Goal: Task Accomplishment & Management: Manage account settings

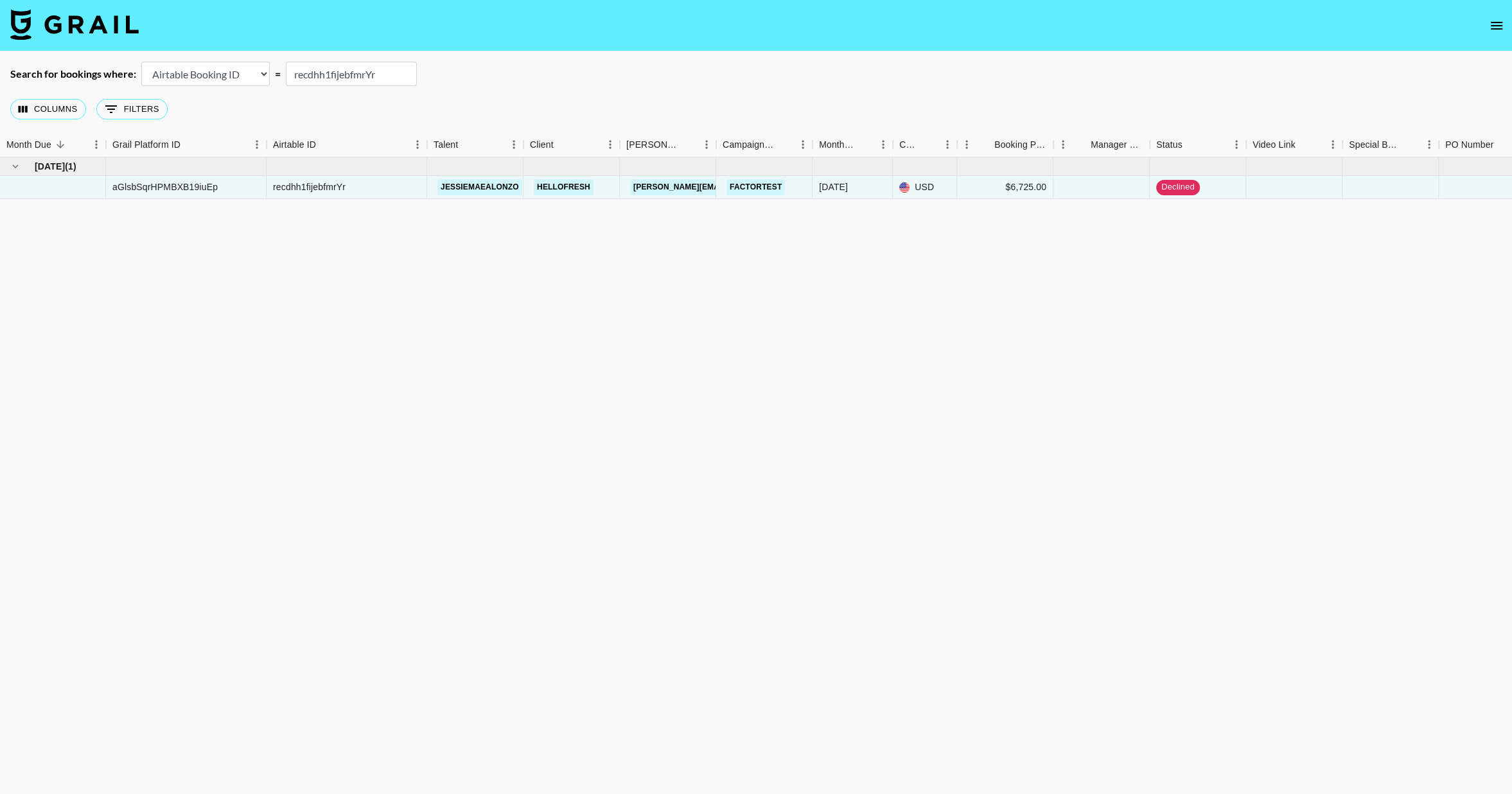
click at [1489, 32] on icon "open drawer" at bounding box center [1497, 25] width 15 height 15
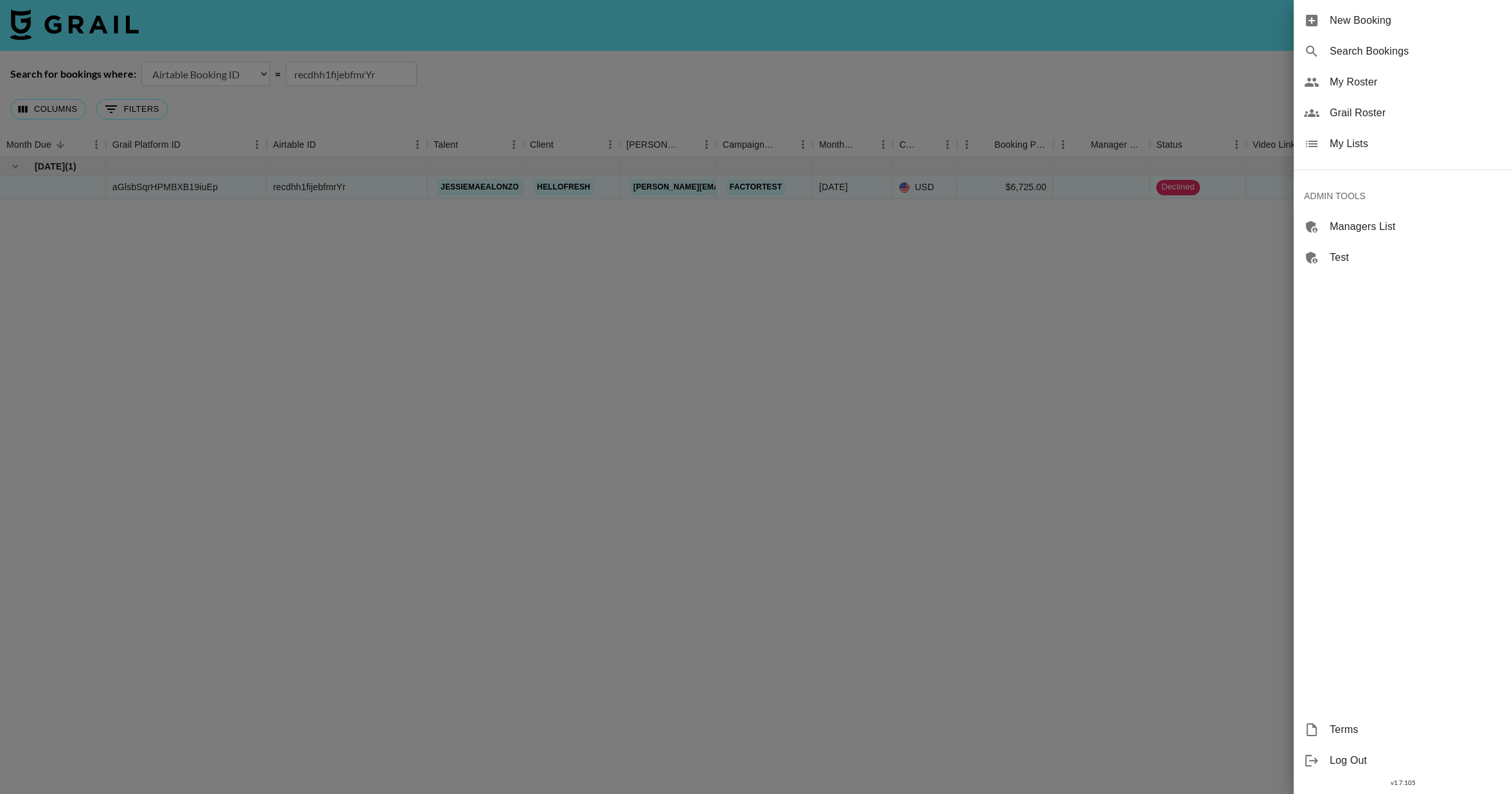
click at [1419, 139] on span "My Lists" at bounding box center [1416, 144] width 172 height 15
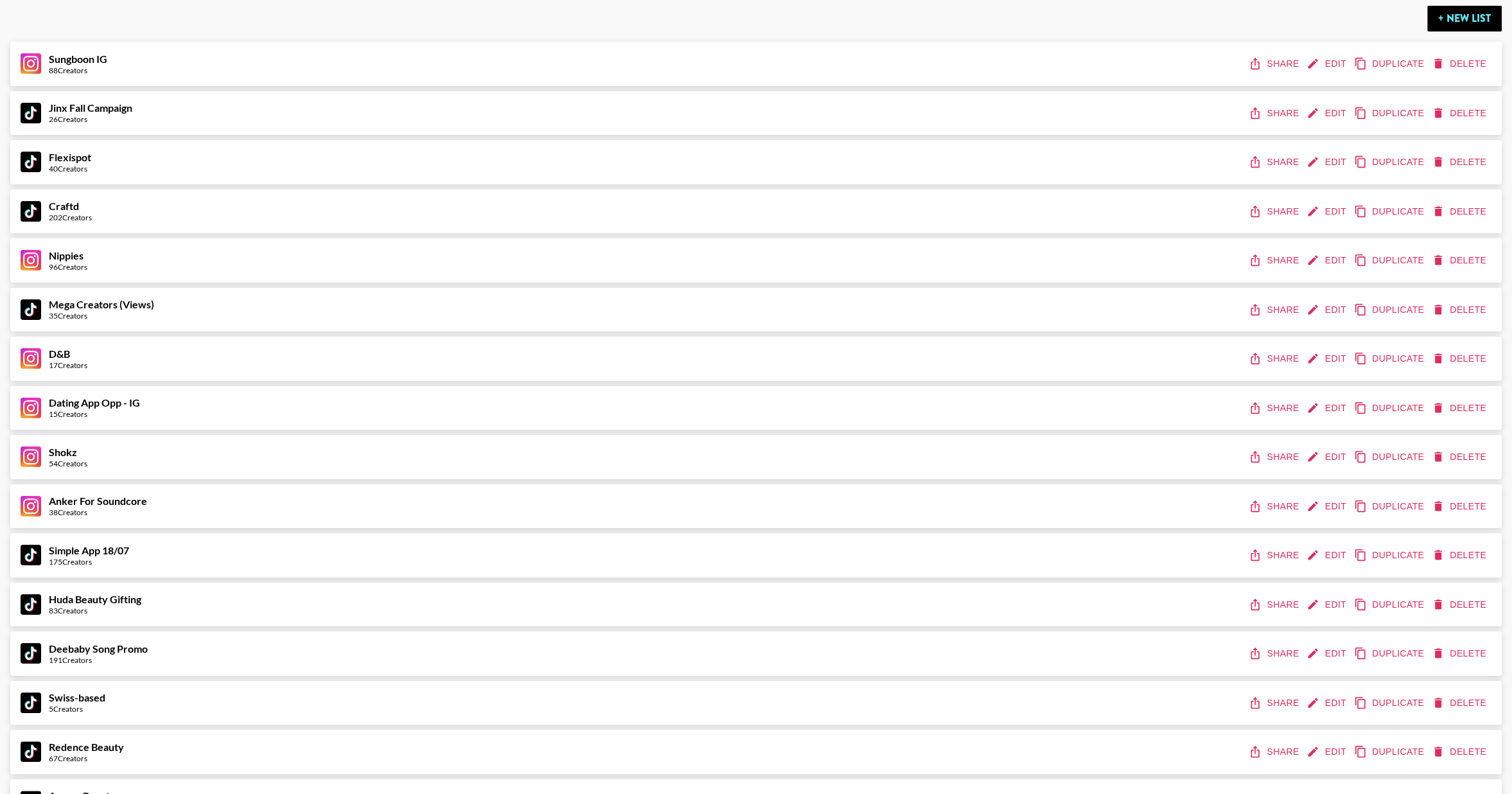
scroll to position [68, 0]
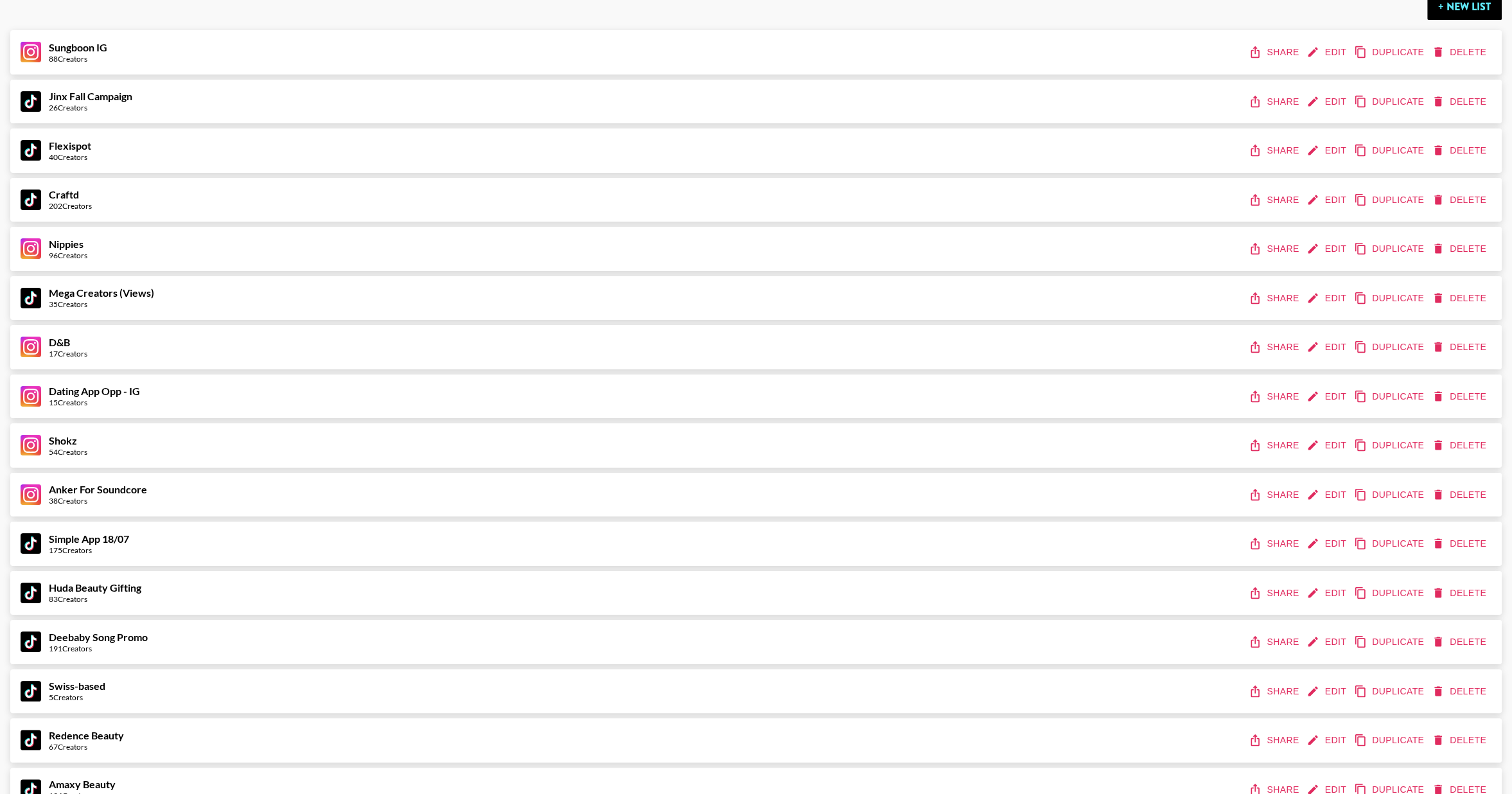
click at [1324, 599] on button "Edit" at bounding box center [1328, 593] width 47 height 24
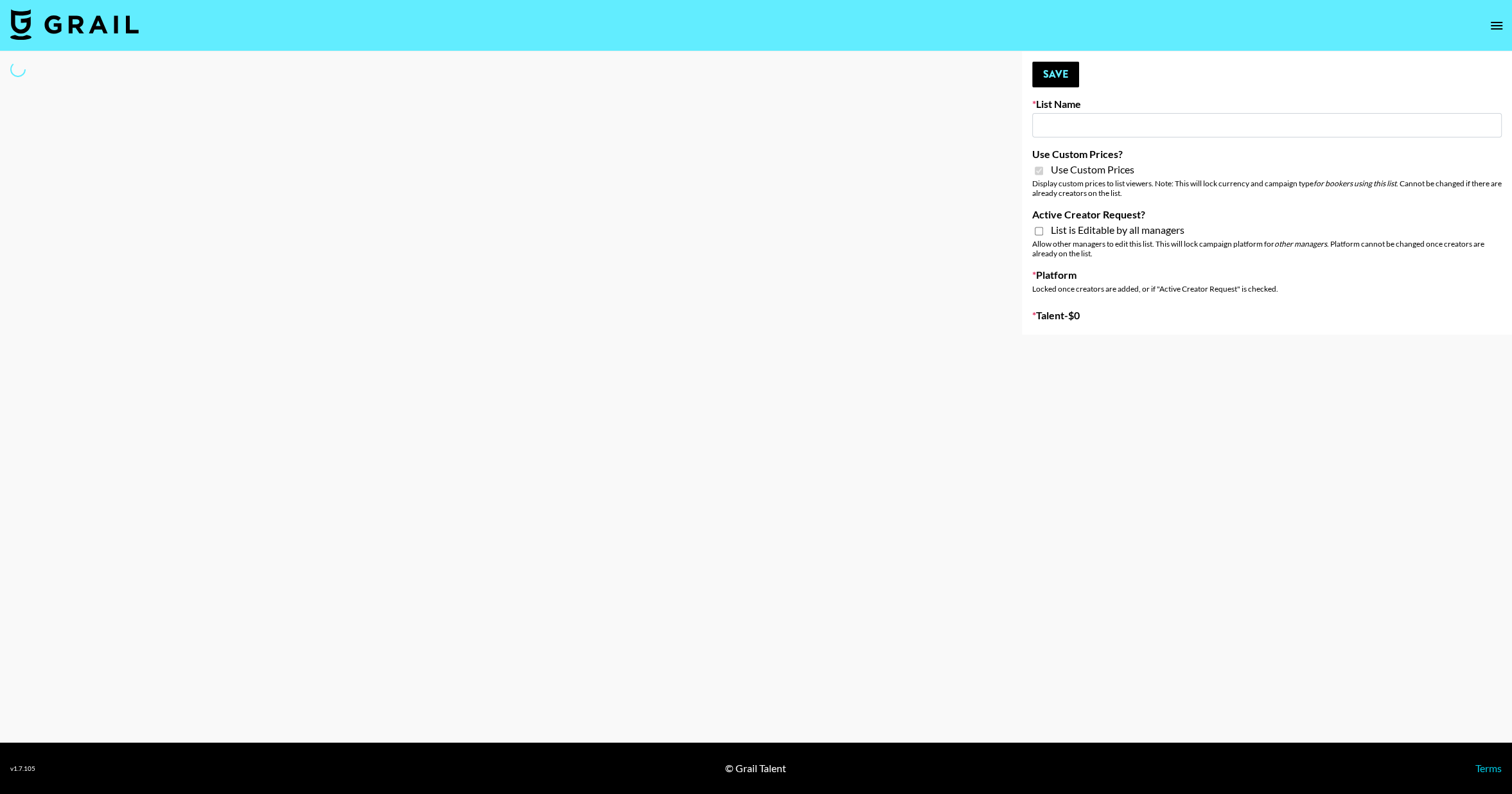
type input "Huda Beauty Gifting"
checkbox input "true"
select select "Brand"
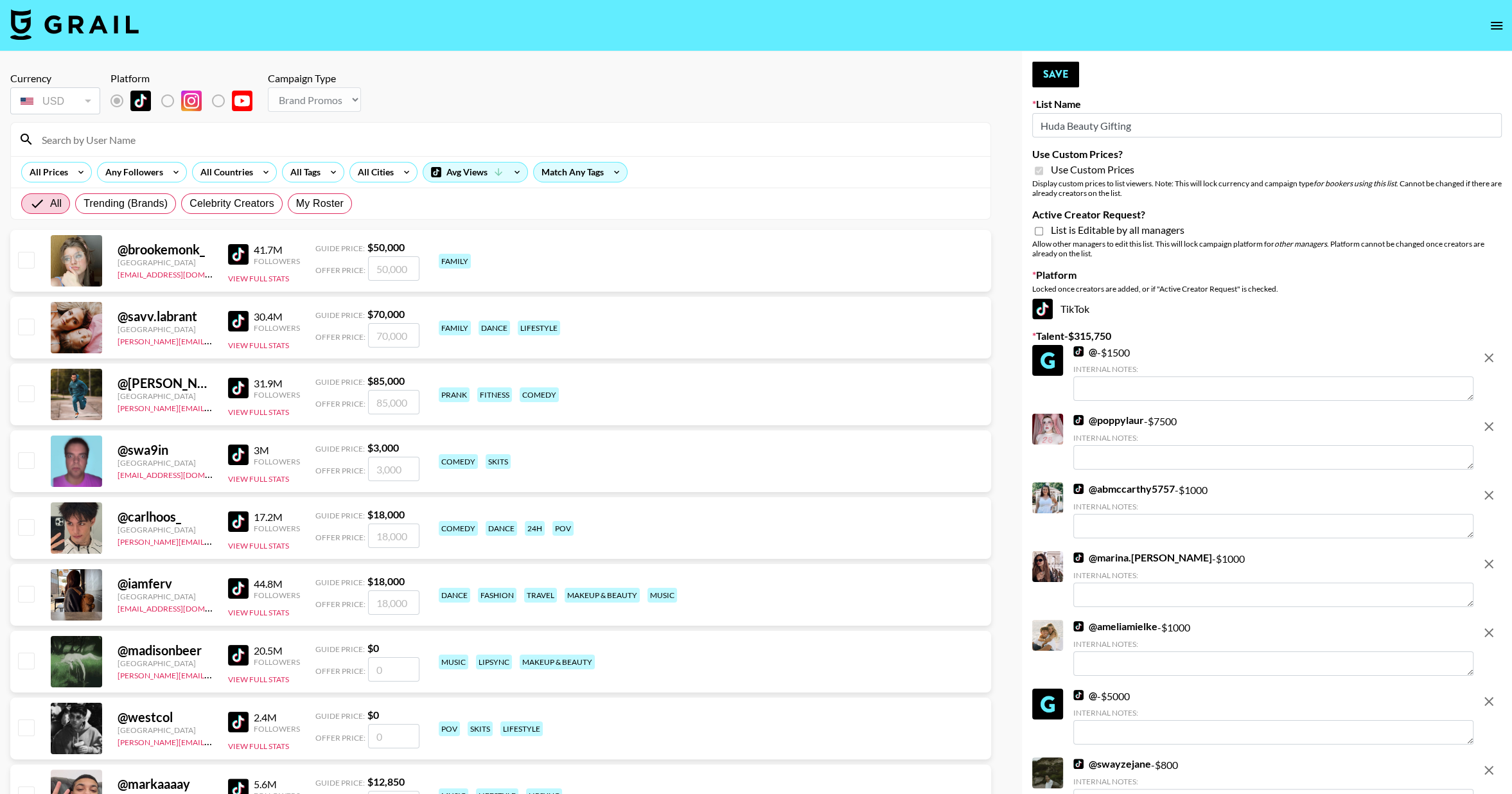
click at [1114, 126] on input "Huda Beauty Gifting" at bounding box center [1267, 125] width 470 height 24
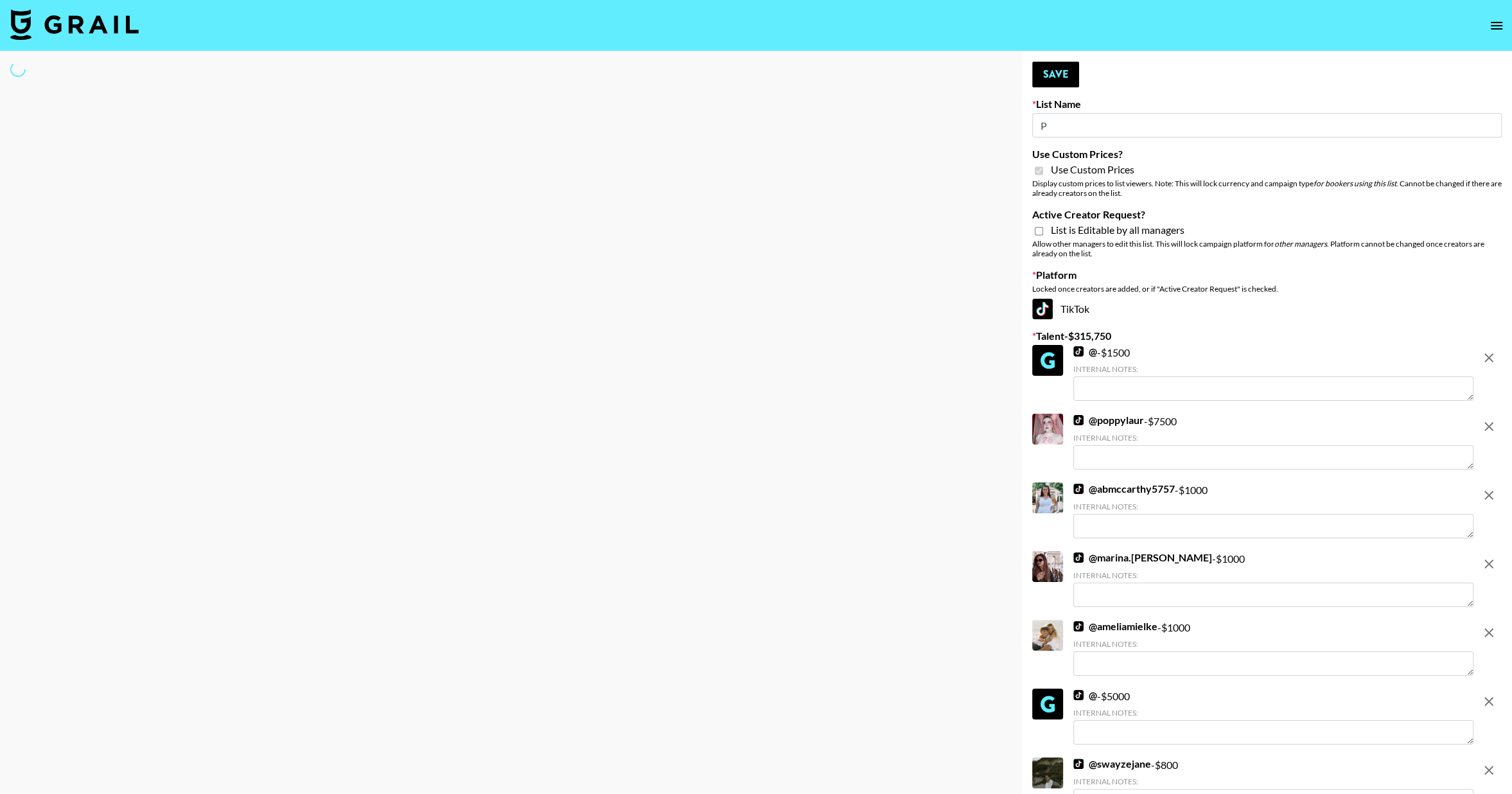
type input "Pr"
select select "Brand"
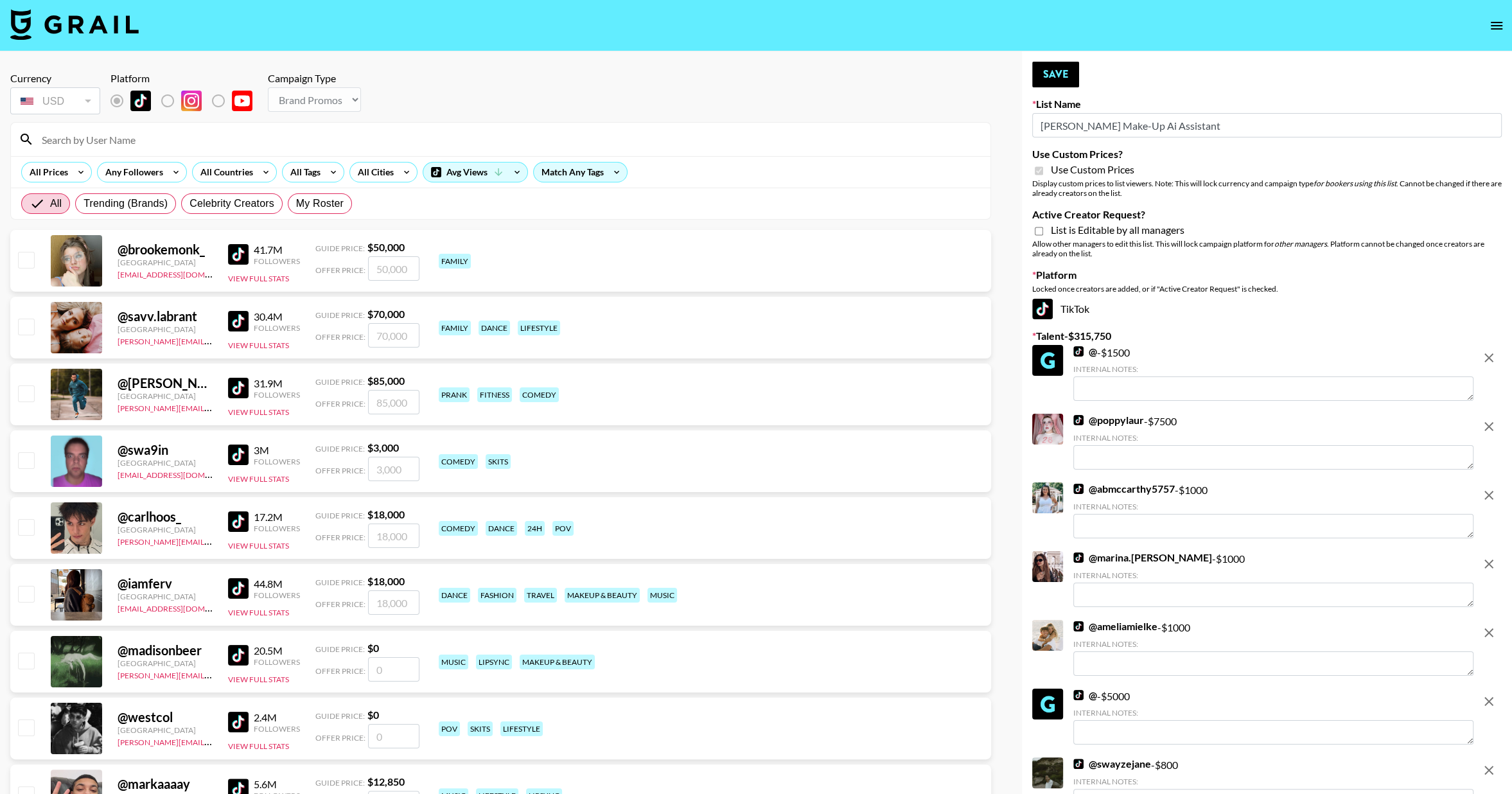
click at [1122, 128] on input "[PERSON_NAME] Make-Up Ai Assistant" at bounding box center [1267, 125] width 470 height 24
type input "[PERSON_NAME] Make-Up AI Assistant"
click at [1481, 358] on icon "remove" at bounding box center [1488, 357] width 15 height 15
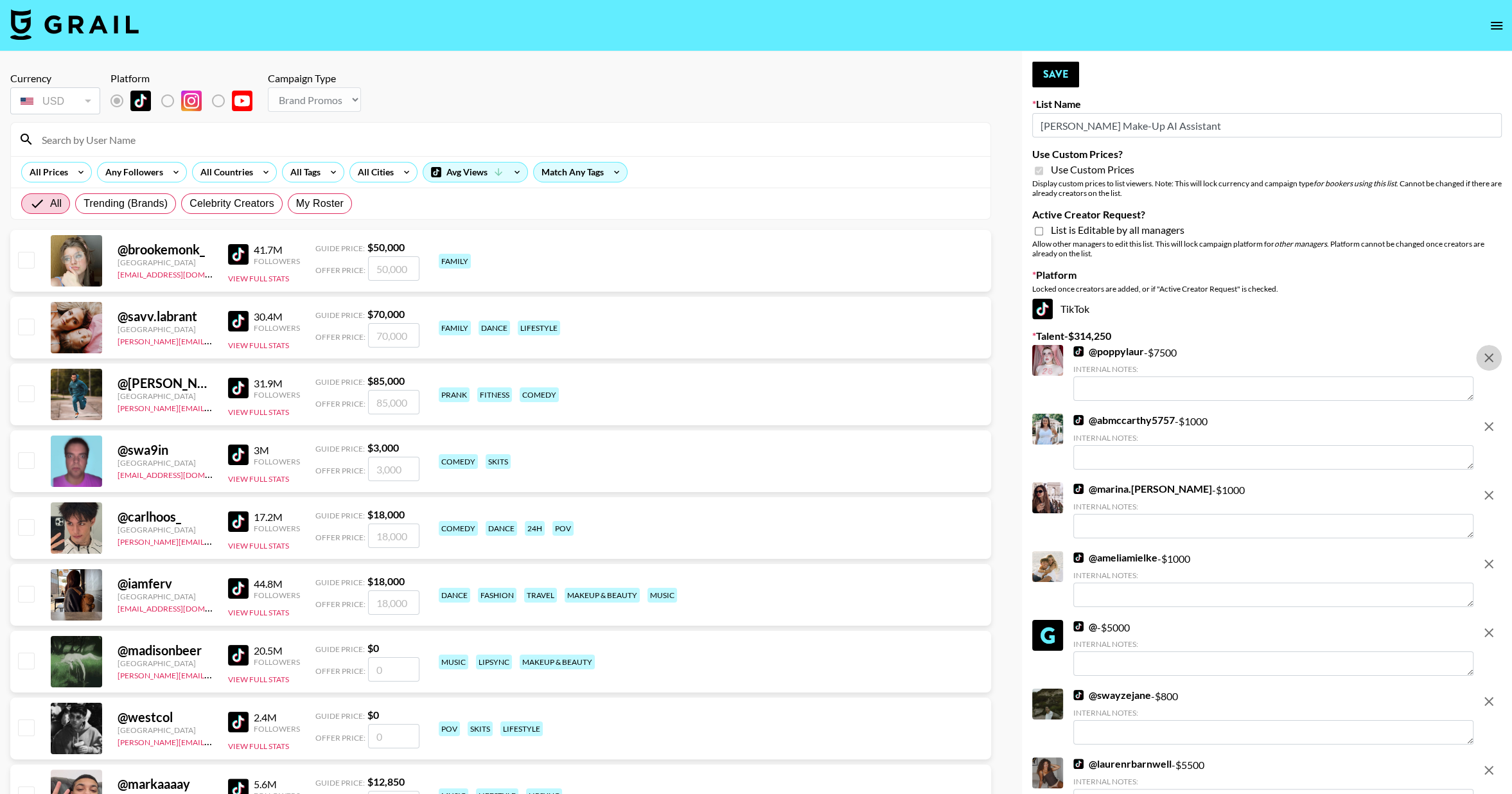
click at [1481, 358] on icon "remove" at bounding box center [1488, 357] width 15 height 15
click at [1481, 419] on icon "remove" at bounding box center [1488, 427] width 15 height 15
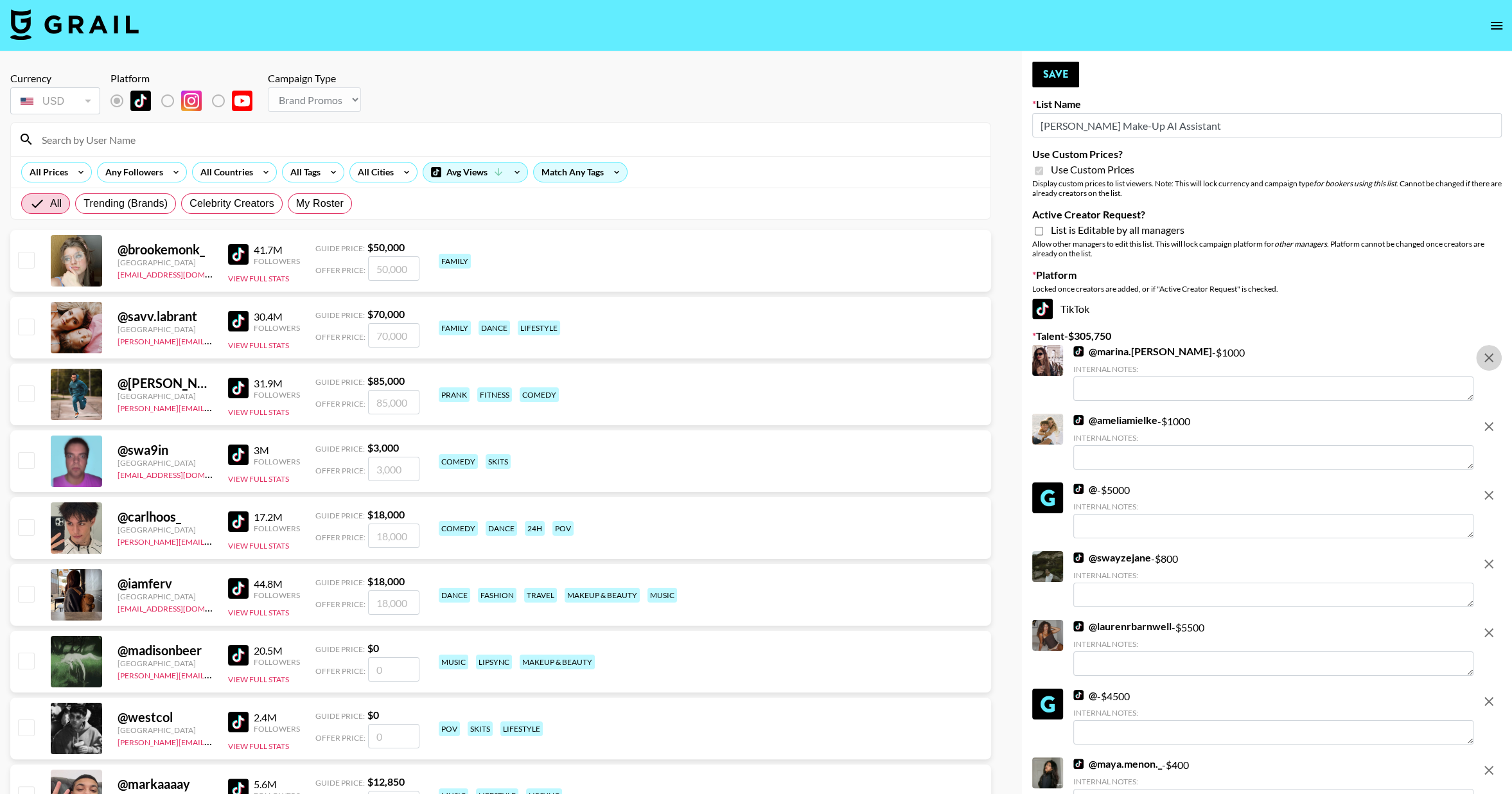
click at [1481, 358] on icon "remove" at bounding box center [1488, 357] width 15 height 15
click at [1481, 419] on icon "remove" at bounding box center [1488, 427] width 15 height 15
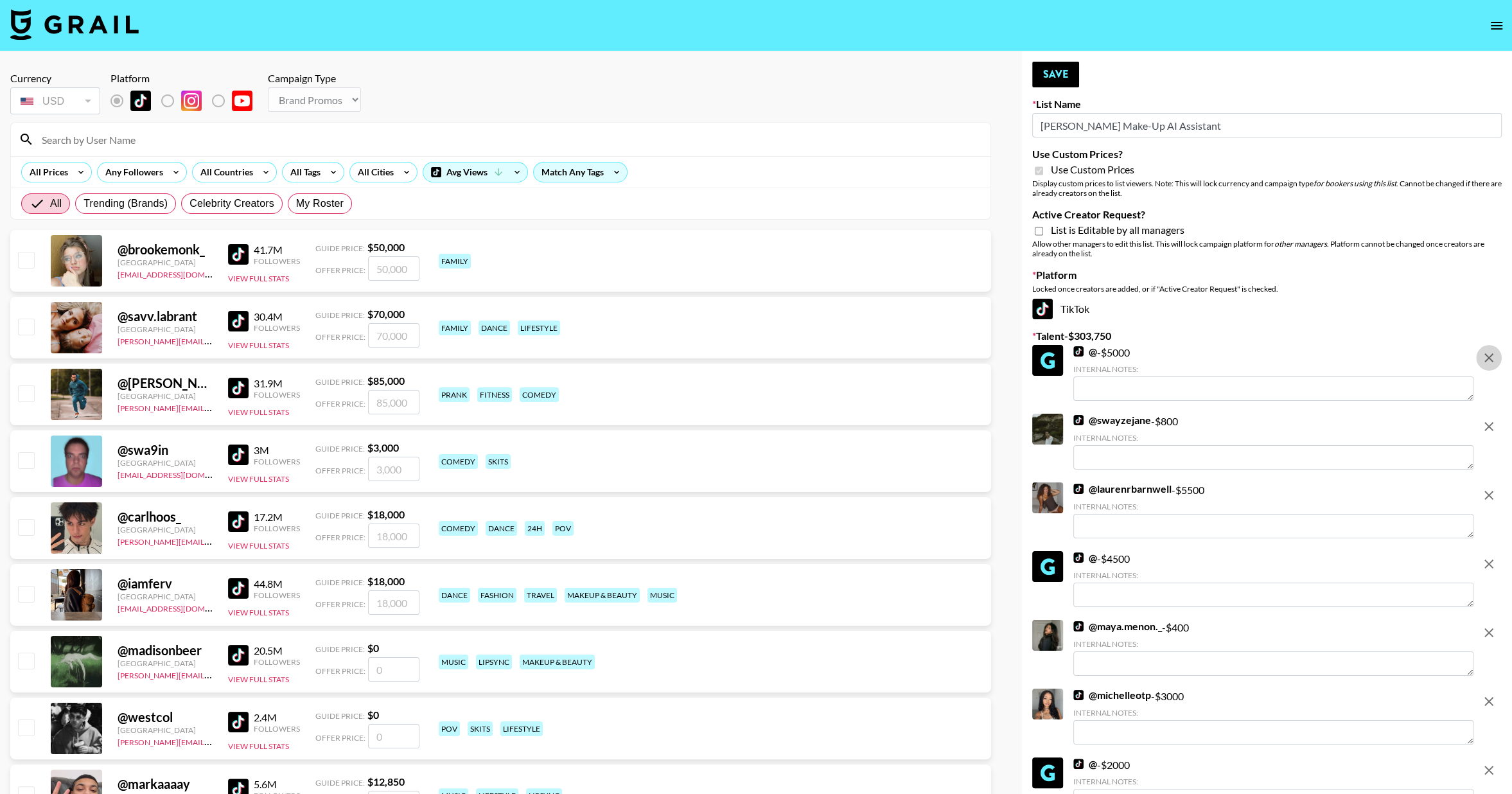
click at [1481, 358] on icon "remove" at bounding box center [1488, 357] width 15 height 15
click at [1481, 419] on icon "remove" at bounding box center [1488, 427] width 15 height 15
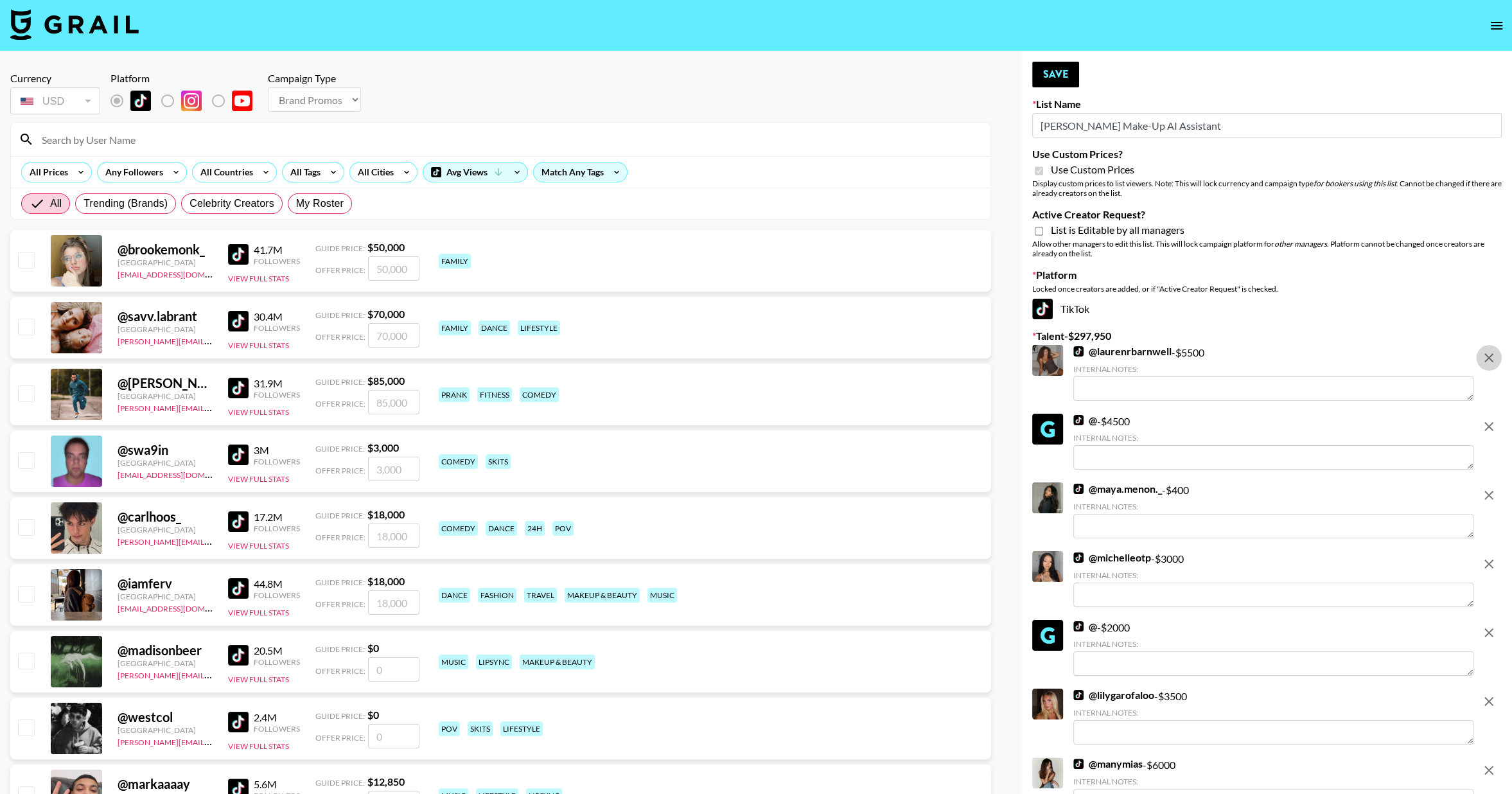
click at [1481, 358] on icon "remove" at bounding box center [1488, 357] width 15 height 15
click at [1481, 419] on icon "remove" at bounding box center [1488, 427] width 15 height 15
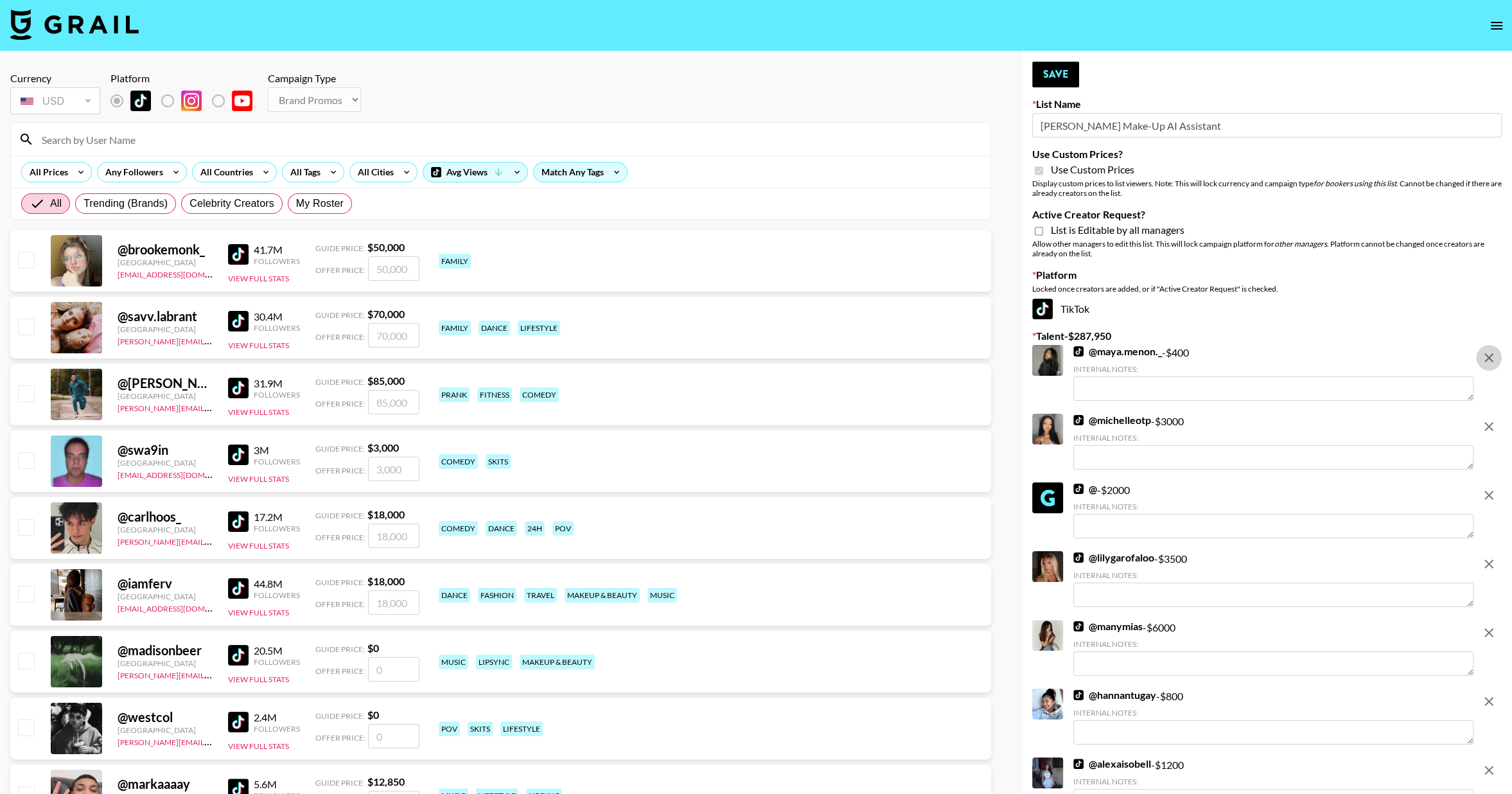
click at [1481, 358] on icon "remove" at bounding box center [1488, 357] width 15 height 15
click at [1481, 419] on icon "remove" at bounding box center [1488, 427] width 15 height 15
click at [1481, 487] on icon "remove" at bounding box center [1488, 495] width 15 height 15
click at [1482, 557] on icon "remove" at bounding box center [1488, 564] width 15 height 15
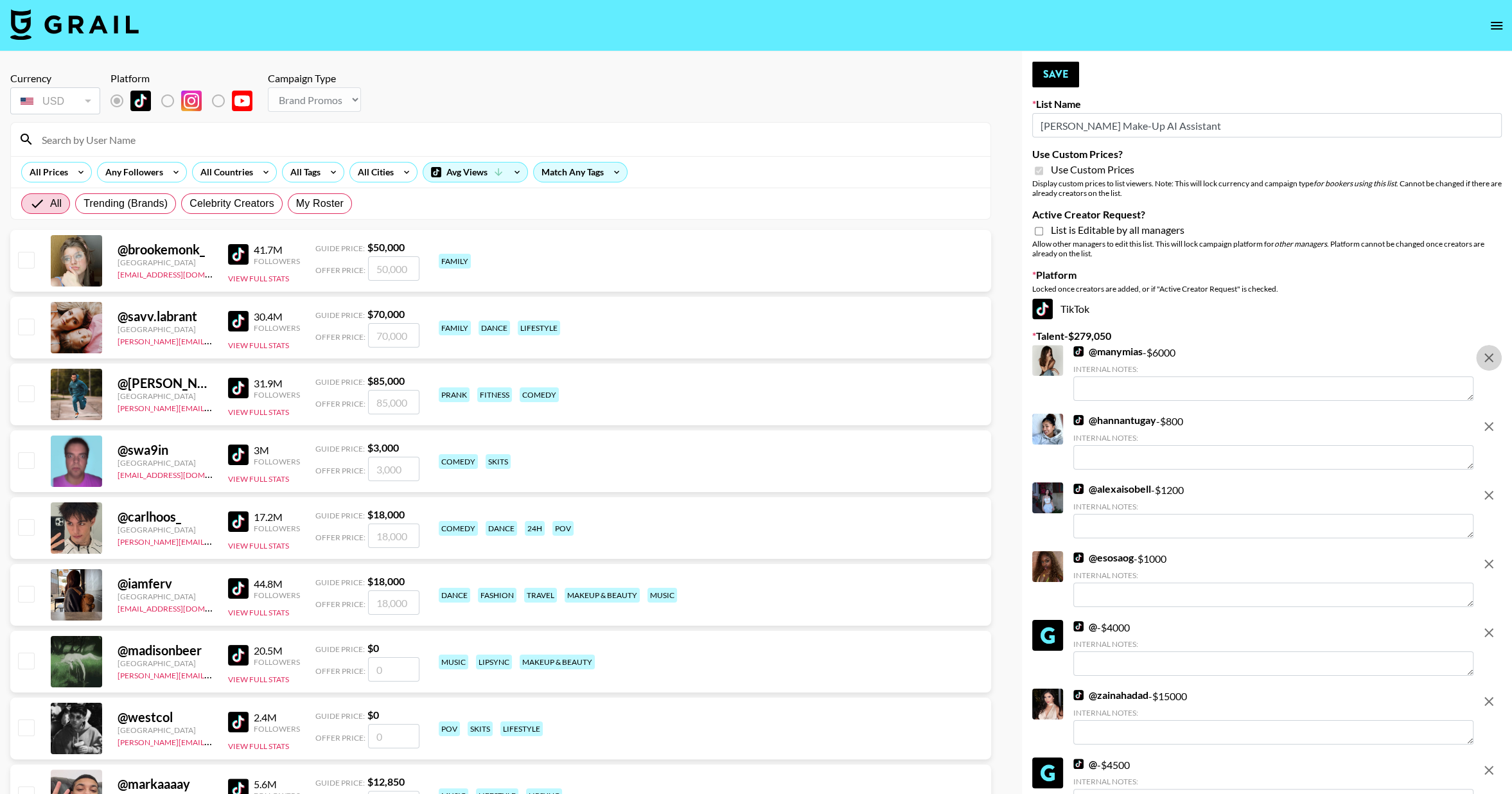
click at [1482, 358] on icon "remove" at bounding box center [1488, 357] width 15 height 15
click at [1482, 419] on icon "remove" at bounding box center [1488, 427] width 15 height 15
click at [1484, 358] on icon "remove" at bounding box center [1488, 357] width 15 height 15
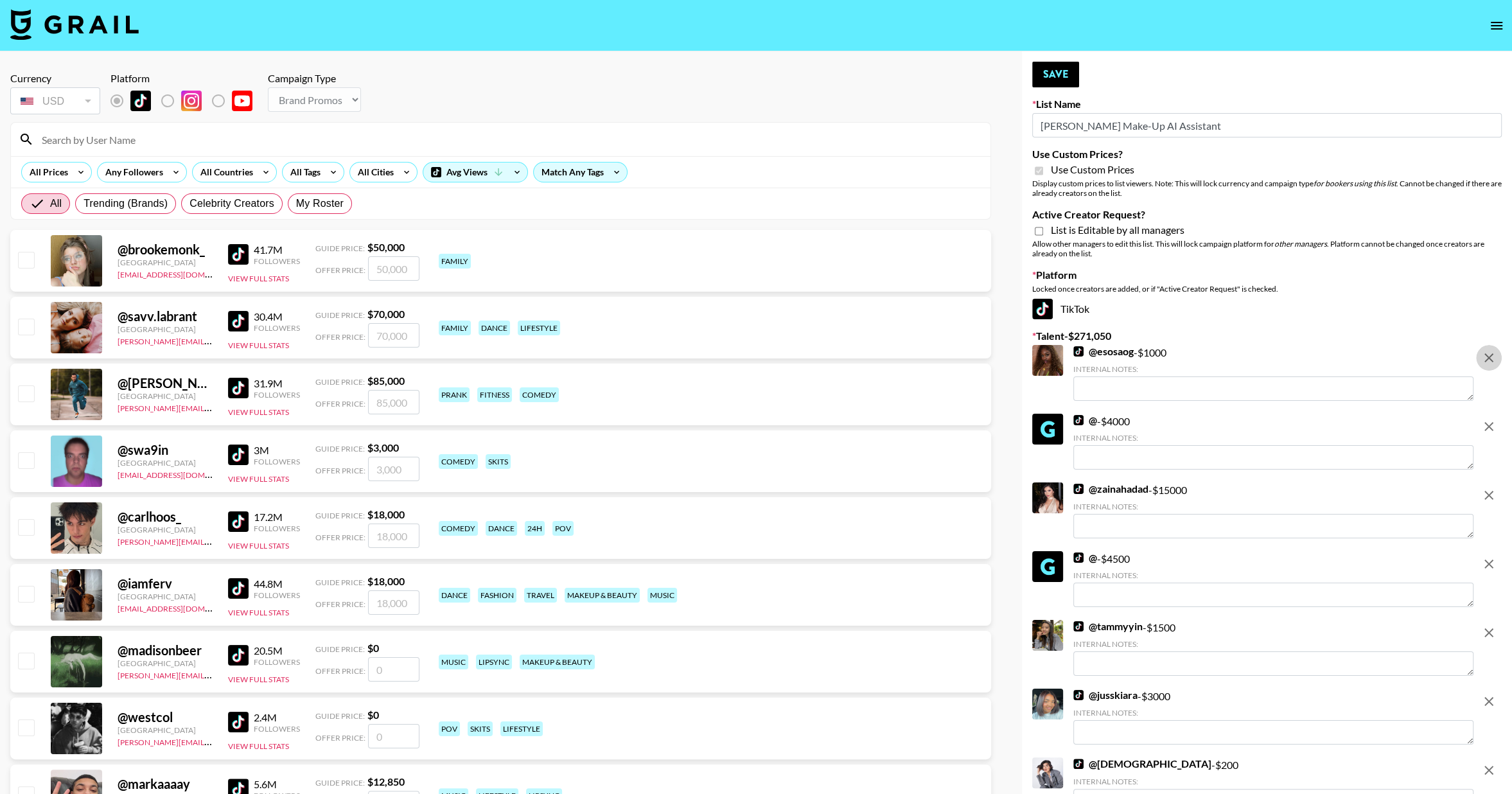
click at [1489, 359] on icon "remove" at bounding box center [1488, 357] width 15 height 15
click at [1489, 419] on icon "remove" at bounding box center [1488, 427] width 15 height 15
click at [1489, 359] on icon "remove" at bounding box center [1488, 357] width 9 height 9
click at [1493, 419] on icon "remove" at bounding box center [1488, 427] width 15 height 15
click at [1493, 487] on icon "remove" at bounding box center [1488, 495] width 15 height 15
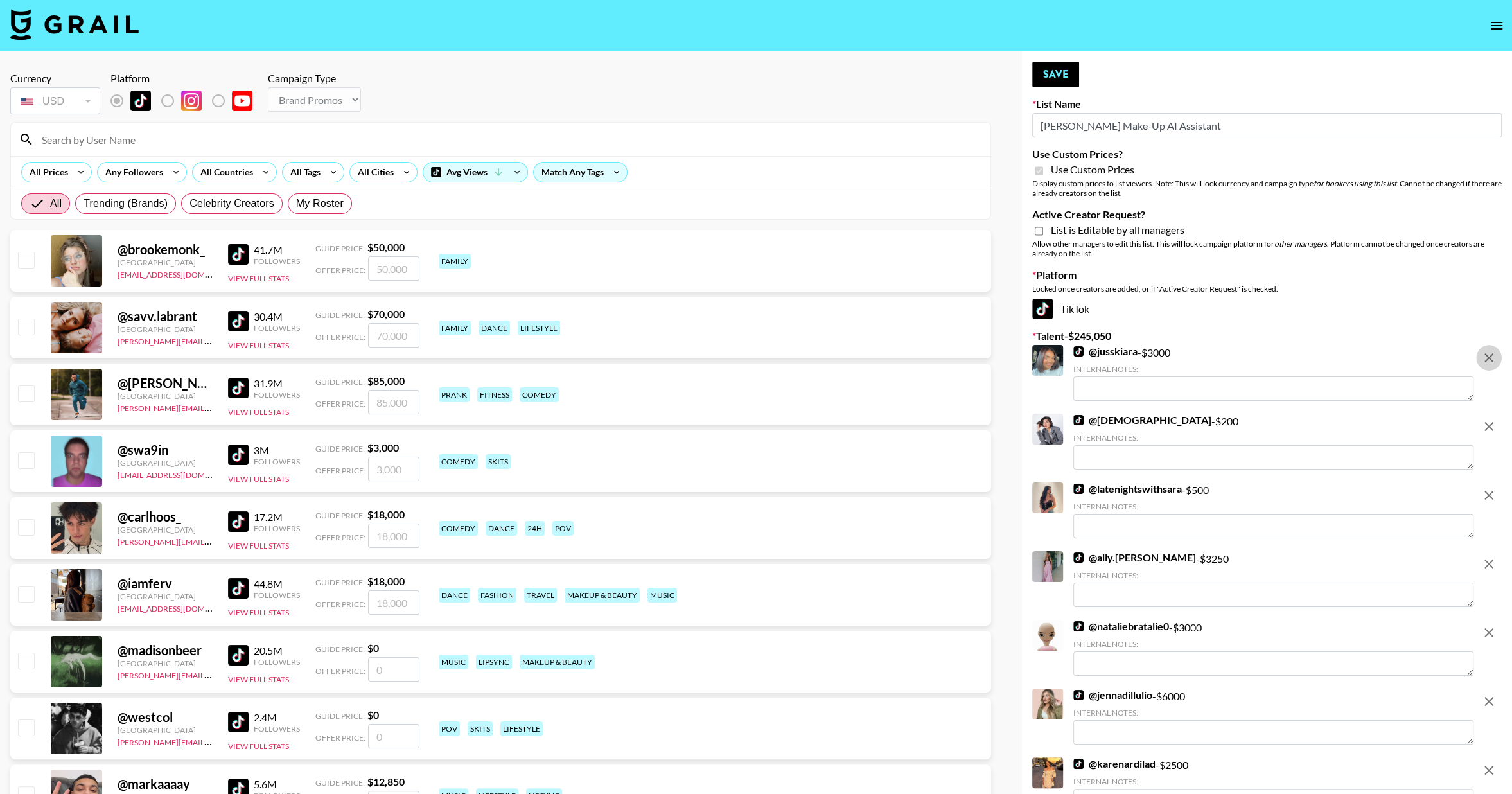
click at [1493, 359] on icon "remove" at bounding box center [1488, 357] width 15 height 15
click at [1493, 419] on icon "remove" at bounding box center [1488, 427] width 15 height 15
click at [1493, 360] on icon "remove" at bounding box center [1488, 357] width 15 height 15
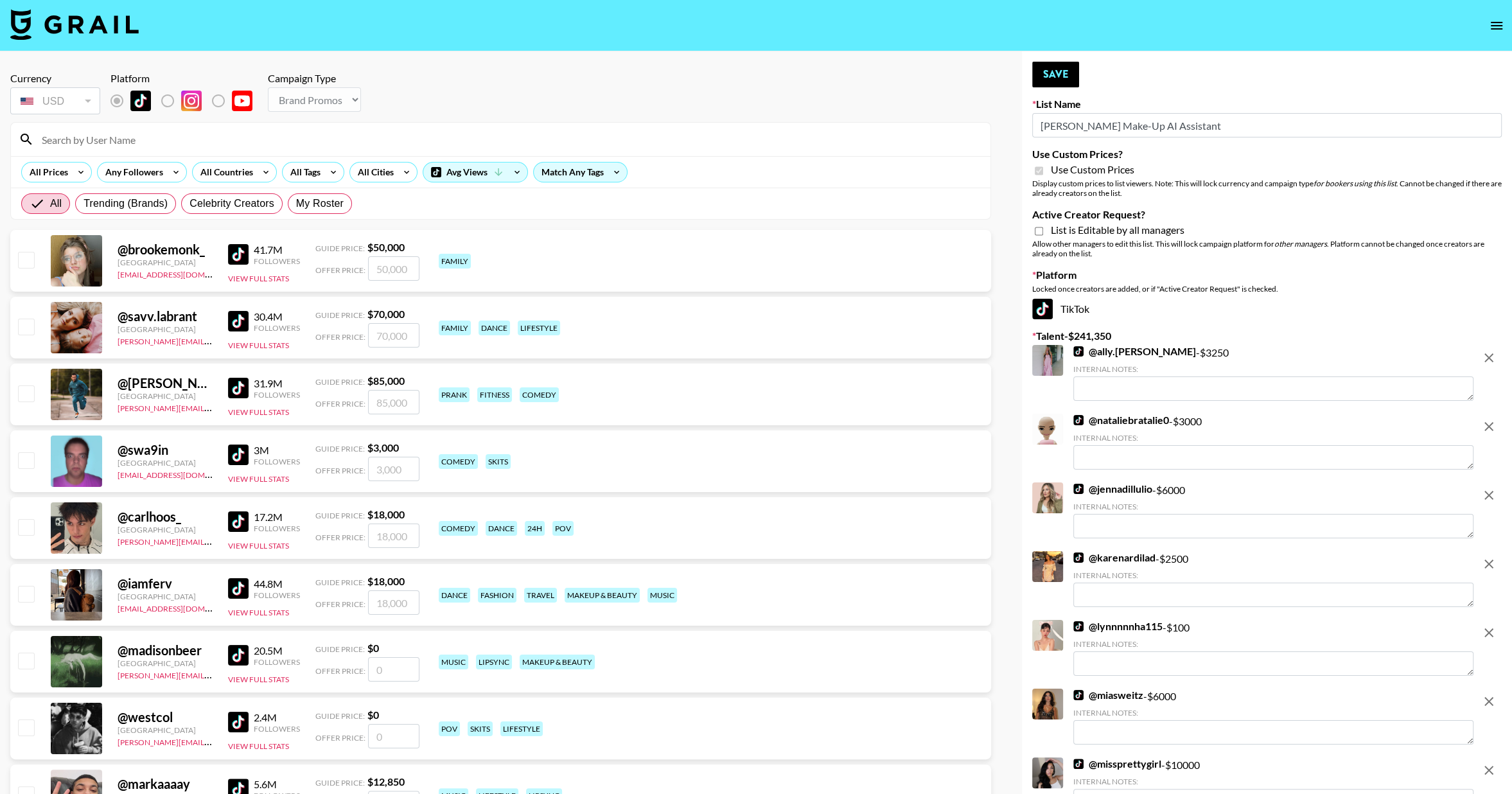
click at [1493, 360] on icon "remove" at bounding box center [1488, 357] width 15 height 15
click at [1493, 419] on icon "remove" at bounding box center [1488, 427] width 15 height 15
click at [1493, 360] on icon "remove" at bounding box center [1488, 357] width 15 height 15
click at [1493, 419] on icon "remove" at bounding box center [1488, 427] width 15 height 15
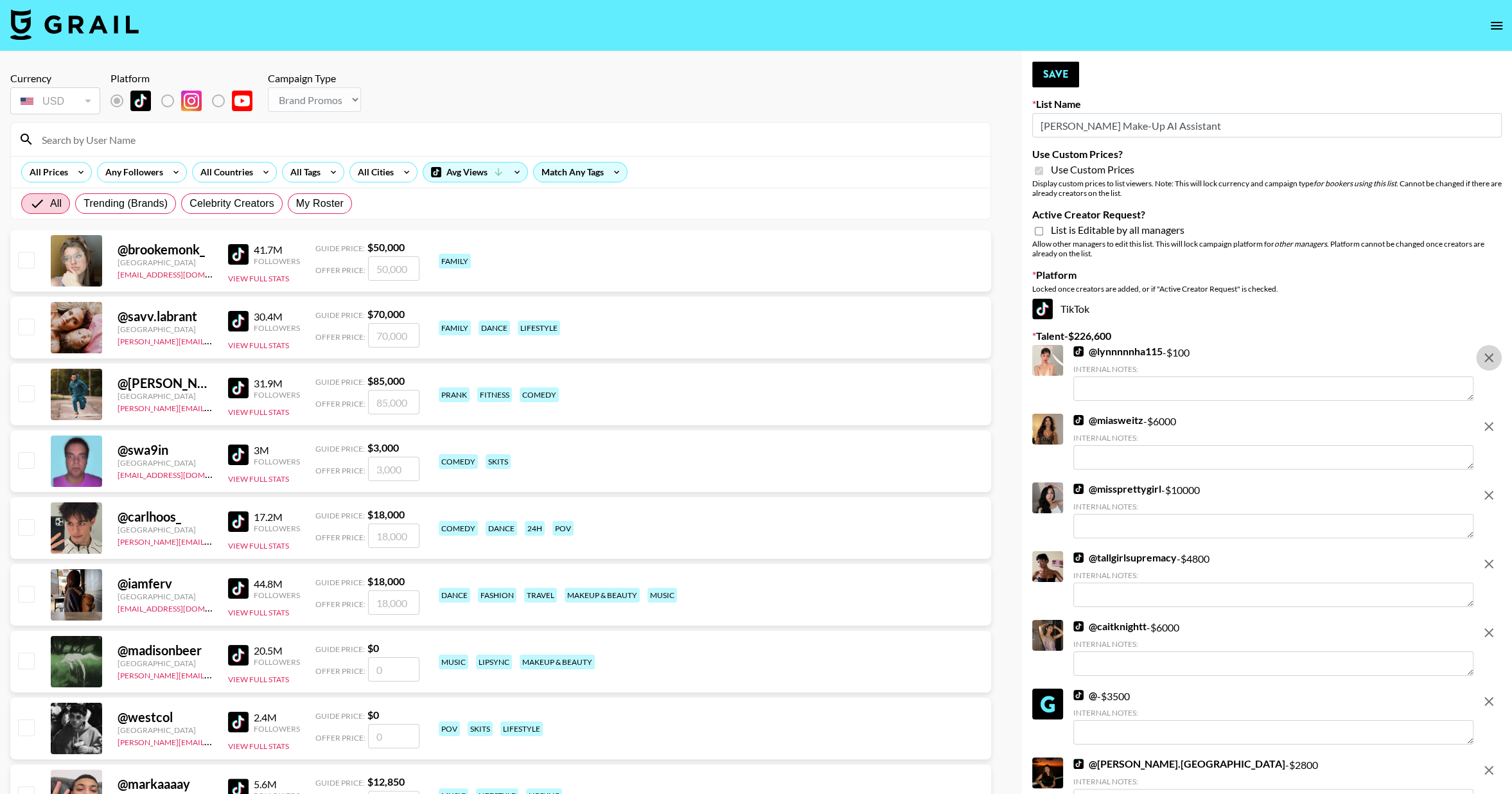
click at [1493, 360] on icon "remove" at bounding box center [1488, 357] width 15 height 15
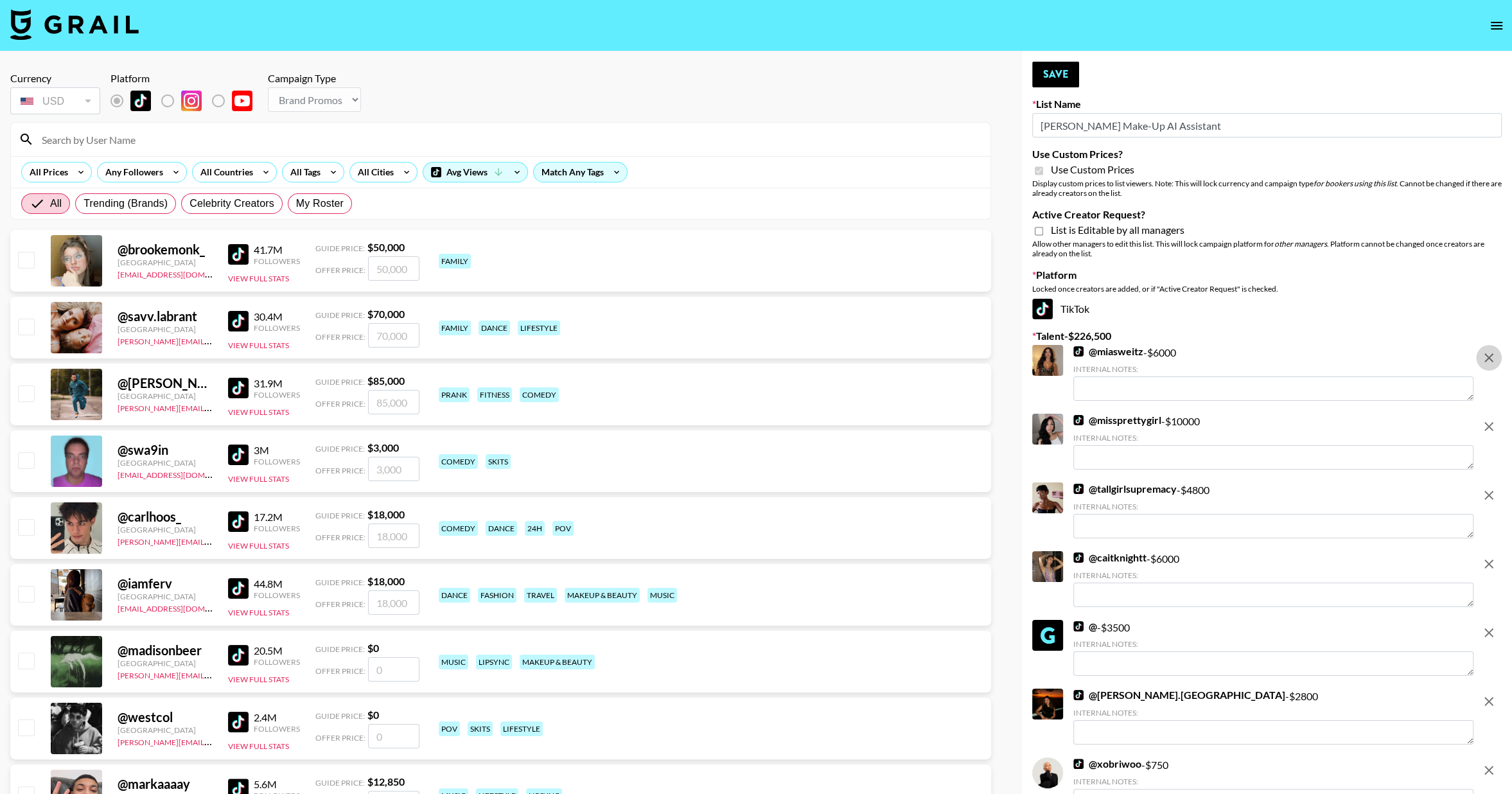
click at [1493, 360] on icon "remove" at bounding box center [1488, 357] width 15 height 15
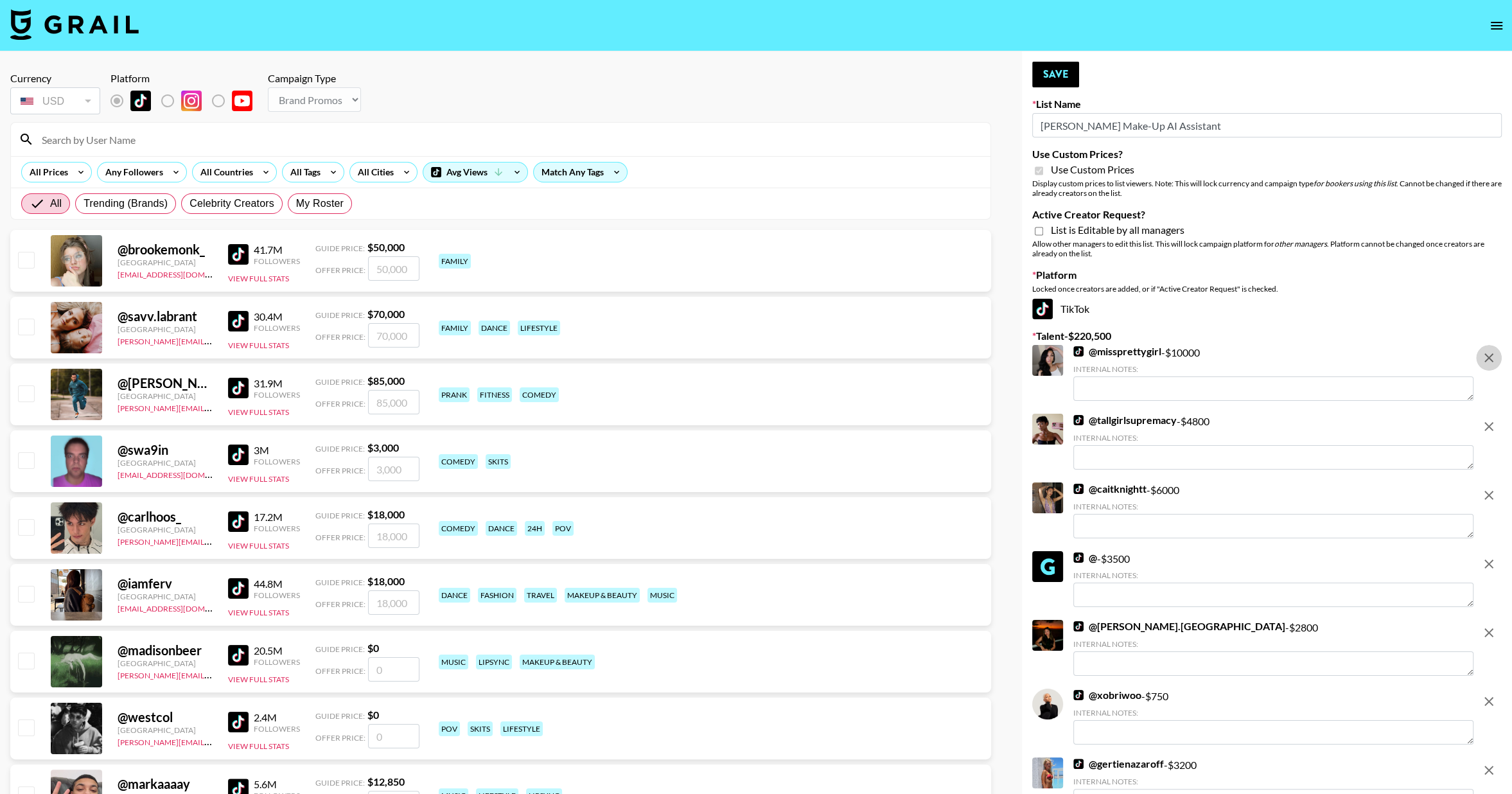
click at [1493, 360] on icon "remove" at bounding box center [1488, 357] width 15 height 15
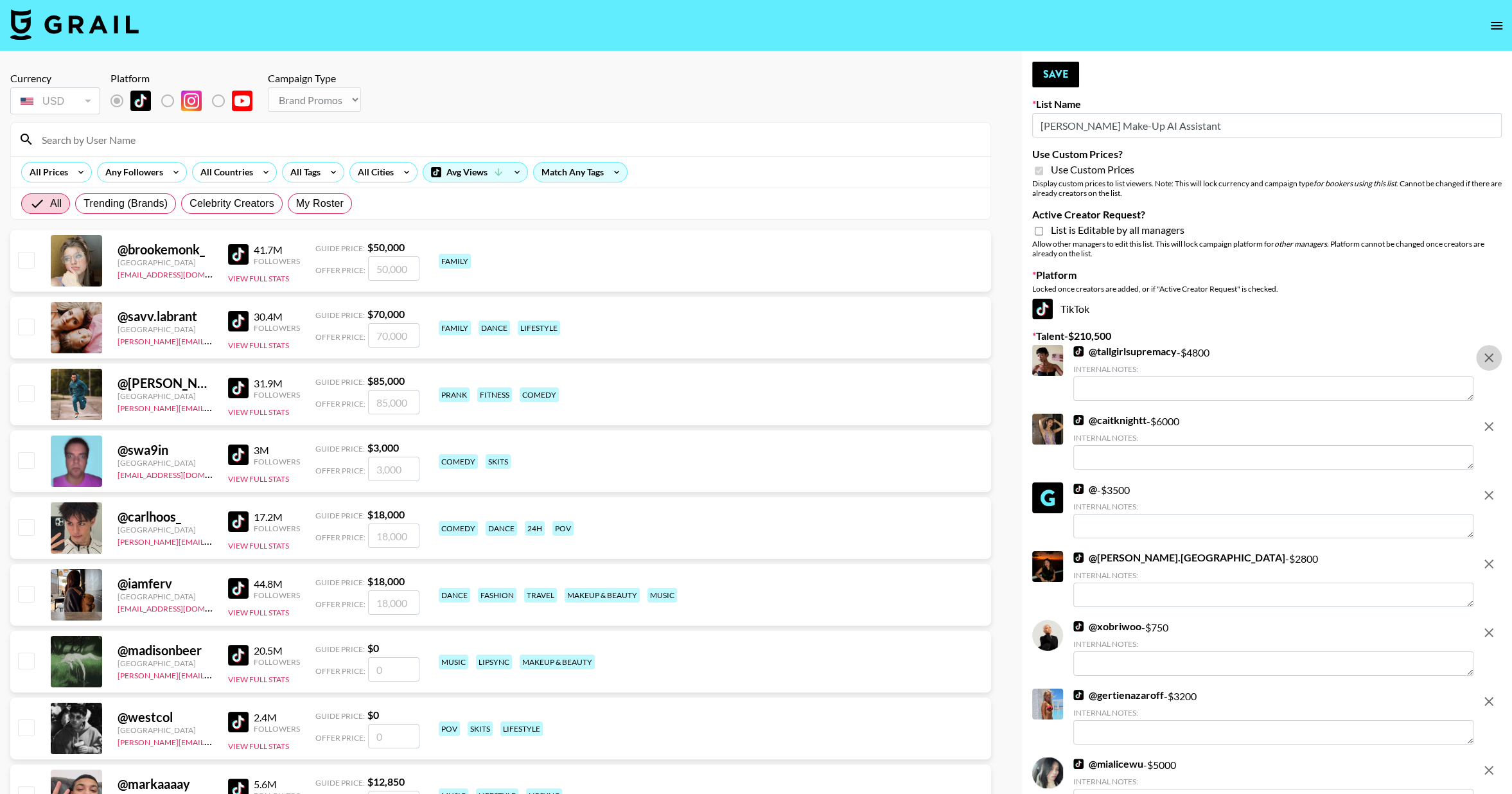
click at [1493, 358] on icon "remove" at bounding box center [1488, 357] width 15 height 15
click at [1493, 419] on icon "remove" at bounding box center [1488, 427] width 15 height 15
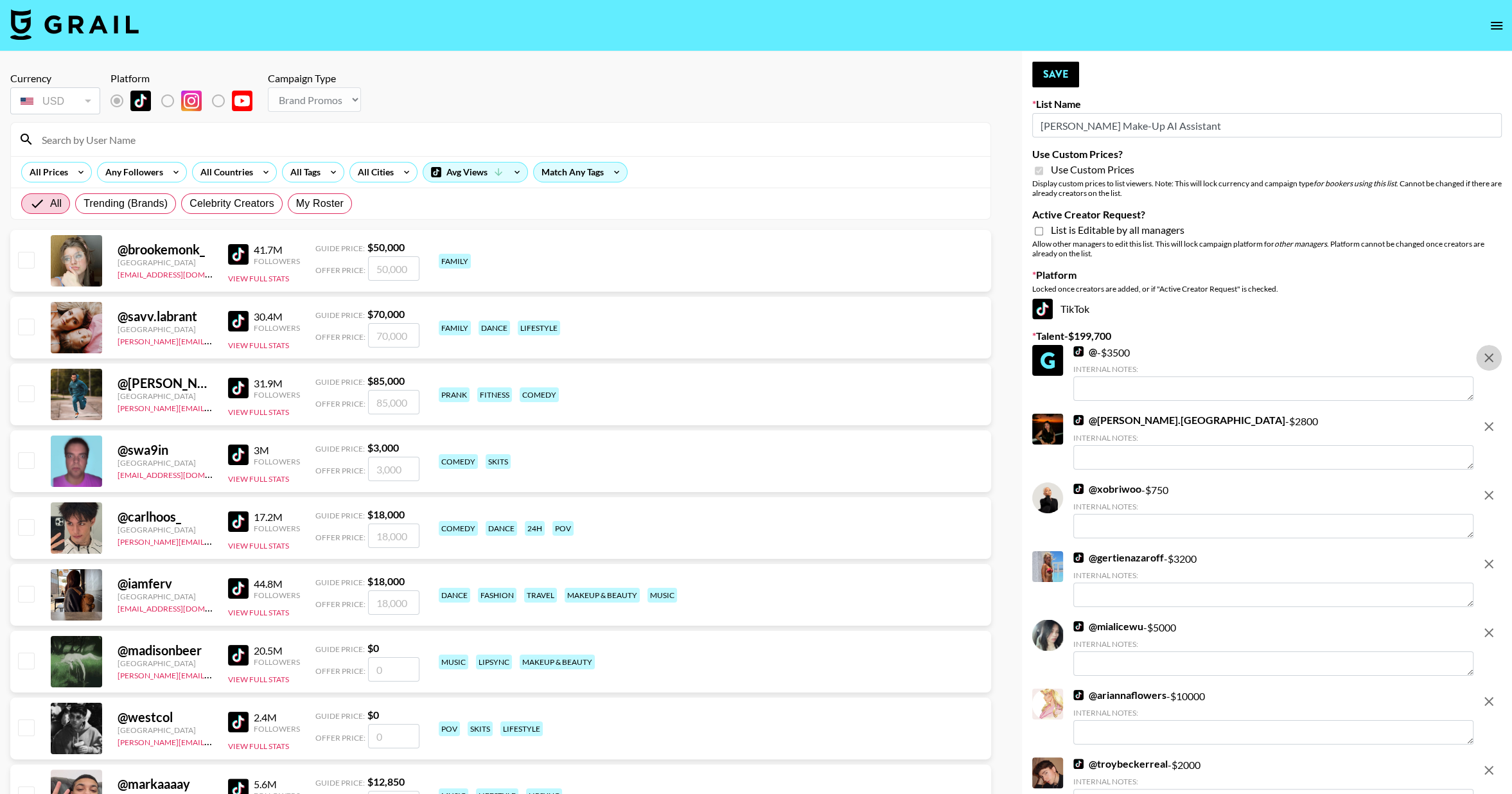
click at [1492, 358] on icon "remove" at bounding box center [1488, 357] width 15 height 15
click at [1492, 419] on icon "remove" at bounding box center [1488, 427] width 15 height 15
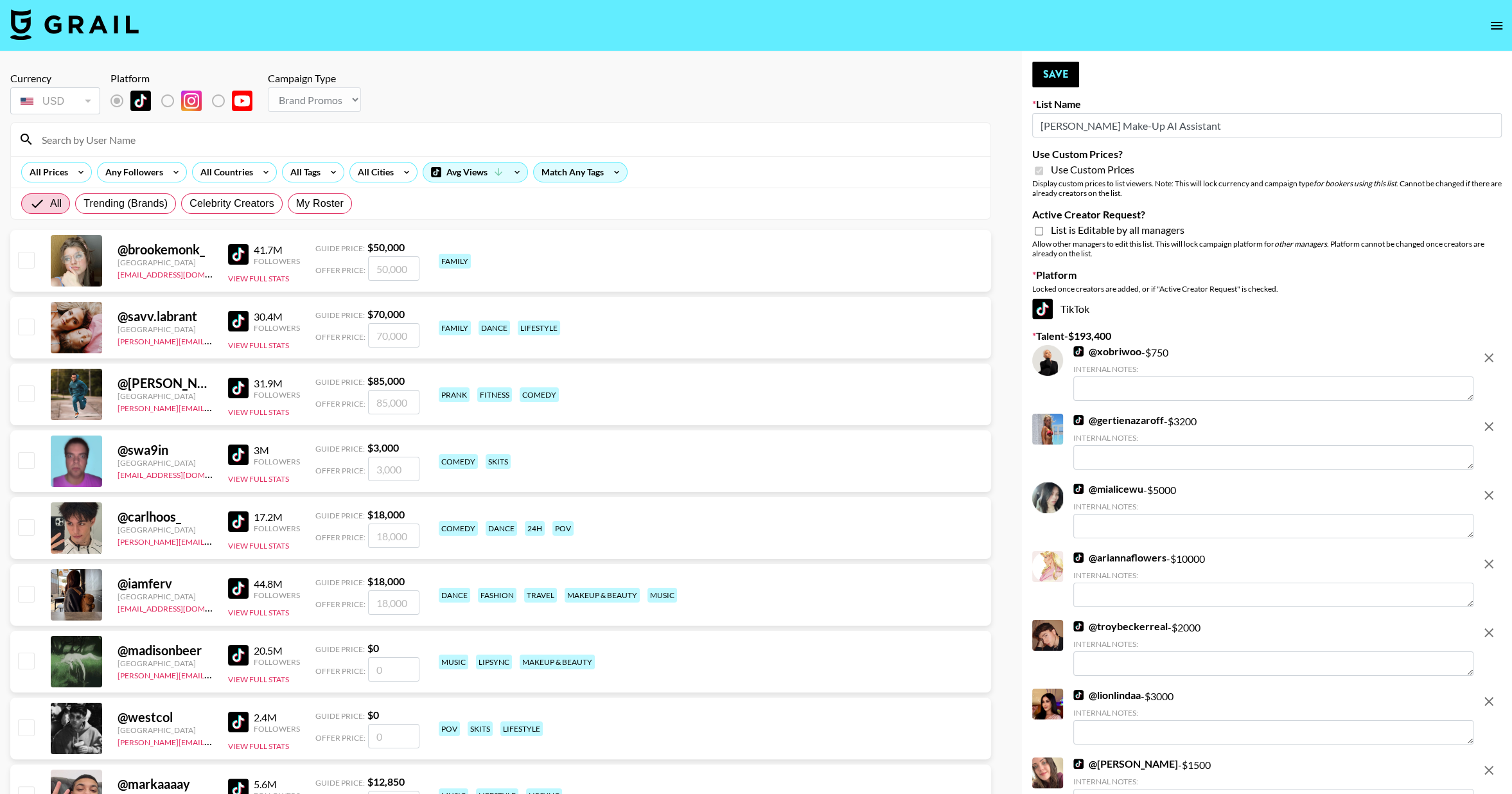
click at [1492, 358] on icon "remove" at bounding box center [1488, 357] width 15 height 15
click at [1492, 419] on icon "remove" at bounding box center [1488, 427] width 15 height 15
click at [1492, 358] on icon "remove" at bounding box center [1488, 357] width 15 height 15
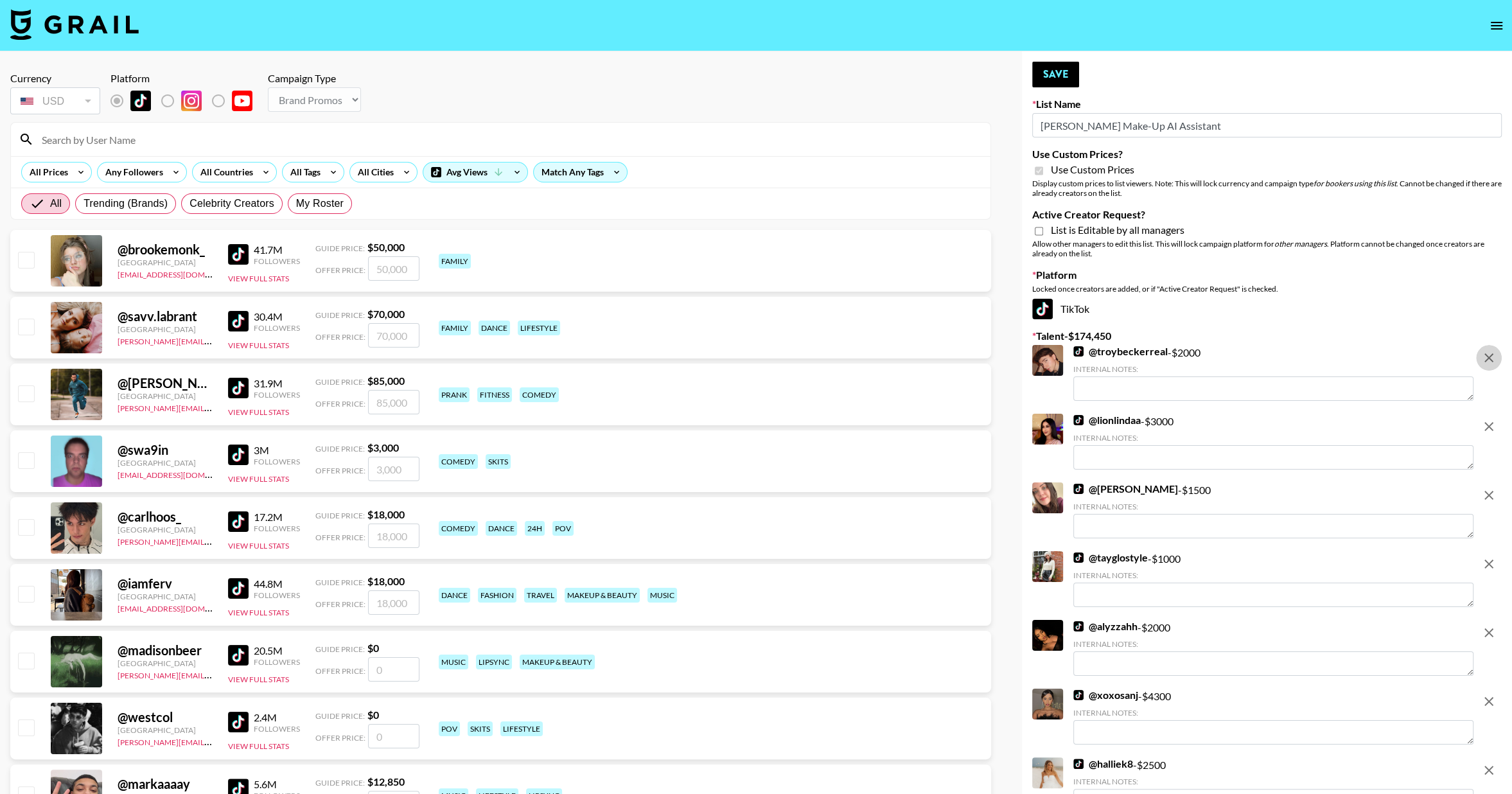
click at [1492, 358] on icon "remove" at bounding box center [1488, 357] width 15 height 15
click at [1492, 419] on icon "remove" at bounding box center [1488, 427] width 15 height 15
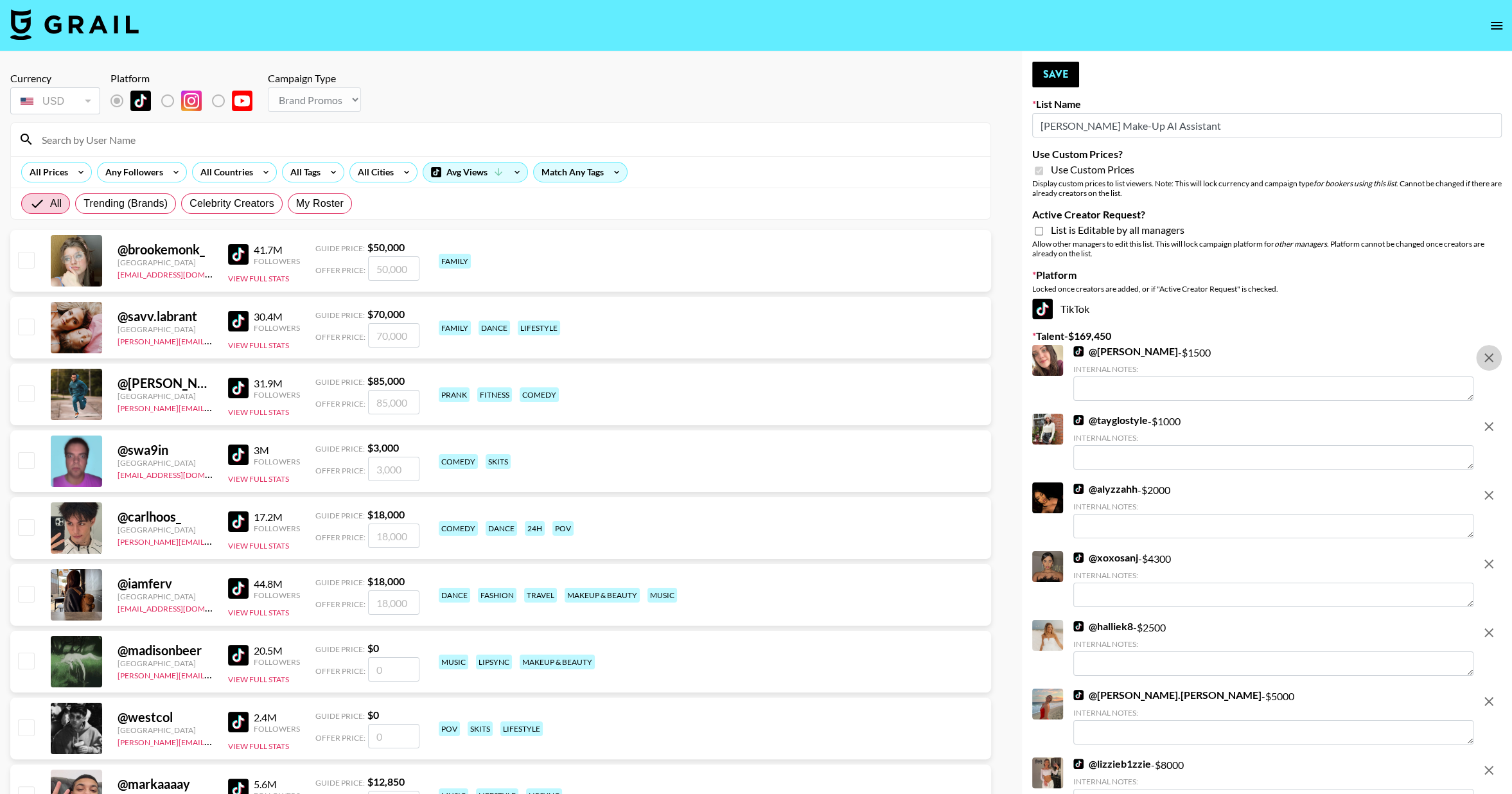
click at [1492, 358] on icon "remove" at bounding box center [1488, 357] width 15 height 15
click at [1492, 419] on icon "remove" at bounding box center [1488, 427] width 15 height 15
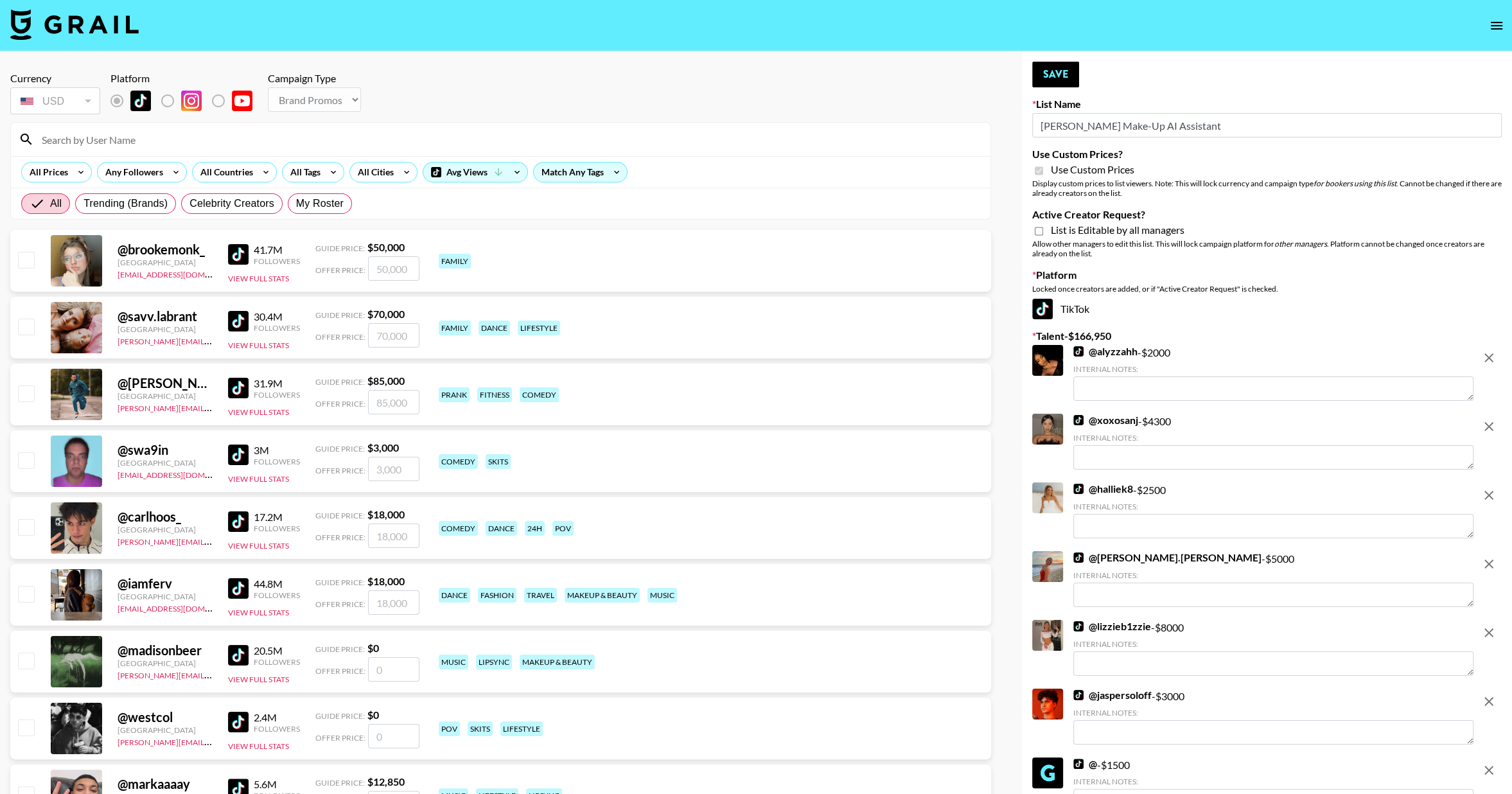
click at [1492, 358] on icon "remove" at bounding box center [1488, 357] width 15 height 15
click at [1492, 419] on icon "remove" at bounding box center [1488, 427] width 15 height 15
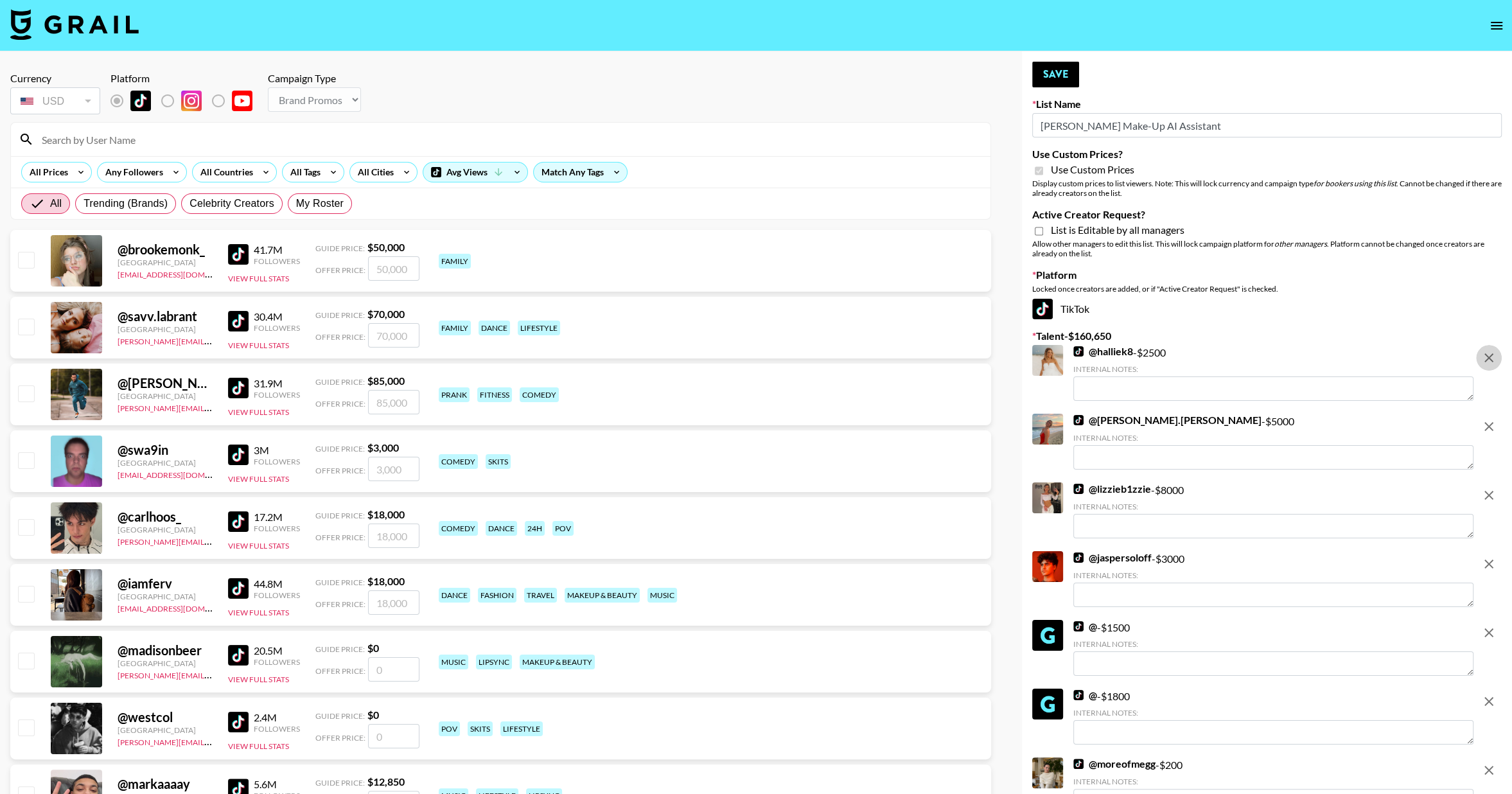
click at [1492, 358] on icon "remove" at bounding box center [1488, 357] width 15 height 15
click at [1492, 419] on icon "remove" at bounding box center [1488, 427] width 15 height 15
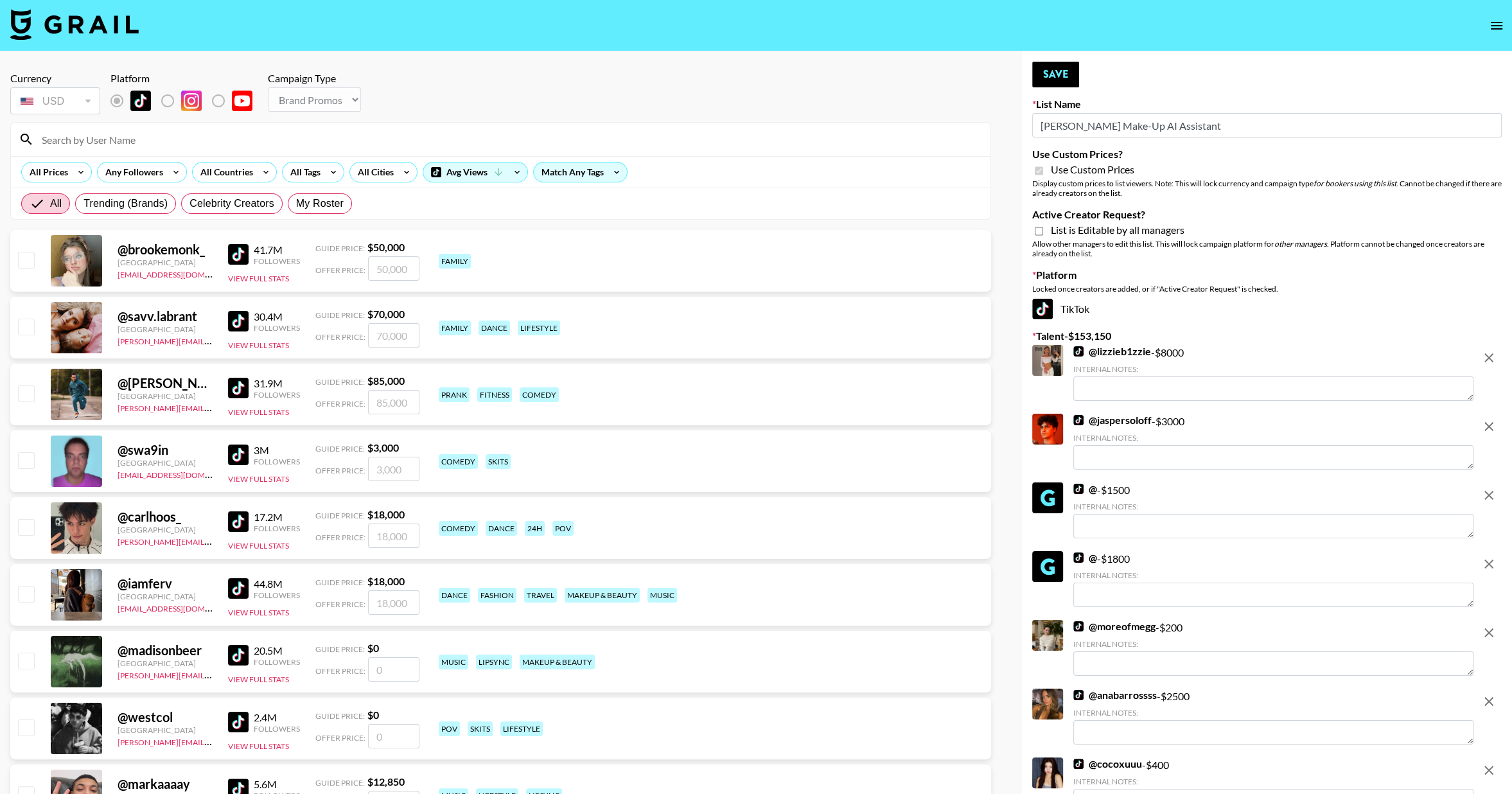
click at [1492, 358] on icon "remove" at bounding box center [1488, 357] width 15 height 15
click at [1492, 419] on icon "remove" at bounding box center [1488, 427] width 15 height 15
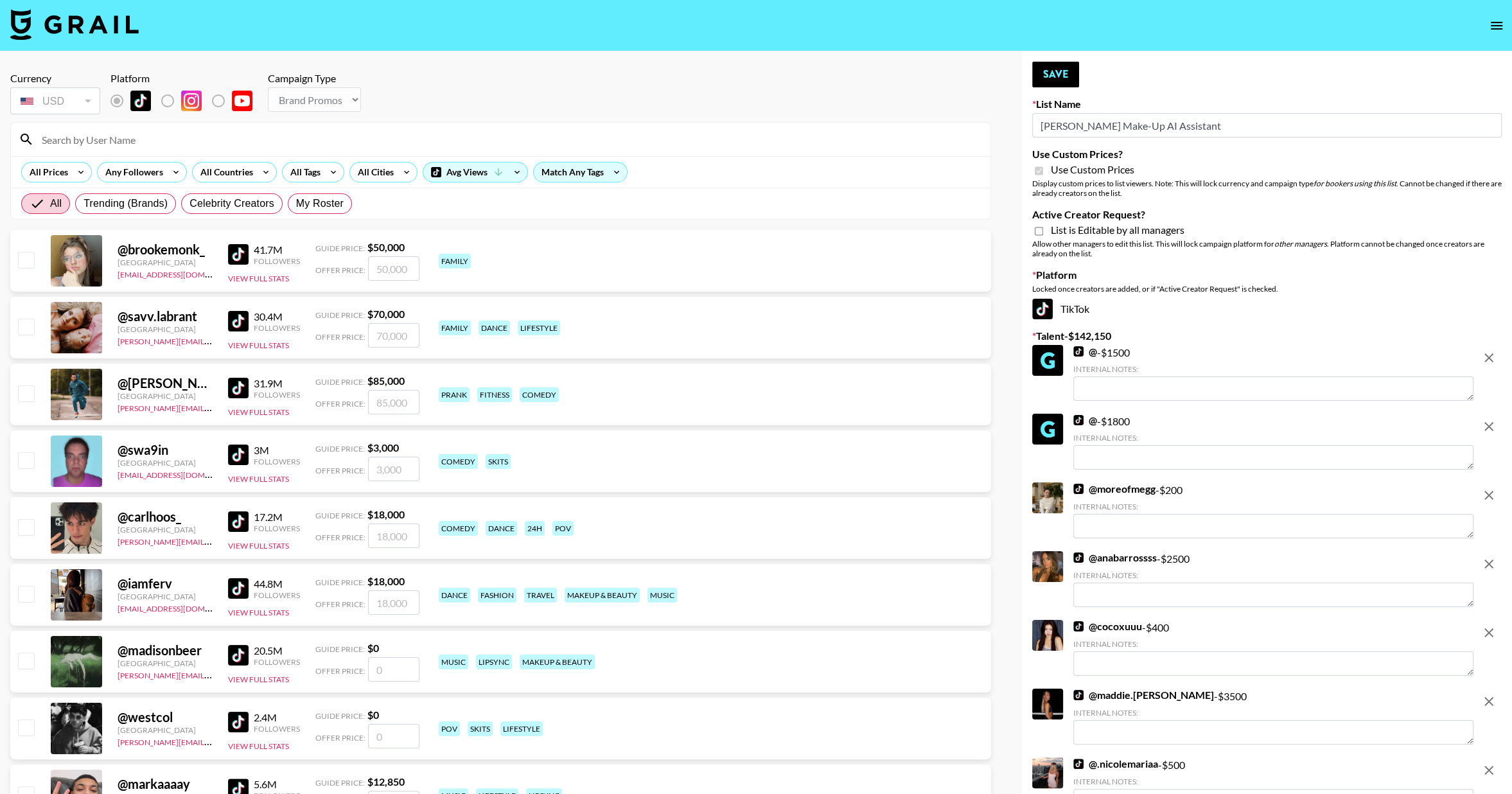
click at [1492, 358] on icon "remove" at bounding box center [1488, 357] width 15 height 15
click at [1492, 419] on icon "remove" at bounding box center [1488, 427] width 15 height 15
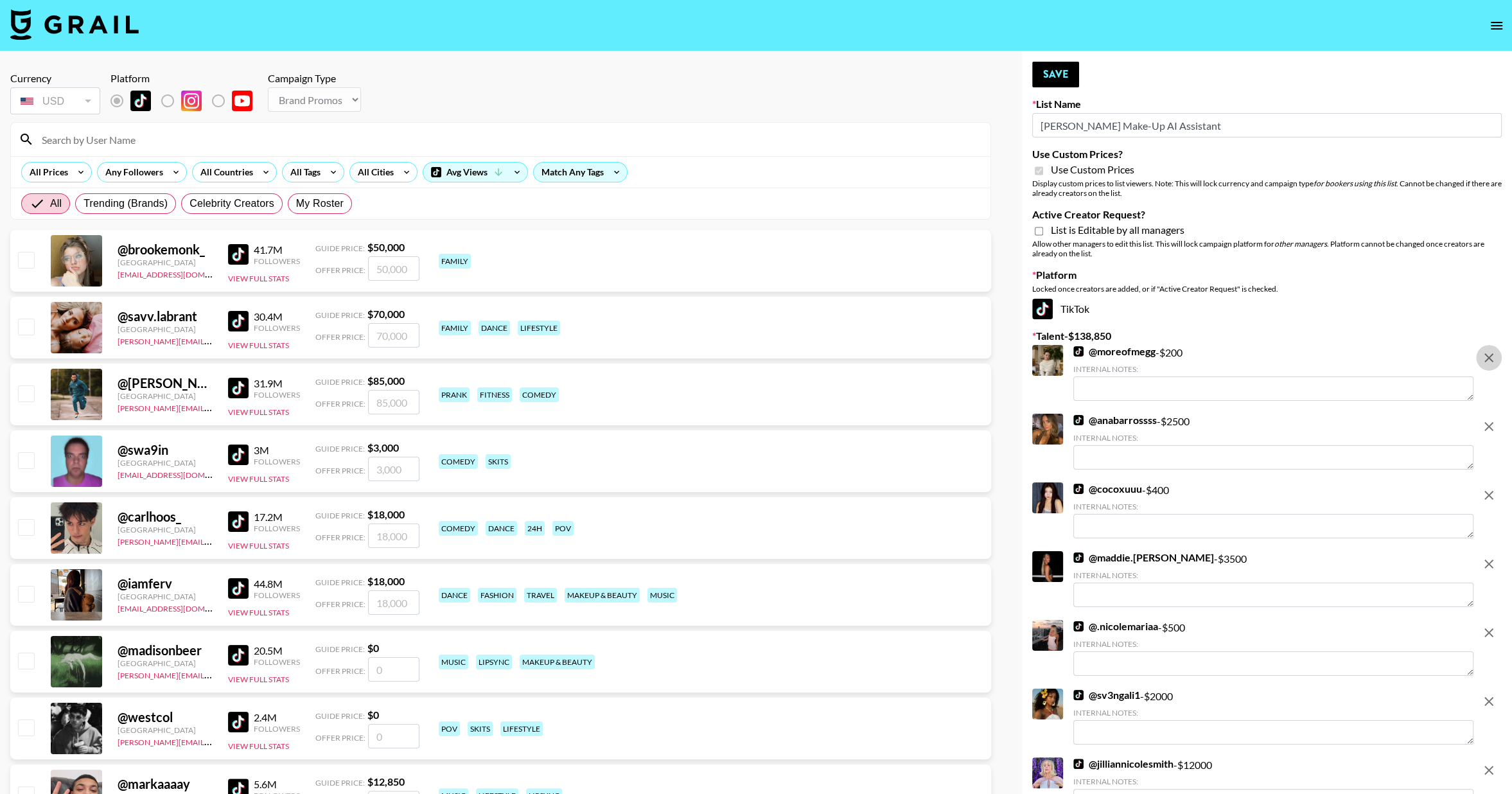
click at [1492, 358] on icon "remove" at bounding box center [1488, 357] width 15 height 15
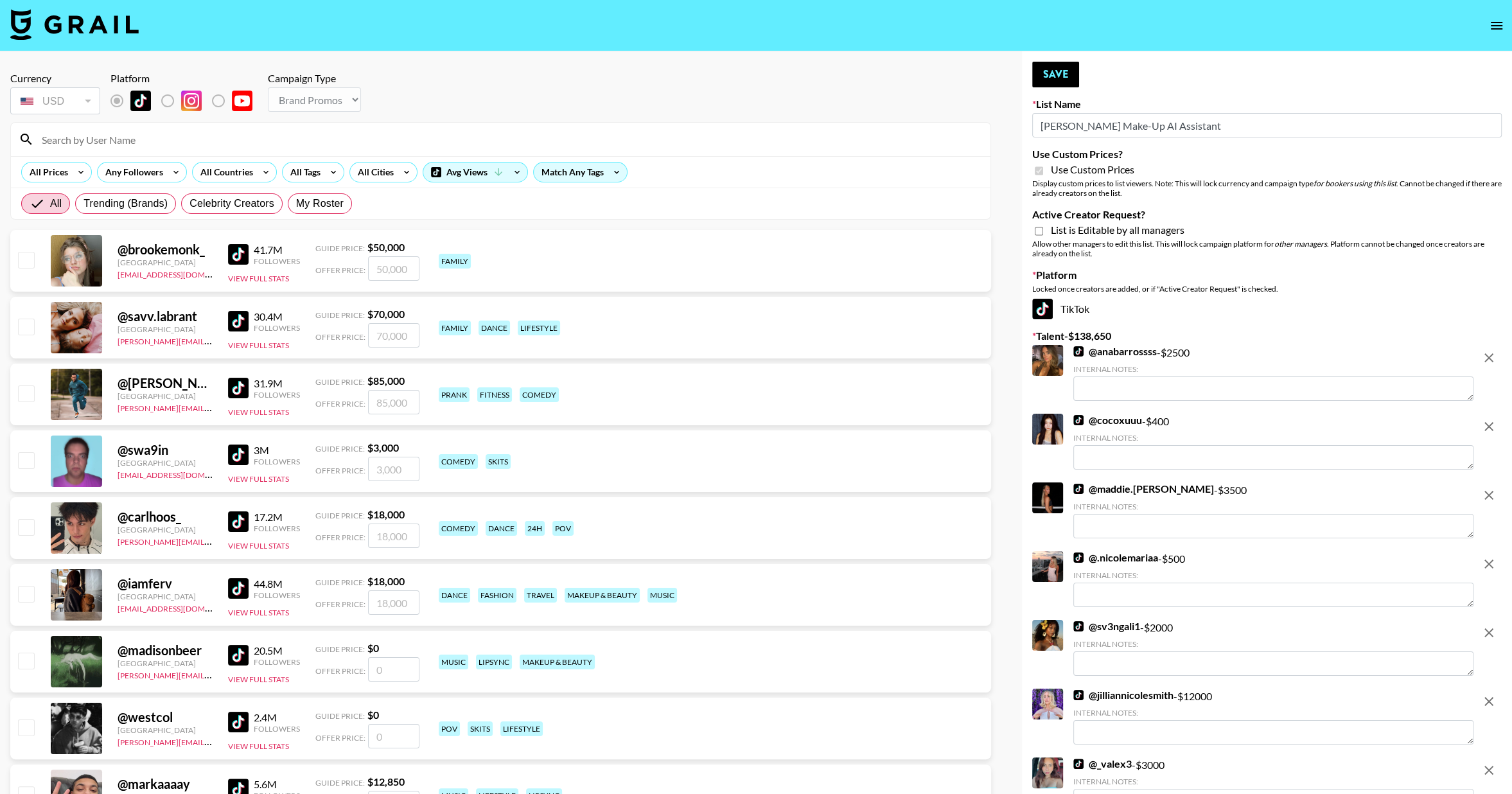
click at [1492, 358] on icon "remove" at bounding box center [1488, 357] width 15 height 15
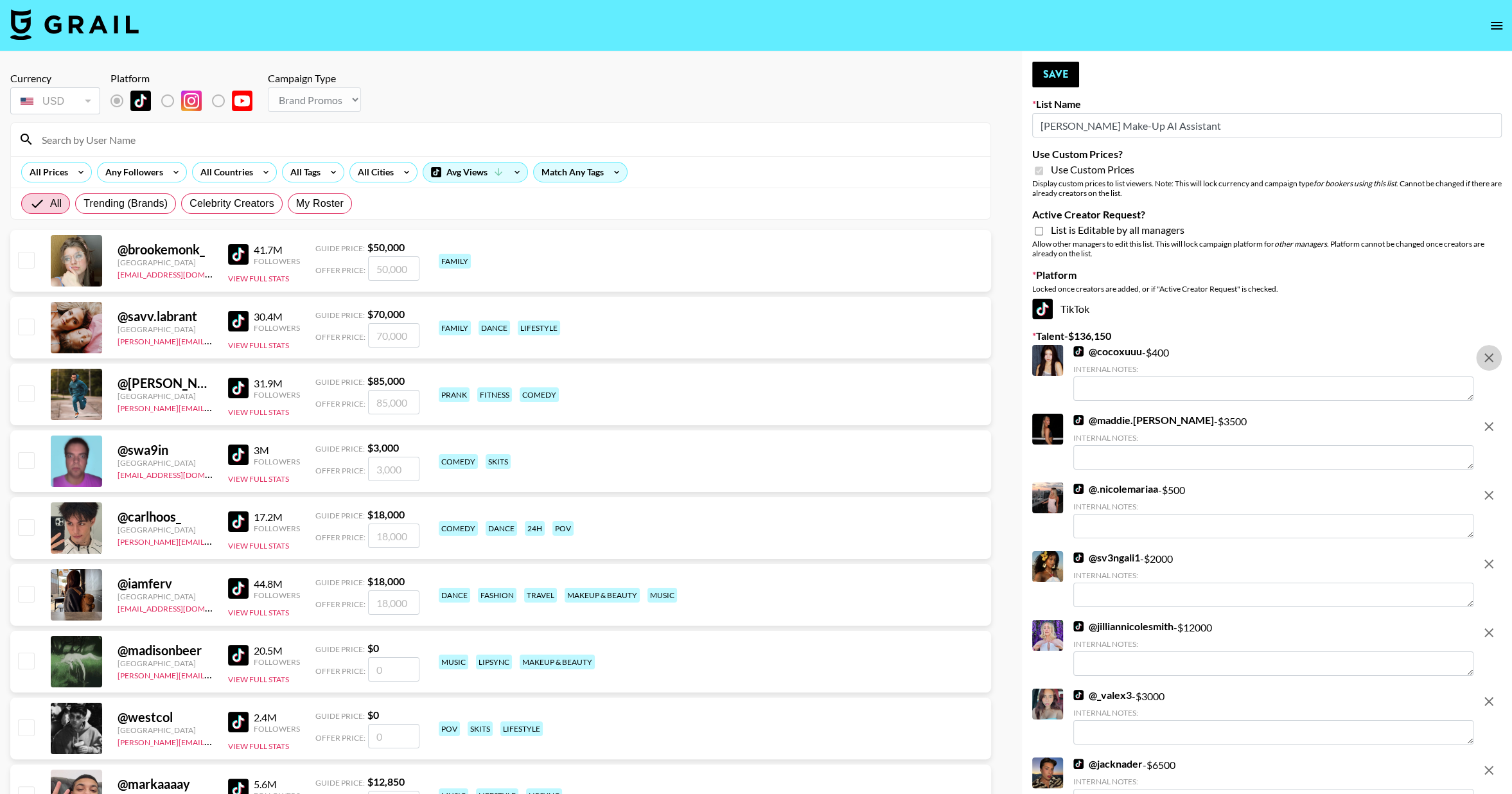
click at [1492, 358] on icon "remove" at bounding box center [1488, 357] width 15 height 15
click at [1492, 419] on icon "remove" at bounding box center [1488, 427] width 15 height 15
click at [1492, 358] on icon "remove" at bounding box center [1488, 357] width 15 height 15
click at [1492, 419] on icon "remove" at bounding box center [1488, 427] width 15 height 15
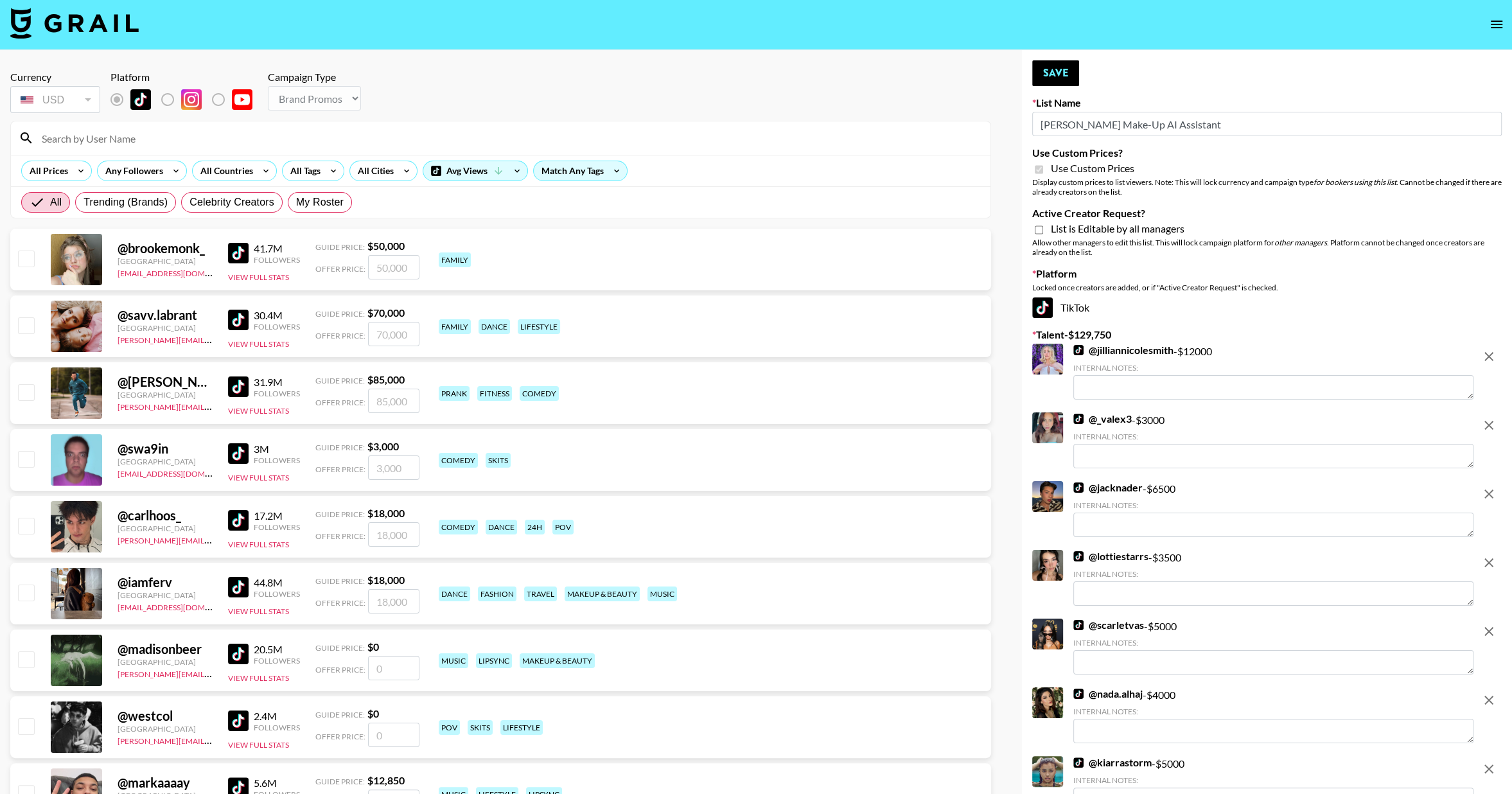
click at [1492, 358] on icon "remove" at bounding box center [1488, 356] width 15 height 15
click at [1492, 417] on icon "remove" at bounding box center [1488, 425] width 15 height 15
click at [1492, 358] on icon "remove" at bounding box center [1488, 357] width 15 height 15
click at [1492, 418] on icon "remove" at bounding box center [1488, 426] width 15 height 15
click at [1492, 358] on icon "remove" at bounding box center [1488, 357] width 15 height 15
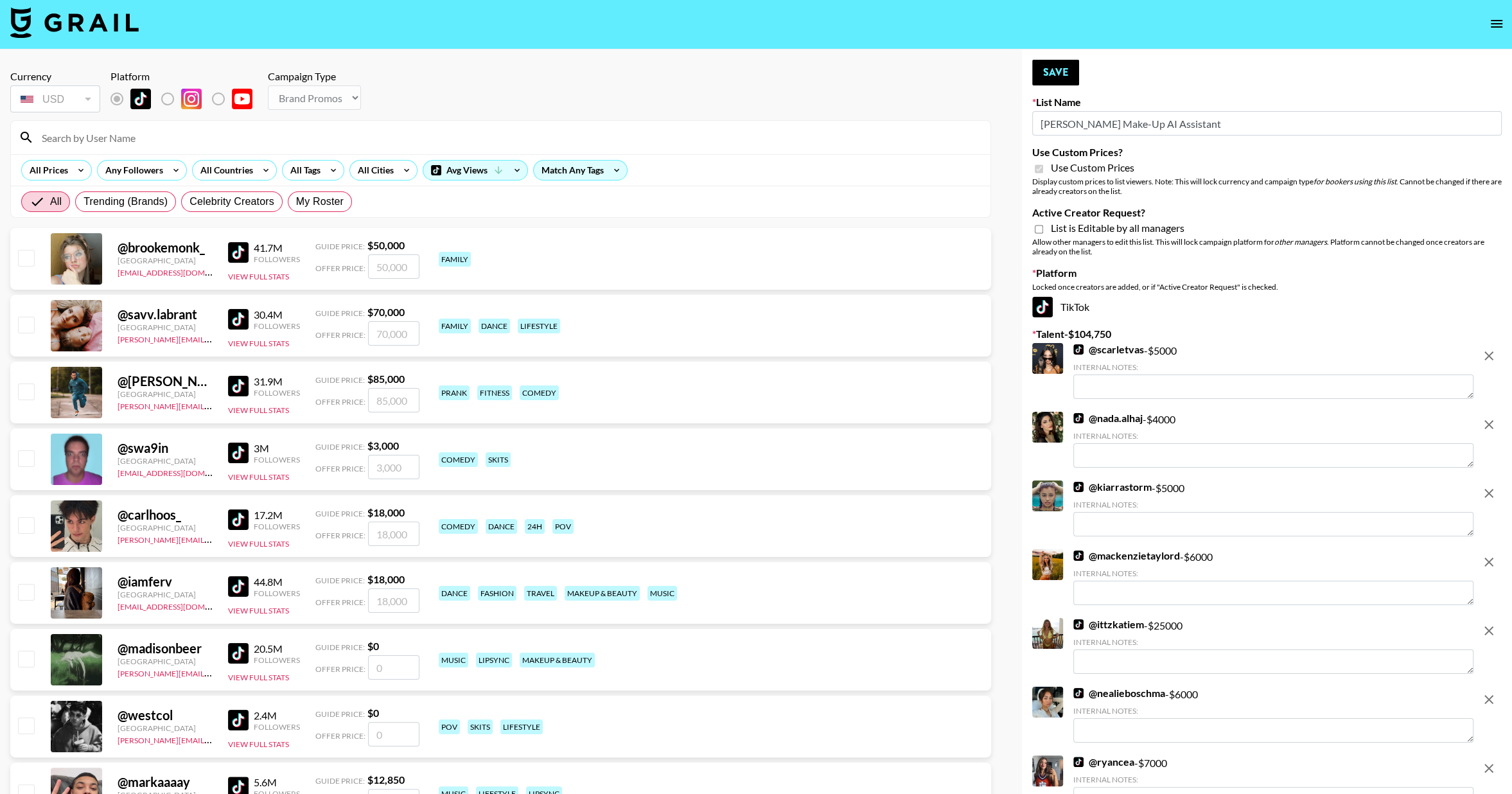
click at [1492, 416] on icon "remove" at bounding box center [1488, 424] width 15 height 15
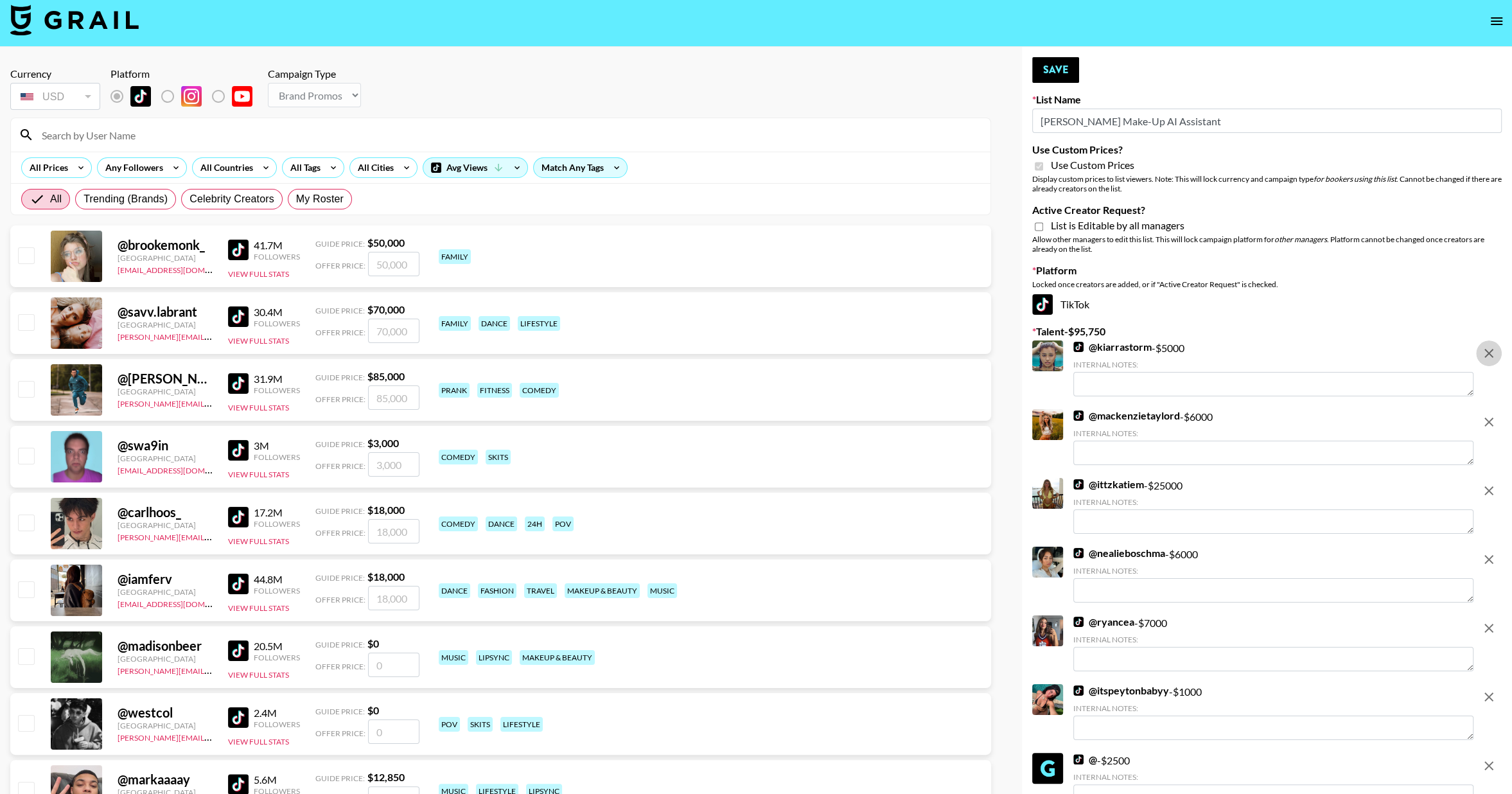
click at [1492, 358] on button "remove" at bounding box center [1488, 353] width 25 height 25
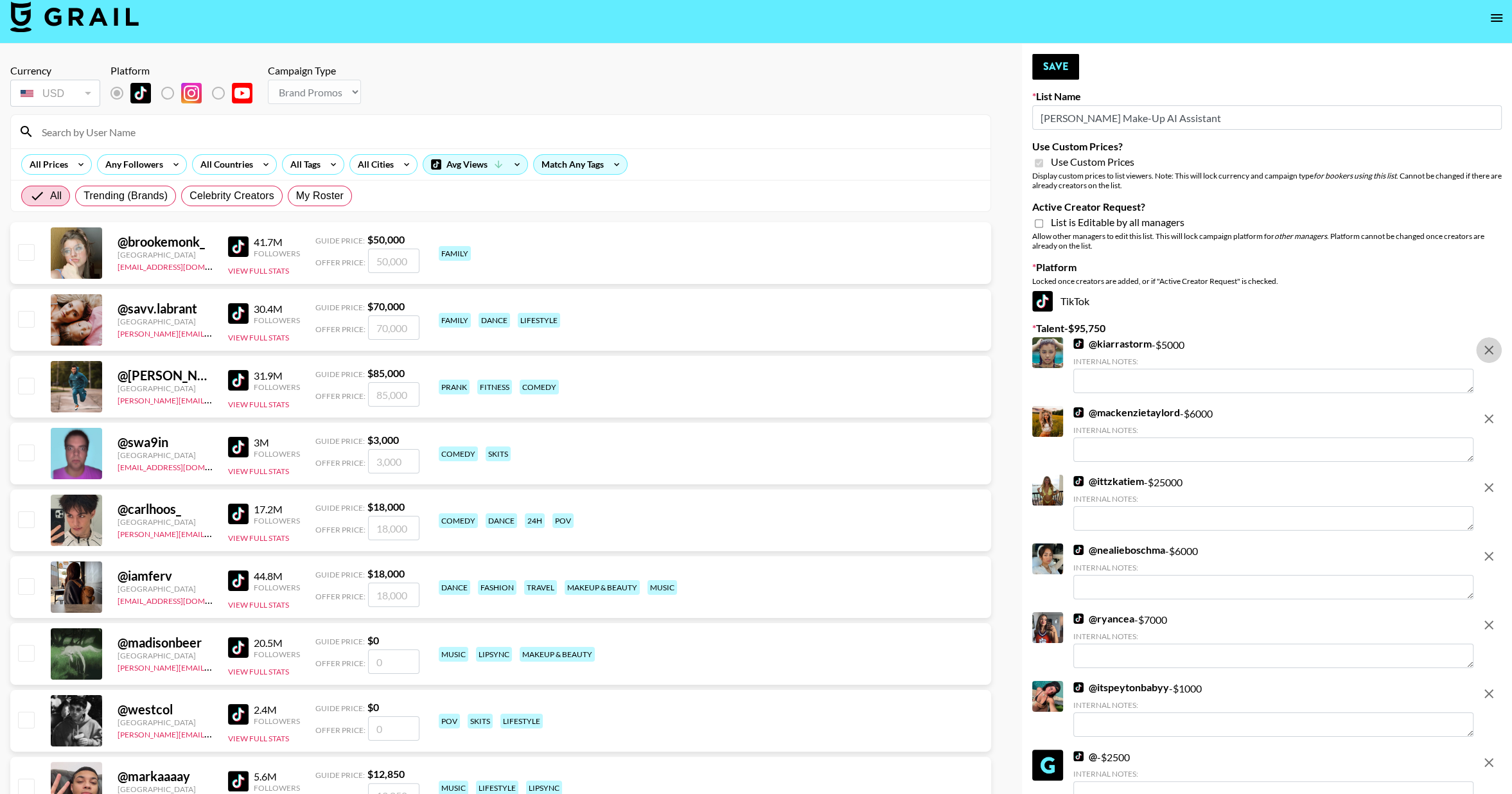
click at [1492, 406] on button "remove" at bounding box center [1488, 419] width 25 height 25
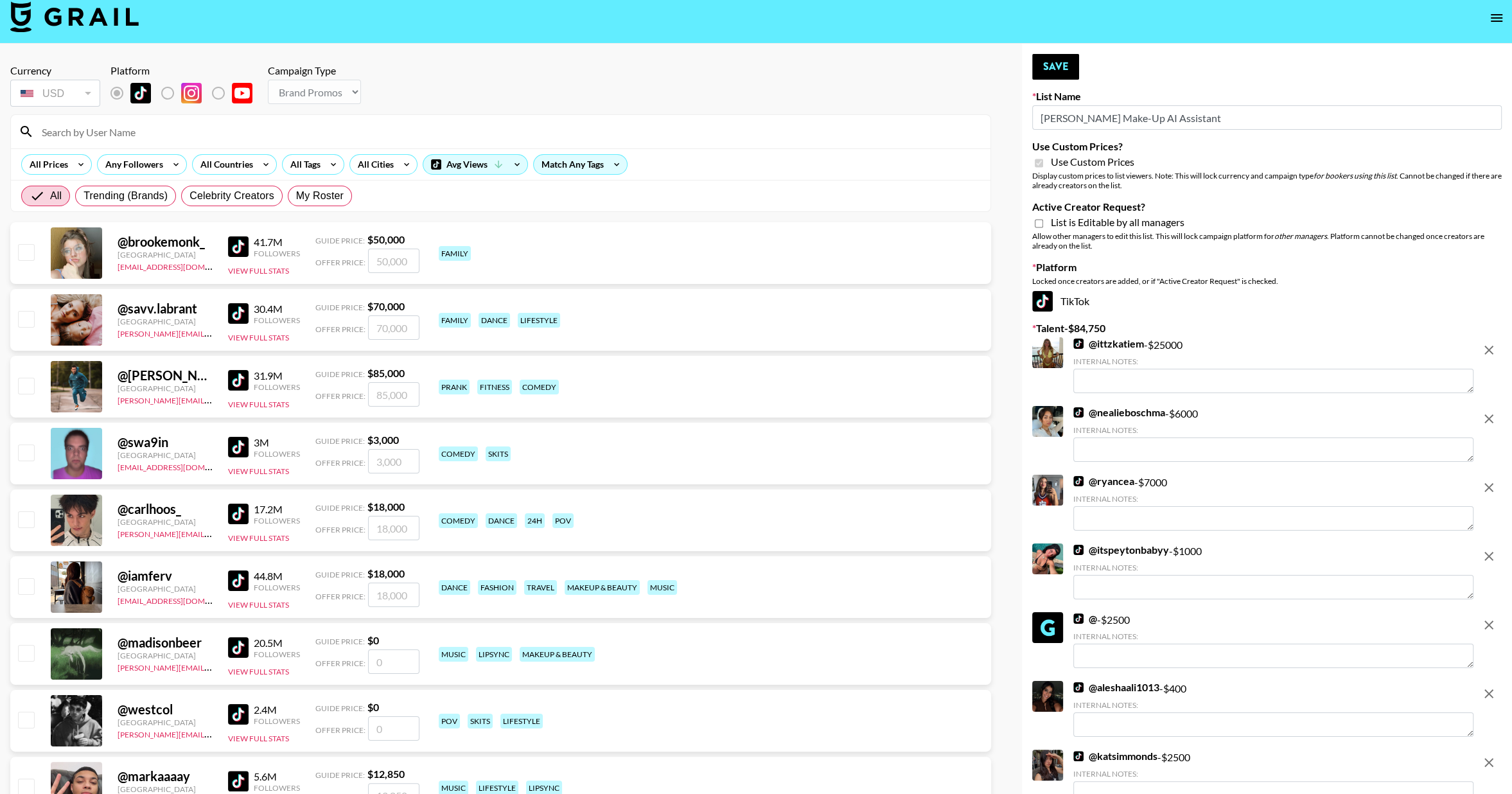
click at [1492, 358] on button "remove" at bounding box center [1488, 350] width 25 height 25
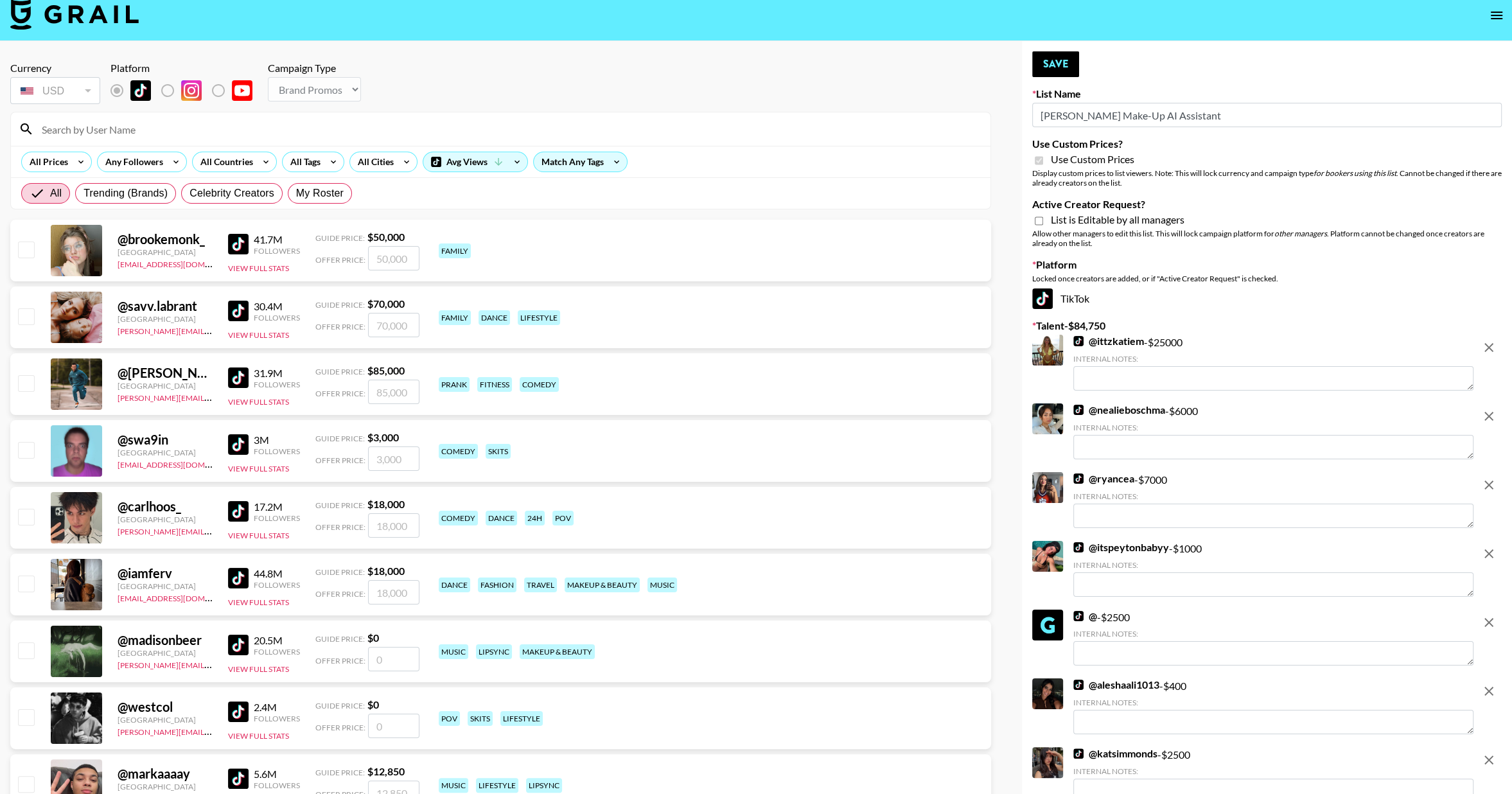
click at [1492, 404] on div at bounding box center [1488, 432] width 25 height 58
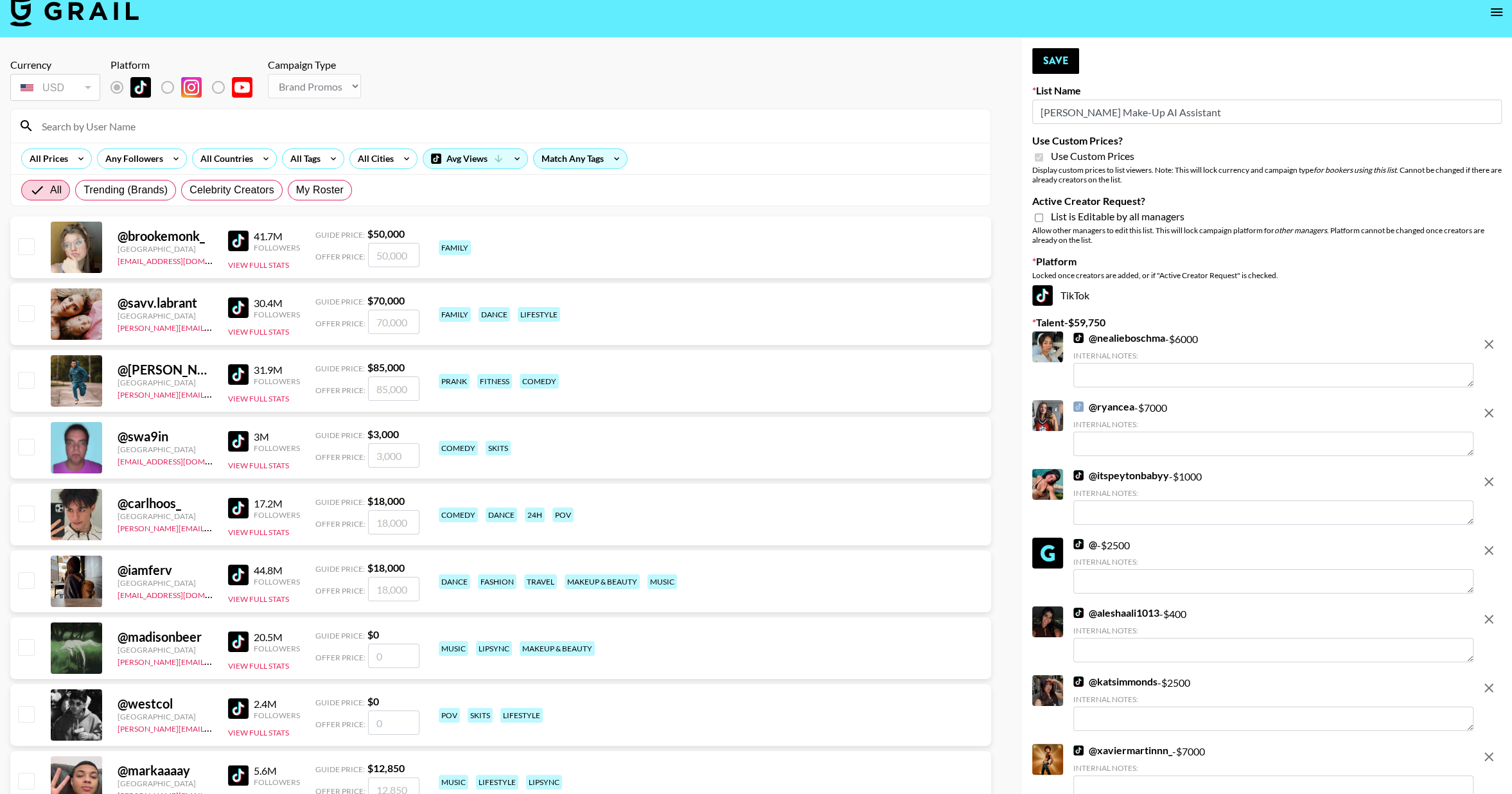
click at [1492, 358] on div at bounding box center [1488, 360] width 25 height 58
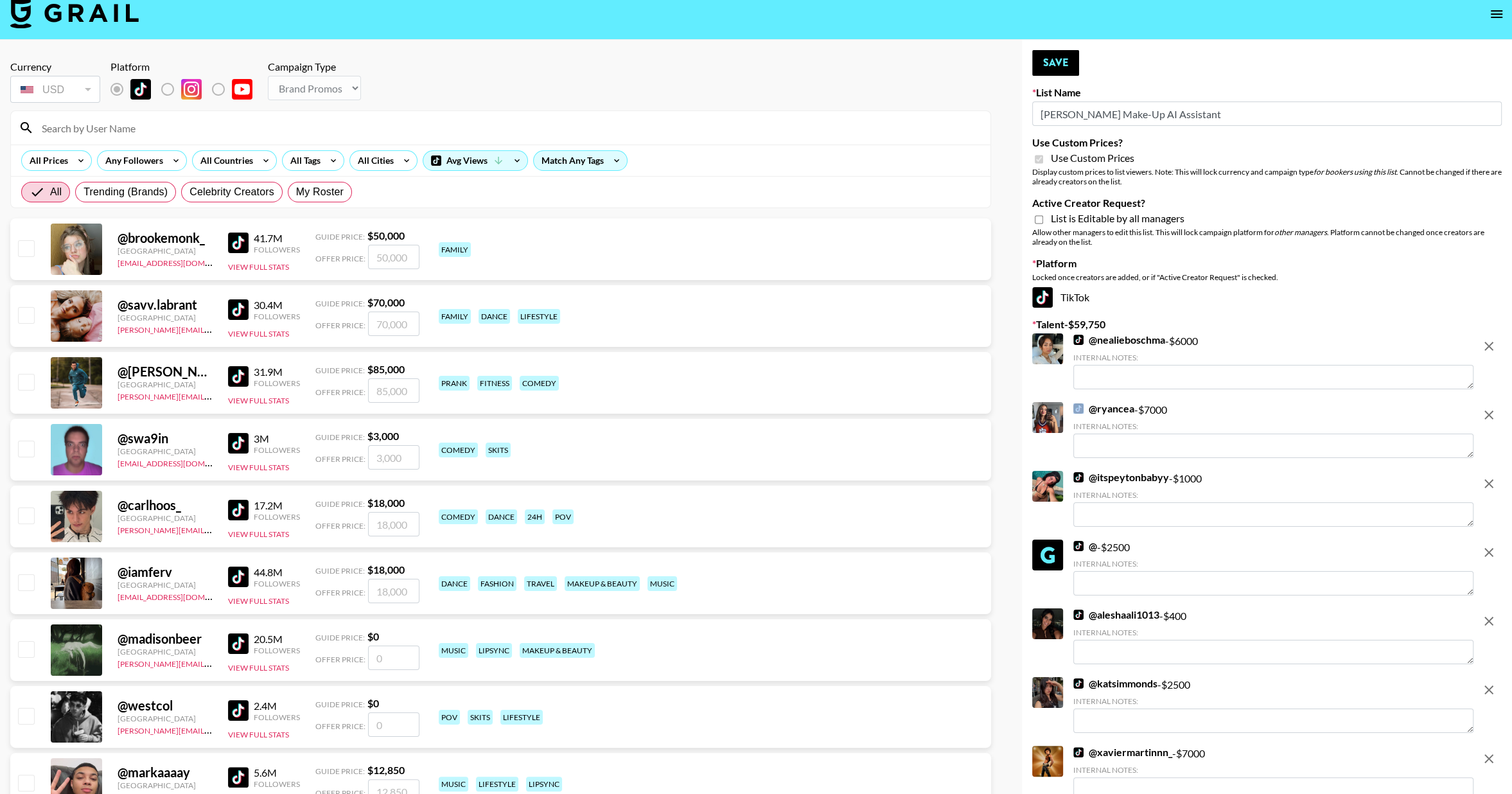
click at [1492, 358] on div at bounding box center [1488, 362] width 25 height 58
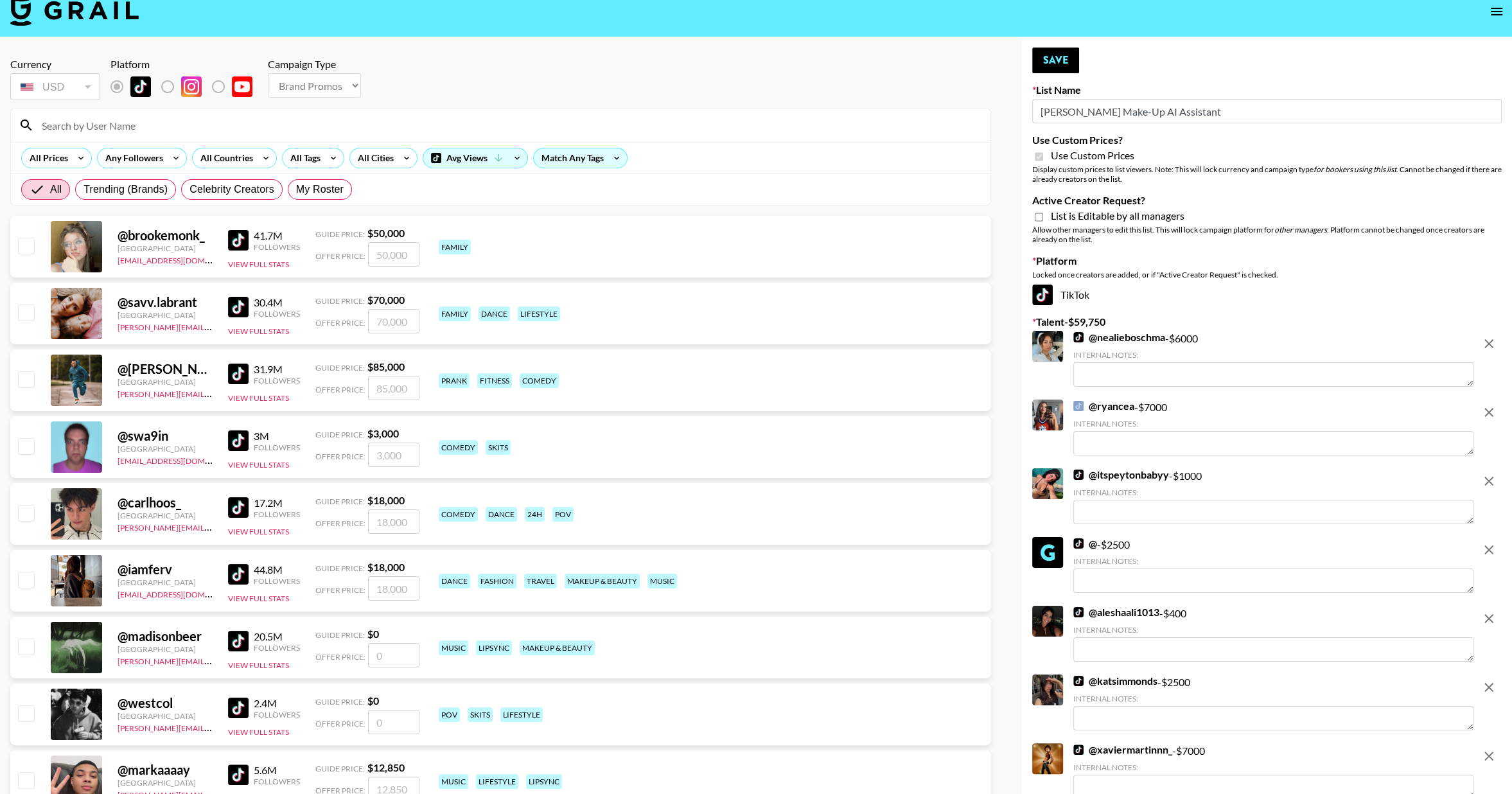
click at [1492, 358] on div at bounding box center [1488, 360] width 25 height 58
click at [1487, 339] on icon "remove" at bounding box center [1488, 344] width 15 height 15
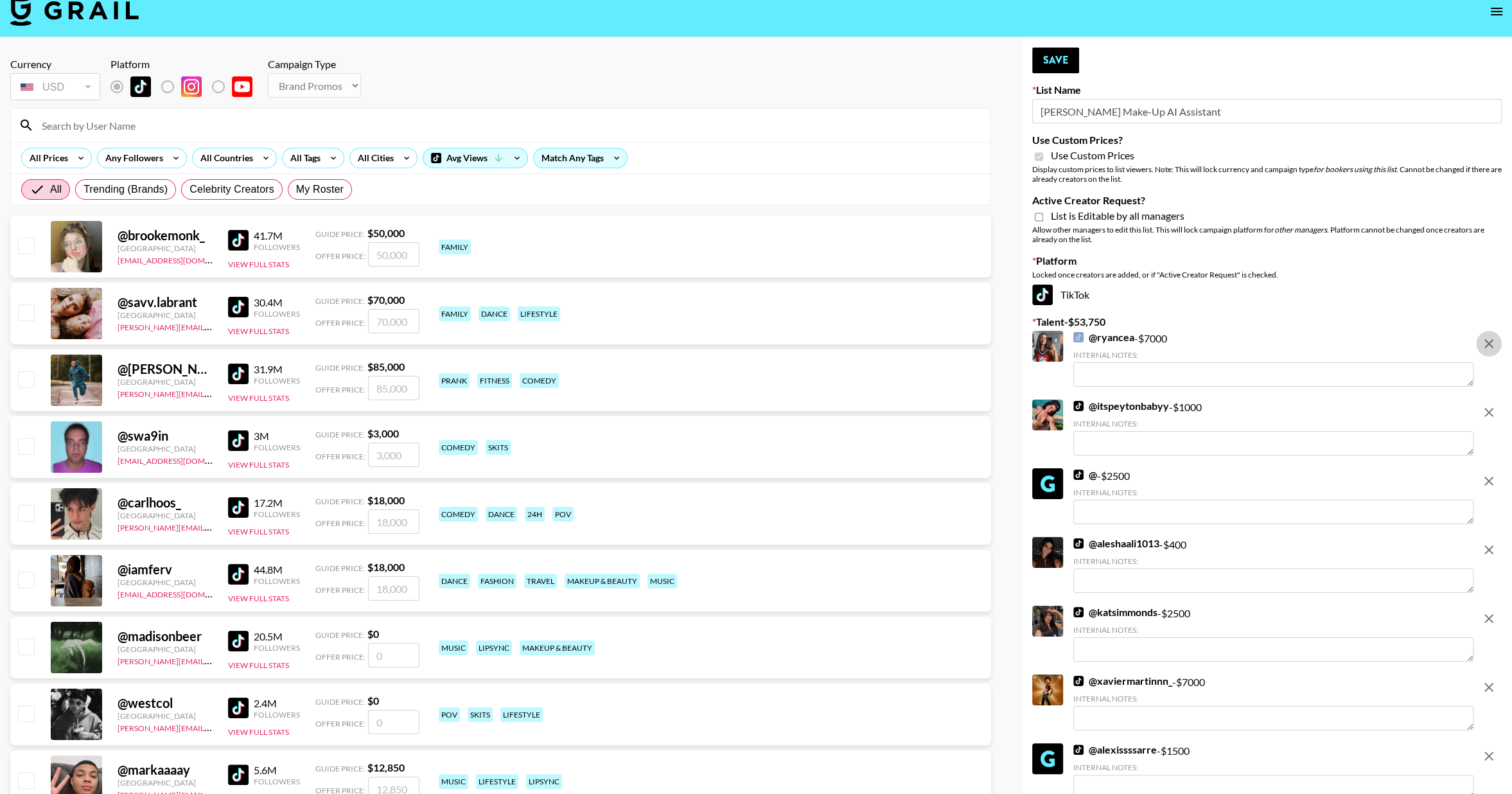
click at [1487, 340] on icon "remove" at bounding box center [1488, 344] width 15 height 15
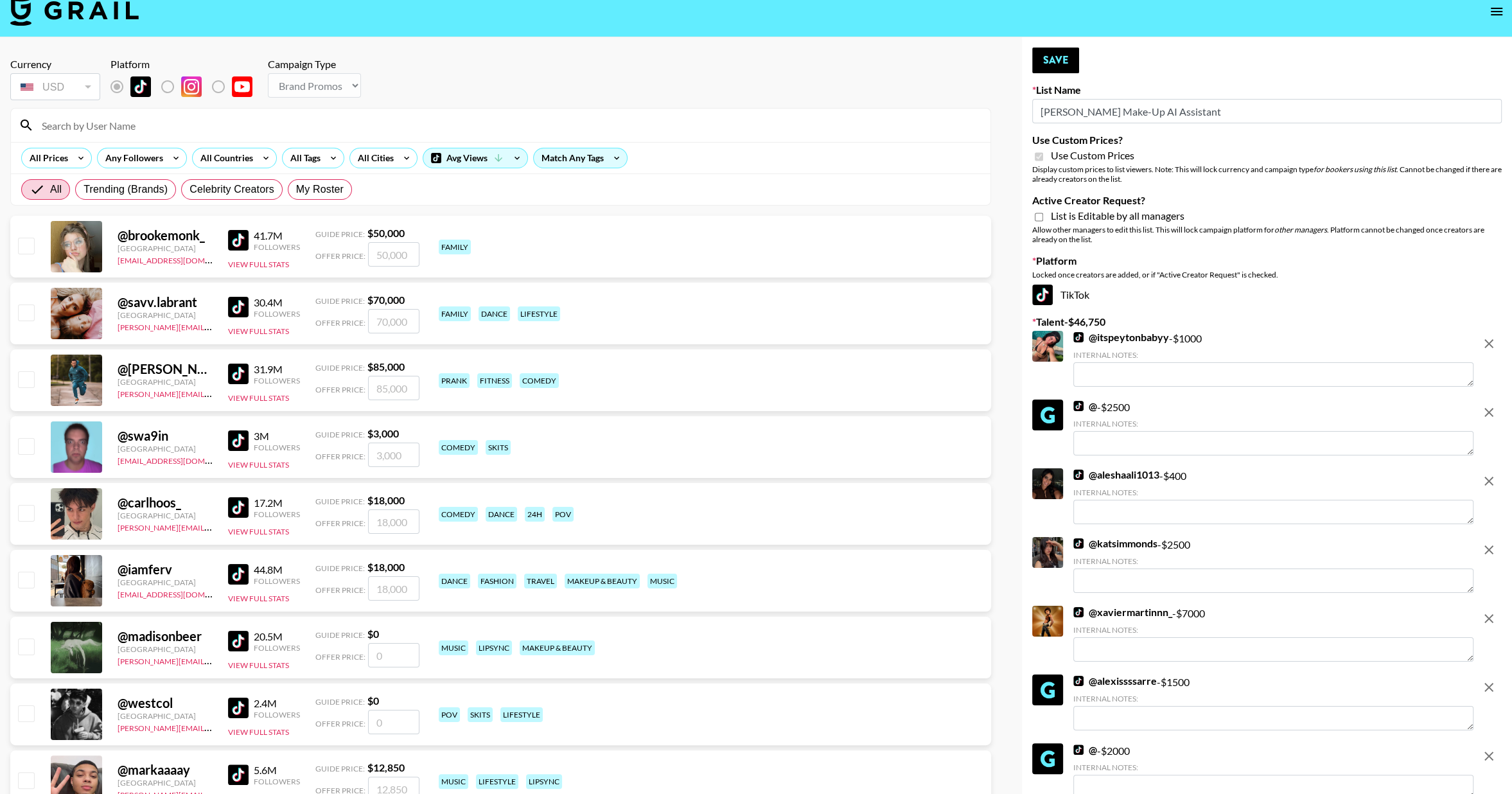
click at [1487, 340] on icon "remove" at bounding box center [1488, 344] width 15 height 15
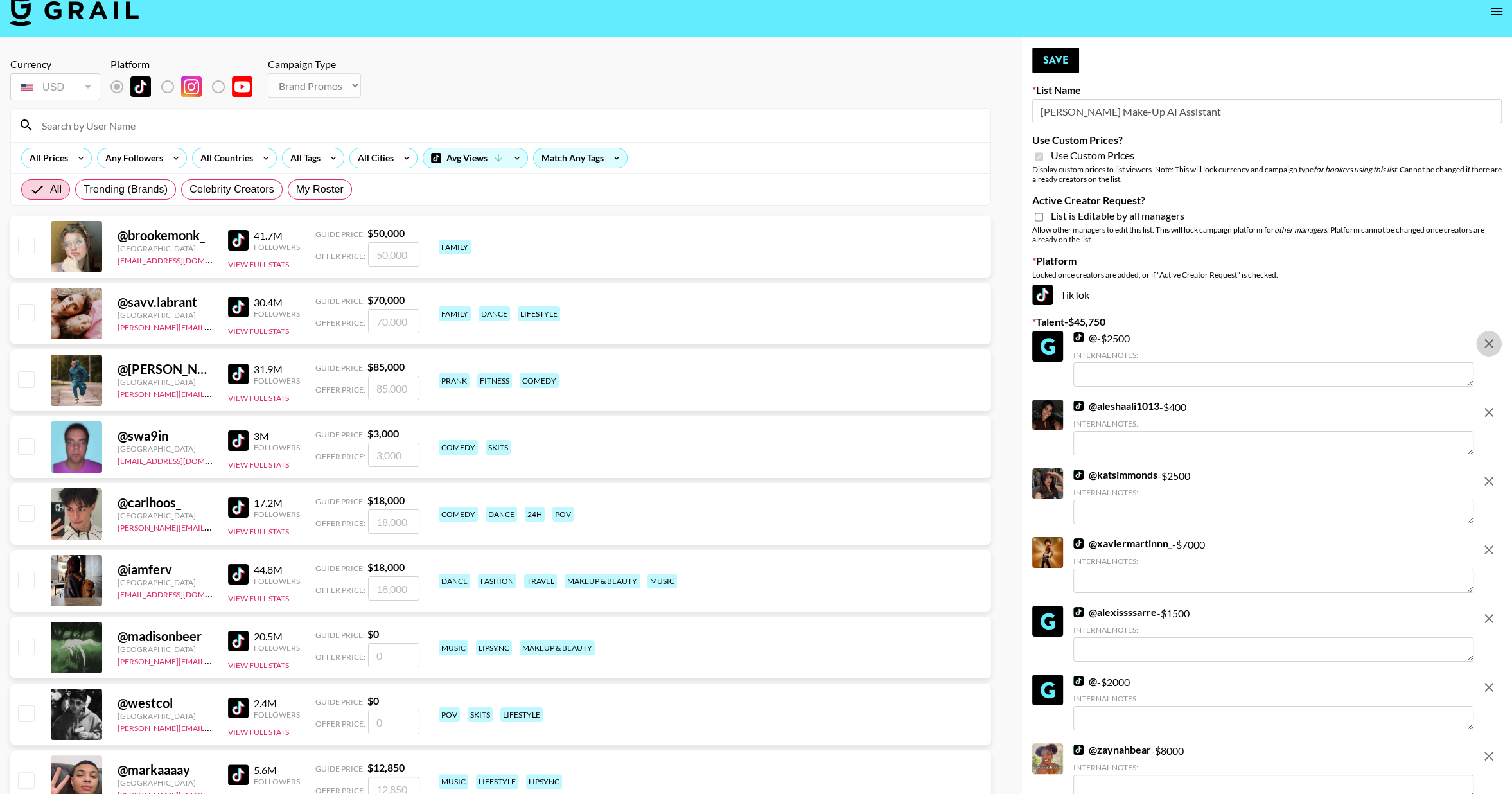
click at [1487, 340] on icon "remove" at bounding box center [1488, 344] width 15 height 15
click at [1487, 405] on icon "remove" at bounding box center [1488, 412] width 15 height 15
click at [1487, 473] on icon "remove" at bounding box center [1488, 481] width 15 height 15
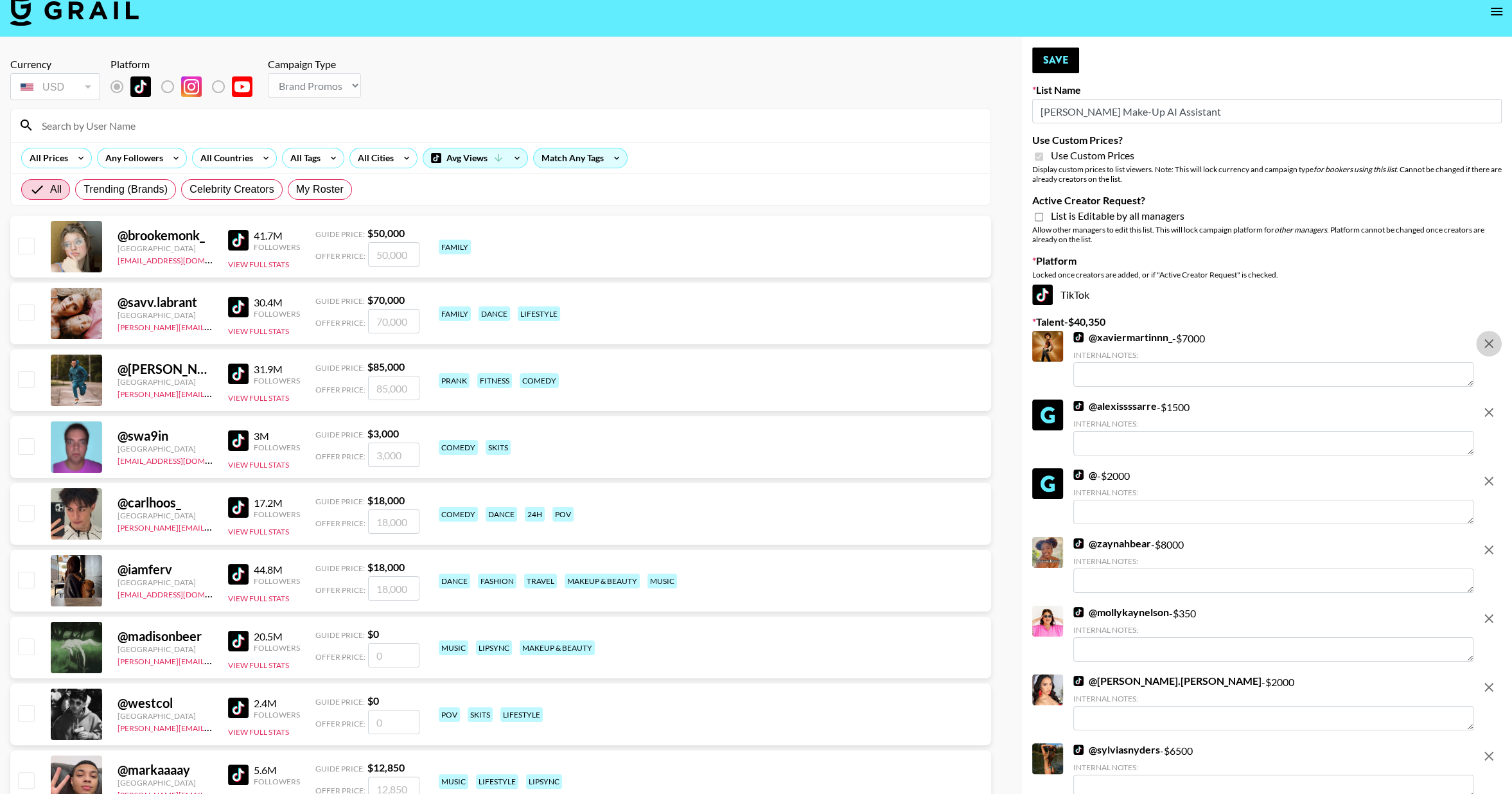
click at [1487, 339] on icon "remove" at bounding box center [1488, 344] width 15 height 15
click at [1487, 405] on icon "remove" at bounding box center [1488, 412] width 15 height 15
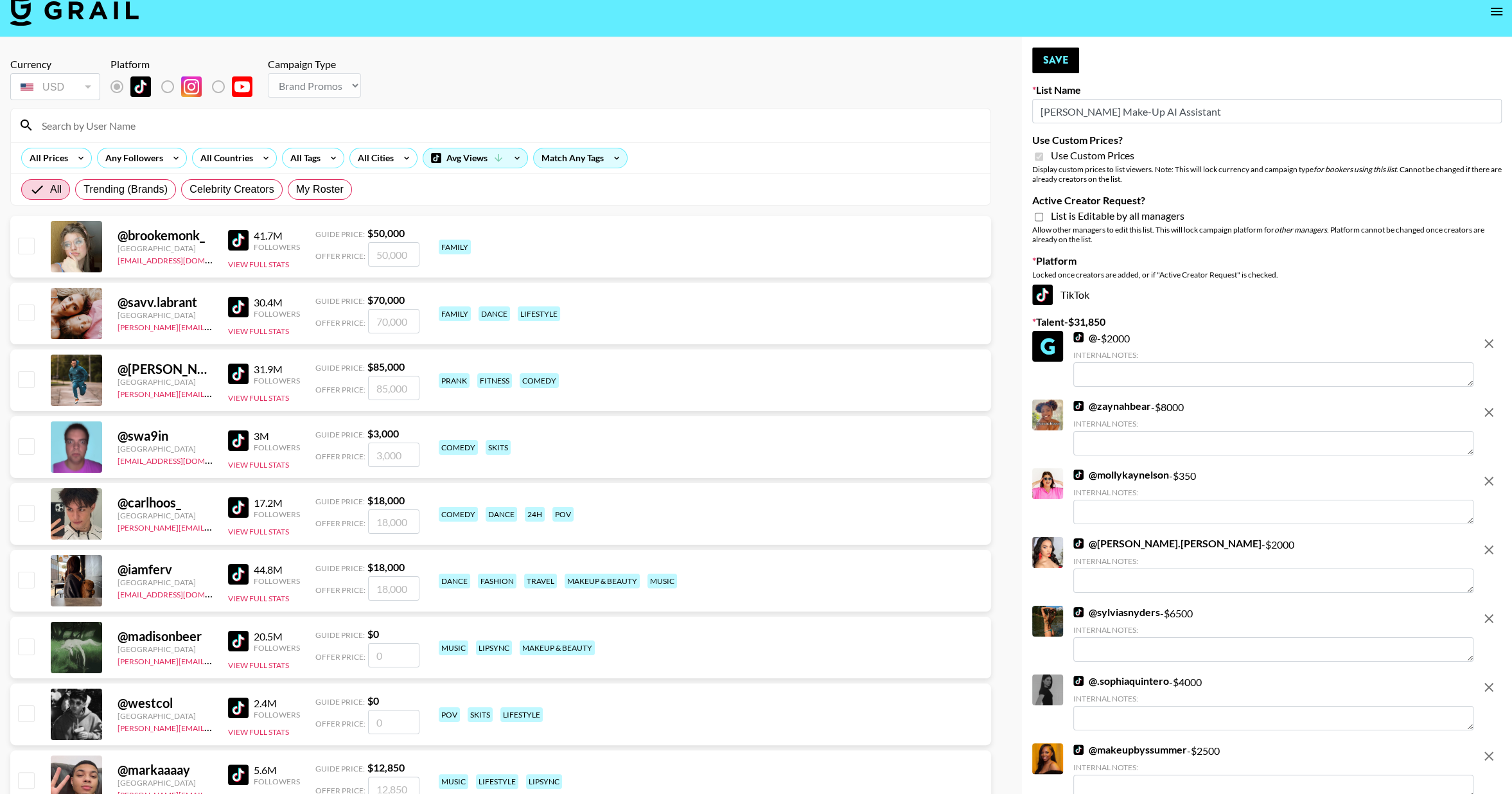
click at [1487, 339] on icon "remove" at bounding box center [1488, 344] width 15 height 15
click at [1487, 405] on icon "remove" at bounding box center [1488, 412] width 15 height 15
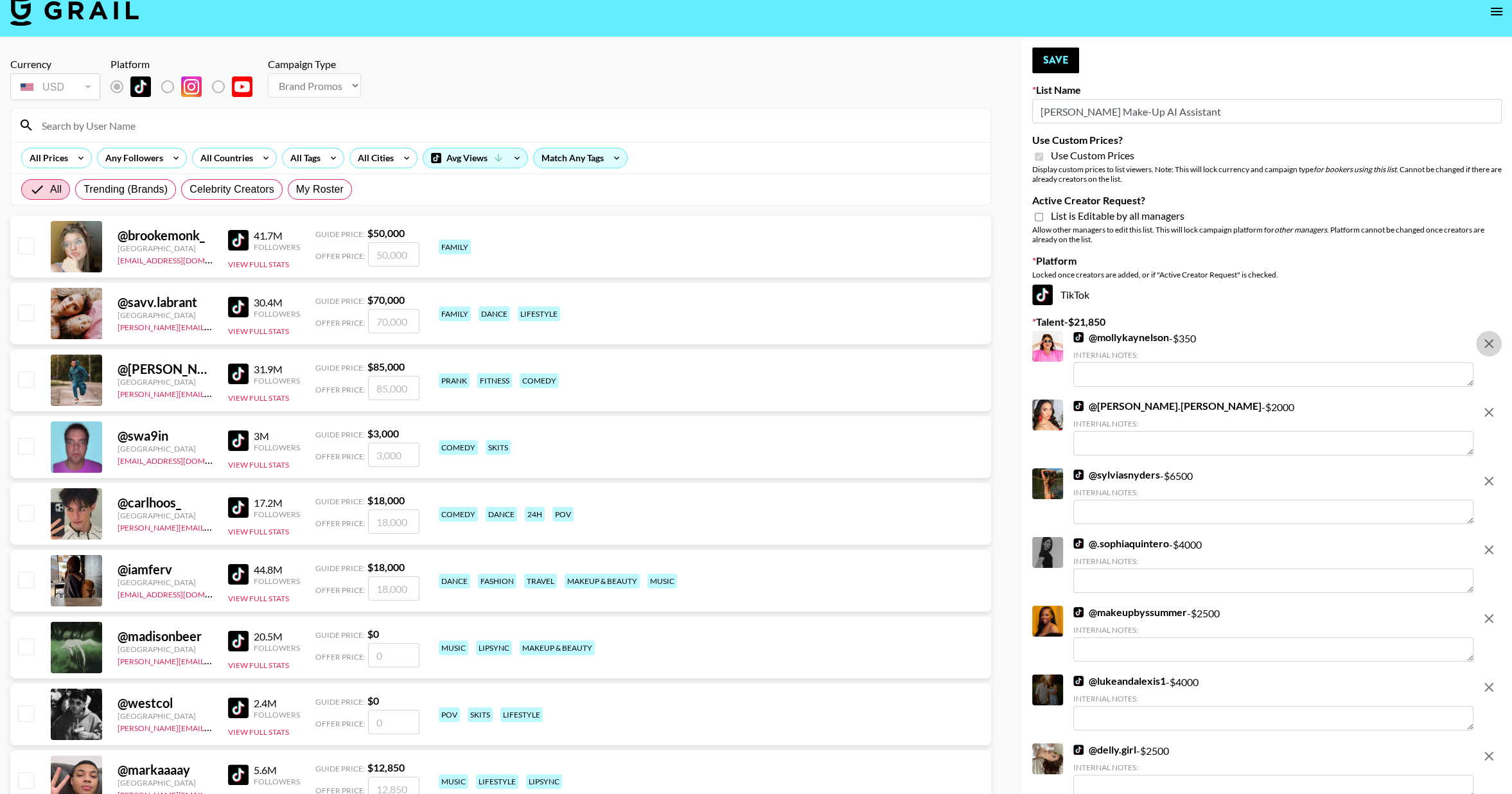
click at [1487, 339] on icon "remove" at bounding box center [1488, 344] width 15 height 15
click at [1487, 405] on icon "remove" at bounding box center [1488, 412] width 15 height 15
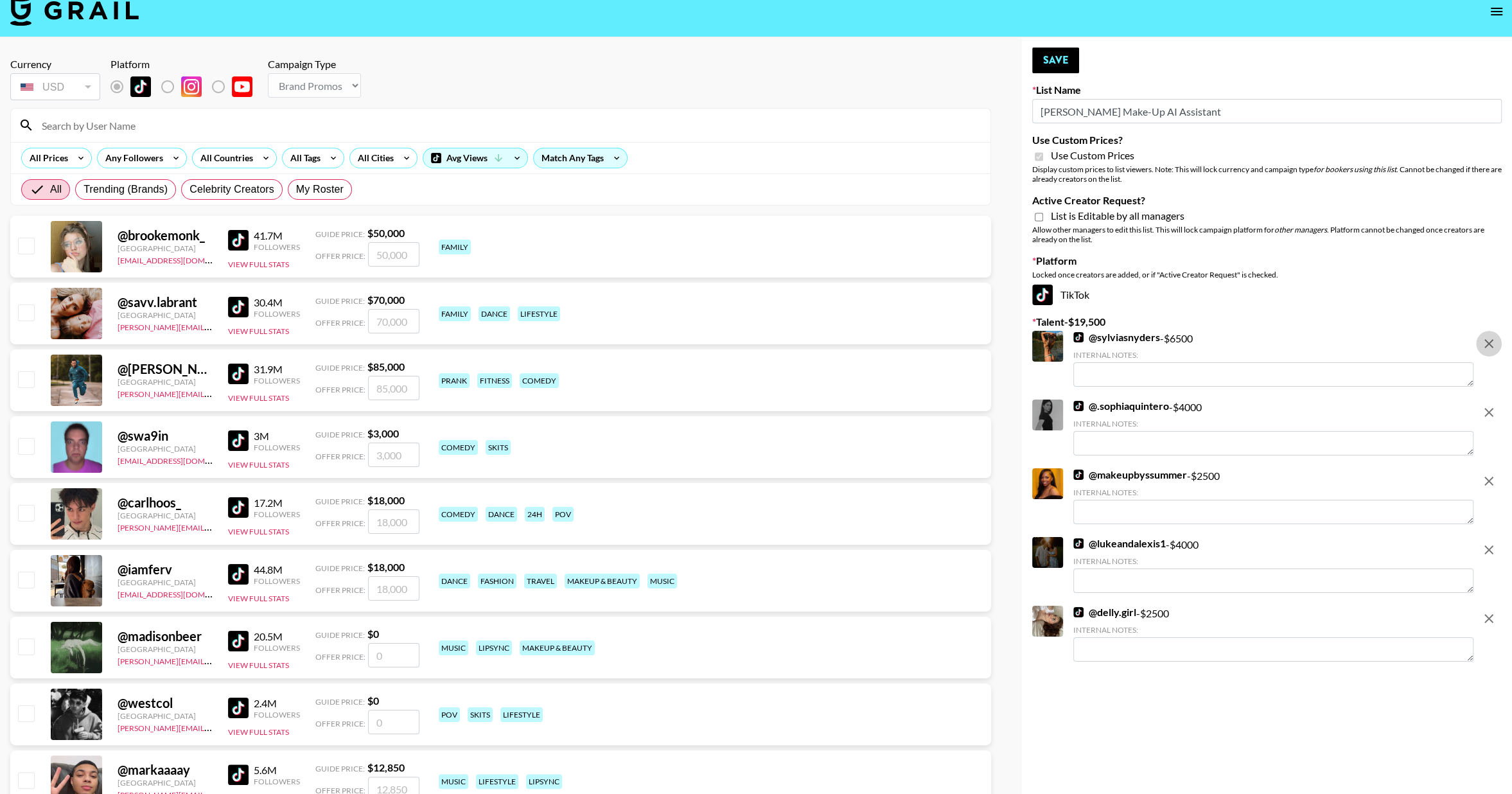
click at [1487, 339] on icon "remove" at bounding box center [1488, 344] width 15 height 15
click at [1487, 405] on icon "remove" at bounding box center [1488, 412] width 15 height 15
click at [1487, 473] on icon "remove" at bounding box center [1488, 481] width 15 height 15
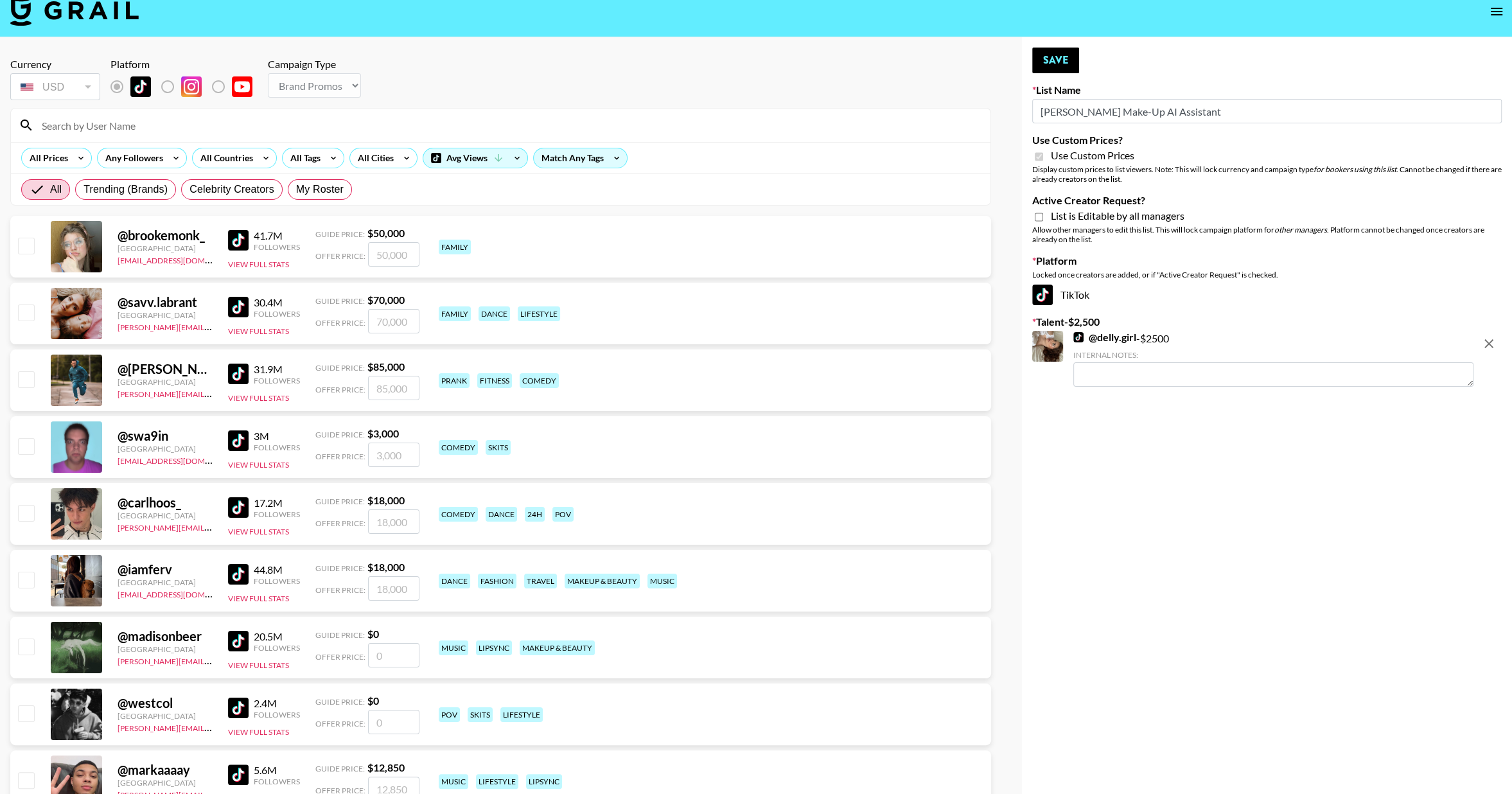
click at [1487, 339] on icon "remove" at bounding box center [1488, 344] width 15 height 15
click at [1039, 218] on input "Active Creator Request?" at bounding box center [1039, 217] width 8 height 12
checkbox input "true"
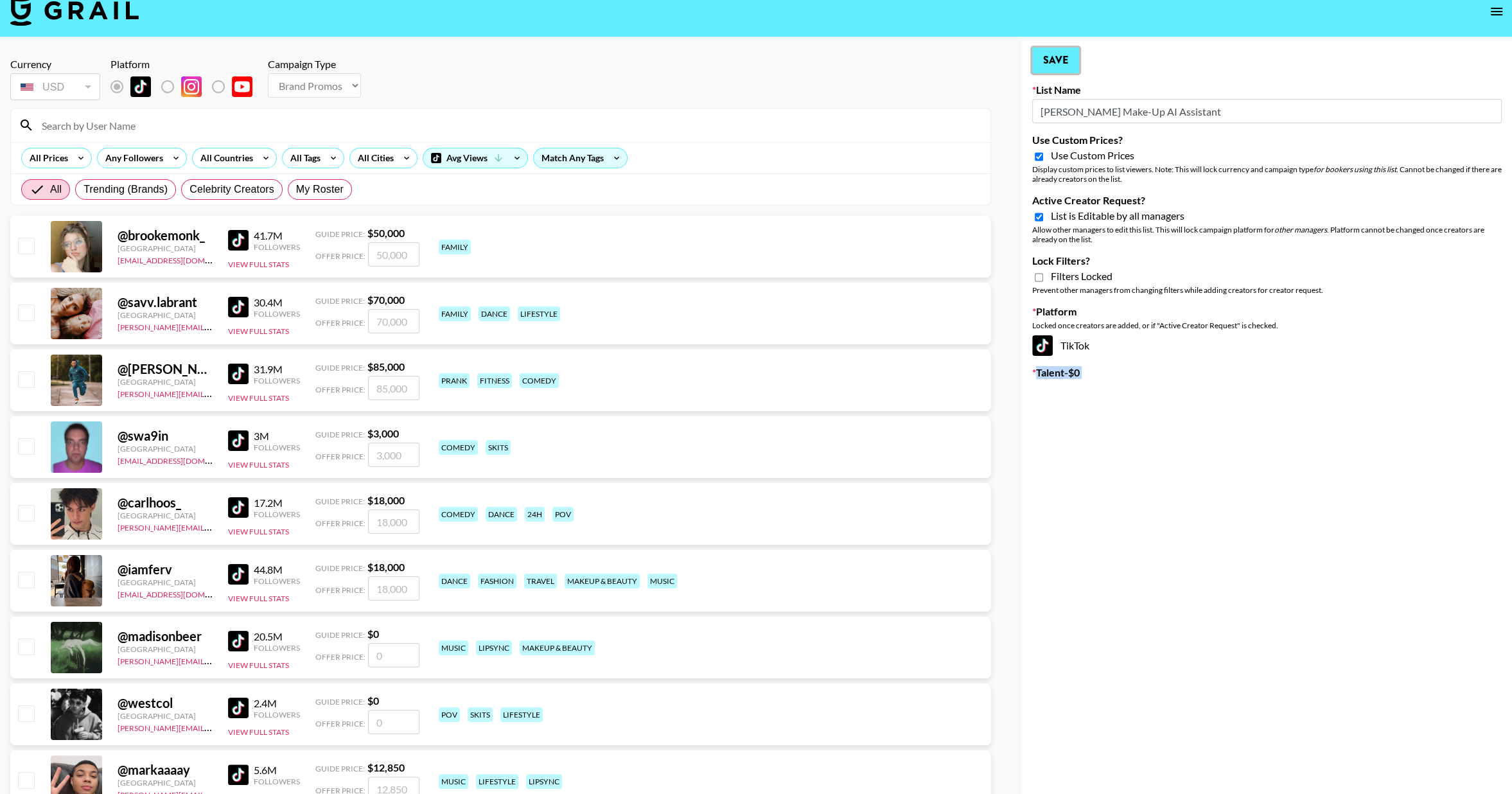
click at [1054, 57] on button "Save" at bounding box center [1056, 60] width 47 height 25
type input "Huda Beauty Gifting"
checkbox input "false"
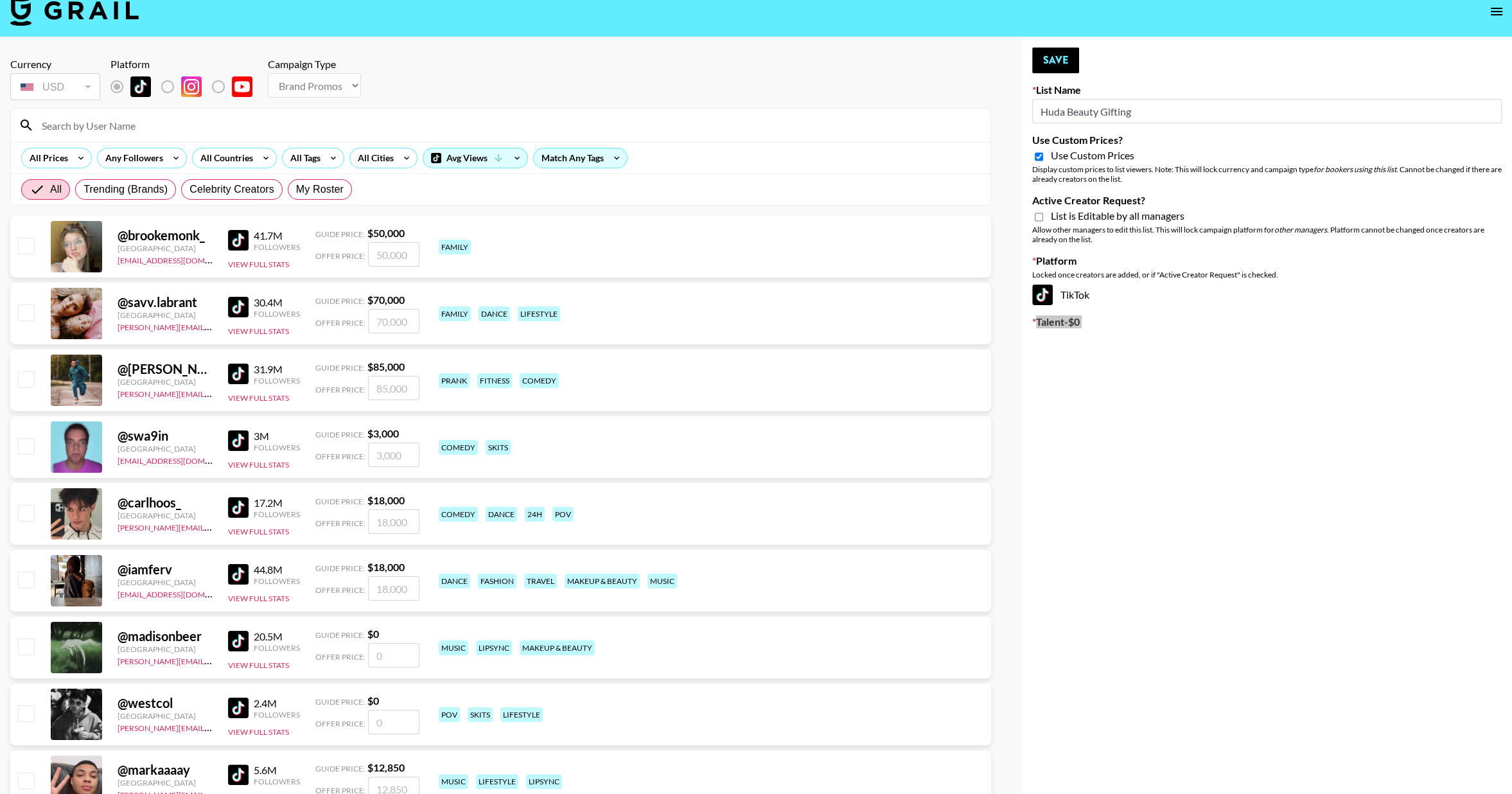
type input "[PERSON_NAME] Make-Up AI Assistant"
checkbox input "true"
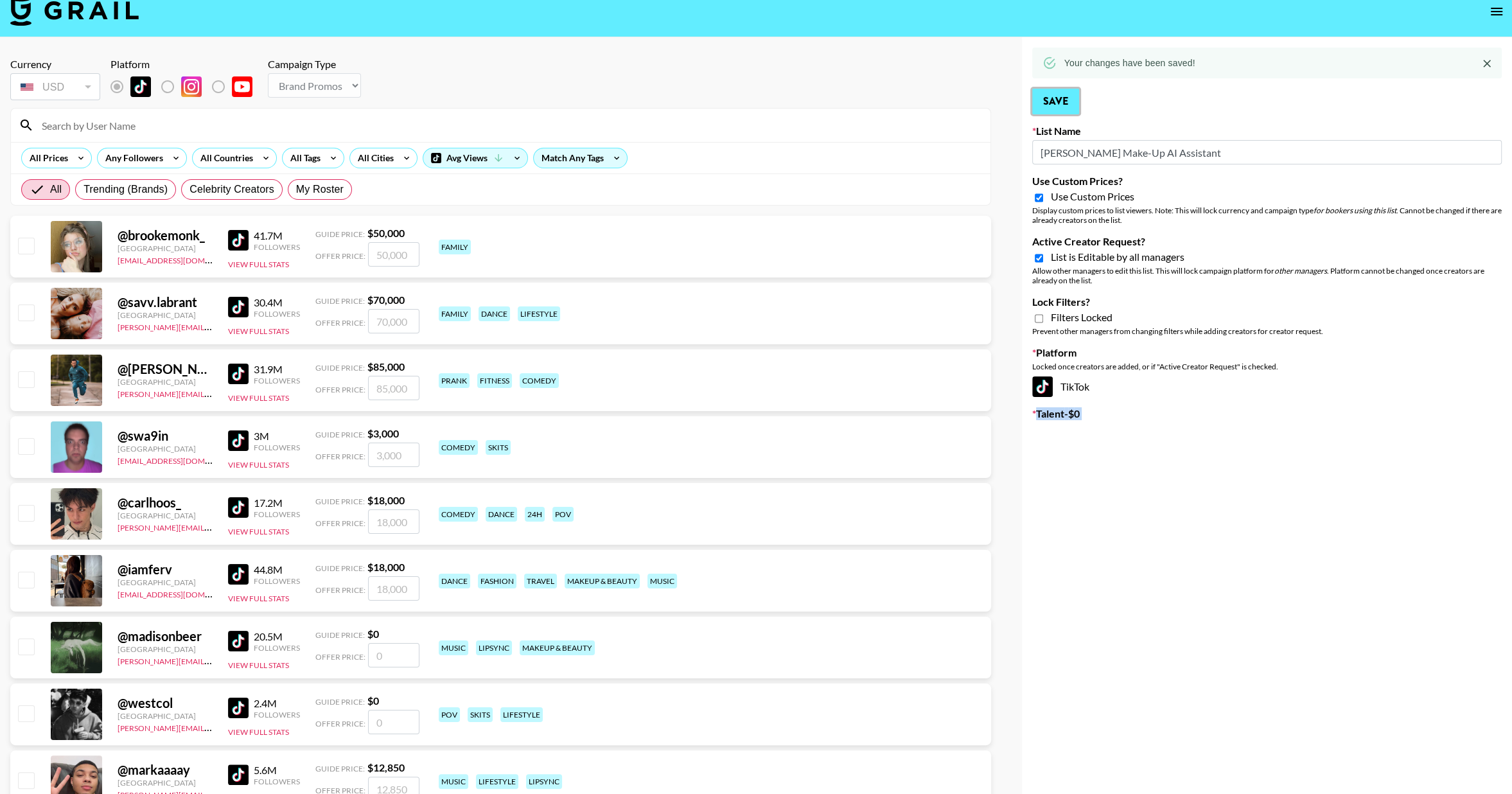
click at [1052, 98] on button "Save" at bounding box center [1056, 101] width 47 height 25
click at [36, 155] on div "All Prices" at bounding box center [46, 158] width 49 height 19
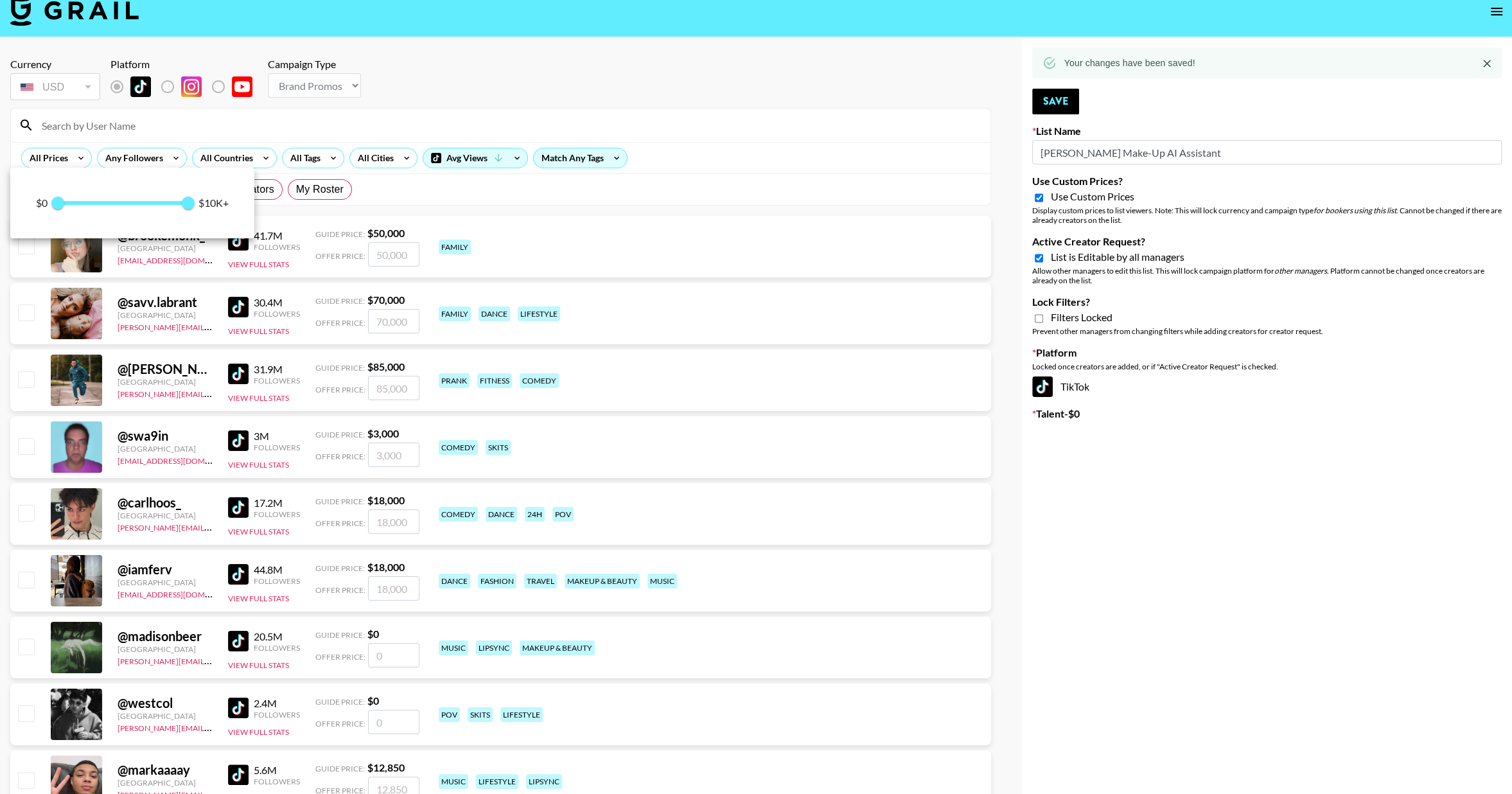
click at [117, 154] on div at bounding box center [756, 397] width 1512 height 794
click at [131, 159] on div "Any Followers" at bounding box center [132, 158] width 68 height 19
click at [562, 80] on div at bounding box center [756, 397] width 1512 height 794
click at [1496, 14] on icon "open drawer" at bounding box center [1497, 12] width 15 height 15
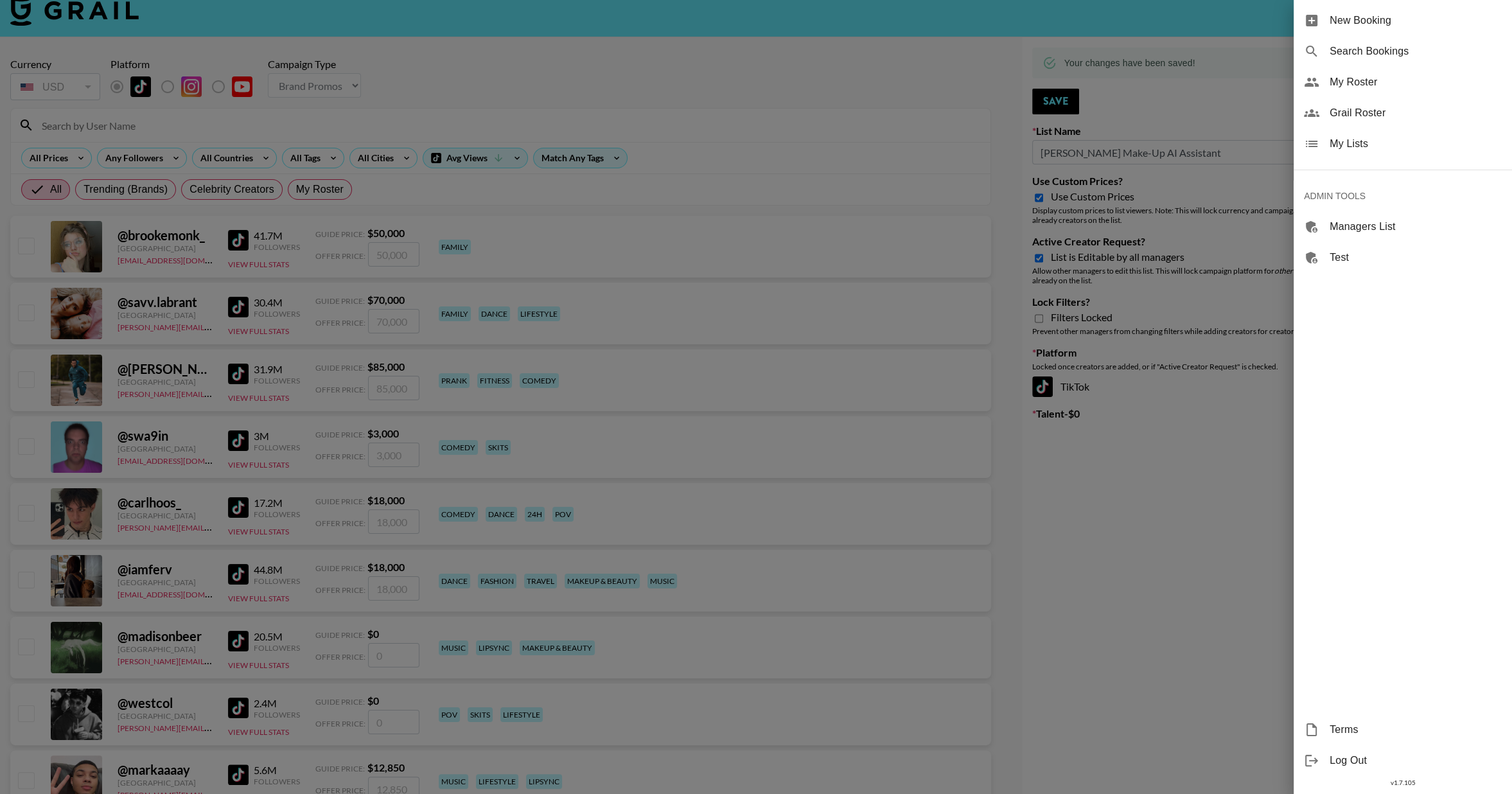
click at [1346, 148] on span "My Lists" at bounding box center [1416, 144] width 172 height 15
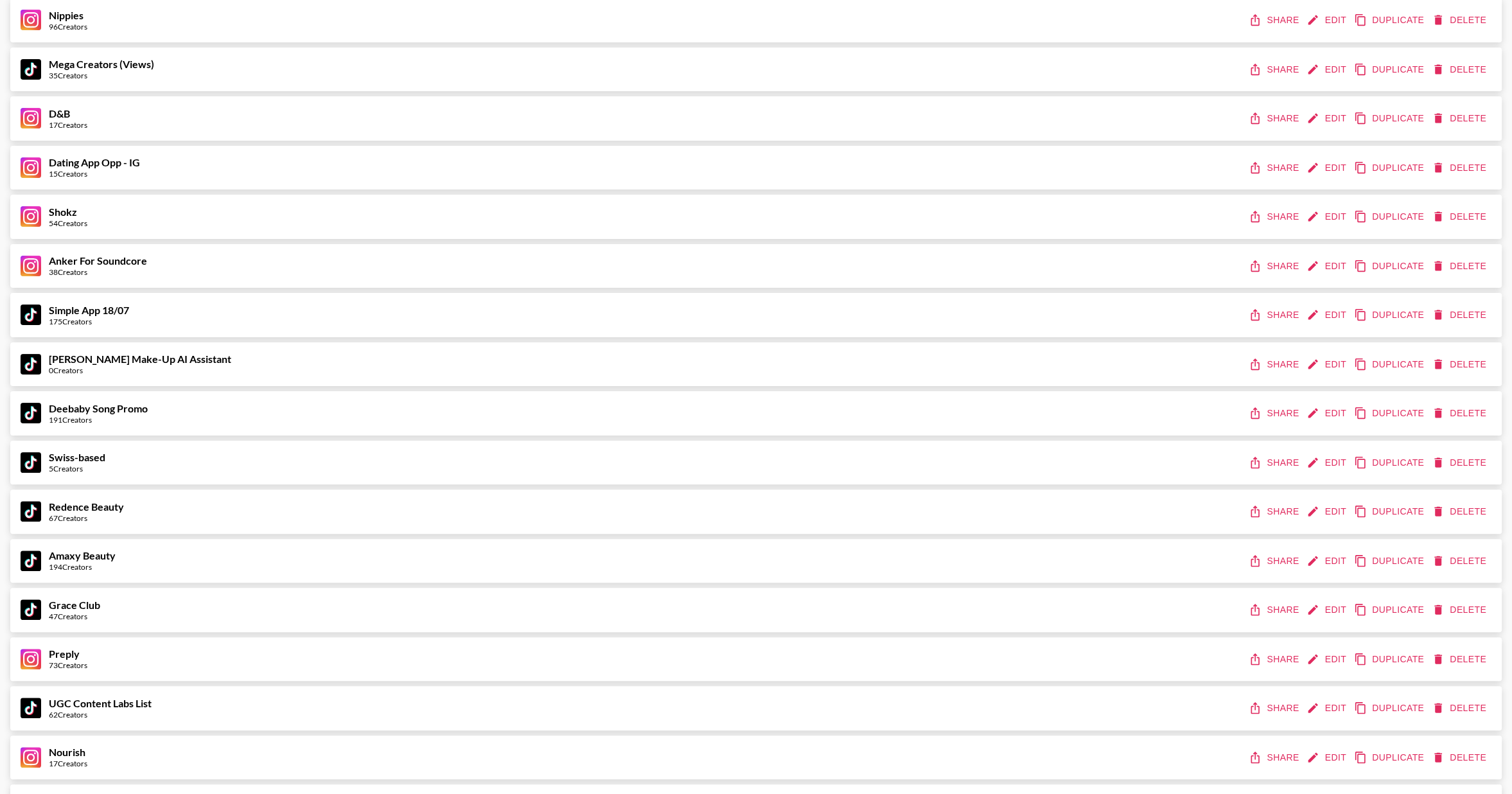
scroll to position [299, 0]
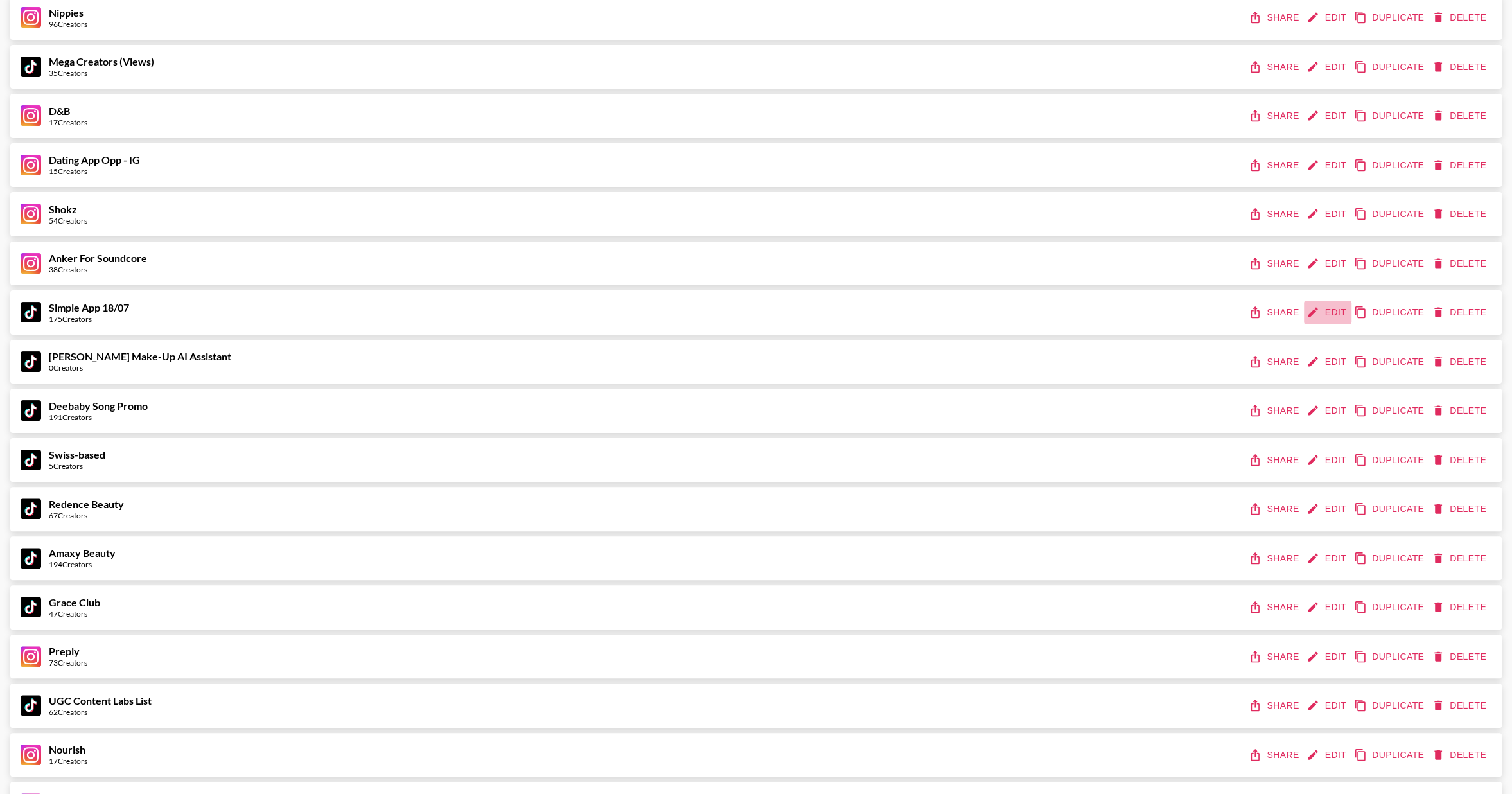
click at [1318, 308] on icon "edit" at bounding box center [1313, 312] width 13 height 13
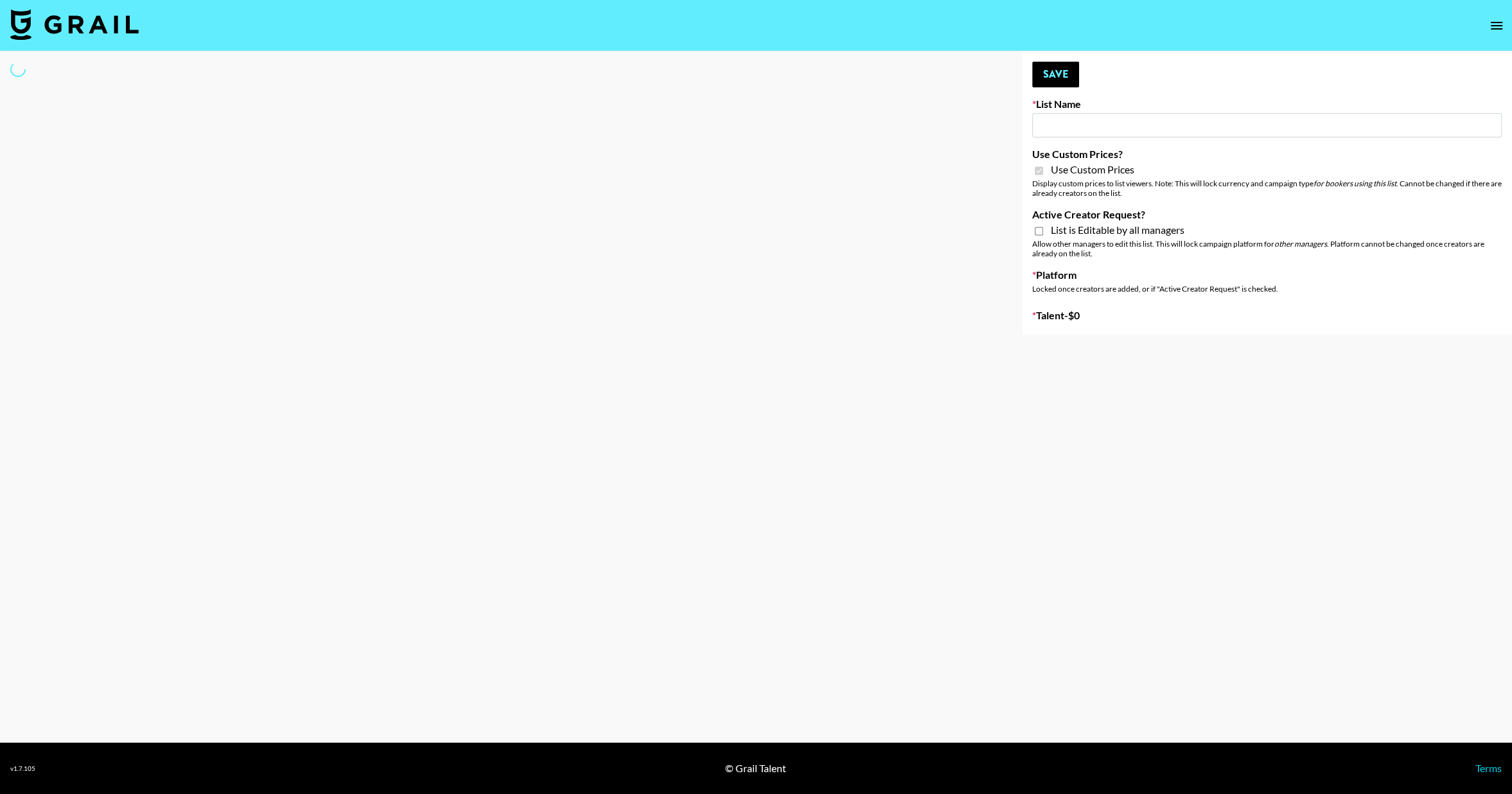
type input "Simple App 18/07"
checkbox input "true"
select select "Brand"
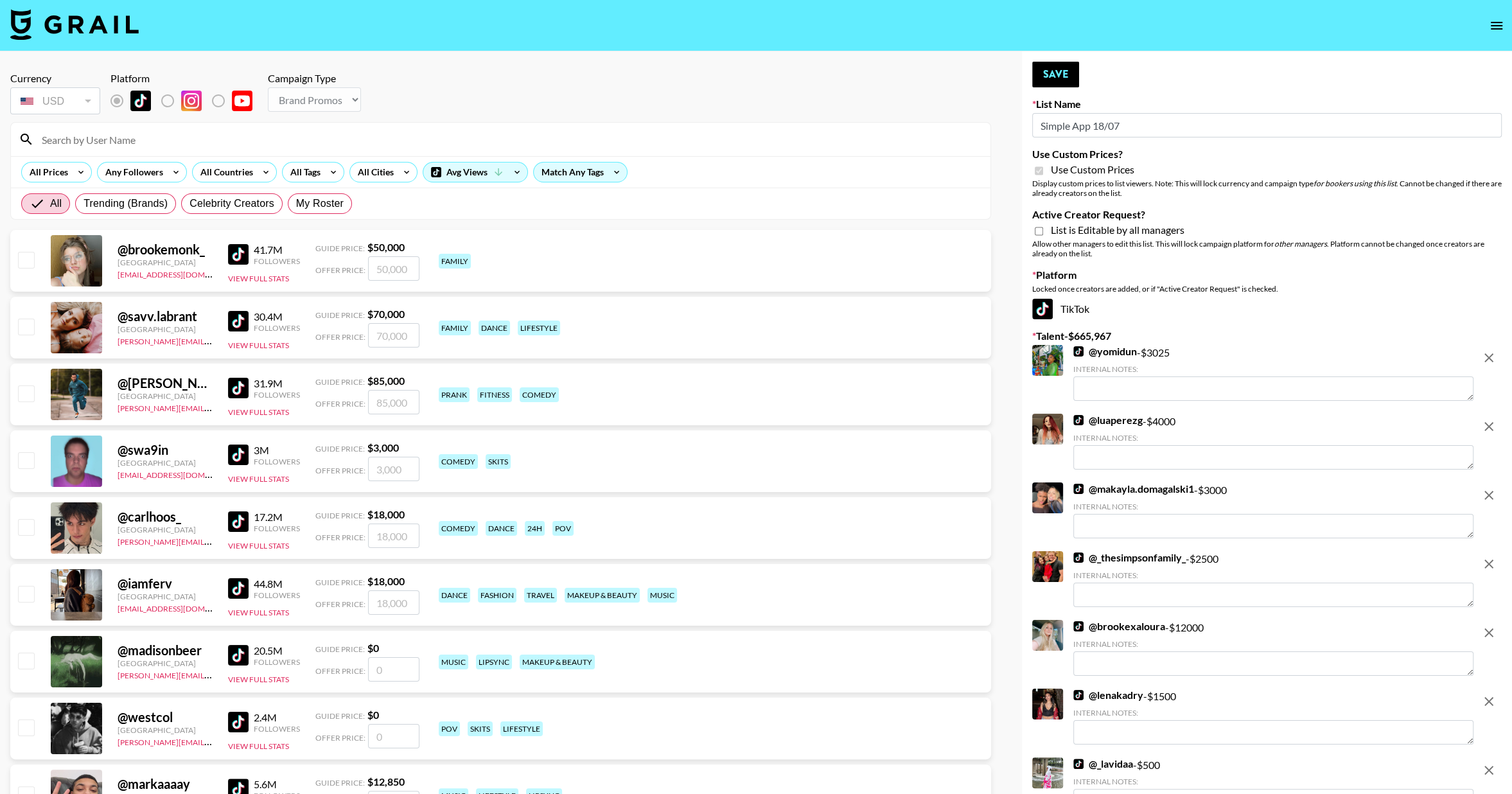
click at [1486, 353] on icon "remove" at bounding box center [1488, 357] width 15 height 15
click at [1486, 419] on icon "remove" at bounding box center [1488, 427] width 15 height 15
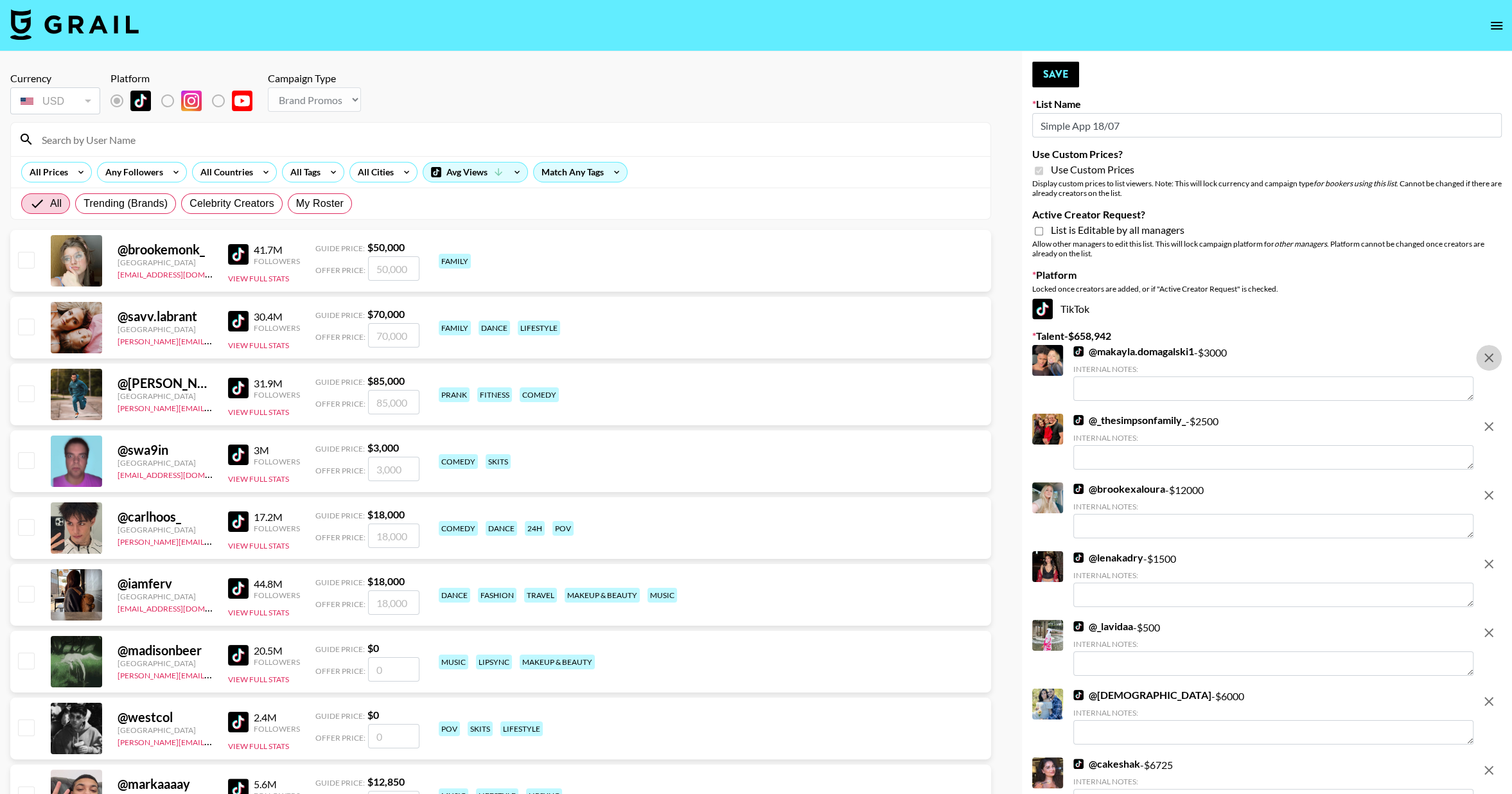
click at [1486, 353] on icon "remove" at bounding box center [1488, 357] width 15 height 15
click at [1487, 419] on icon "remove" at bounding box center [1488, 427] width 15 height 15
click at [1487, 487] on icon "remove" at bounding box center [1488, 495] width 15 height 15
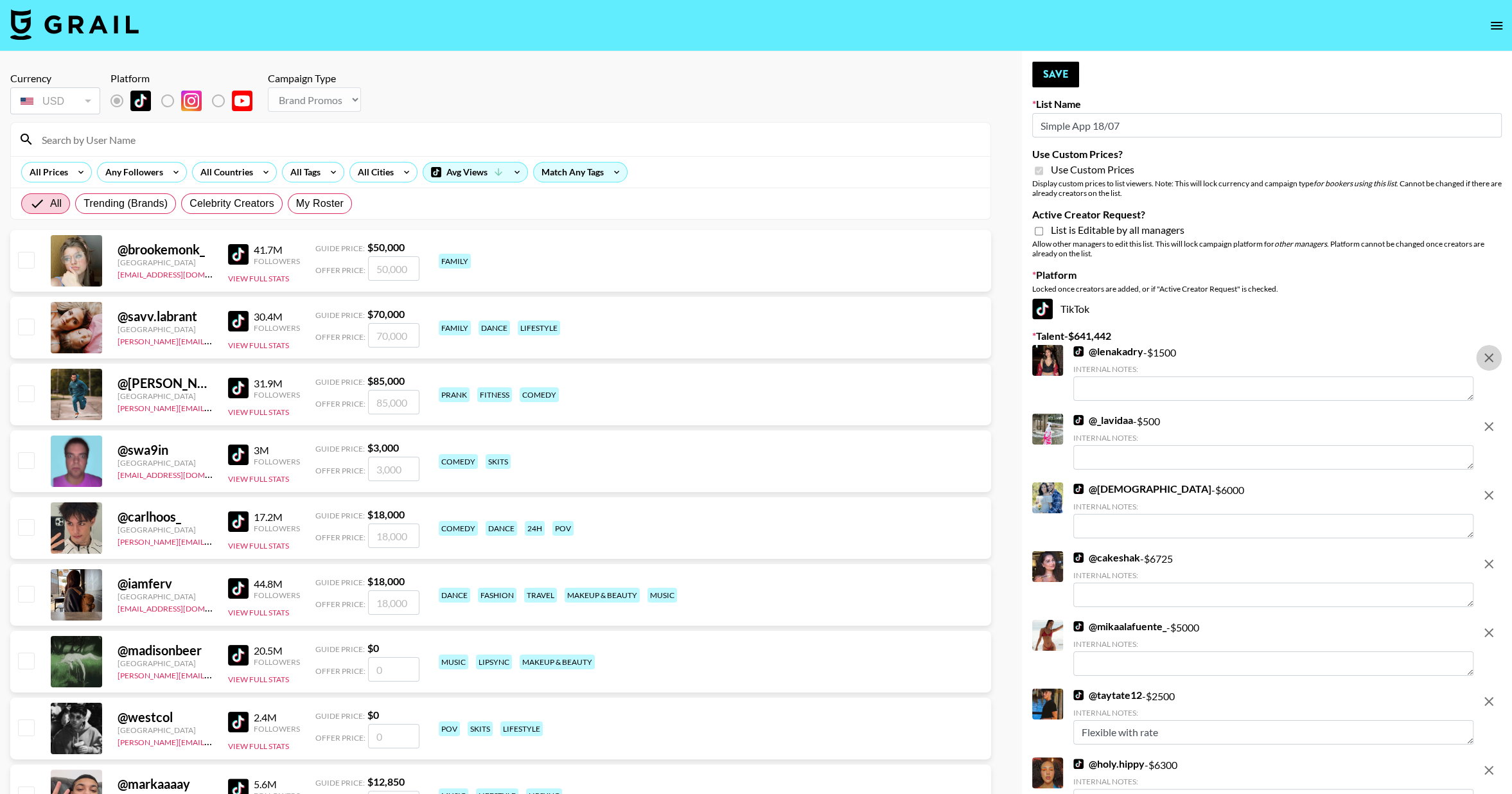
click at [1487, 353] on icon "remove" at bounding box center [1488, 357] width 15 height 15
click at [1487, 419] on icon "remove" at bounding box center [1488, 427] width 15 height 15
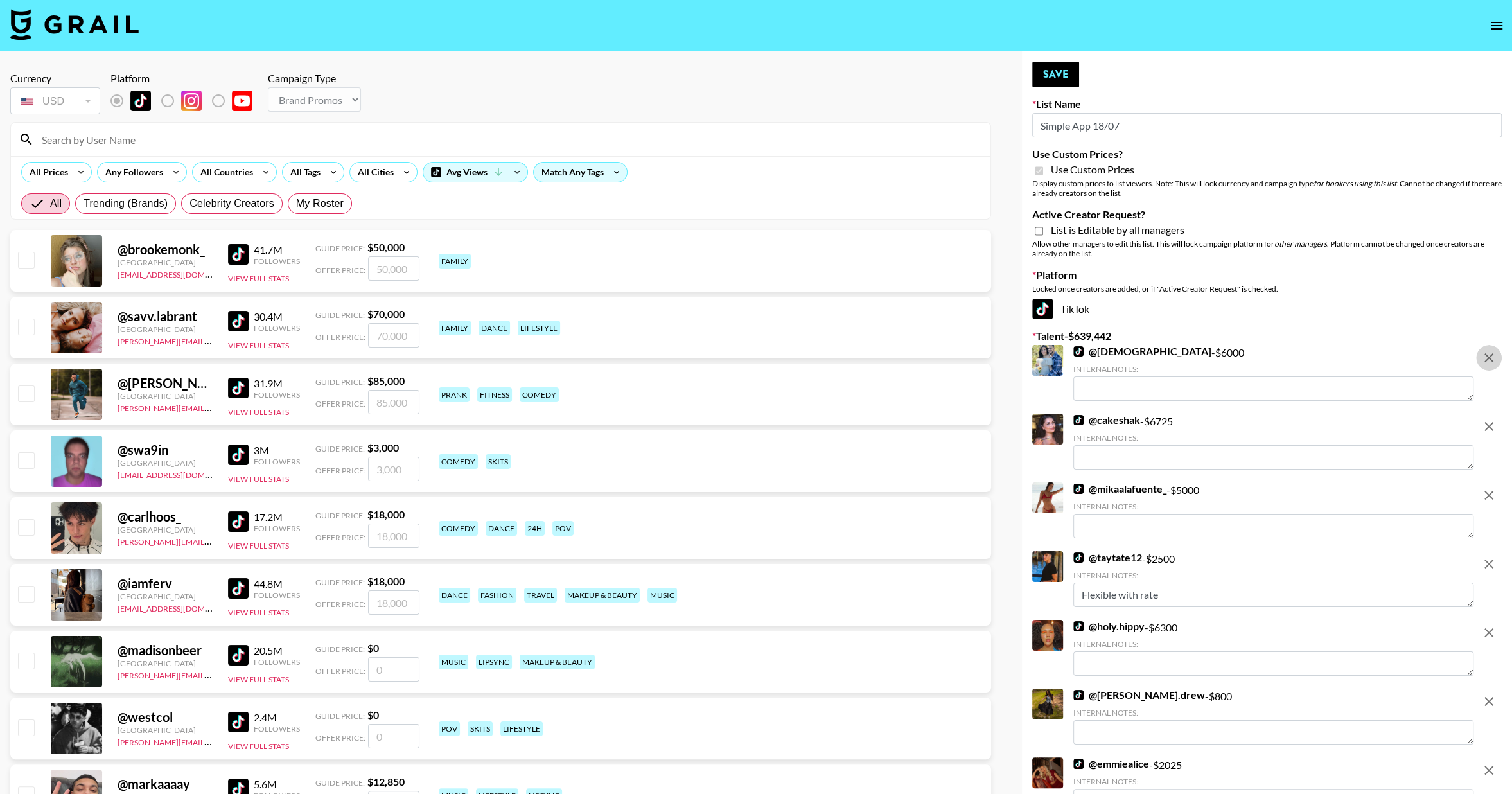
click at [1486, 353] on icon "remove" at bounding box center [1488, 357] width 15 height 15
click at [1487, 419] on icon "remove" at bounding box center [1488, 427] width 15 height 15
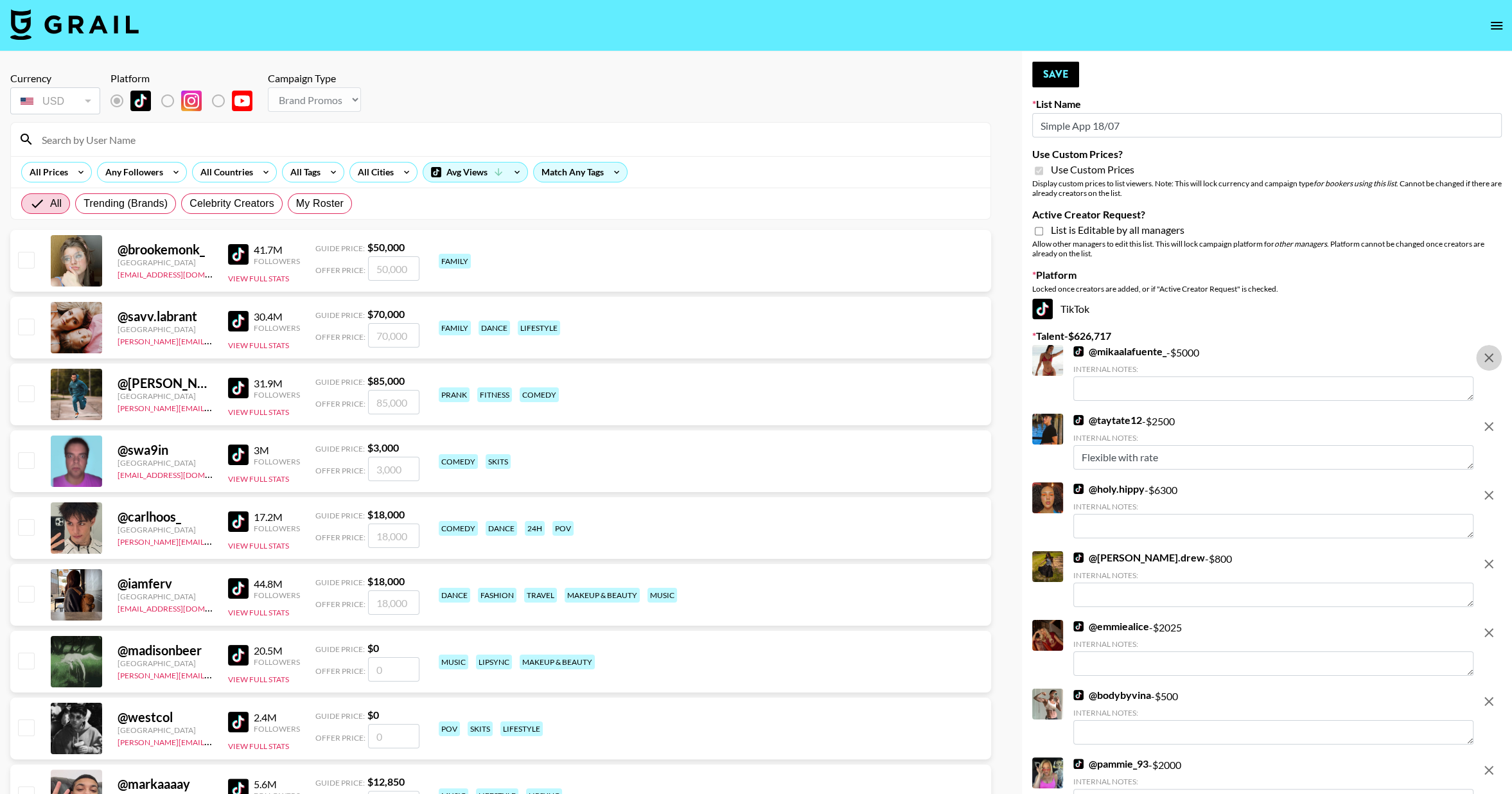
click at [1487, 353] on icon "remove" at bounding box center [1488, 357] width 15 height 15
click at [1487, 419] on icon "remove" at bounding box center [1488, 427] width 15 height 15
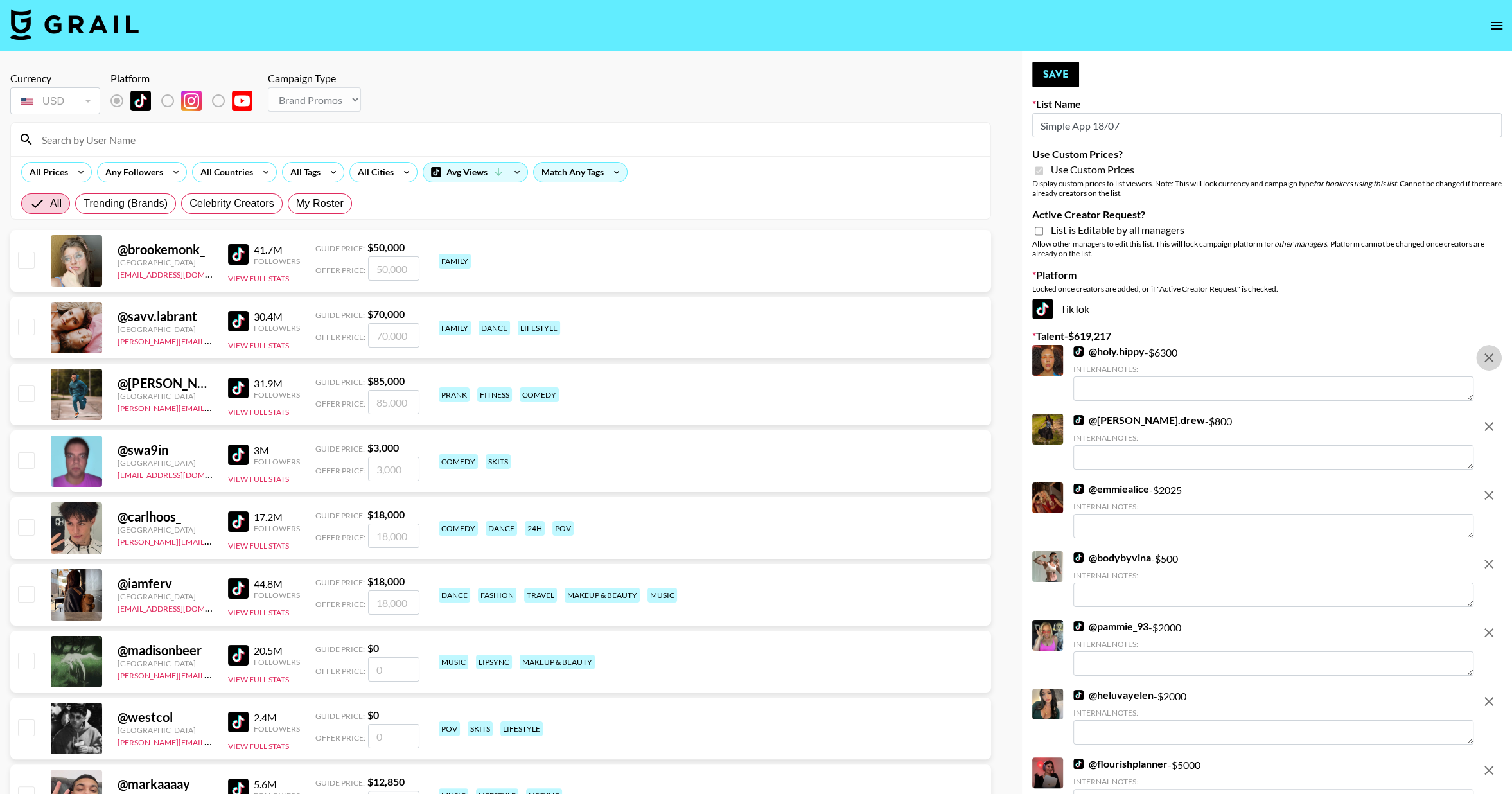
click at [1487, 353] on icon "remove" at bounding box center [1488, 357] width 15 height 15
click at [1487, 419] on icon "remove" at bounding box center [1488, 427] width 15 height 15
click at [1487, 353] on icon "remove" at bounding box center [1488, 357] width 15 height 15
click at [1486, 419] on icon "remove" at bounding box center [1488, 427] width 15 height 15
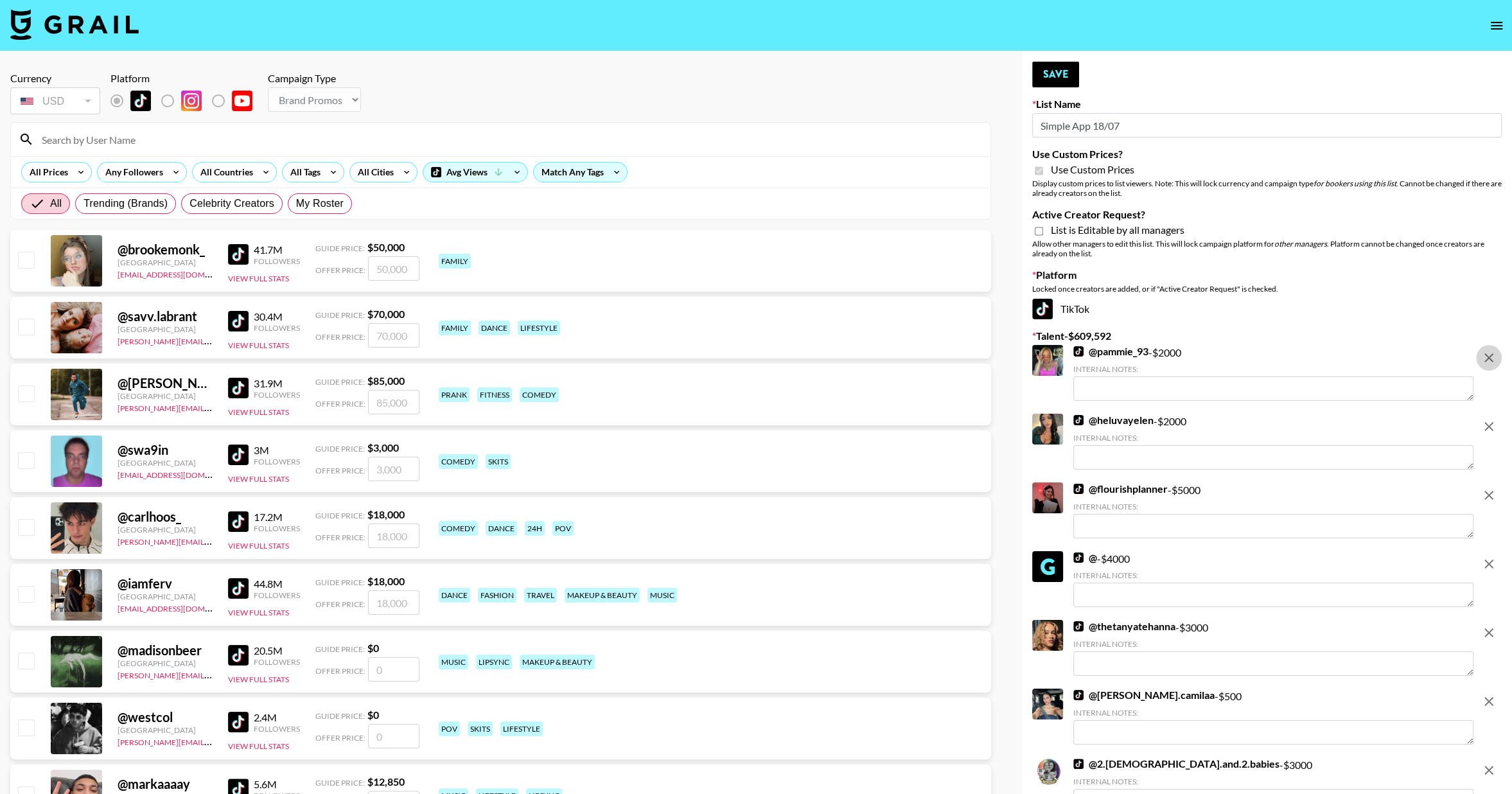
click at [1486, 353] on icon "remove" at bounding box center [1488, 357] width 15 height 15
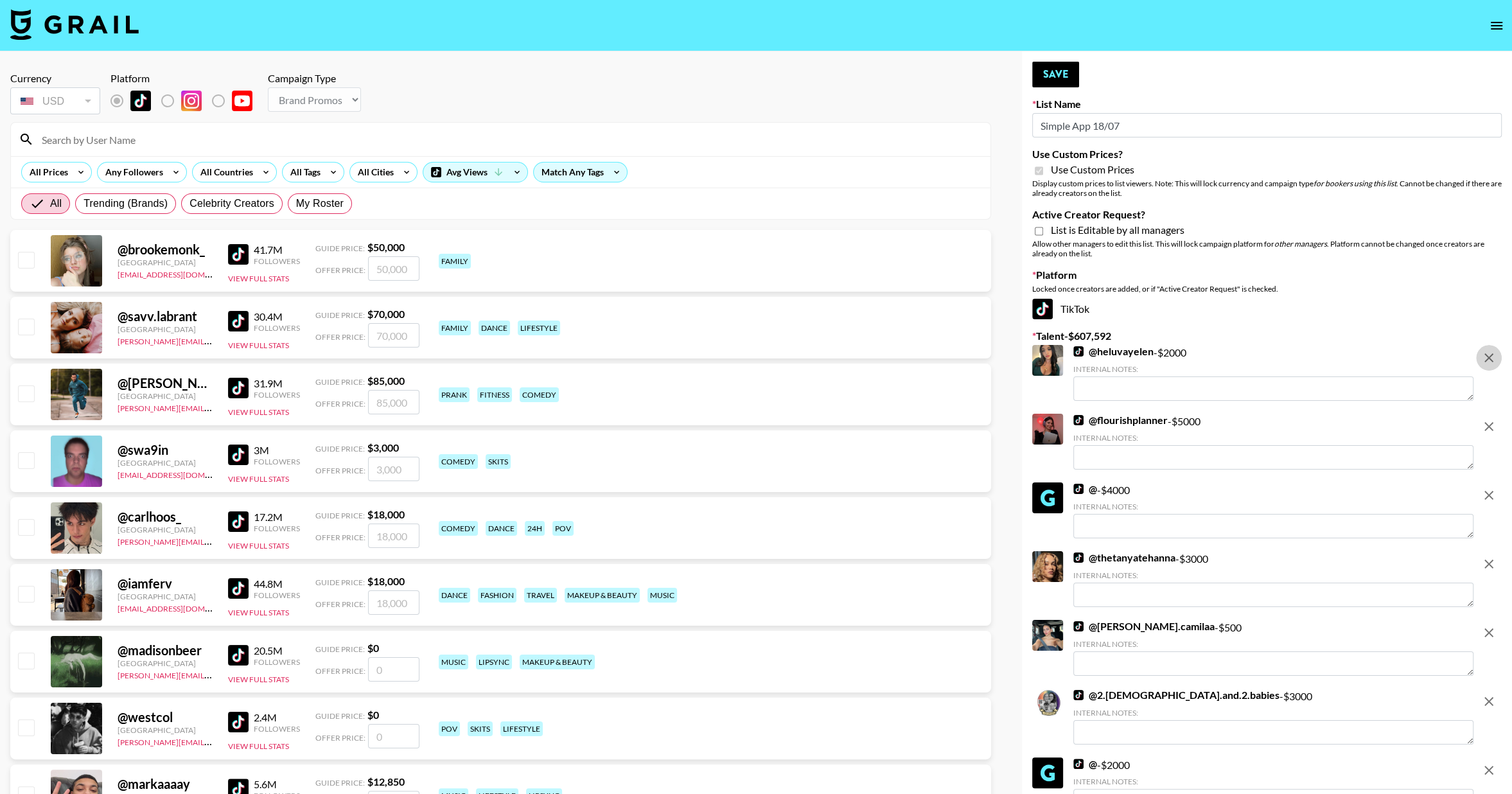
click at [1486, 353] on icon "remove" at bounding box center [1488, 357] width 15 height 15
click at [1486, 419] on icon "remove" at bounding box center [1488, 427] width 15 height 15
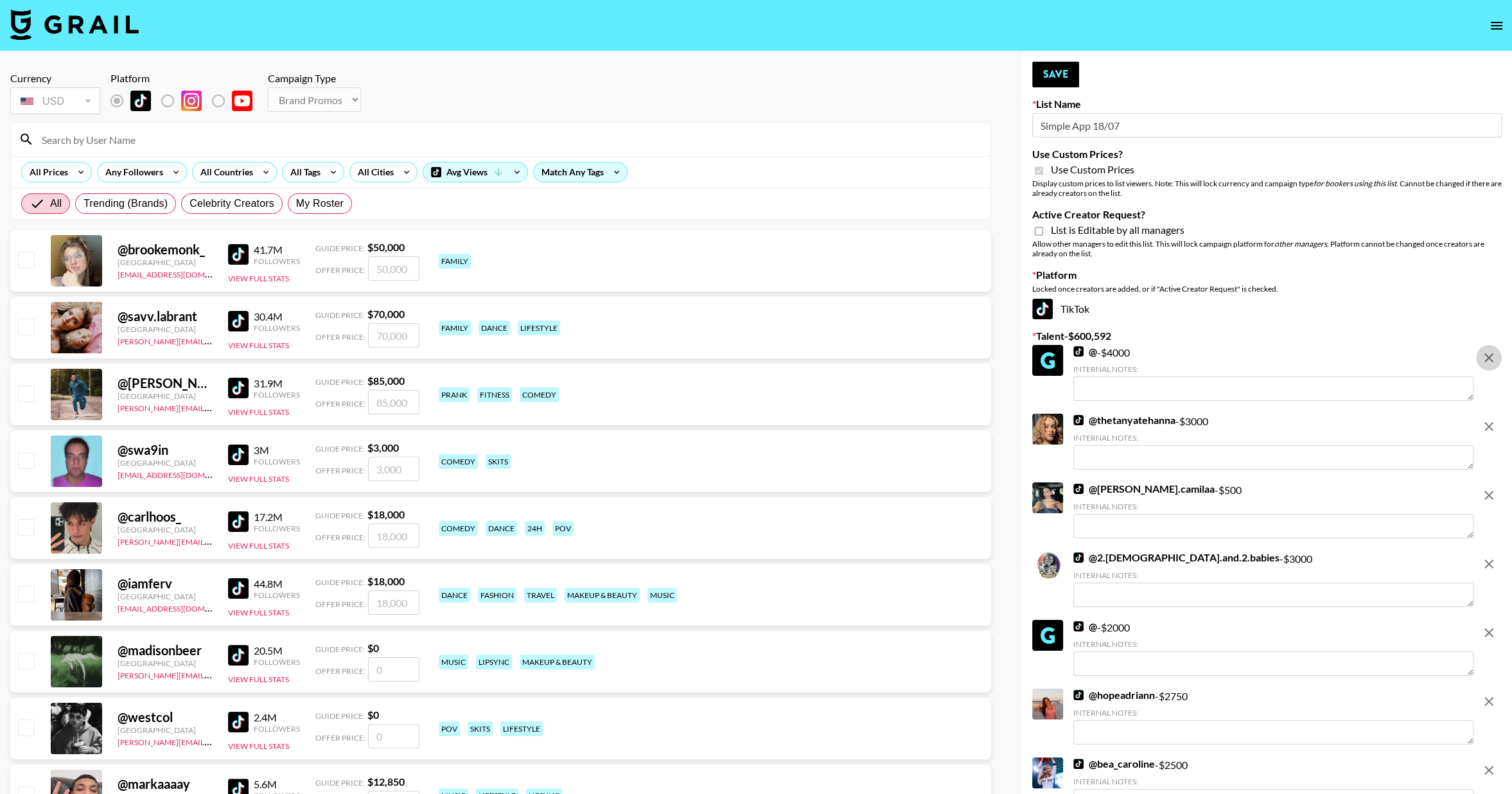
click at [1486, 353] on icon "remove" at bounding box center [1488, 357] width 15 height 15
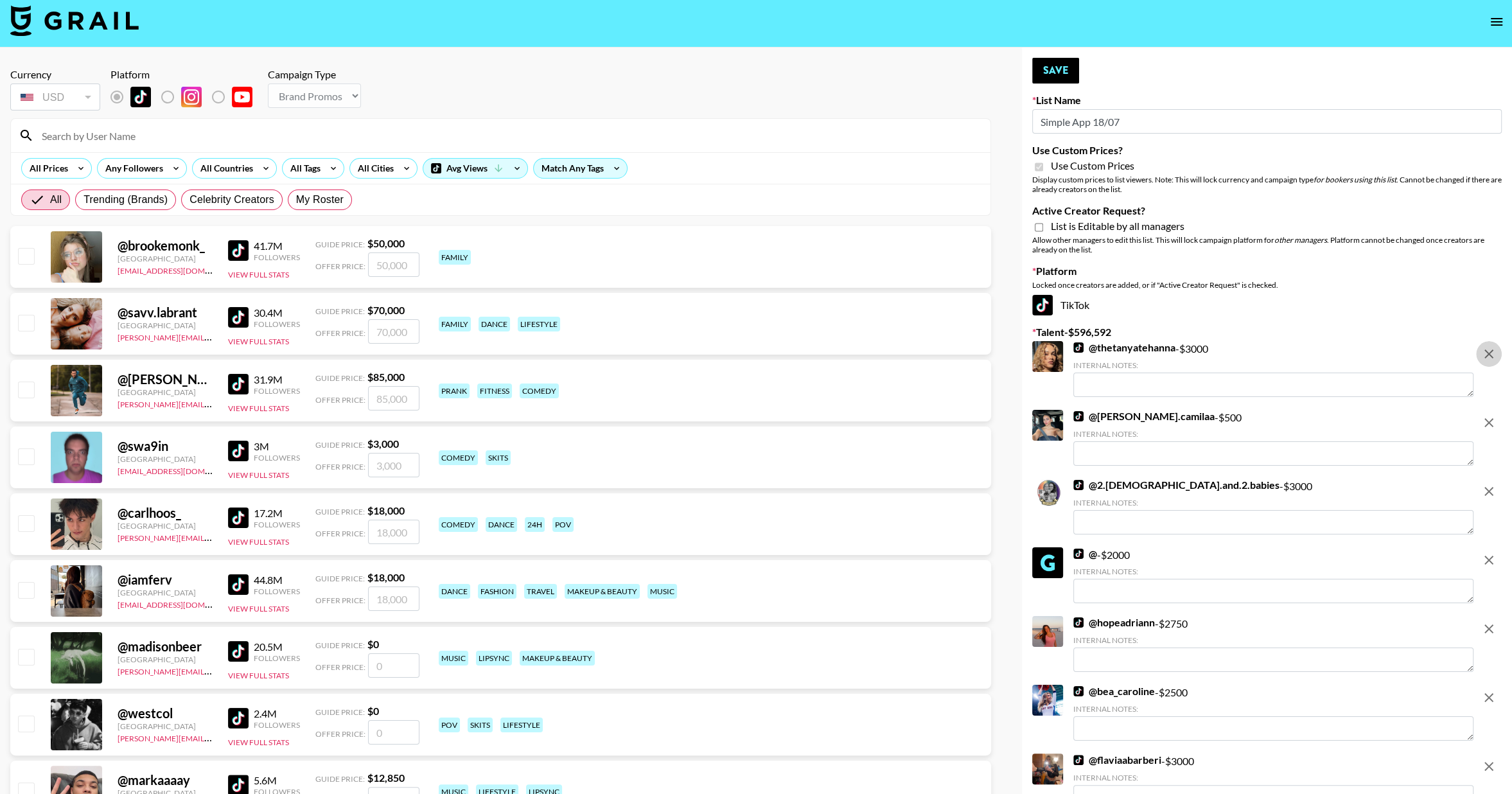
click at [1487, 353] on icon "remove" at bounding box center [1488, 354] width 15 height 15
click at [1487, 414] on icon "remove" at bounding box center [1488, 421] width 15 height 15
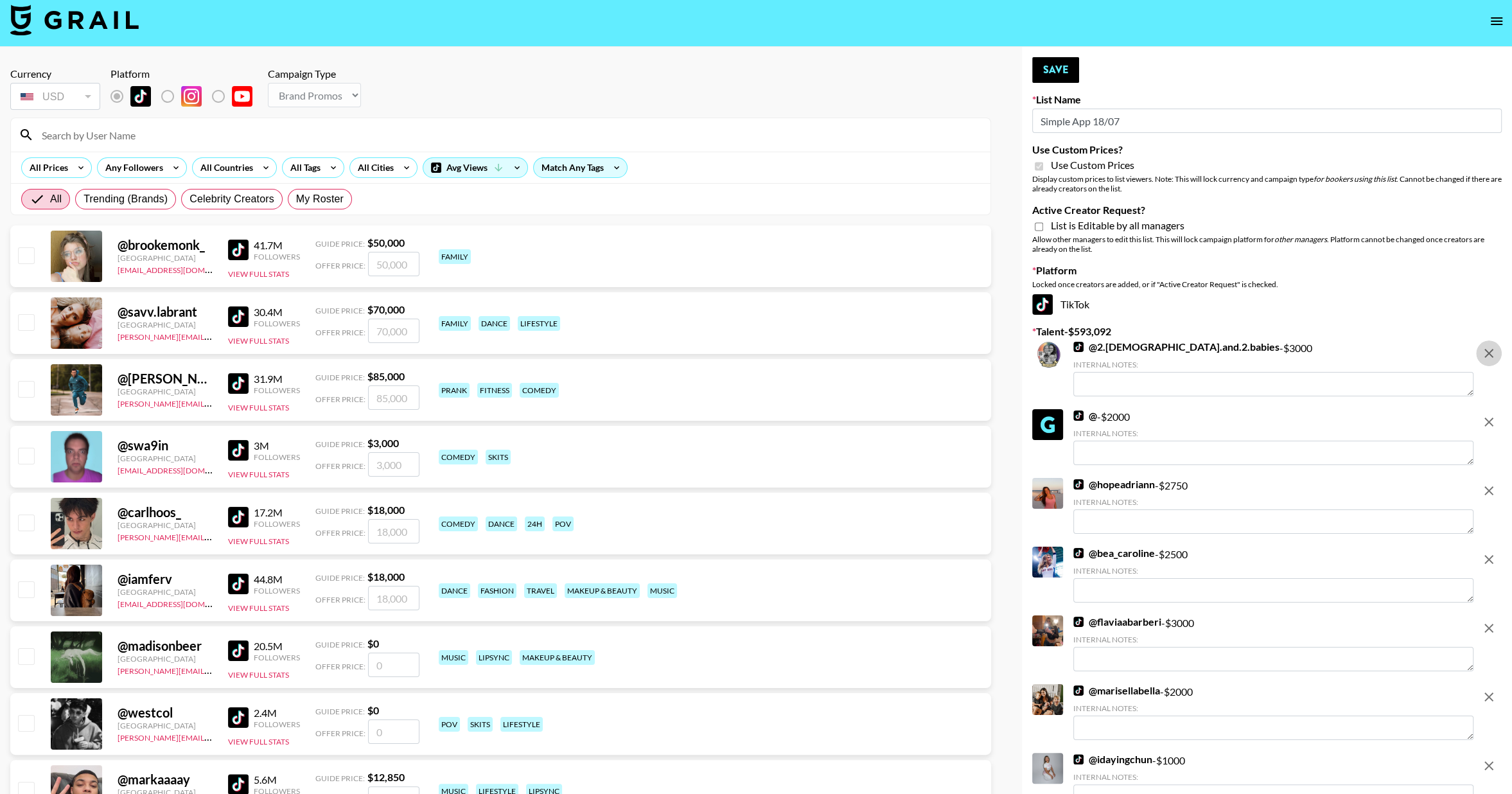
click at [1487, 353] on icon "remove" at bounding box center [1488, 353] width 15 height 15
click at [1487, 415] on icon "remove" at bounding box center [1488, 422] width 15 height 15
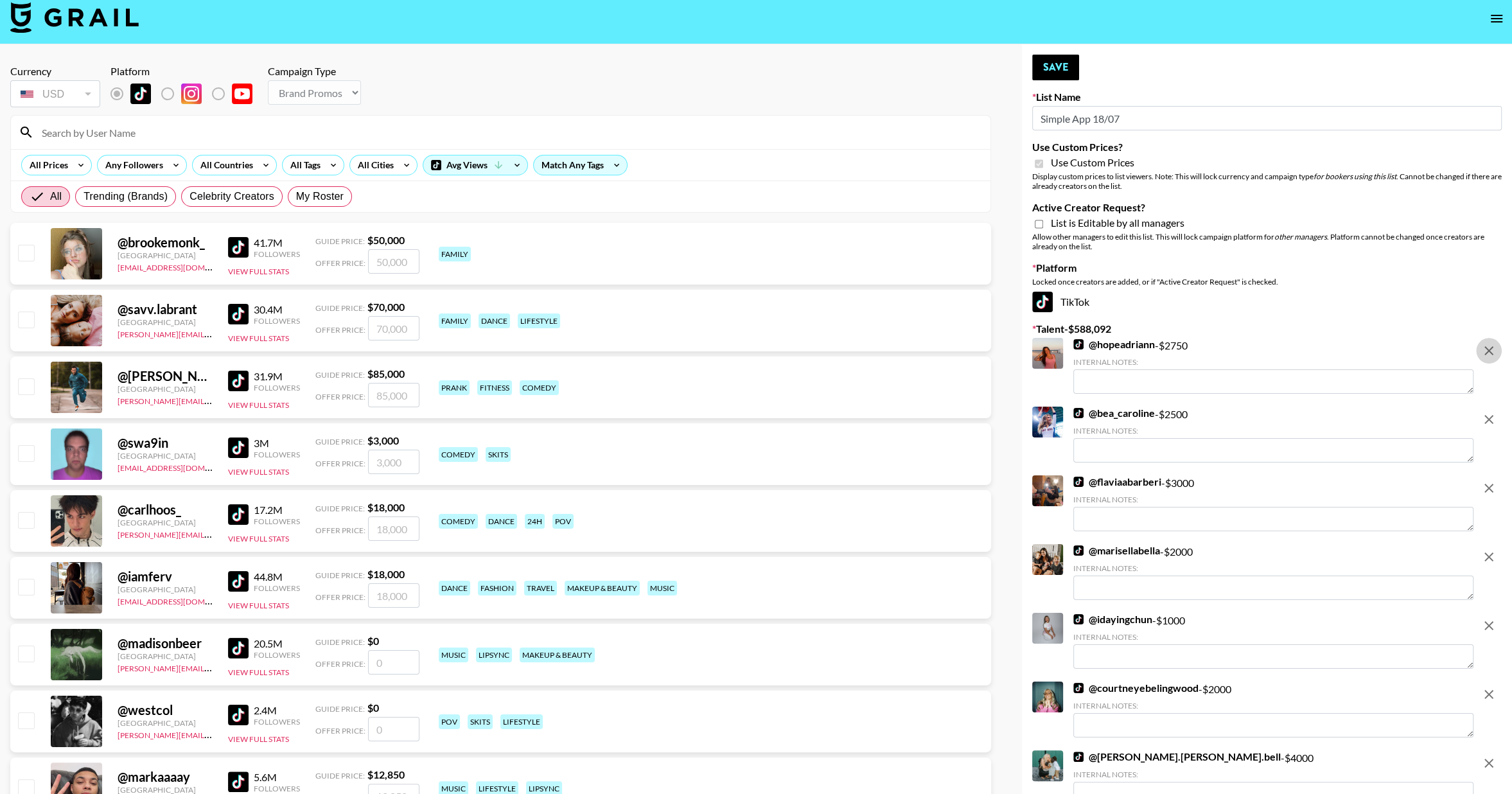
click at [1487, 353] on icon "remove" at bounding box center [1488, 351] width 15 height 15
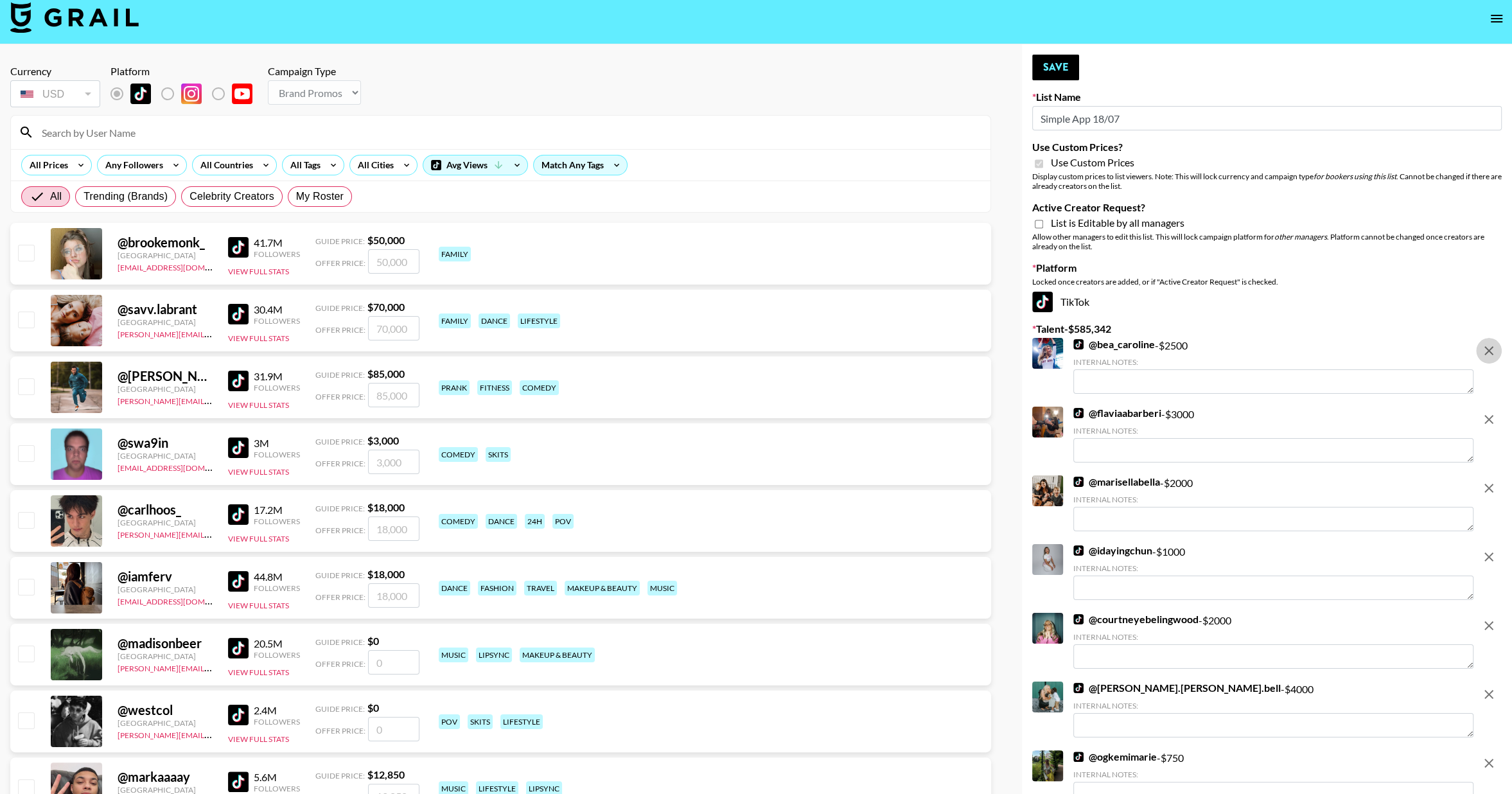
scroll to position [8, 0]
click at [1487, 353] on icon "remove" at bounding box center [1488, 350] width 15 height 15
click at [1487, 411] on icon "remove" at bounding box center [1488, 419] width 15 height 15
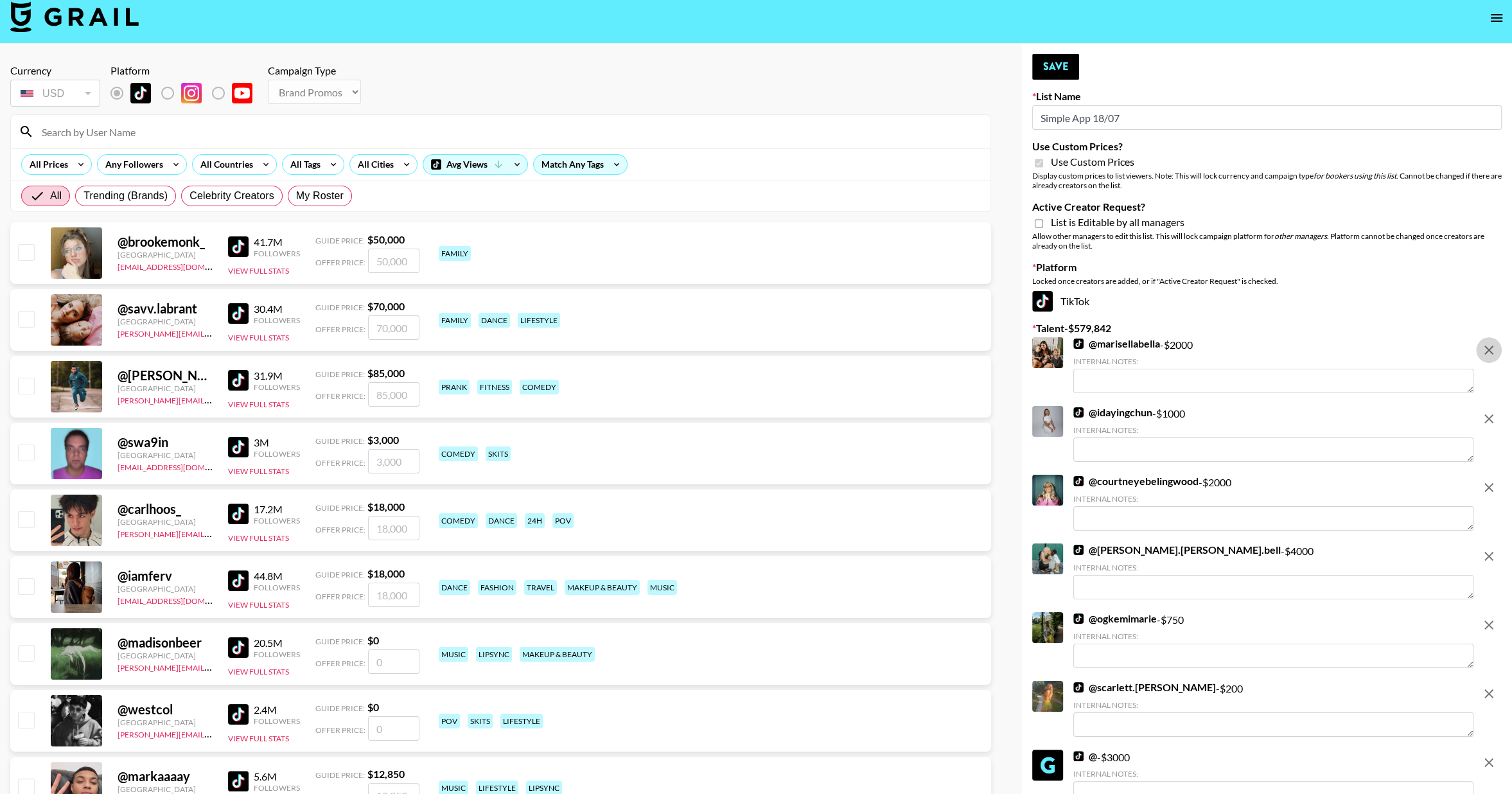
click at [1487, 353] on icon "remove" at bounding box center [1488, 350] width 15 height 15
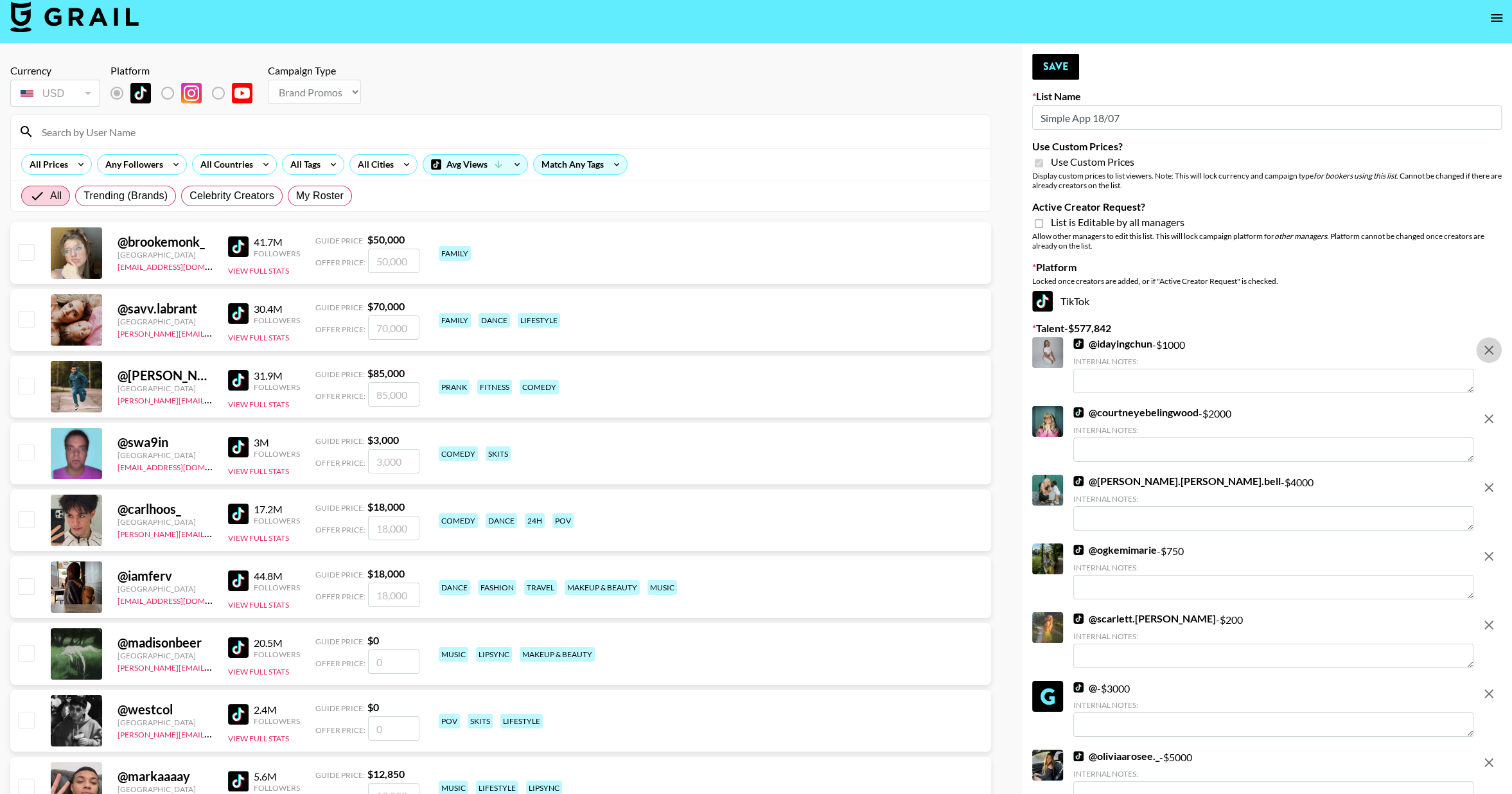
click at [1487, 353] on icon "remove" at bounding box center [1488, 350] width 15 height 15
click at [1487, 411] on icon "remove" at bounding box center [1488, 419] width 15 height 15
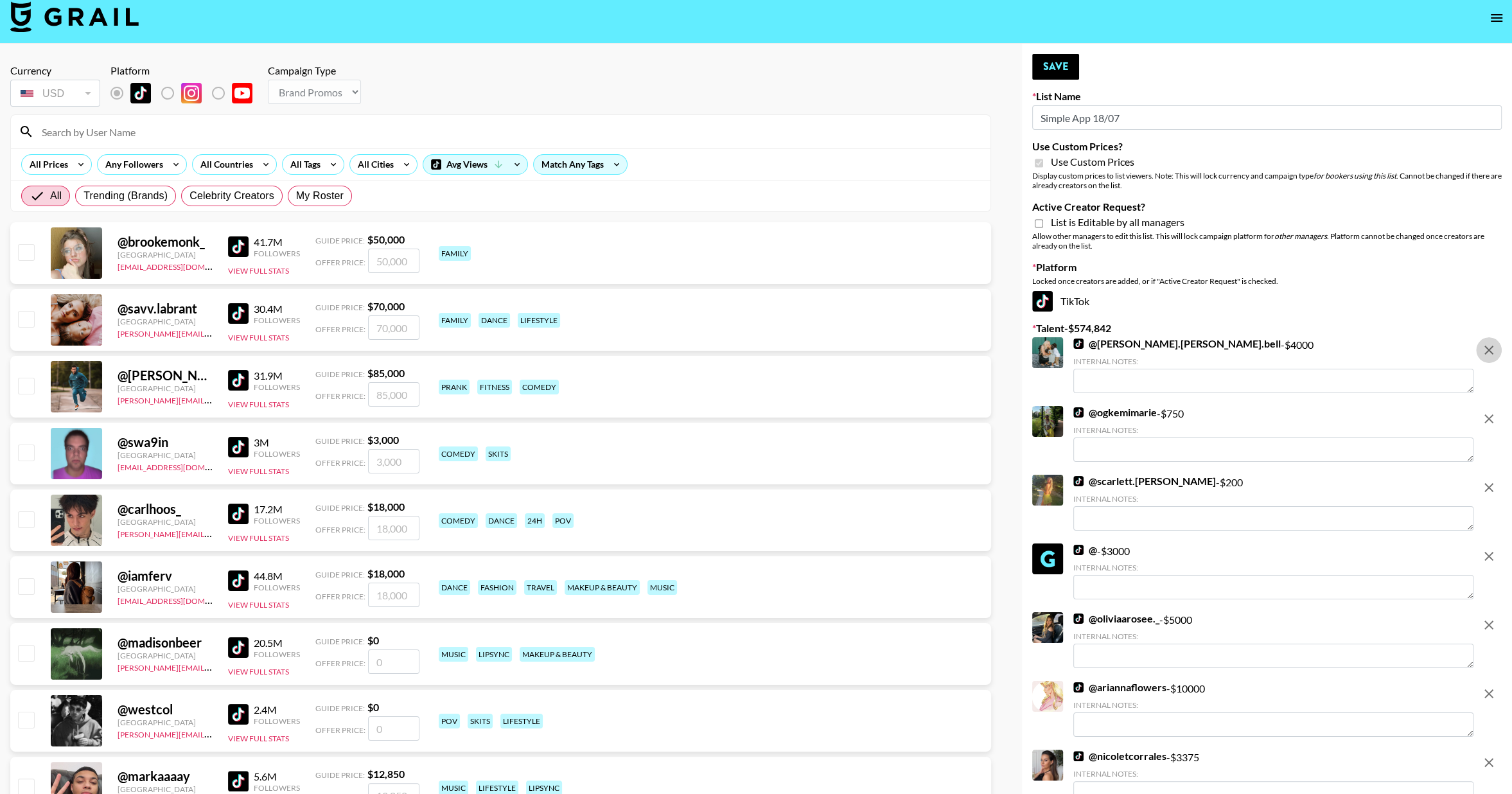
click at [1487, 353] on icon "remove" at bounding box center [1488, 350] width 15 height 15
click at [1487, 411] on icon "remove" at bounding box center [1488, 419] width 15 height 15
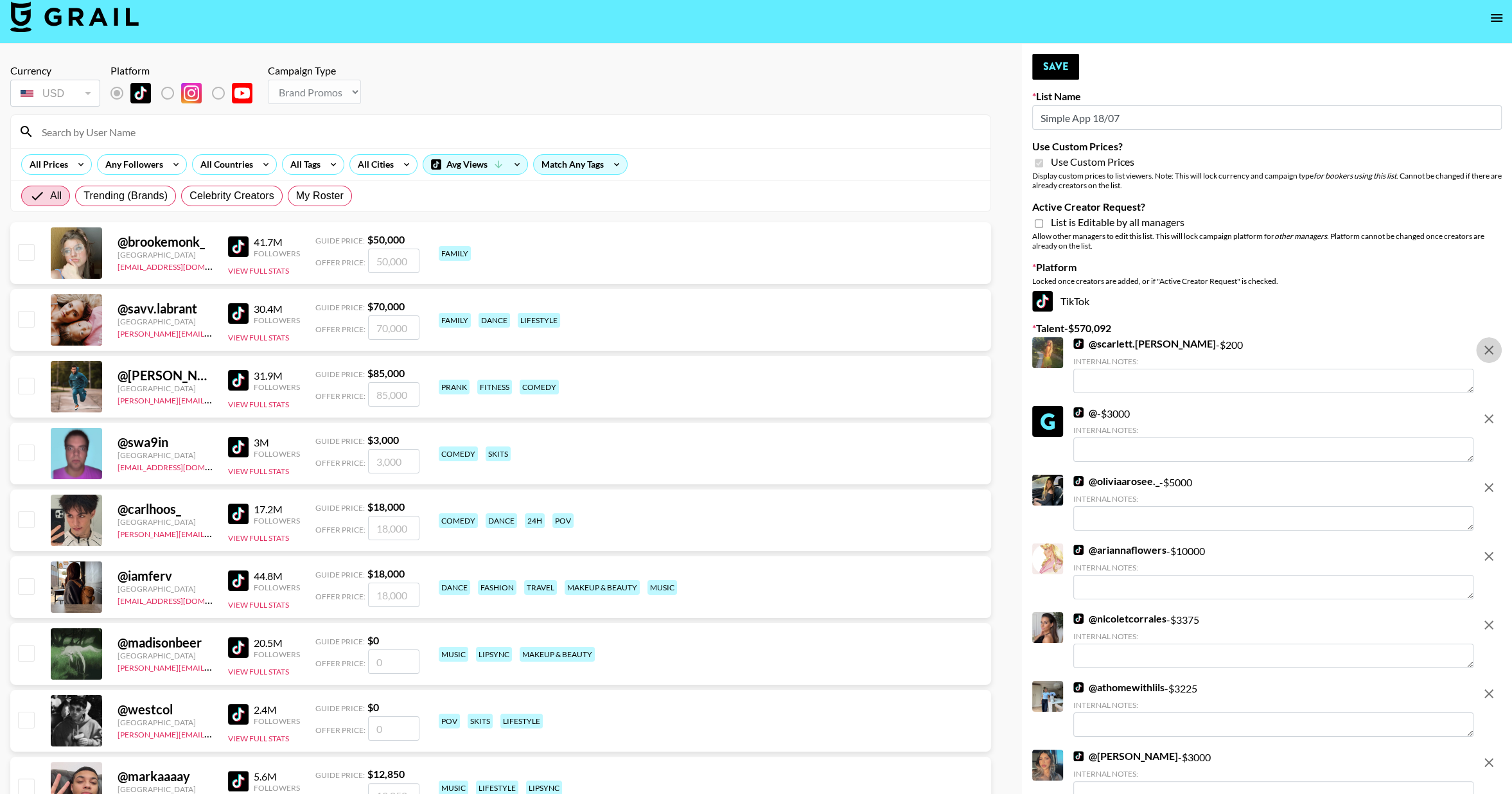
click at [1487, 353] on icon "remove" at bounding box center [1488, 350] width 15 height 15
click at [1487, 411] on icon "remove" at bounding box center [1488, 419] width 15 height 15
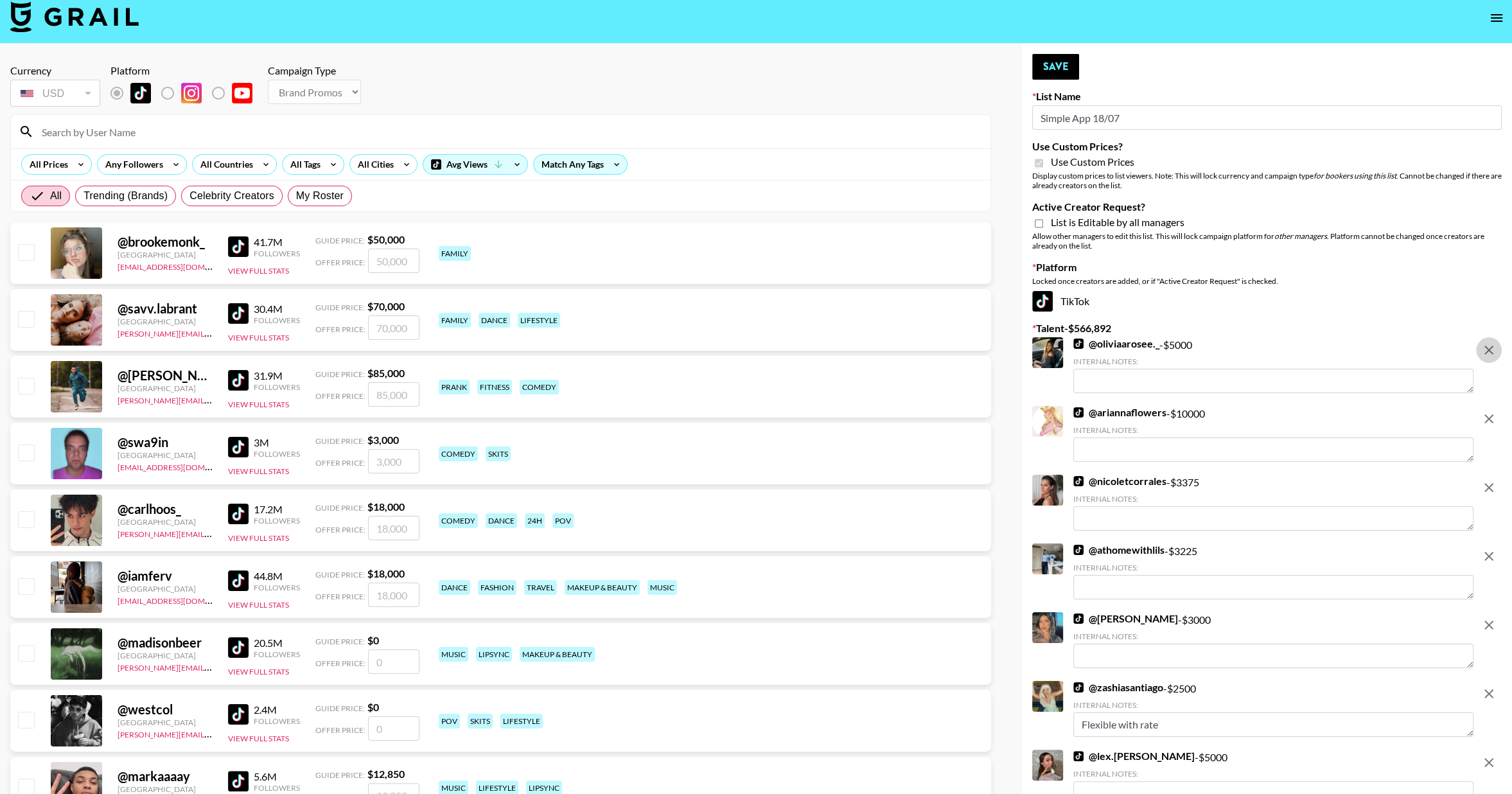
click at [1487, 353] on icon "remove" at bounding box center [1488, 350] width 15 height 15
click at [1487, 411] on icon "remove" at bounding box center [1488, 419] width 15 height 15
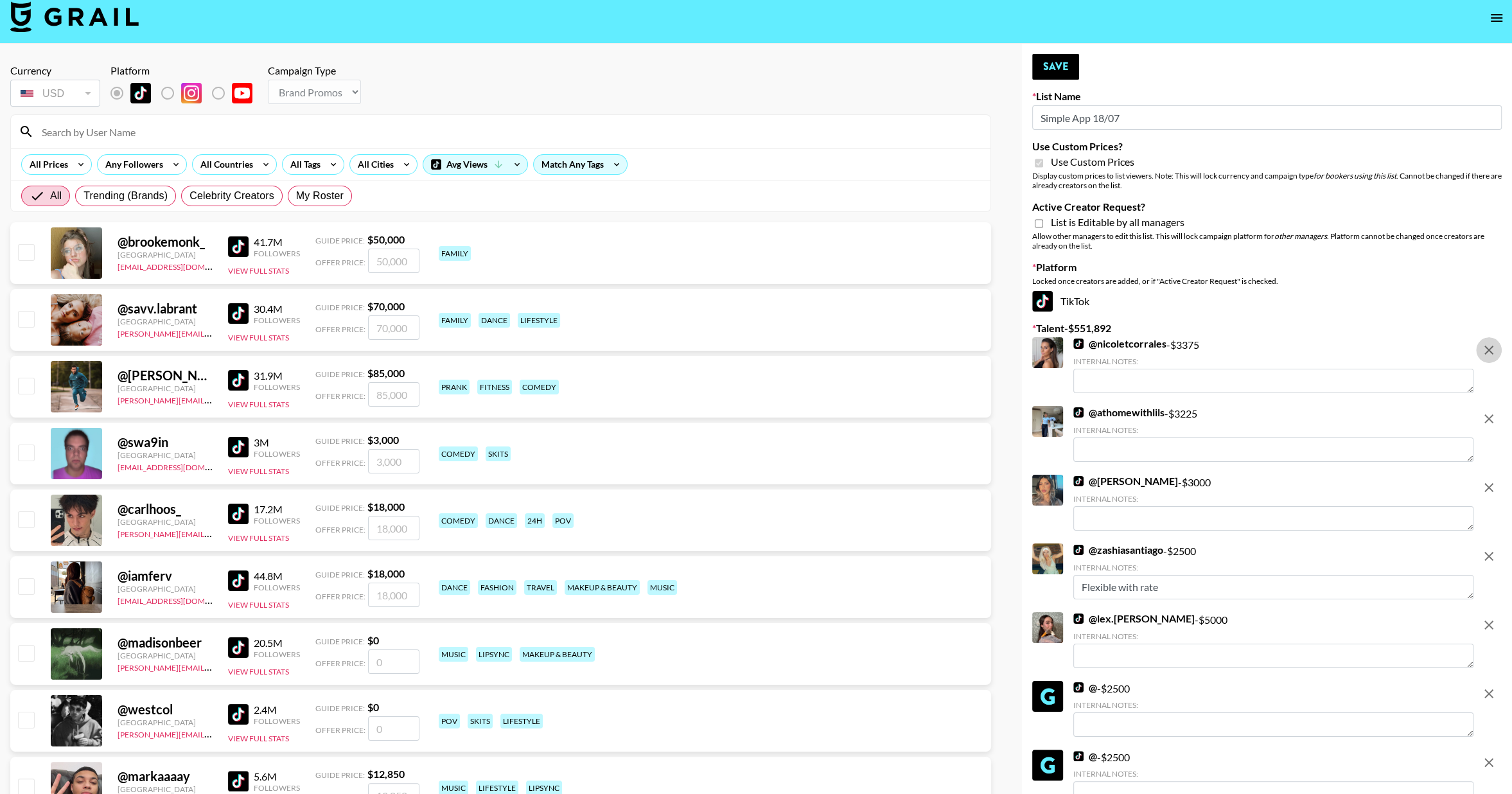
click at [1487, 353] on icon "remove" at bounding box center [1488, 350] width 15 height 15
click at [1487, 411] on icon "remove" at bounding box center [1488, 419] width 15 height 15
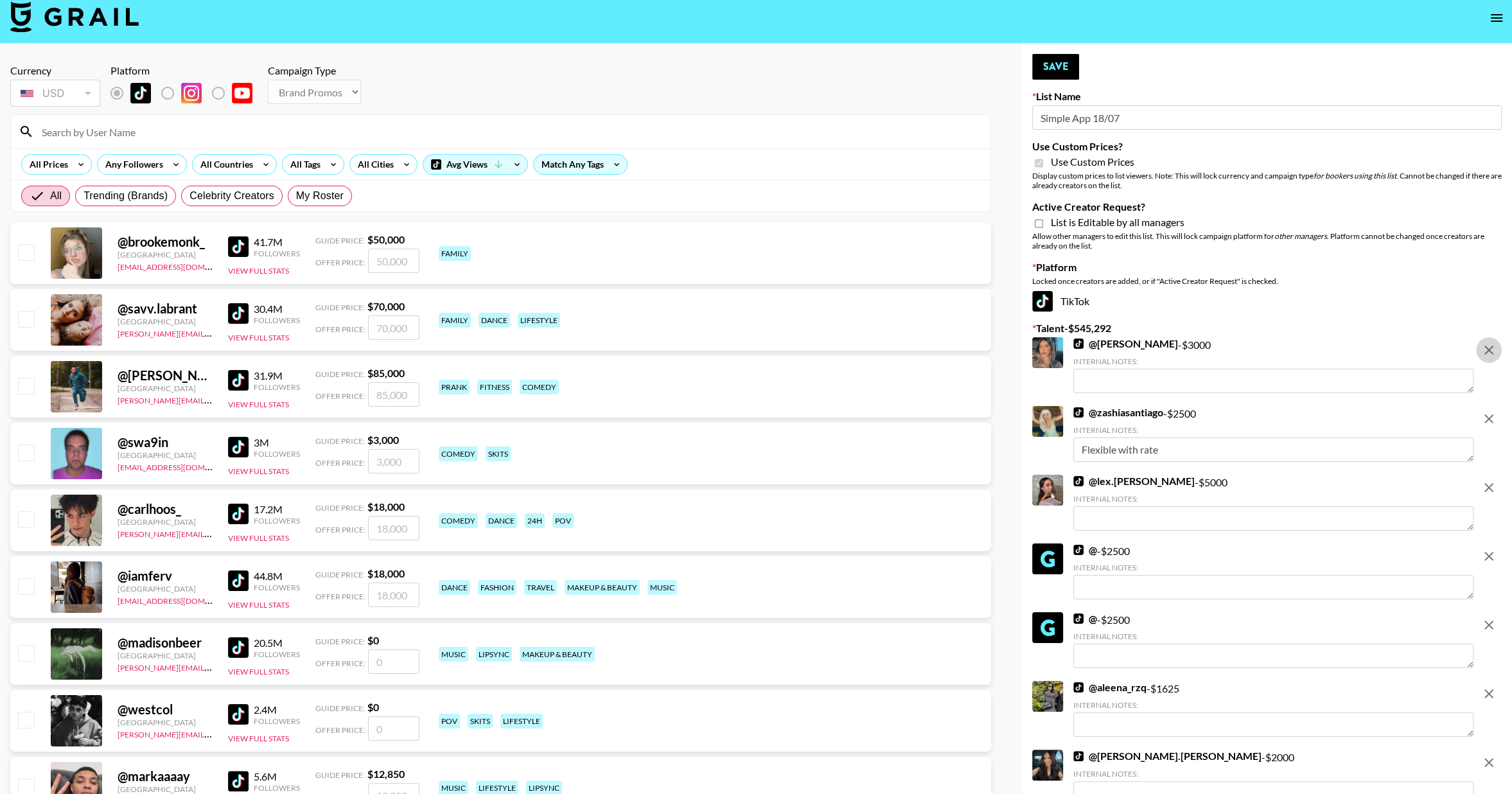
click at [1487, 353] on icon "remove" at bounding box center [1488, 350] width 15 height 15
click at [1487, 411] on icon "remove" at bounding box center [1488, 419] width 15 height 15
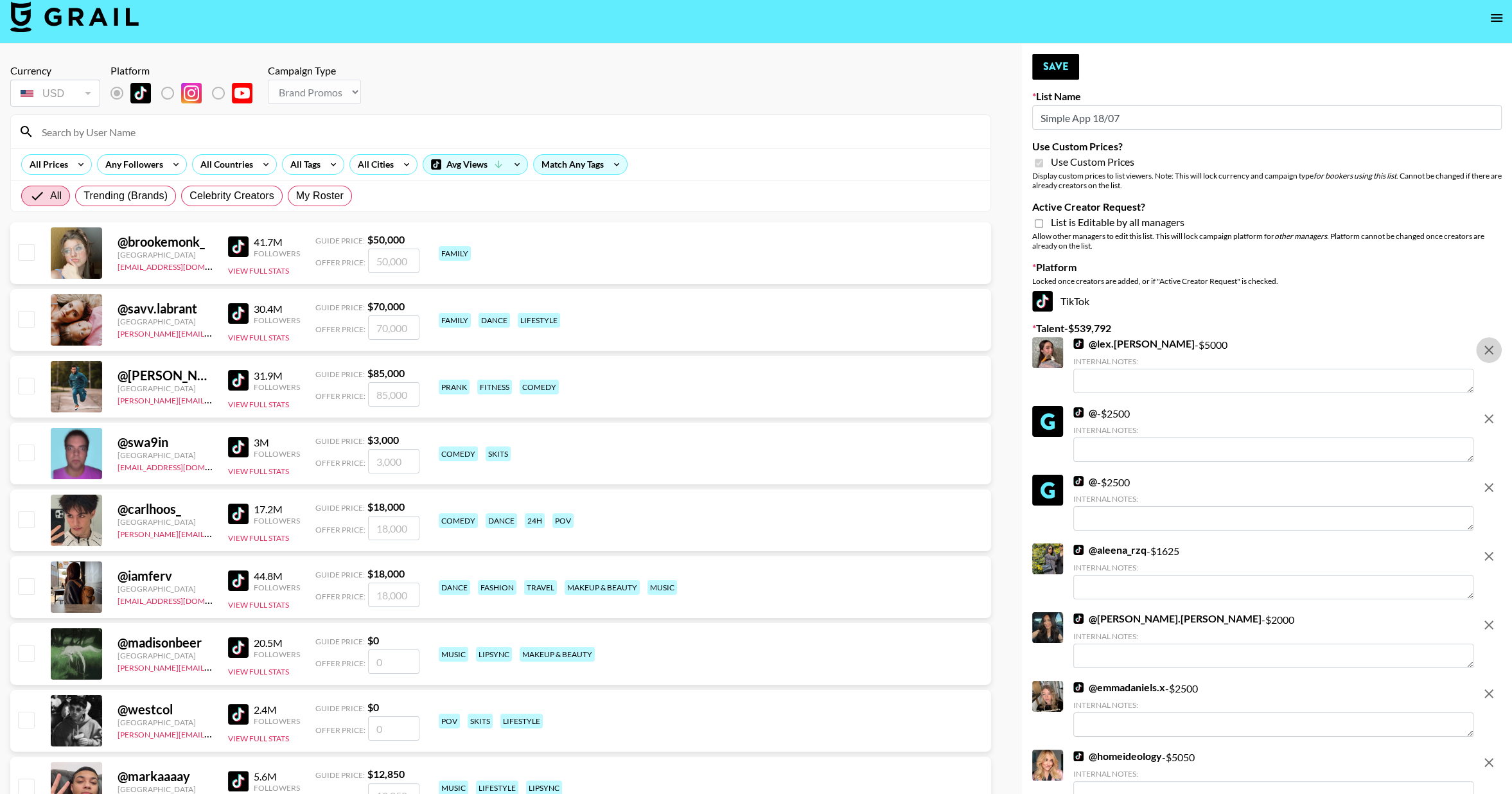
scroll to position [5, 0]
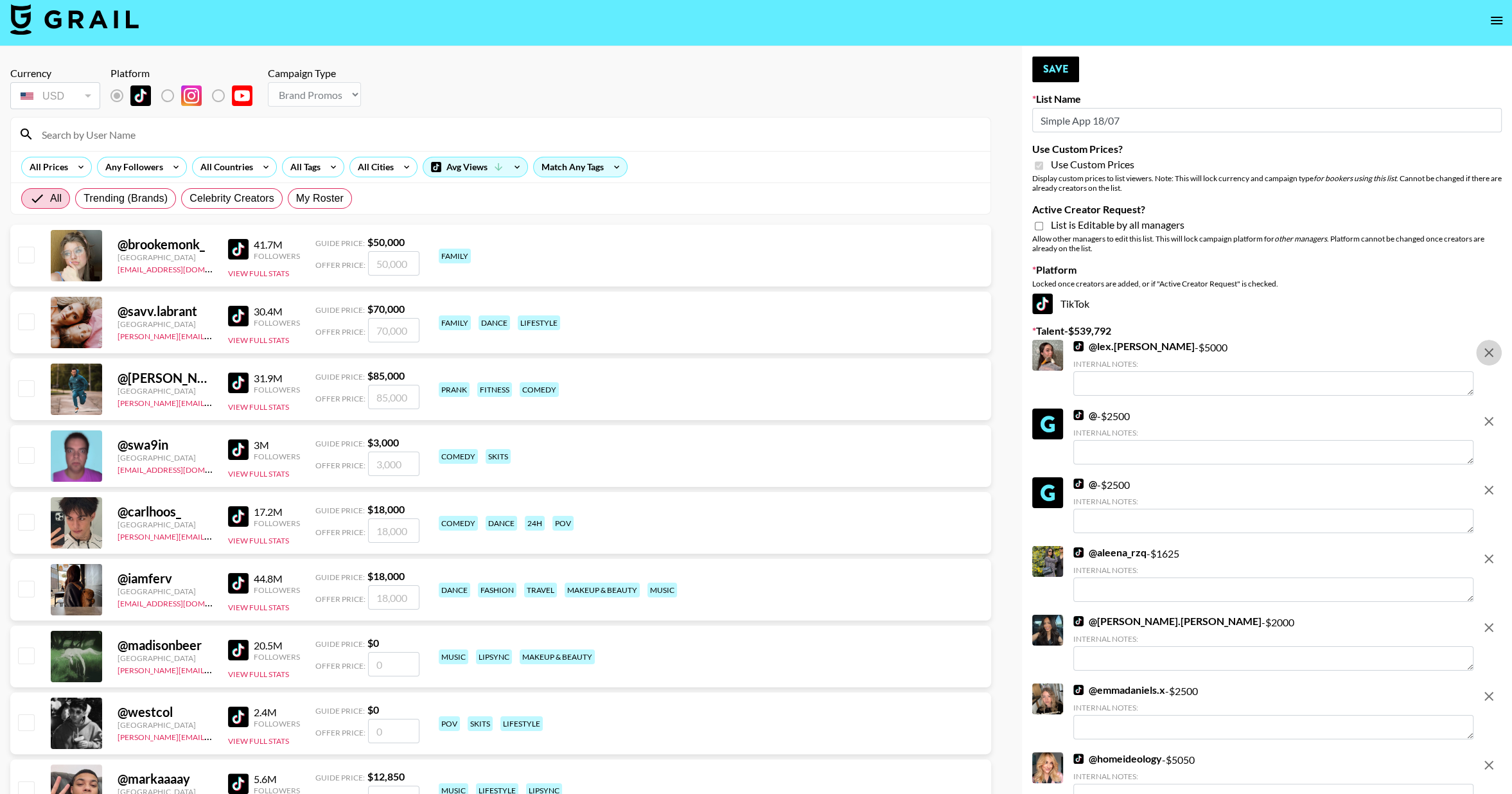
click at [1487, 353] on icon "remove" at bounding box center [1488, 352] width 9 height 9
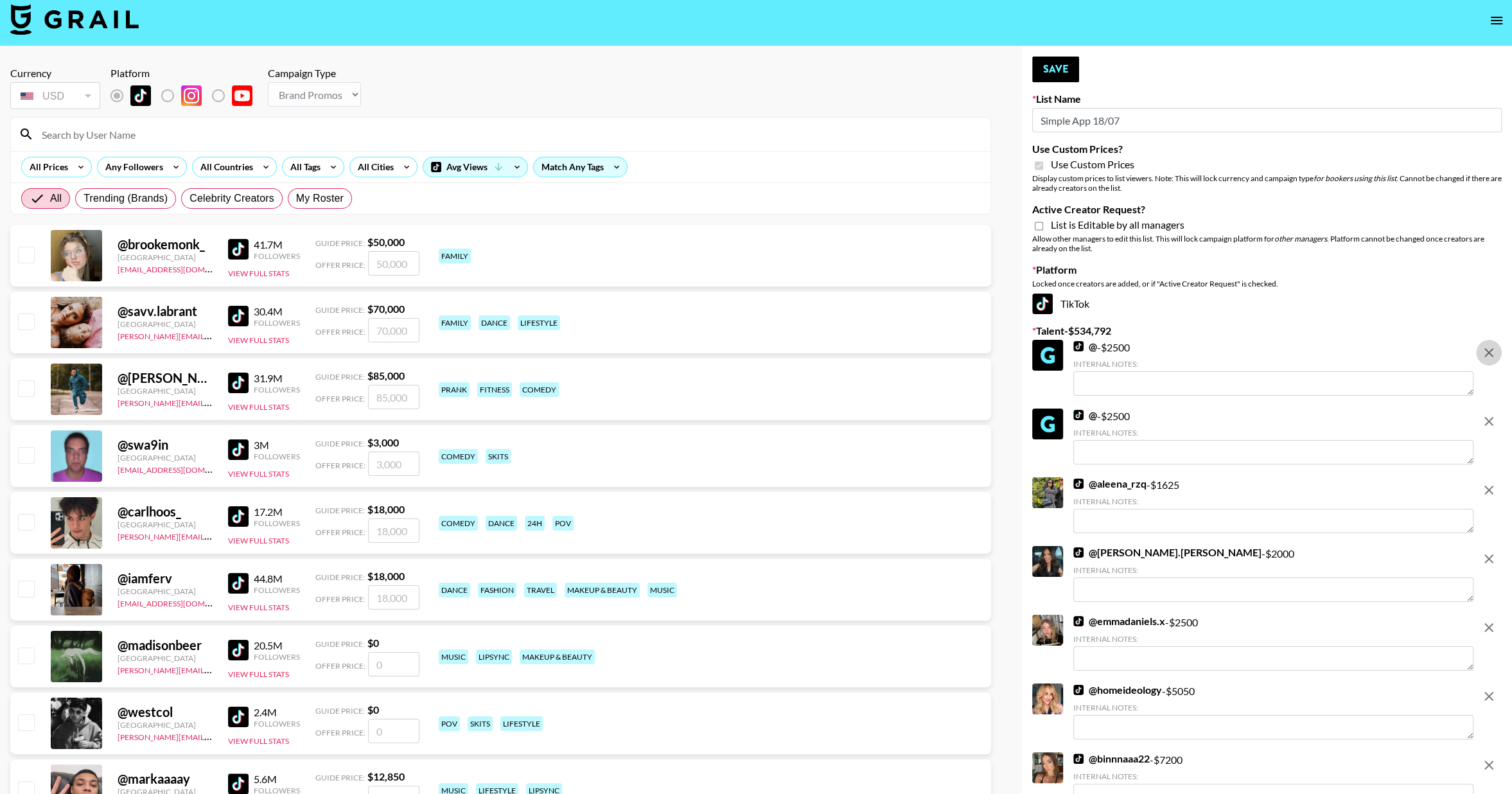
click at [1487, 353] on icon "remove" at bounding box center [1488, 352] width 9 height 9
click at [1487, 416] on icon "remove" at bounding box center [1488, 421] width 9 height 9
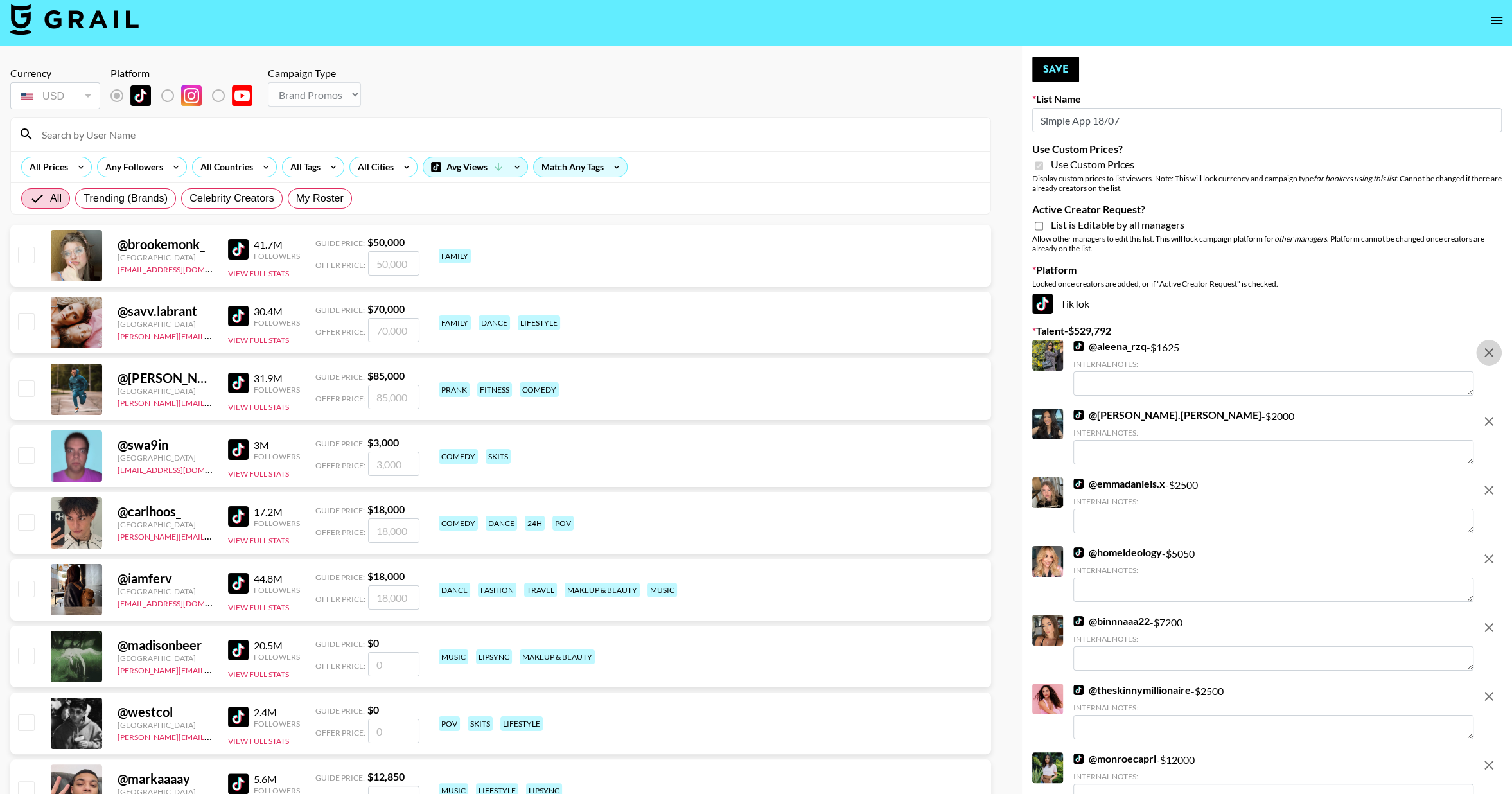
click at [1487, 353] on icon "remove" at bounding box center [1488, 352] width 9 height 9
click at [1487, 416] on icon "remove" at bounding box center [1488, 421] width 9 height 9
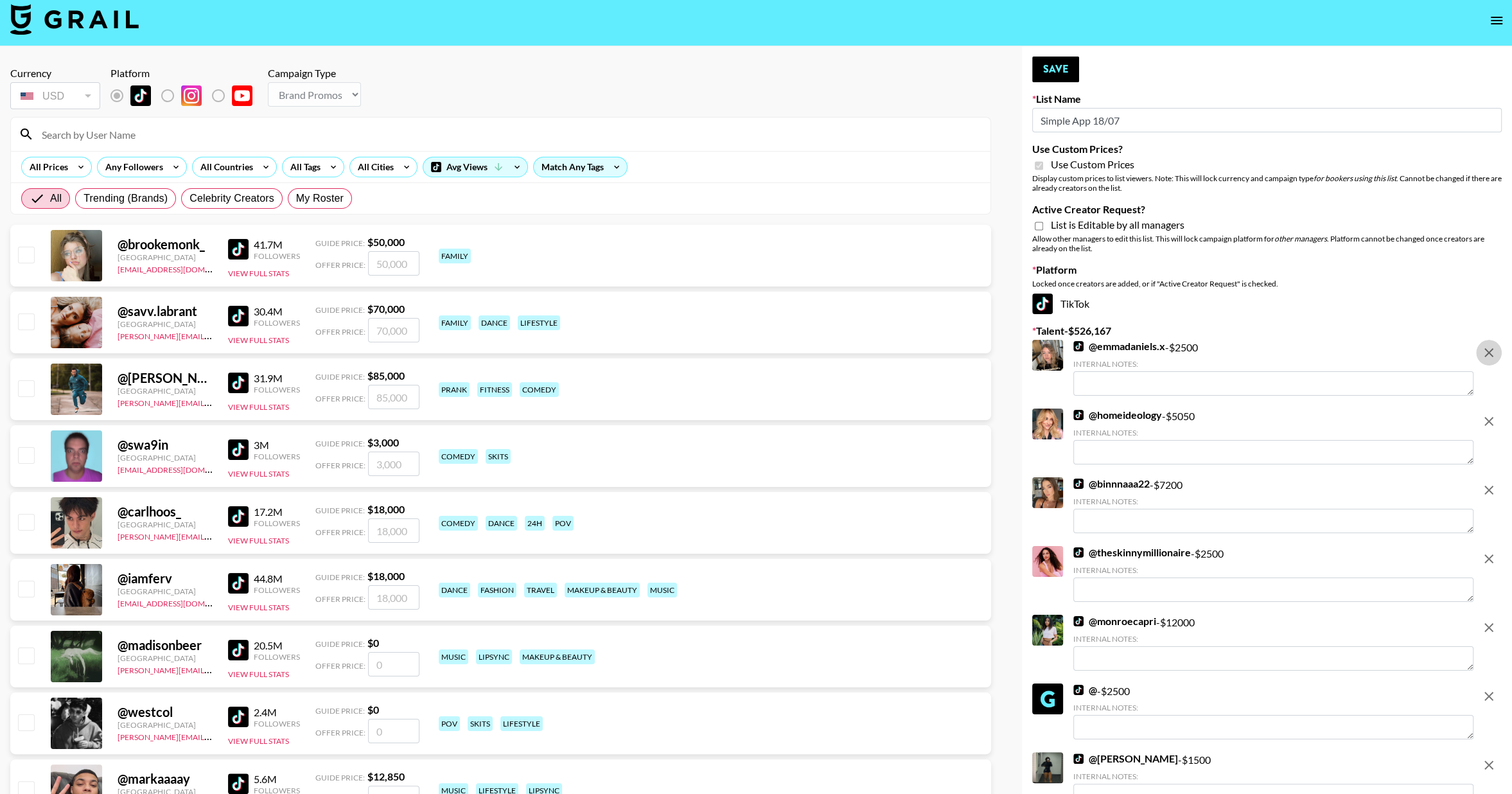
click at [1487, 353] on icon "remove" at bounding box center [1488, 352] width 9 height 9
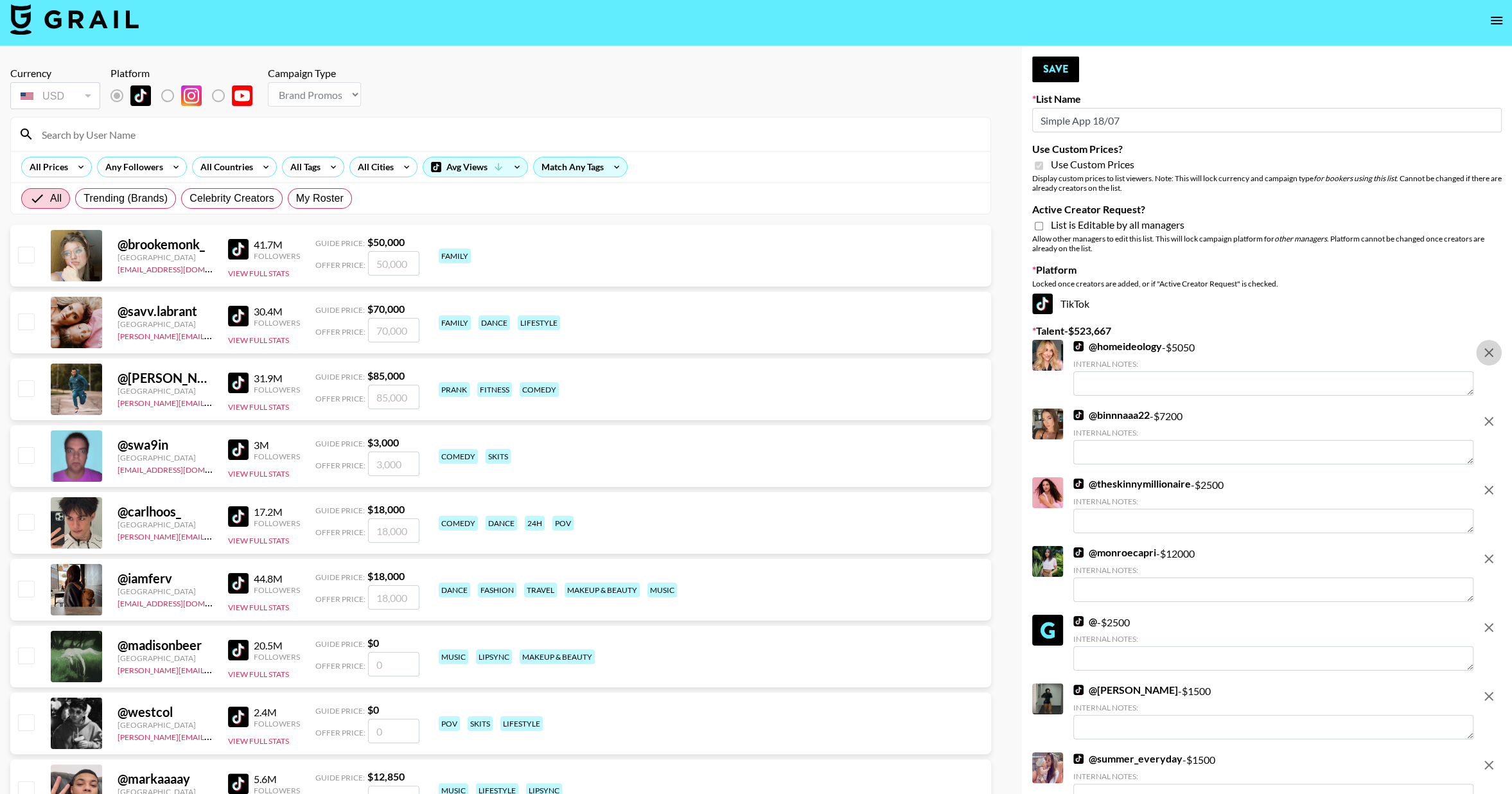
click at [1487, 353] on icon "remove" at bounding box center [1488, 352] width 9 height 9
click at [1487, 416] on icon "remove" at bounding box center [1488, 421] width 9 height 9
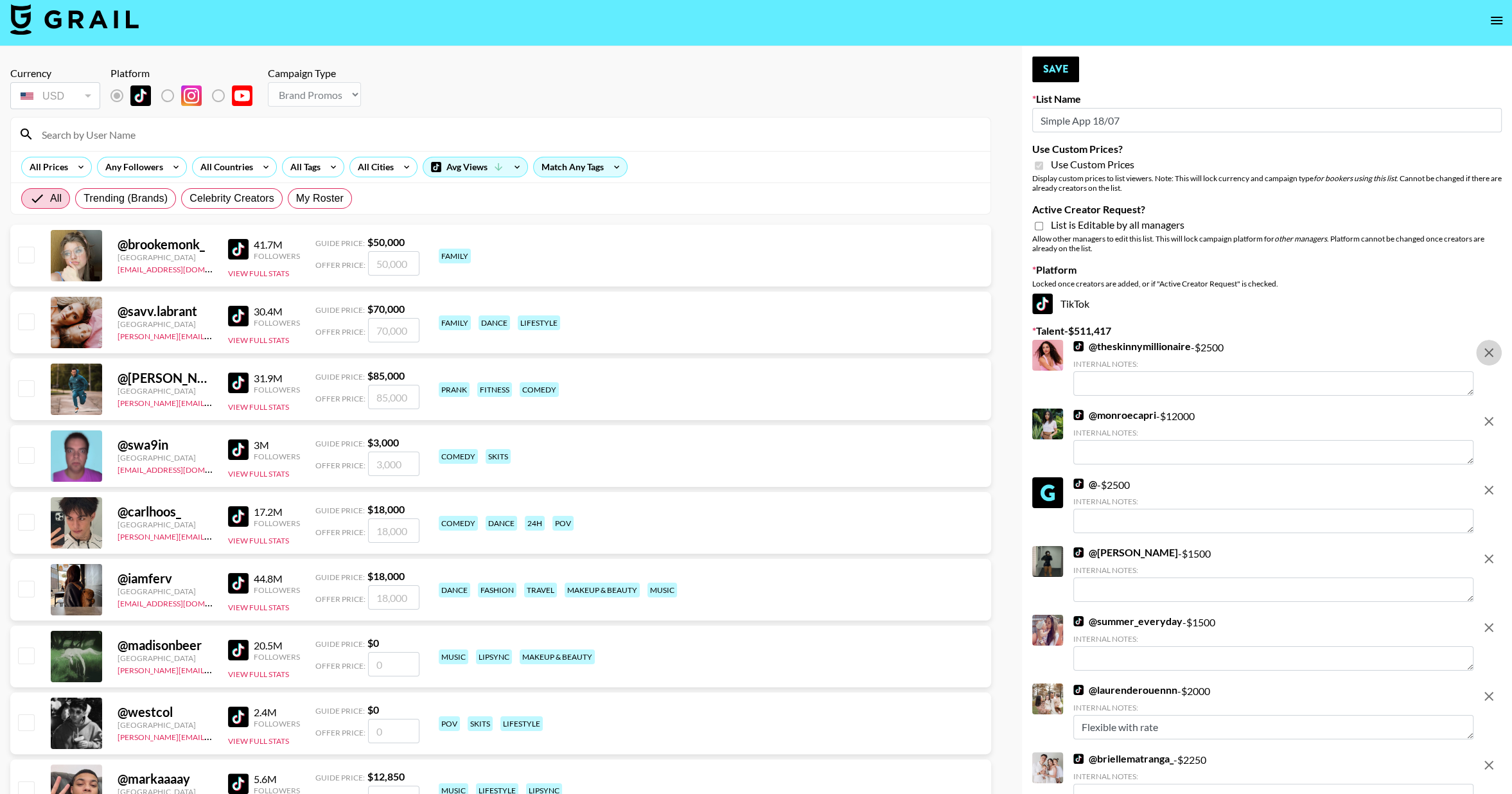
click at [1487, 353] on icon "remove" at bounding box center [1488, 352] width 9 height 9
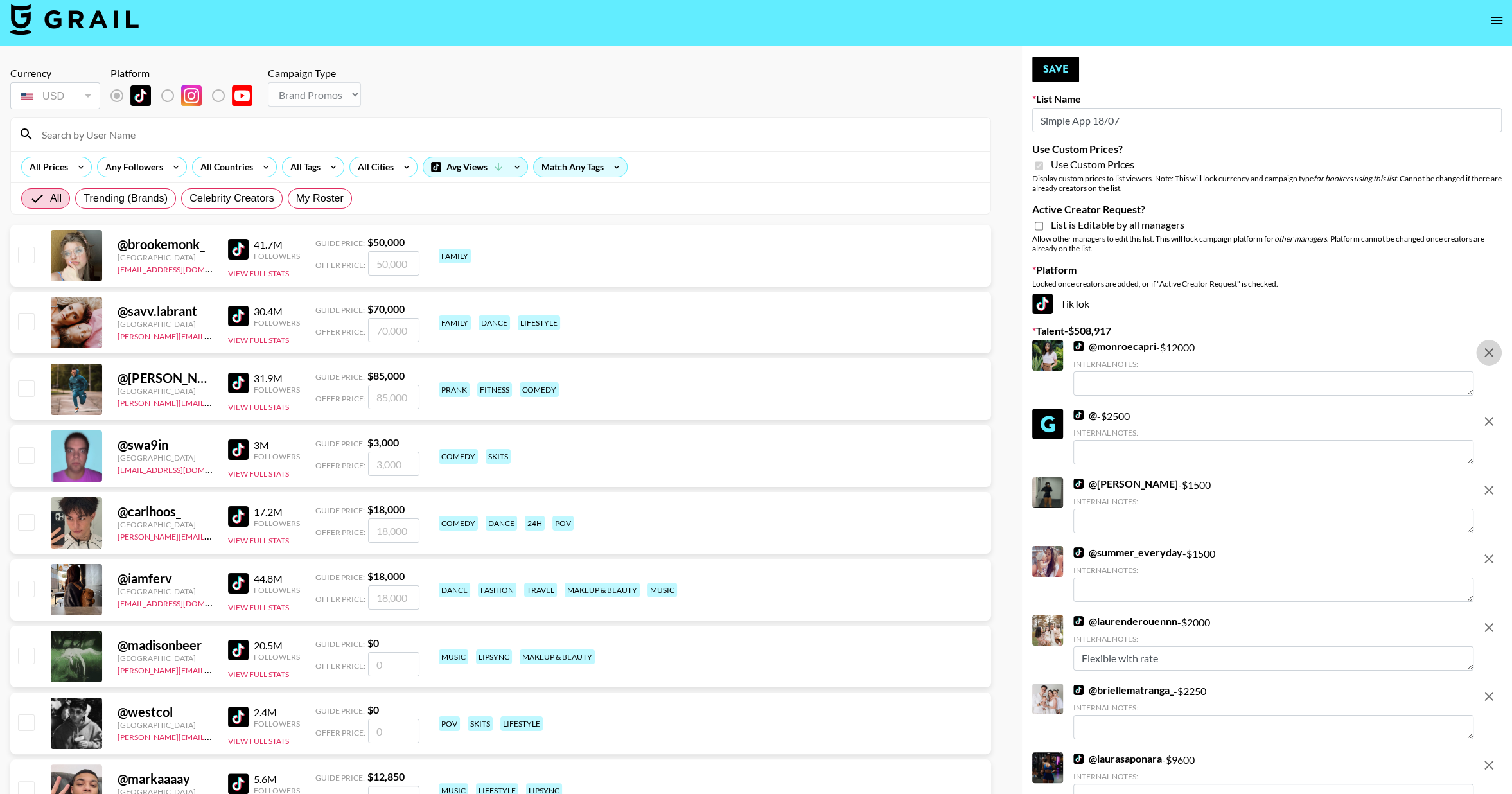
click at [1487, 353] on icon "remove" at bounding box center [1488, 352] width 9 height 9
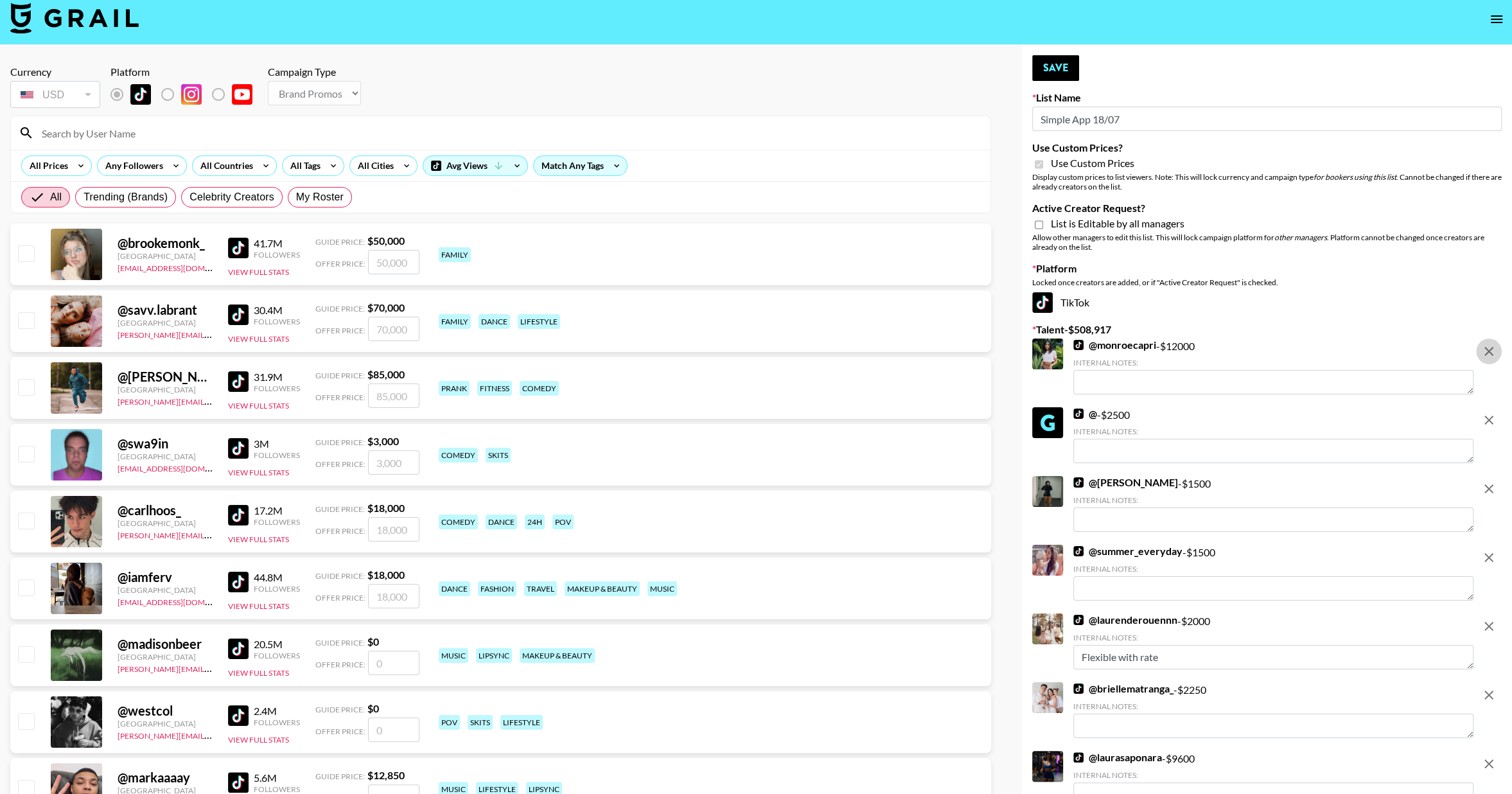
click at [1487, 412] on icon "remove" at bounding box center [1488, 420] width 15 height 15
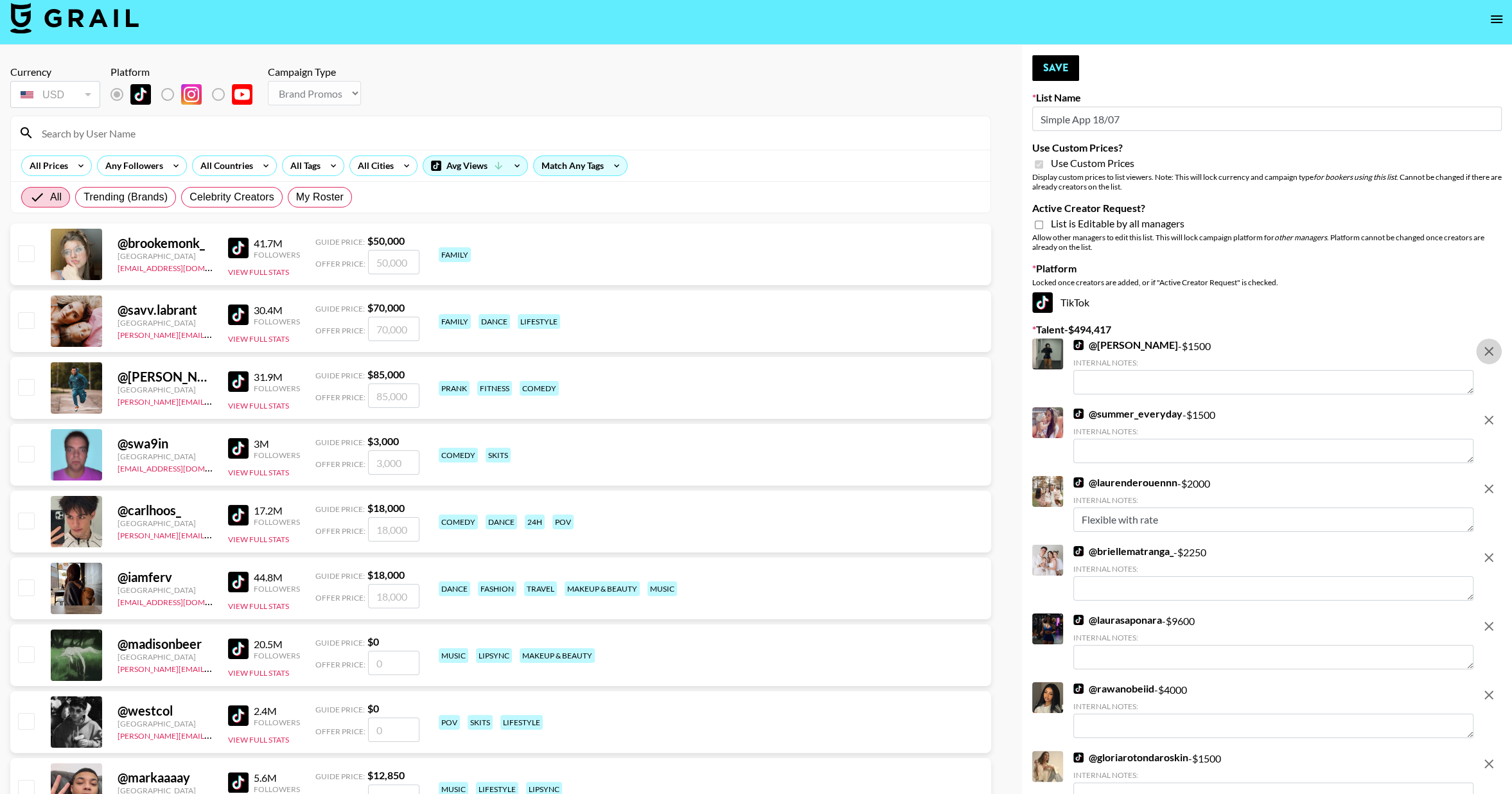
scroll to position [8, 0]
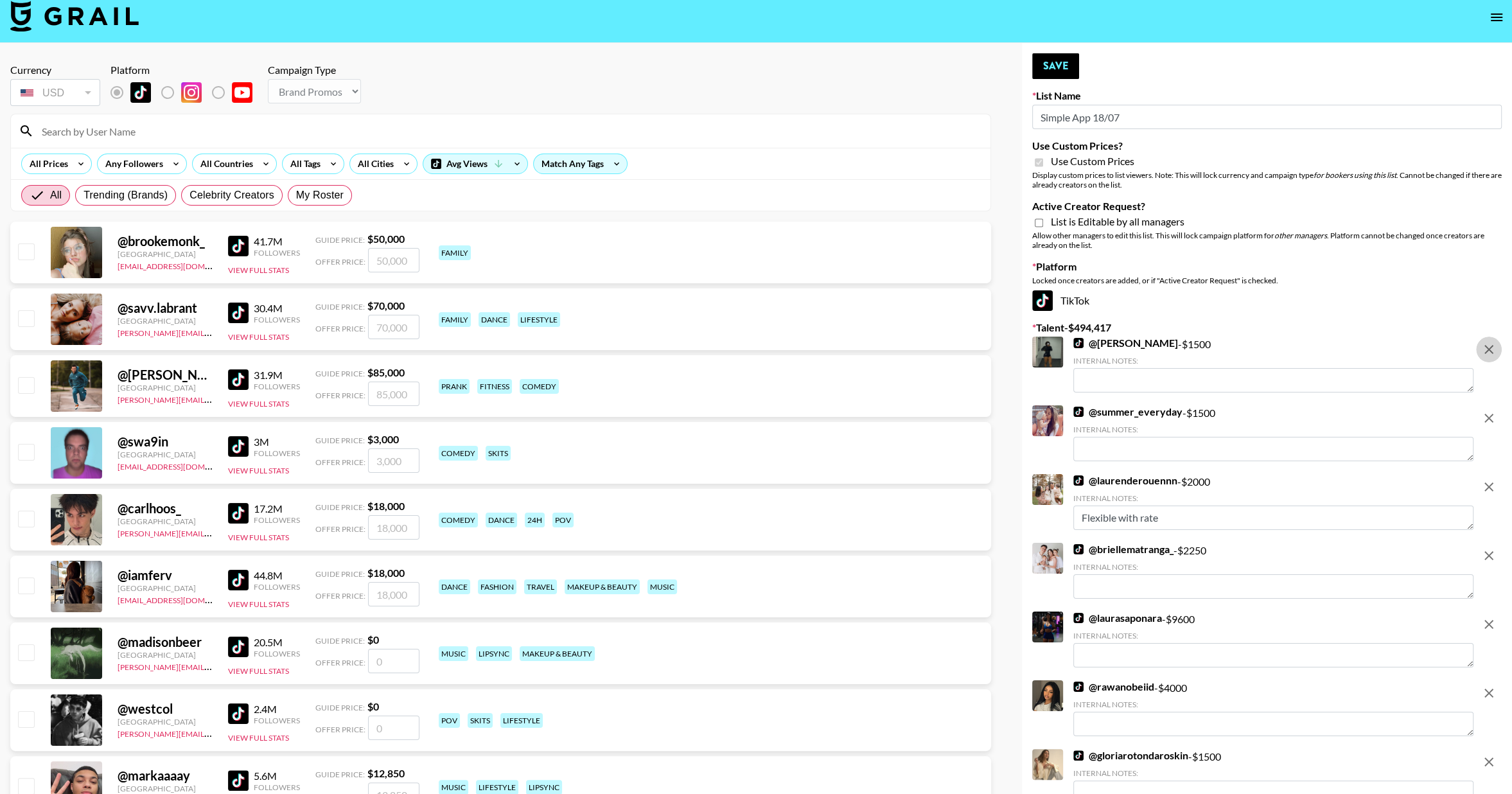
click at [1487, 353] on icon "remove" at bounding box center [1488, 350] width 15 height 15
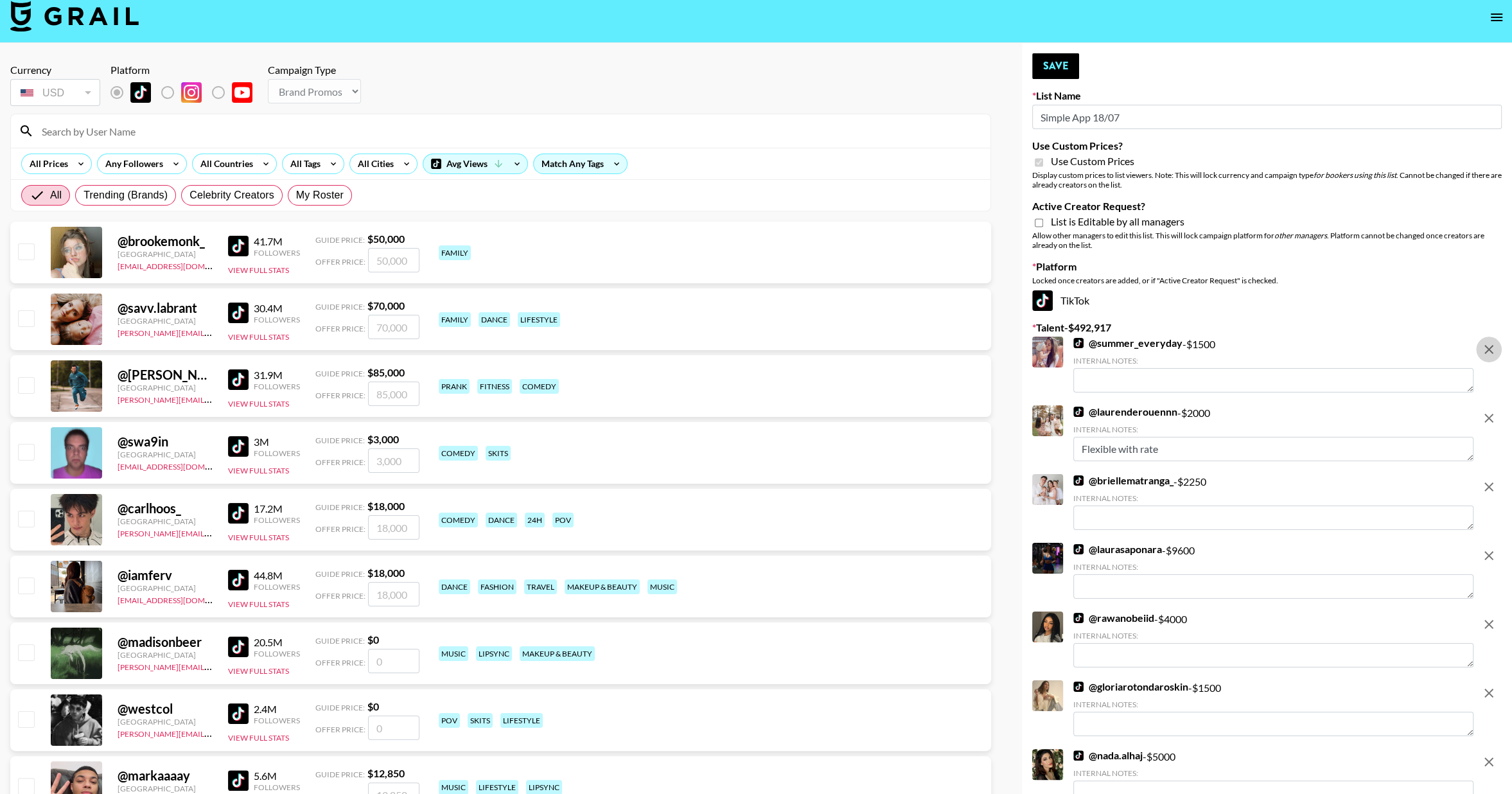
click at [1487, 353] on icon "remove" at bounding box center [1488, 350] width 15 height 15
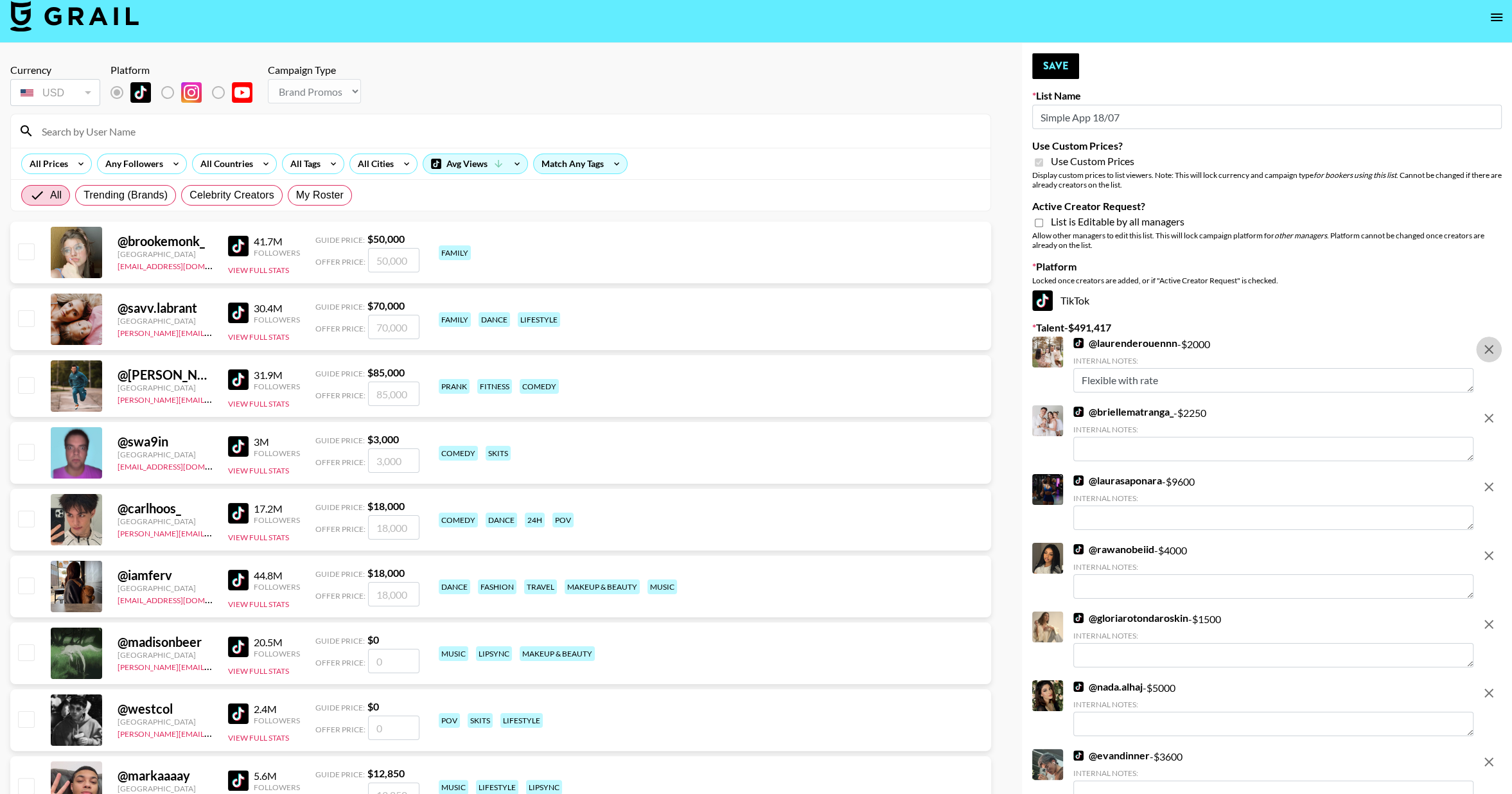
click at [1487, 353] on icon "remove" at bounding box center [1488, 350] width 15 height 15
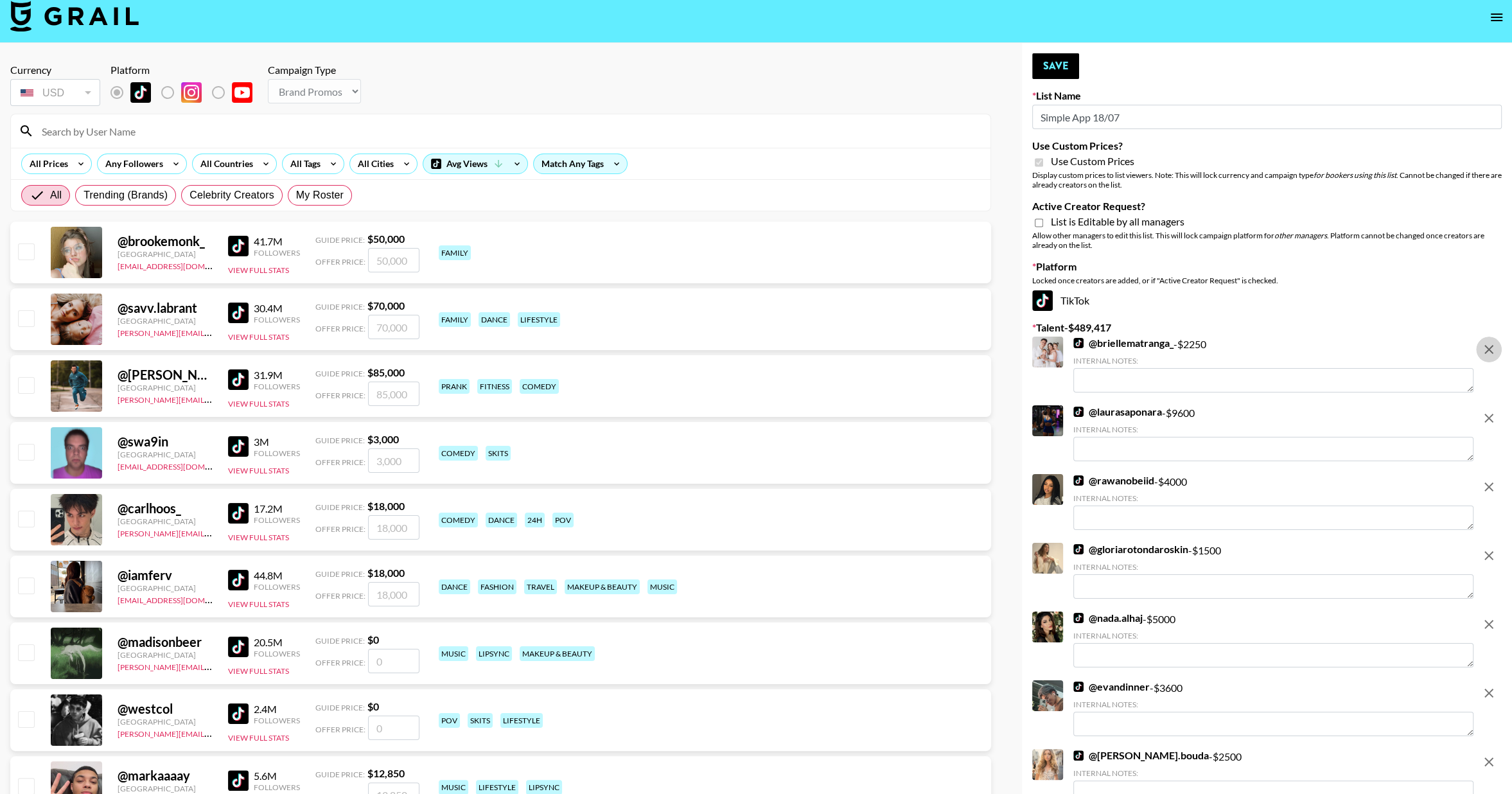
click at [1487, 353] on icon "remove" at bounding box center [1488, 350] width 15 height 15
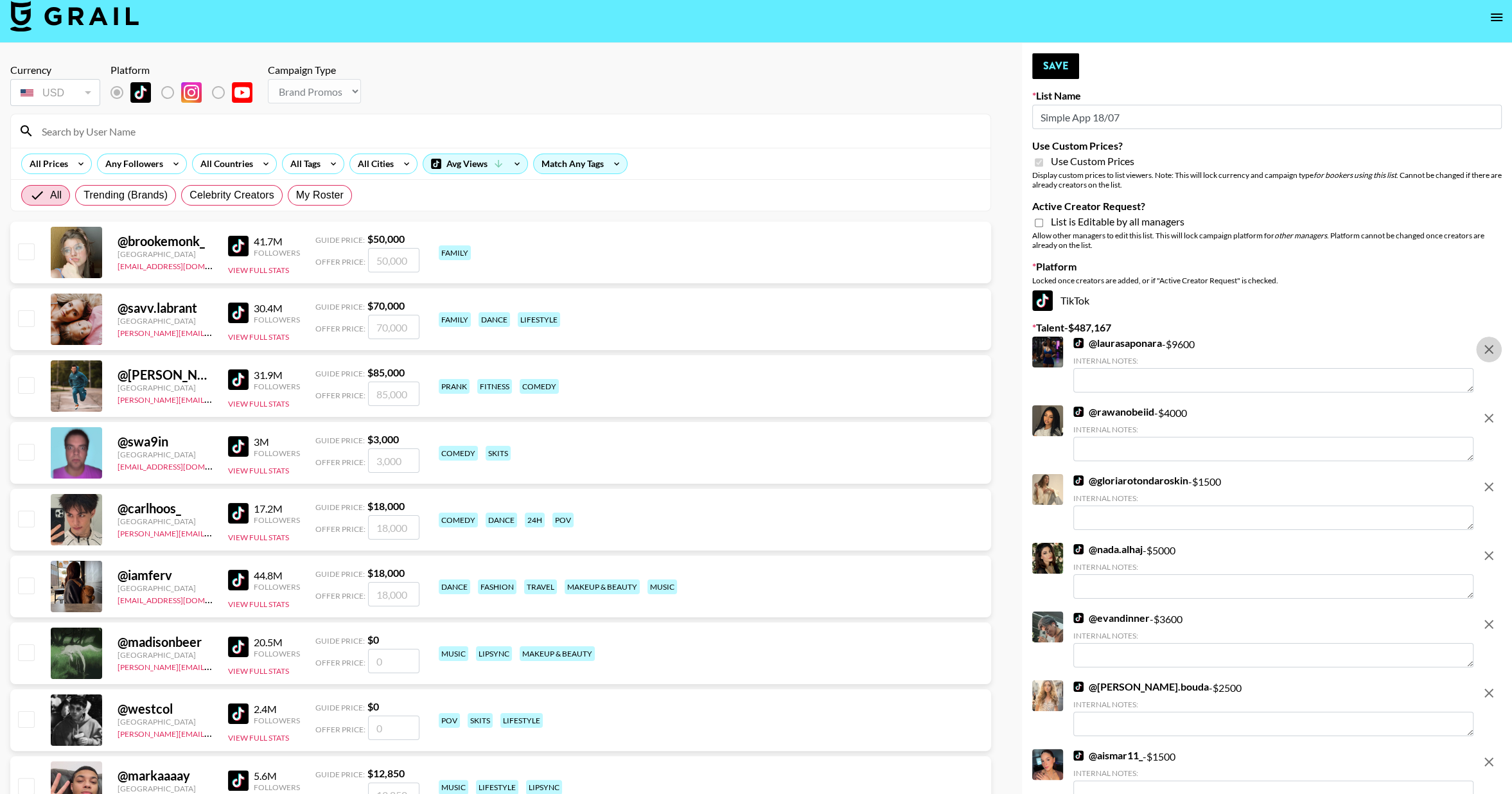
click at [1487, 353] on icon "remove" at bounding box center [1488, 350] width 15 height 15
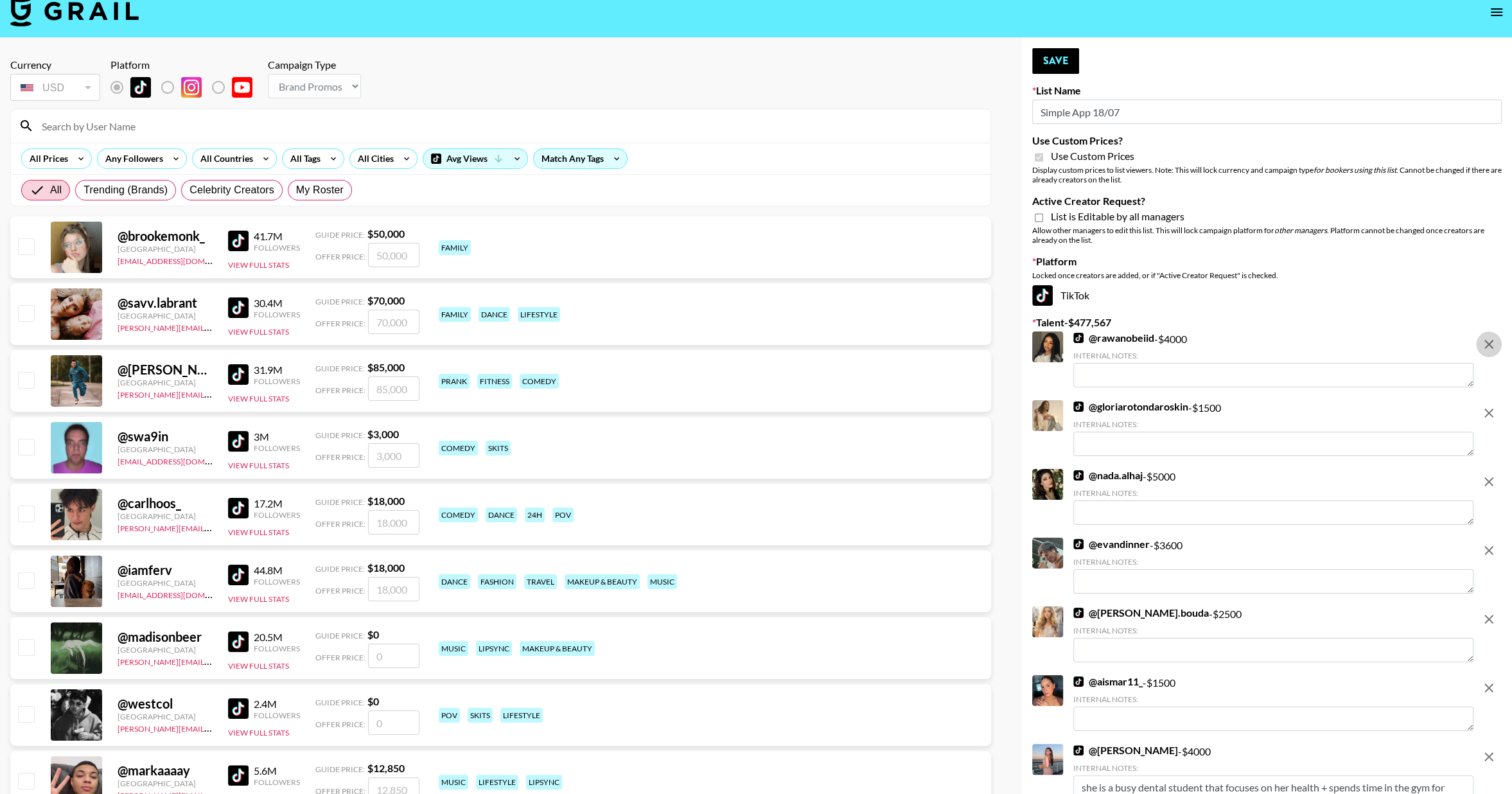
click at [1487, 353] on button "remove" at bounding box center [1488, 344] width 25 height 25
click at [1487, 400] on button "remove" at bounding box center [1488, 413] width 25 height 25
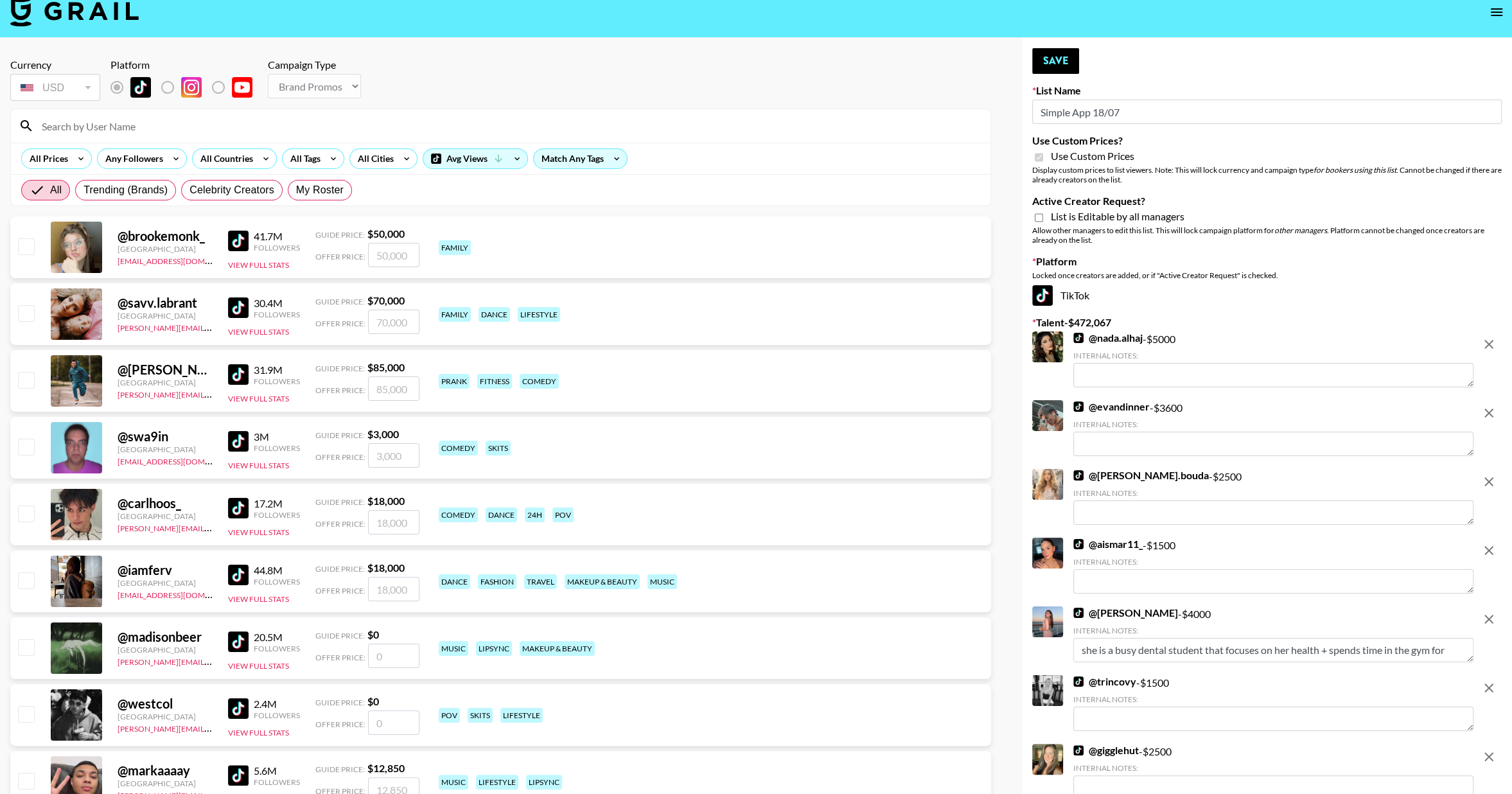
click at [1487, 353] on button "remove" at bounding box center [1488, 344] width 25 height 25
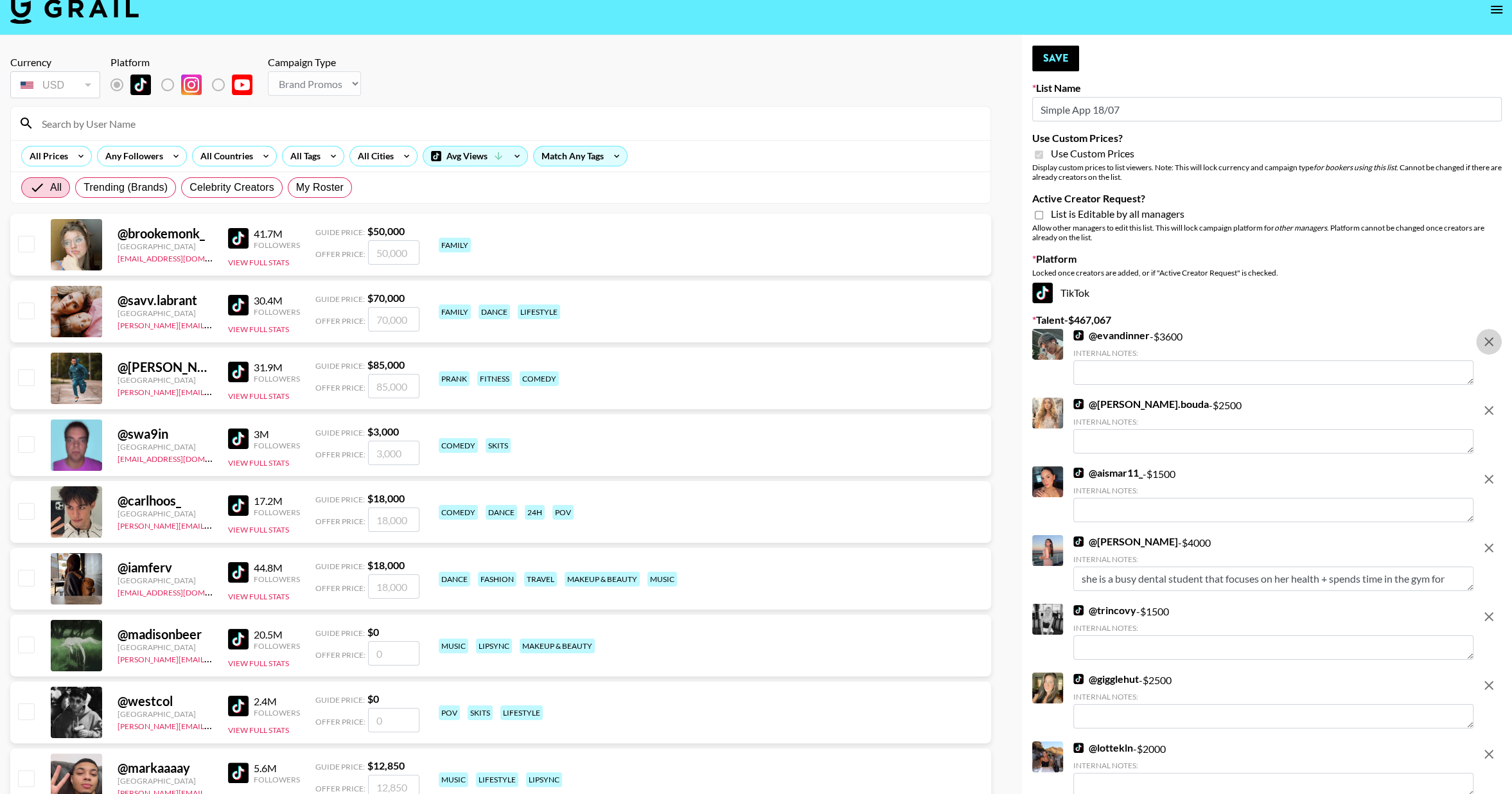
click at [1487, 353] on button "remove" at bounding box center [1488, 341] width 25 height 25
click at [1487, 398] on button "remove" at bounding box center [1488, 411] width 25 height 25
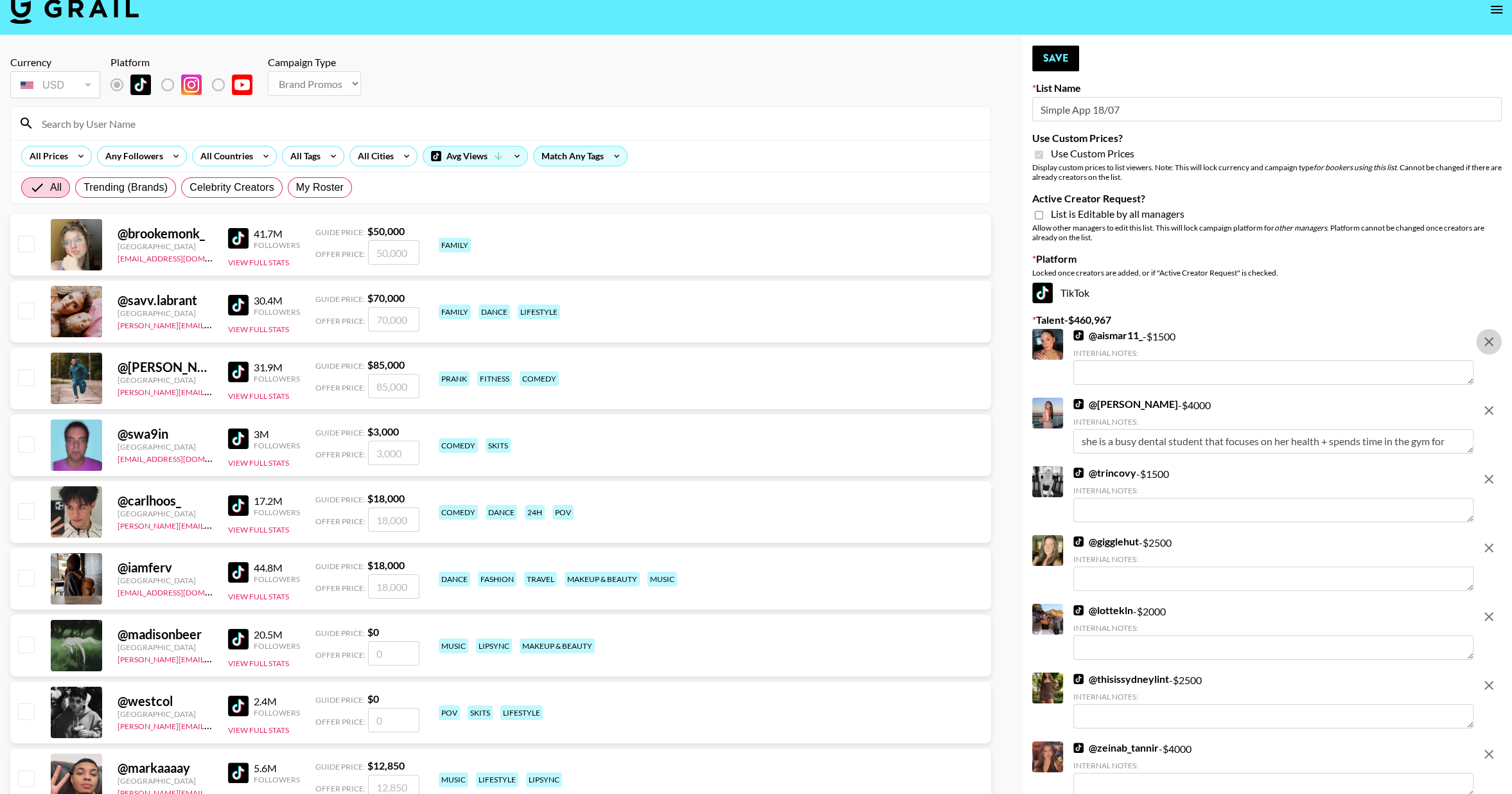
click at [1487, 353] on button "remove" at bounding box center [1488, 341] width 25 height 25
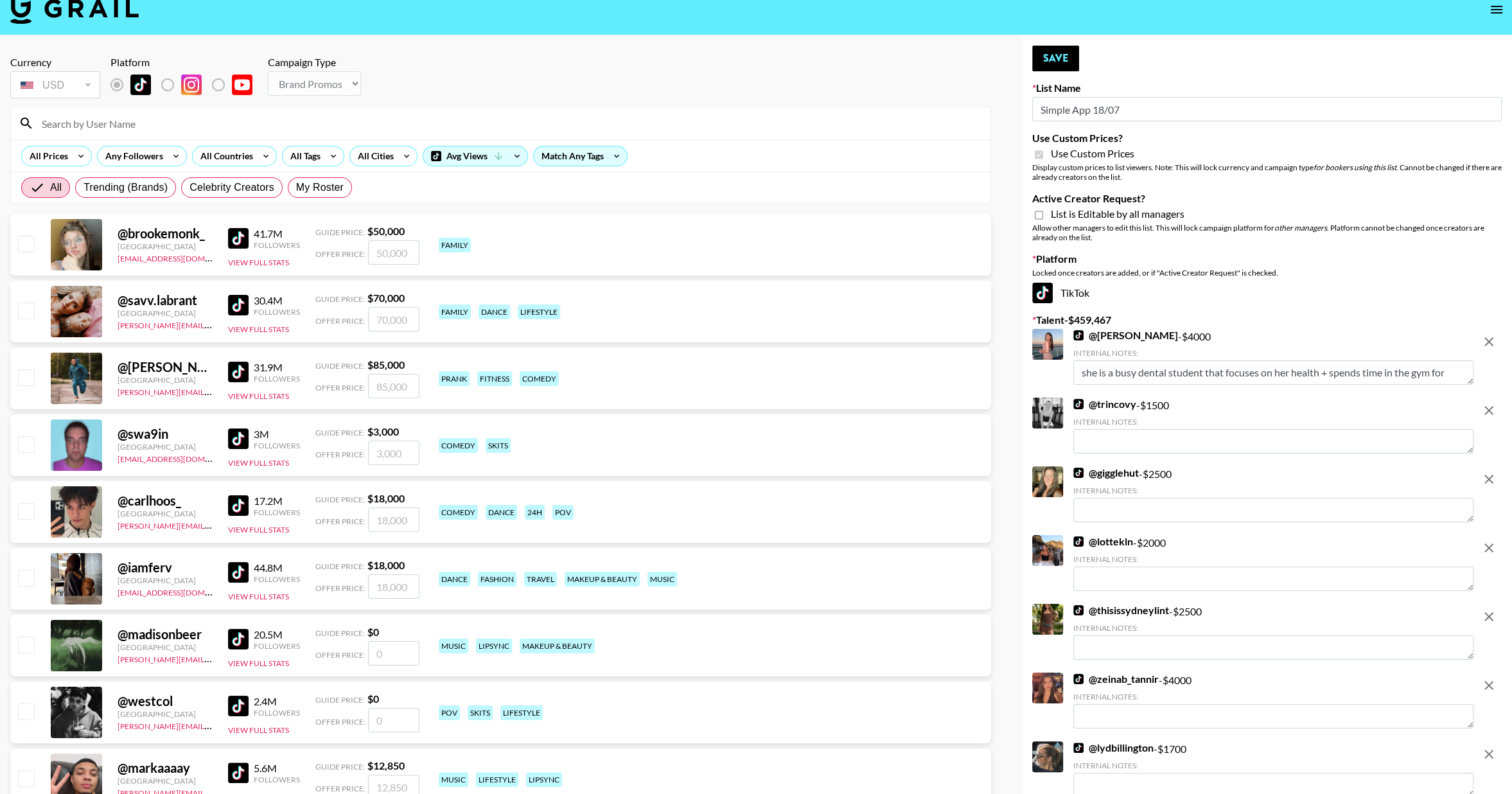
click at [1487, 353] on button "remove" at bounding box center [1488, 341] width 25 height 25
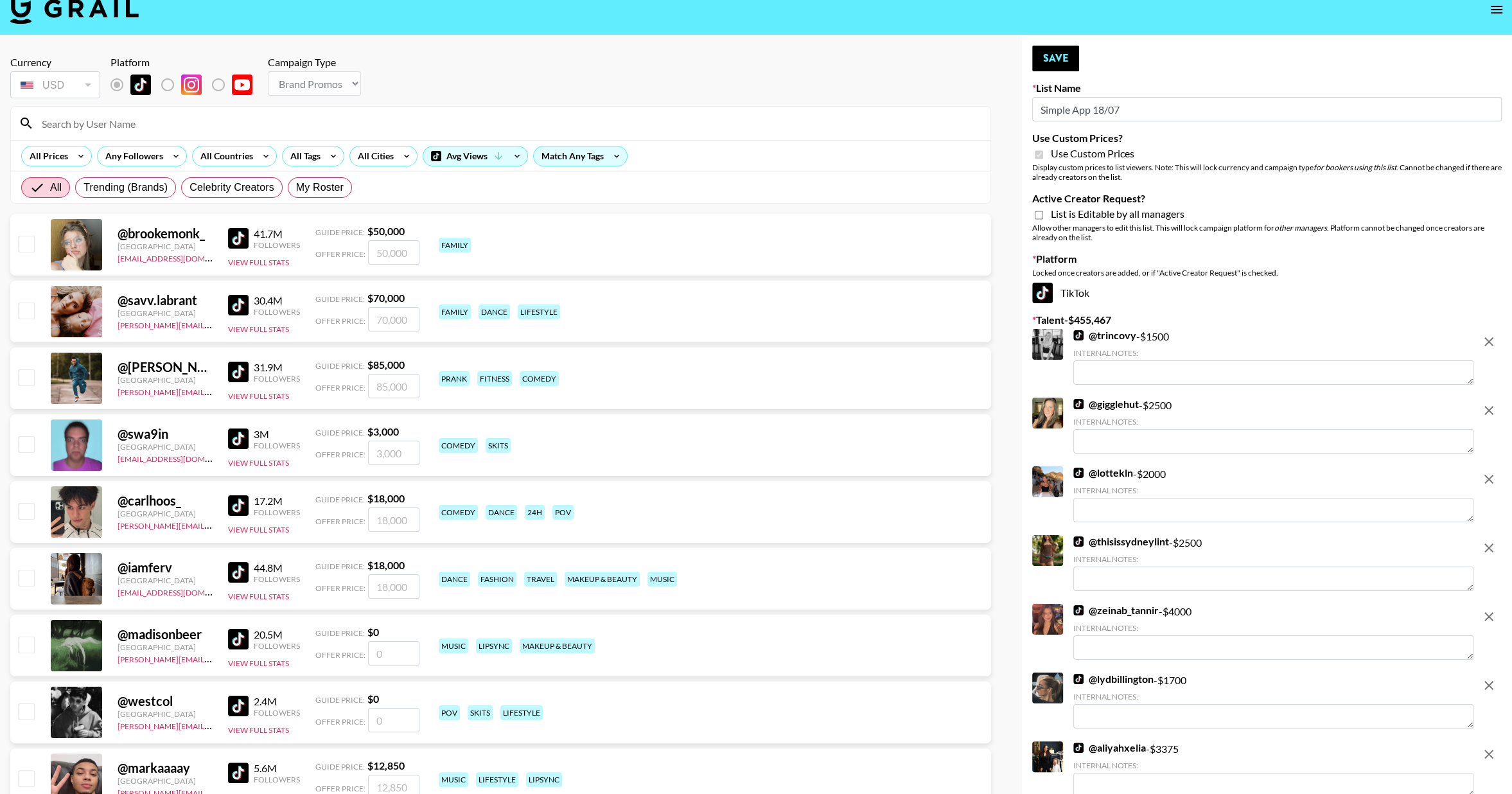
click at [1487, 353] on button "remove" at bounding box center [1488, 341] width 25 height 25
click at [1487, 398] on button "remove" at bounding box center [1488, 411] width 25 height 25
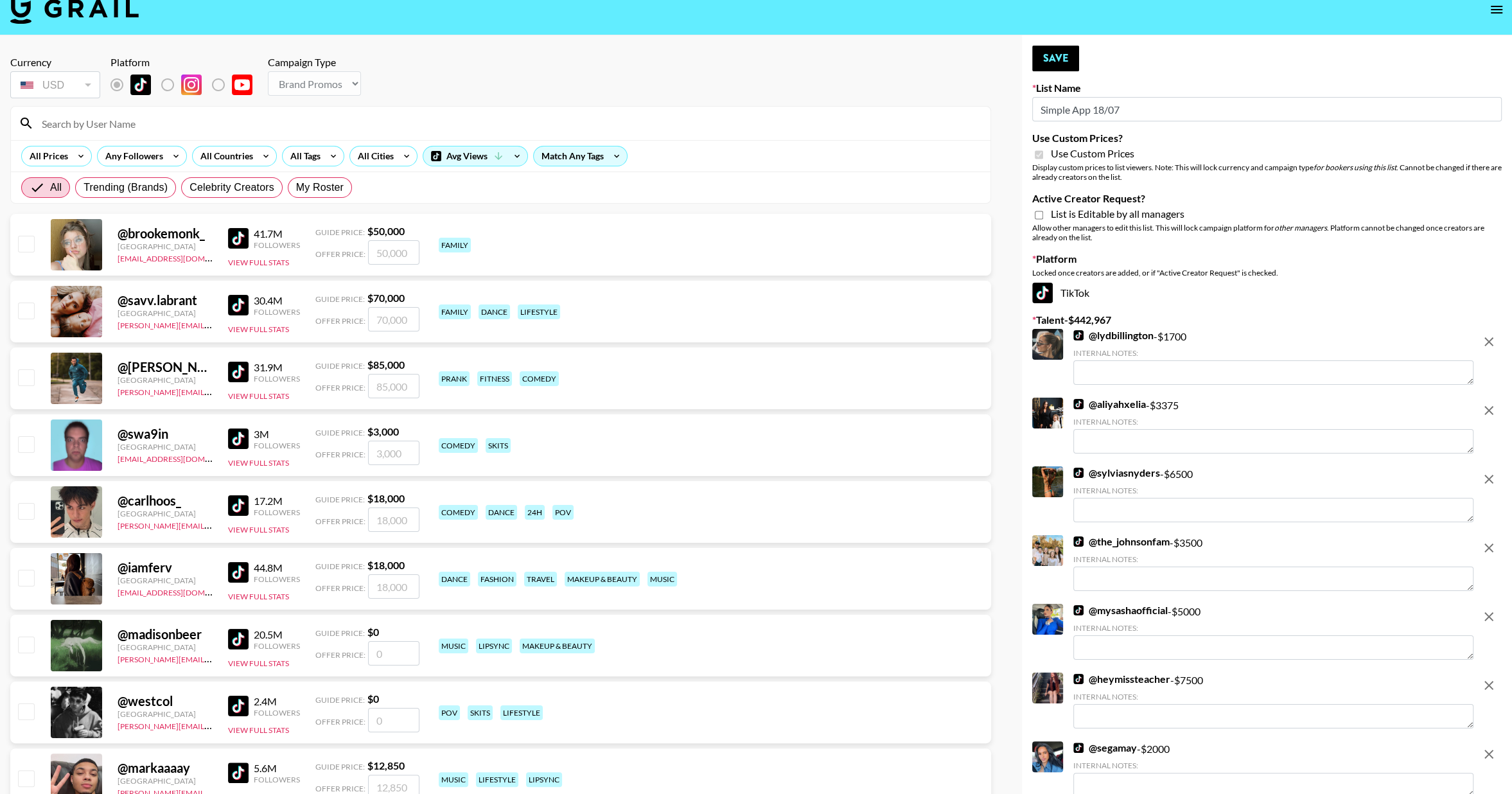
click at [1487, 353] on button "remove" at bounding box center [1488, 341] width 25 height 25
click at [1487, 398] on button "remove" at bounding box center [1488, 411] width 25 height 25
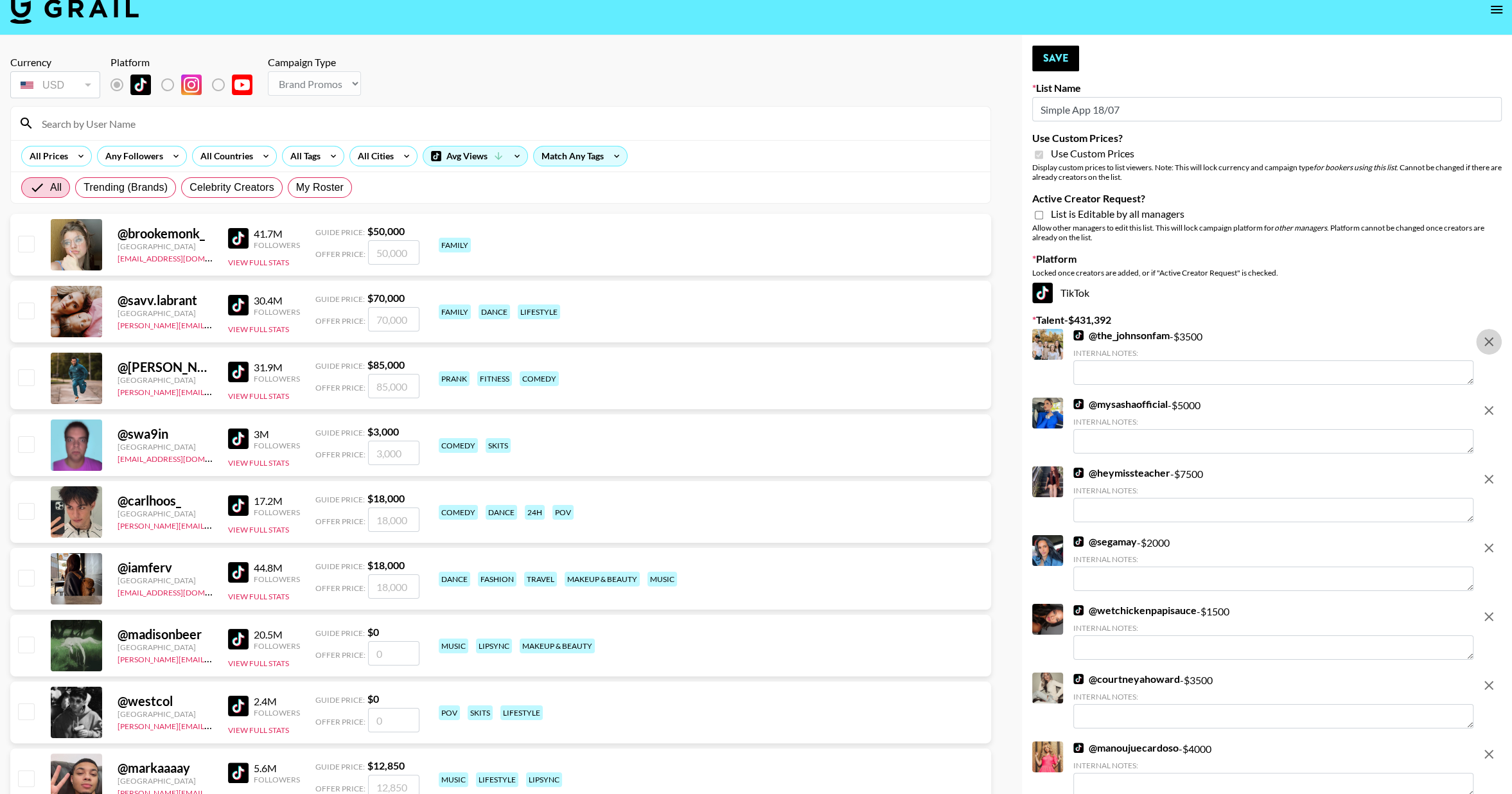
click at [1487, 353] on button "remove" at bounding box center [1488, 341] width 25 height 25
click at [1487, 398] on button "remove" at bounding box center [1488, 411] width 25 height 25
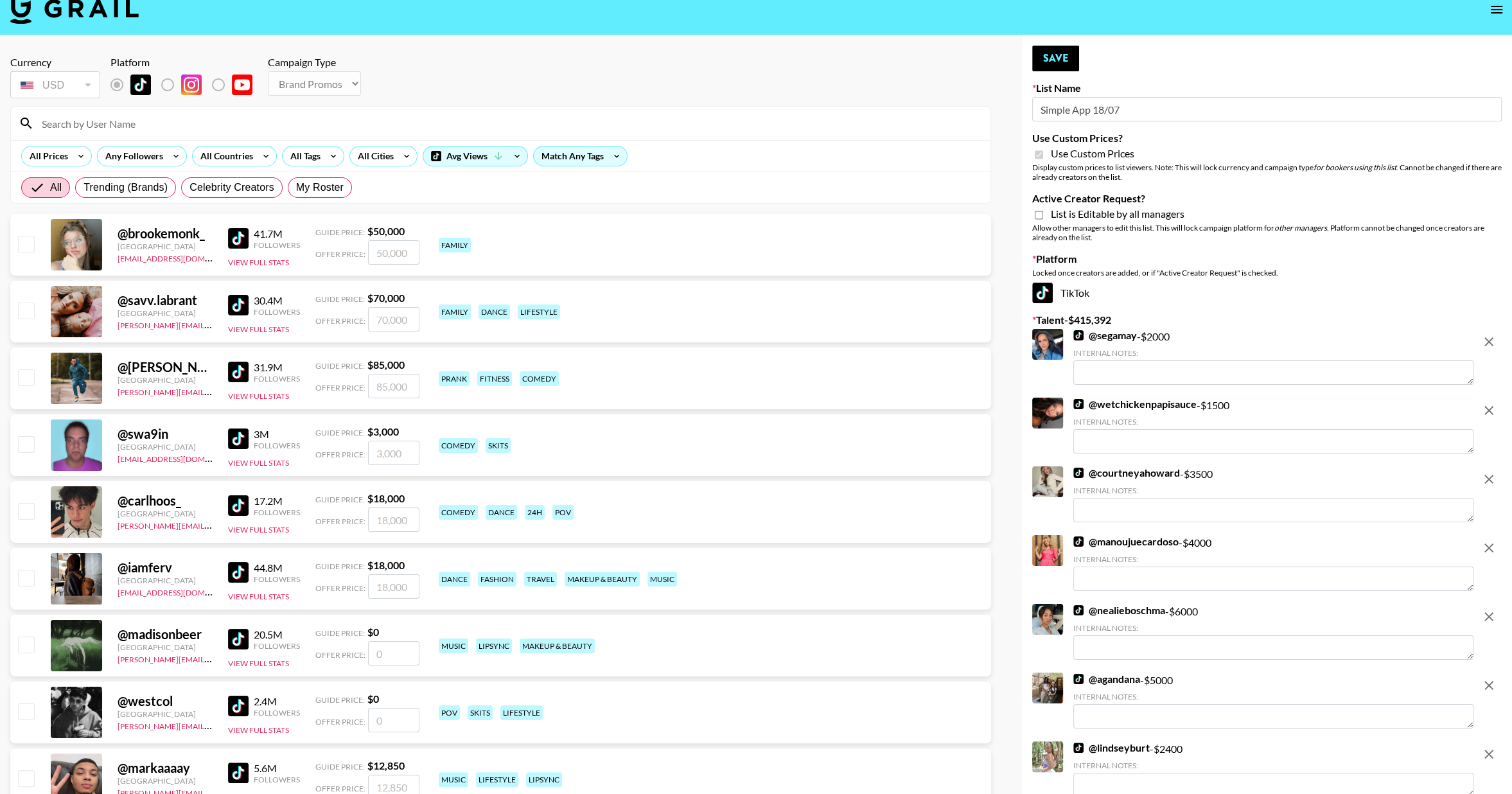
click at [1487, 353] on button "remove" at bounding box center [1488, 341] width 25 height 25
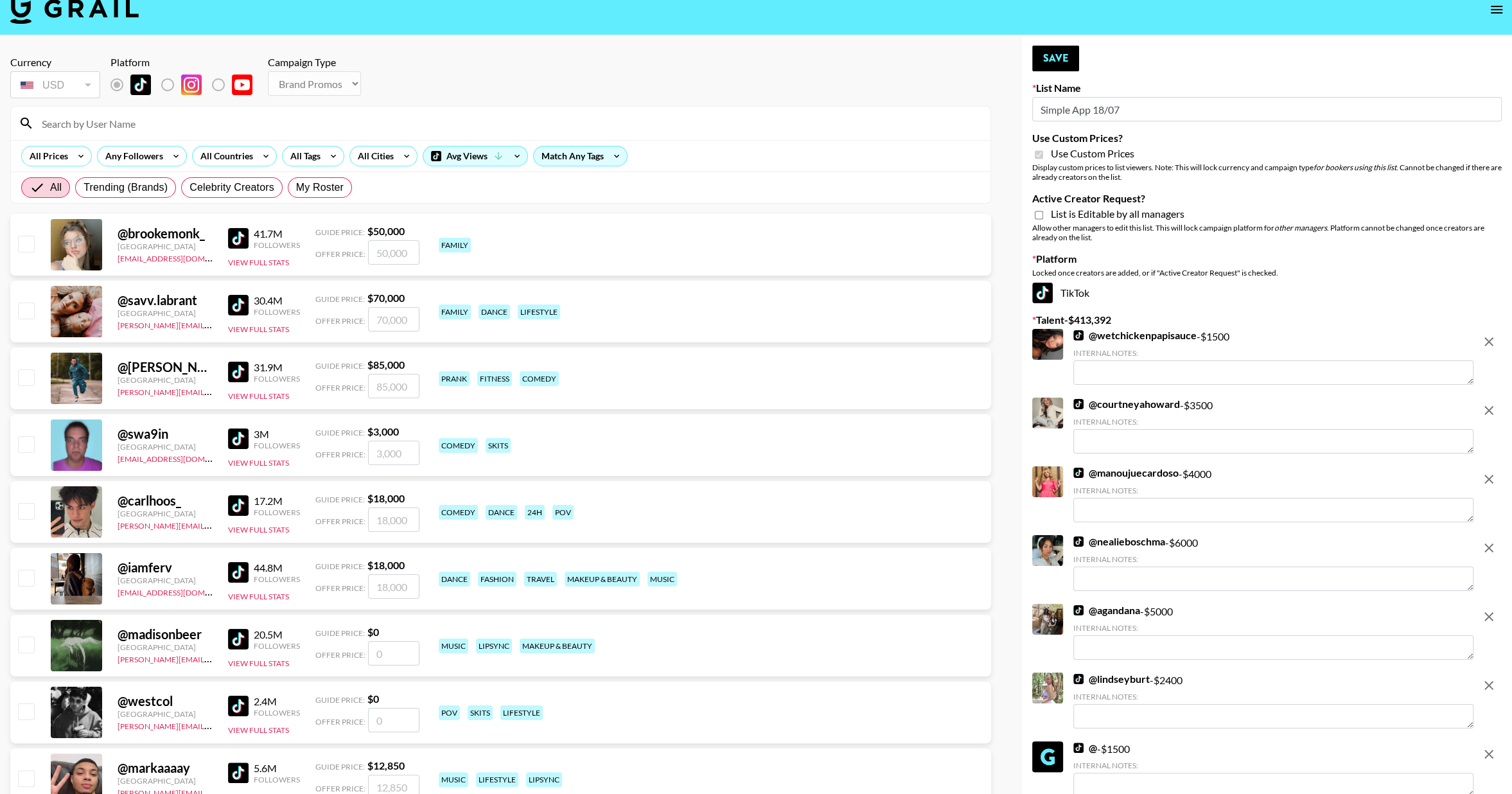
click at [1487, 353] on button "remove" at bounding box center [1488, 341] width 25 height 25
click at [1487, 398] on button "remove" at bounding box center [1488, 411] width 25 height 25
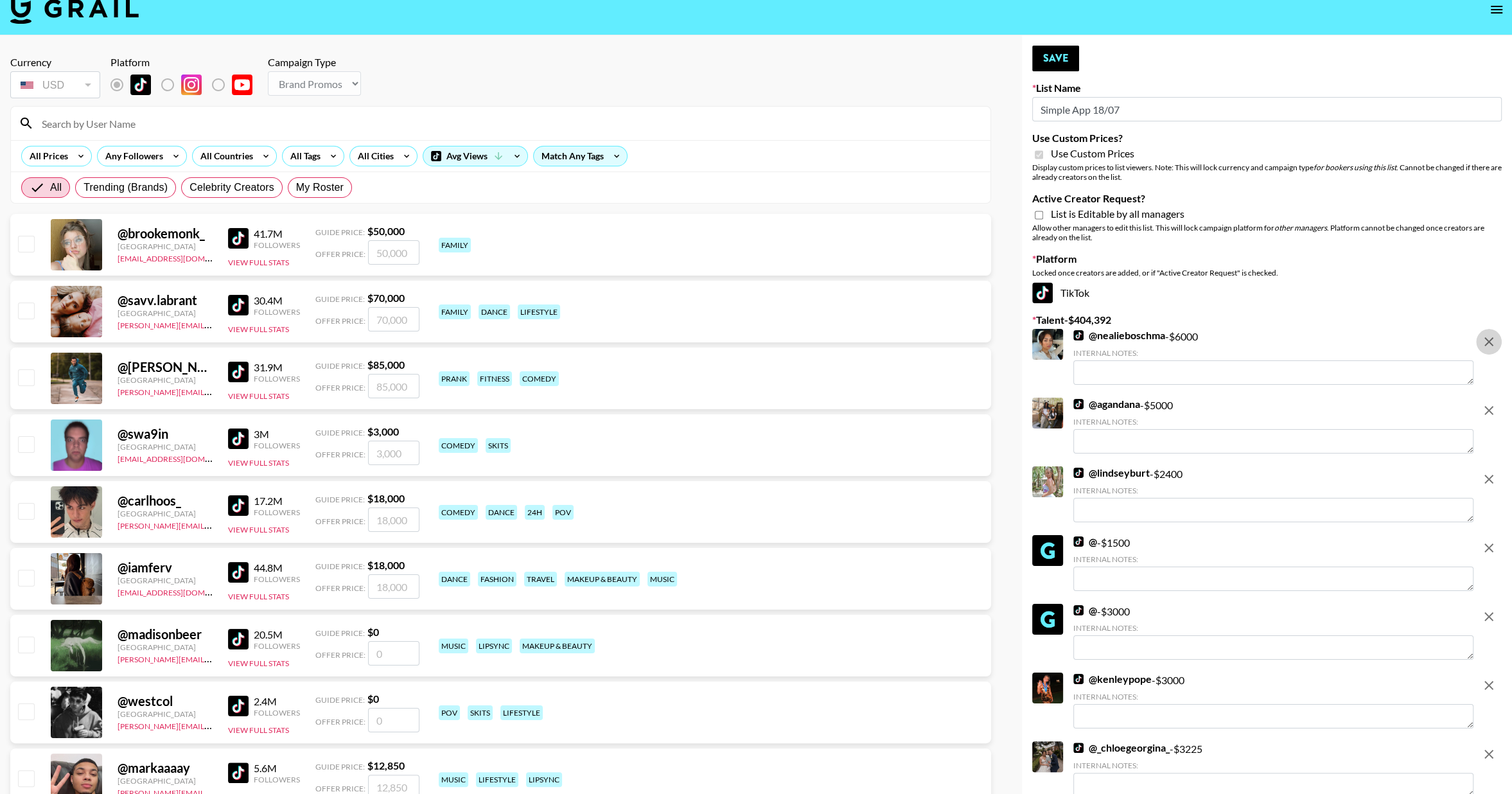
click at [1487, 353] on button "remove" at bounding box center [1488, 341] width 25 height 25
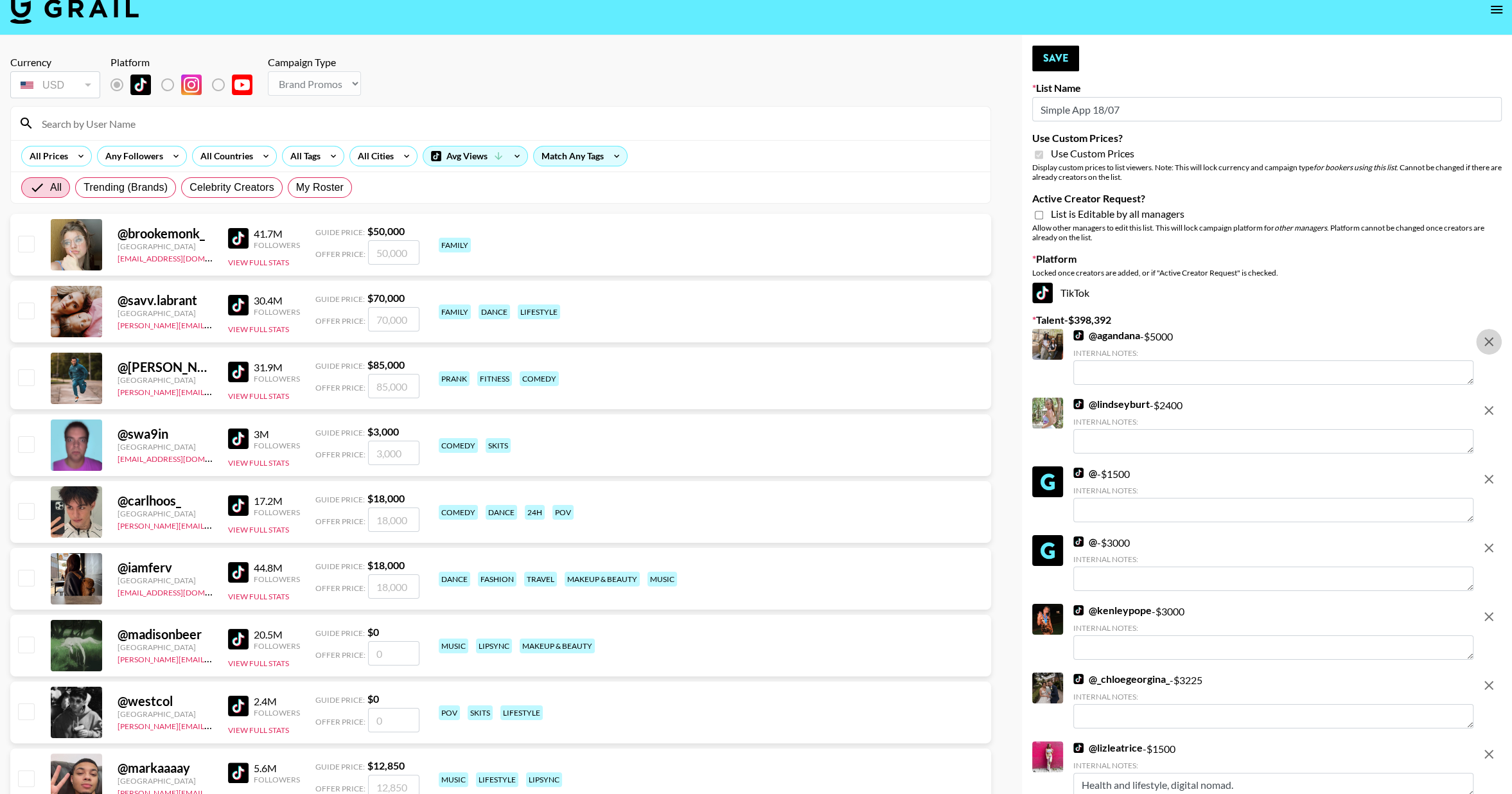
click at [1487, 353] on button "remove" at bounding box center [1488, 341] width 25 height 25
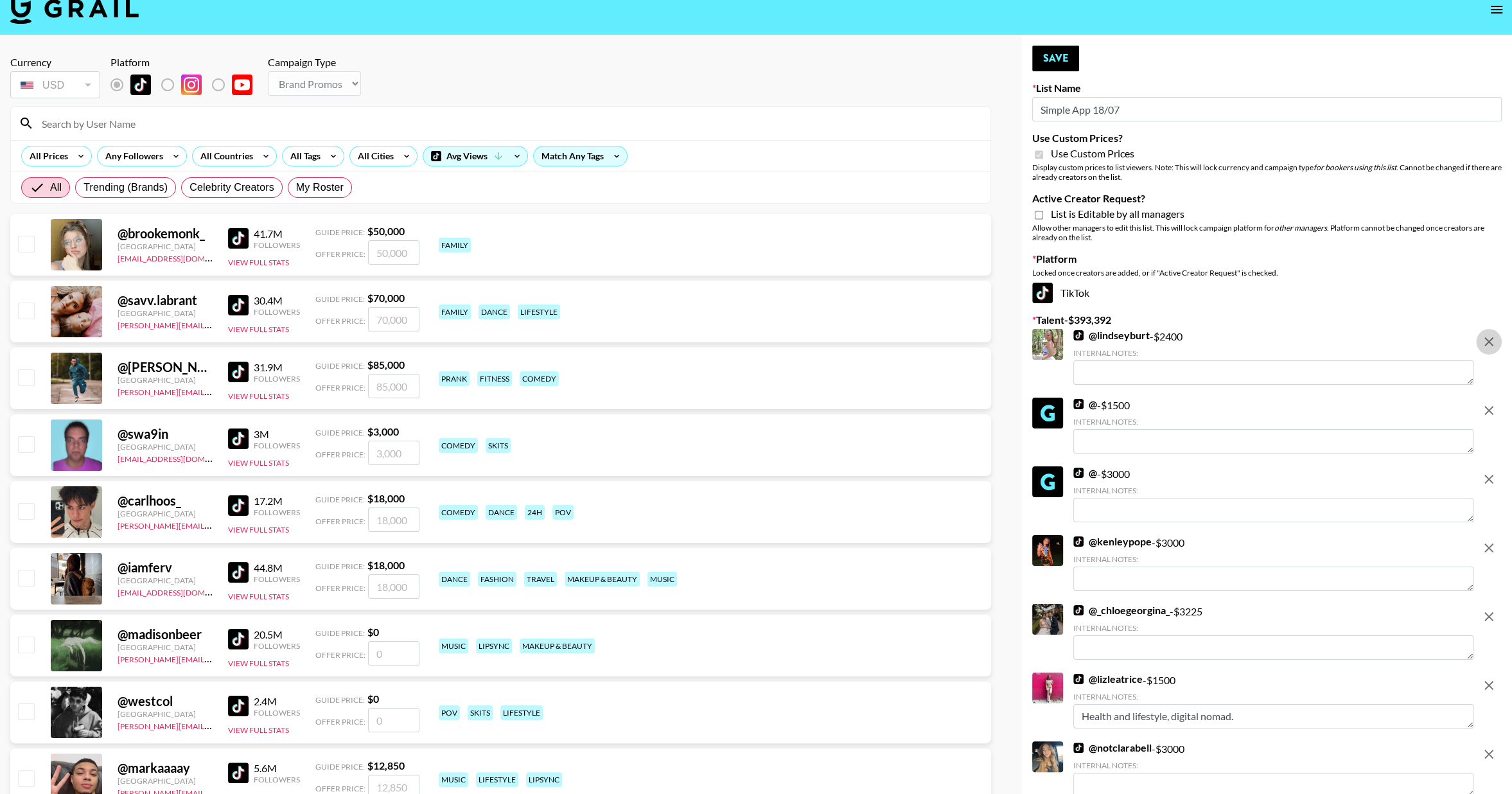
click at [1487, 353] on button "remove" at bounding box center [1488, 341] width 25 height 25
click at [1487, 398] on button "remove" at bounding box center [1488, 411] width 25 height 25
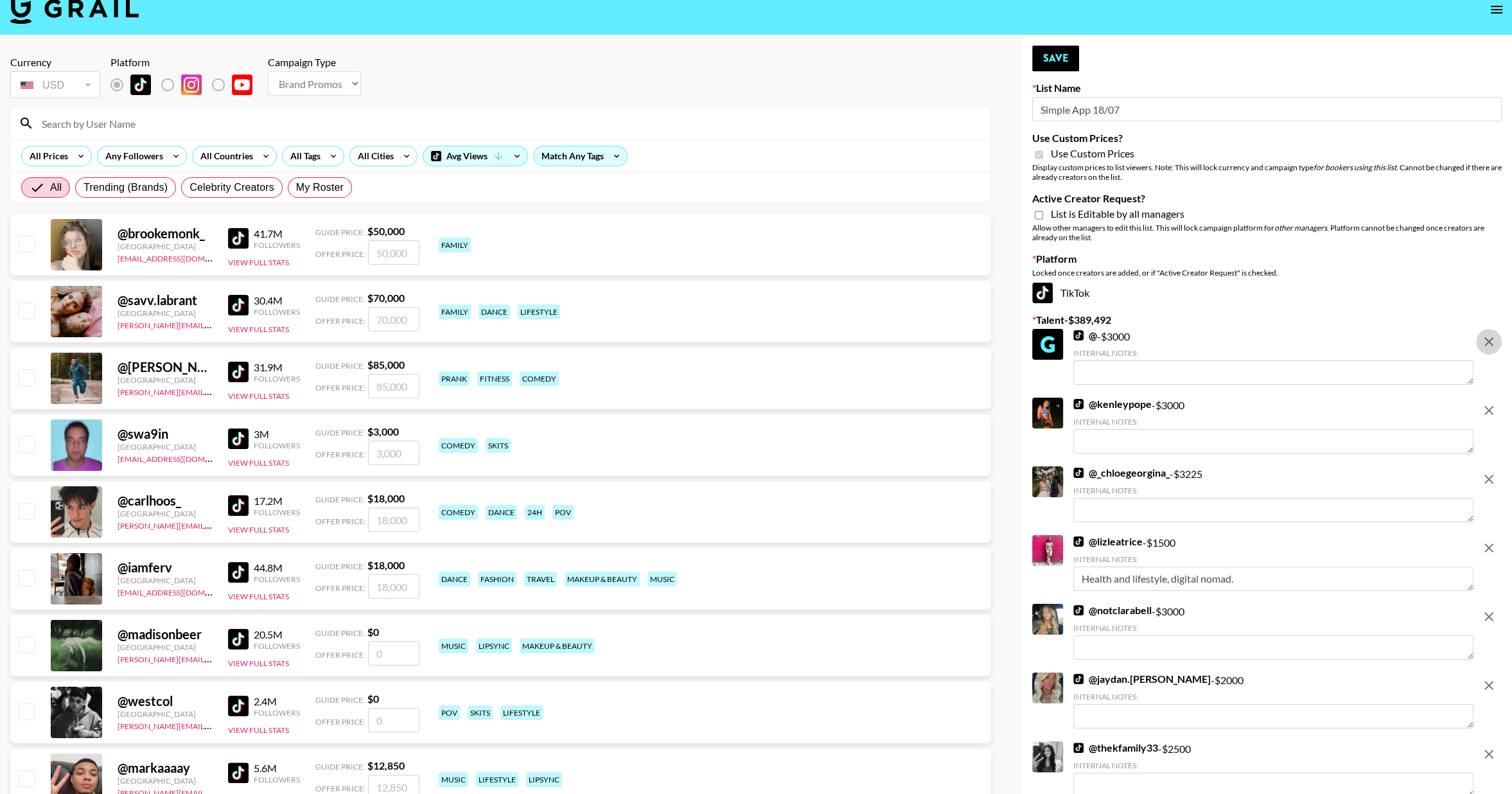
click at [1487, 353] on button "remove" at bounding box center [1488, 341] width 25 height 25
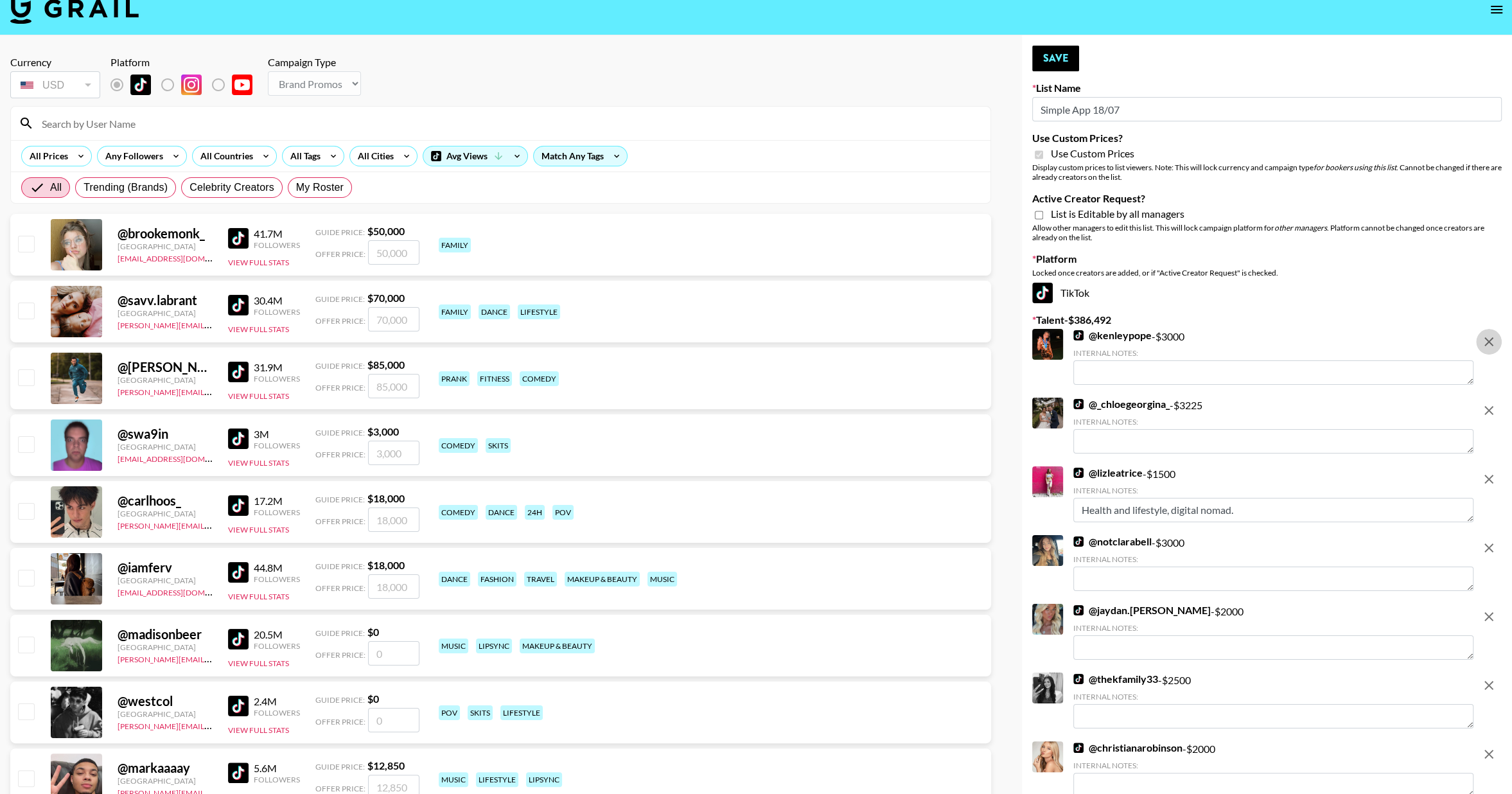
click at [1487, 353] on button "remove" at bounding box center [1488, 341] width 25 height 25
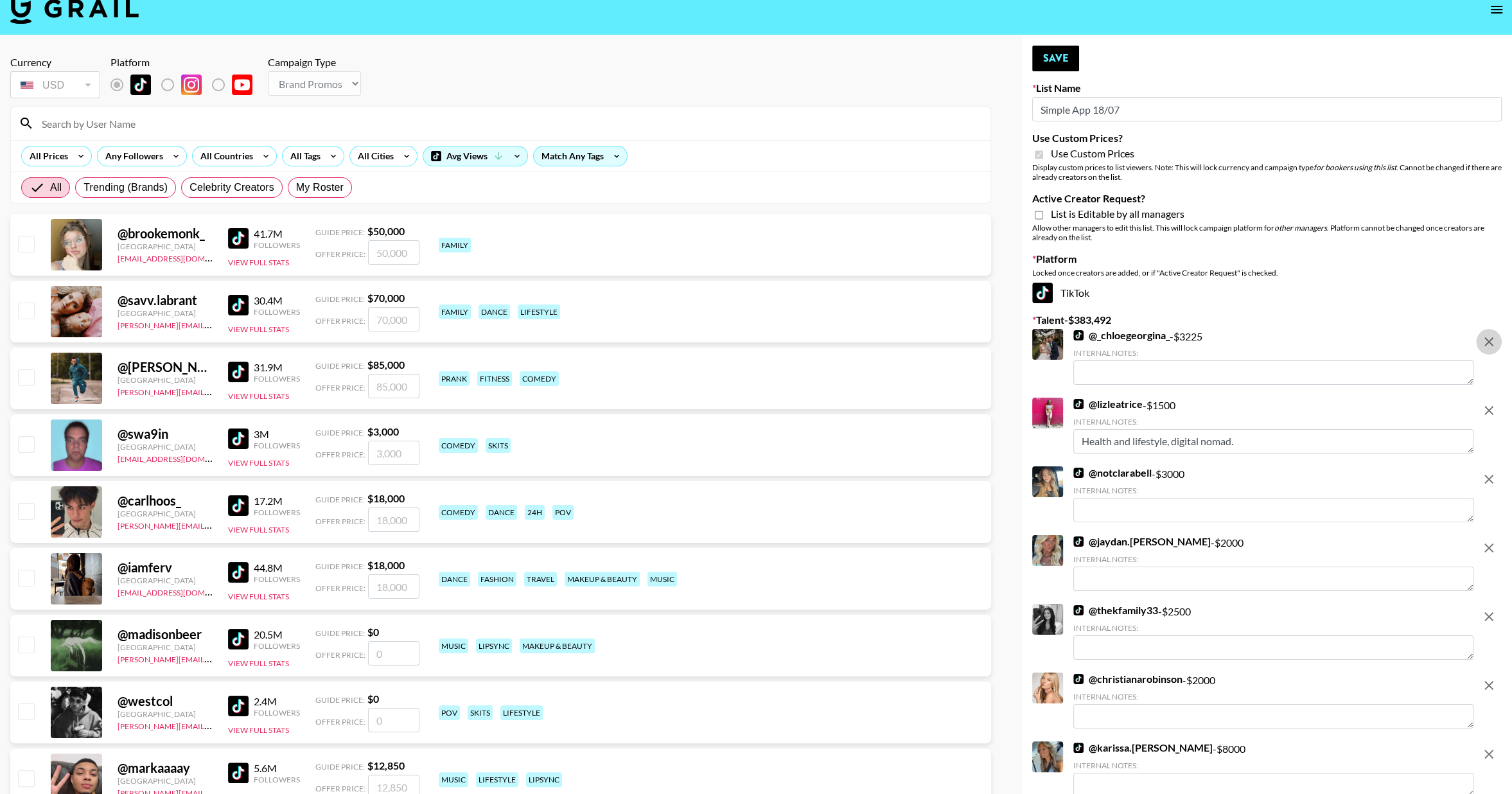
click at [1487, 353] on button "remove" at bounding box center [1488, 341] width 25 height 25
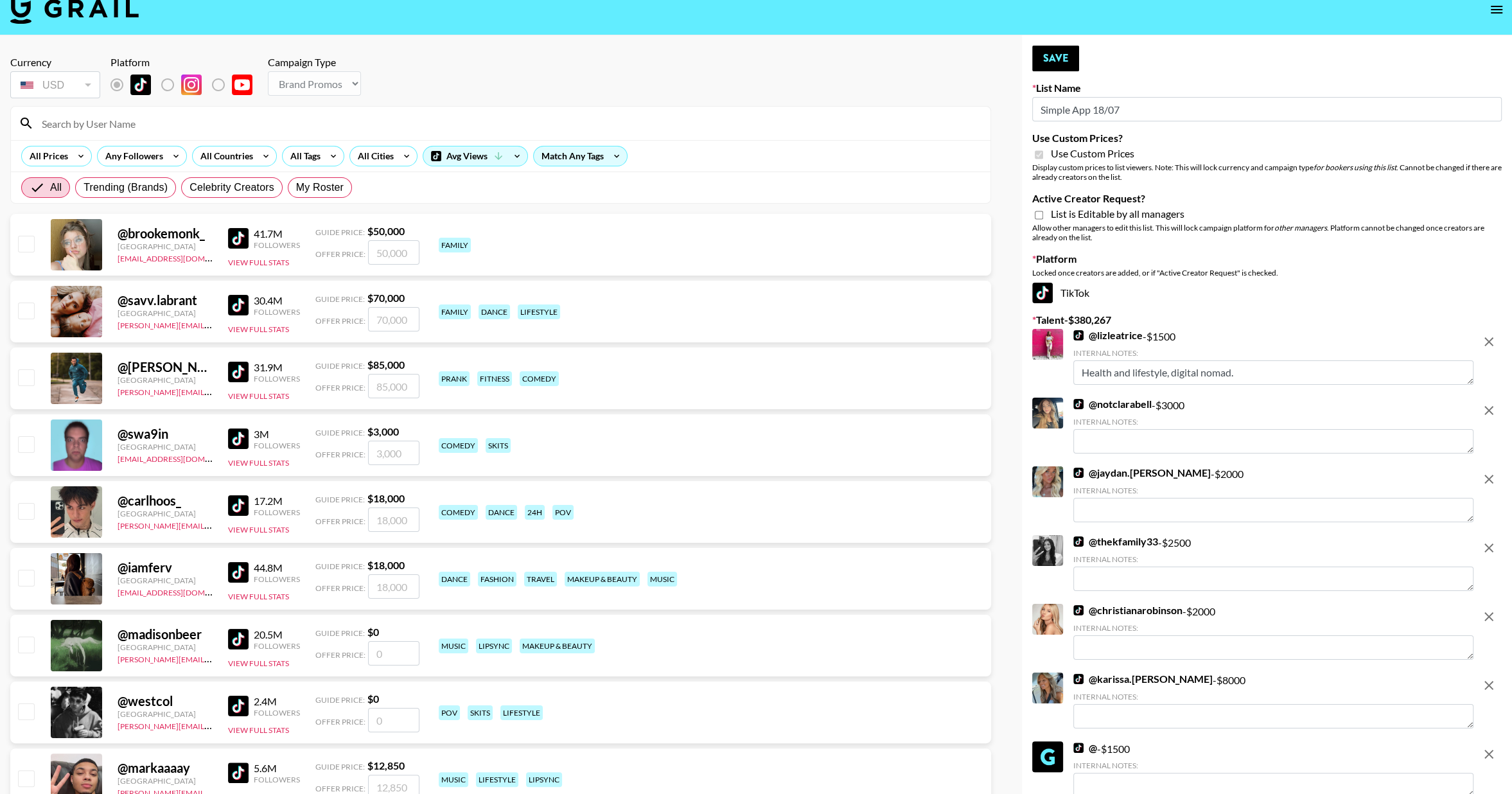
click at [1487, 353] on button "remove" at bounding box center [1488, 341] width 25 height 25
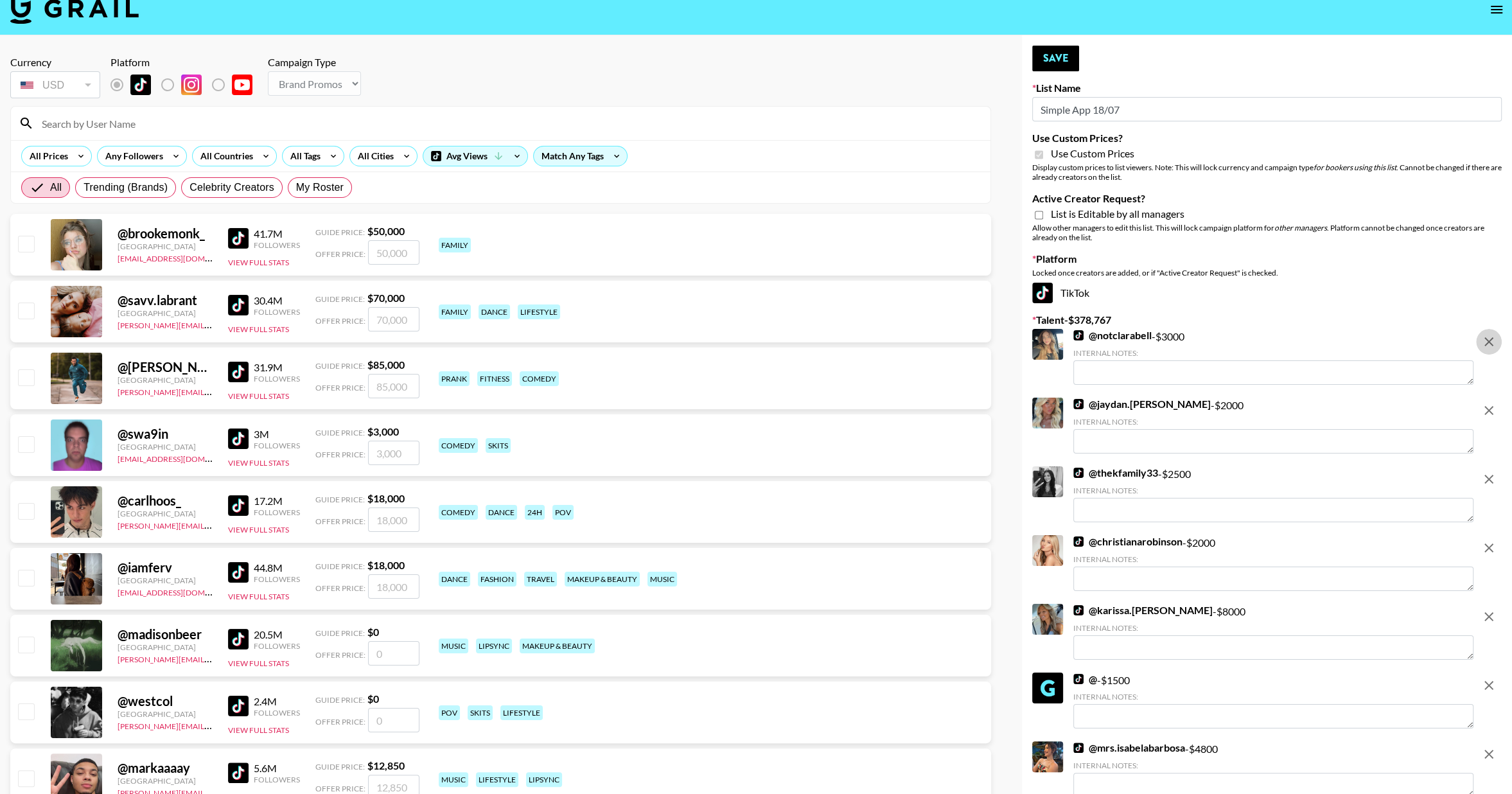
click at [1487, 353] on button "remove" at bounding box center [1488, 341] width 25 height 25
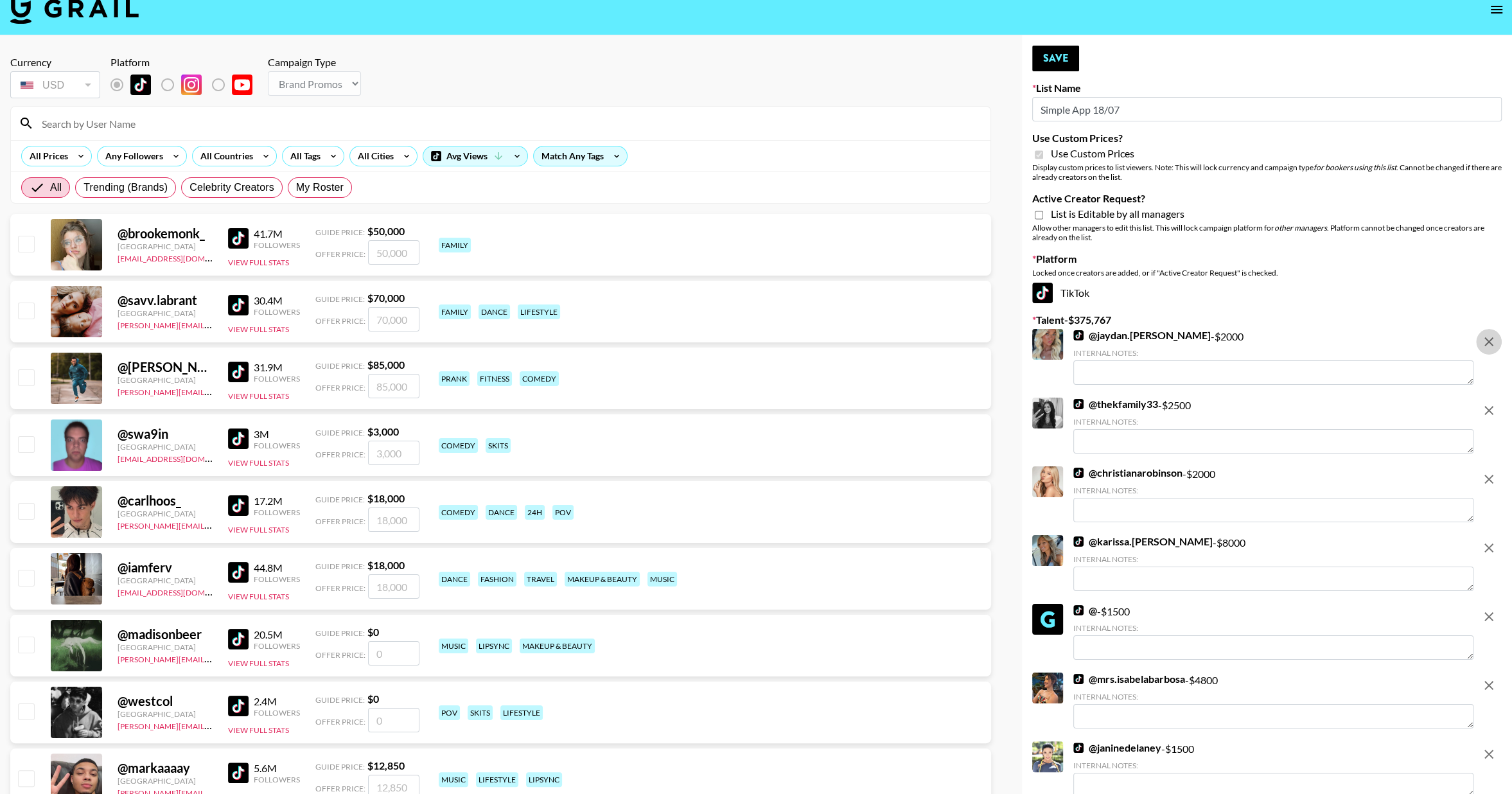
click at [1487, 353] on button "remove" at bounding box center [1488, 341] width 25 height 25
click at [1487, 398] on button "remove" at bounding box center [1488, 411] width 25 height 25
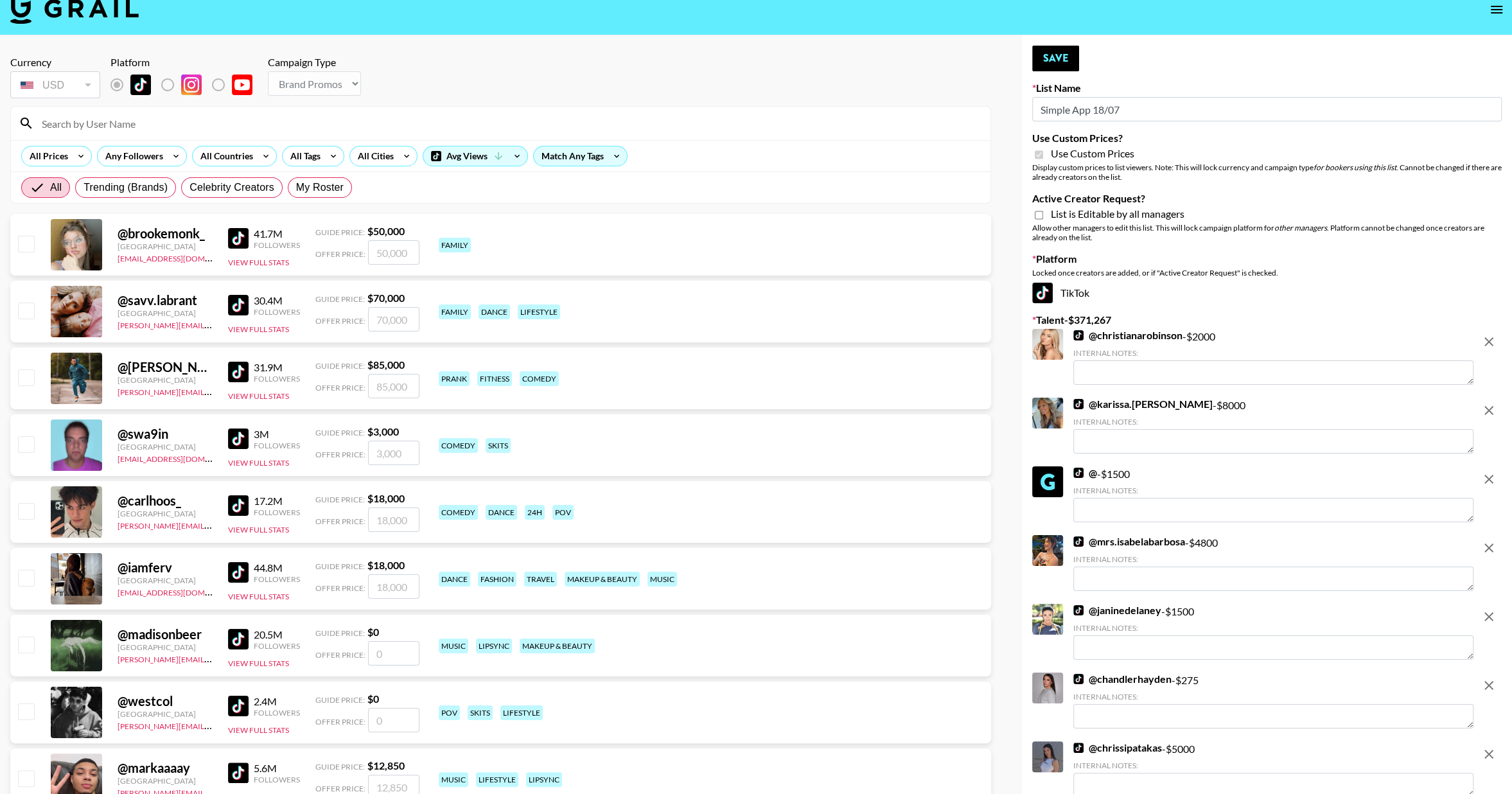
click at [1487, 353] on button "remove" at bounding box center [1488, 341] width 25 height 25
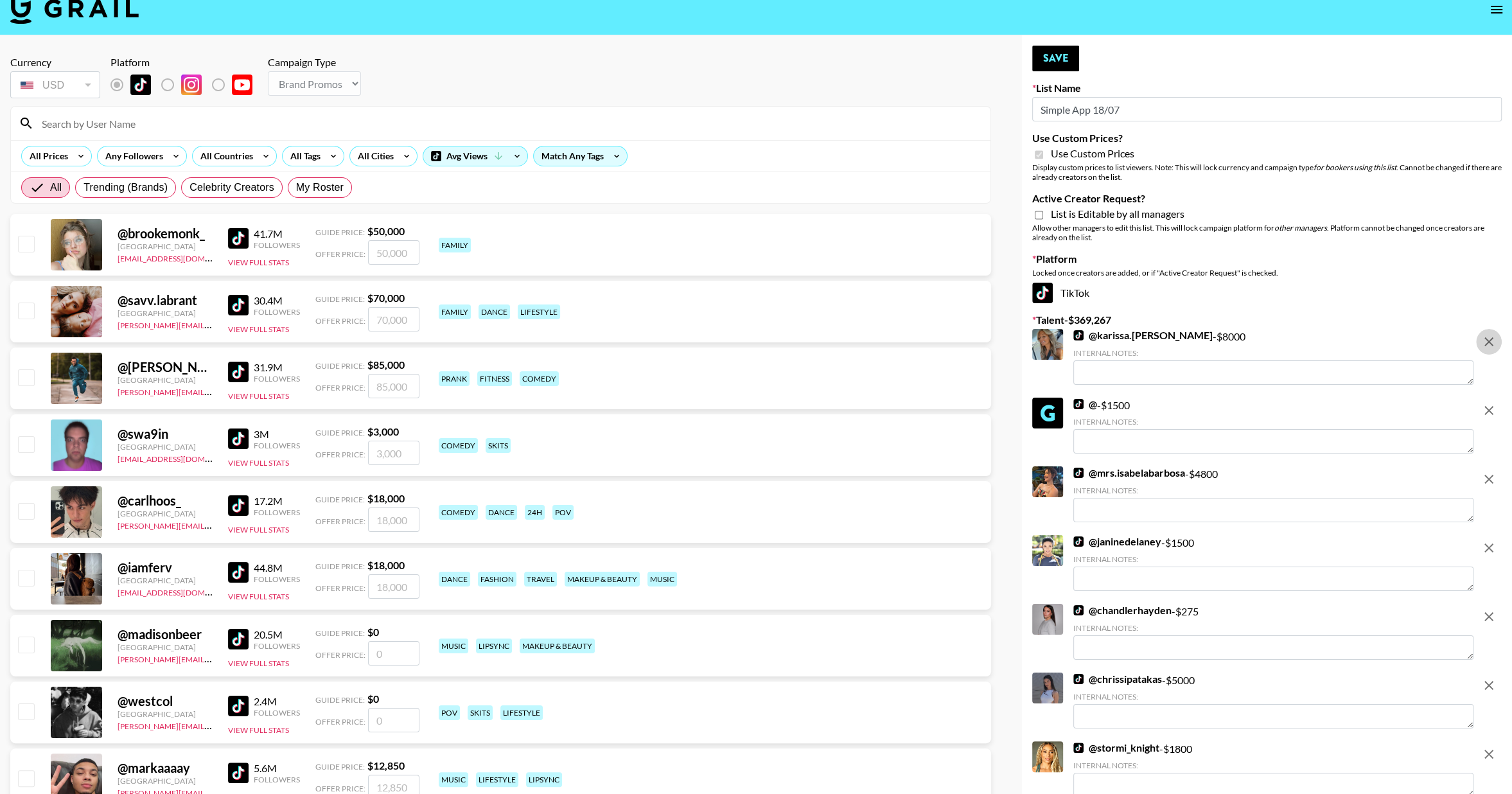
click at [1487, 353] on button "remove" at bounding box center [1488, 341] width 25 height 25
click at [1487, 398] on button "remove" at bounding box center [1488, 411] width 25 height 25
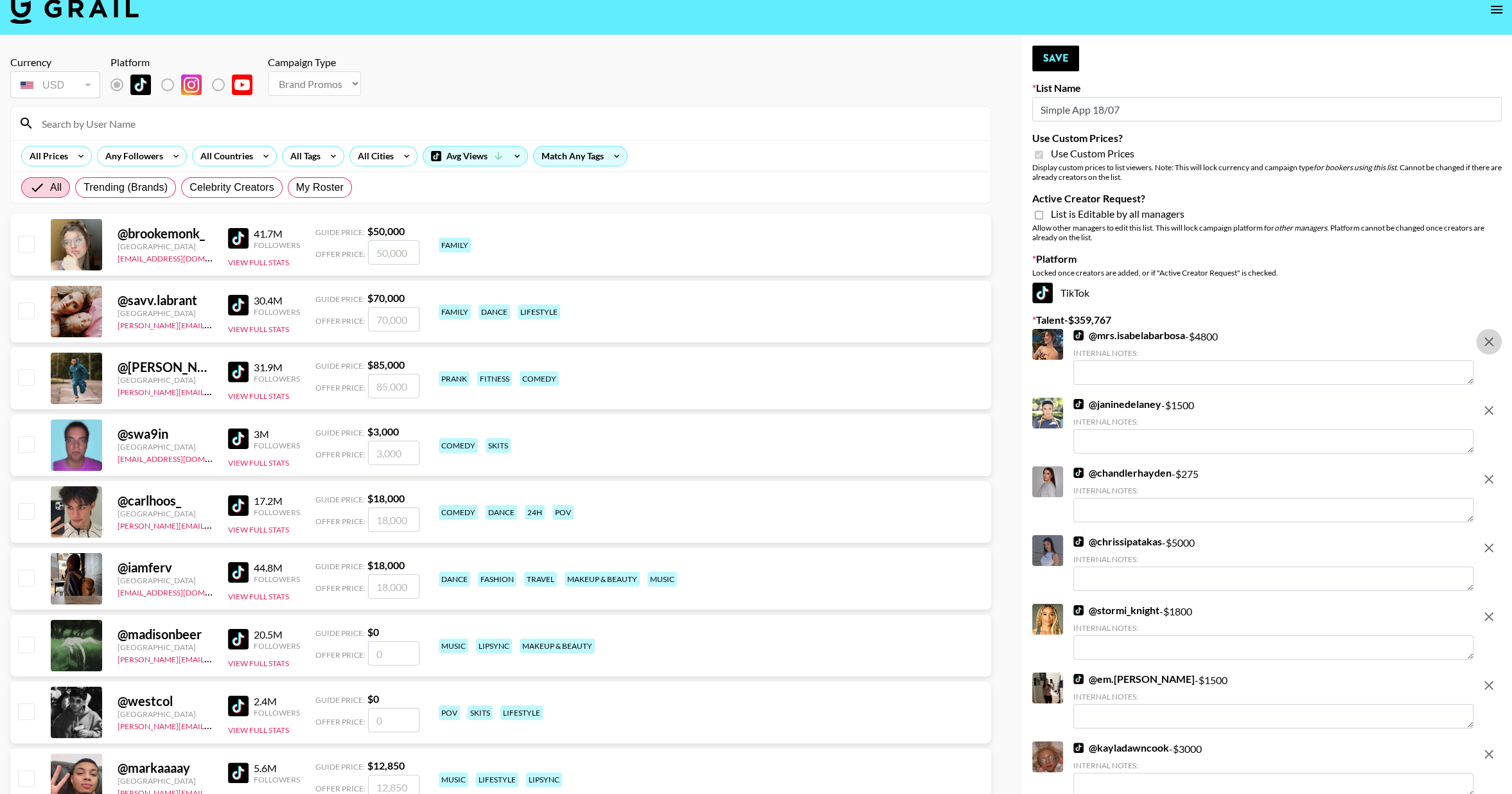
click at [1487, 353] on button "remove" at bounding box center [1488, 341] width 25 height 25
click at [1487, 398] on button "remove" at bounding box center [1488, 411] width 25 height 25
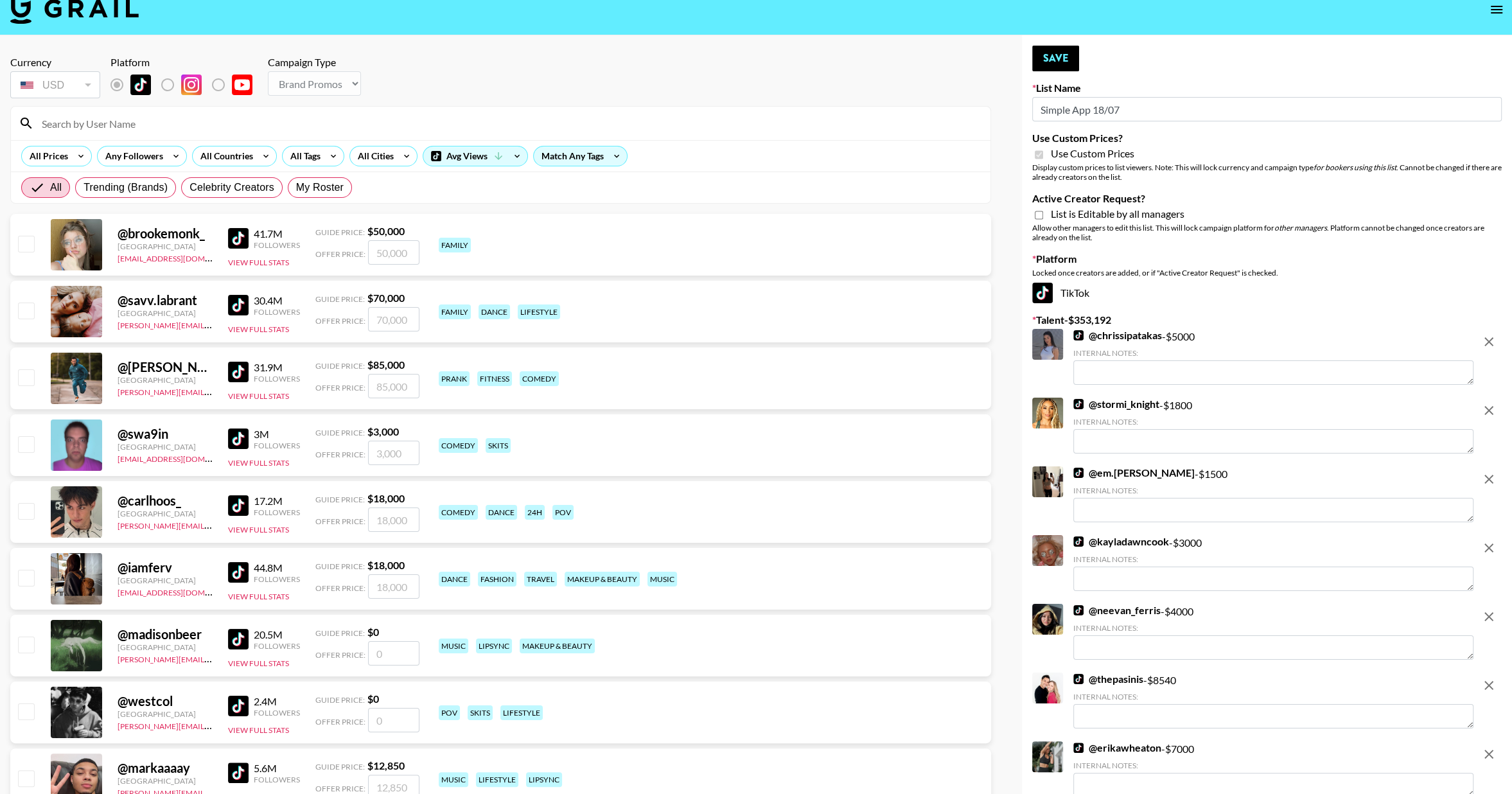
click at [1487, 353] on button "remove" at bounding box center [1488, 341] width 25 height 25
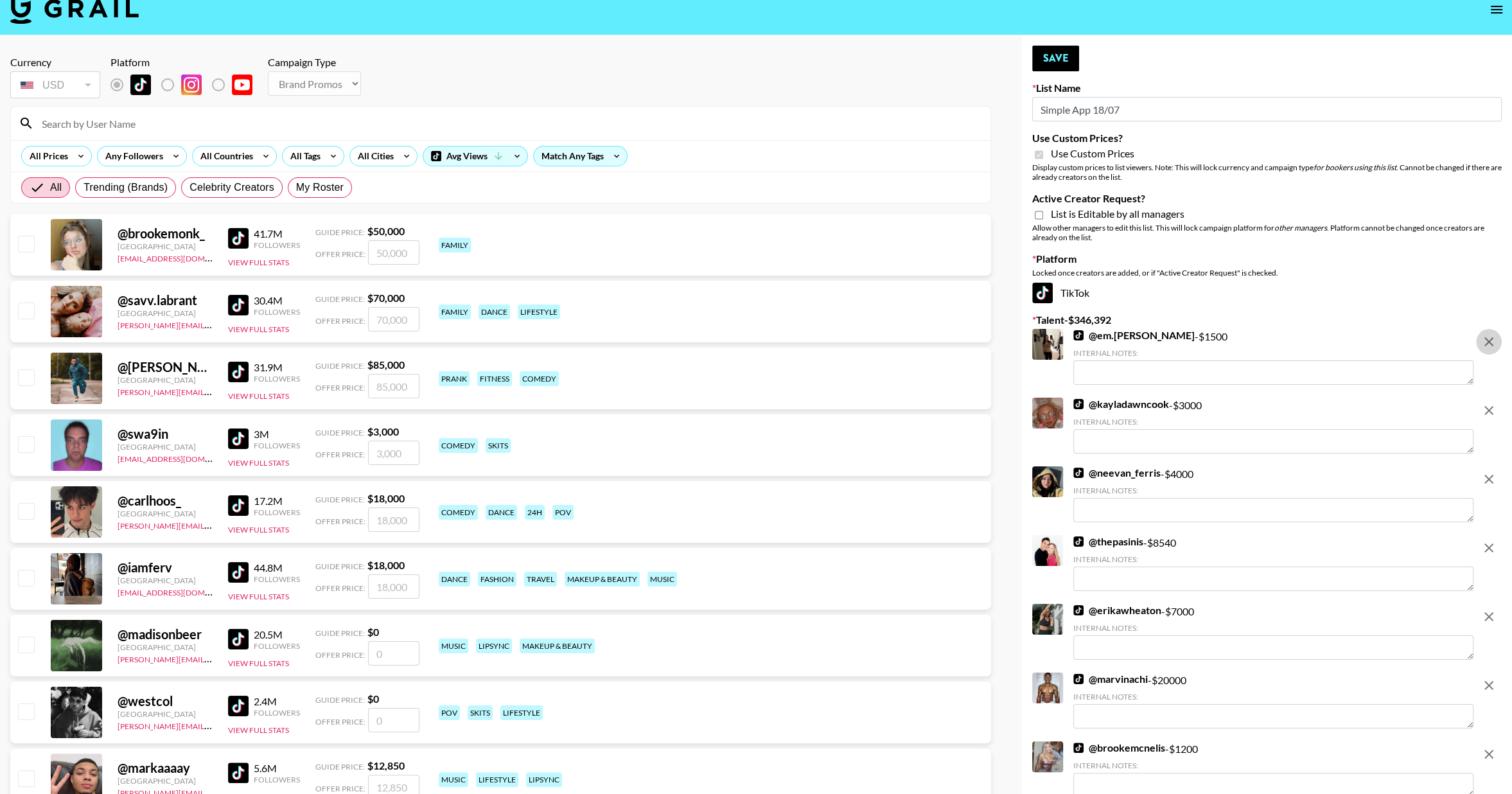
click at [1487, 353] on button "remove" at bounding box center [1488, 341] width 25 height 25
click at [1487, 398] on button "remove" at bounding box center [1488, 411] width 25 height 25
click at [1487, 353] on button "remove" at bounding box center [1488, 341] width 25 height 25
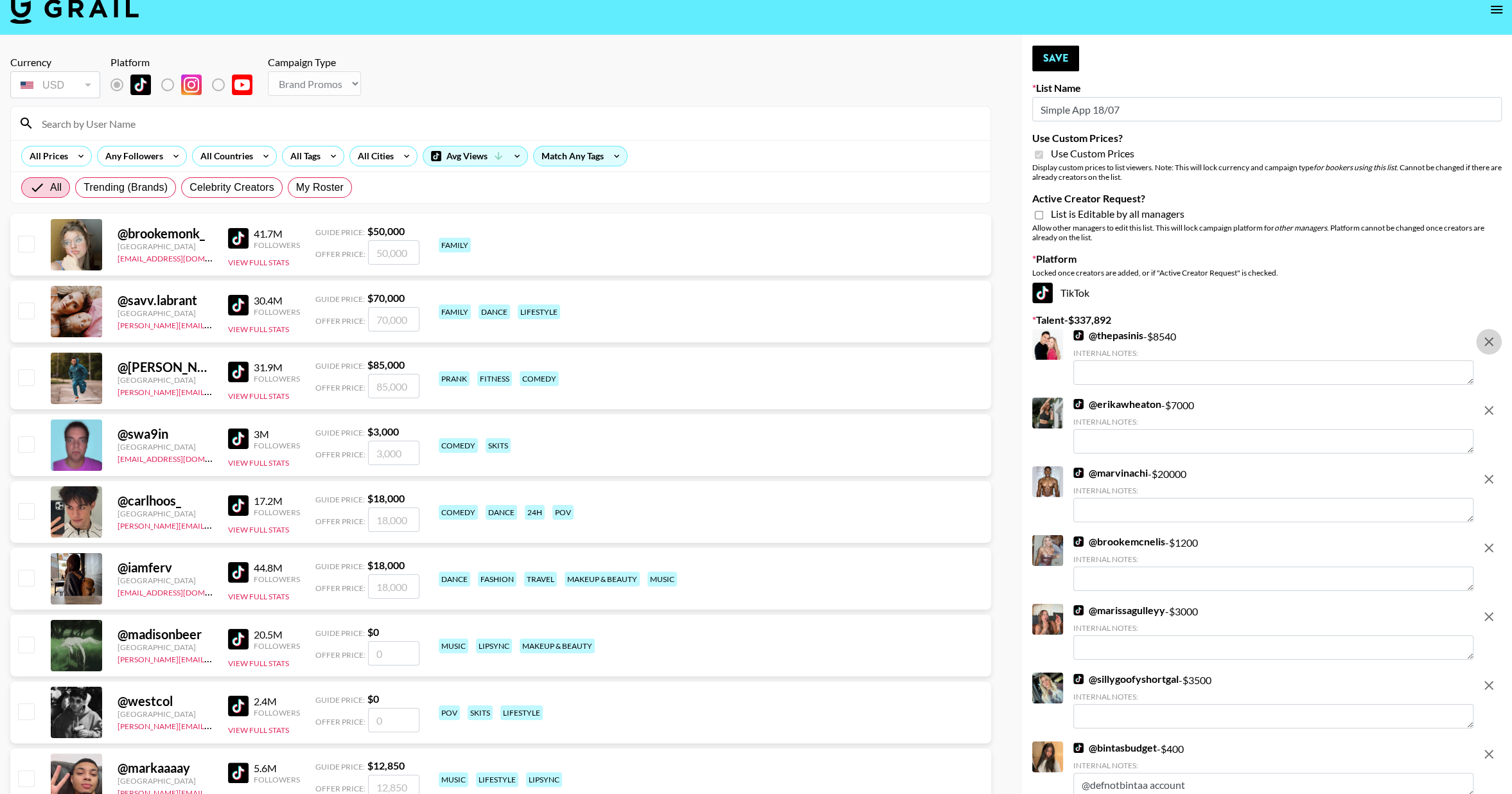
click at [1487, 353] on button "remove" at bounding box center [1488, 341] width 25 height 25
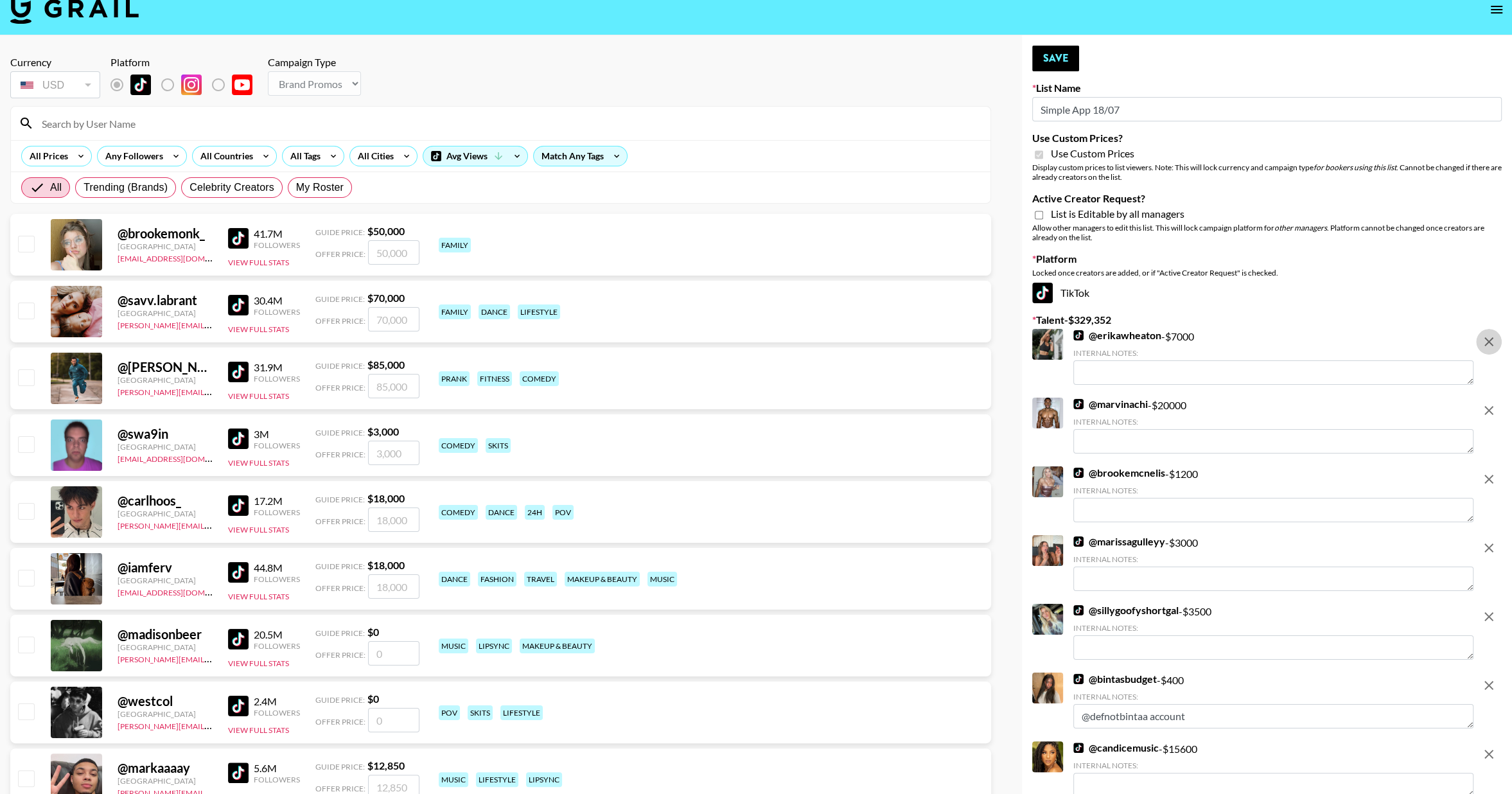
click at [1487, 353] on button "remove" at bounding box center [1488, 341] width 25 height 25
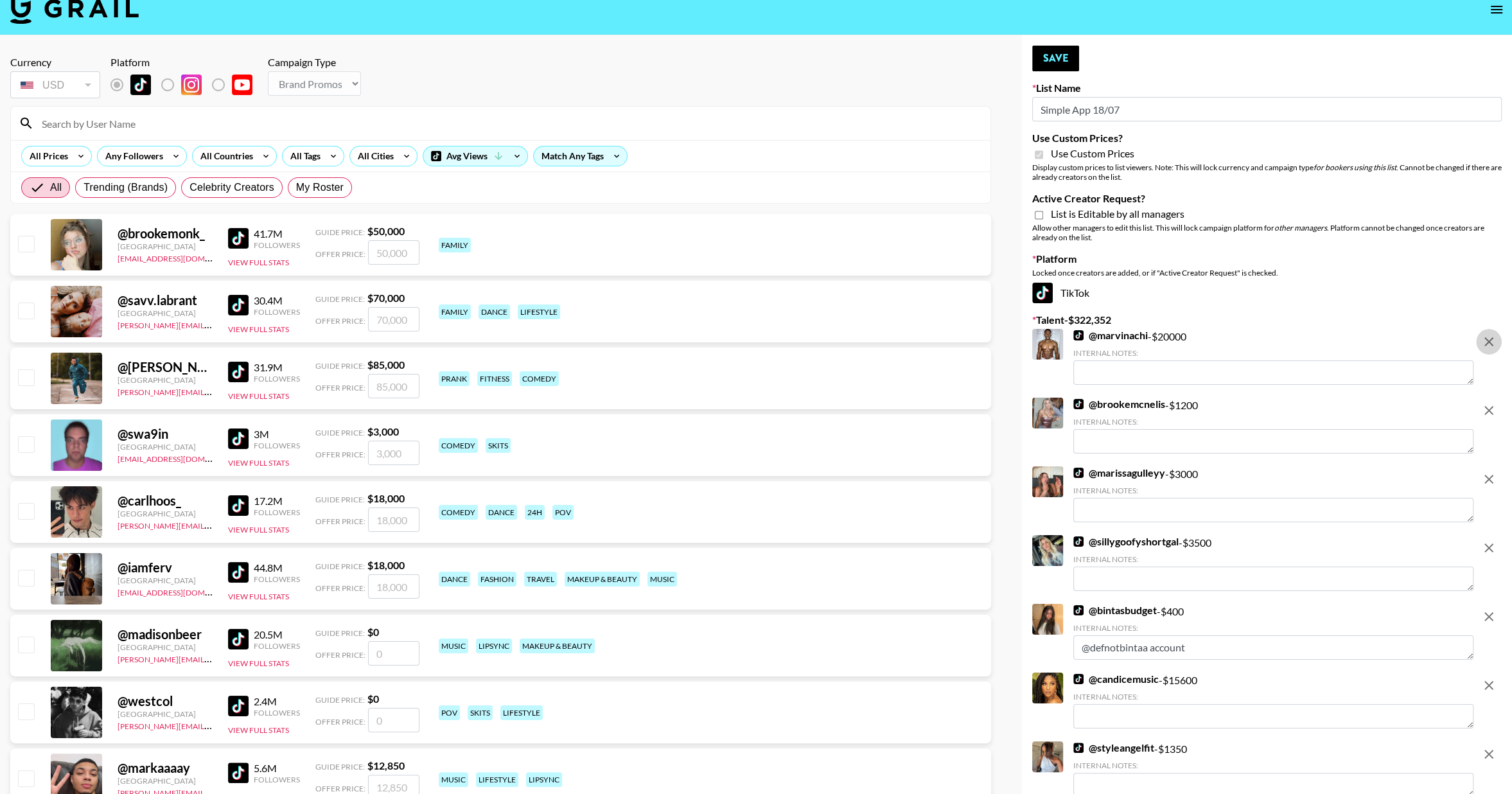
click at [1487, 353] on button "remove" at bounding box center [1488, 341] width 25 height 25
checkbox input "false"
click at [1487, 398] on button "remove" at bounding box center [1488, 411] width 25 height 25
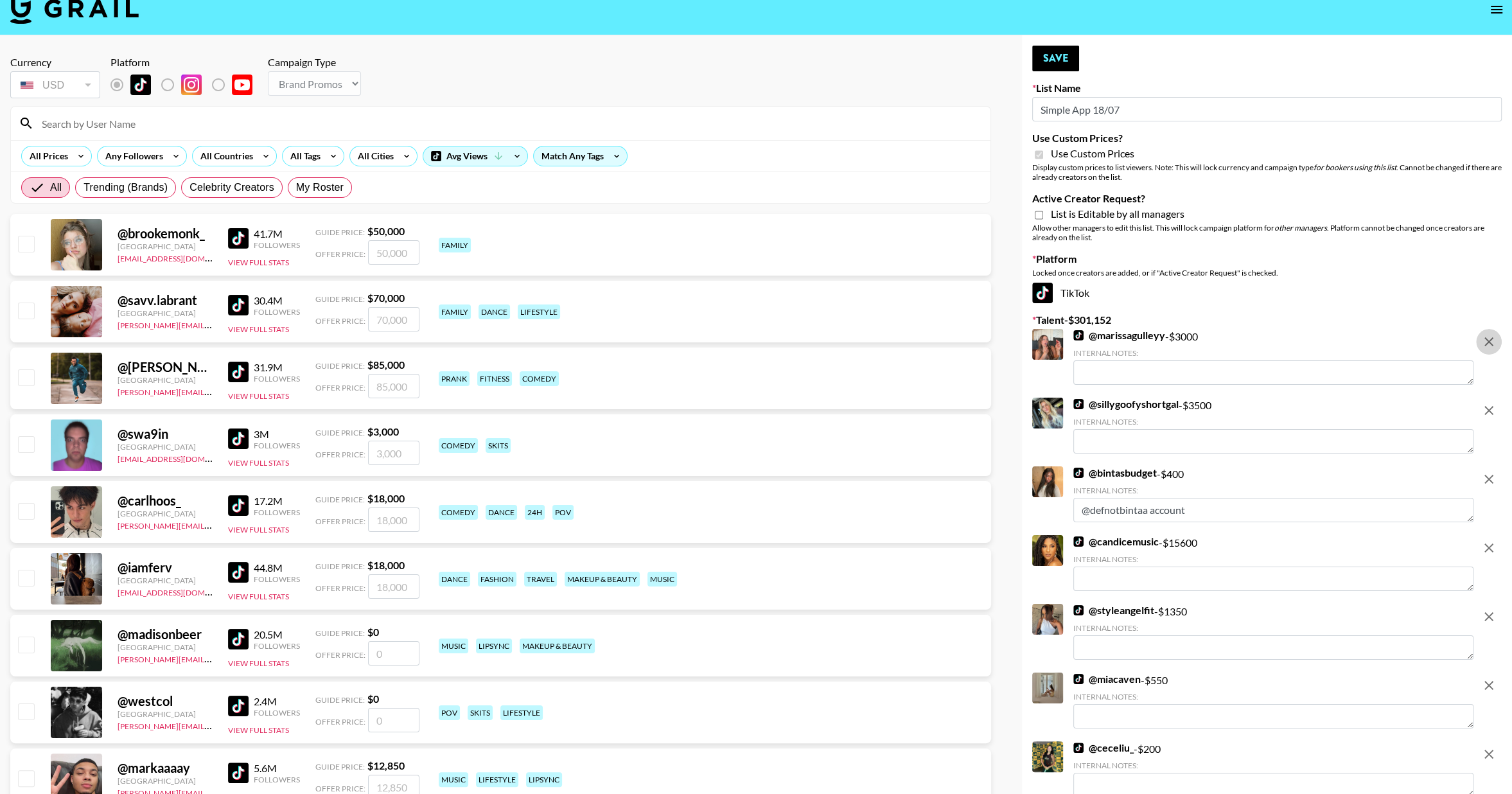
click at [1487, 353] on button "remove" at bounding box center [1488, 341] width 25 height 25
click at [1487, 398] on button "remove" at bounding box center [1488, 411] width 25 height 25
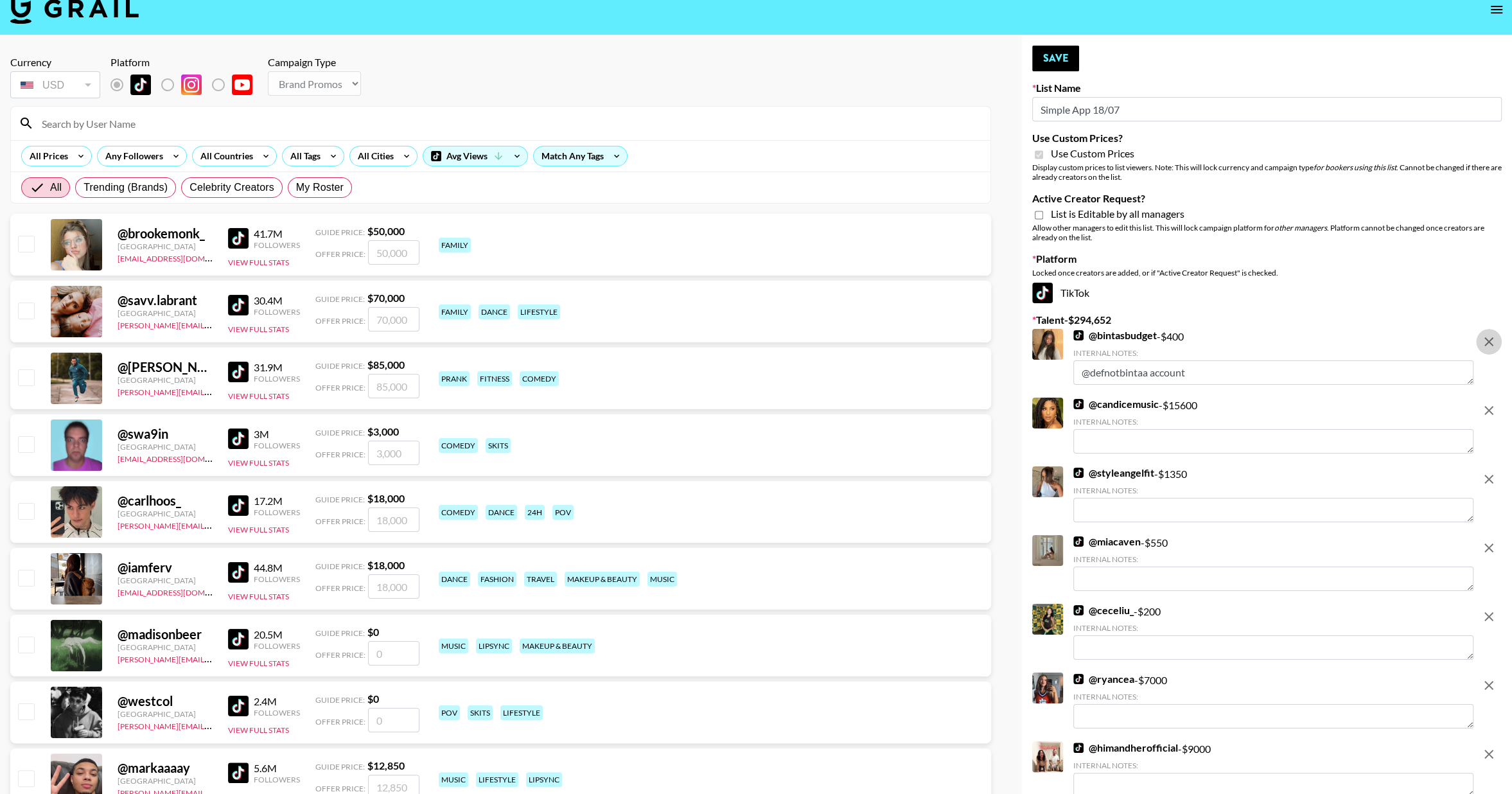
click at [1487, 353] on button "remove" at bounding box center [1488, 341] width 25 height 25
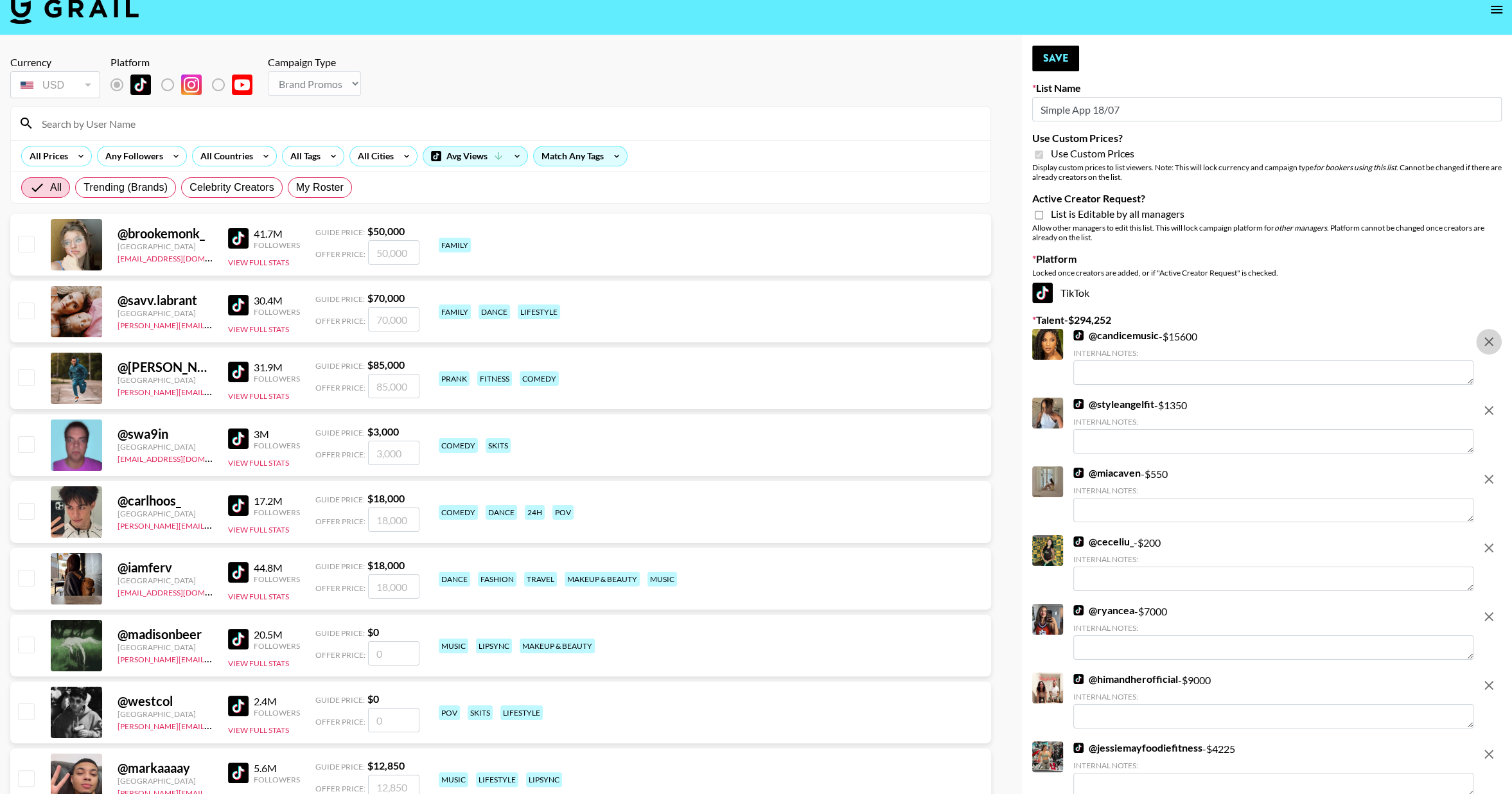
click at [1487, 353] on button "remove" at bounding box center [1488, 341] width 25 height 25
click at [1487, 398] on button "remove" at bounding box center [1488, 411] width 25 height 25
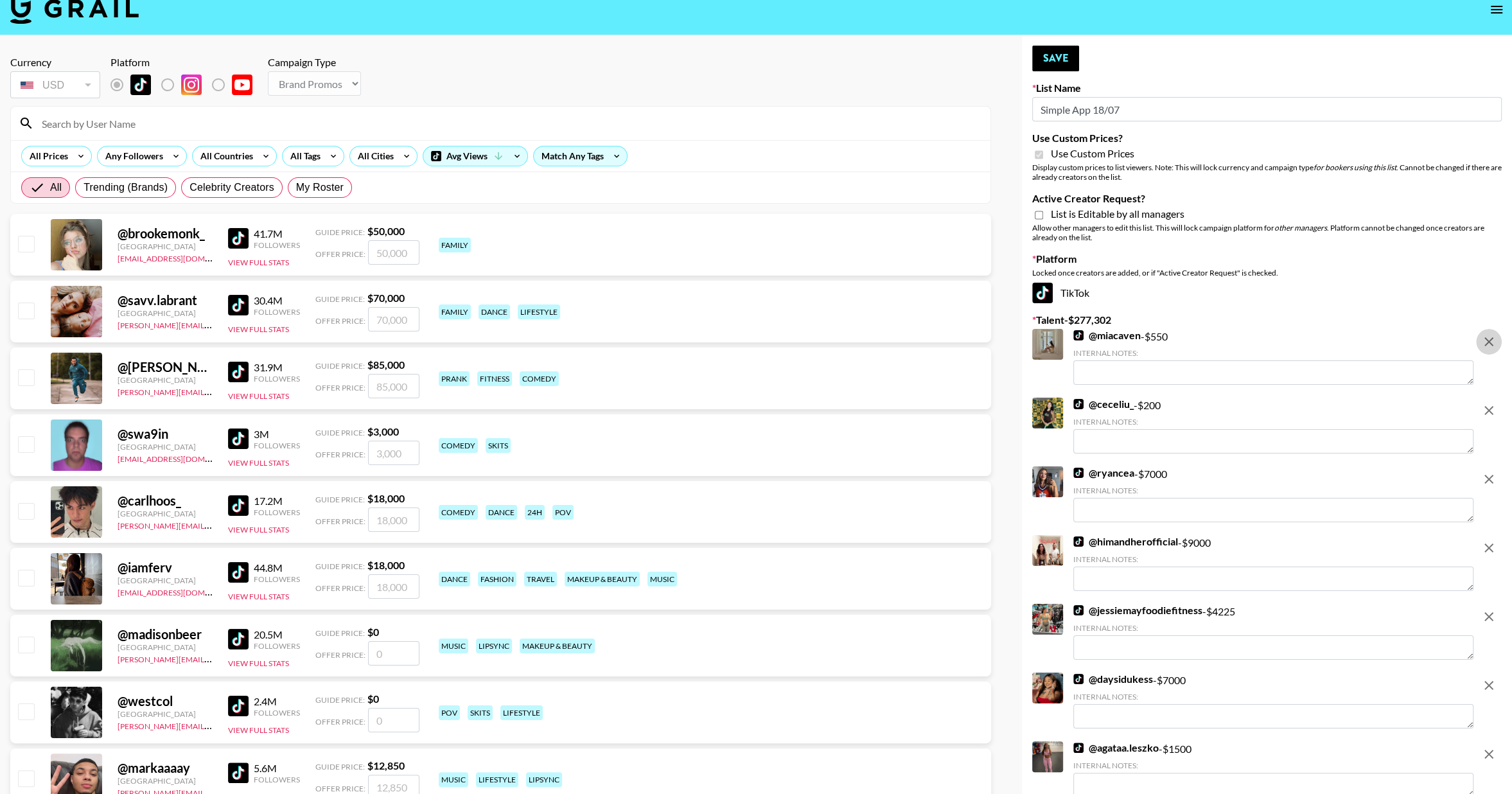
click at [1487, 353] on button "remove" at bounding box center [1488, 341] width 25 height 25
click at [1487, 398] on button "remove" at bounding box center [1488, 411] width 25 height 25
click at [1487, 466] on button "remove" at bounding box center [1488, 479] width 25 height 25
click at [1487, 353] on button "remove" at bounding box center [1488, 341] width 25 height 25
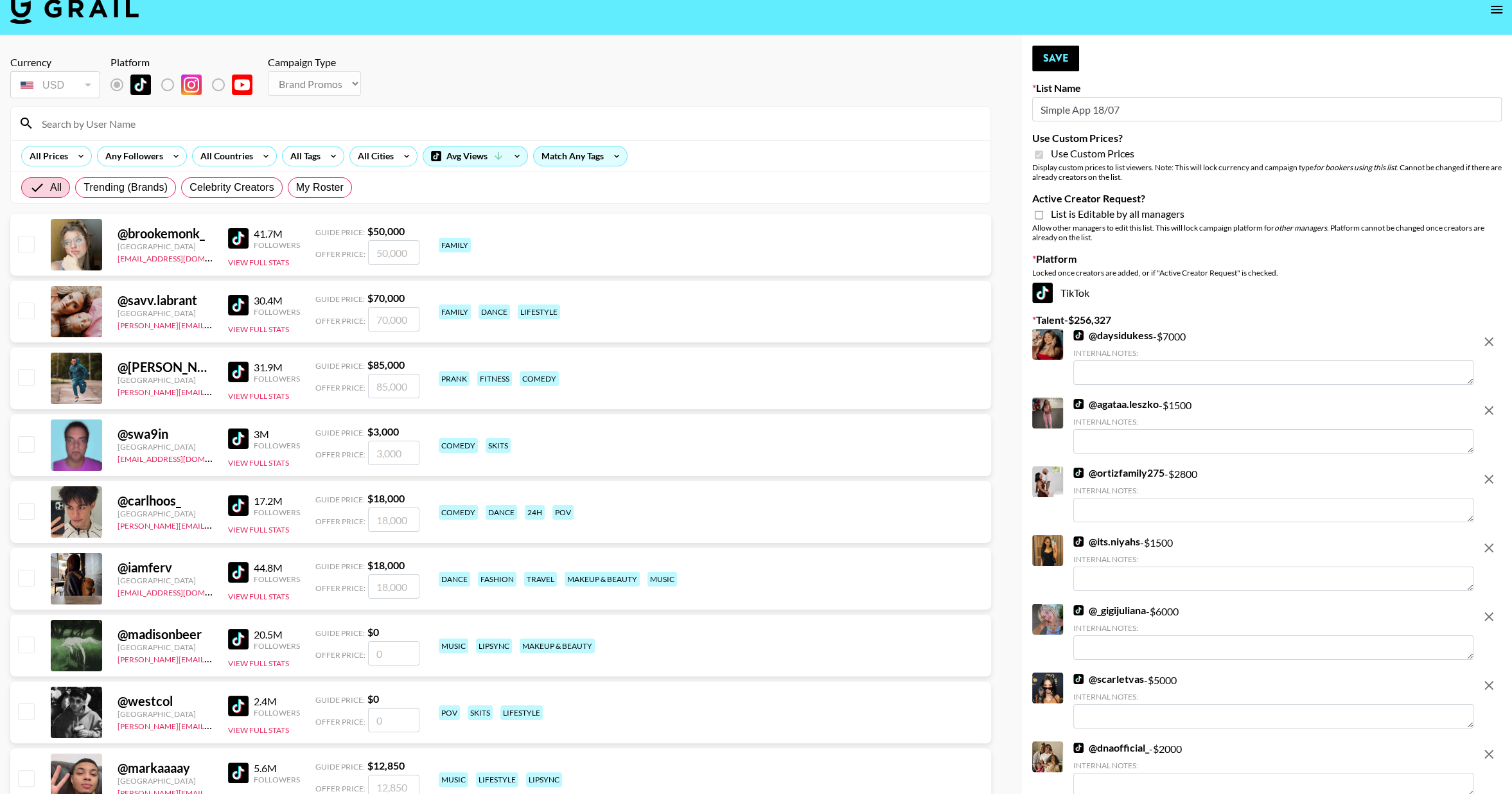
click at [1487, 353] on button "remove" at bounding box center [1488, 341] width 25 height 25
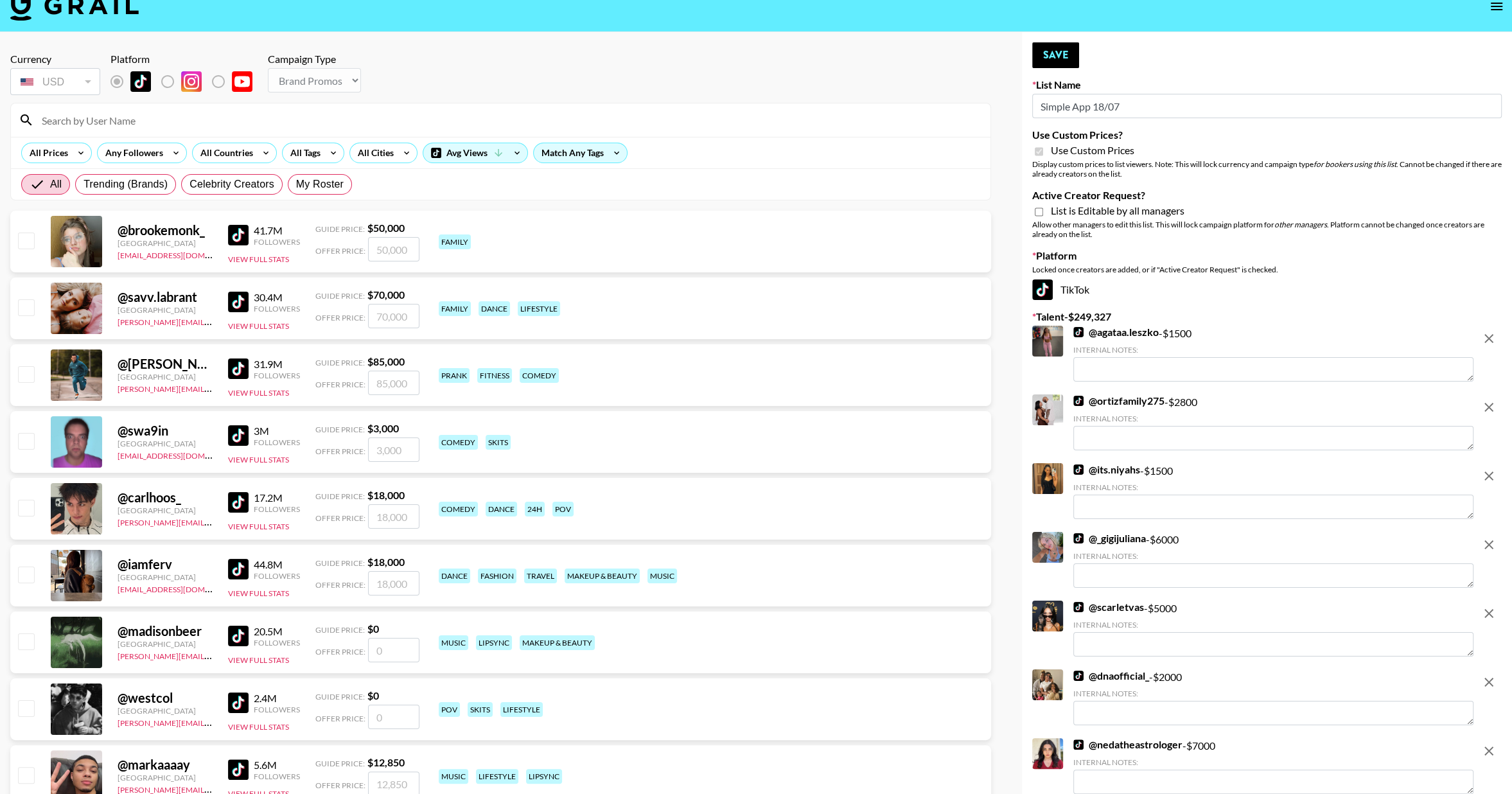
click at [1488, 351] on div at bounding box center [1488, 355] width 25 height 58
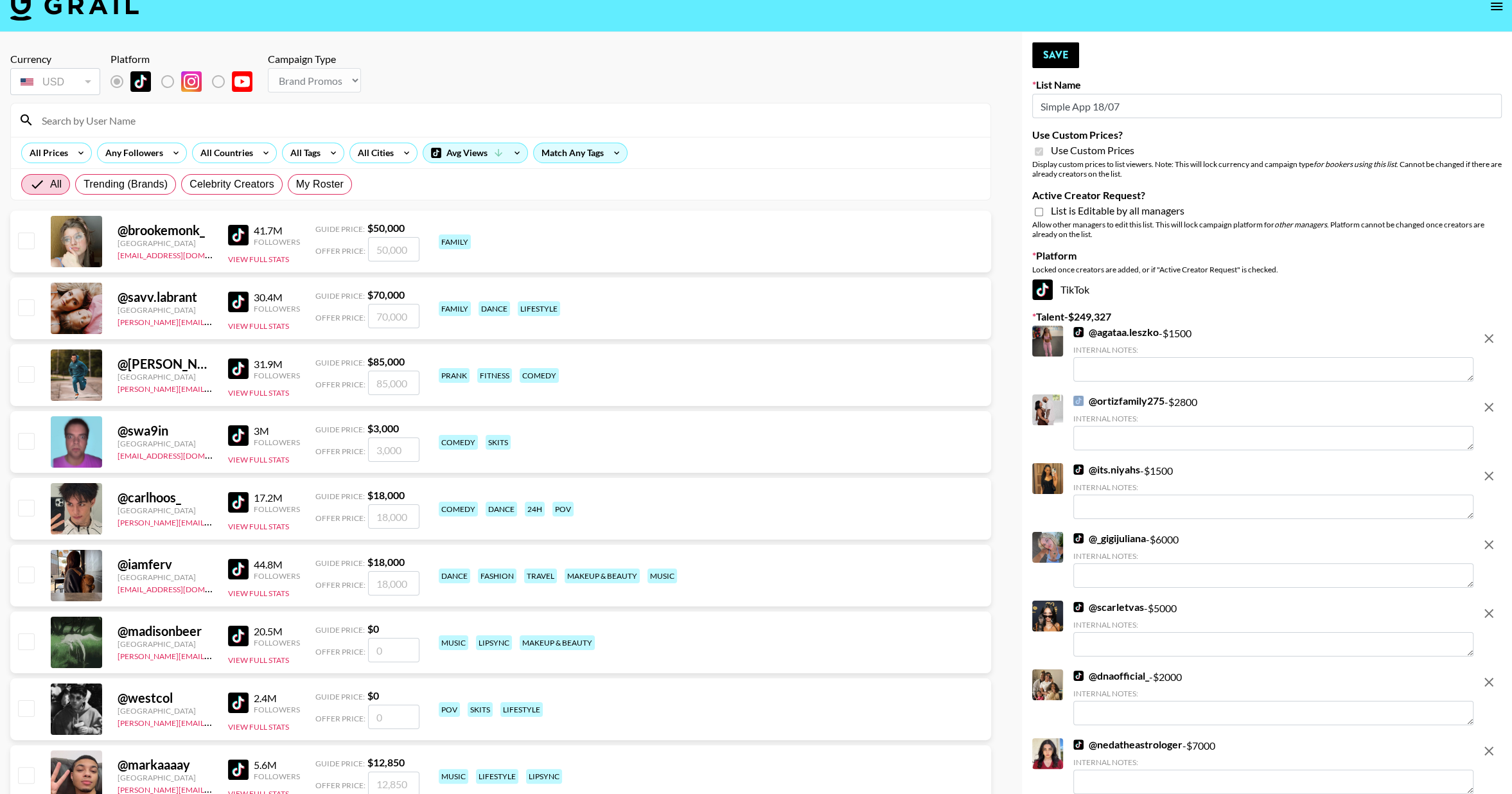
click at [1488, 351] on div at bounding box center [1488, 355] width 25 height 58
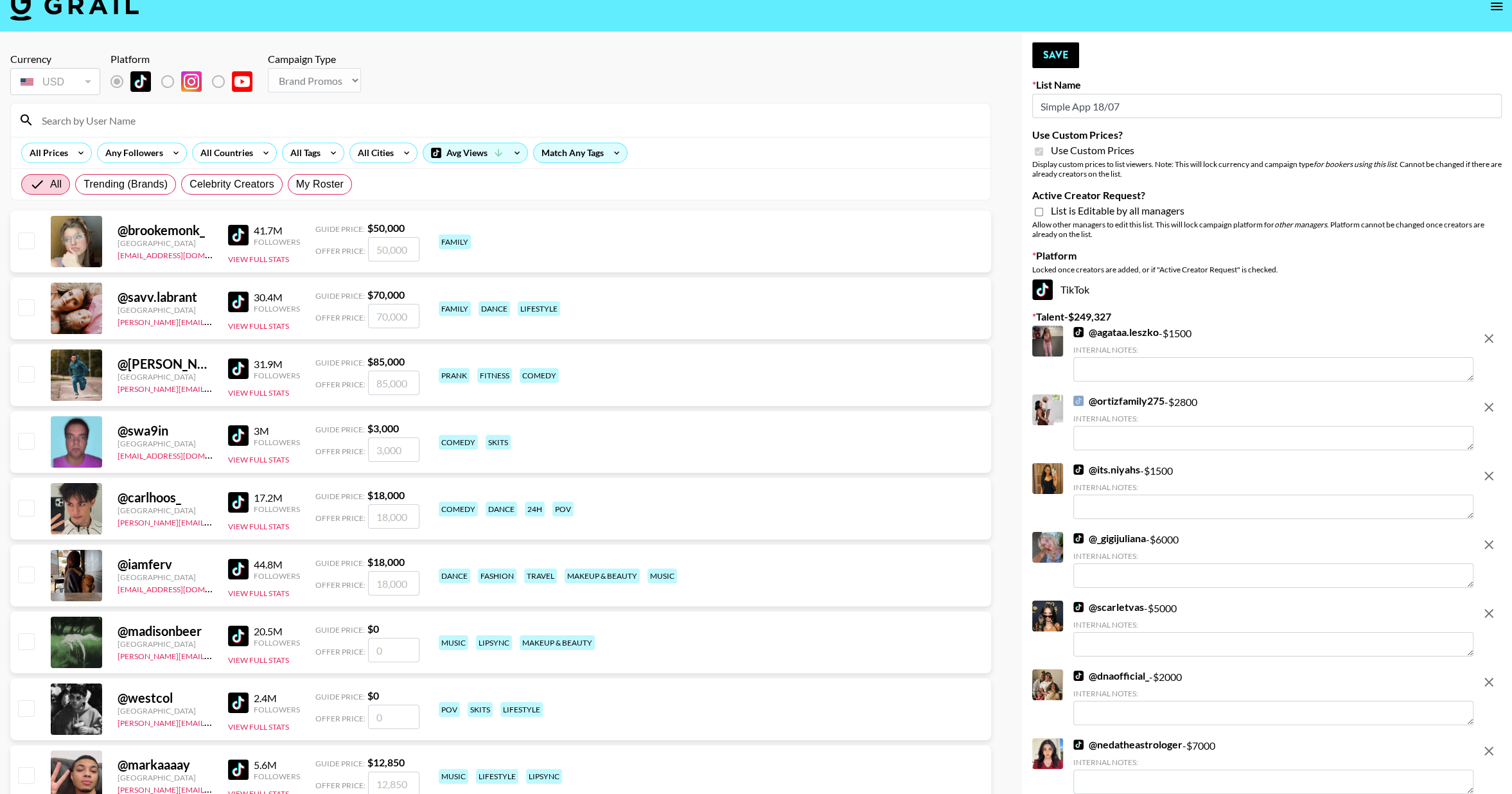
click at [1488, 351] on div at bounding box center [1488, 355] width 25 height 58
click at [1489, 340] on icon "remove" at bounding box center [1488, 339] width 15 height 15
click at [1489, 400] on icon "remove" at bounding box center [1488, 407] width 15 height 15
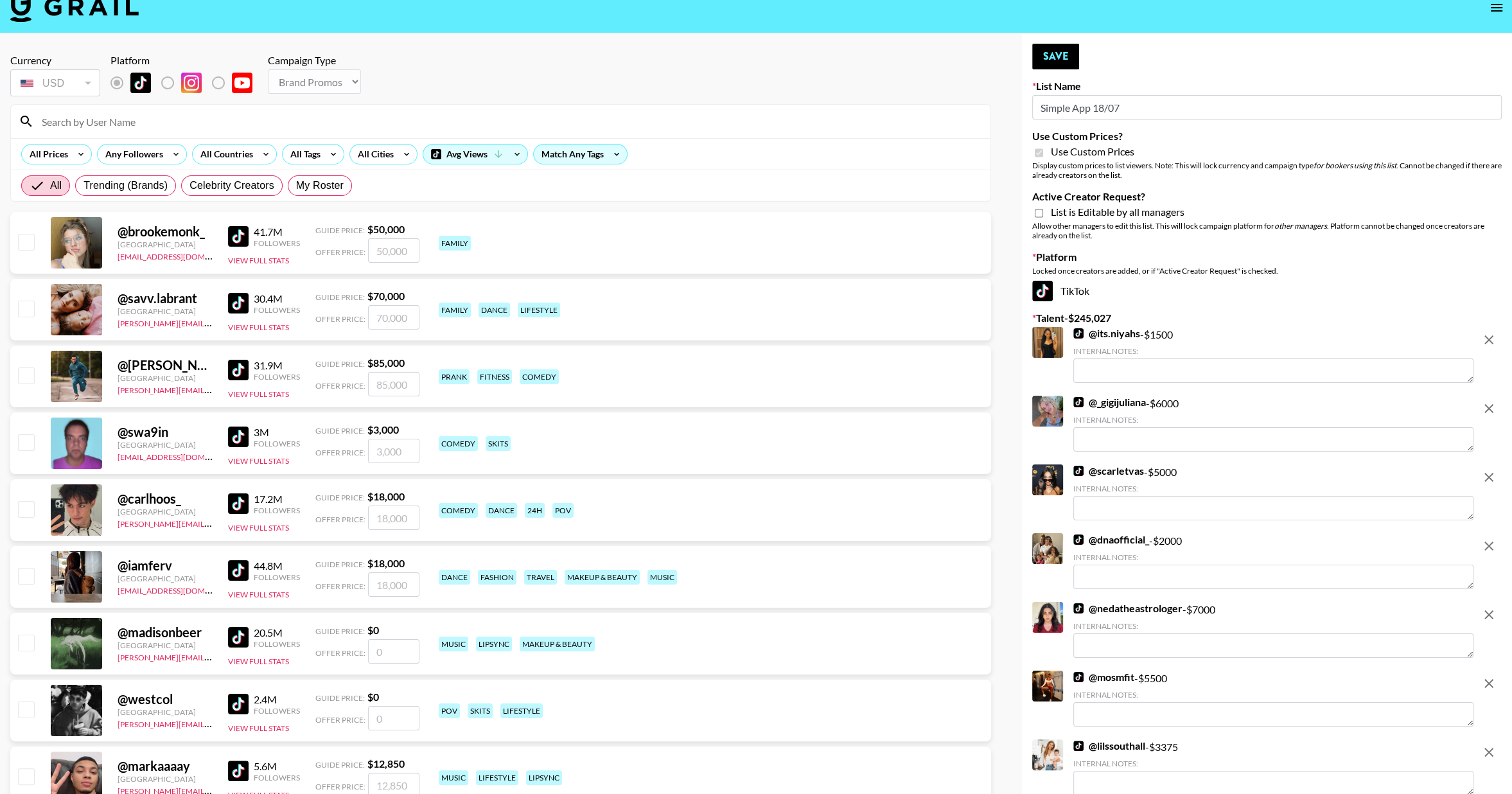
click at [1489, 340] on icon "remove" at bounding box center [1488, 340] width 9 height 9
click at [1489, 404] on icon "remove" at bounding box center [1488, 408] width 9 height 9
click at [1489, 340] on icon "remove" at bounding box center [1488, 340] width 9 height 9
click at [1489, 400] on icon "remove" at bounding box center [1488, 408] width 15 height 15
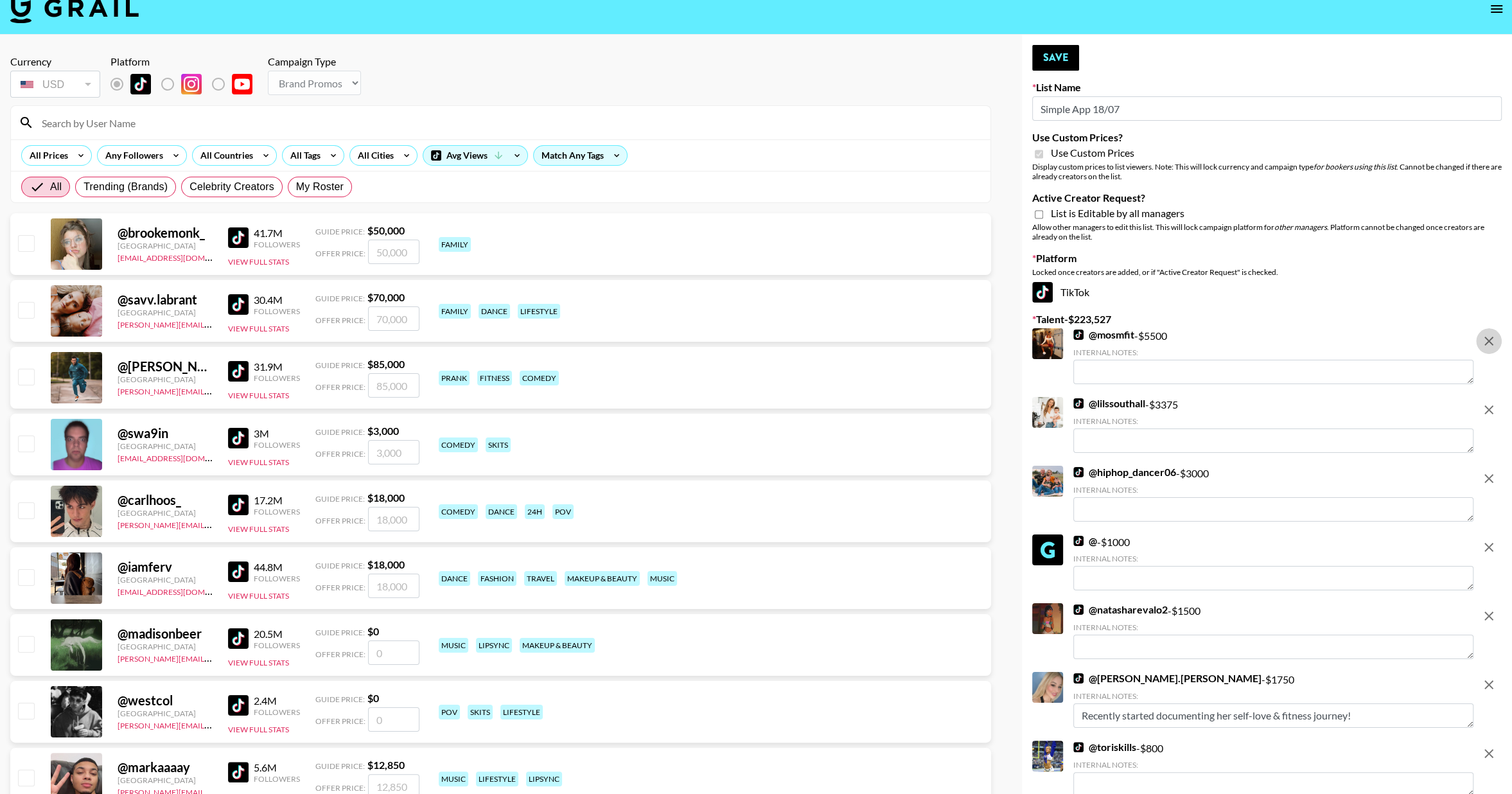
click at [1489, 340] on icon "remove" at bounding box center [1488, 341] width 15 height 15
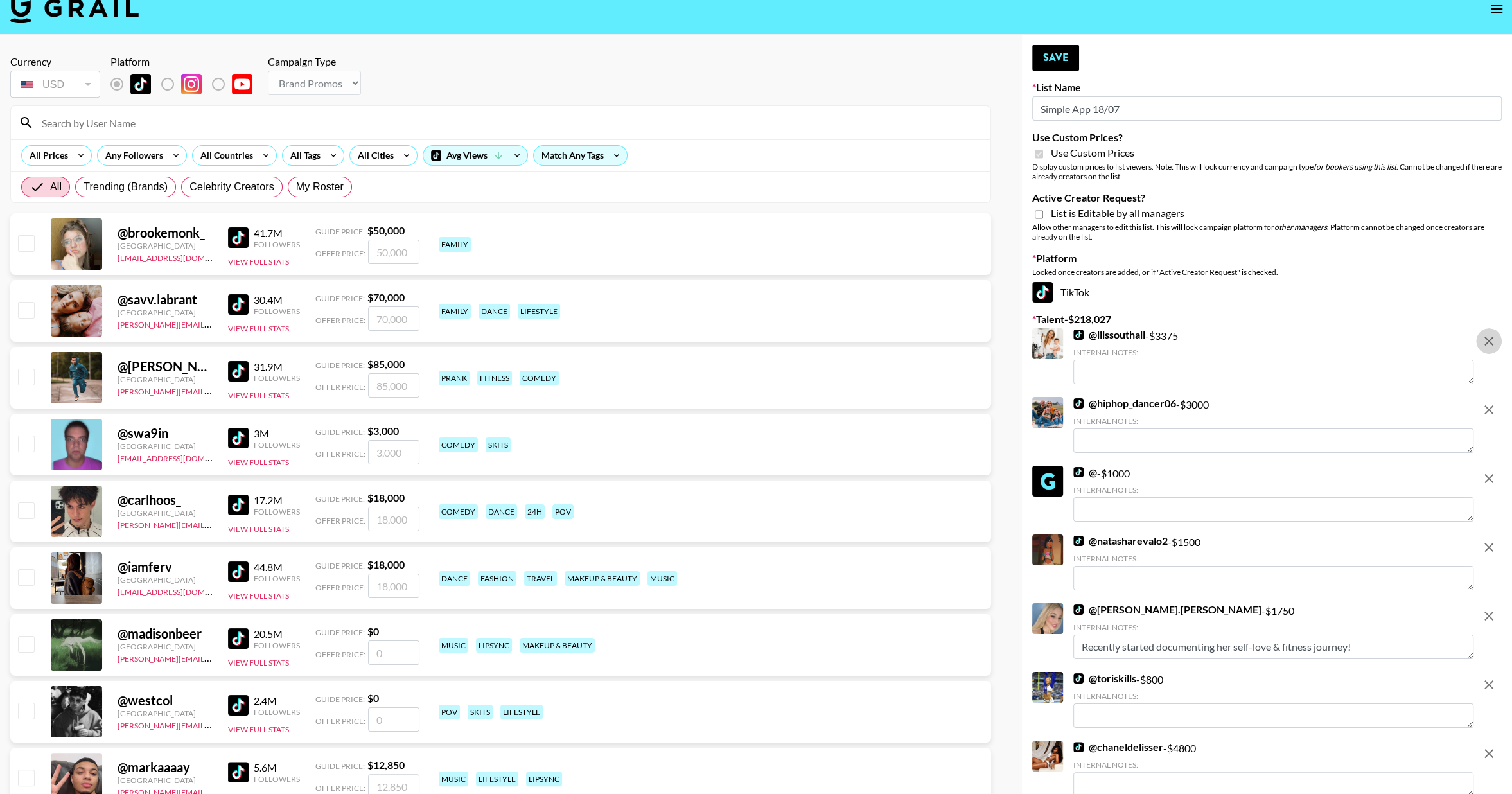
click at [1489, 340] on icon "remove" at bounding box center [1488, 341] width 15 height 15
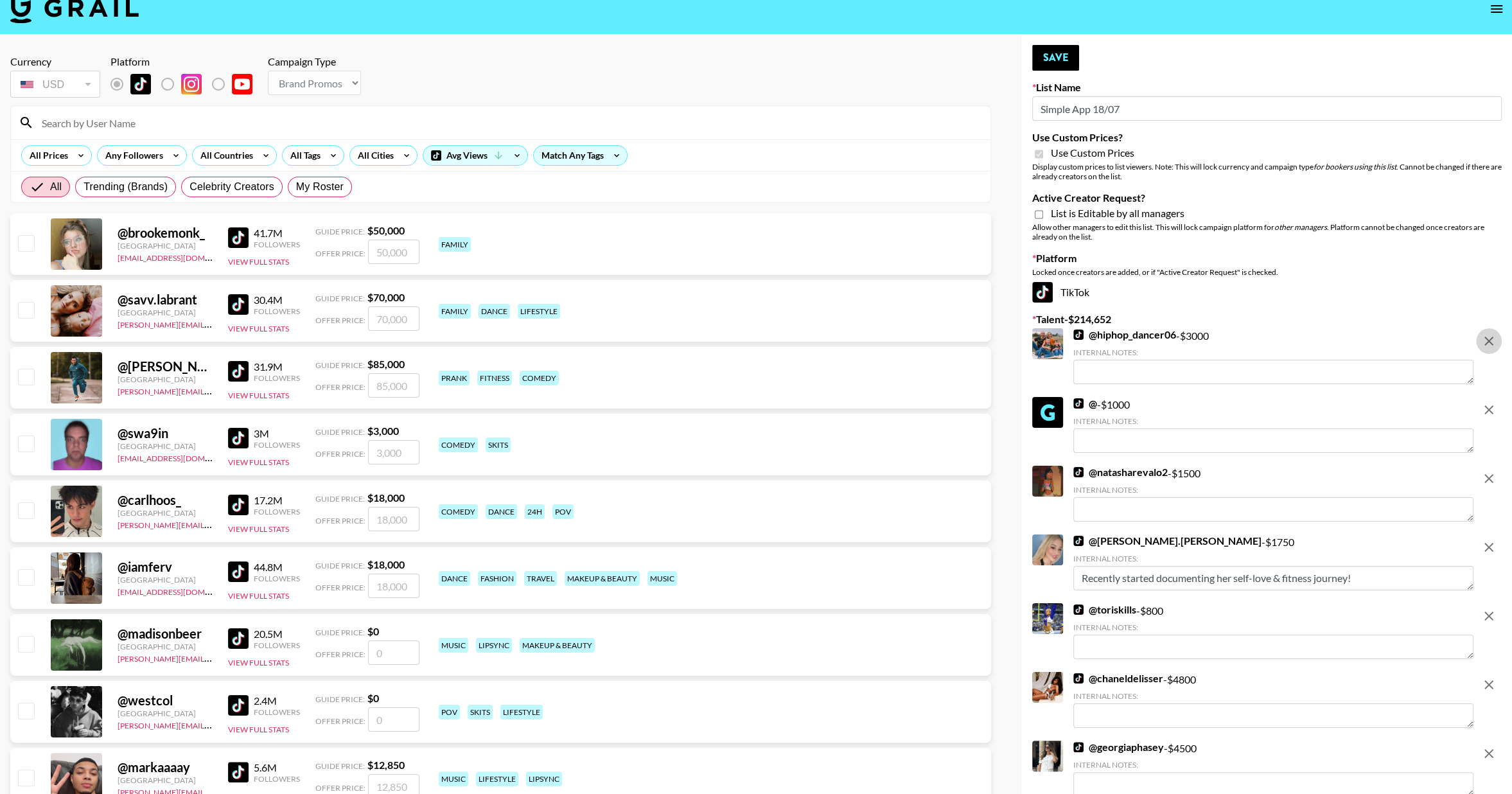
click at [1489, 340] on icon "remove" at bounding box center [1488, 341] width 15 height 15
click at [1489, 402] on icon "remove" at bounding box center [1488, 410] width 15 height 15
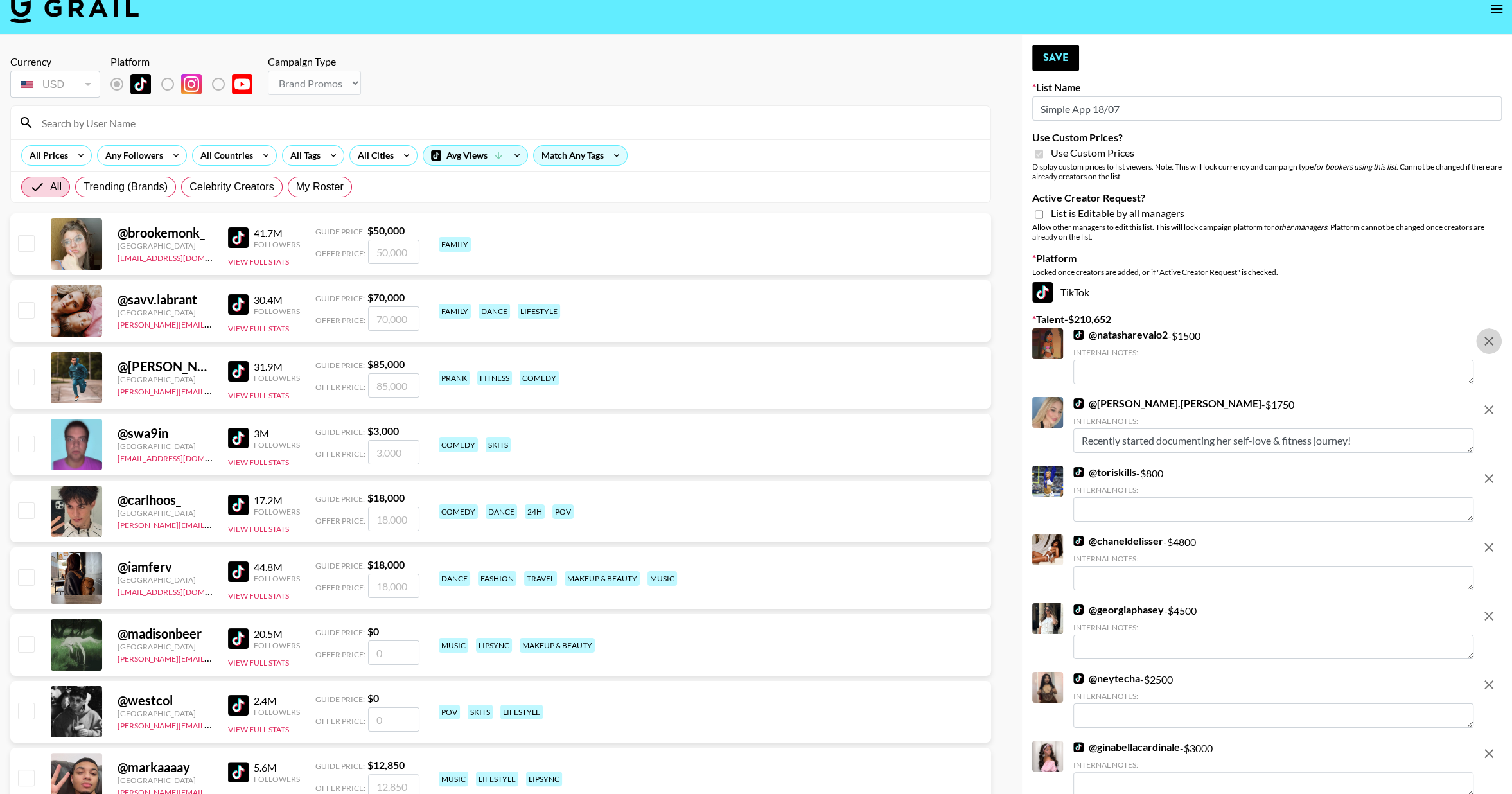
scroll to position [14, 0]
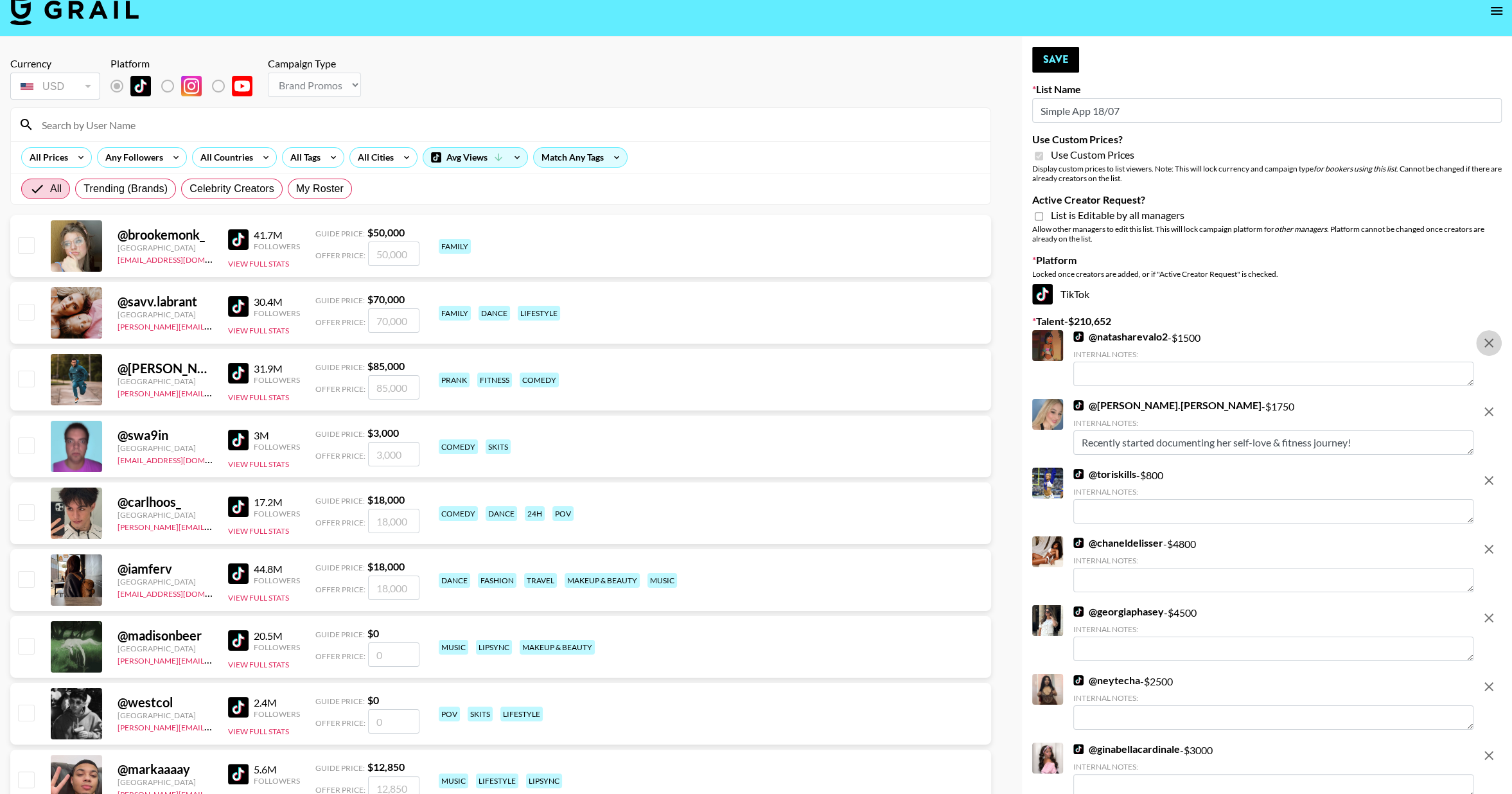
click at [1489, 340] on icon "remove" at bounding box center [1488, 343] width 15 height 15
click at [1489, 407] on icon "remove" at bounding box center [1488, 411] width 9 height 9
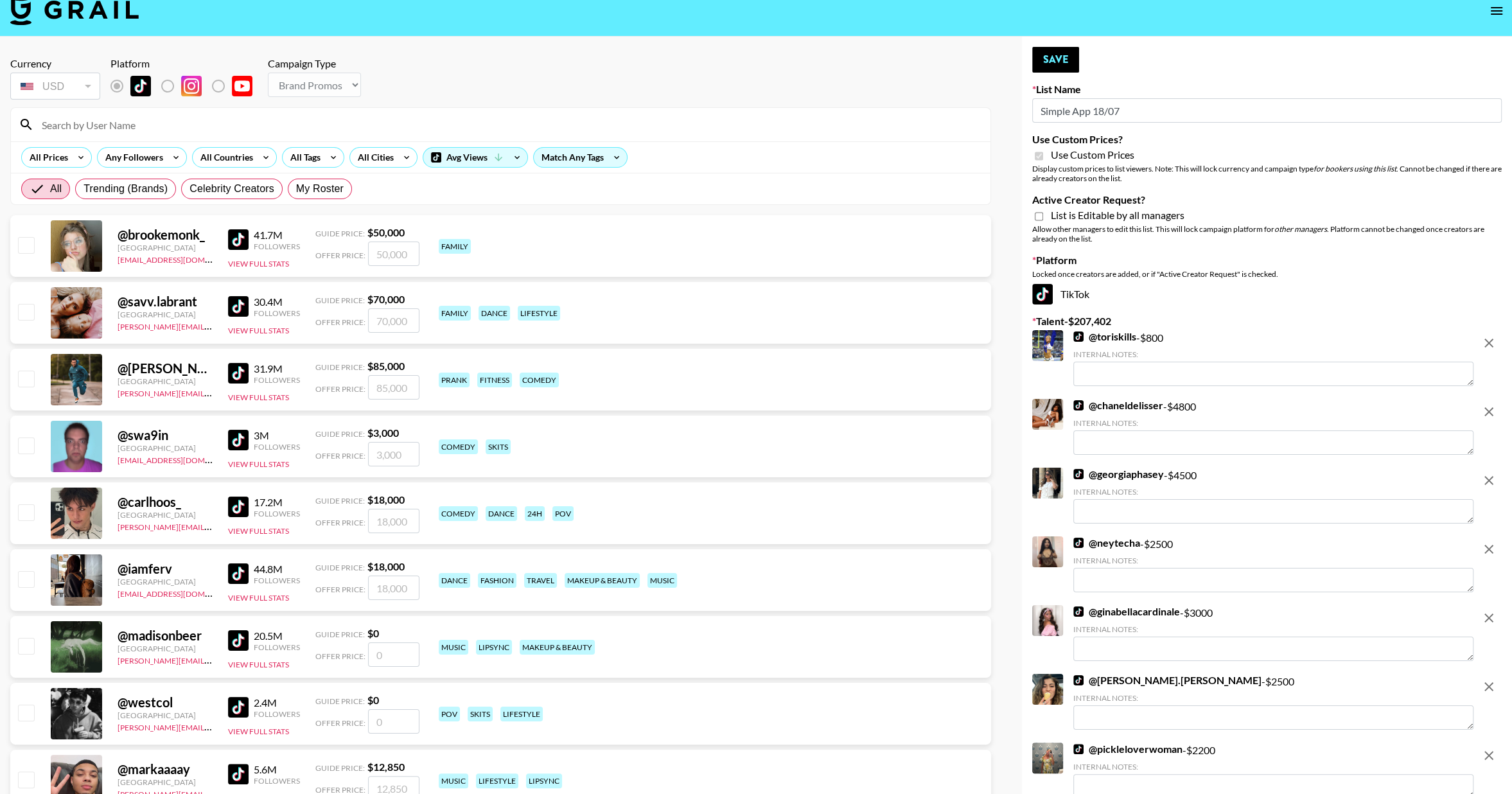
click at [1489, 340] on icon "remove" at bounding box center [1488, 343] width 9 height 9
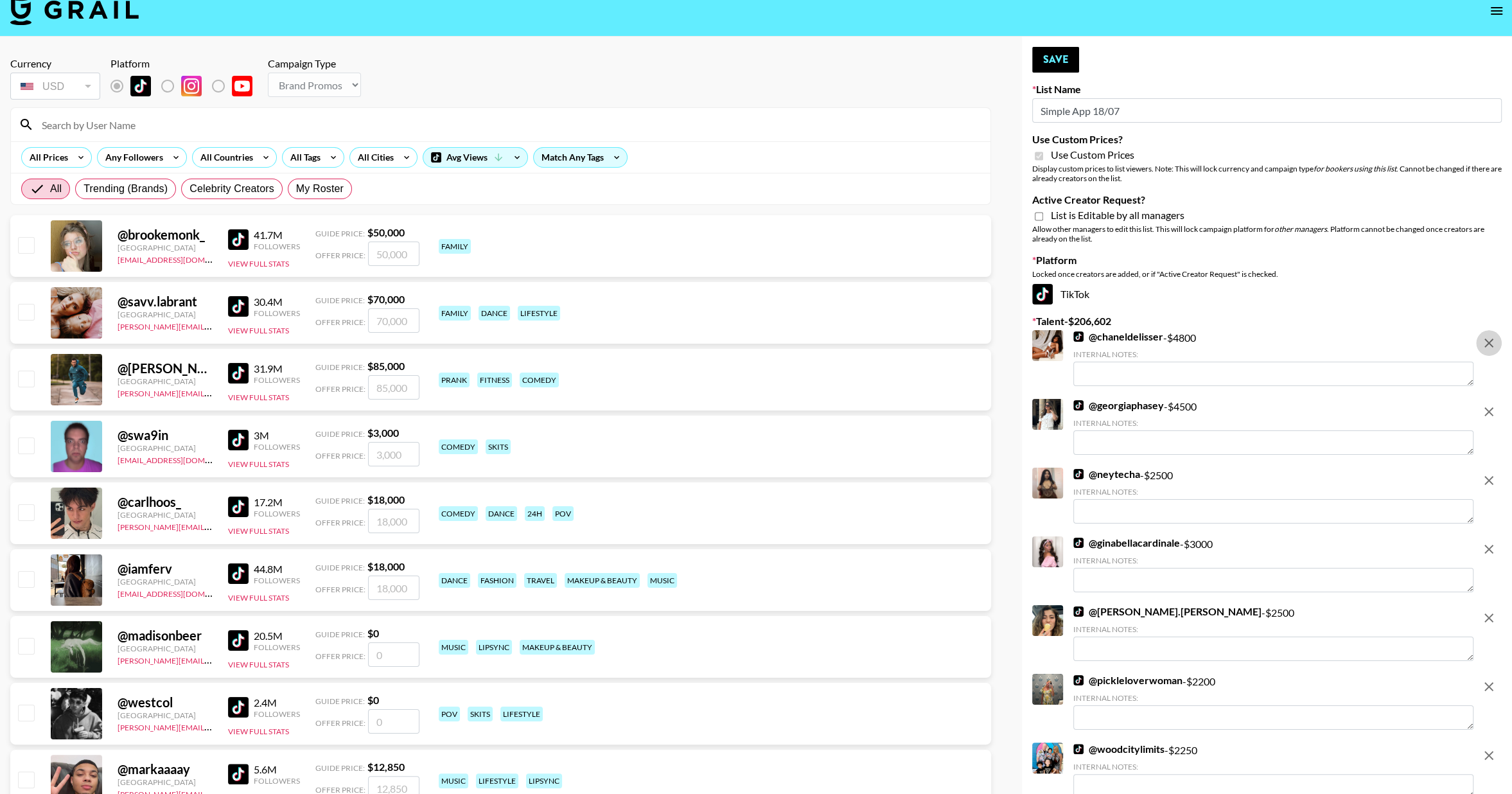
click at [1489, 340] on icon "remove" at bounding box center [1488, 343] width 9 height 9
click at [1489, 407] on icon "remove" at bounding box center [1488, 411] width 9 height 9
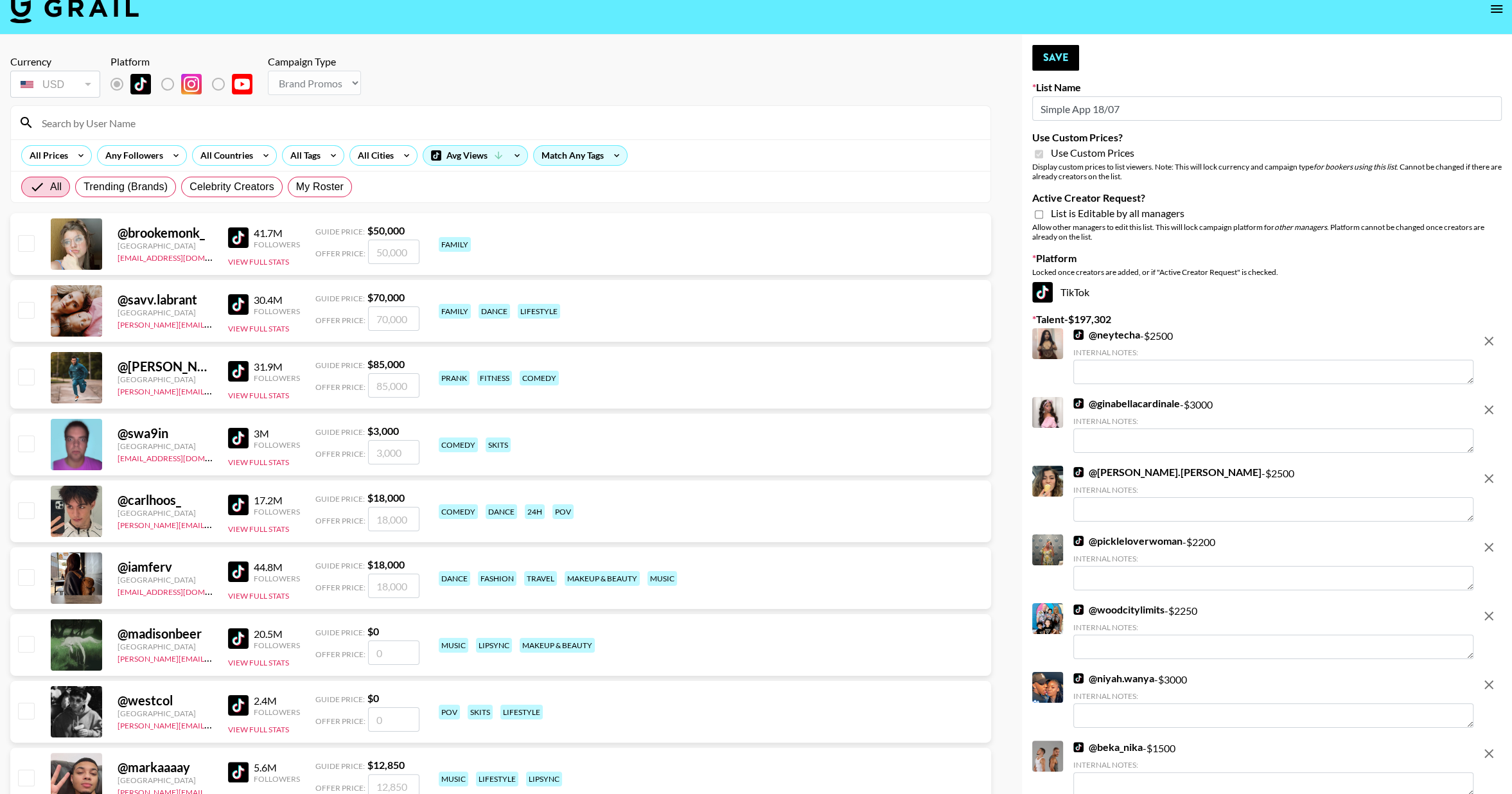
click at [1489, 340] on icon "remove" at bounding box center [1488, 341] width 15 height 15
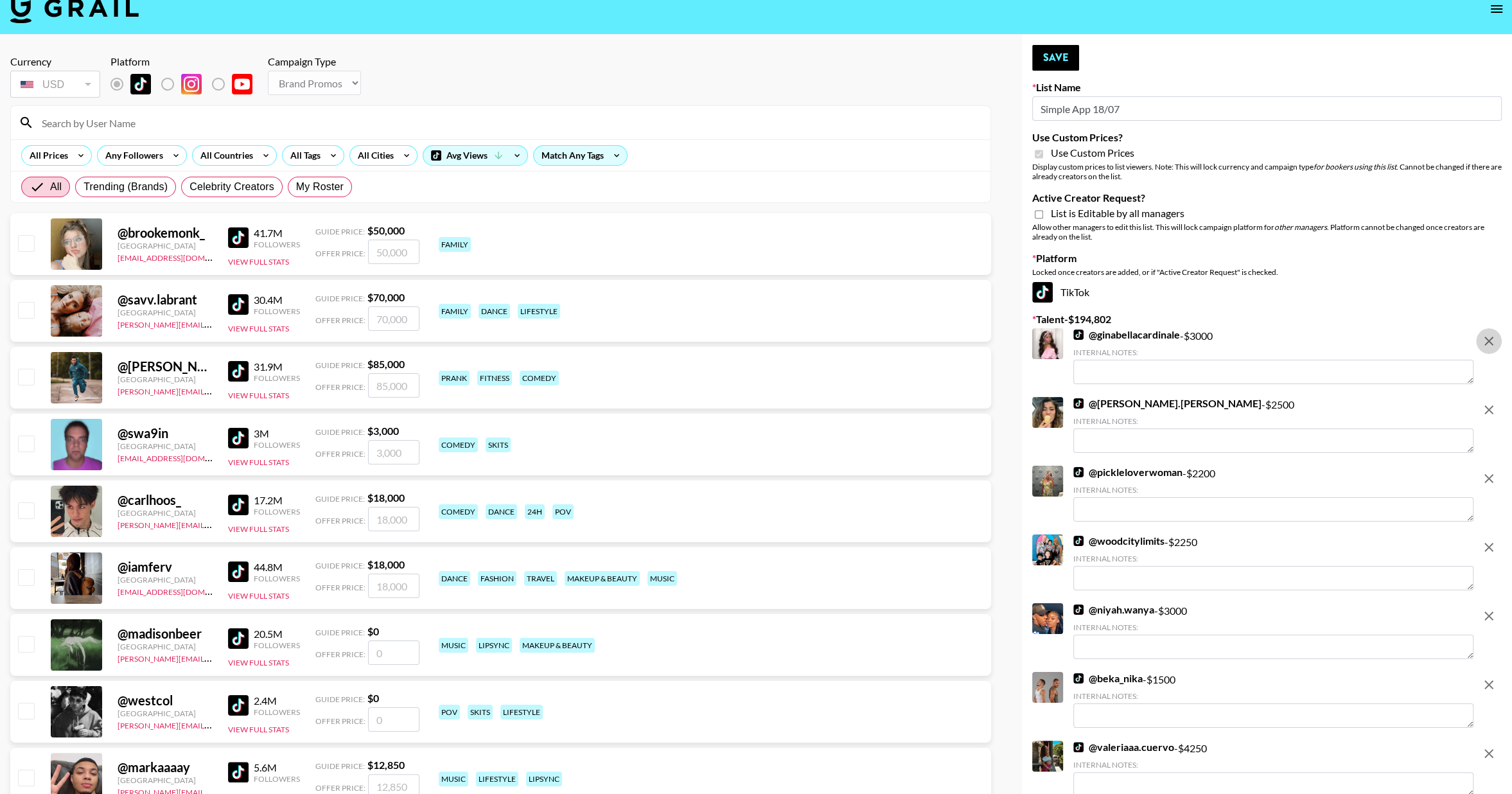
scroll to position [16, 0]
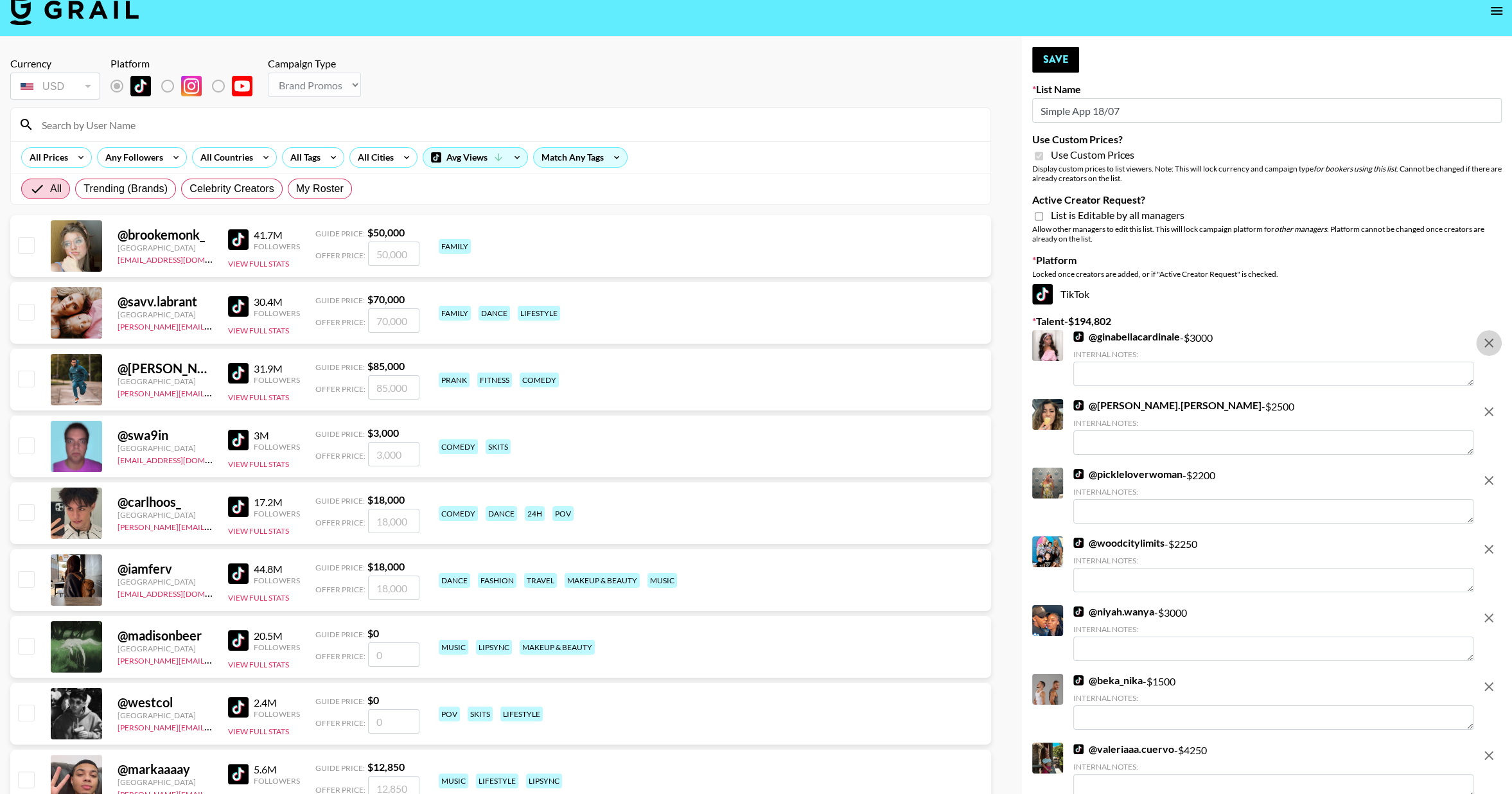
click at [1489, 340] on icon "remove" at bounding box center [1488, 343] width 15 height 15
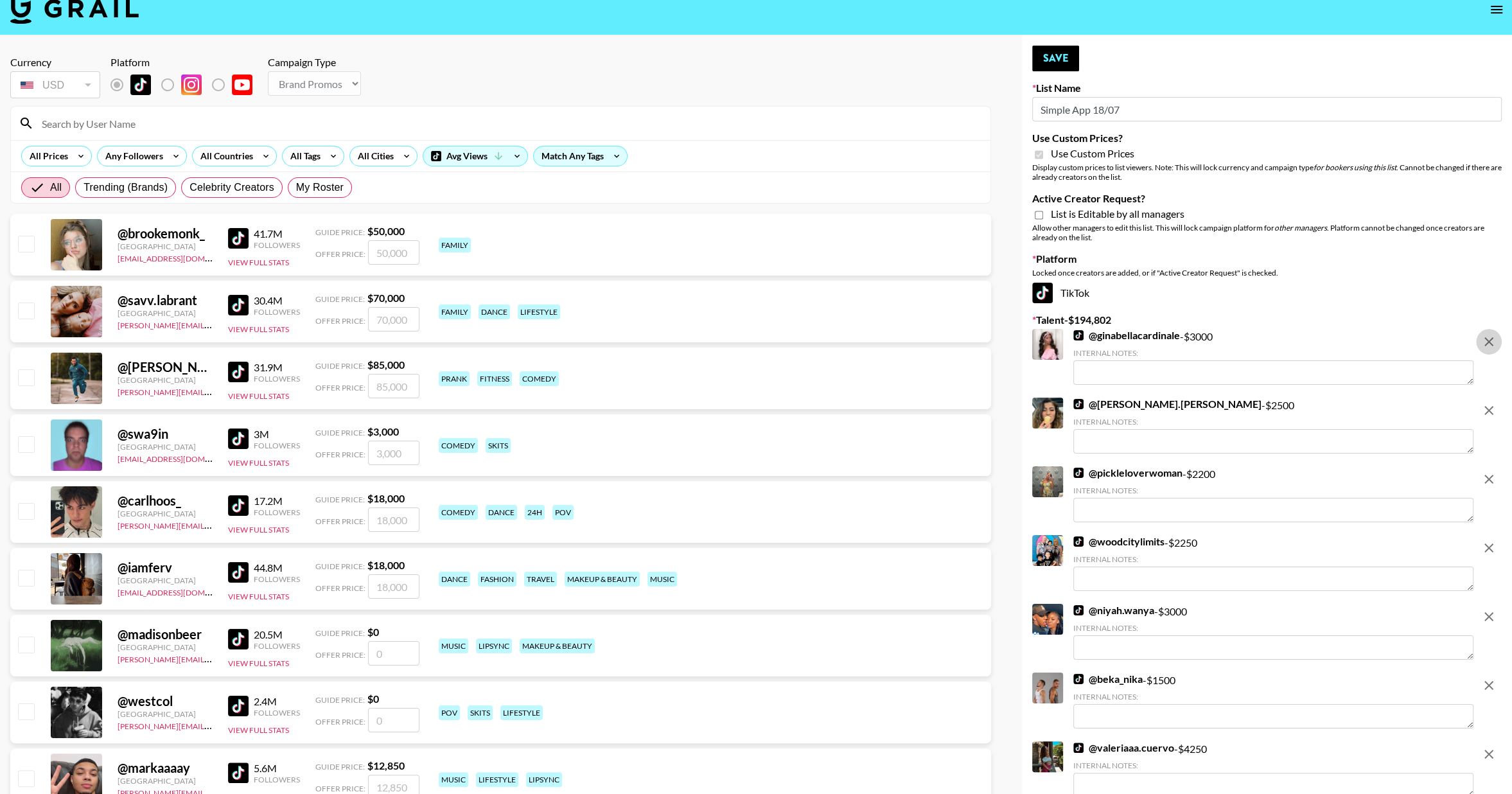
click at [1489, 403] on icon "remove" at bounding box center [1488, 411] width 15 height 15
click at [1489, 340] on icon "remove" at bounding box center [1488, 341] width 9 height 9
click at [1489, 406] on icon "remove" at bounding box center [1488, 411] width 9 height 9
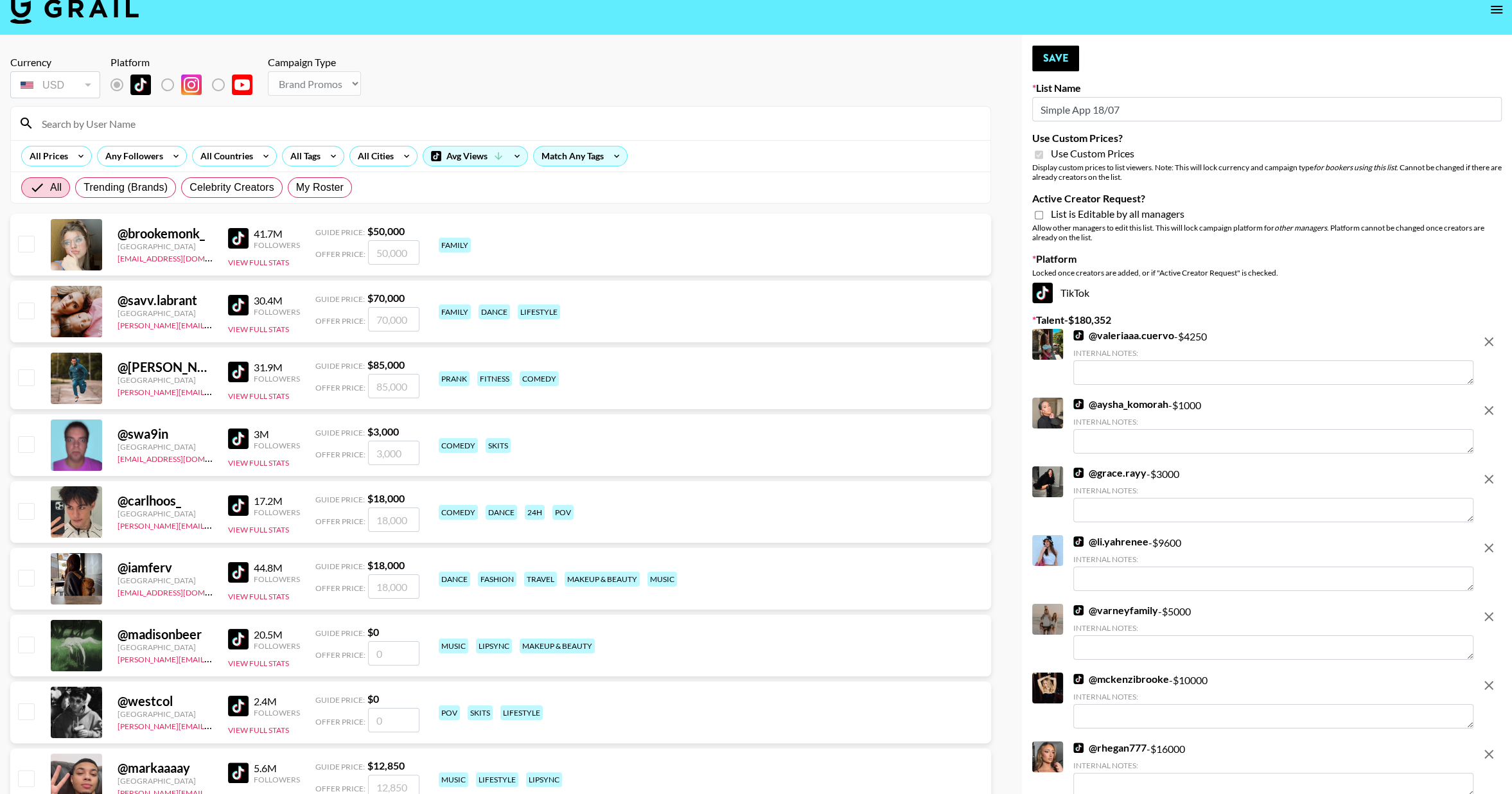
scroll to position [14, 0]
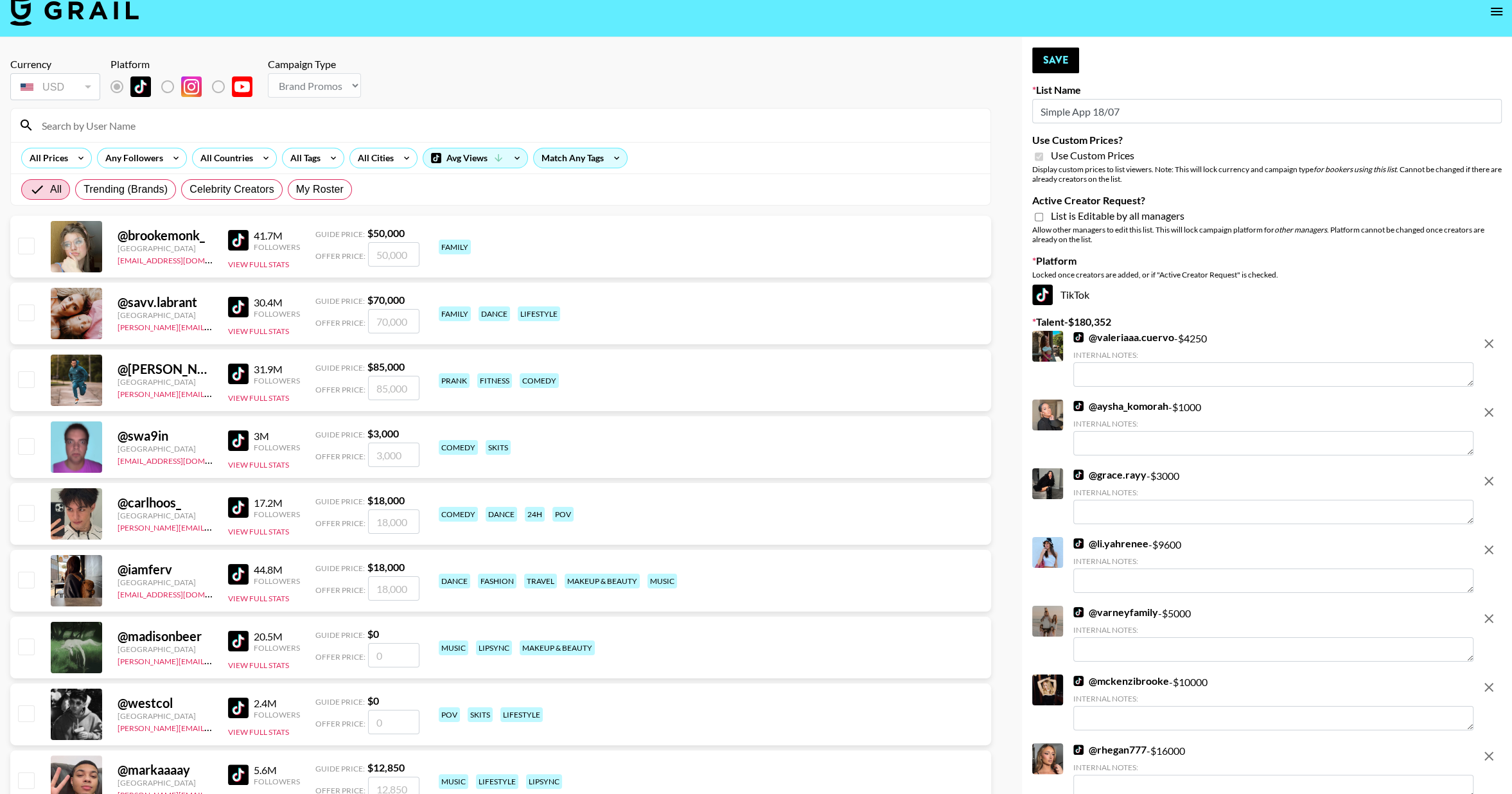
click at [1489, 340] on icon "remove" at bounding box center [1488, 344] width 15 height 15
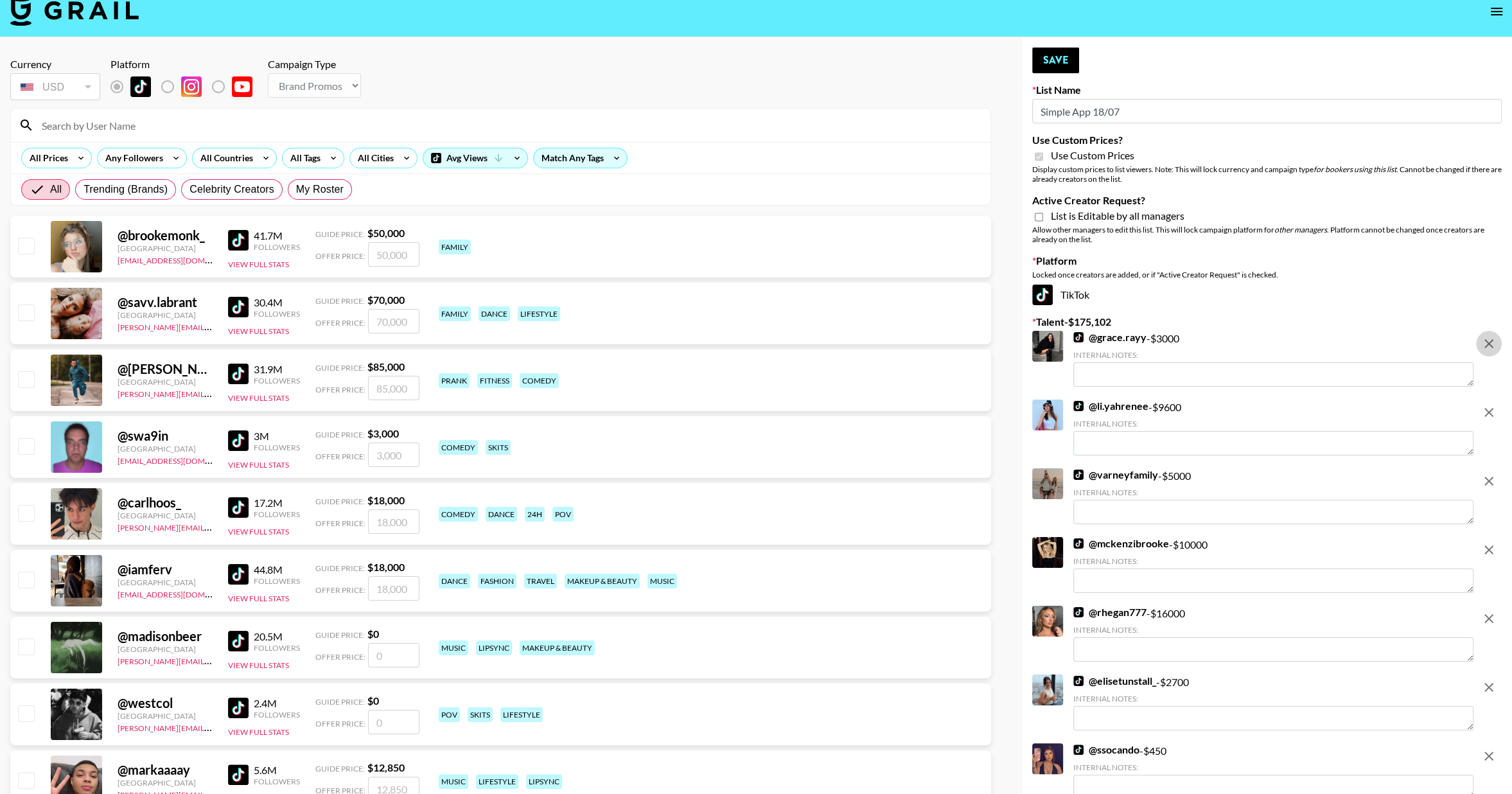
click at [1489, 340] on icon "remove" at bounding box center [1488, 344] width 15 height 15
click at [1489, 405] on icon "remove" at bounding box center [1488, 412] width 15 height 15
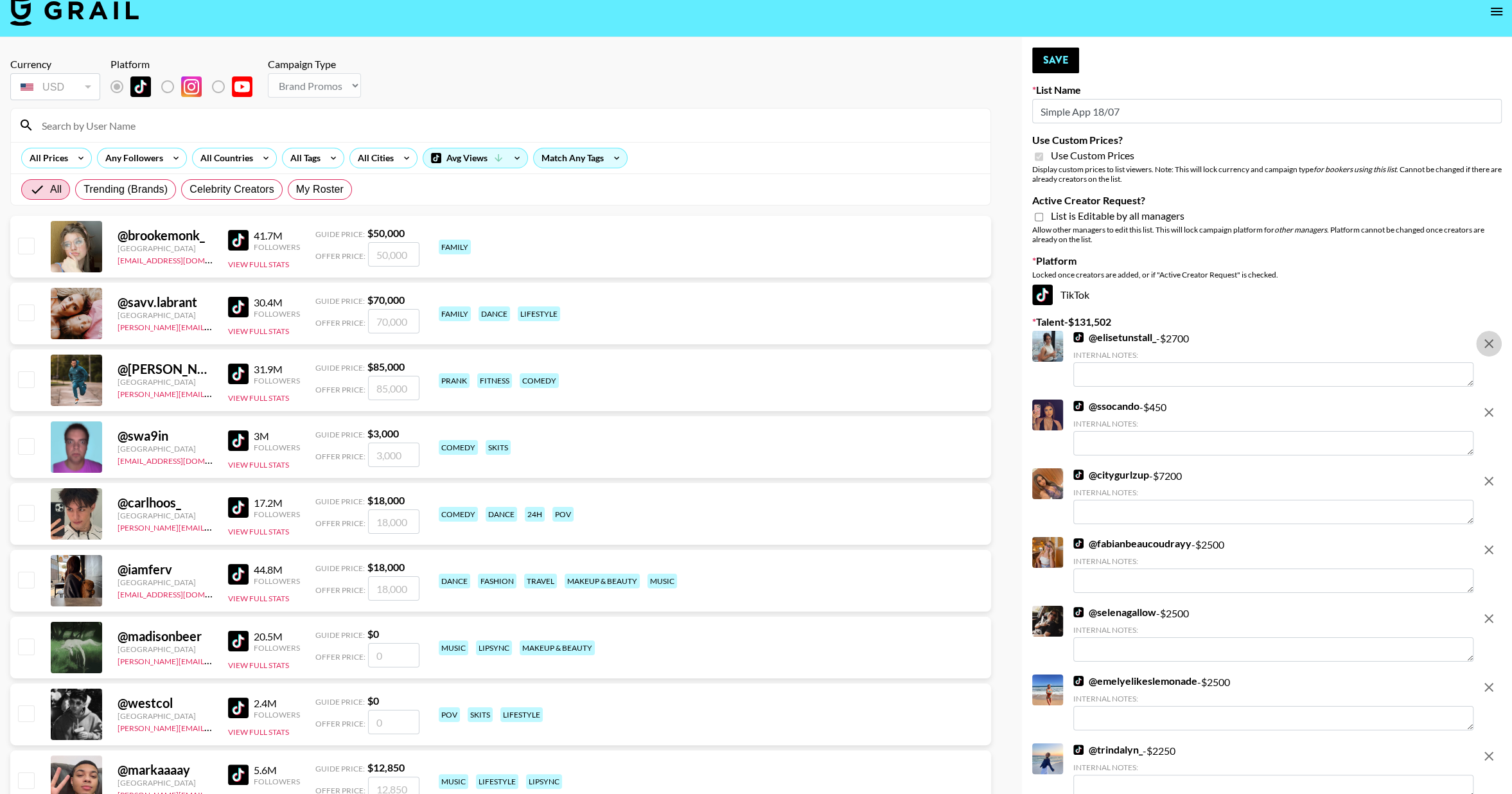
click at [1489, 340] on icon "remove" at bounding box center [1488, 344] width 15 height 15
click at [1489, 405] on icon "remove" at bounding box center [1488, 412] width 15 height 15
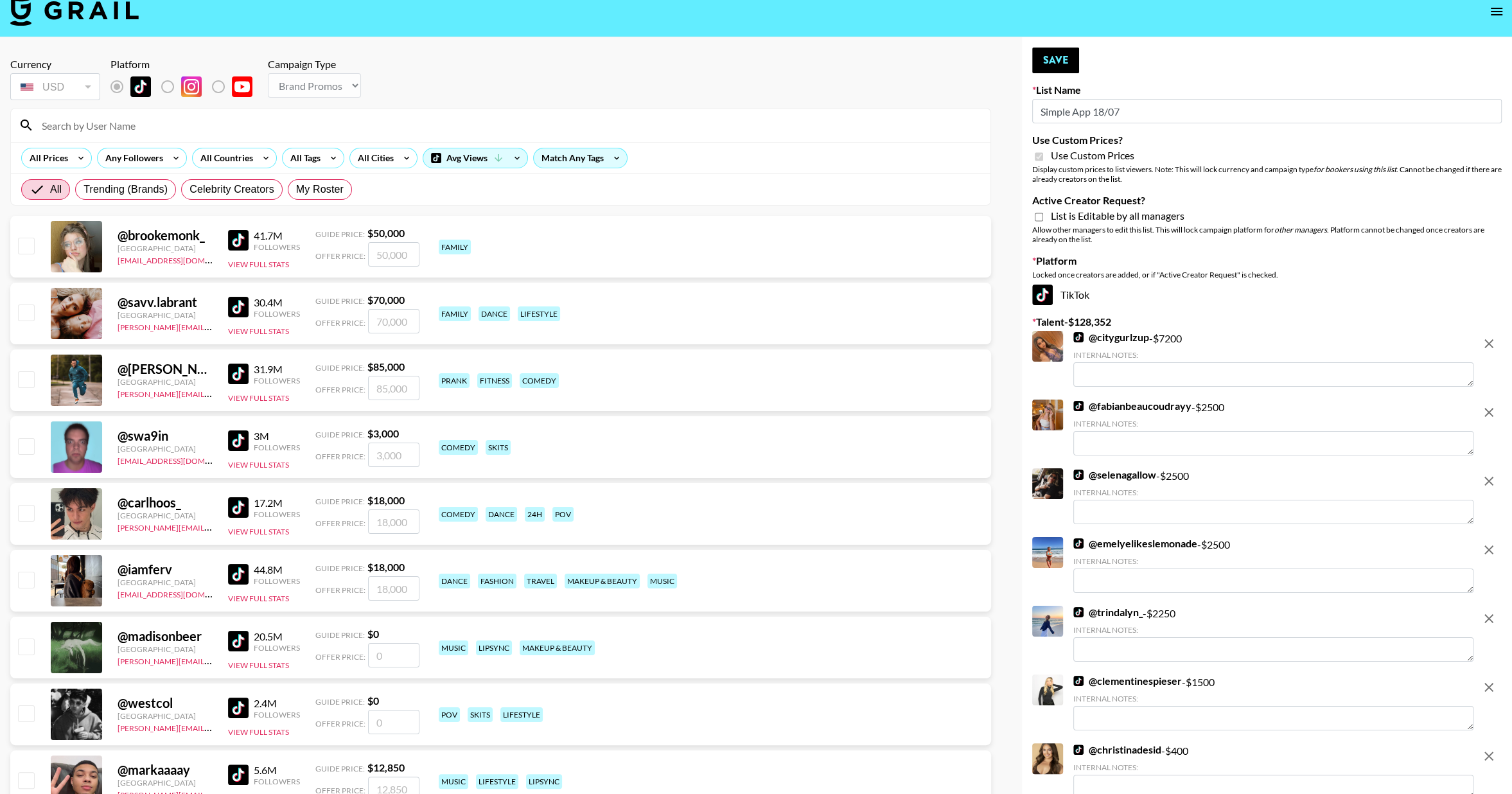
click at [1489, 340] on icon "remove" at bounding box center [1488, 344] width 15 height 15
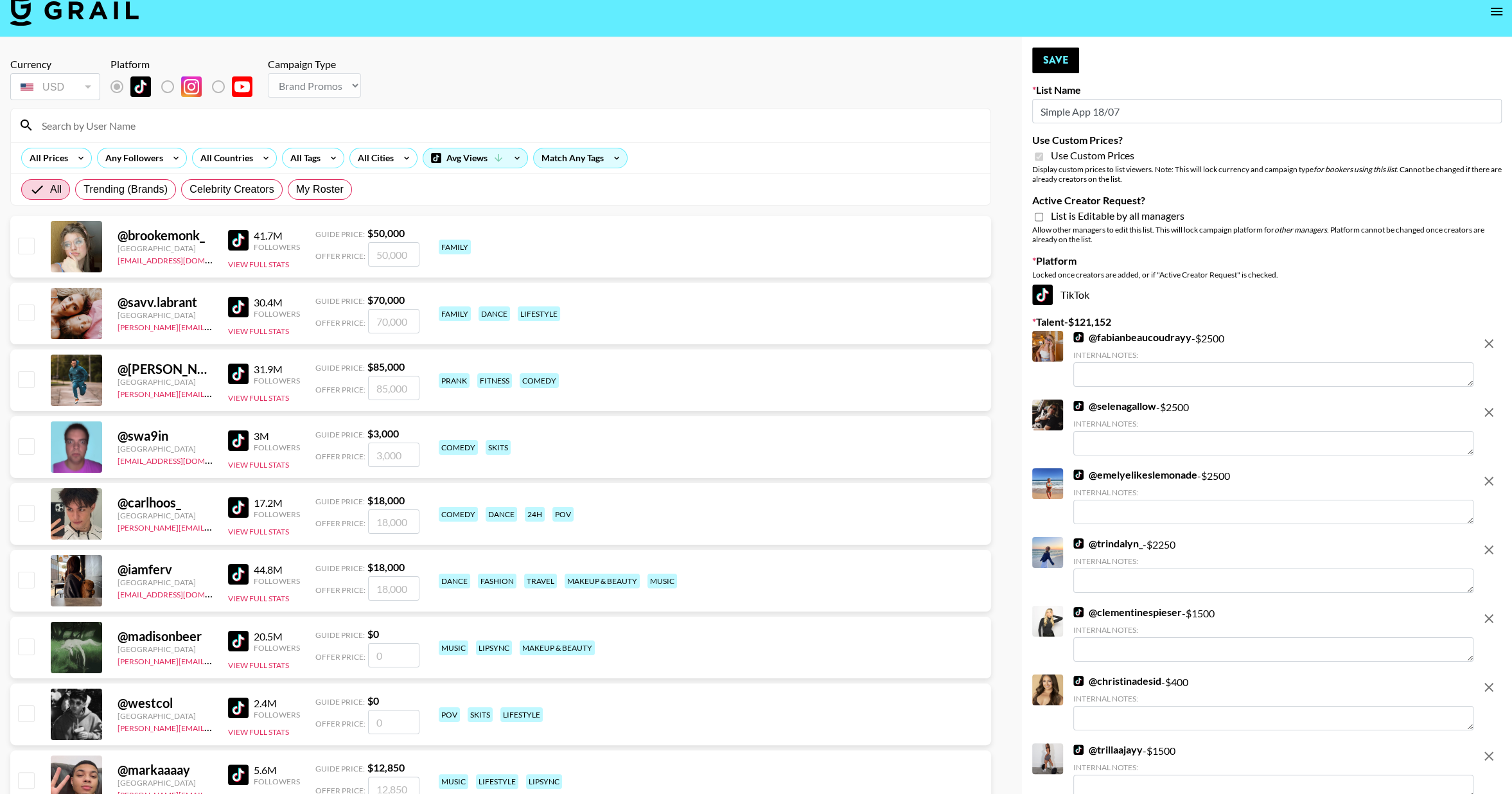
click at [1489, 340] on icon "remove" at bounding box center [1488, 344] width 15 height 15
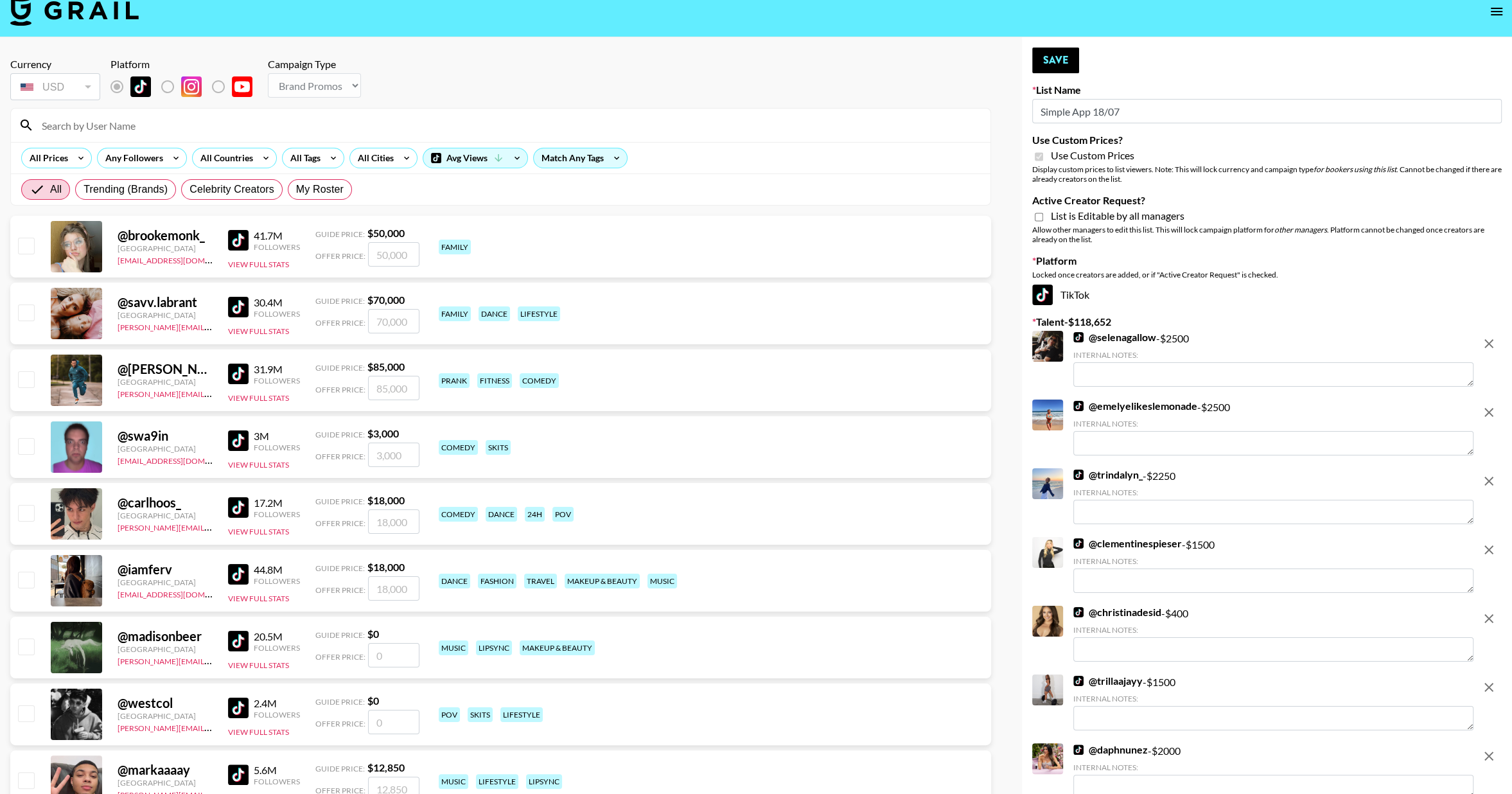
click at [1489, 340] on icon "remove" at bounding box center [1488, 344] width 15 height 15
click at [1489, 405] on icon "remove" at bounding box center [1488, 412] width 15 height 15
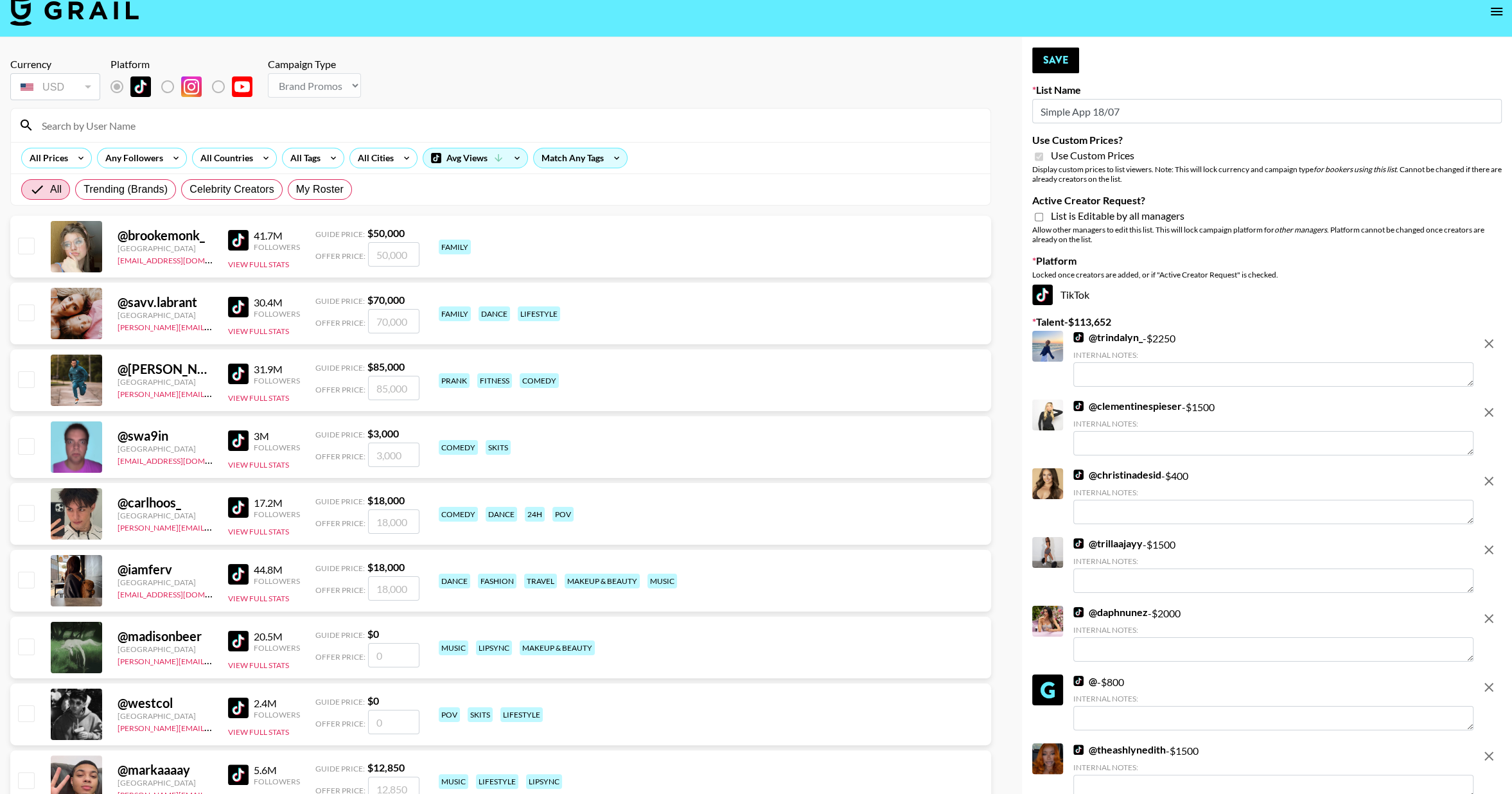
click at [1489, 340] on icon "remove" at bounding box center [1488, 344] width 15 height 15
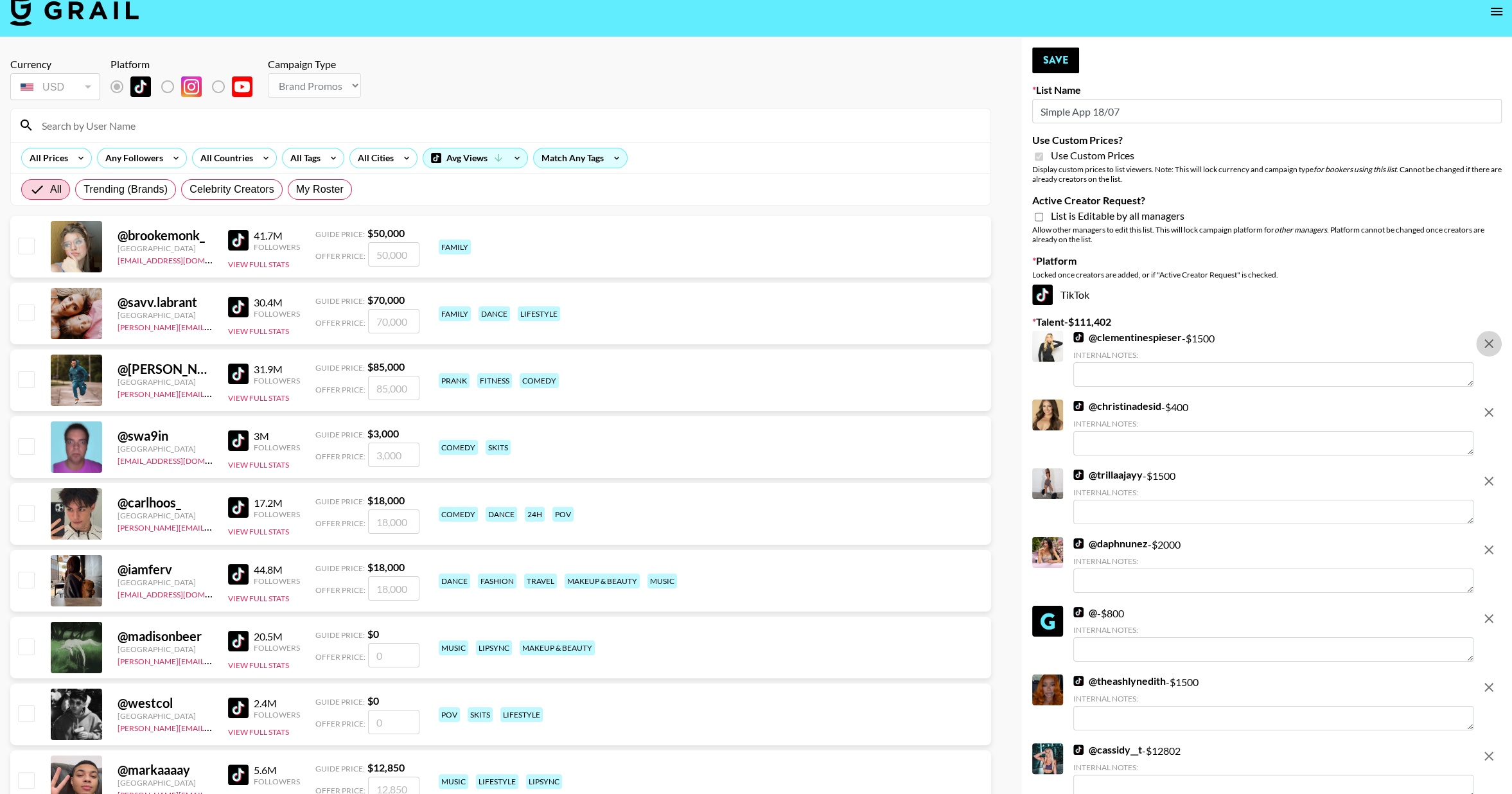
click at [1489, 340] on icon "remove" at bounding box center [1488, 344] width 15 height 15
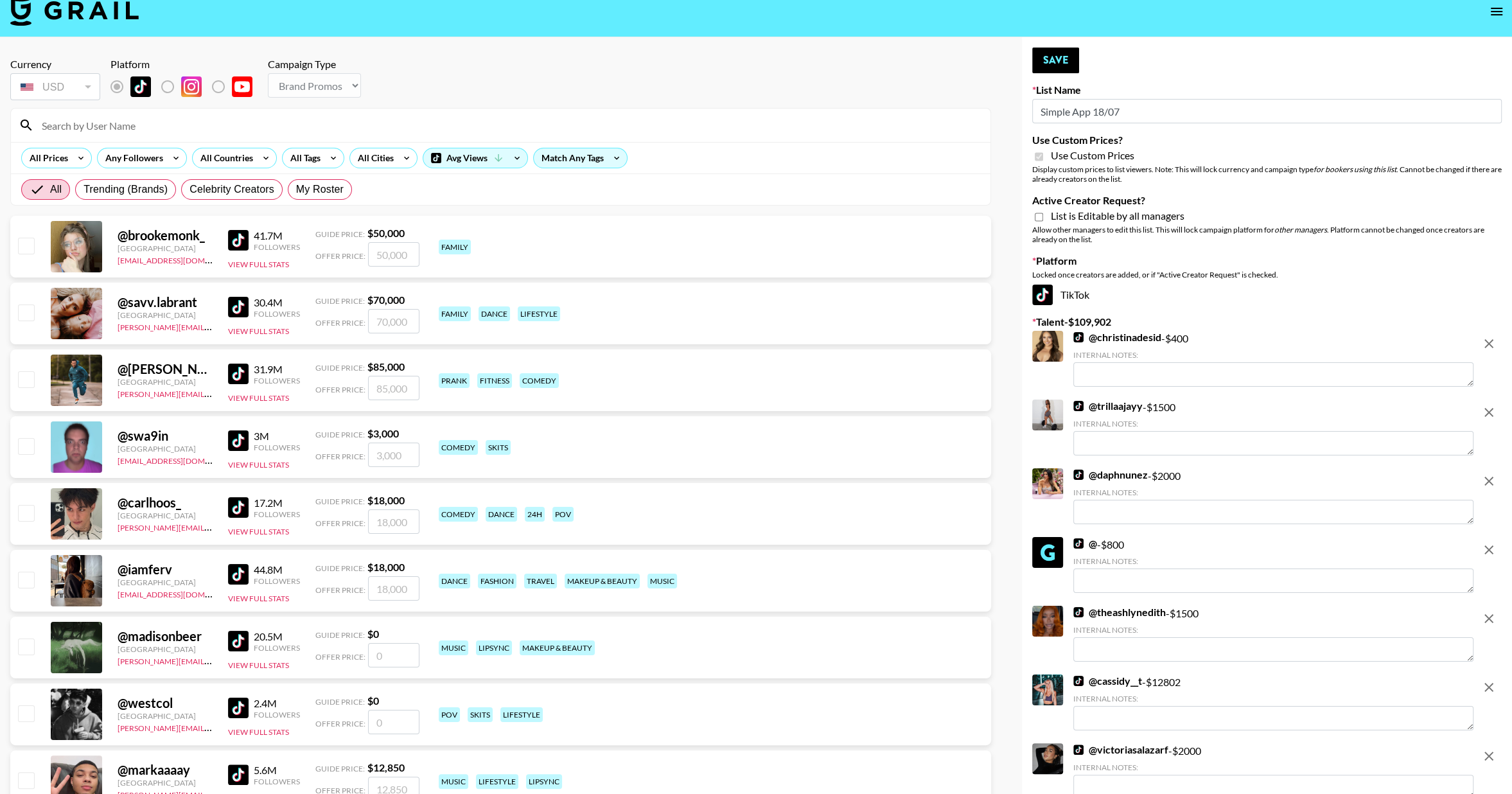
click at [1489, 340] on icon "remove" at bounding box center [1488, 344] width 15 height 15
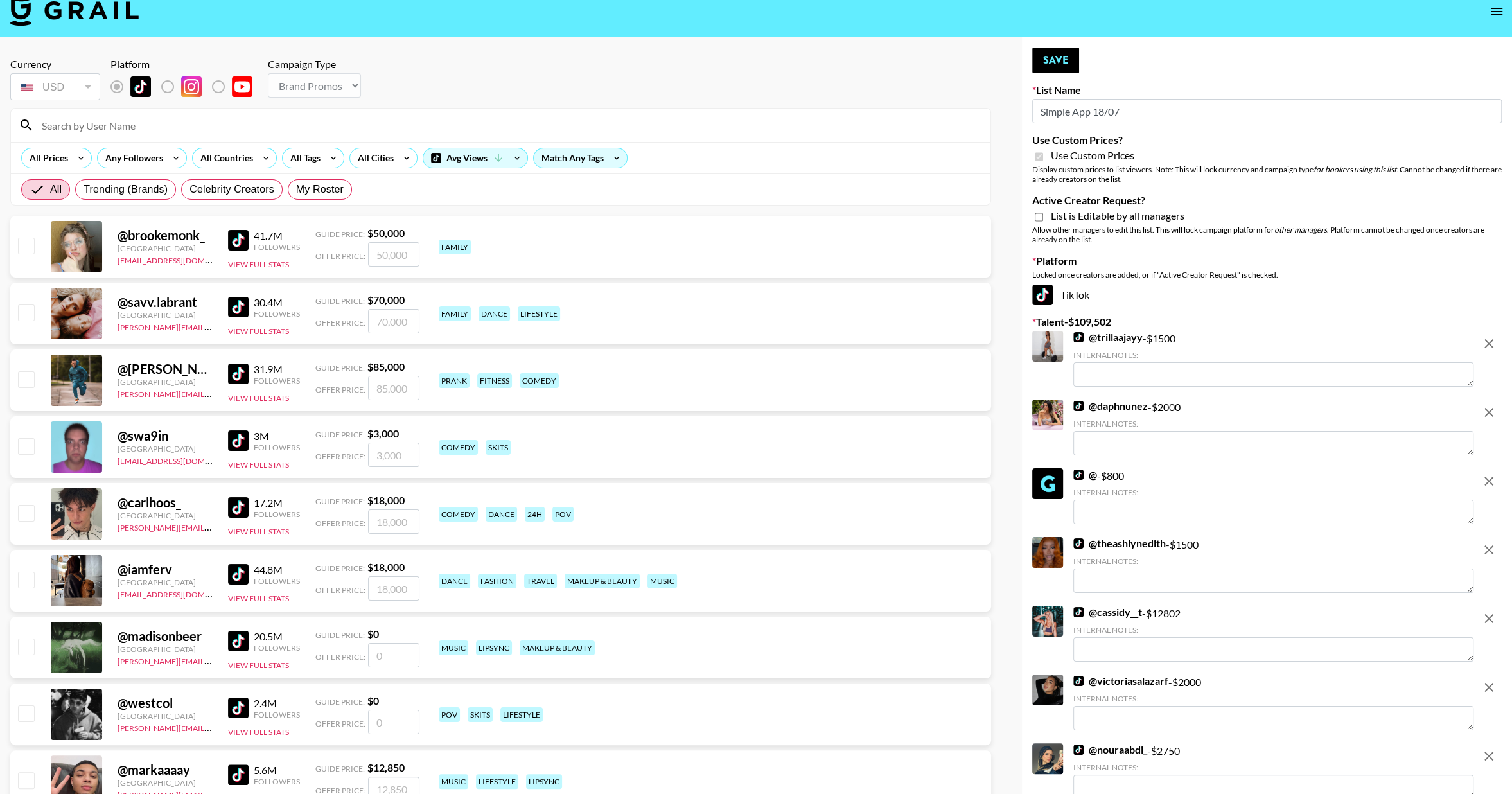
click at [1489, 340] on icon "remove" at bounding box center [1488, 344] width 15 height 15
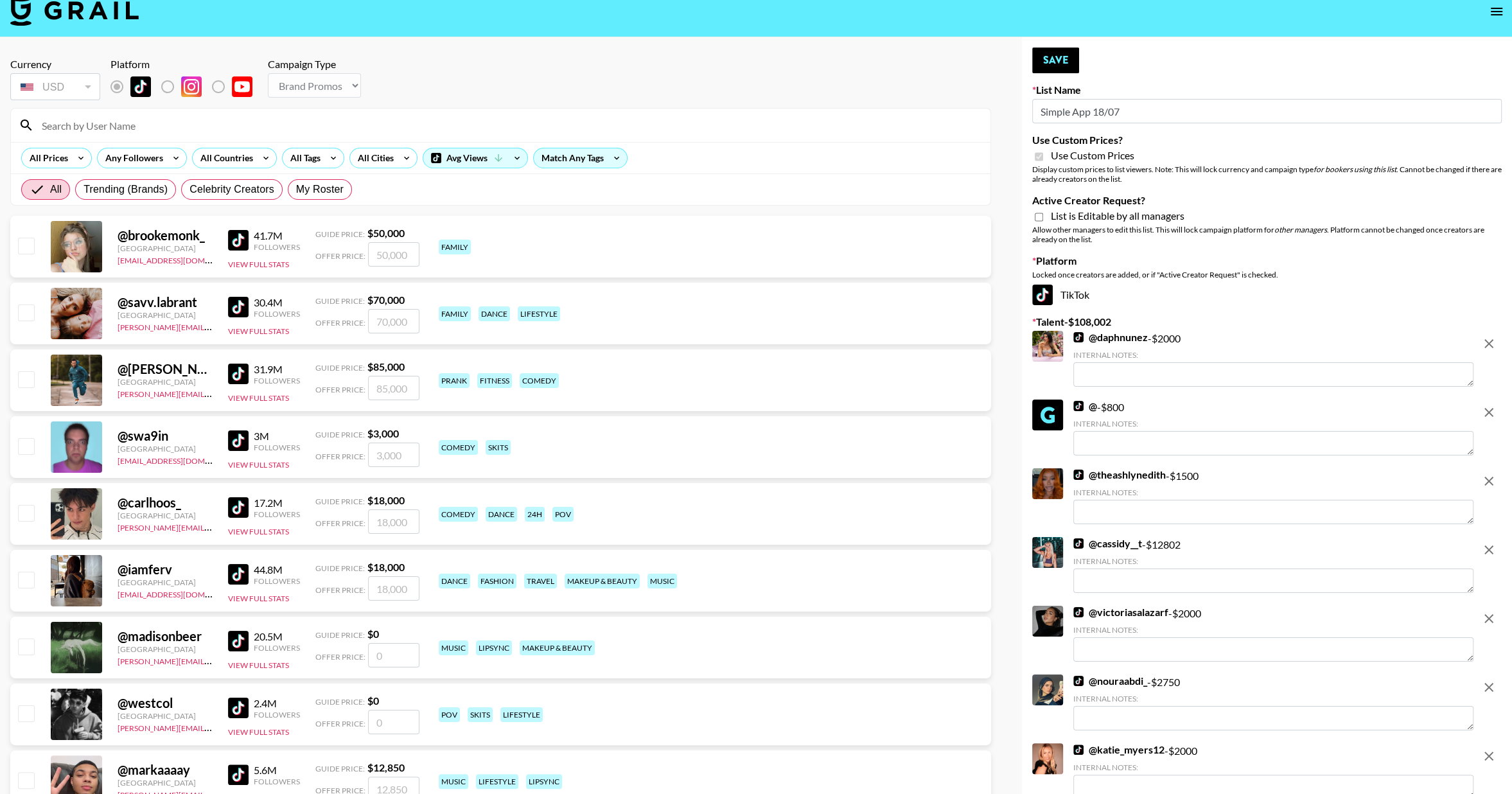
click at [1489, 340] on icon "remove" at bounding box center [1488, 344] width 15 height 15
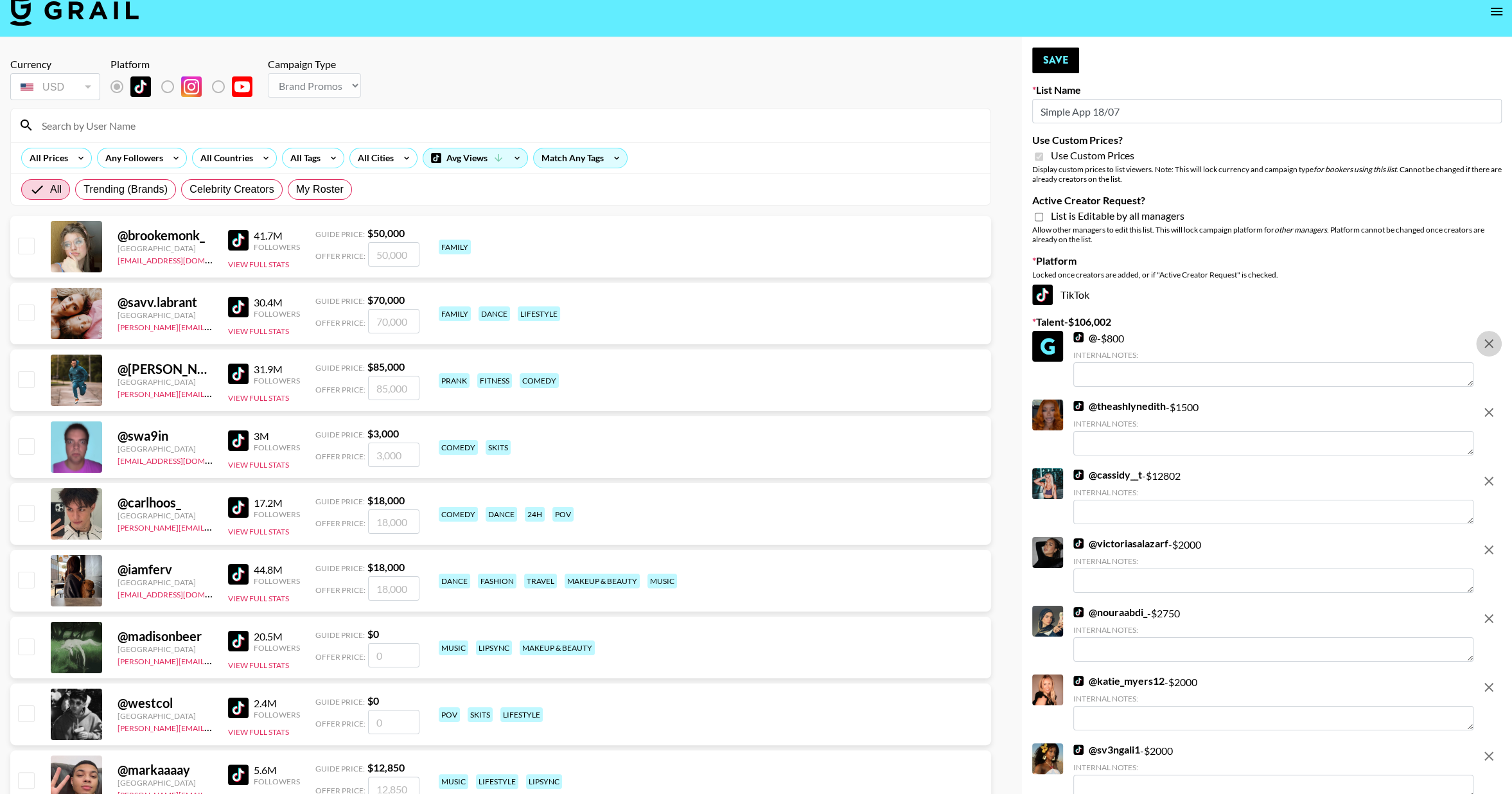
click at [1489, 340] on icon "remove" at bounding box center [1488, 344] width 15 height 15
click at [1489, 405] on icon "remove" at bounding box center [1488, 412] width 15 height 15
click at [1489, 340] on icon "remove" at bounding box center [1488, 344] width 15 height 15
click at [1489, 405] on icon "remove" at bounding box center [1488, 412] width 15 height 15
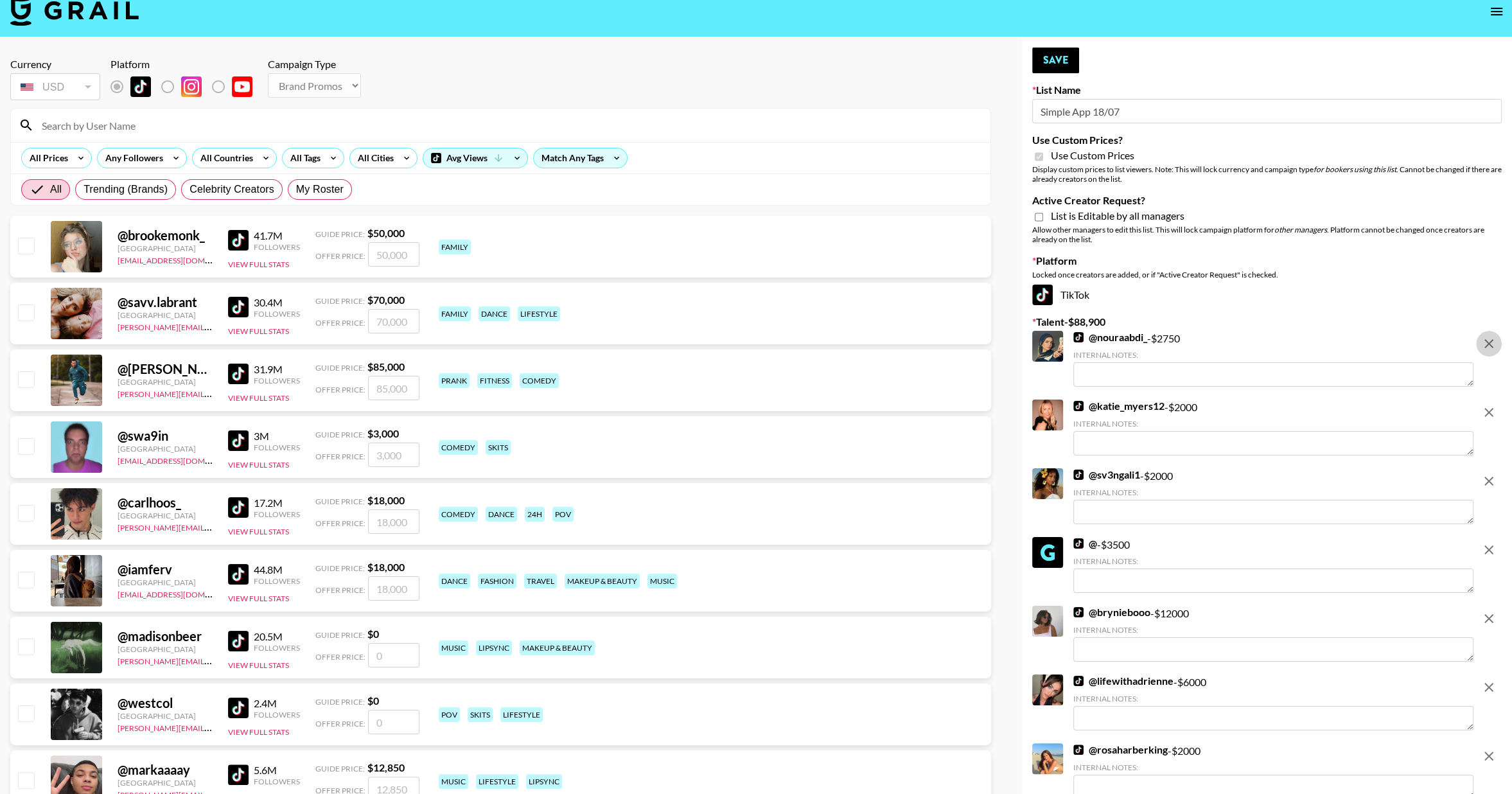
click at [1489, 340] on icon "remove" at bounding box center [1488, 344] width 15 height 15
click at [1489, 405] on icon "remove" at bounding box center [1488, 412] width 15 height 15
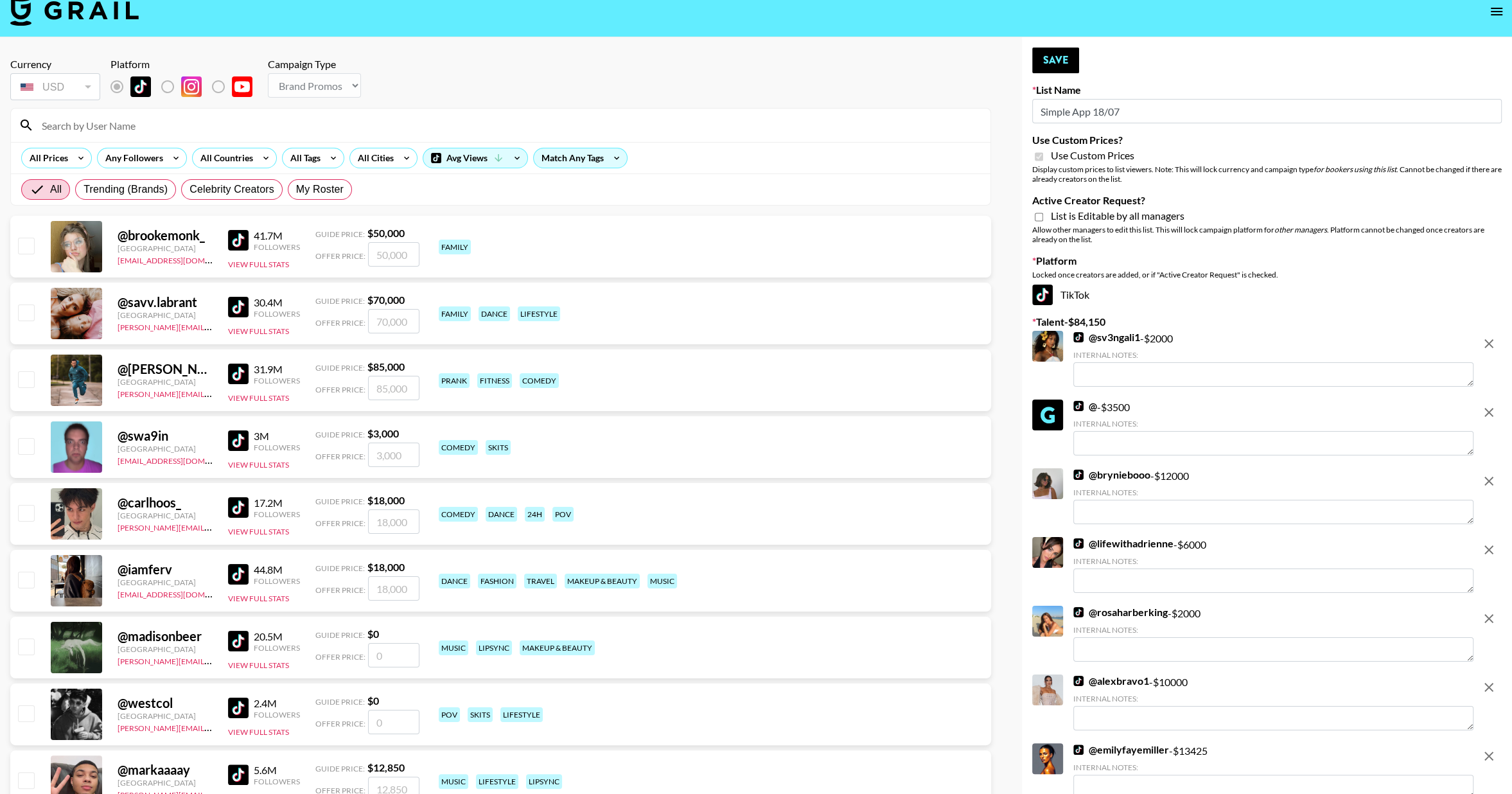
click at [1489, 340] on icon "remove" at bounding box center [1488, 344] width 15 height 15
click at [1489, 405] on icon "remove" at bounding box center [1488, 412] width 15 height 15
click at [1489, 340] on icon "remove" at bounding box center [1488, 344] width 15 height 15
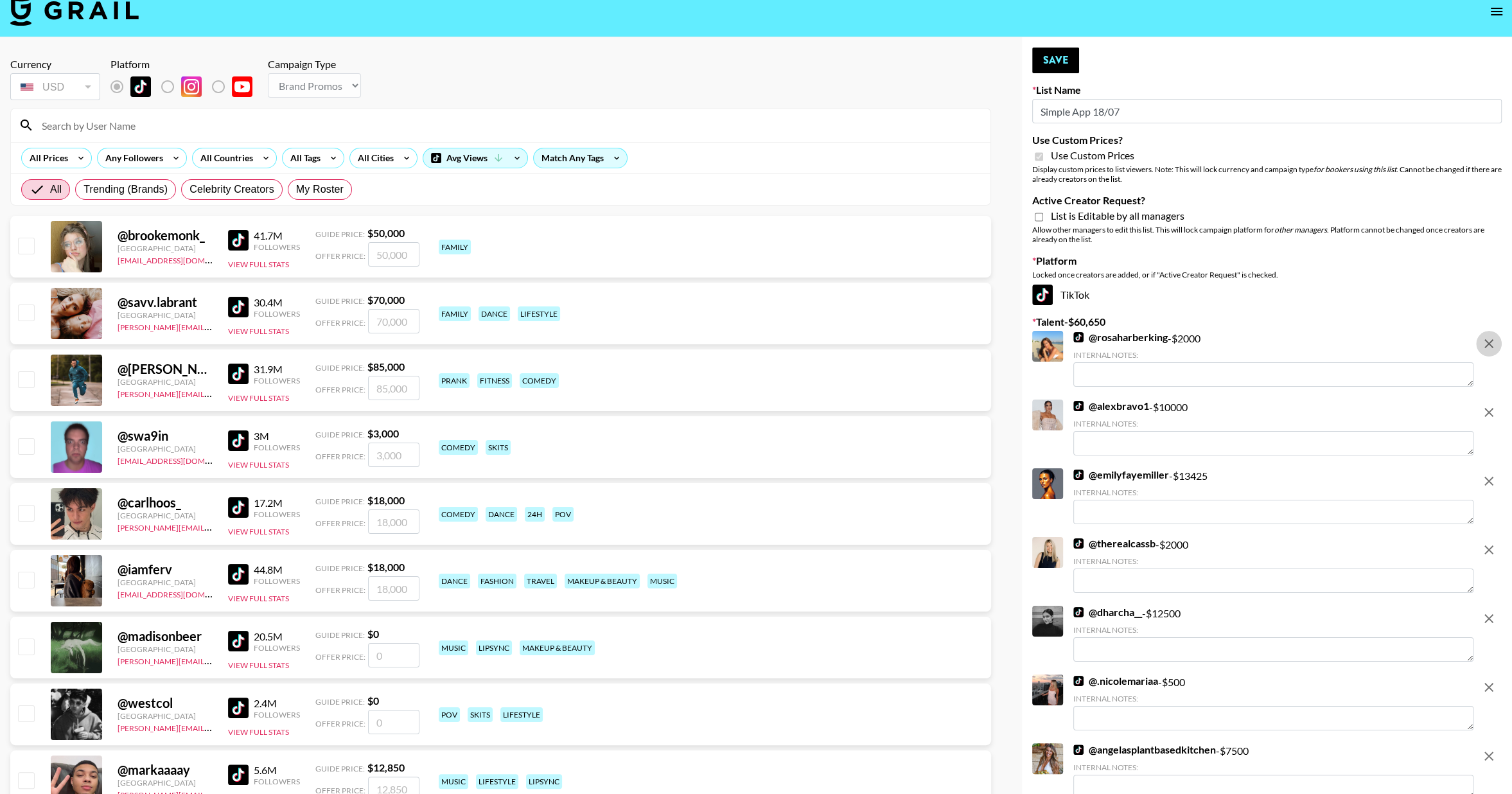
click at [1489, 340] on icon "remove" at bounding box center [1488, 344] width 15 height 15
click at [1489, 405] on icon "remove" at bounding box center [1488, 412] width 15 height 15
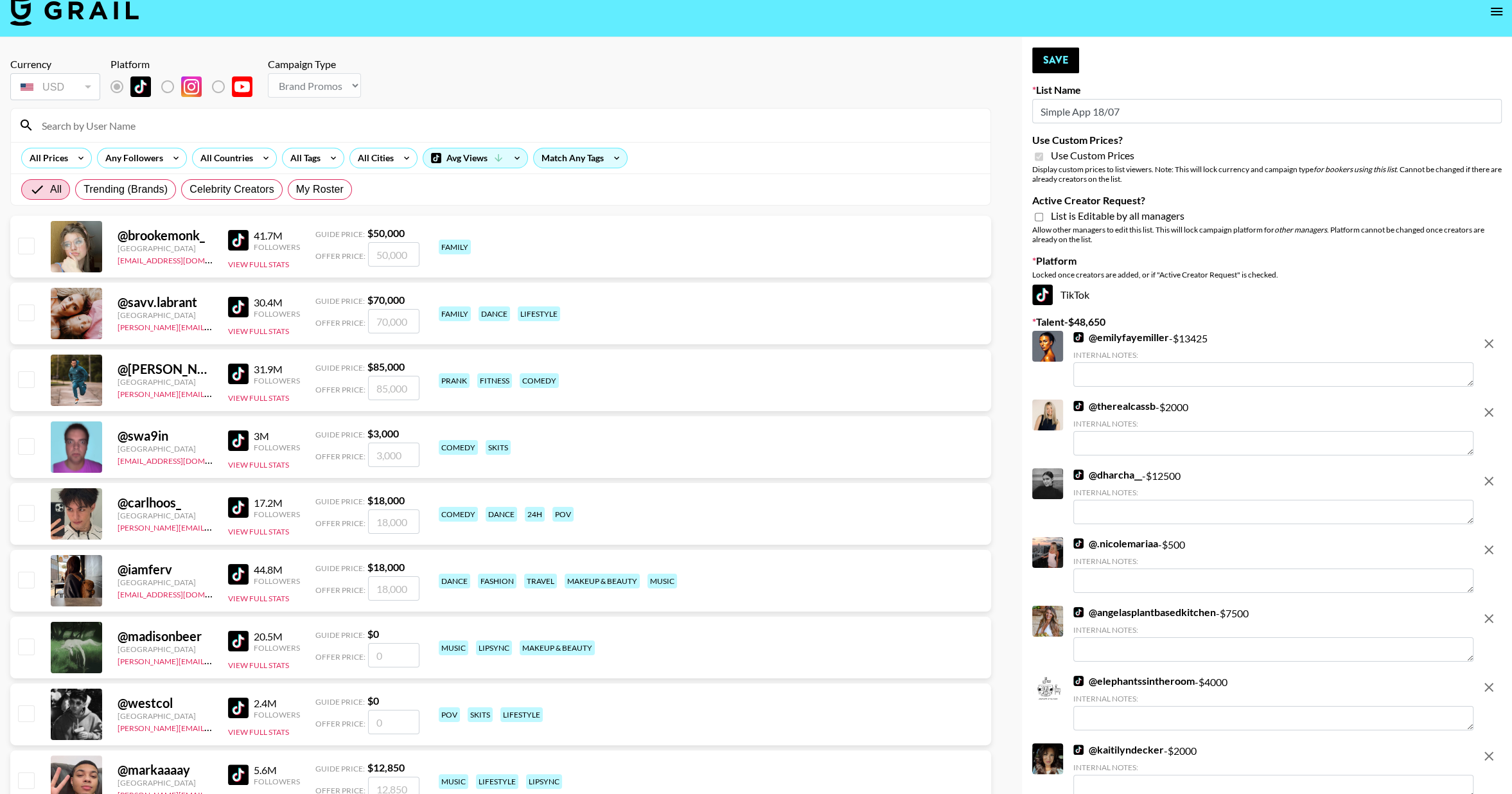
click at [1489, 340] on icon "remove" at bounding box center [1488, 344] width 15 height 15
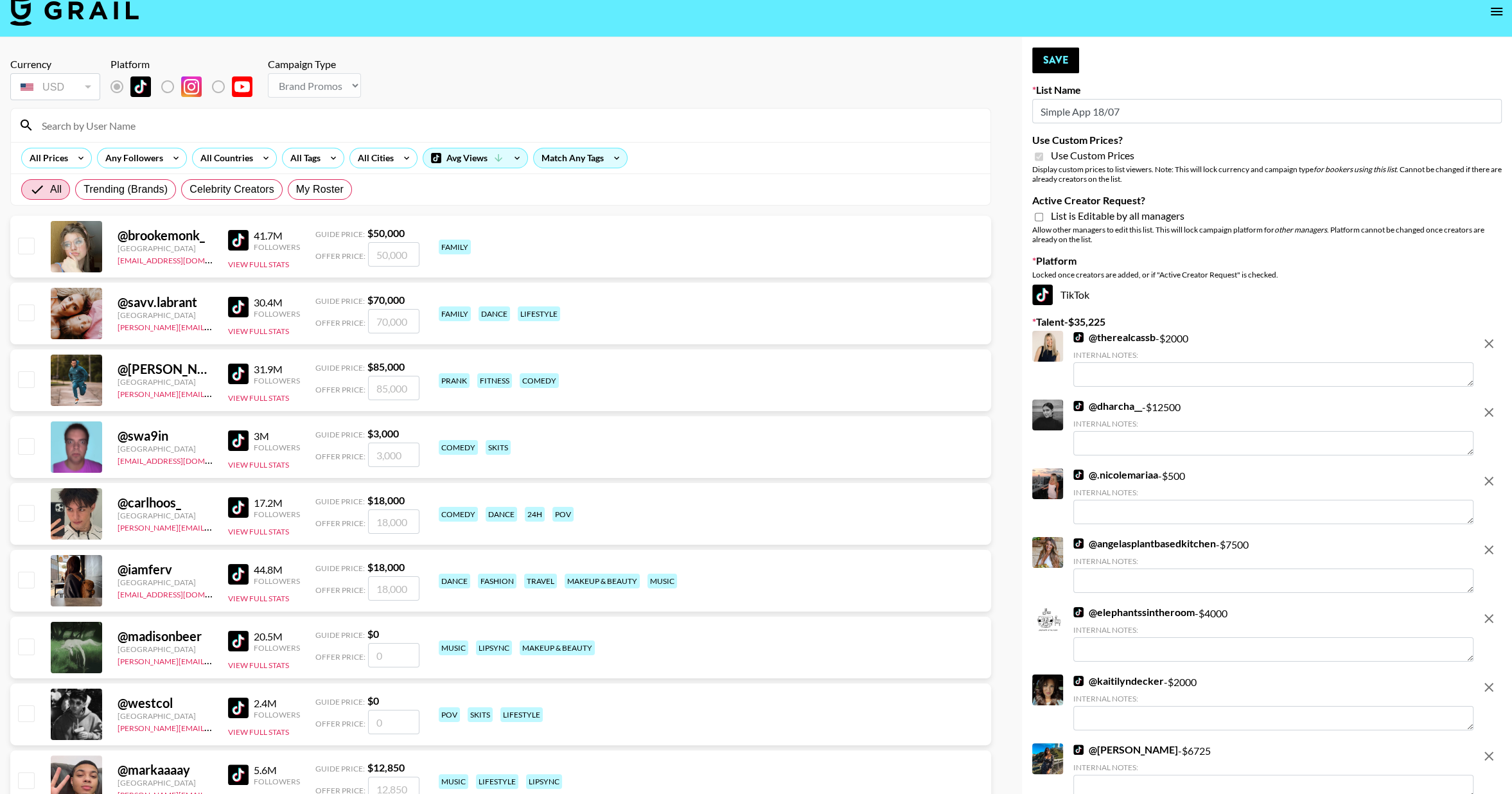
click at [1489, 340] on icon "remove" at bounding box center [1488, 344] width 15 height 15
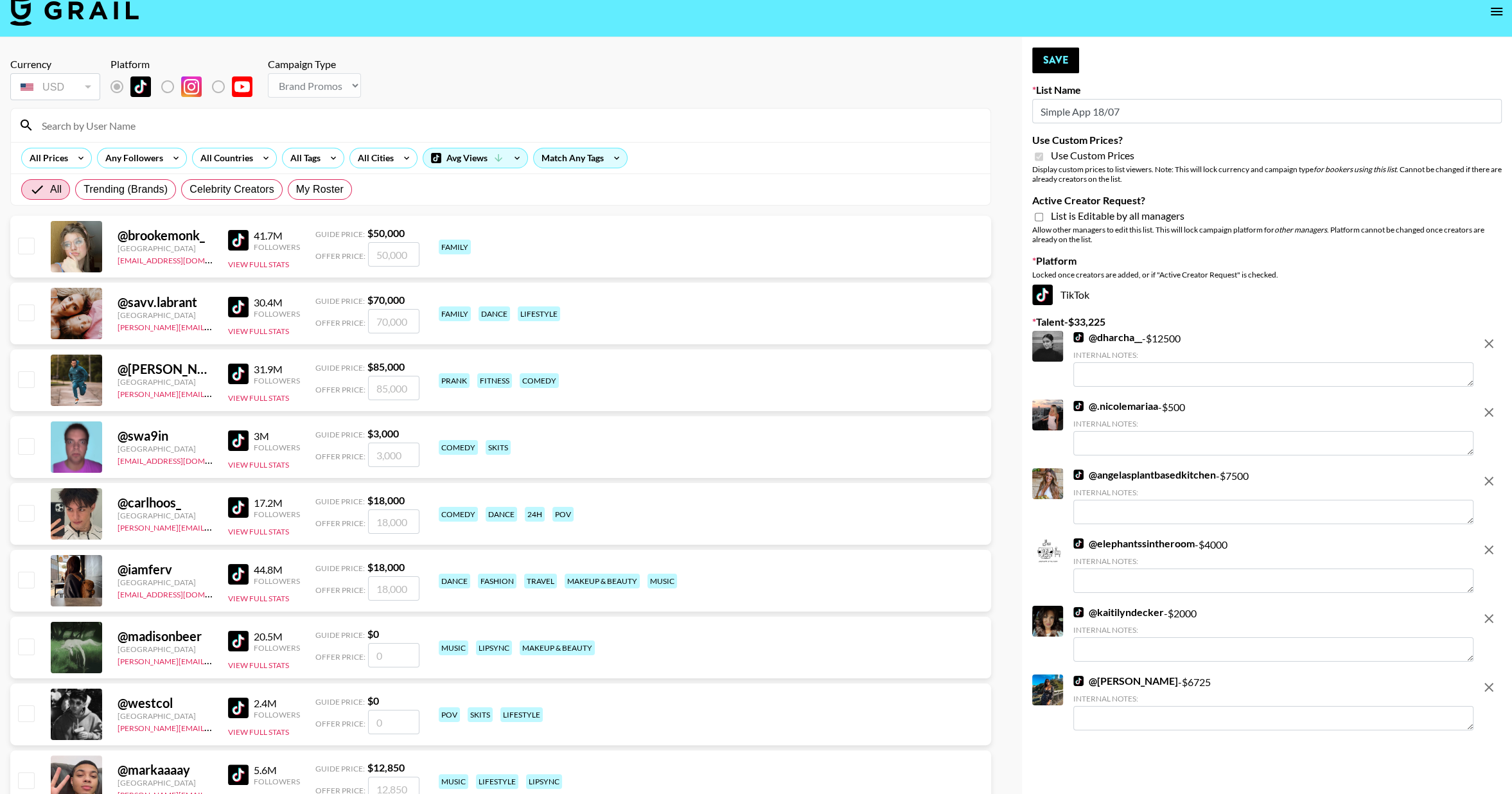
click at [1489, 340] on icon "remove" at bounding box center [1488, 344] width 15 height 15
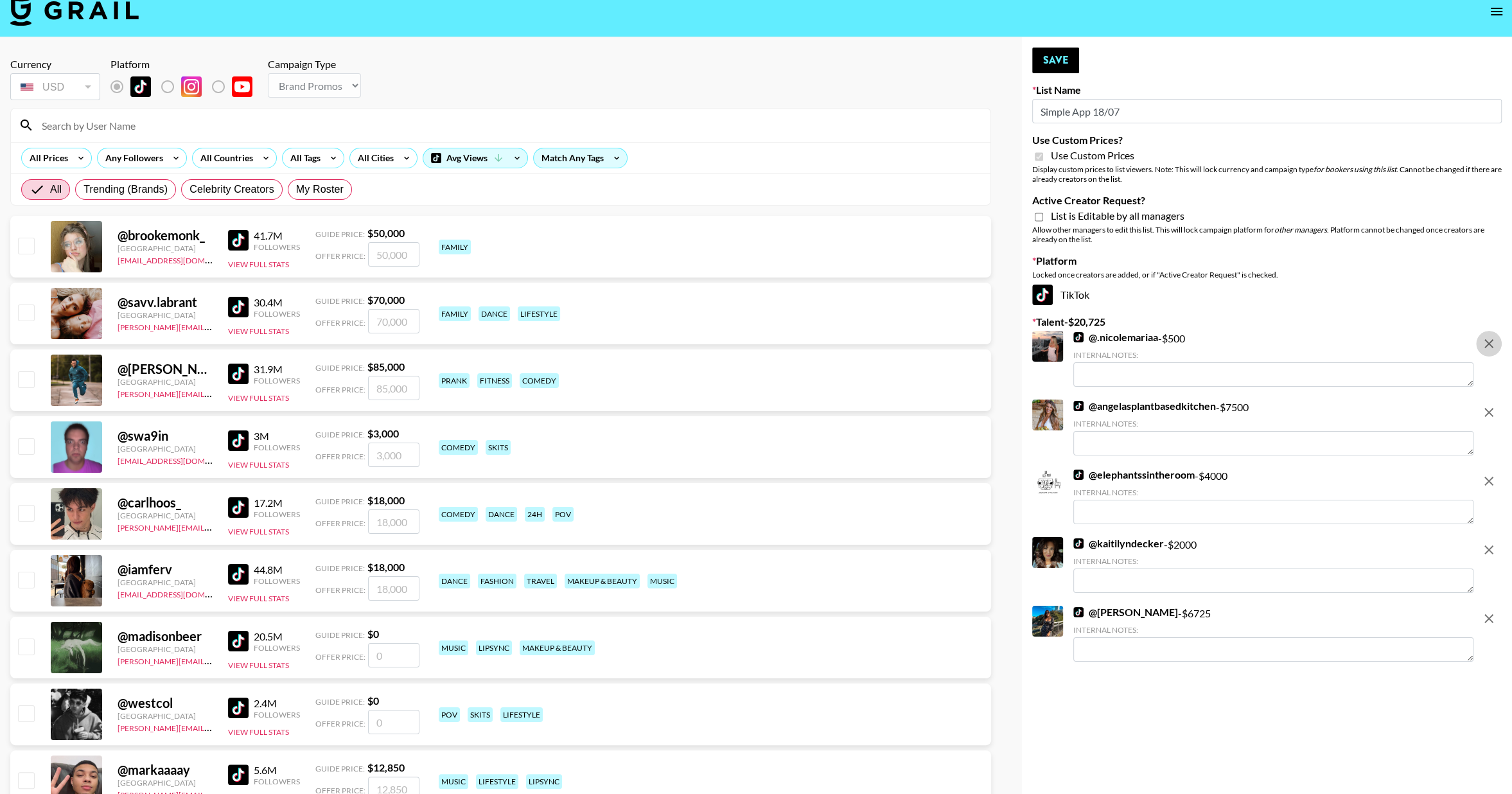
click at [1489, 340] on icon "remove" at bounding box center [1488, 344] width 15 height 15
click at [1489, 405] on icon "remove" at bounding box center [1488, 412] width 15 height 15
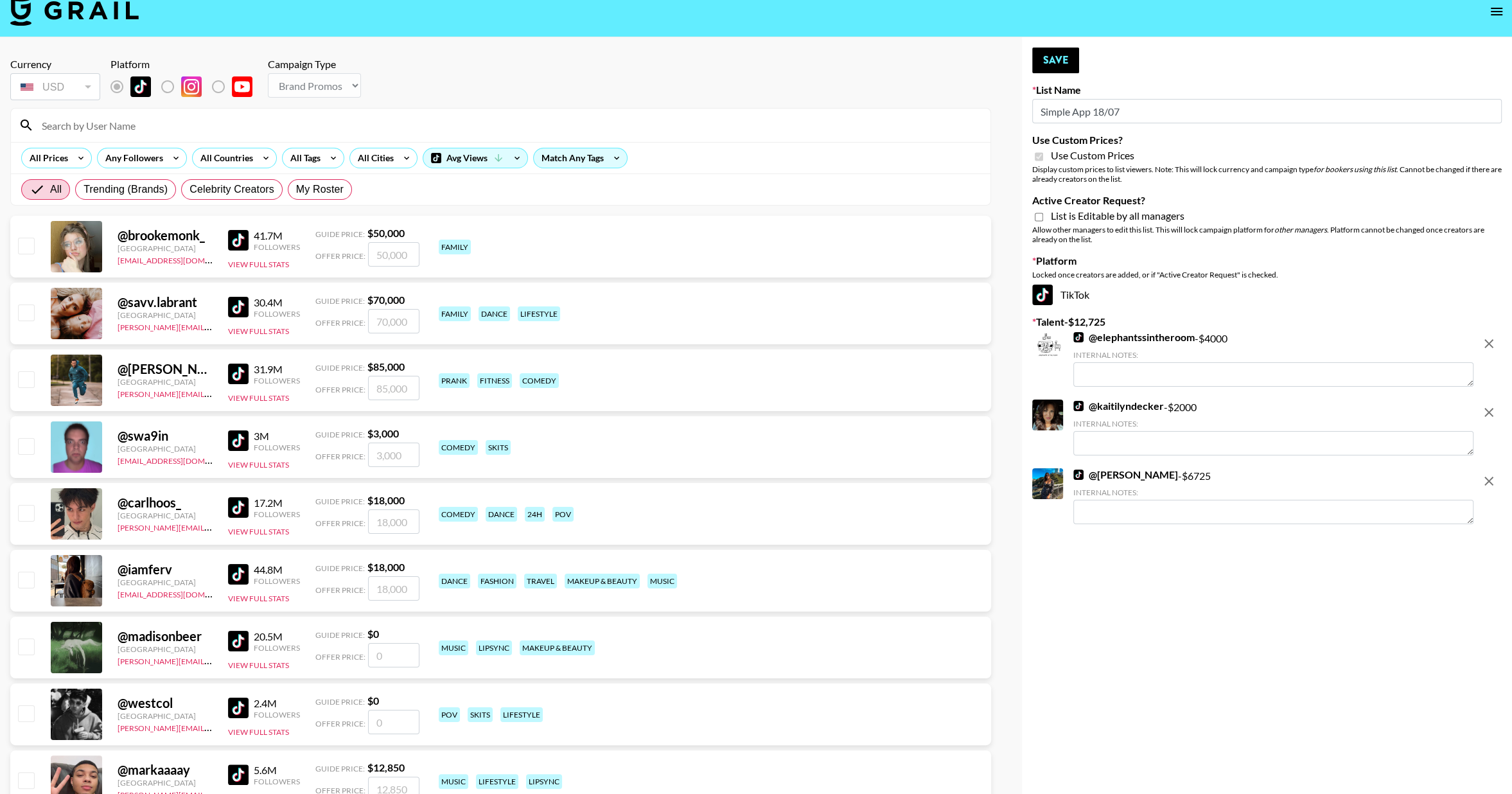
click at [1489, 340] on icon "remove" at bounding box center [1488, 344] width 15 height 15
click at [1489, 405] on icon "remove" at bounding box center [1488, 412] width 15 height 15
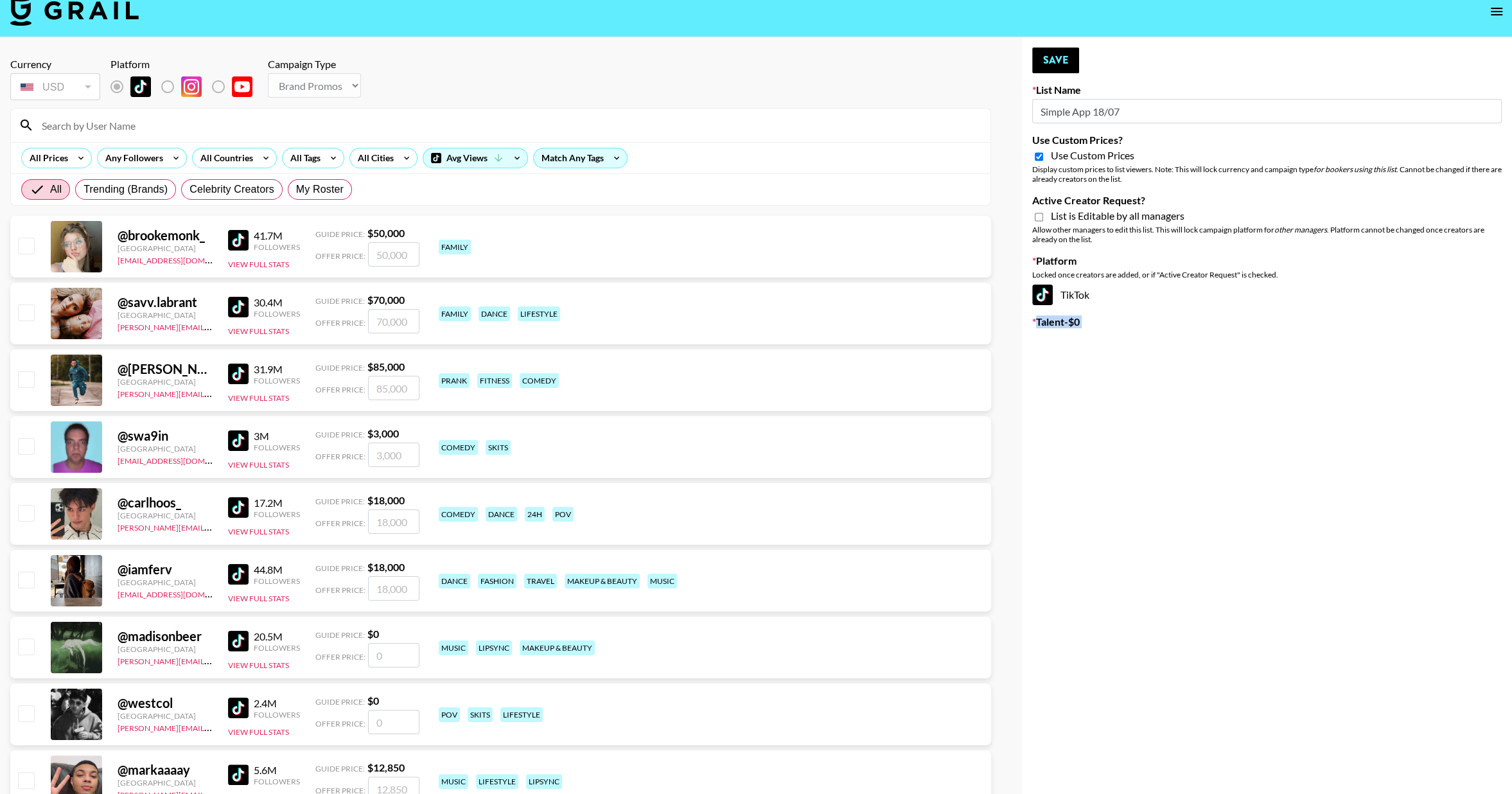
click at [1047, 67] on button "Save" at bounding box center [1056, 60] width 47 height 25
click at [1146, 114] on input "Simple App 18/07" at bounding box center [1267, 111] width 470 height 24
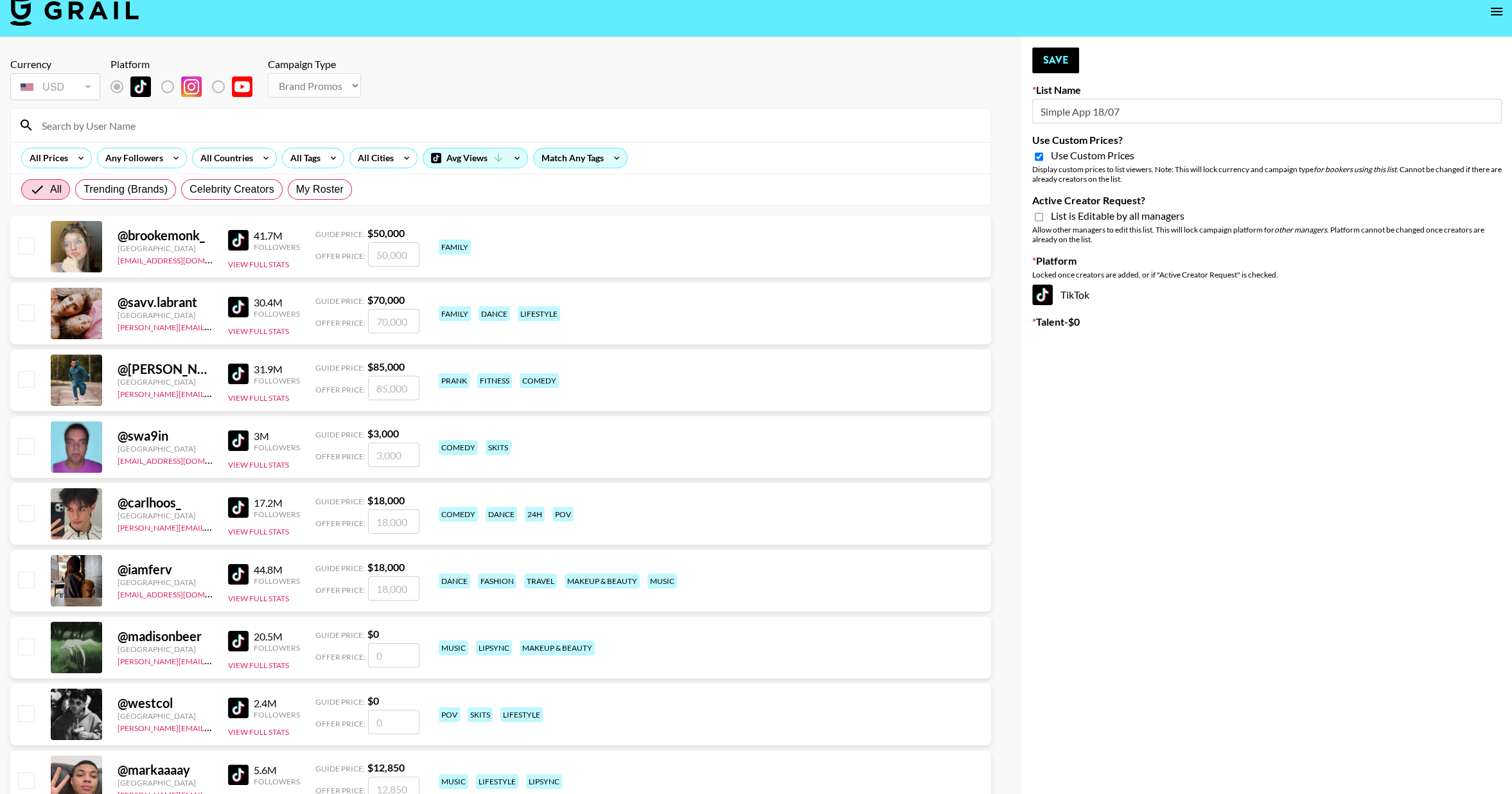
click at [1146, 114] on input "Simple App 18/07" at bounding box center [1267, 111] width 470 height 24
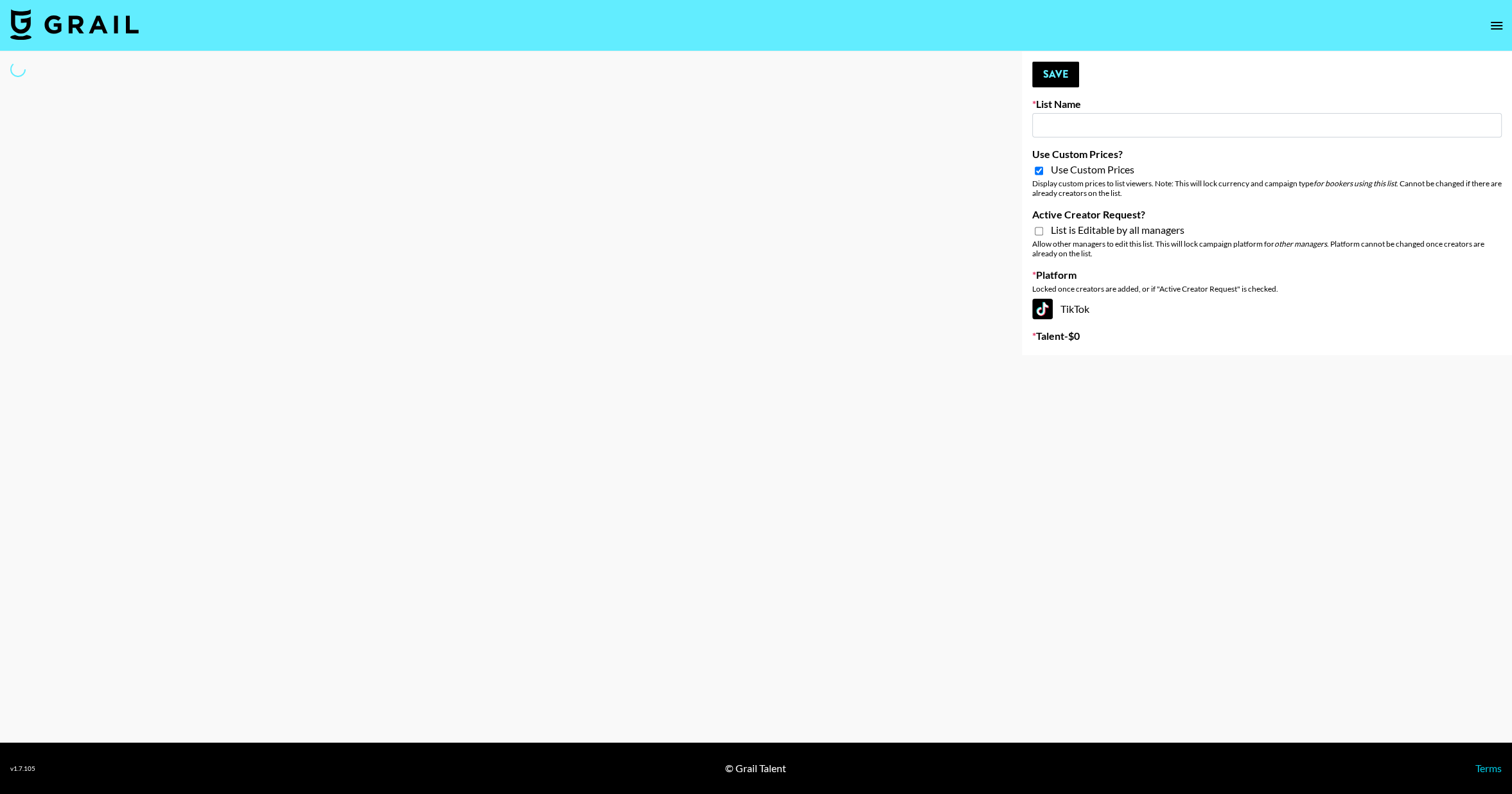
type input "M"
select select "Brand"
type input "No"
select select "Brand"
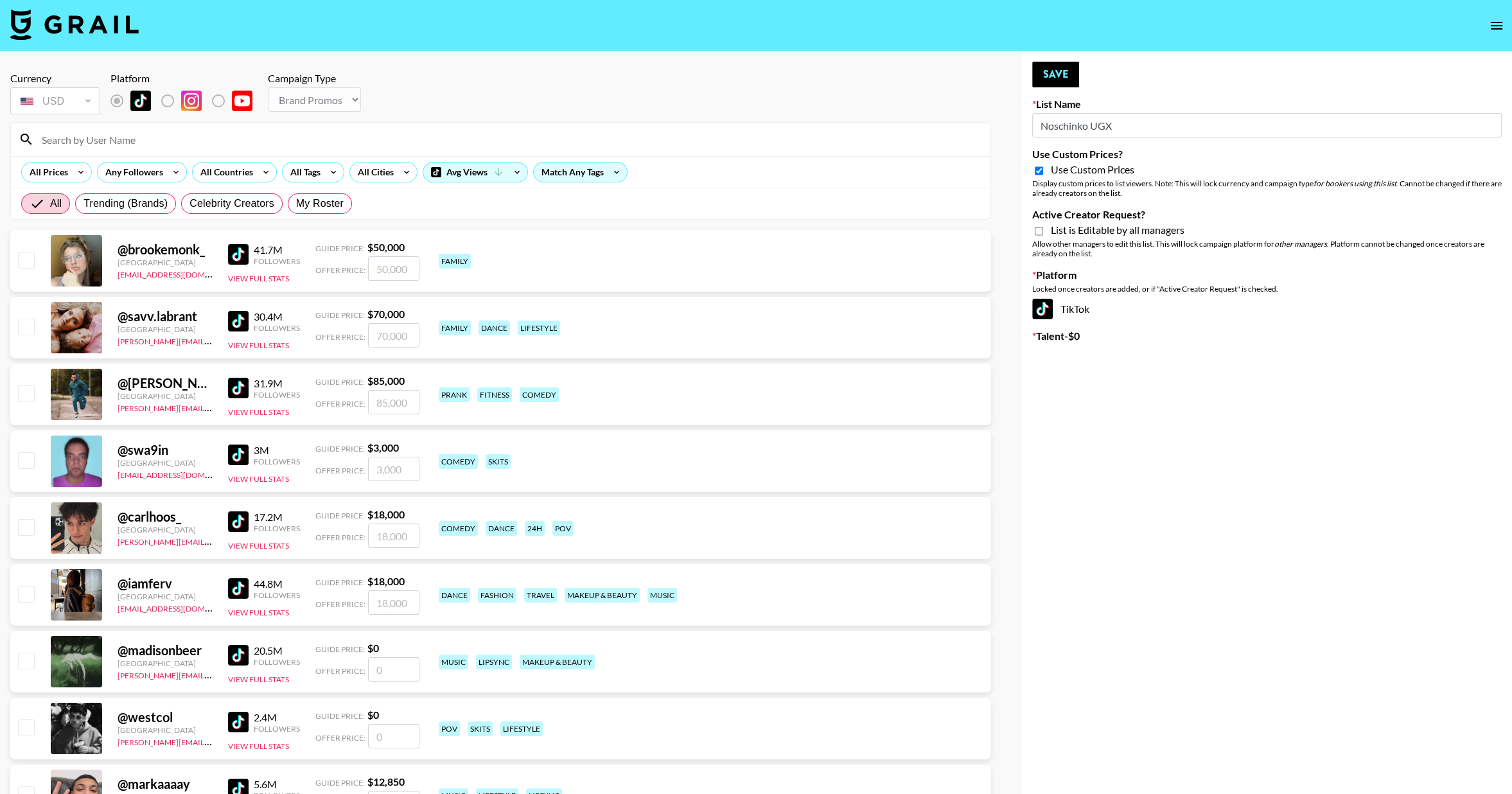
type input "Simple App 18/07"
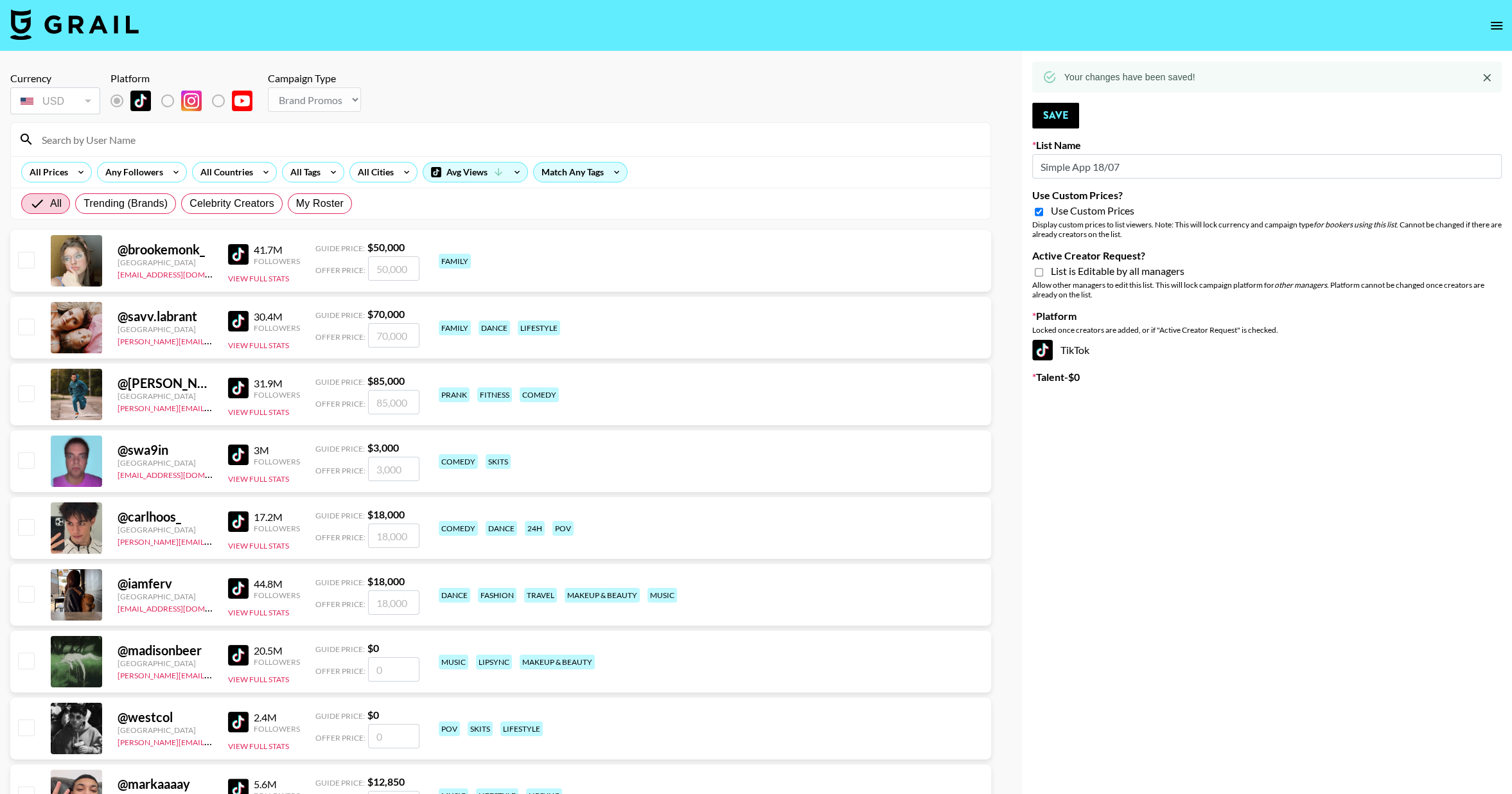
click at [1091, 171] on input "Simple App 18/07" at bounding box center [1267, 166] width 470 height 24
click at [1090, 161] on input "Simple App 18/07" at bounding box center [1267, 166] width 470 height 24
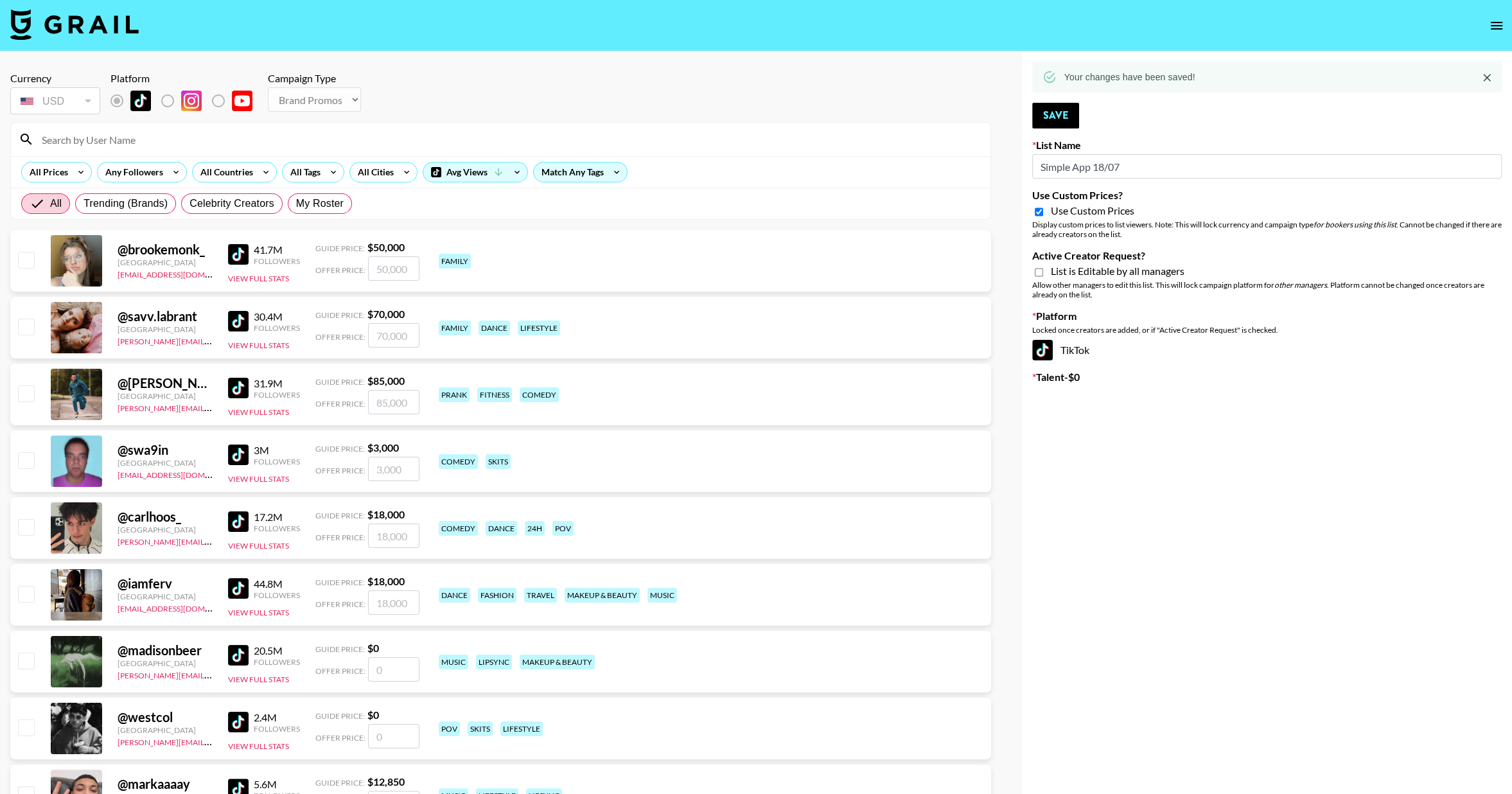
click at [1090, 161] on input "Simple App 18/07" at bounding box center [1267, 166] width 470 height 24
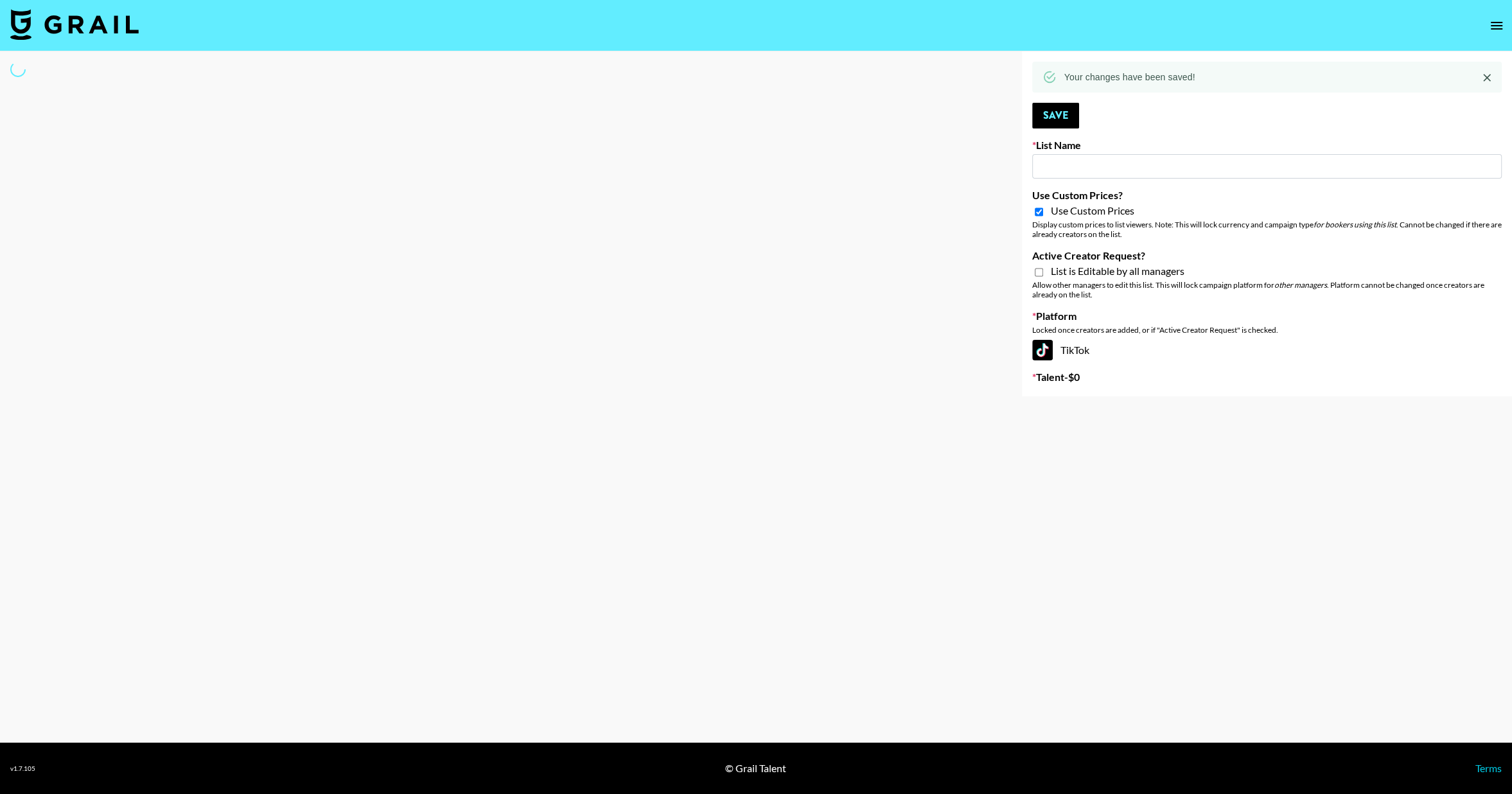
paste input "**Noschinko UGC**"
type input "**Noschinko UGC**"
select select "Brand"
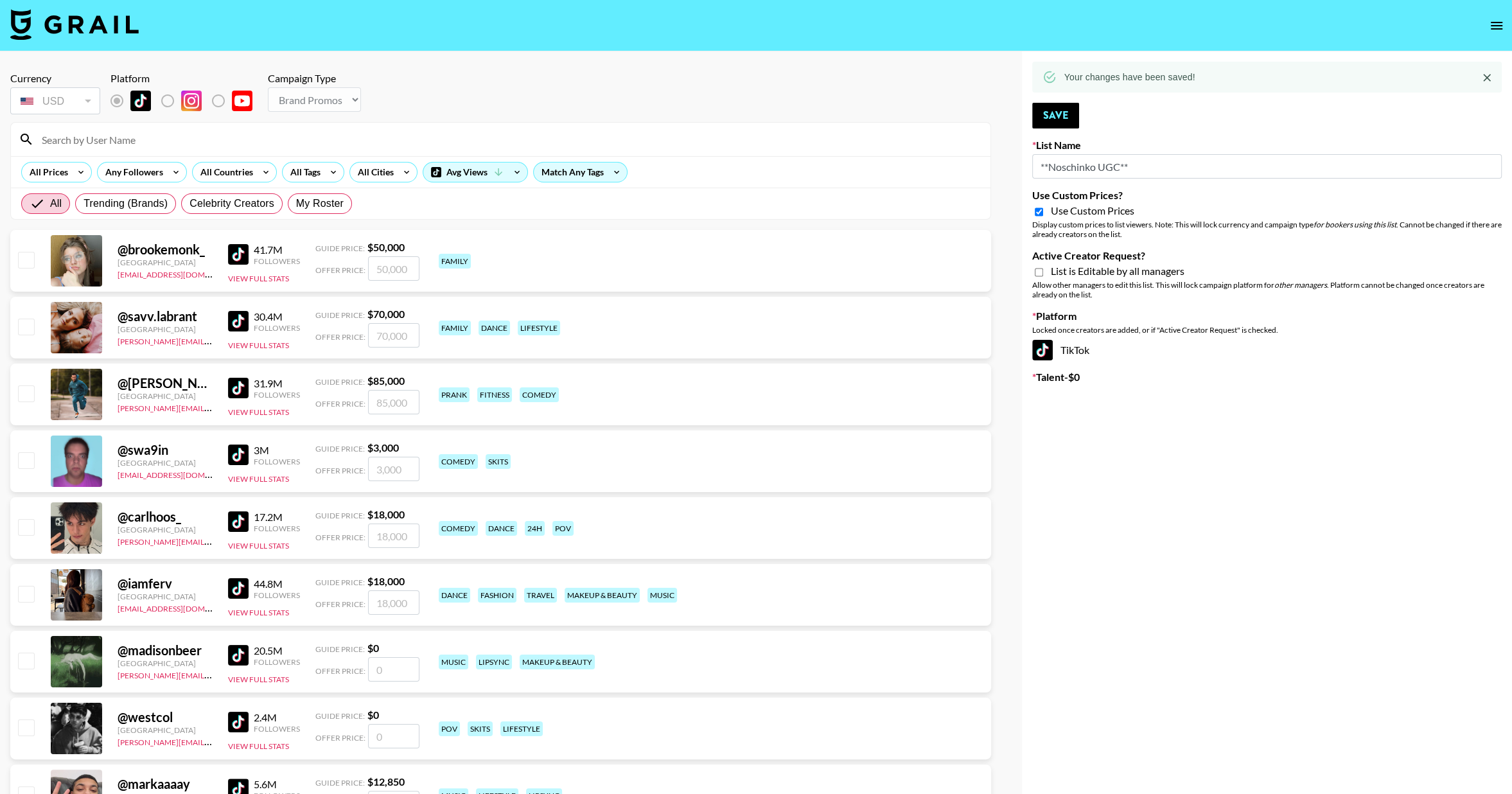
type input "**Noschinko UGC**"
click at [1038, 273] on input "Active Creator Request?" at bounding box center [1039, 273] width 8 height 12
checkbox input "true"
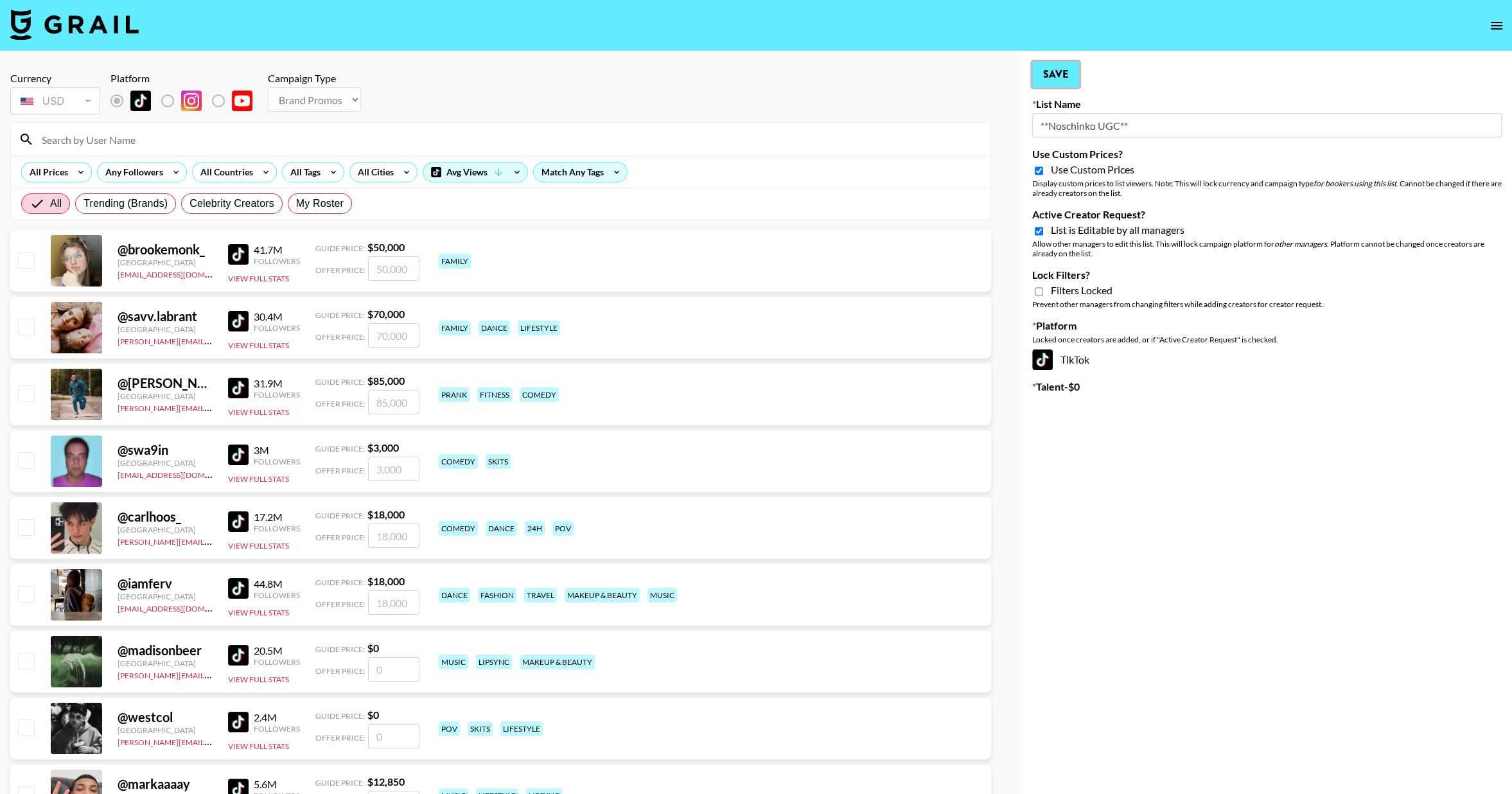
click at [1055, 83] on button "Save" at bounding box center [1056, 74] width 47 height 25
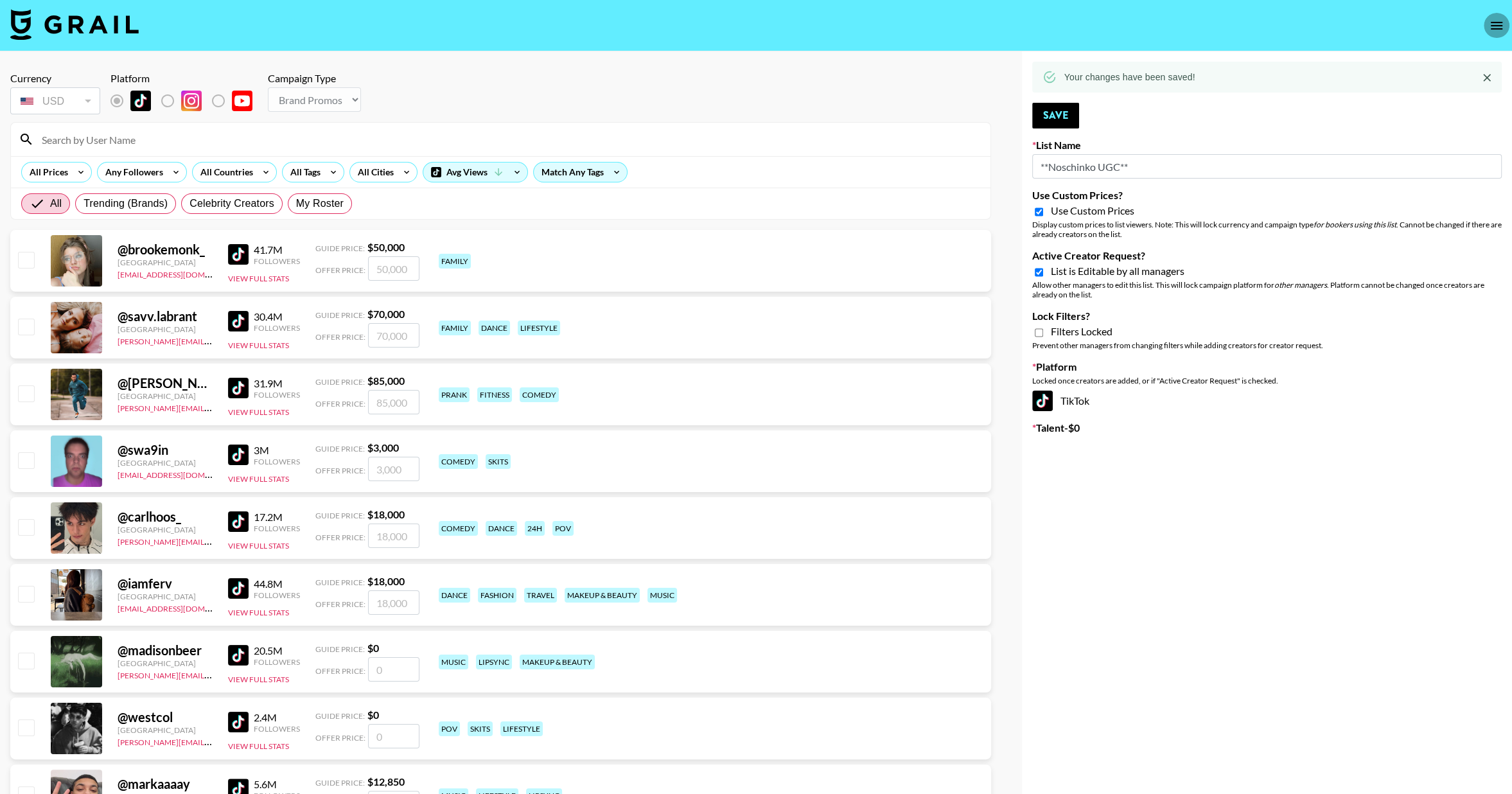
click at [1495, 24] on icon "open drawer" at bounding box center [1497, 25] width 15 height 15
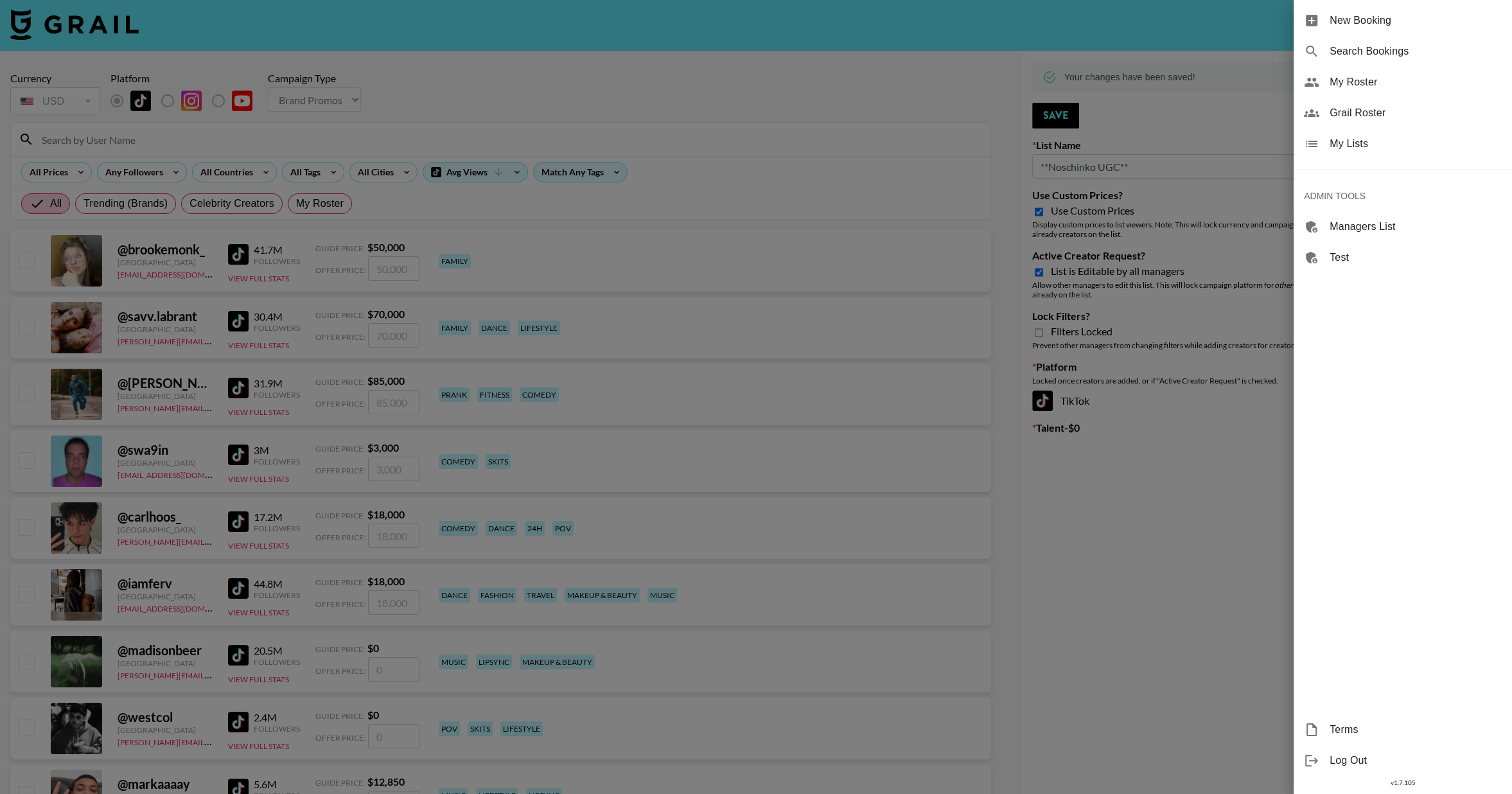
click at [1069, 146] on div at bounding box center [756, 397] width 1512 height 794
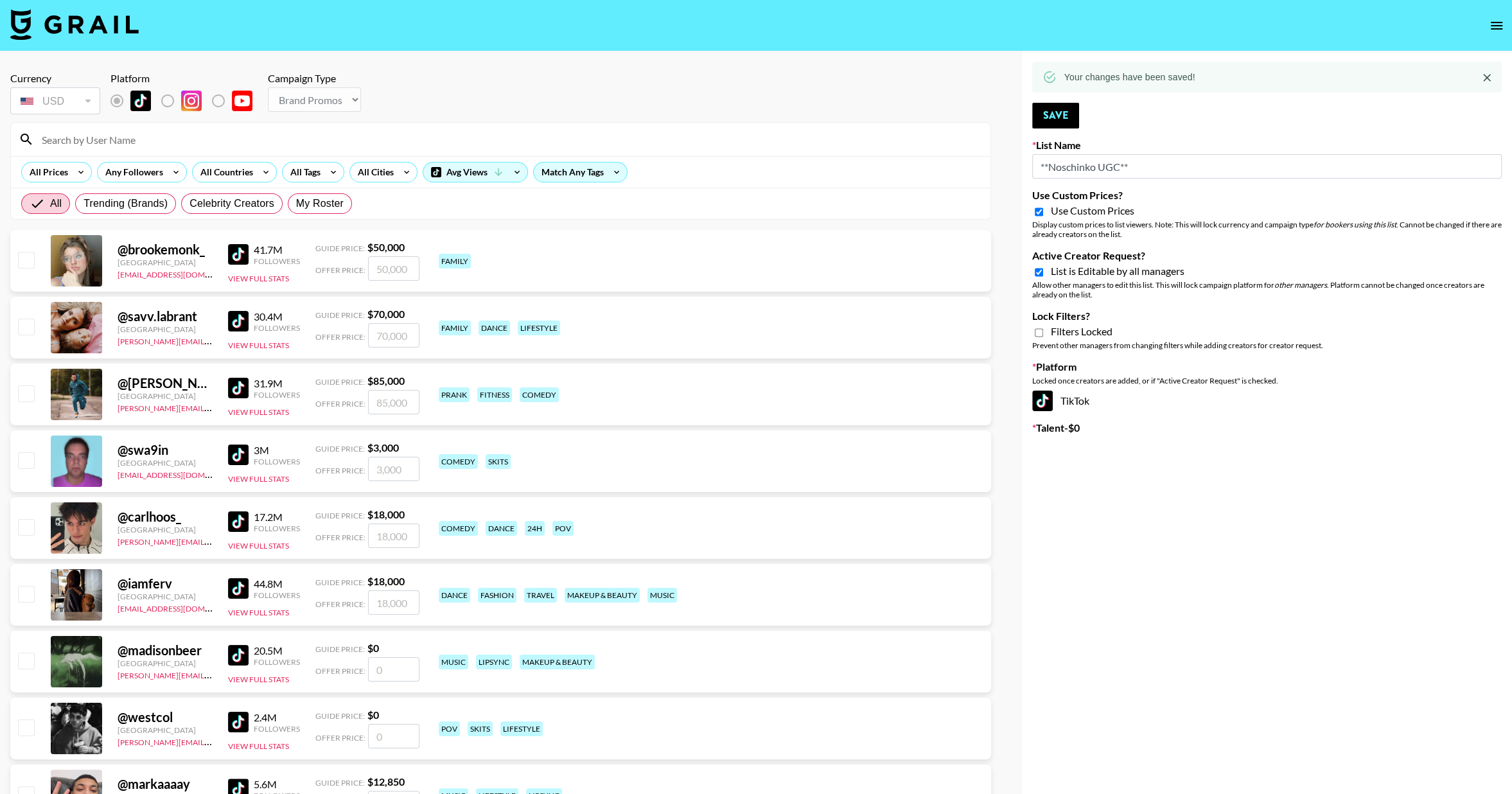
click at [1489, 25] on icon "open drawer" at bounding box center [1497, 25] width 15 height 15
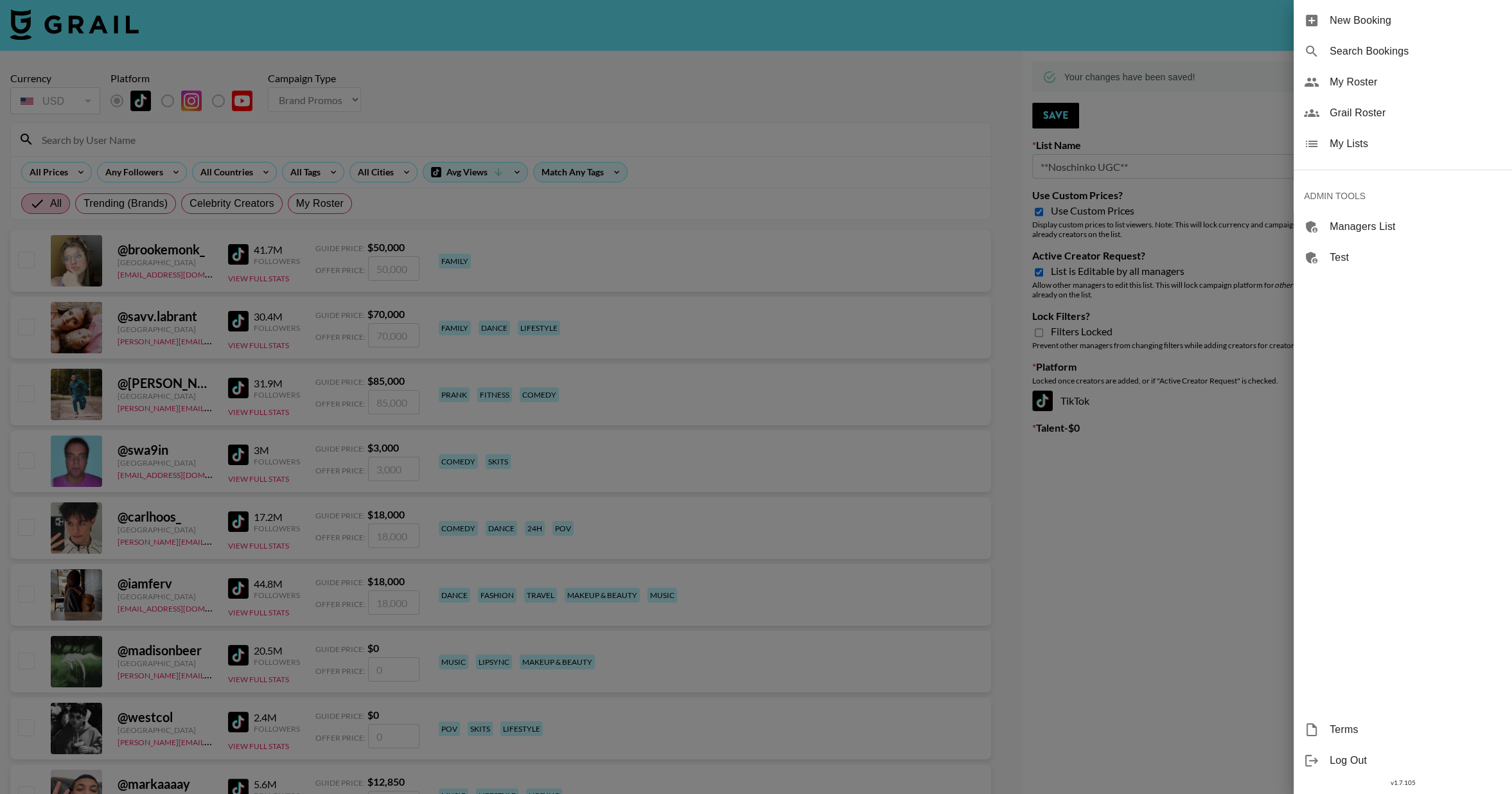
click at [1334, 148] on span "My Lists" at bounding box center [1416, 144] width 172 height 15
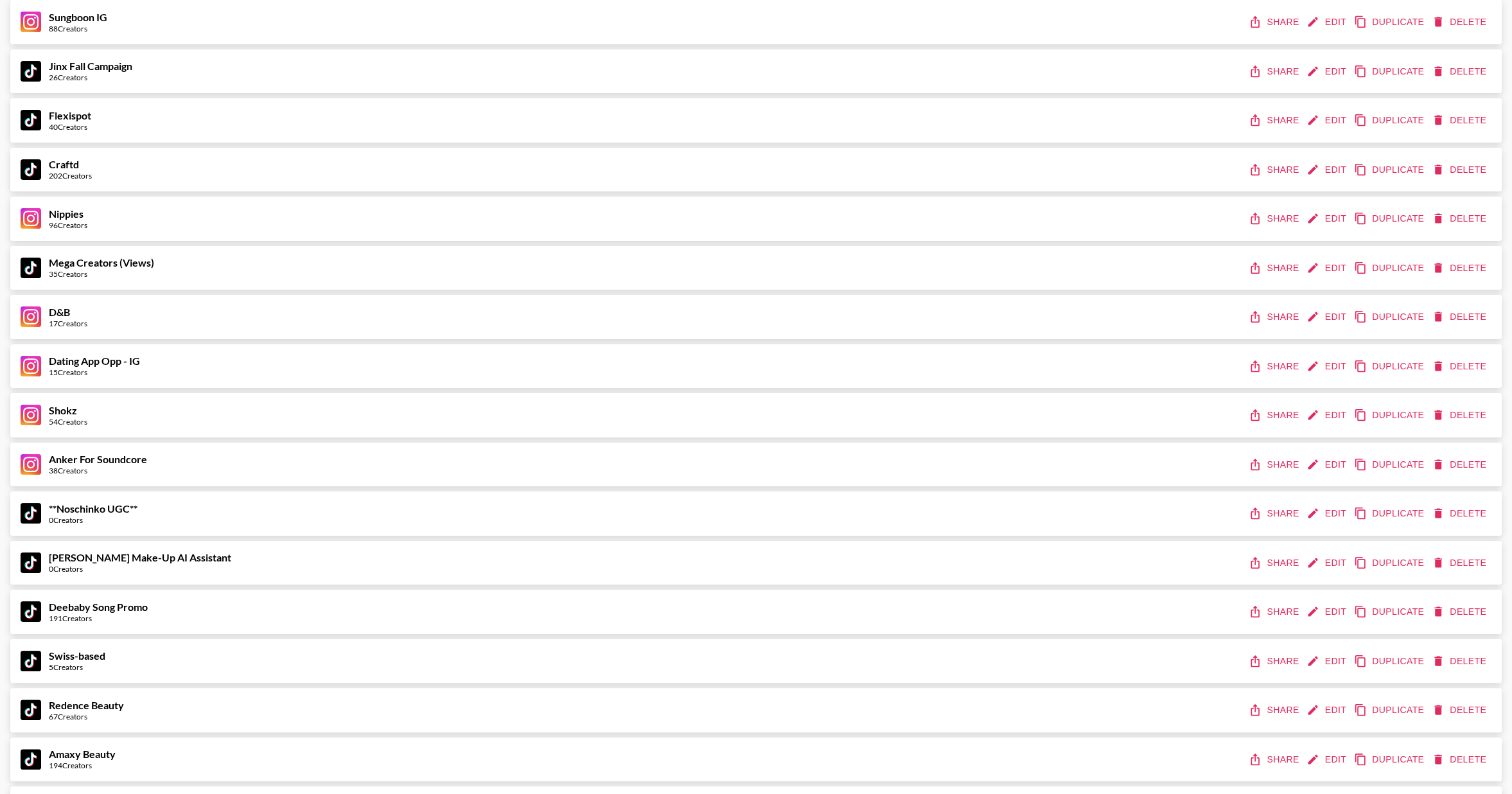
scroll to position [101, 0]
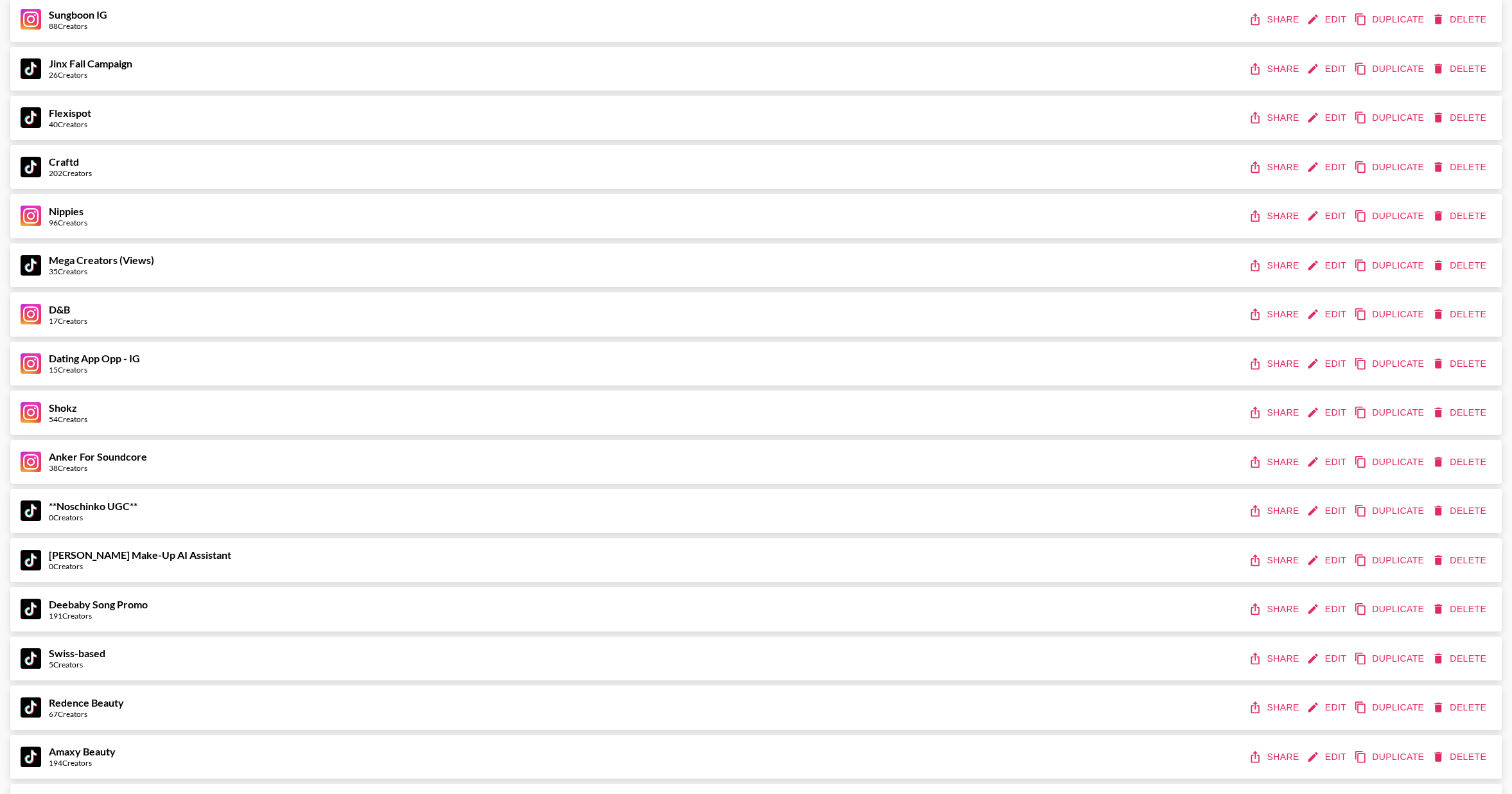
click at [1321, 411] on button "Edit" at bounding box center [1328, 412] width 47 height 24
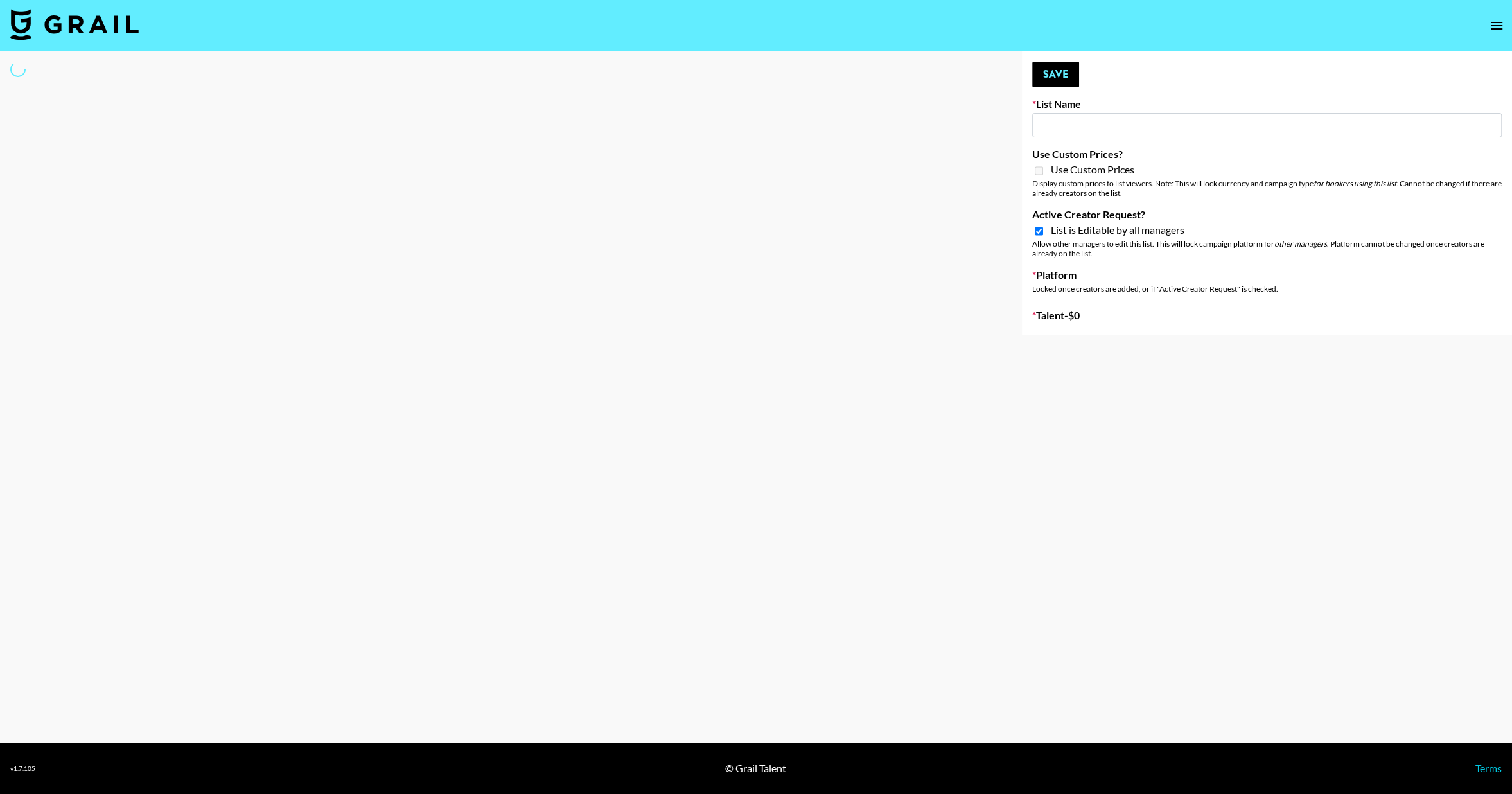
type input "Shokz"
checkbox input "true"
select select "Song"
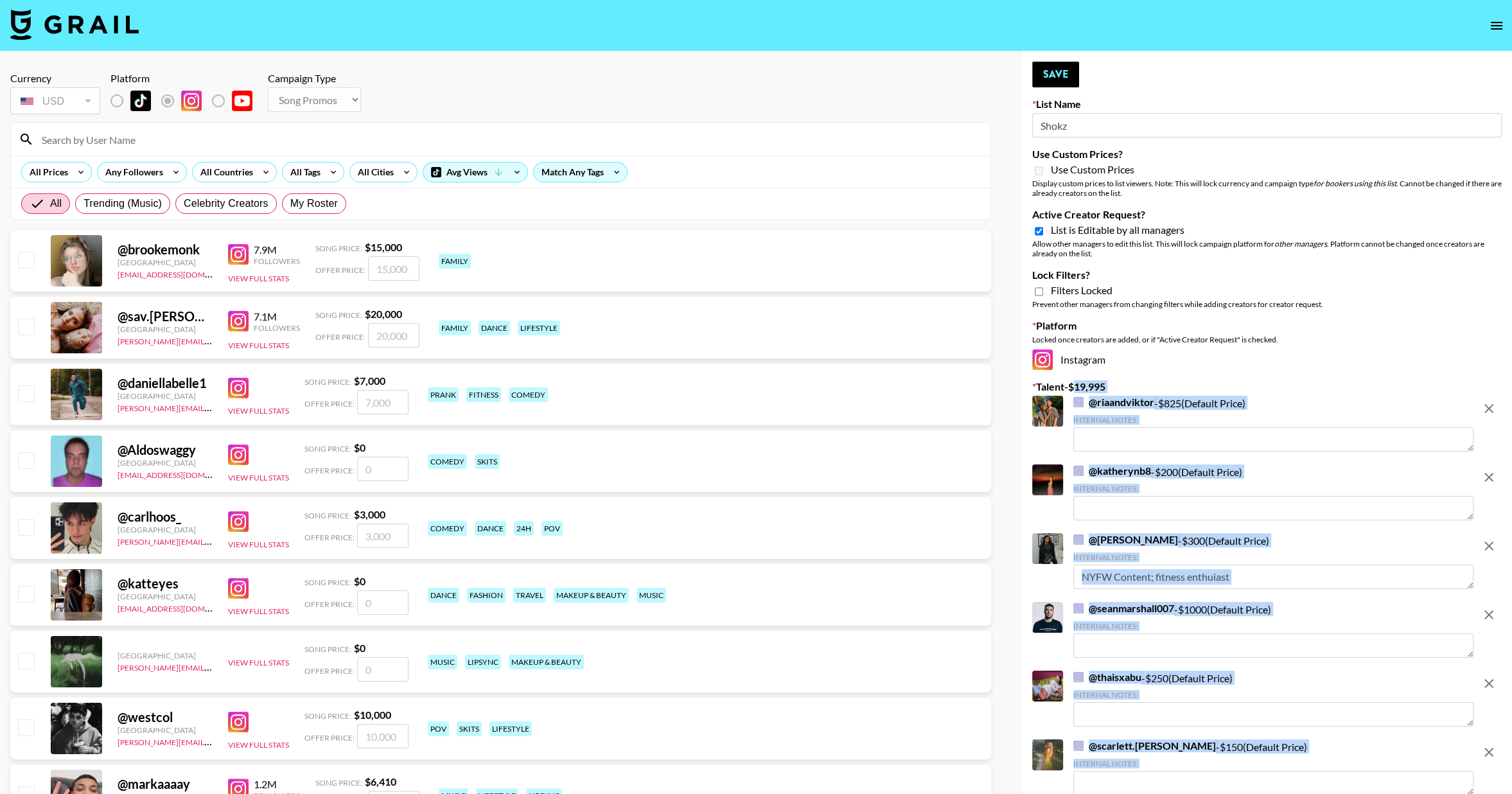
click at [1058, 128] on input "Shokz" at bounding box center [1267, 125] width 470 height 24
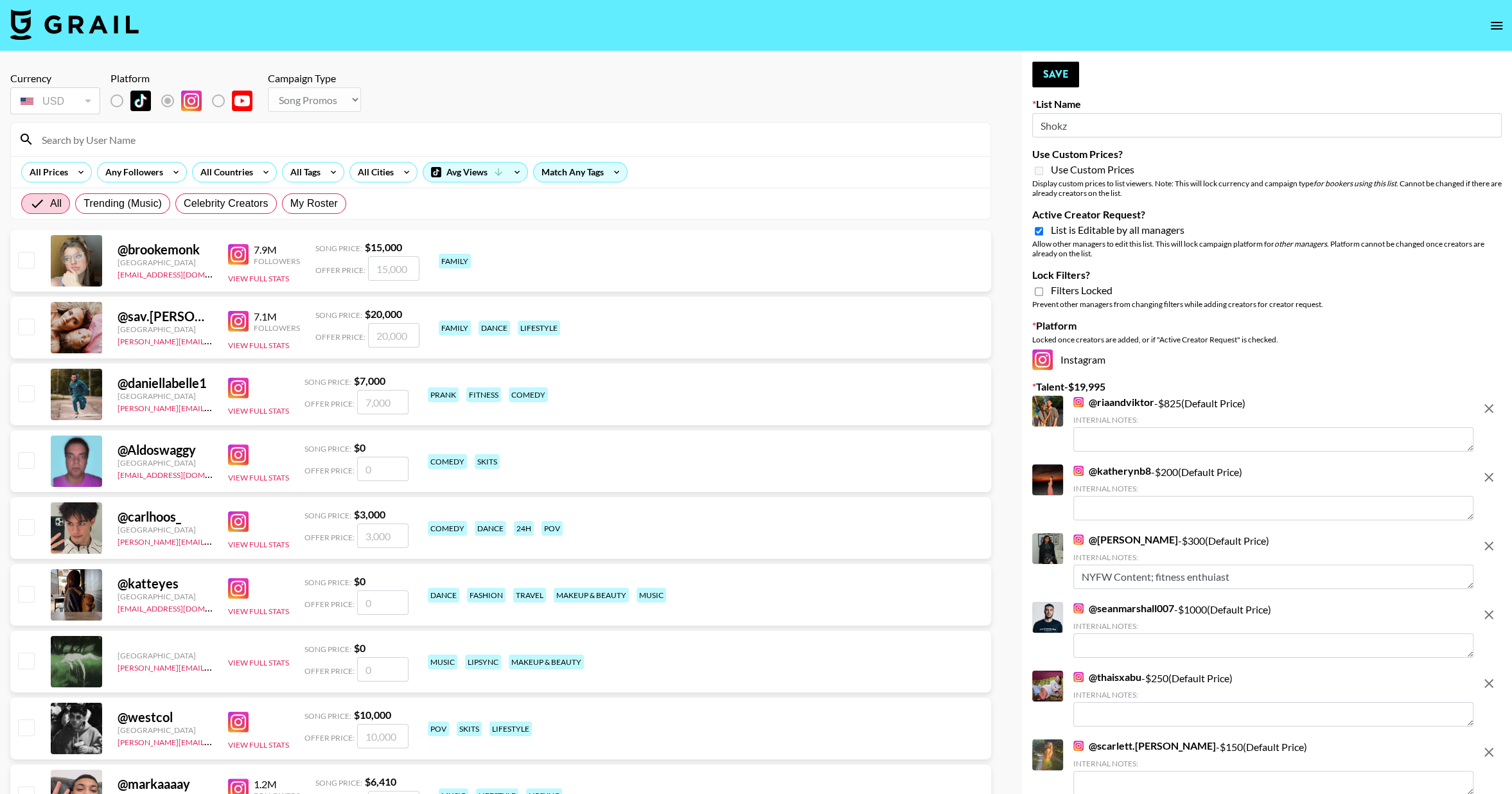
click at [1058, 128] on input "Shokz" at bounding box center [1267, 125] width 470 height 24
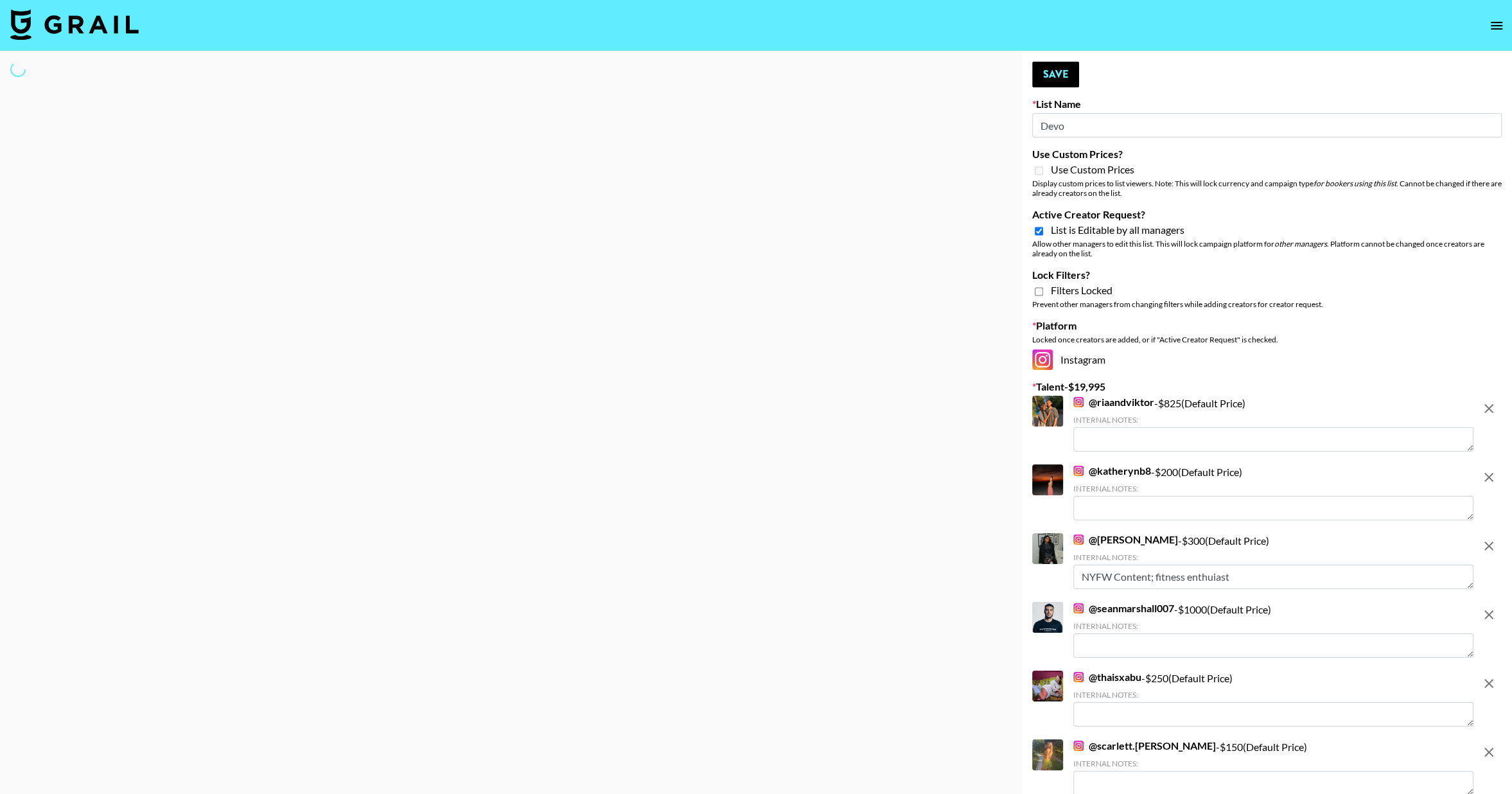
type input "[GEOGRAPHIC_DATA]"
select select "Song"
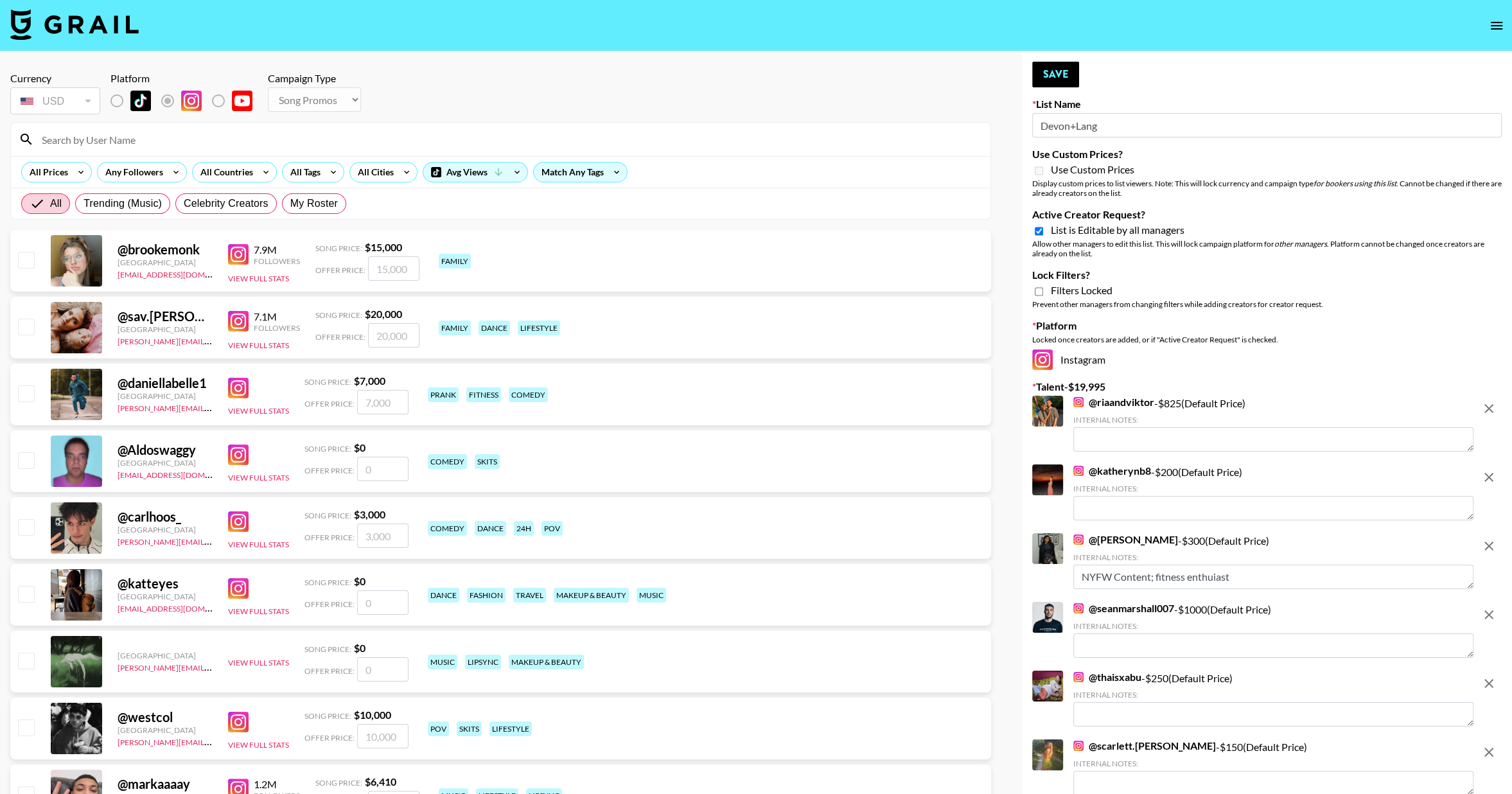
click at [1485, 405] on icon "remove" at bounding box center [1488, 408] width 9 height 9
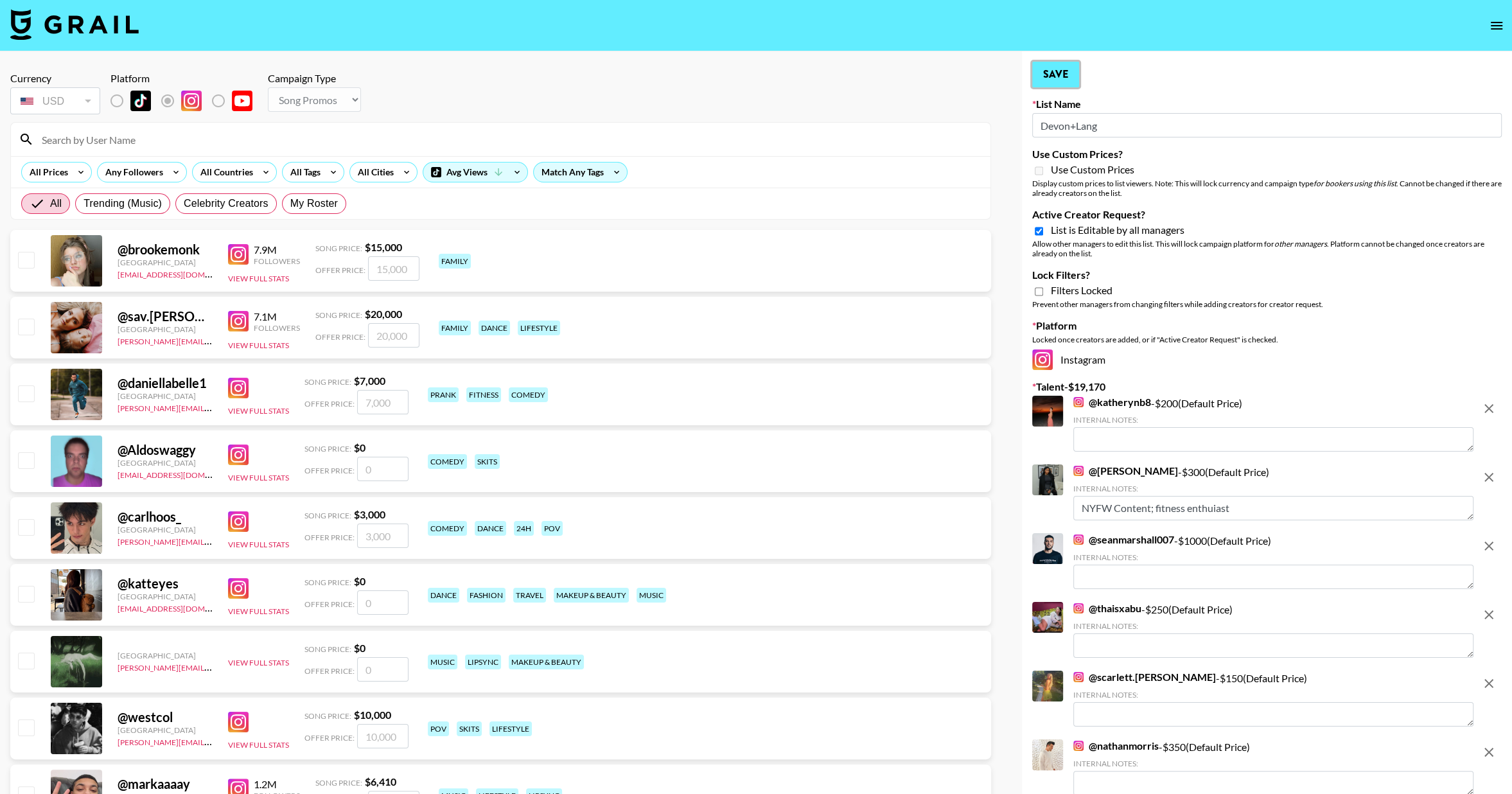
click at [1039, 76] on button "Save" at bounding box center [1056, 74] width 47 height 25
type input "Devon+Lang"
click at [1493, 370] on div "Instagram" at bounding box center [1267, 360] width 470 height 20
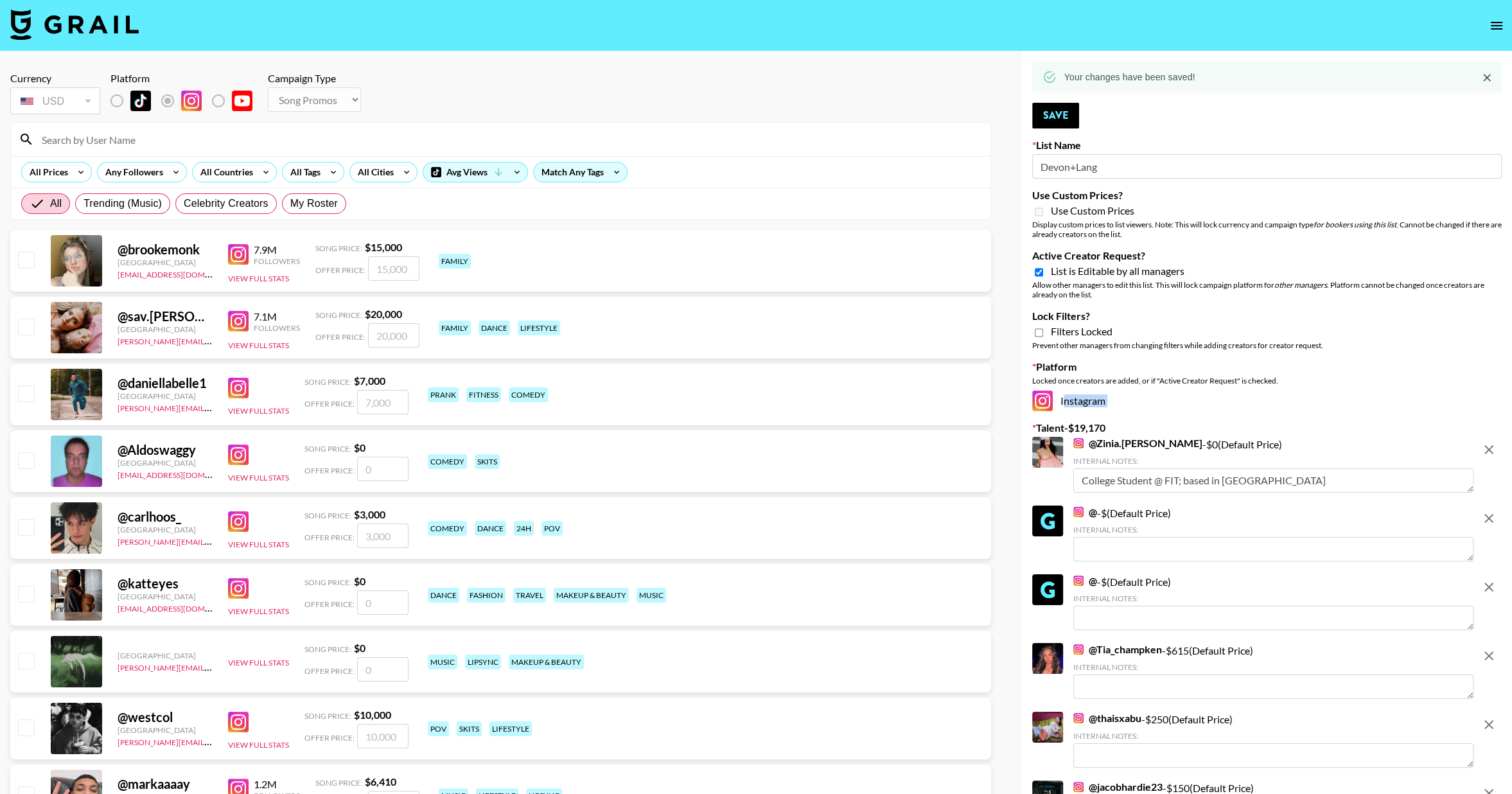
click at [1493, 404] on div "Instagram" at bounding box center [1267, 400] width 470 height 20
click at [1492, 403] on div "Instagram" at bounding box center [1267, 400] width 470 height 20
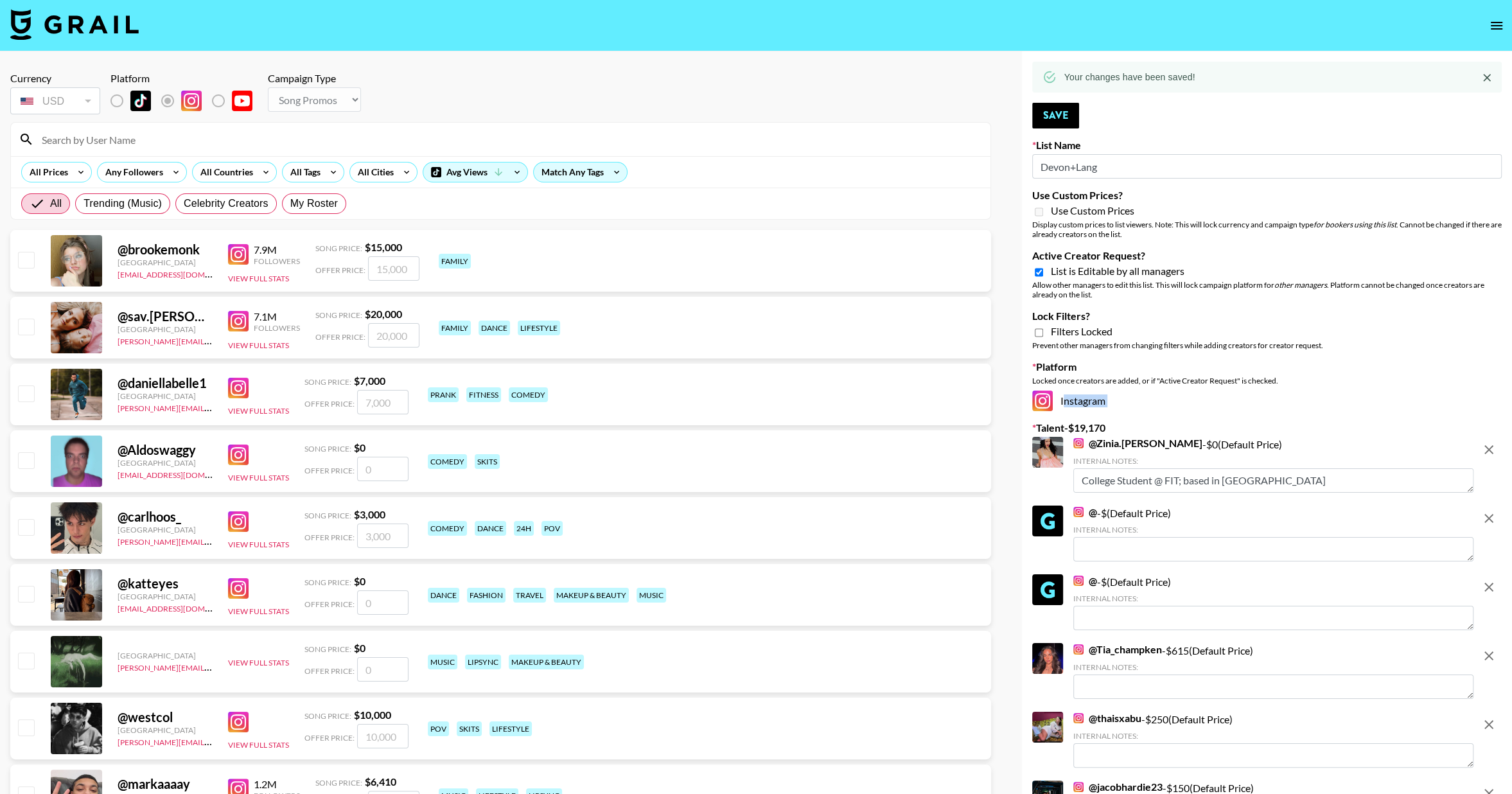
click at [1489, 448] on icon "remove" at bounding box center [1488, 449] width 9 height 9
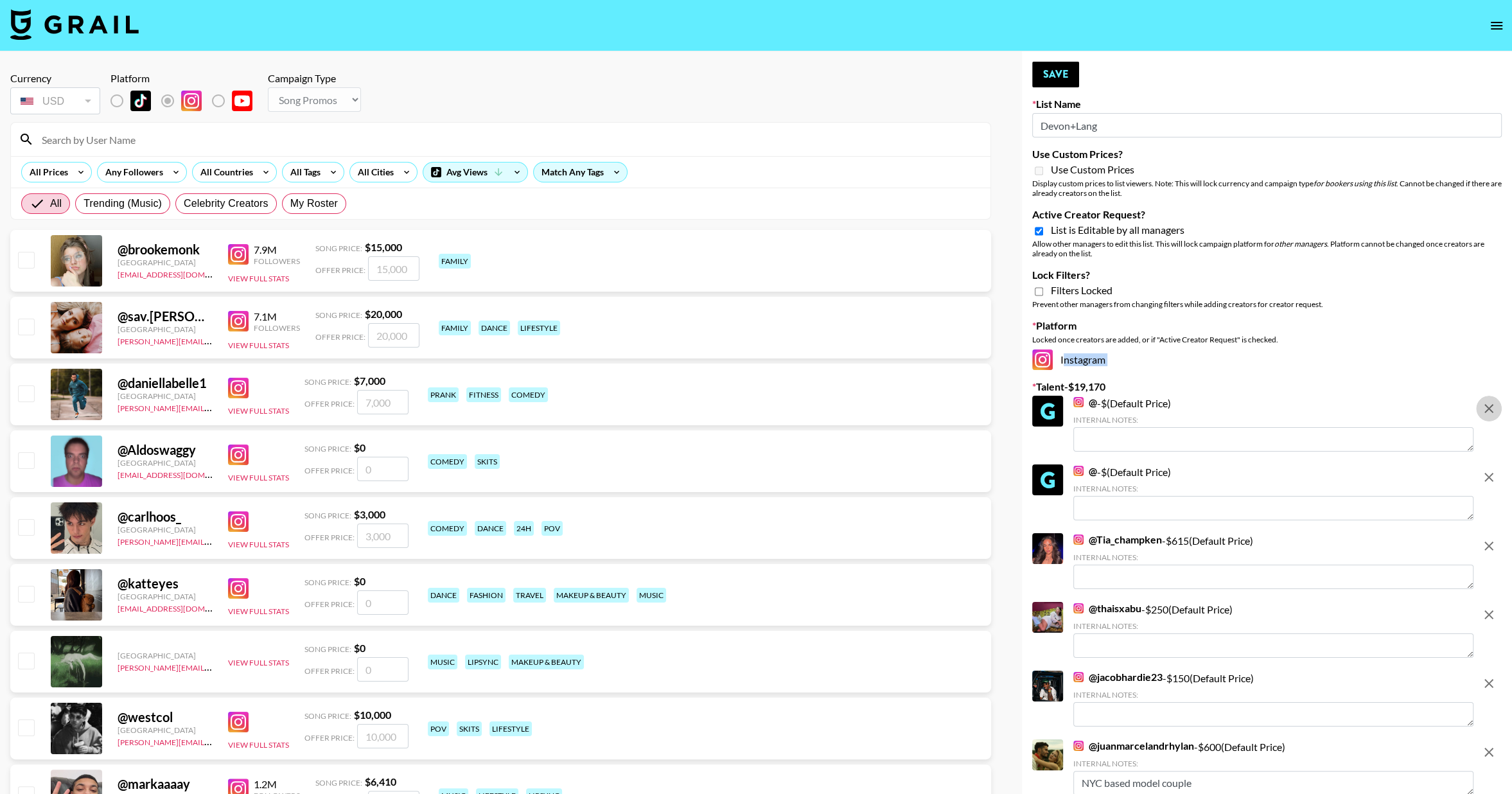
click at [1489, 411] on icon "remove" at bounding box center [1488, 408] width 15 height 15
click at [1489, 470] on icon "remove" at bounding box center [1488, 477] width 15 height 15
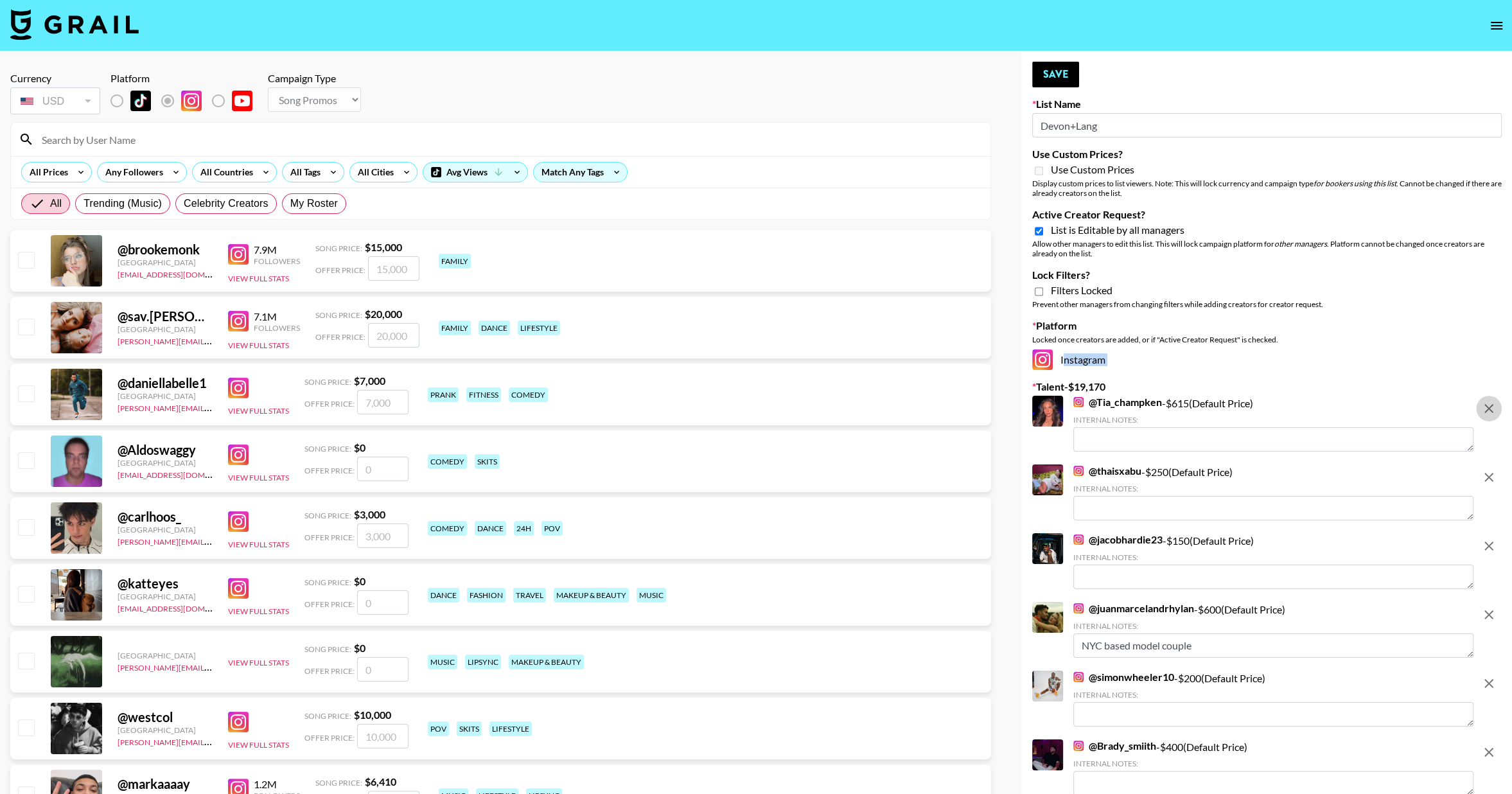
click at [1492, 408] on icon "remove" at bounding box center [1488, 408] width 15 height 15
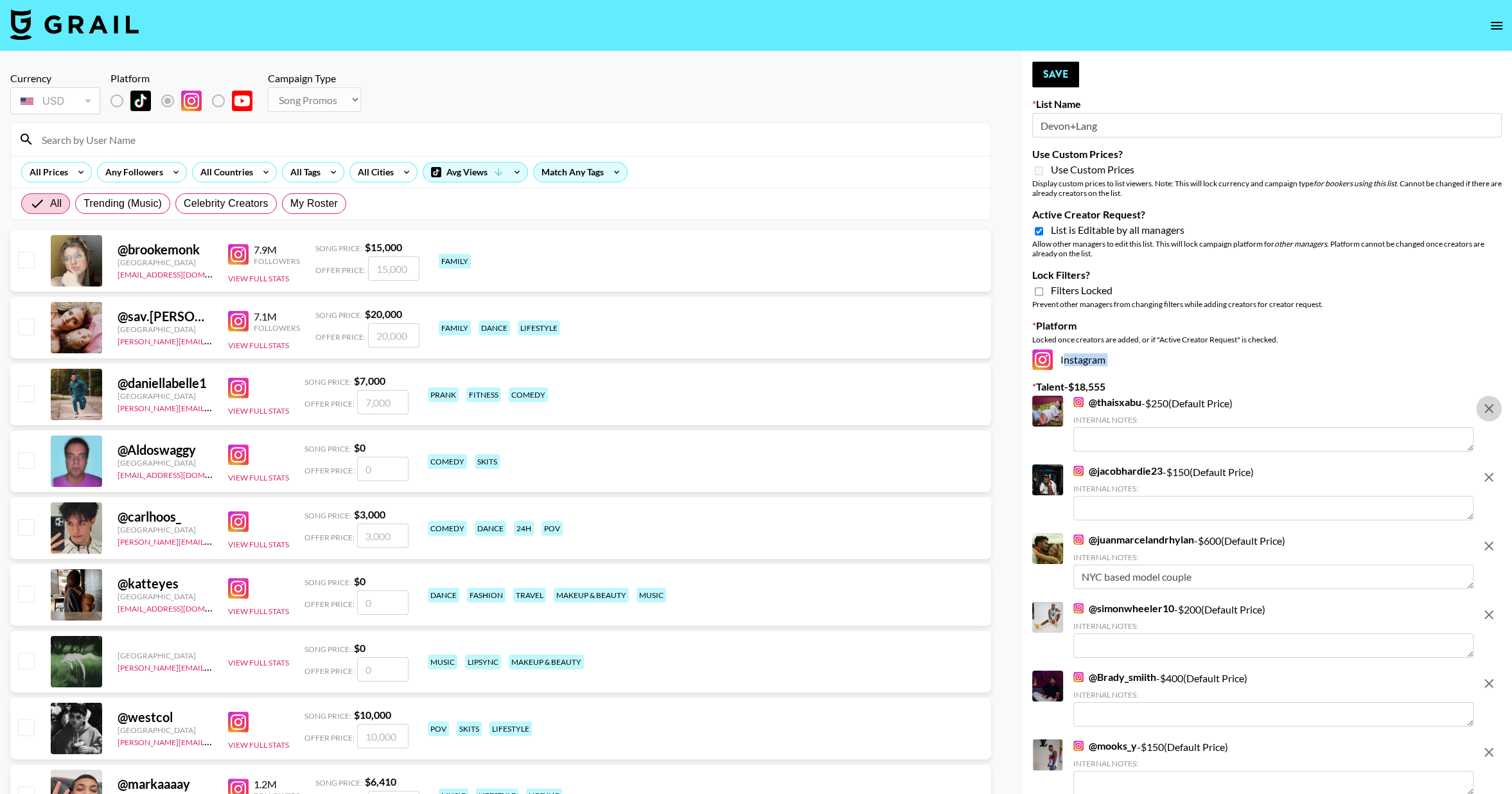
click at [1493, 408] on icon "remove" at bounding box center [1488, 408] width 15 height 15
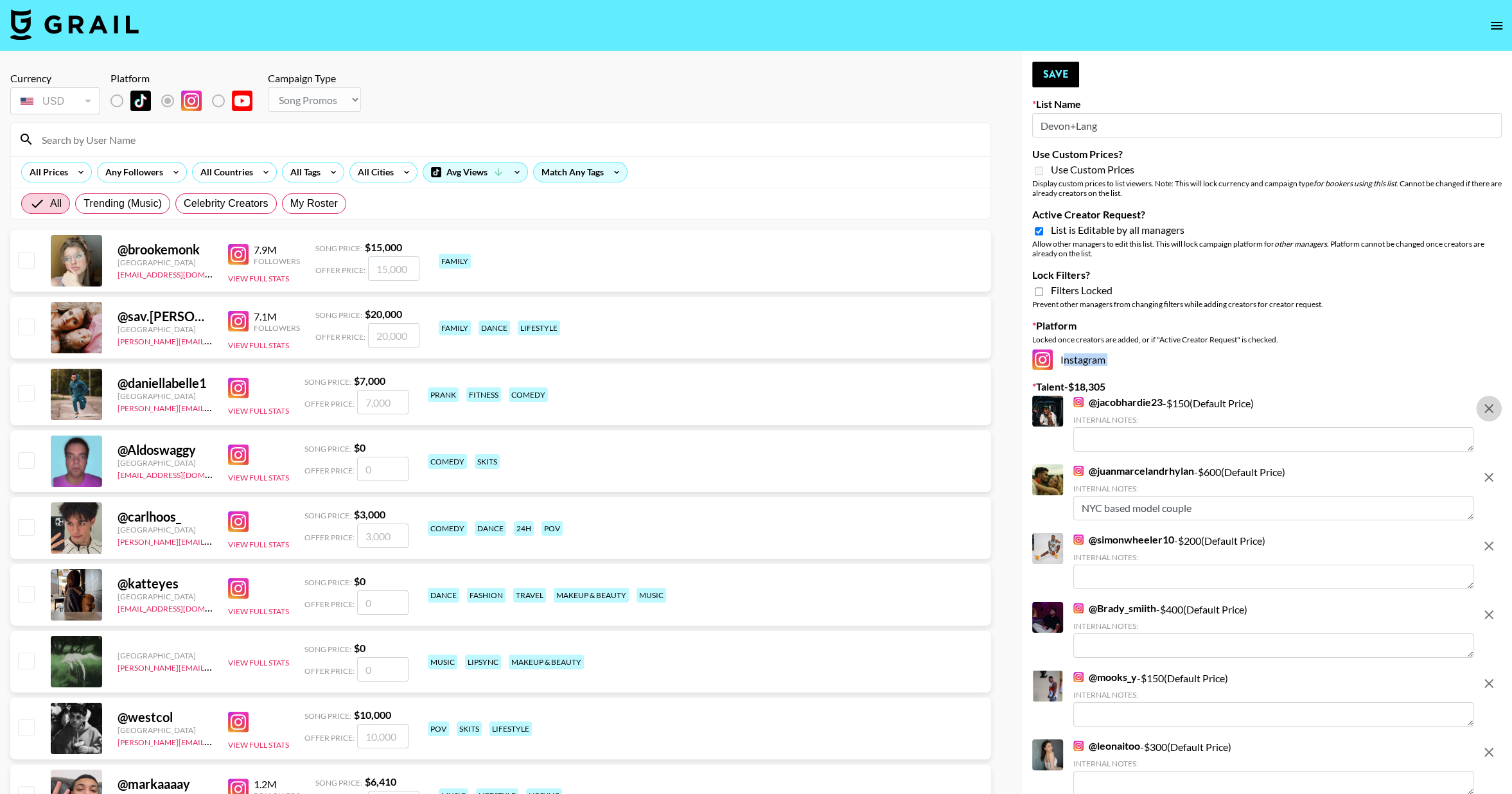
click at [1493, 407] on icon "remove" at bounding box center [1488, 408] width 15 height 15
click at [1493, 470] on icon "remove" at bounding box center [1488, 477] width 15 height 15
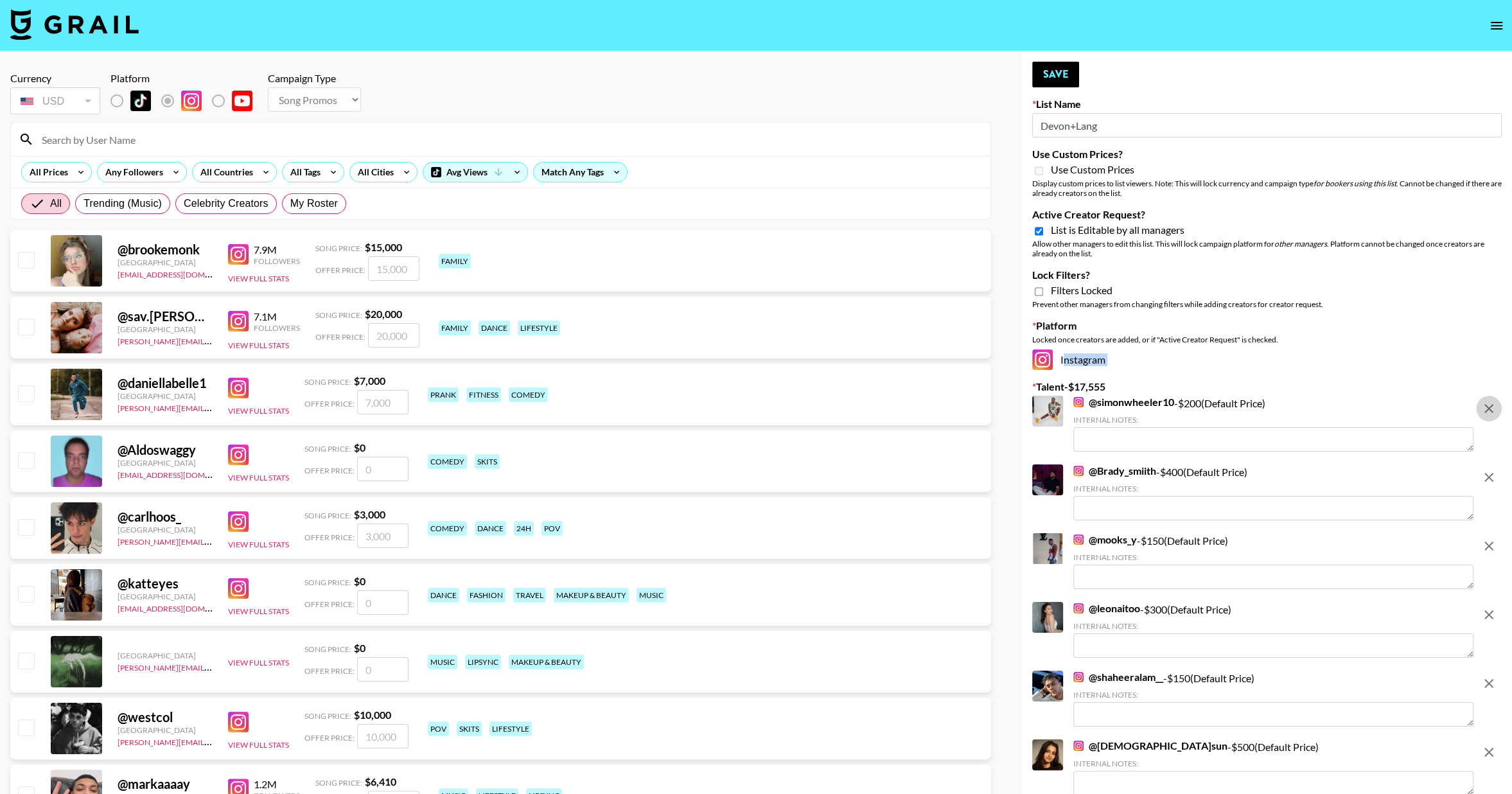
click at [1493, 407] on icon "remove" at bounding box center [1488, 408] width 15 height 15
click at [1493, 470] on icon "remove" at bounding box center [1488, 477] width 15 height 15
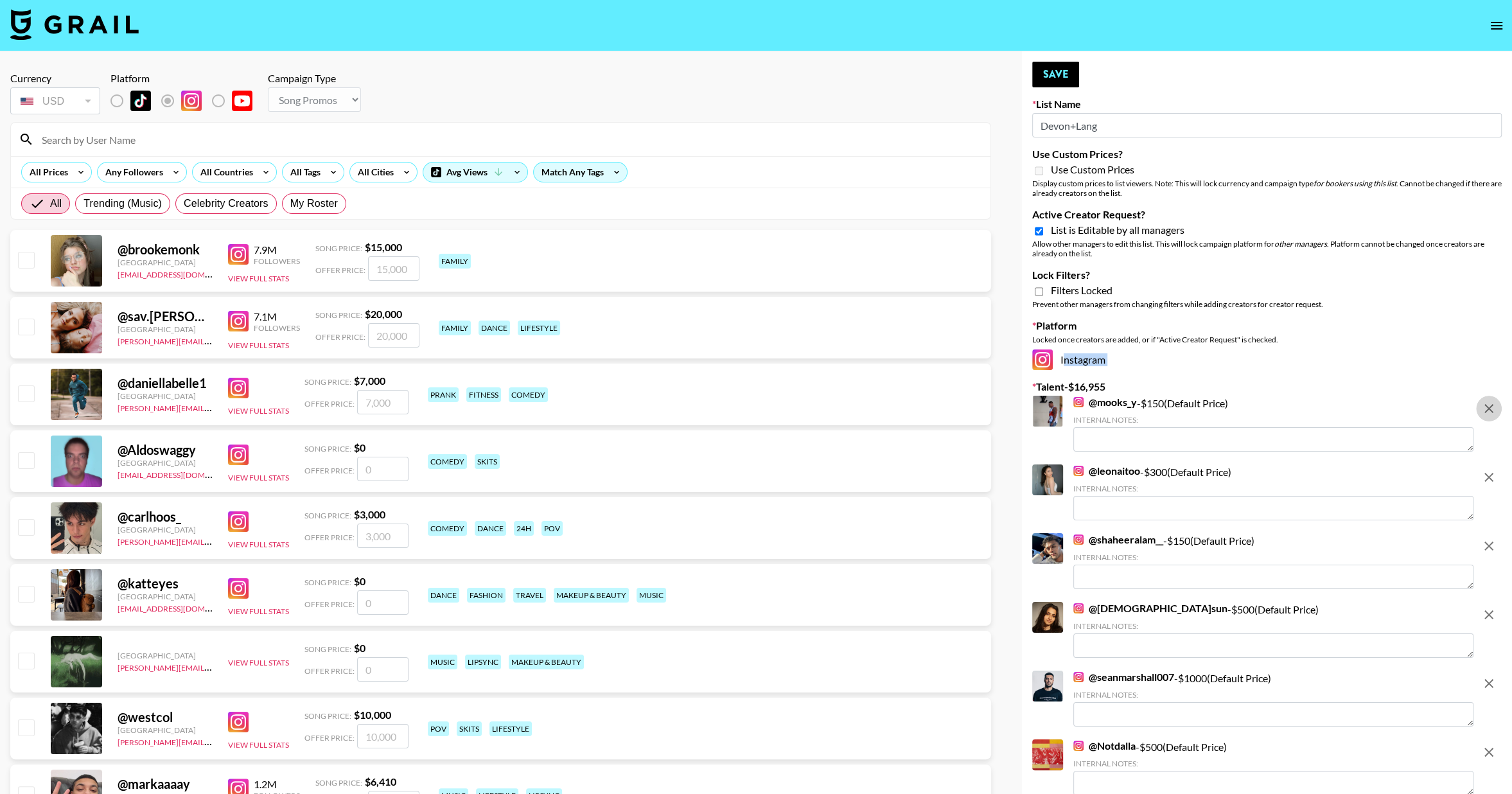
click at [1493, 408] on icon "remove" at bounding box center [1488, 408] width 15 height 15
click at [1493, 470] on icon "remove" at bounding box center [1488, 477] width 15 height 15
click at [1493, 538] on icon "remove" at bounding box center [1488, 546] width 15 height 15
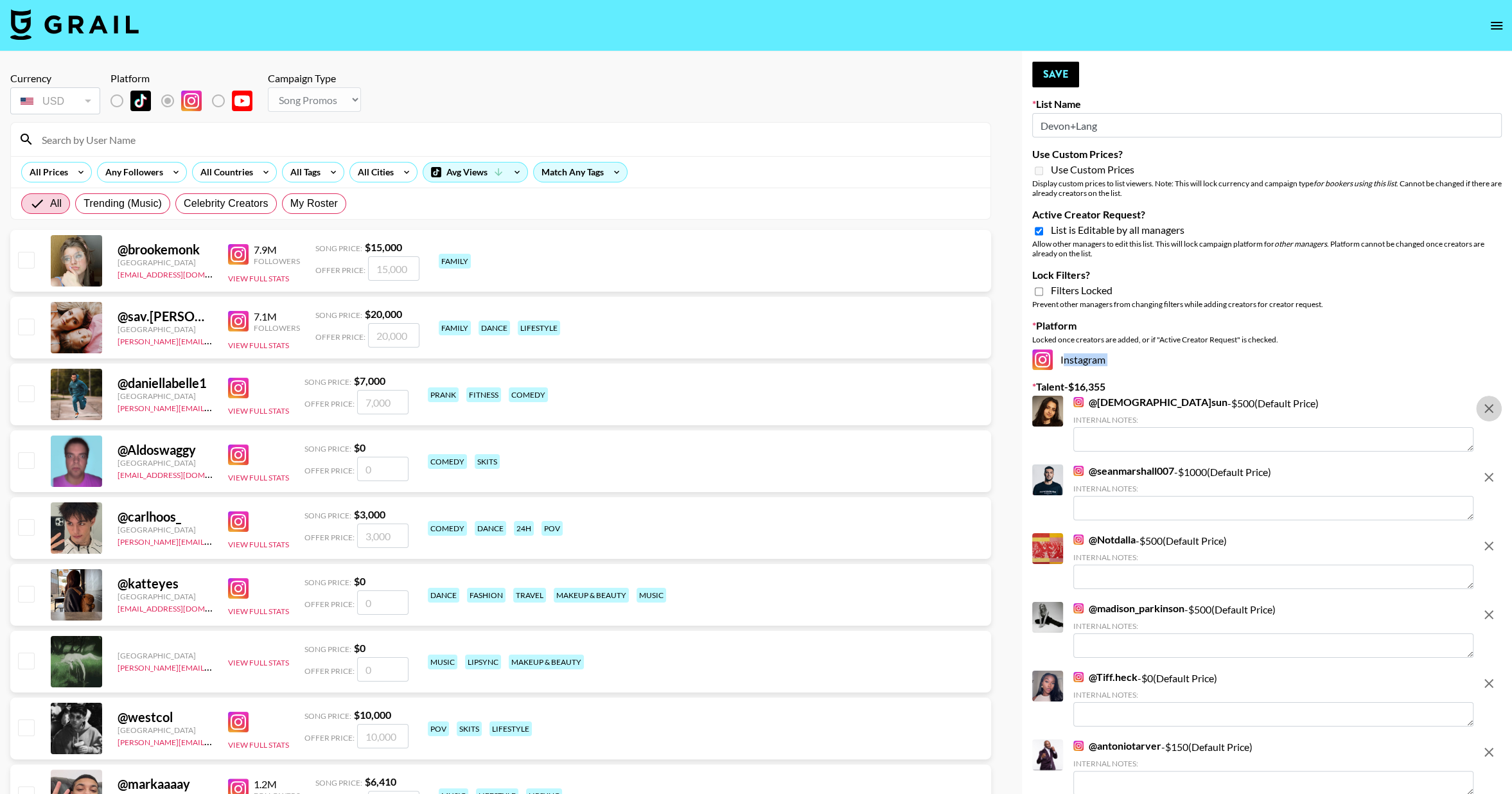
click at [1493, 408] on icon "remove" at bounding box center [1488, 408] width 15 height 15
click at [1493, 470] on icon "remove" at bounding box center [1488, 477] width 15 height 15
click at [1493, 408] on icon "remove" at bounding box center [1488, 408] width 15 height 15
click at [1493, 470] on icon "remove" at bounding box center [1488, 477] width 15 height 15
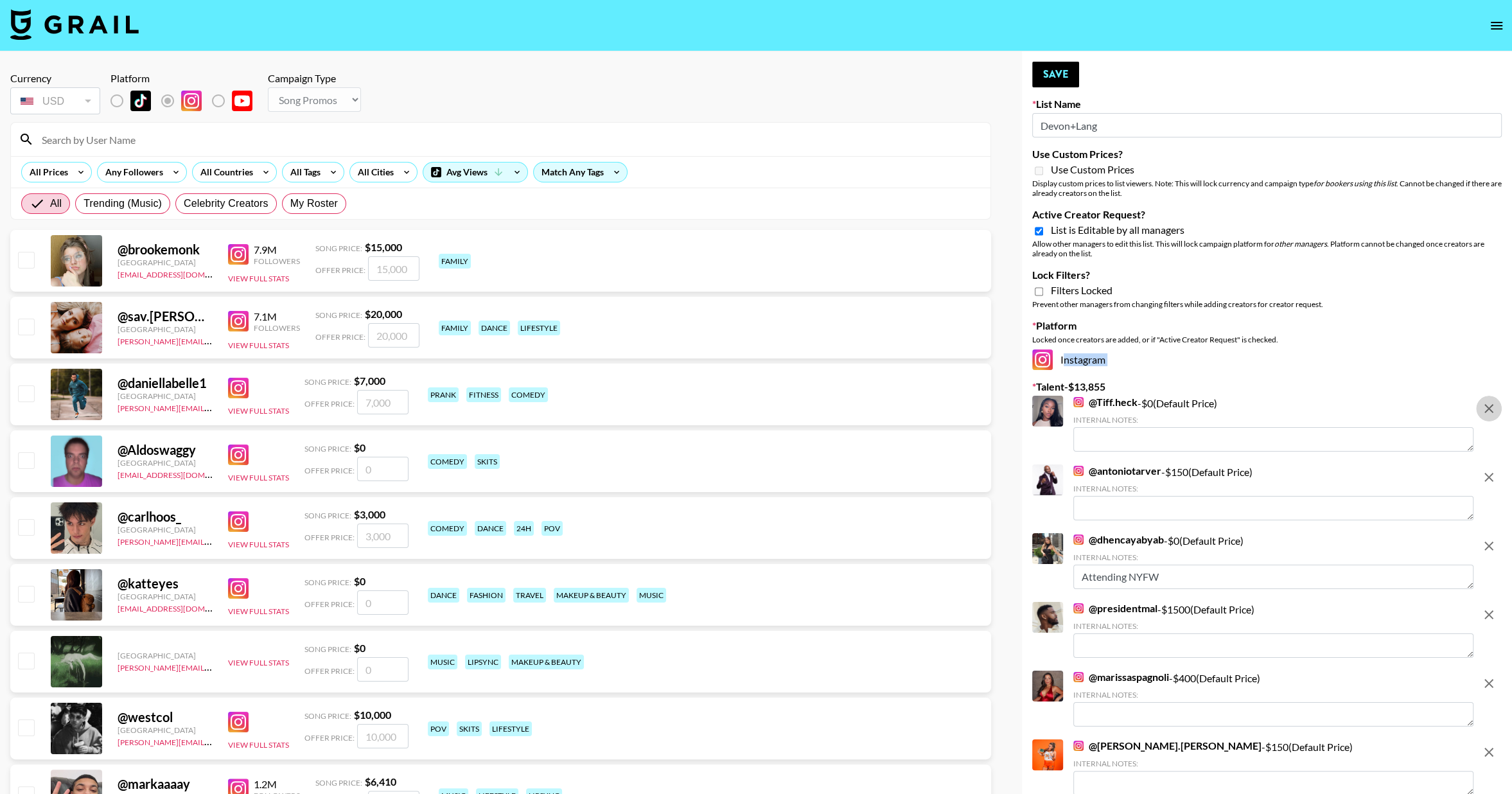
click at [1493, 408] on icon "remove" at bounding box center [1488, 408] width 15 height 15
click at [1493, 470] on icon "remove" at bounding box center [1488, 477] width 15 height 15
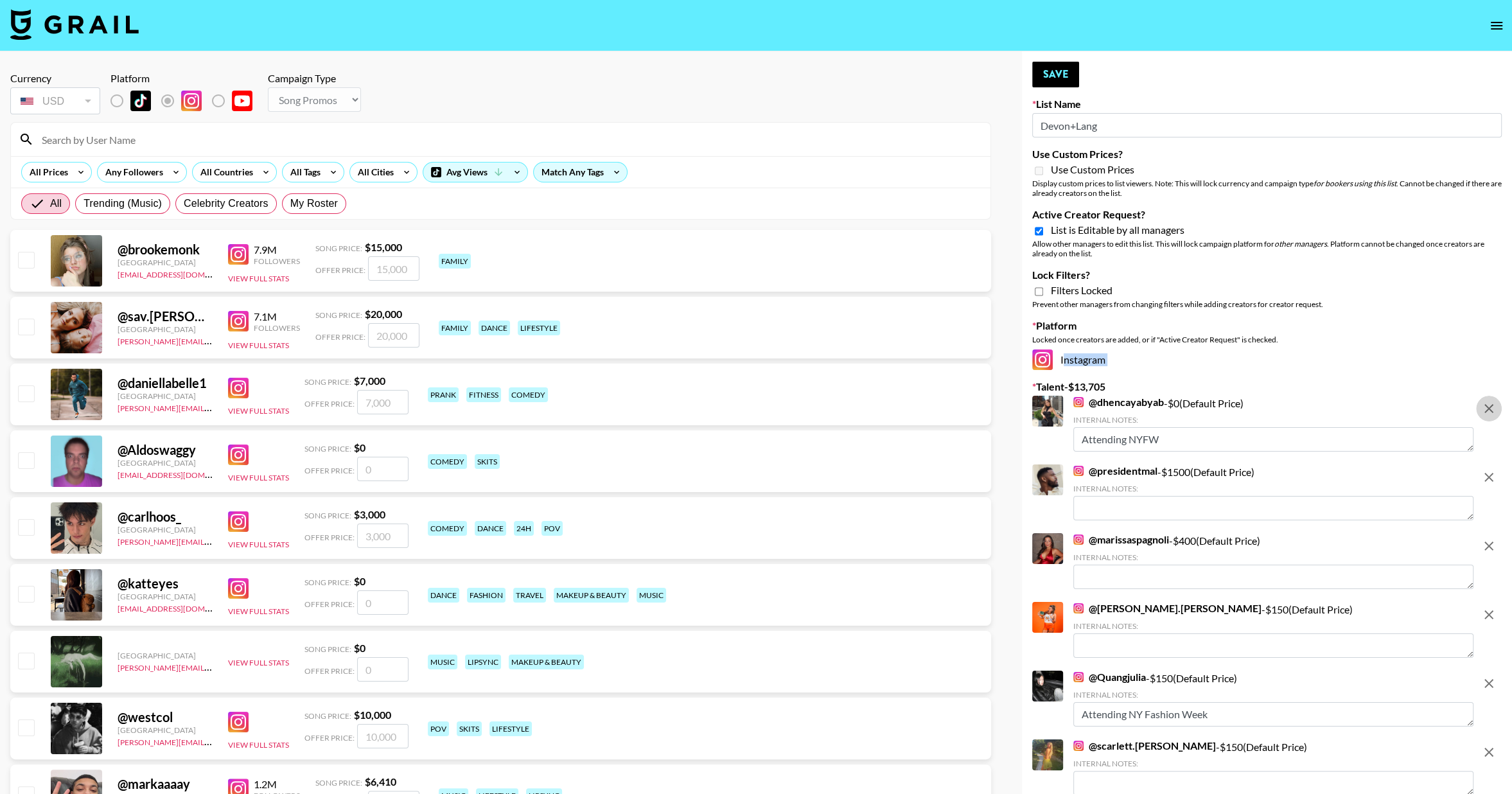
click at [1493, 409] on icon "remove" at bounding box center [1488, 408] width 15 height 15
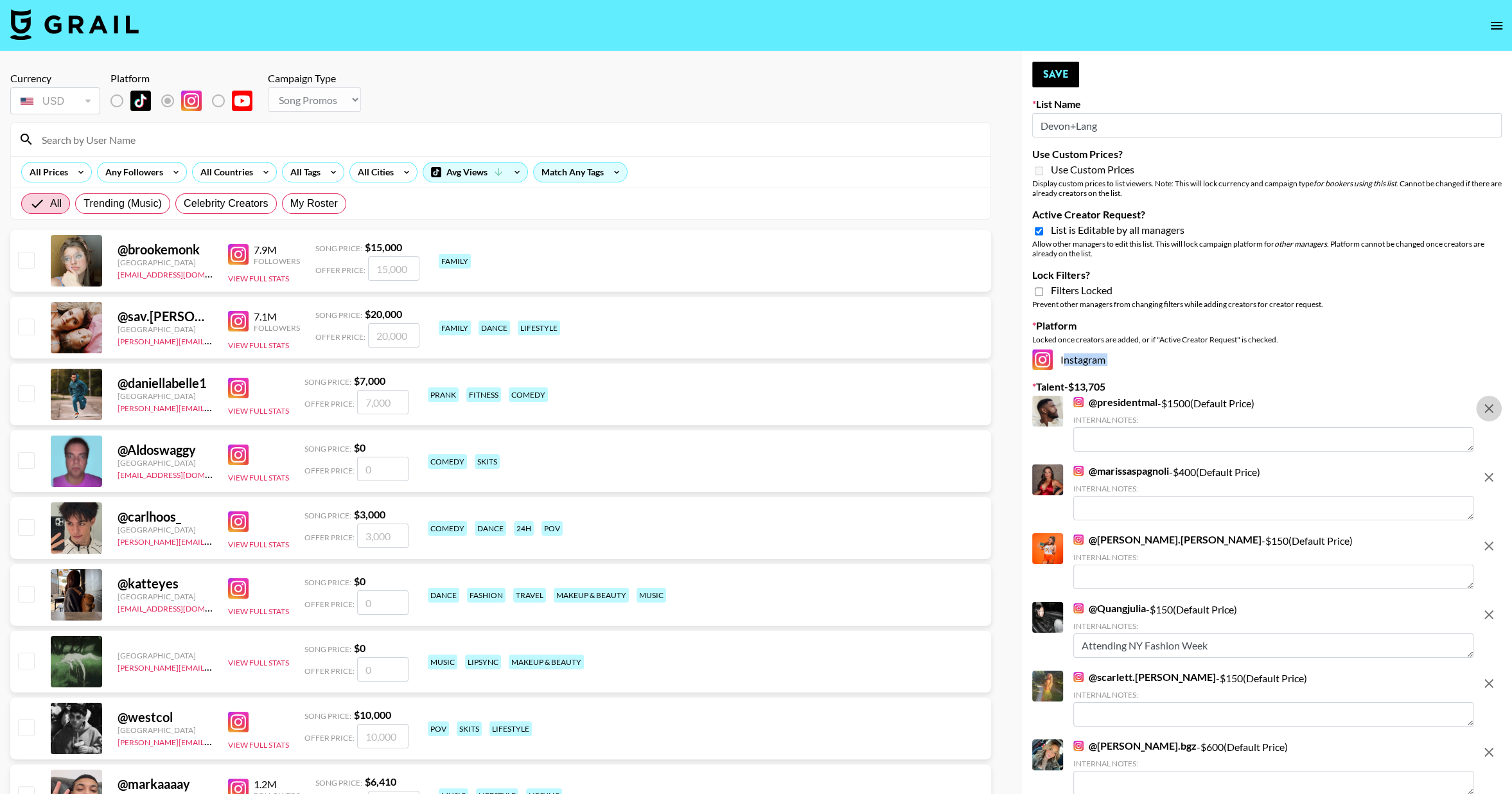
click at [1493, 409] on icon "remove" at bounding box center [1488, 408] width 15 height 15
click at [1493, 470] on icon "remove" at bounding box center [1488, 477] width 15 height 15
click at [1493, 538] on icon "remove" at bounding box center [1488, 546] width 15 height 15
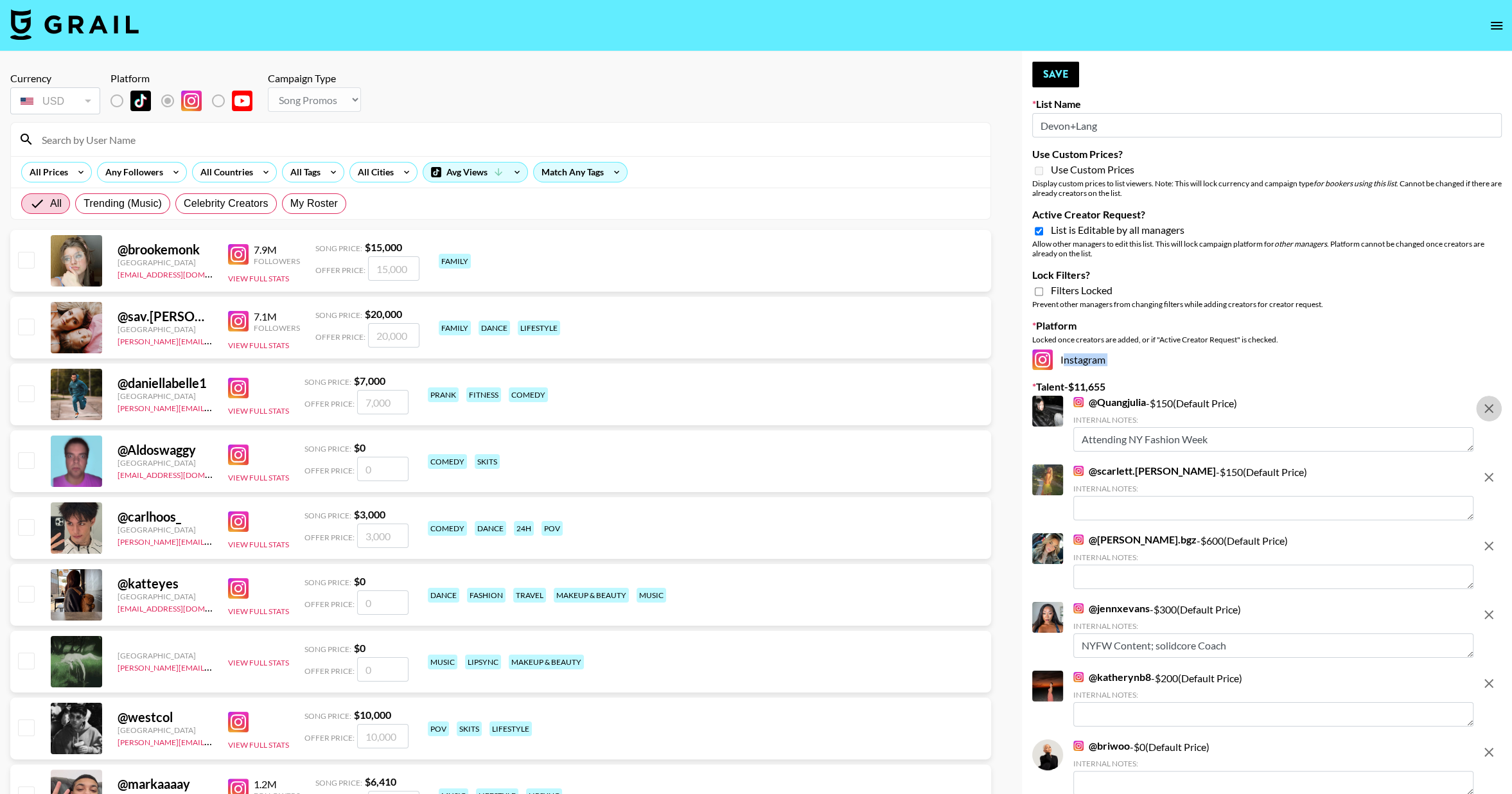
click at [1493, 409] on icon "remove" at bounding box center [1488, 408] width 15 height 15
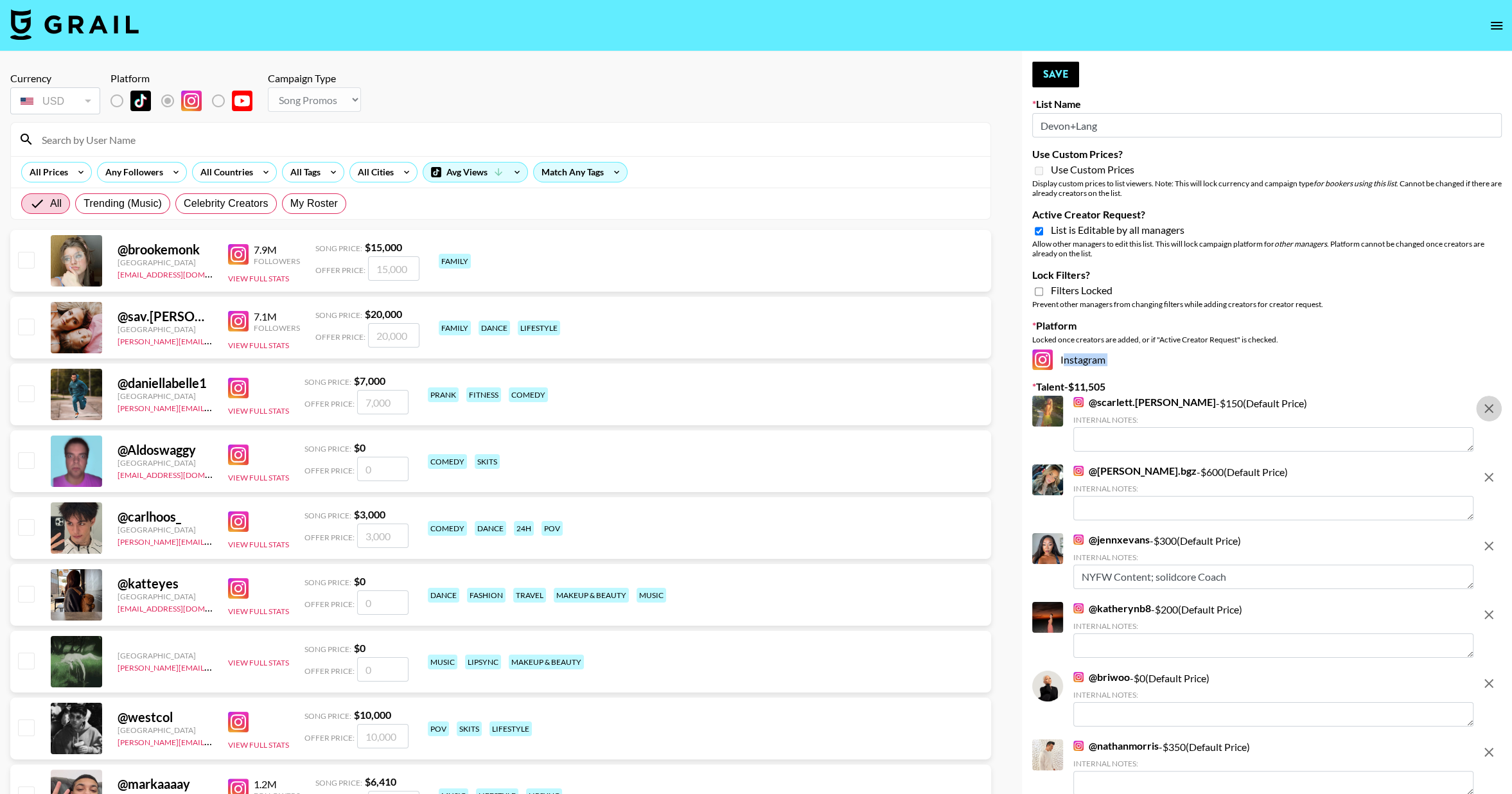
click at [1493, 409] on icon "remove" at bounding box center [1488, 408] width 15 height 15
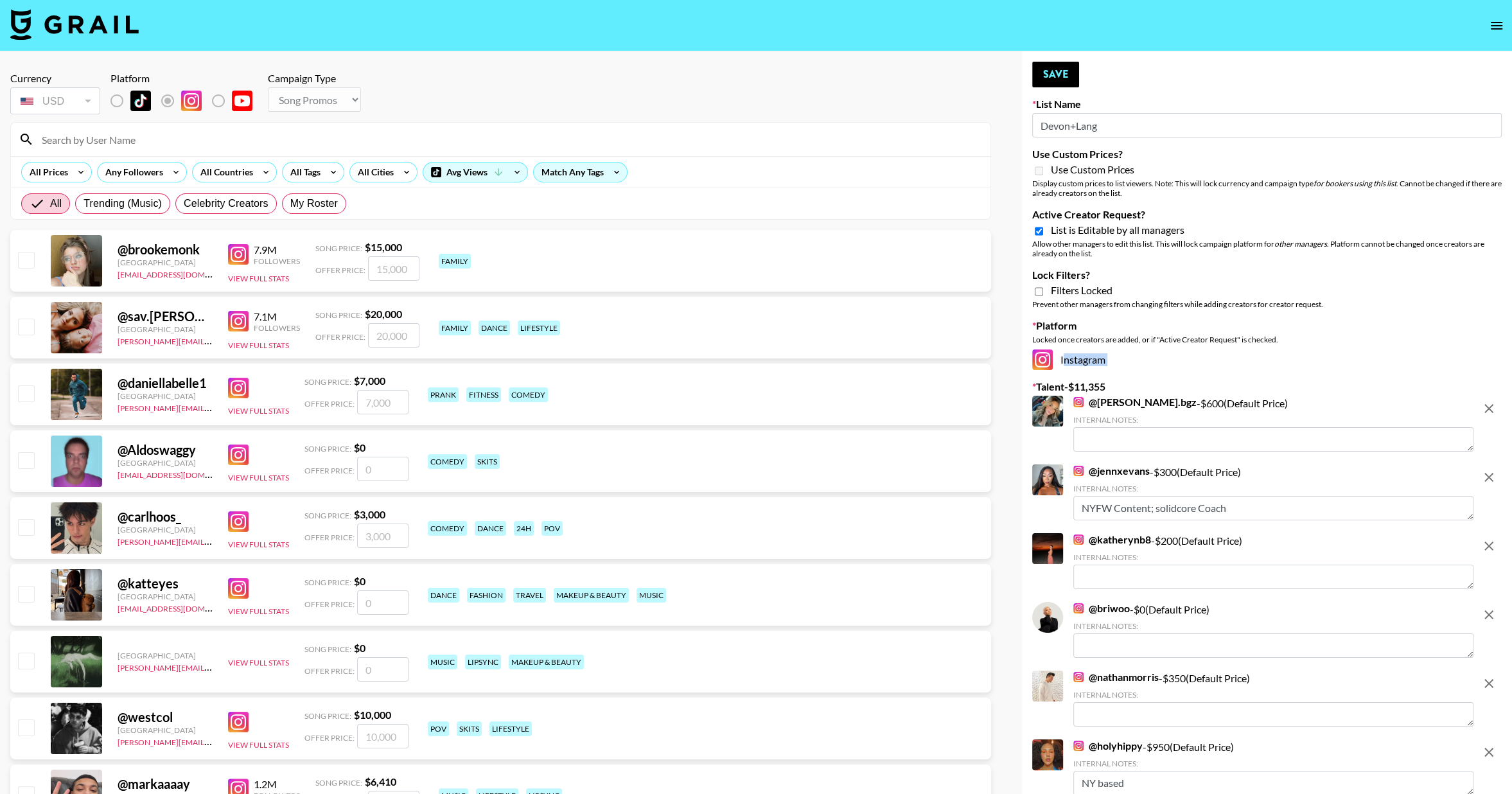
click at [1492, 409] on icon "remove" at bounding box center [1488, 408] width 15 height 15
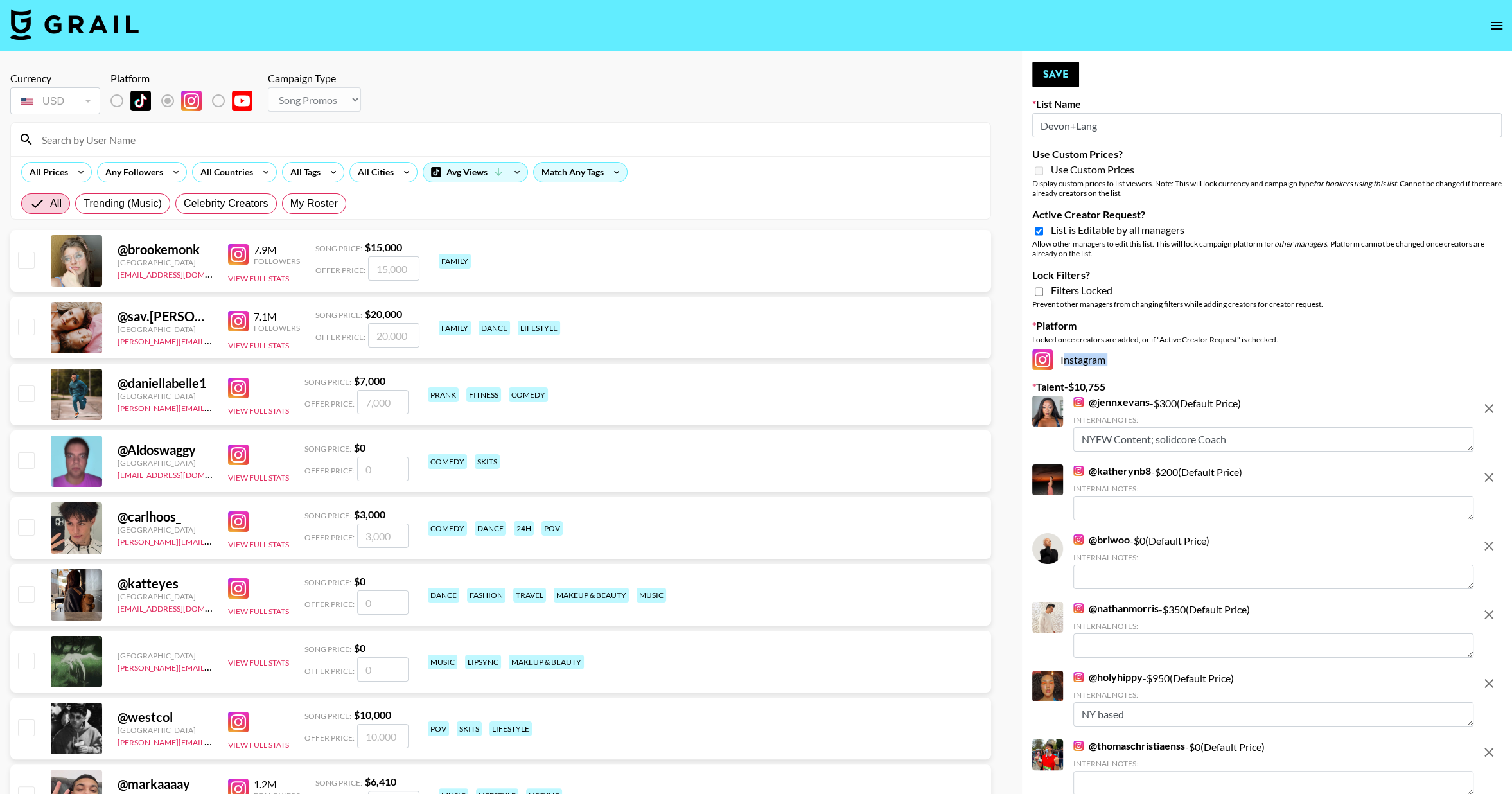
click at [1493, 409] on icon "remove" at bounding box center [1488, 408] width 15 height 15
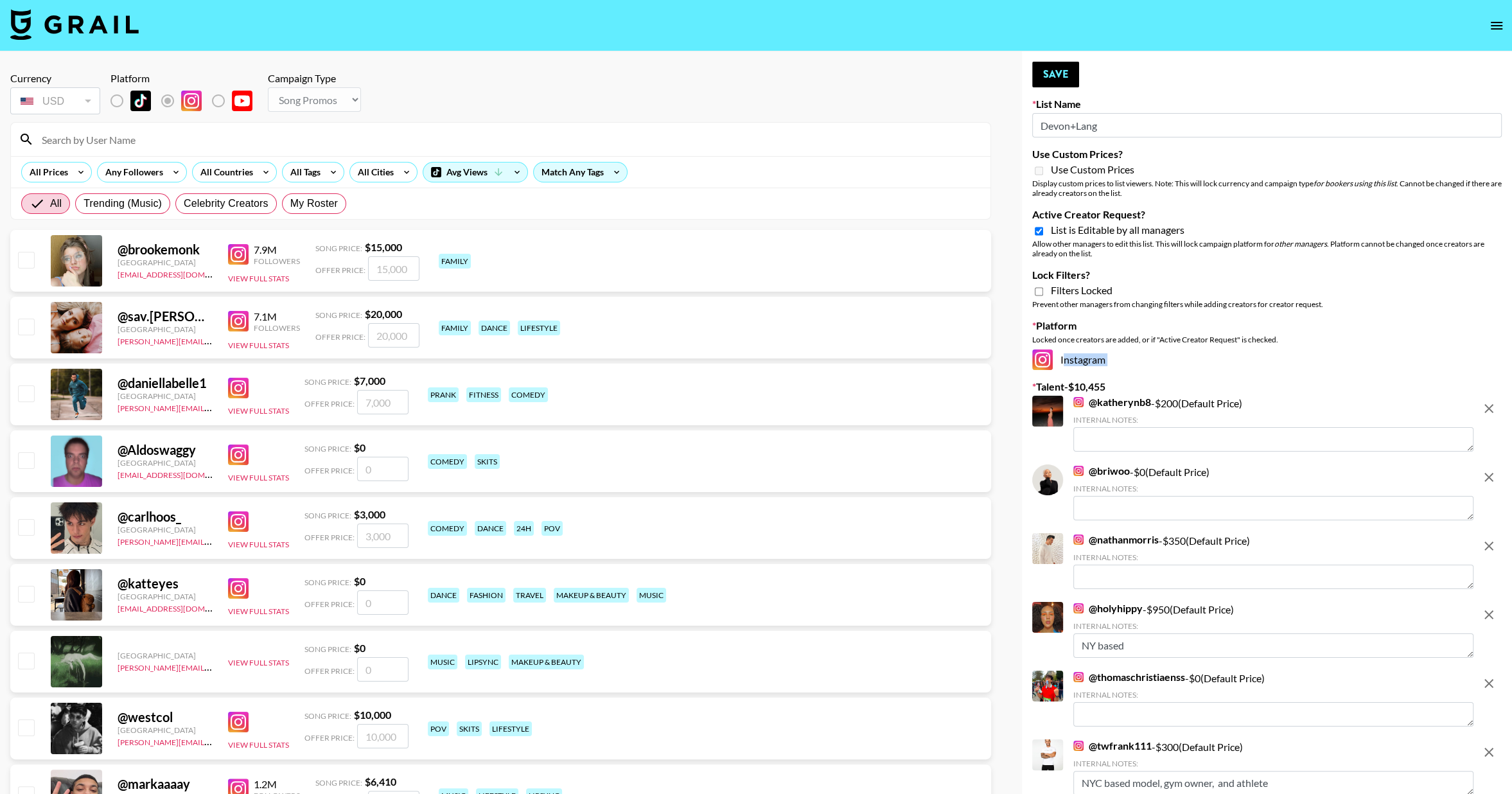
click at [1492, 409] on icon "remove" at bounding box center [1488, 408] width 15 height 15
click at [1492, 470] on icon "remove" at bounding box center [1488, 477] width 15 height 15
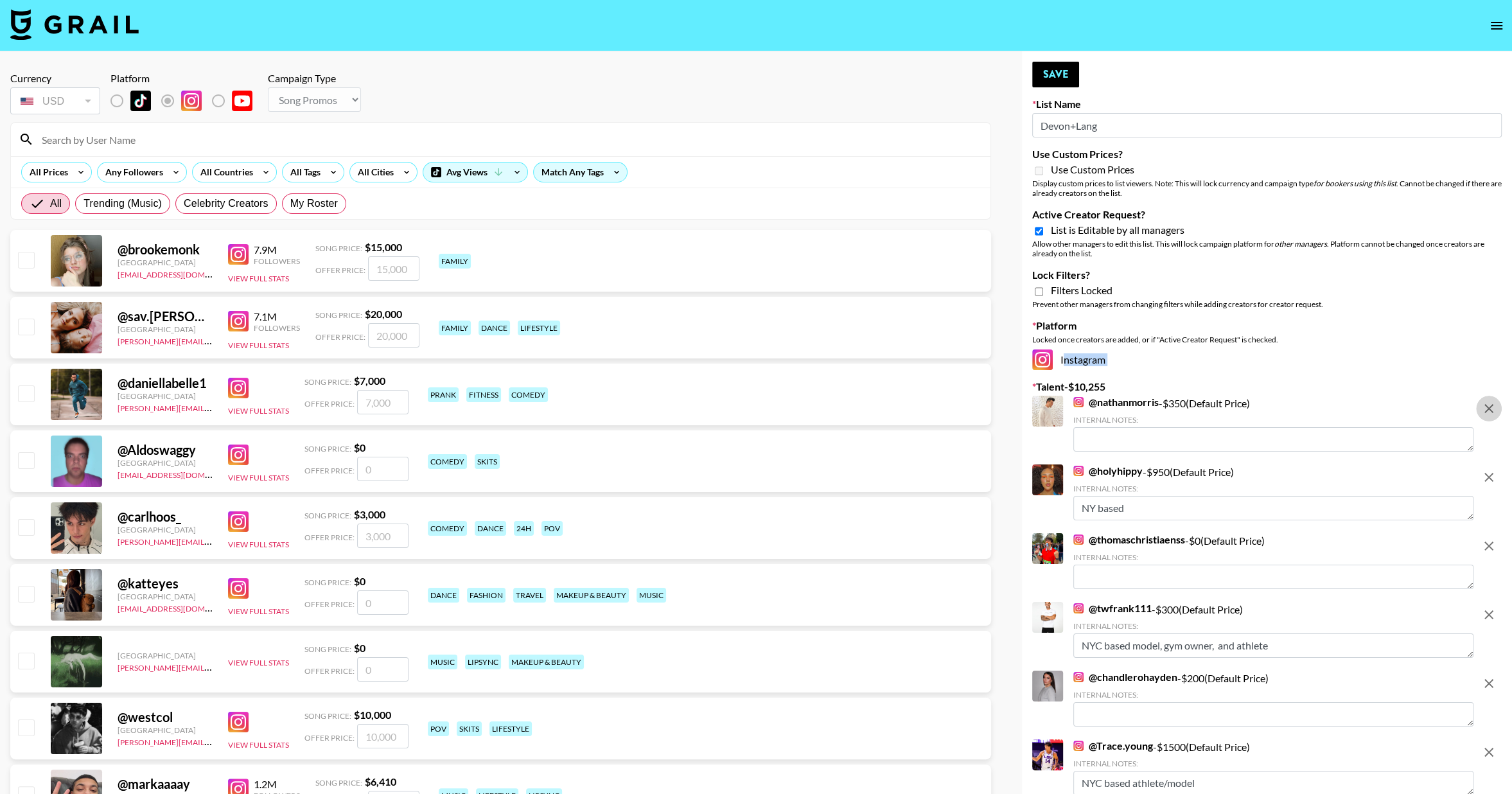
click at [1492, 407] on icon "remove" at bounding box center [1488, 408] width 15 height 15
click at [1492, 470] on icon "remove" at bounding box center [1488, 477] width 15 height 15
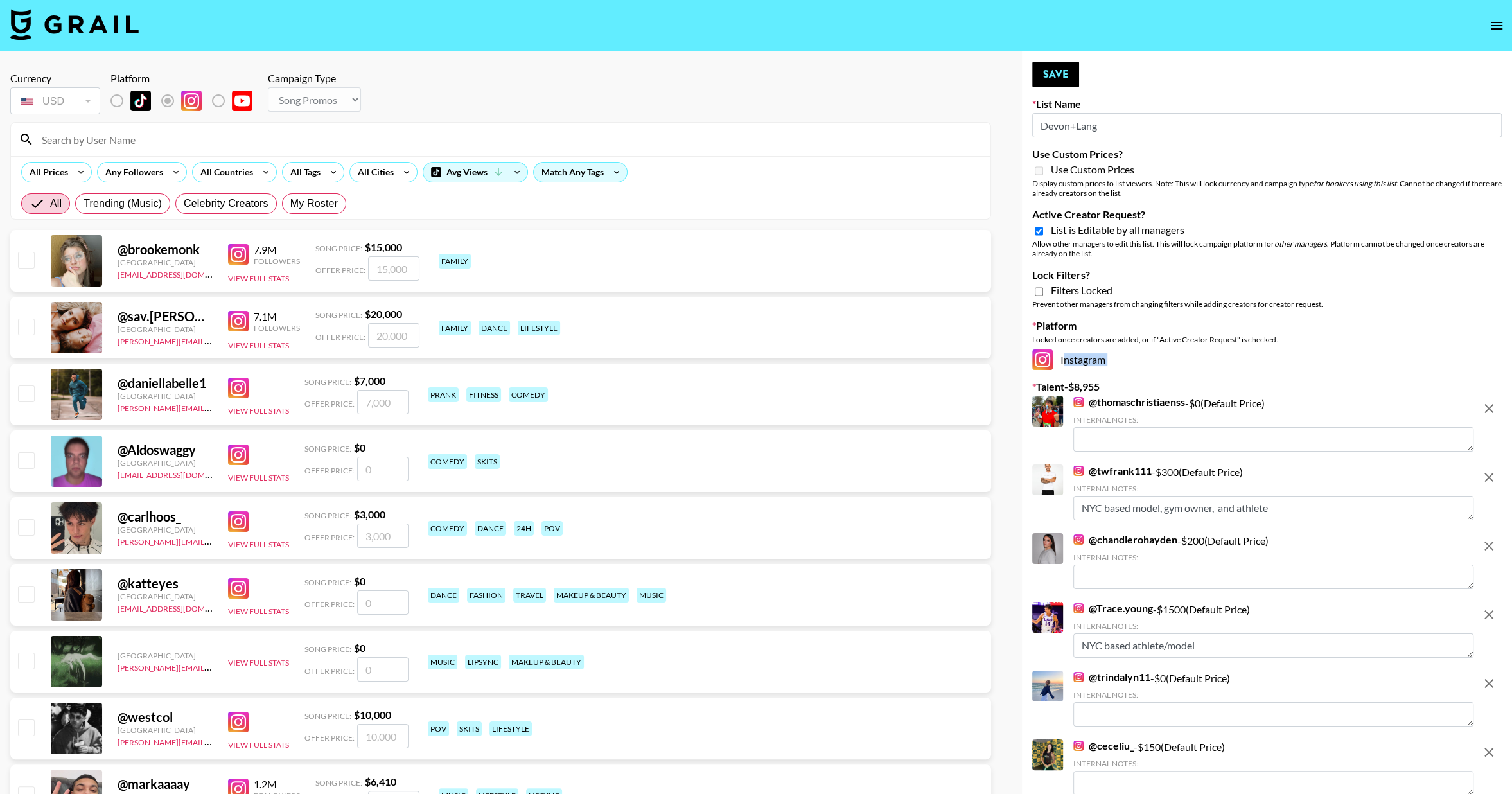
click at [1492, 407] on icon "remove" at bounding box center [1488, 408] width 15 height 15
click at [1492, 470] on icon "remove" at bounding box center [1488, 477] width 15 height 15
click at [1492, 407] on icon "remove" at bounding box center [1488, 408] width 15 height 15
click at [1492, 470] on icon "remove" at bounding box center [1488, 477] width 15 height 15
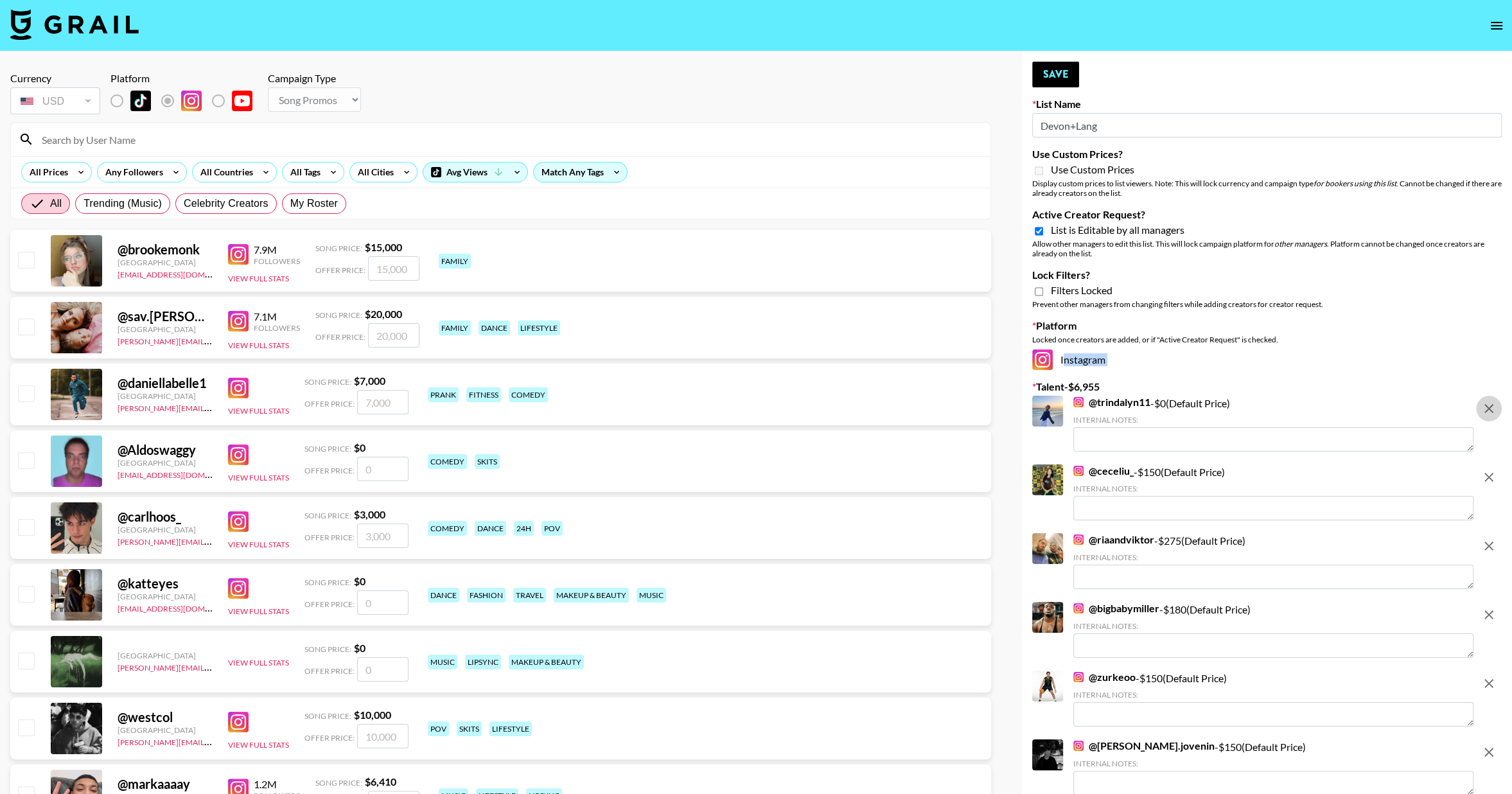
click at [1492, 407] on icon "remove" at bounding box center [1488, 408] width 15 height 15
click at [1492, 470] on icon "remove" at bounding box center [1488, 477] width 15 height 15
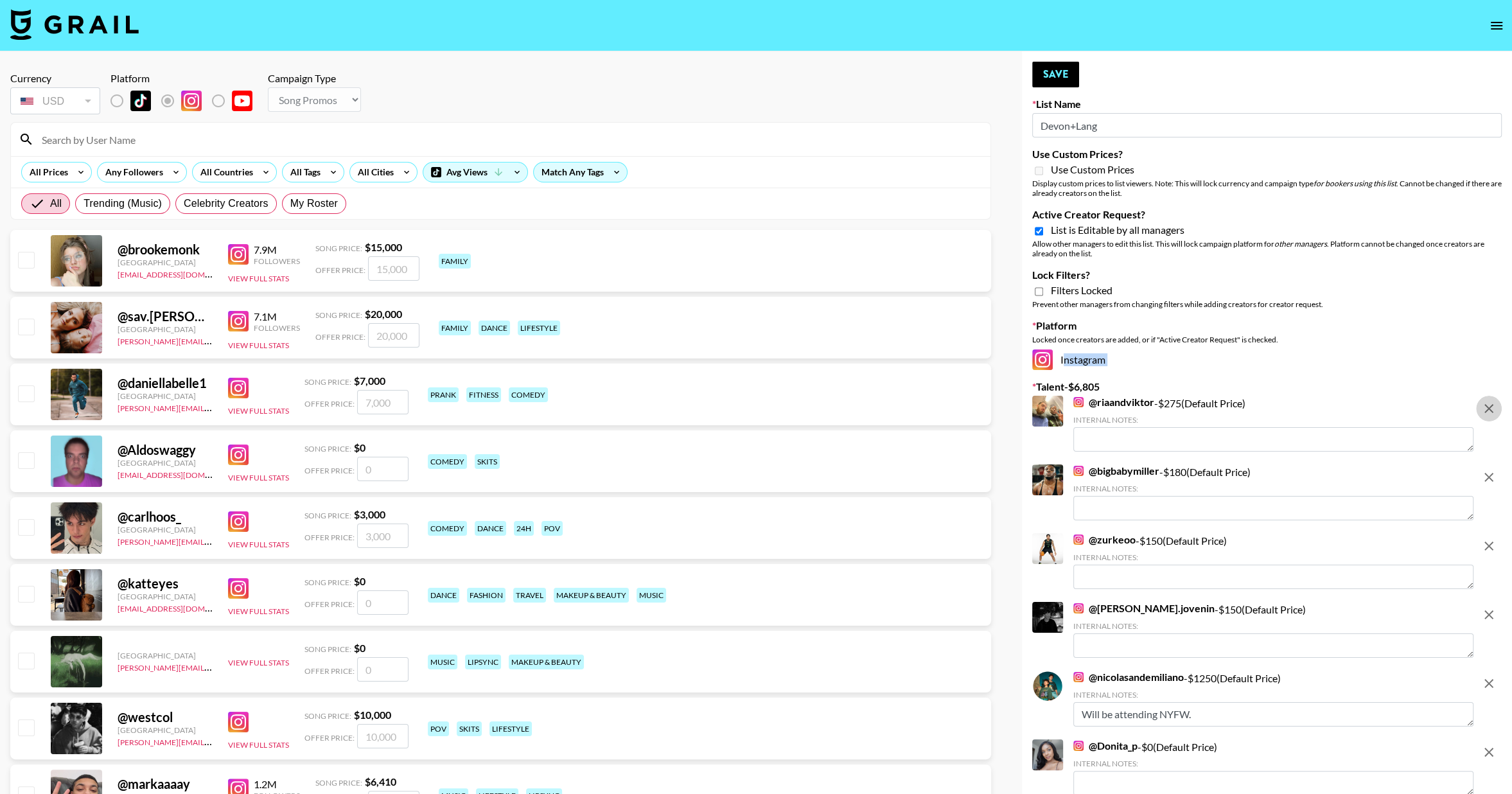
click at [1491, 407] on icon "remove" at bounding box center [1488, 408] width 15 height 15
click at [1491, 470] on icon "remove" at bounding box center [1488, 477] width 15 height 15
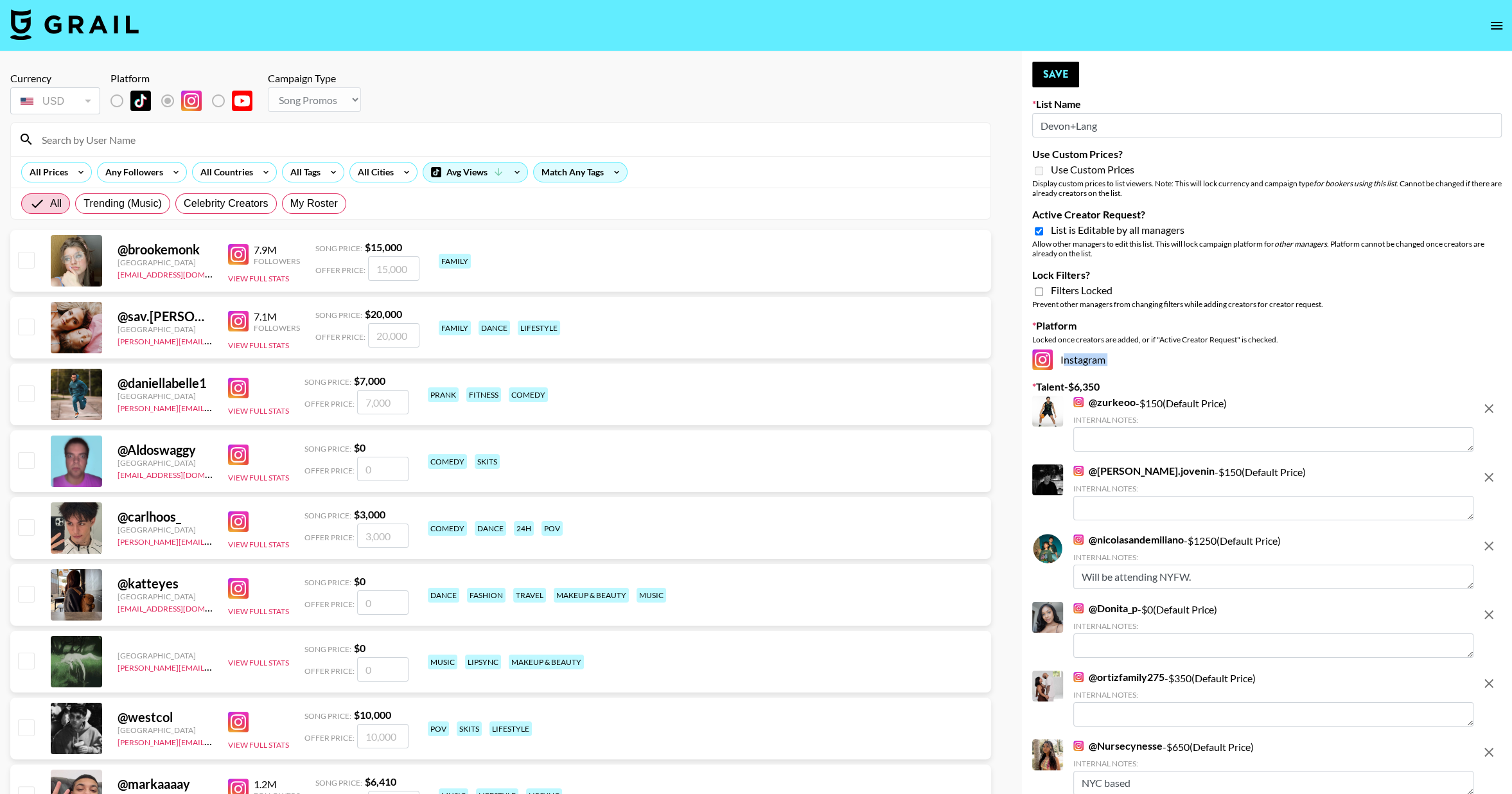
click at [1491, 407] on icon "remove" at bounding box center [1488, 408] width 15 height 15
click at [1491, 470] on icon "remove" at bounding box center [1488, 477] width 15 height 15
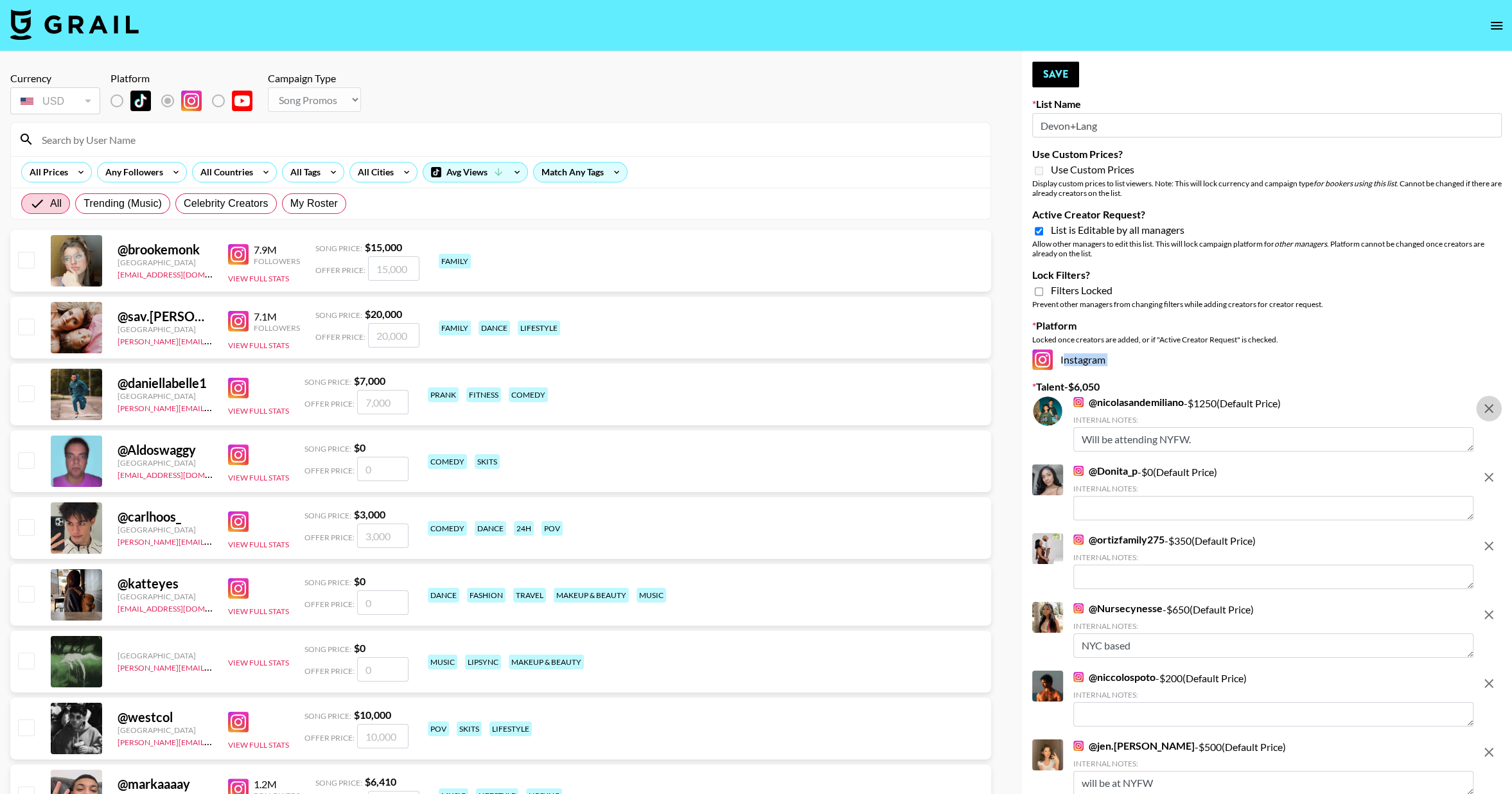
click at [1491, 407] on icon "remove" at bounding box center [1488, 408] width 15 height 15
click at [1491, 470] on icon "remove" at bounding box center [1488, 477] width 15 height 15
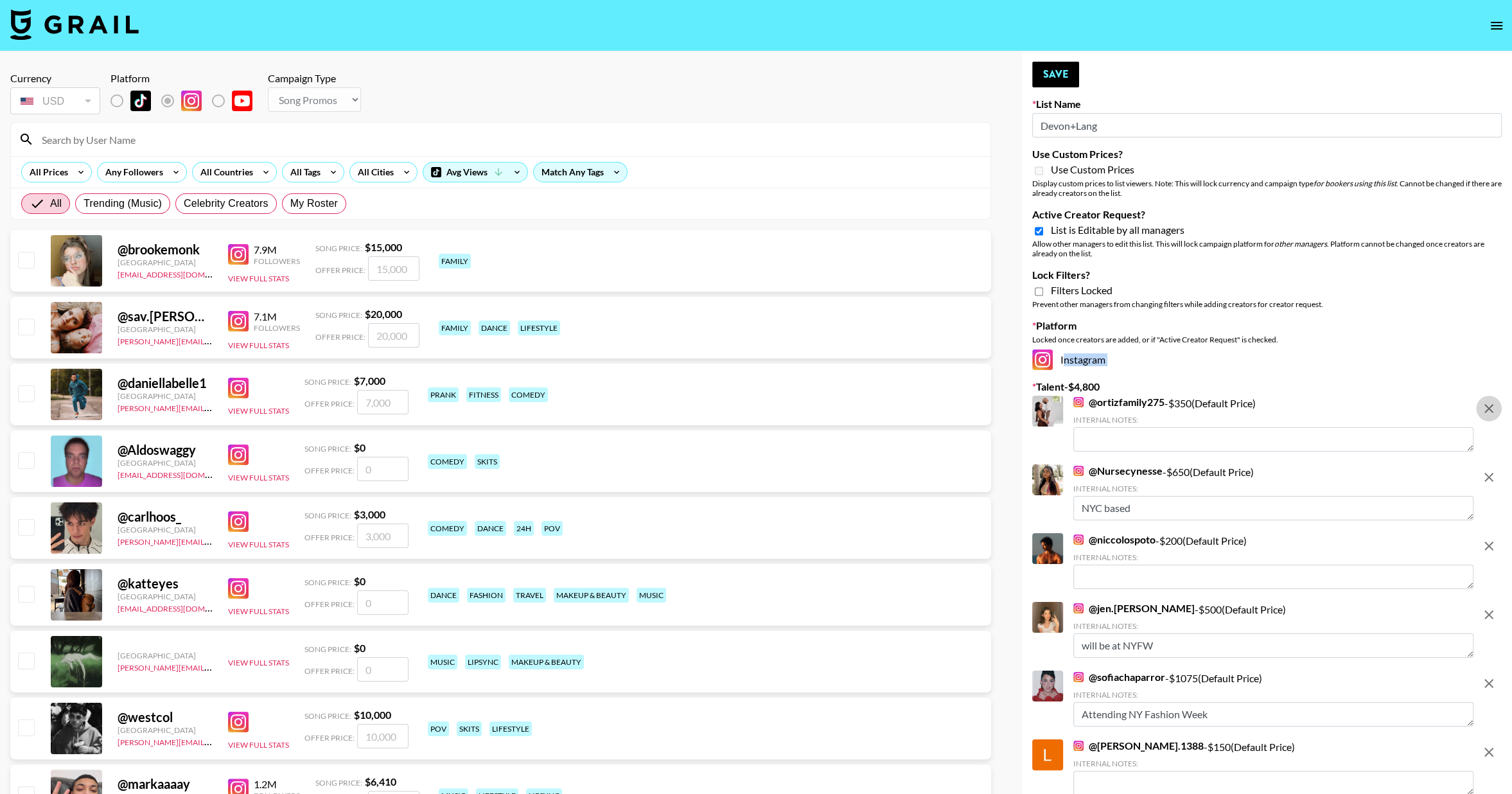
click at [1491, 407] on icon "remove" at bounding box center [1488, 408] width 15 height 15
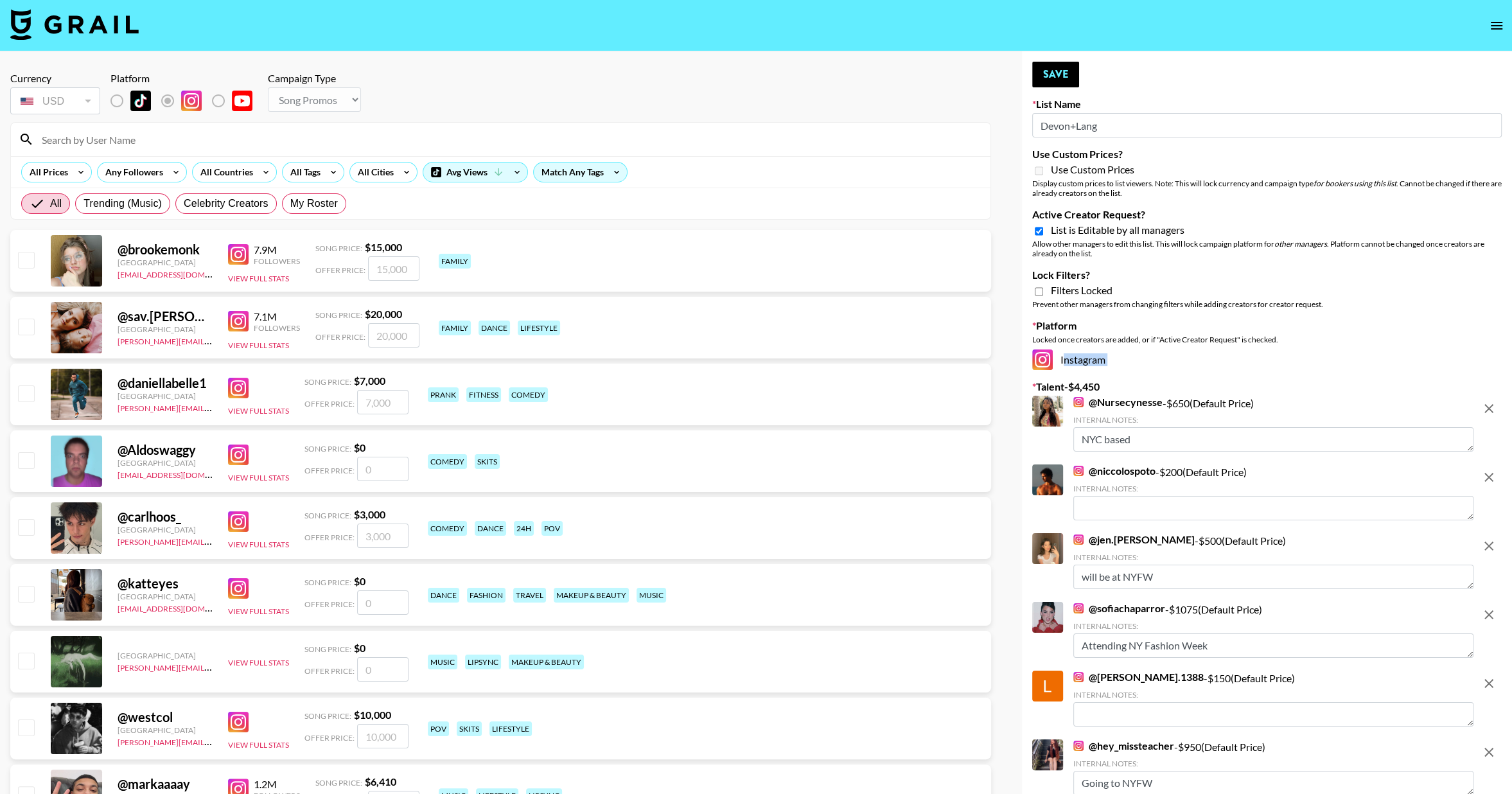
click at [1491, 407] on icon "remove" at bounding box center [1488, 408] width 15 height 15
click at [1491, 470] on icon "remove" at bounding box center [1488, 477] width 15 height 15
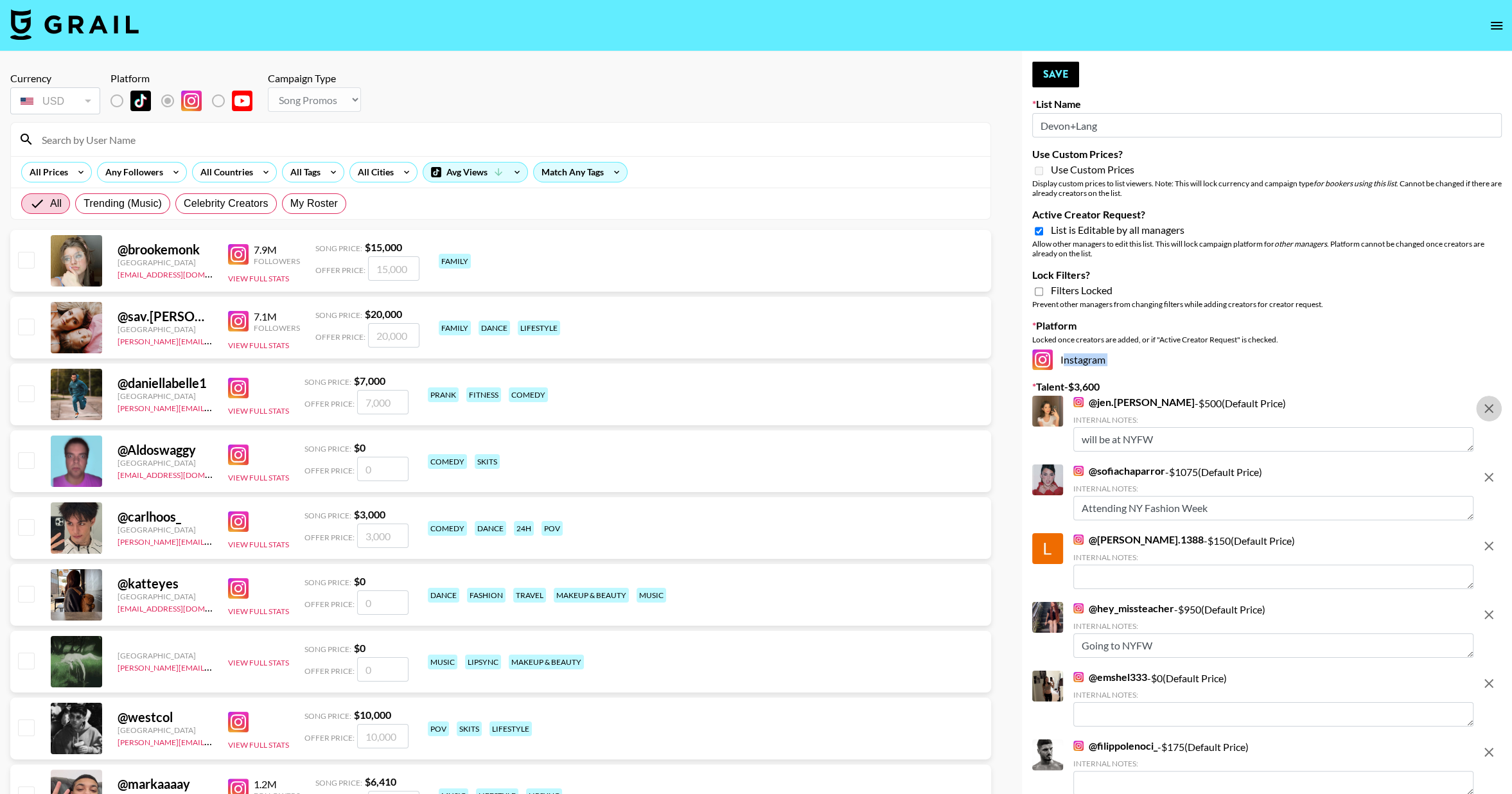
click at [1491, 407] on icon "remove" at bounding box center [1488, 408] width 15 height 15
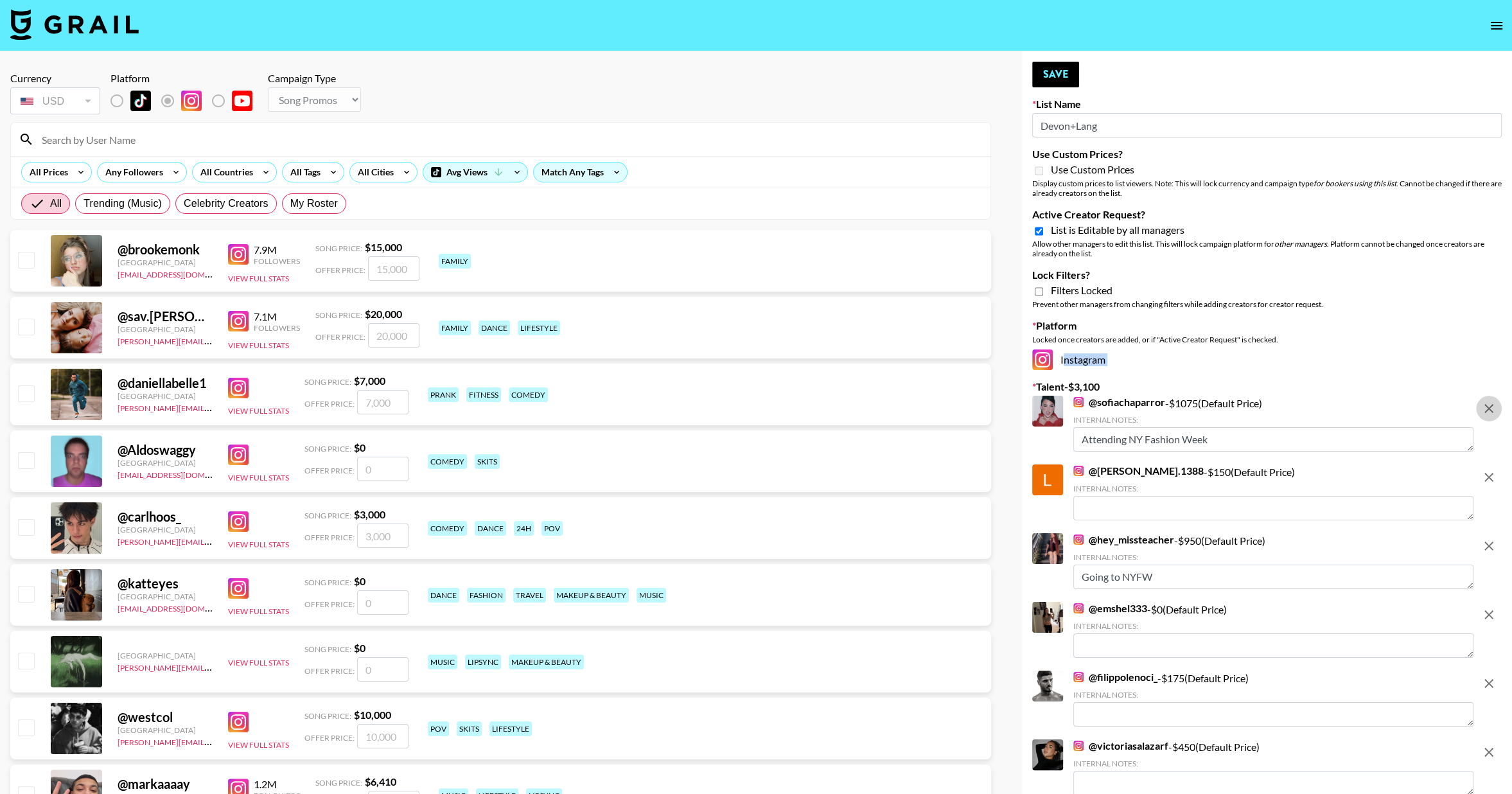
click at [1491, 407] on icon "remove" at bounding box center [1488, 408] width 15 height 15
click at [1491, 470] on icon "remove" at bounding box center [1488, 477] width 15 height 15
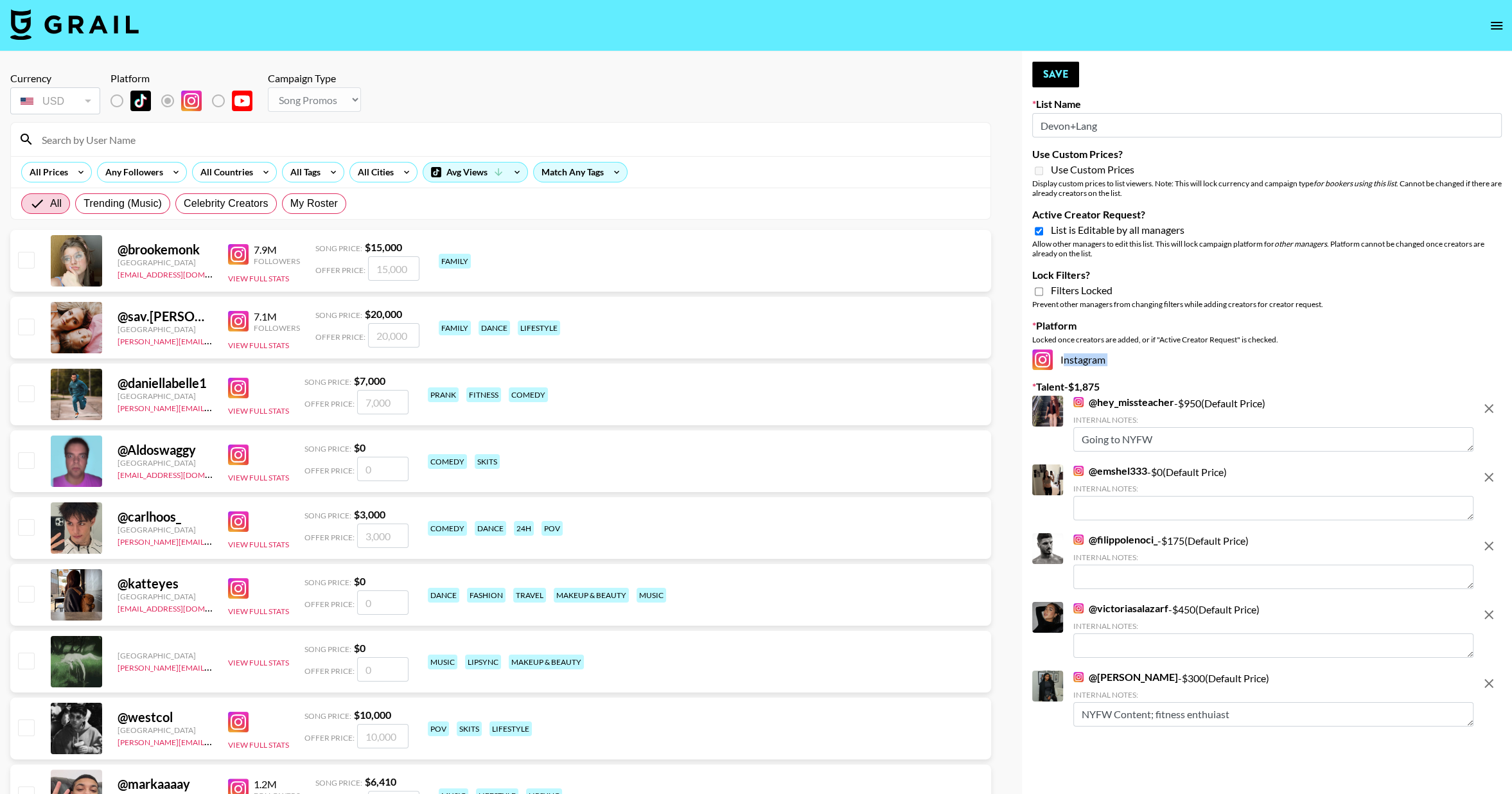
click at [1491, 407] on icon "remove" at bounding box center [1488, 408] width 15 height 15
click at [1491, 470] on icon "remove" at bounding box center [1488, 477] width 15 height 15
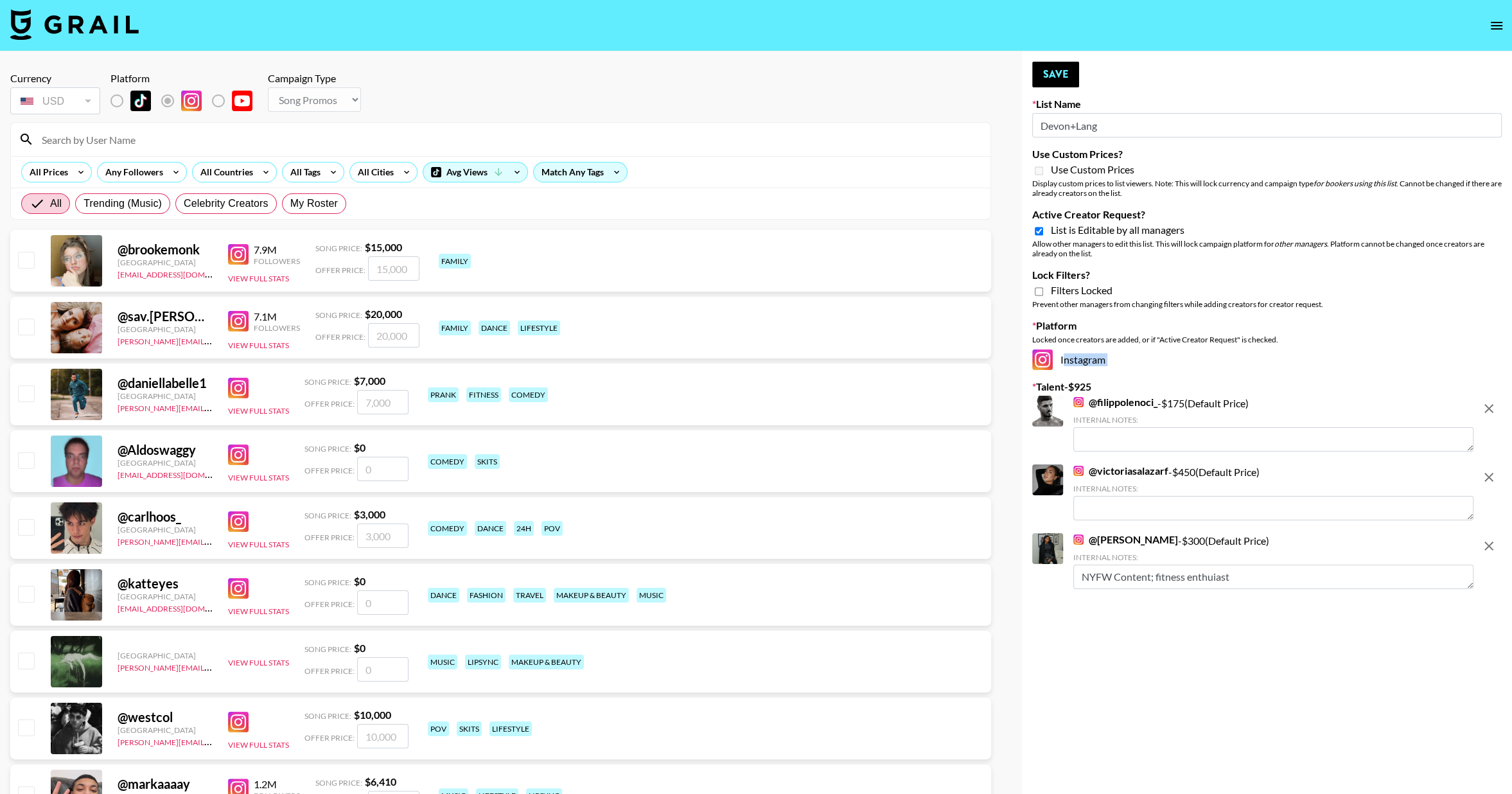
click at [1491, 407] on icon "remove" at bounding box center [1488, 408] width 15 height 15
click at [1491, 470] on icon "remove" at bounding box center [1488, 477] width 15 height 15
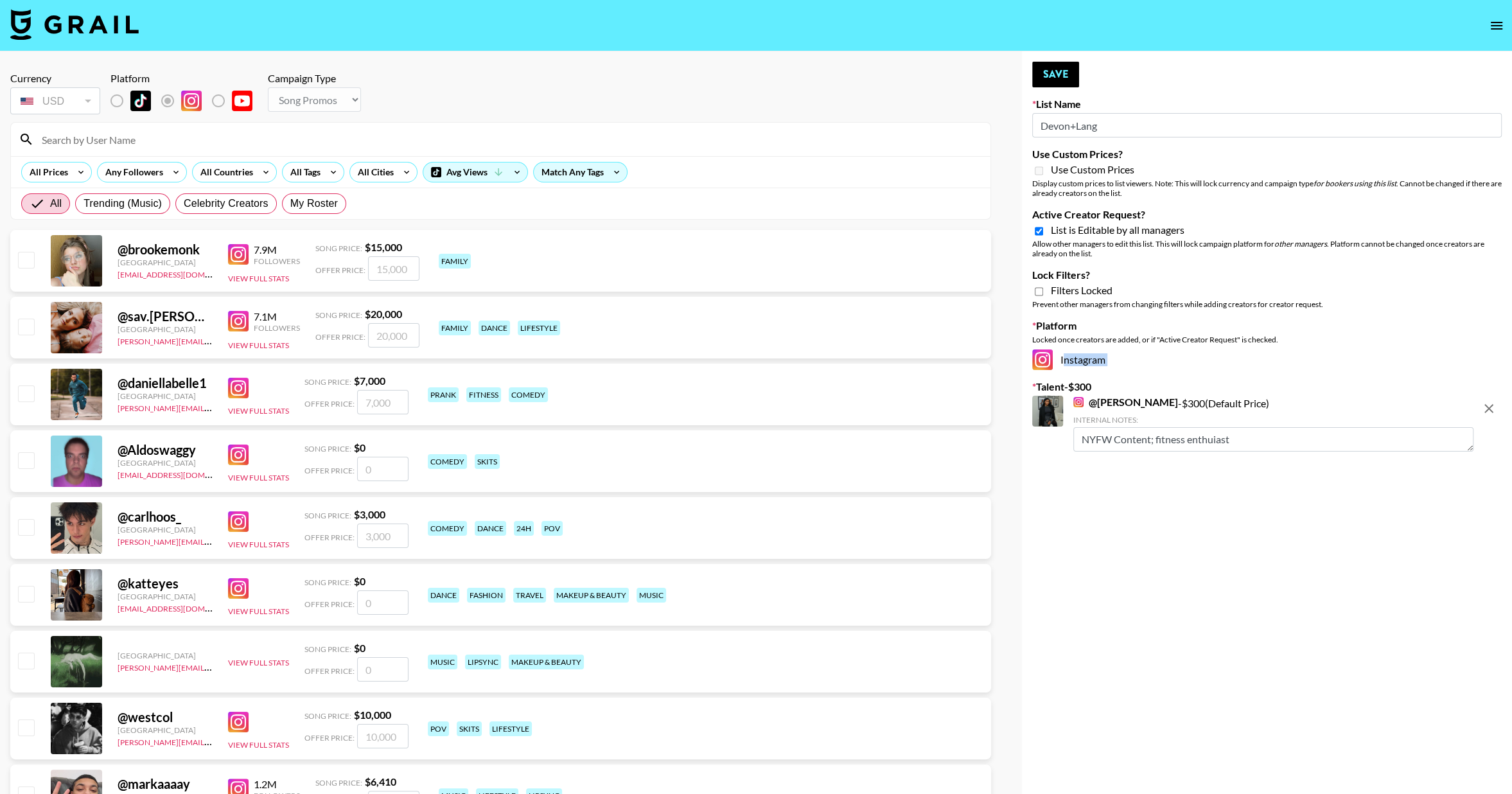
click at [1491, 407] on icon "remove" at bounding box center [1488, 408] width 15 height 15
click at [1047, 77] on button "Save" at bounding box center [1056, 74] width 47 height 25
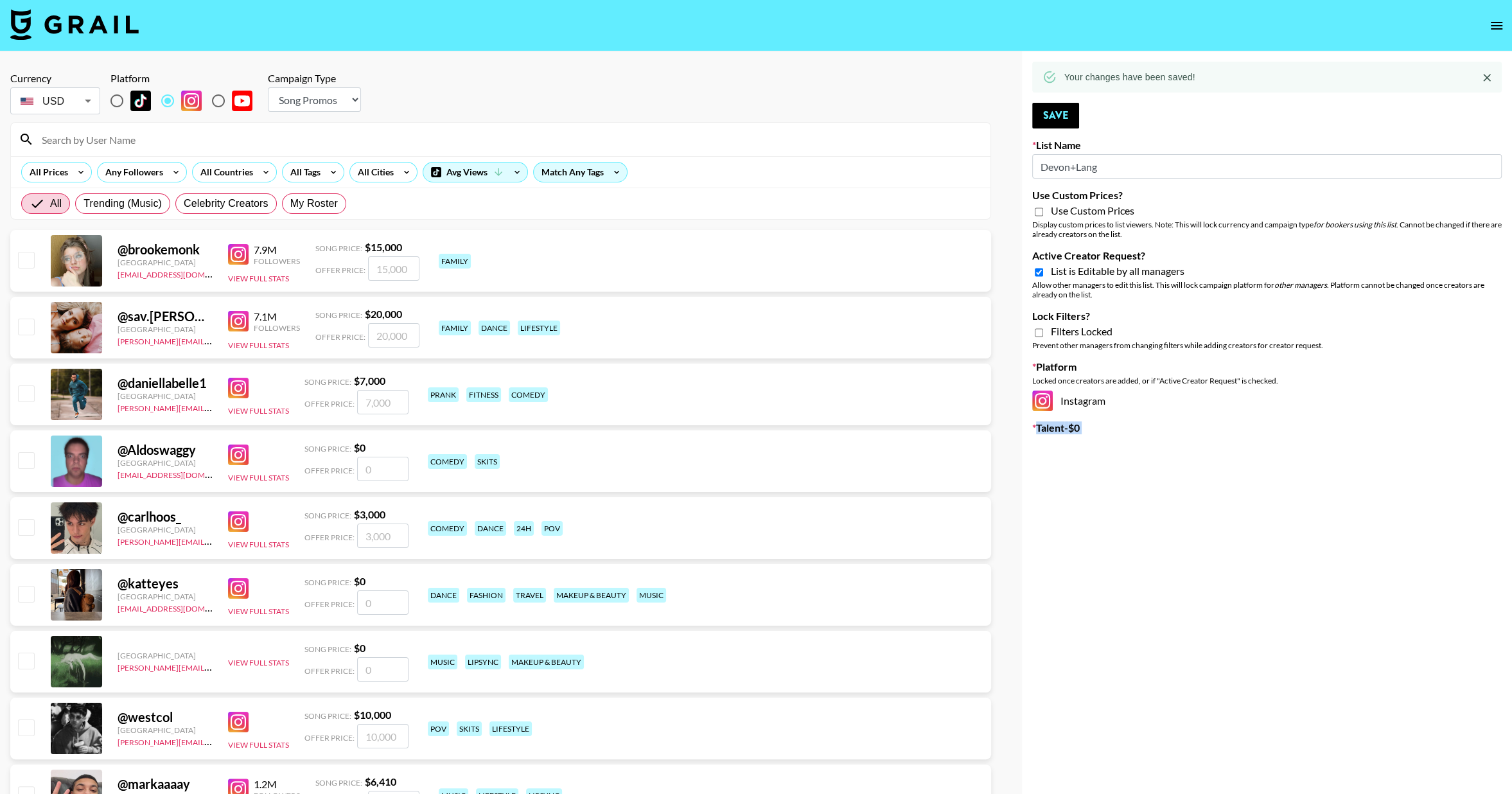
click at [1492, 30] on icon "open drawer" at bounding box center [1497, 25] width 15 height 15
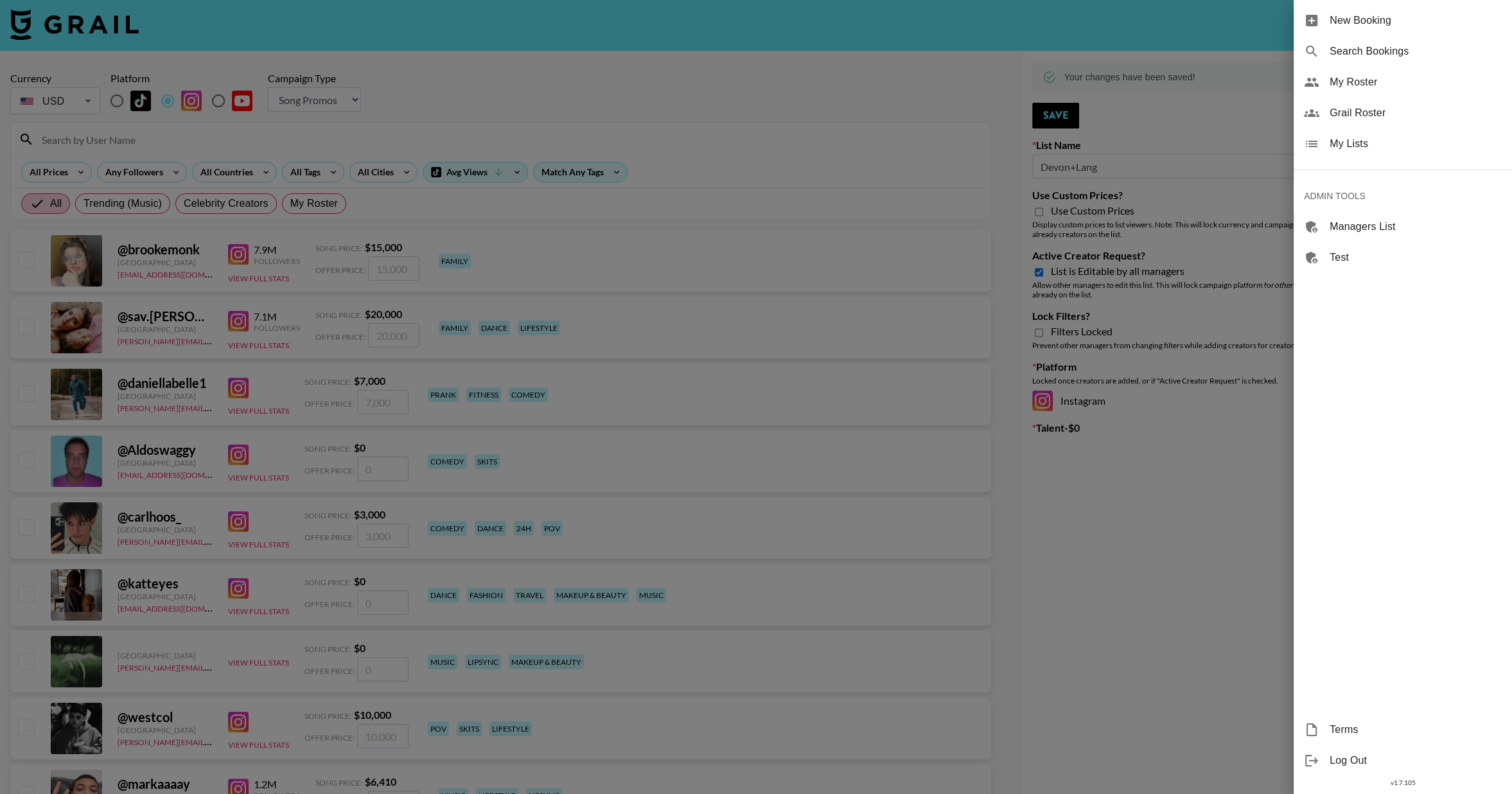
click at [966, 125] on div at bounding box center [756, 397] width 1512 height 794
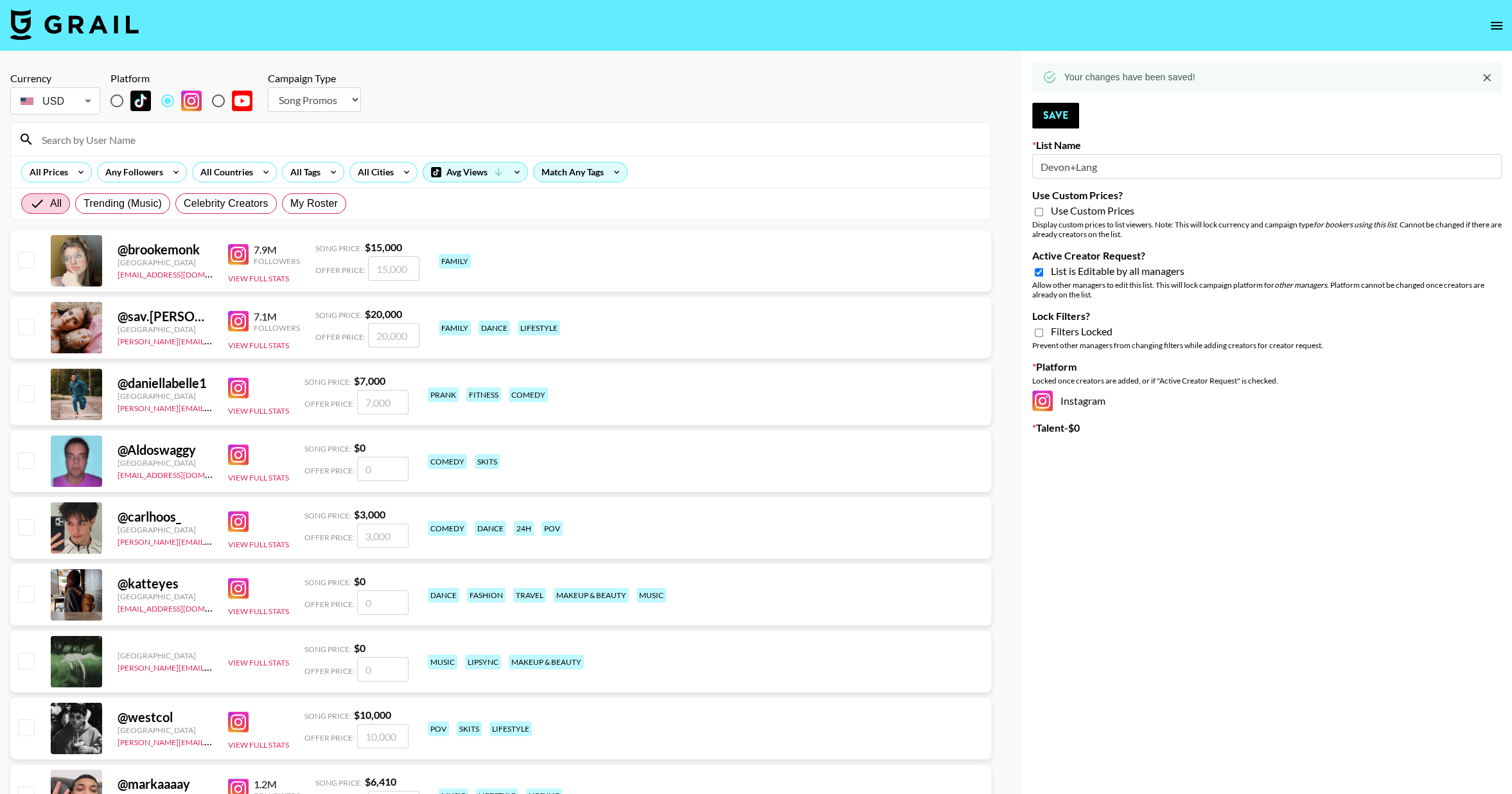
click at [1039, 213] on input "Use Custom Prices?" at bounding box center [1039, 212] width 8 height 12
checkbox input "true"
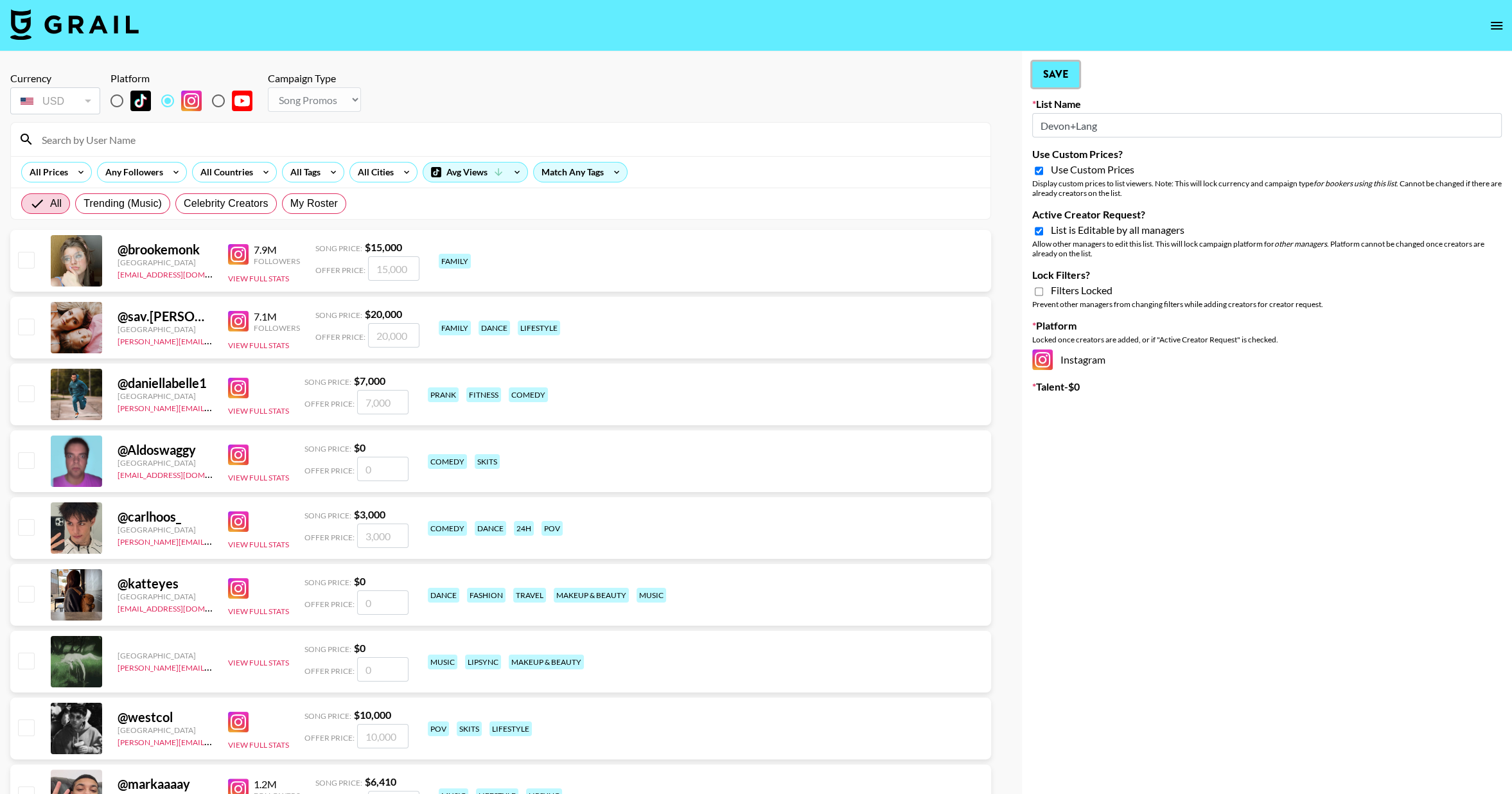
click at [1060, 66] on button "Save" at bounding box center [1056, 74] width 47 height 25
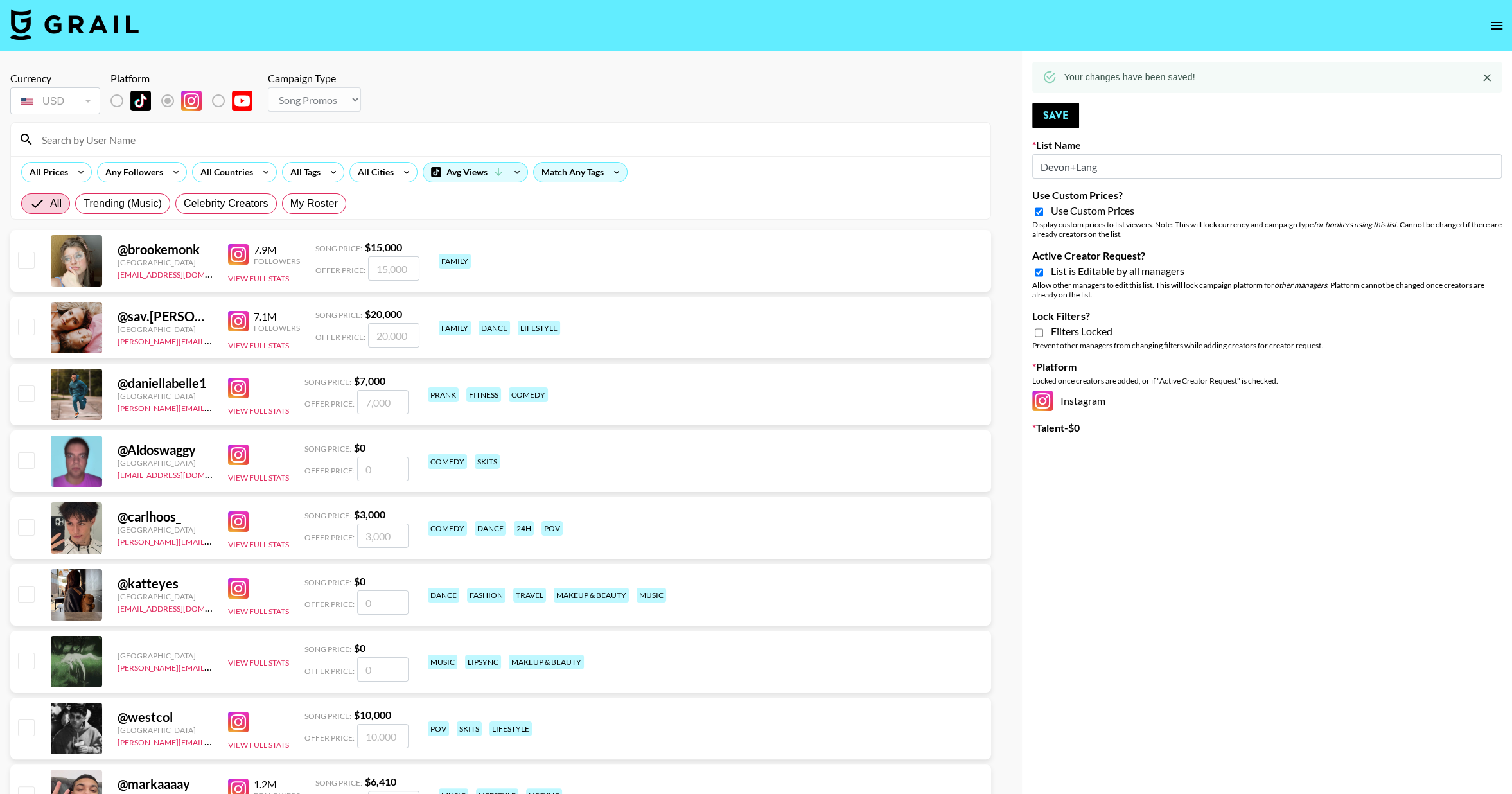
click at [1498, 25] on icon "open drawer" at bounding box center [1497, 25] width 15 height 15
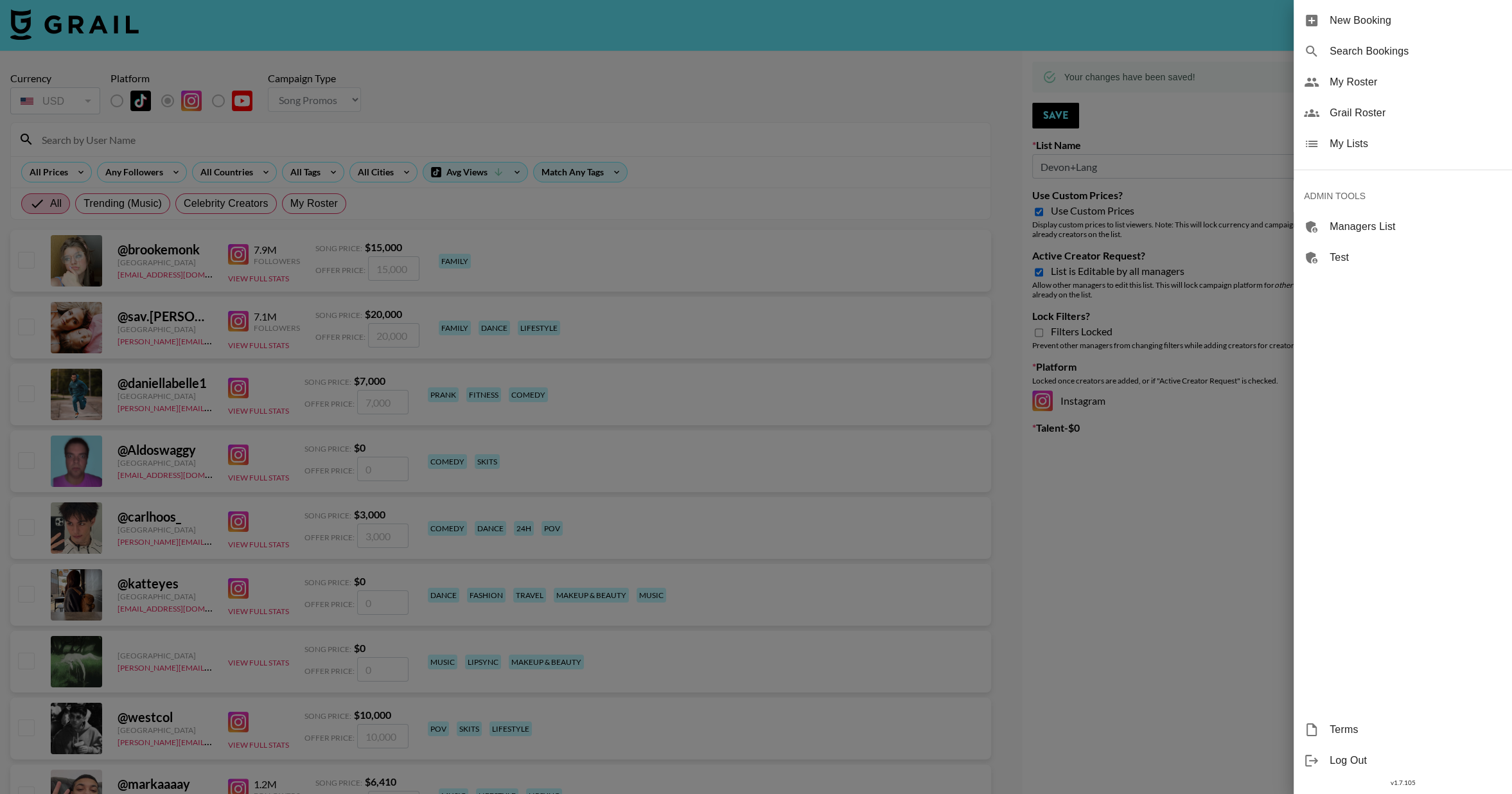
click at [1348, 143] on span "My Lists" at bounding box center [1416, 144] width 172 height 15
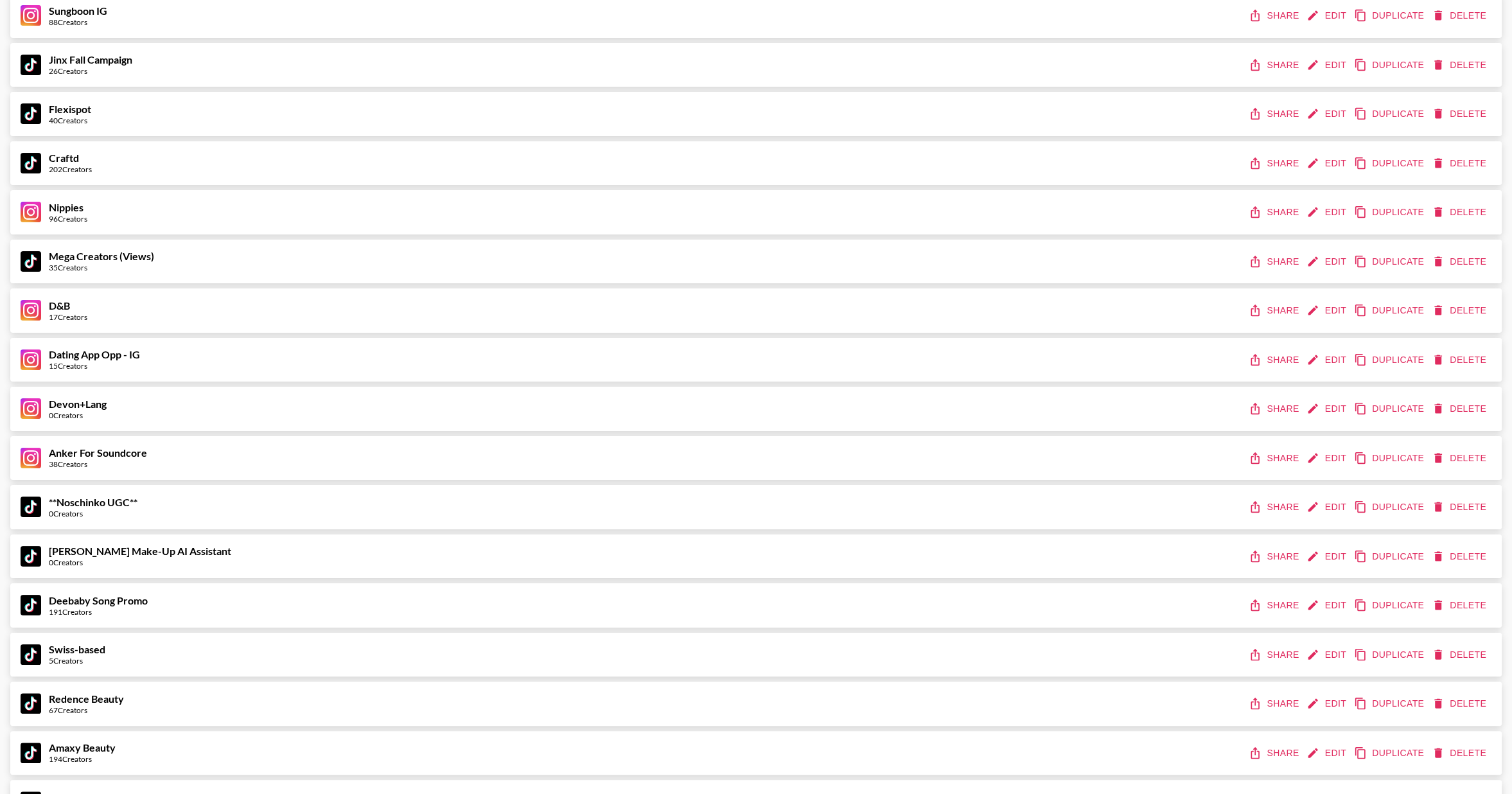
scroll to position [106, 0]
click at [1320, 457] on button "Edit" at bounding box center [1328, 456] width 47 height 24
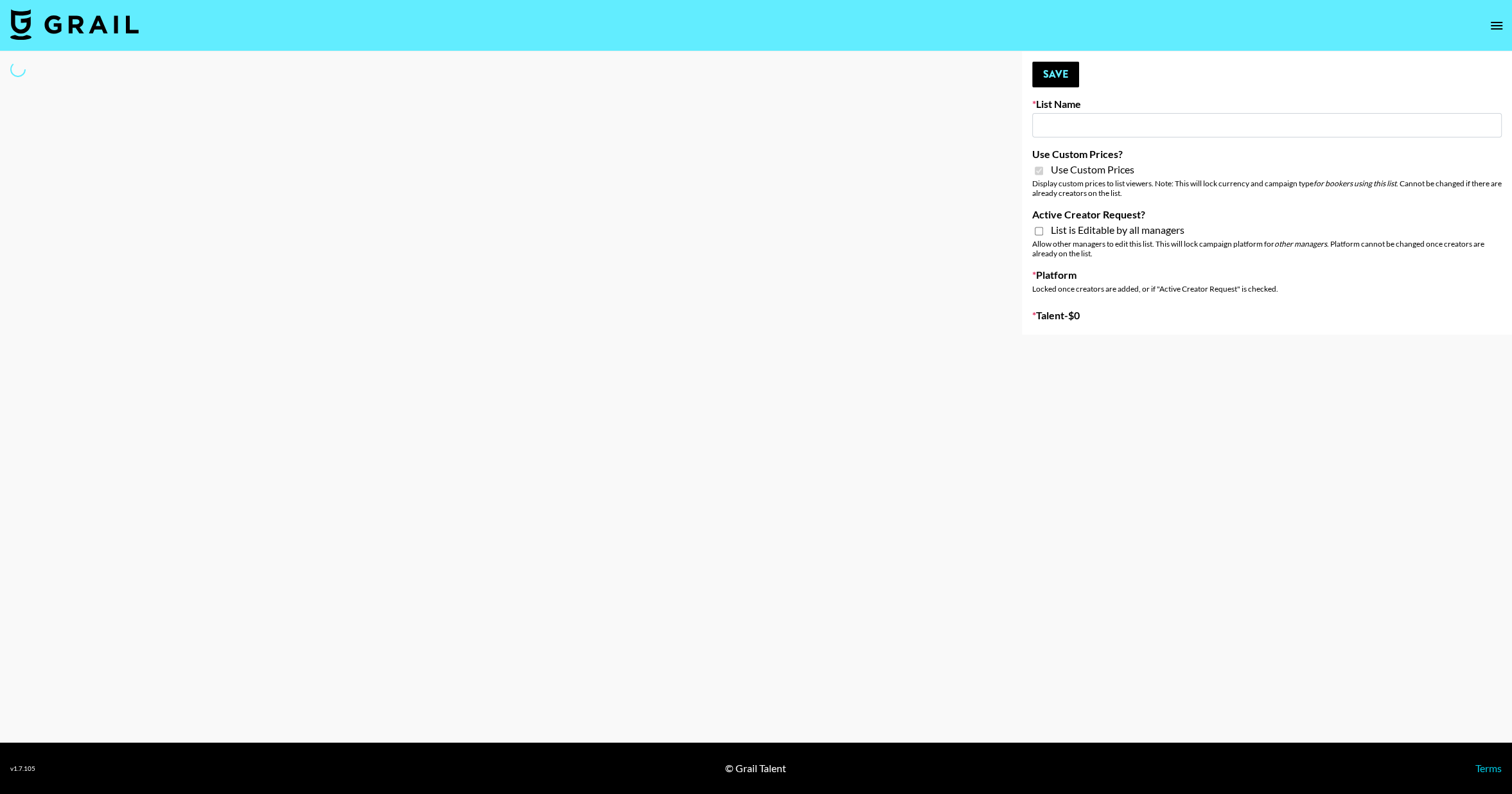
type input "Anker For Soundcore"
checkbox input "true"
select select "Brand"
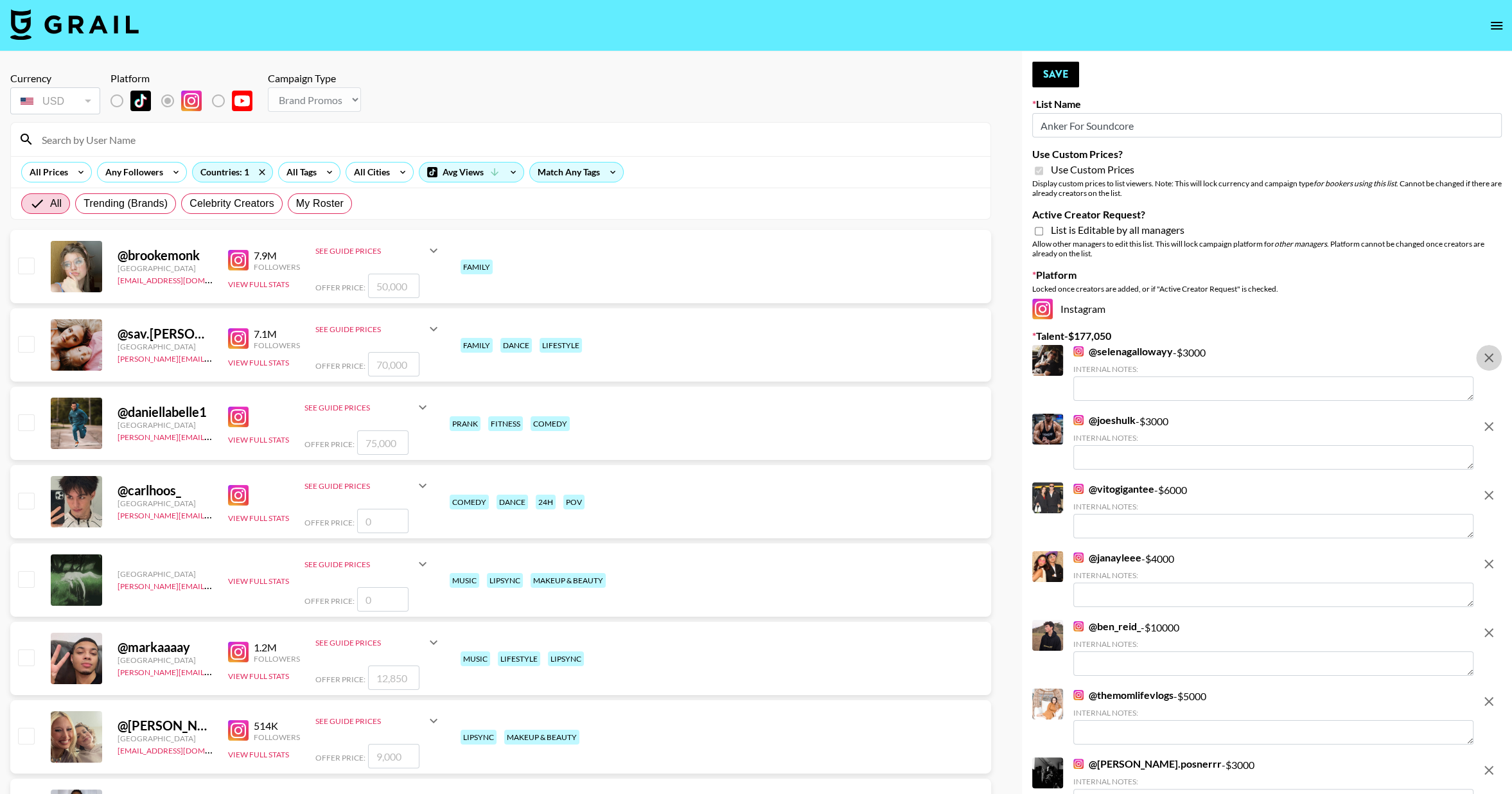
click at [1489, 362] on icon "remove" at bounding box center [1488, 357] width 15 height 15
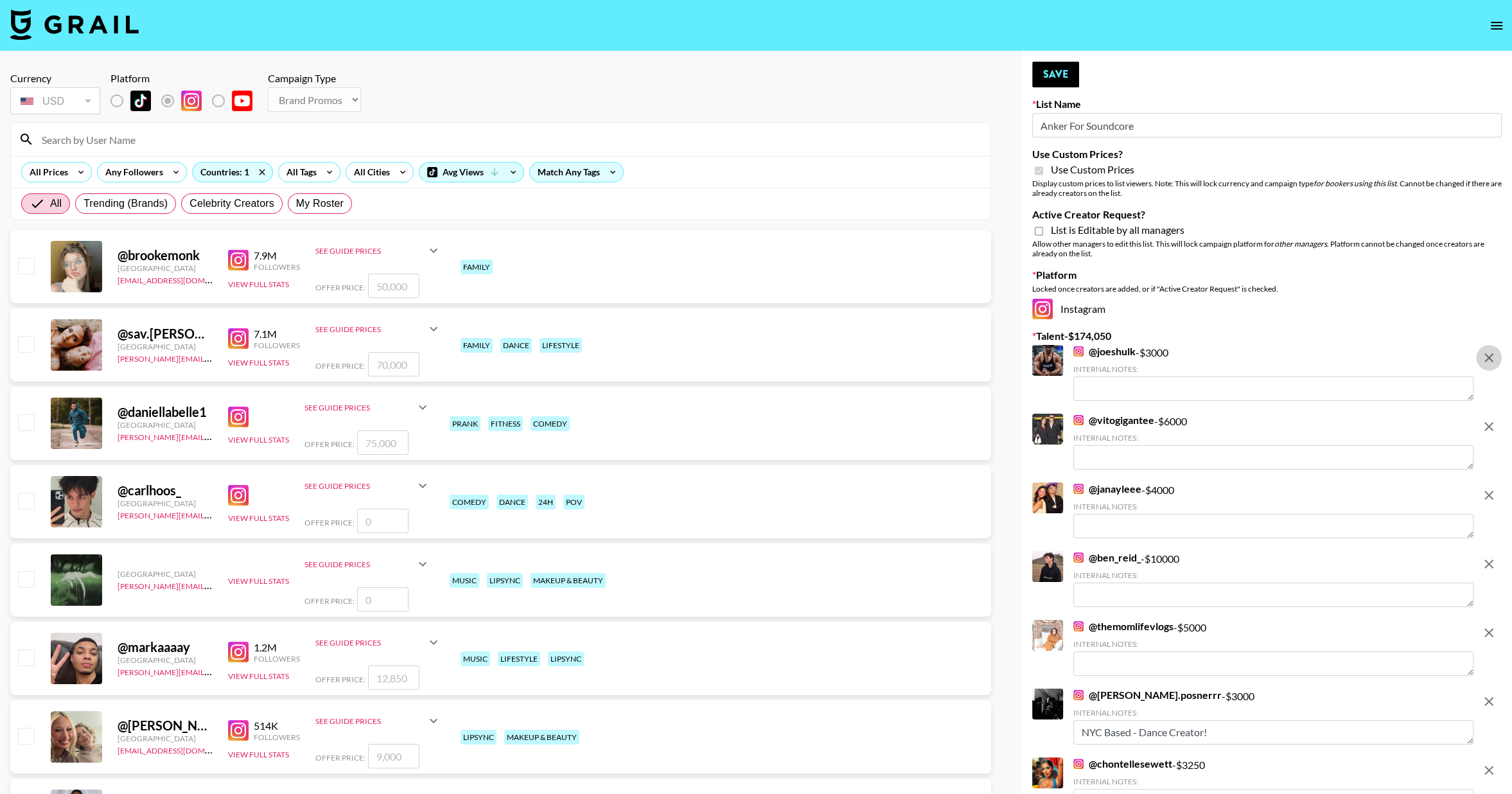
drag, startPoint x: 1488, startPoint y: 365, endPoint x: 1489, endPoint y: 358, distance: 7.1
click at [1489, 362] on icon "remove" at bounding box center [1488, 357] width 15 height 15
click at [1489, 422] on icon "remove" at bounding box center [1488, 427] width 9 height 9
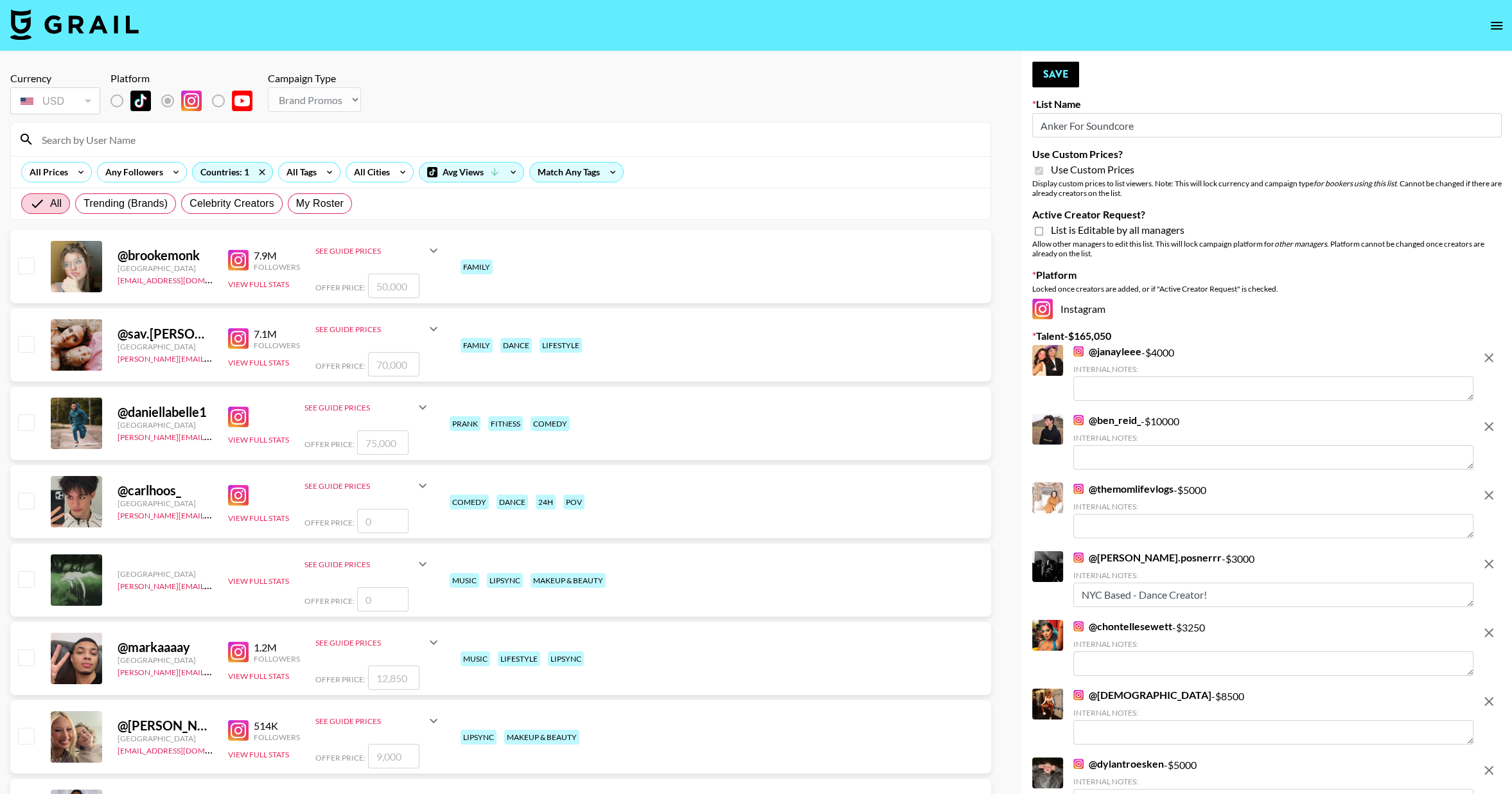
click at [1489, 358] on icon "remove" at bounding box center [1488, 357] width 9 height 9
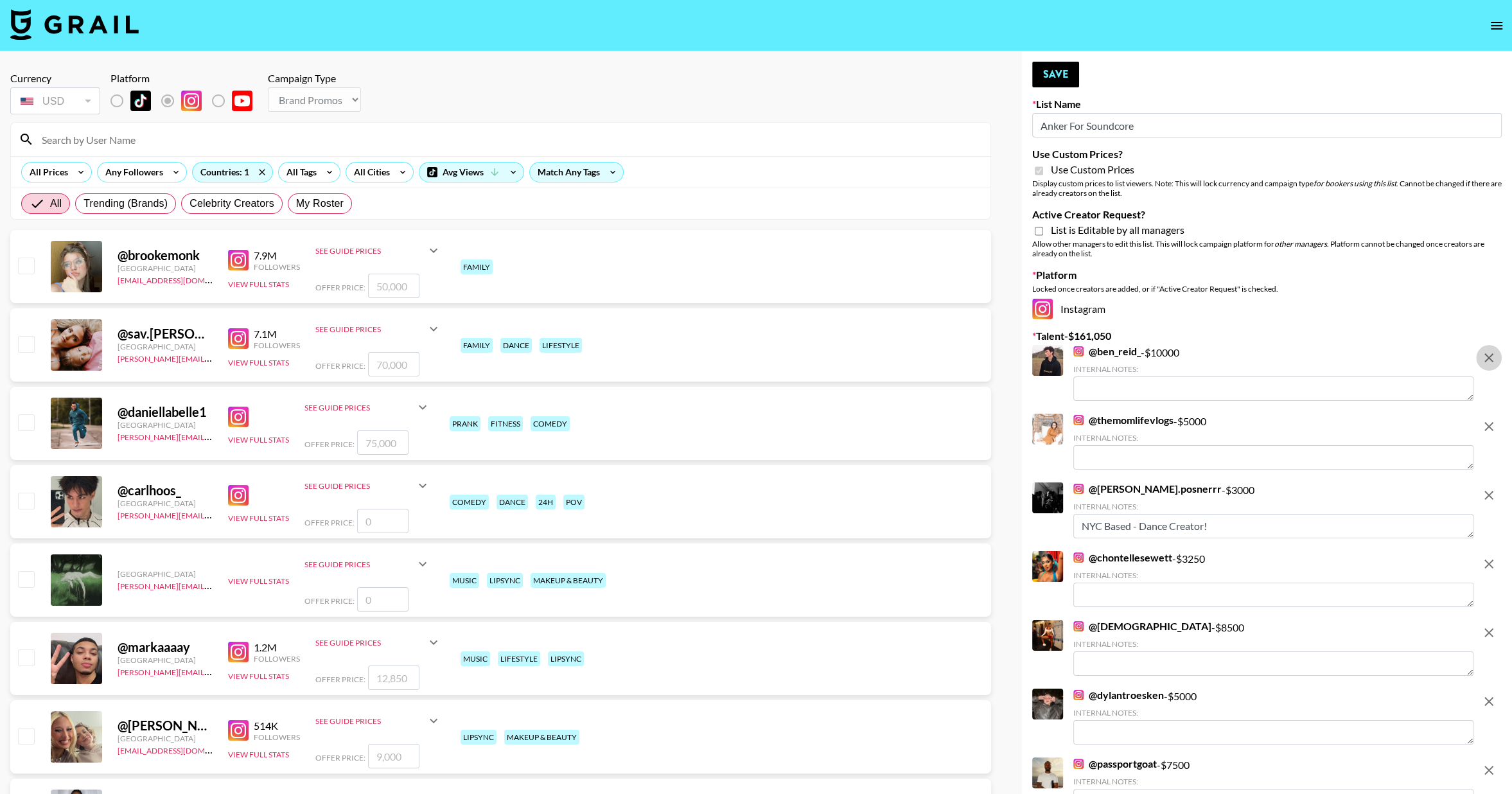
click at [1488, 358] on icon "remove" at bounding box center [1488, 357] width 9 height 9
click at [1488, 422] on icon "remove" at bounding box center [1488, 427] width 9 height 9
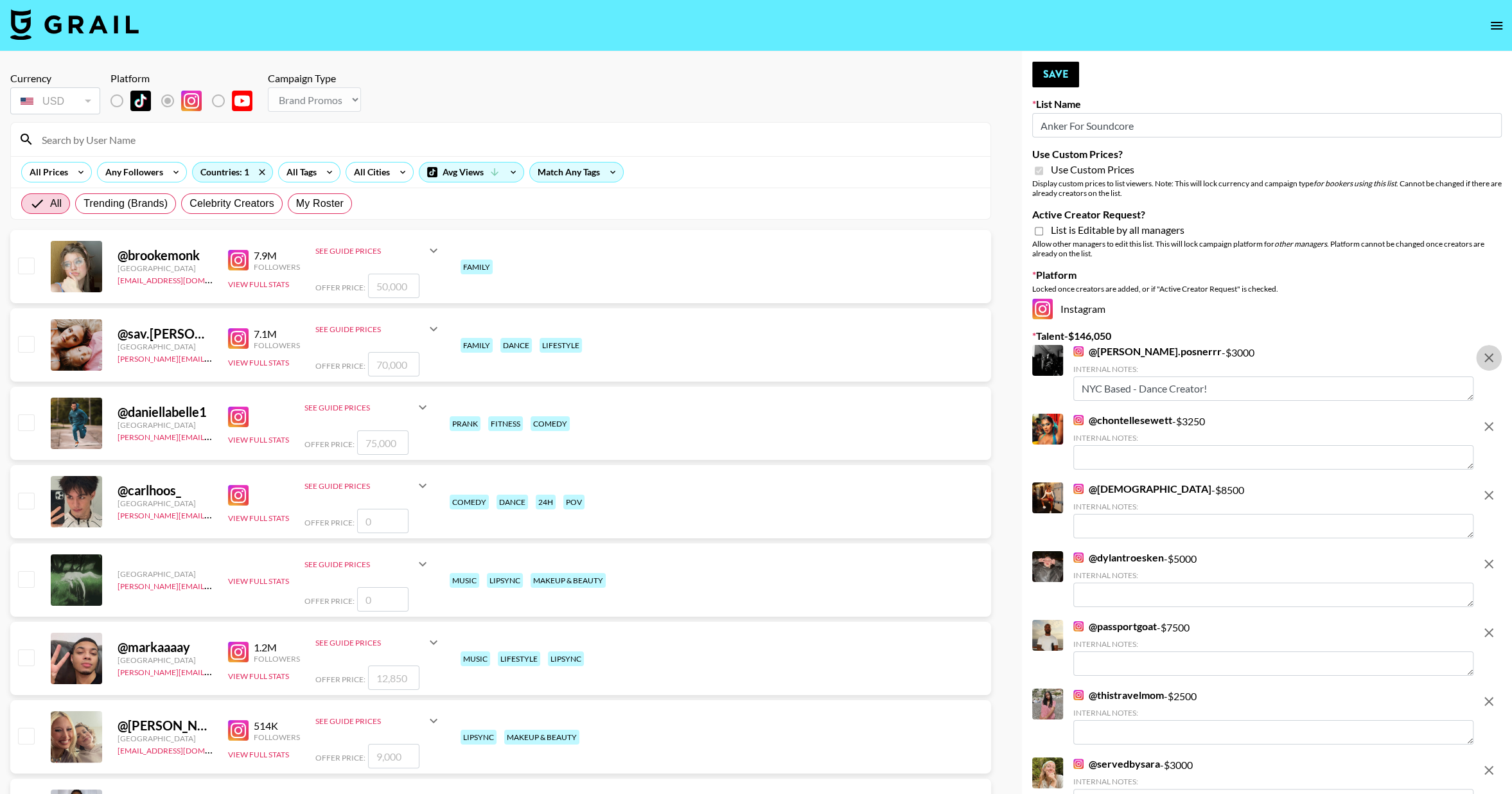
click at [1488, 358] on icon "remove" at bounding box center [1488, 357] width 9 height 9
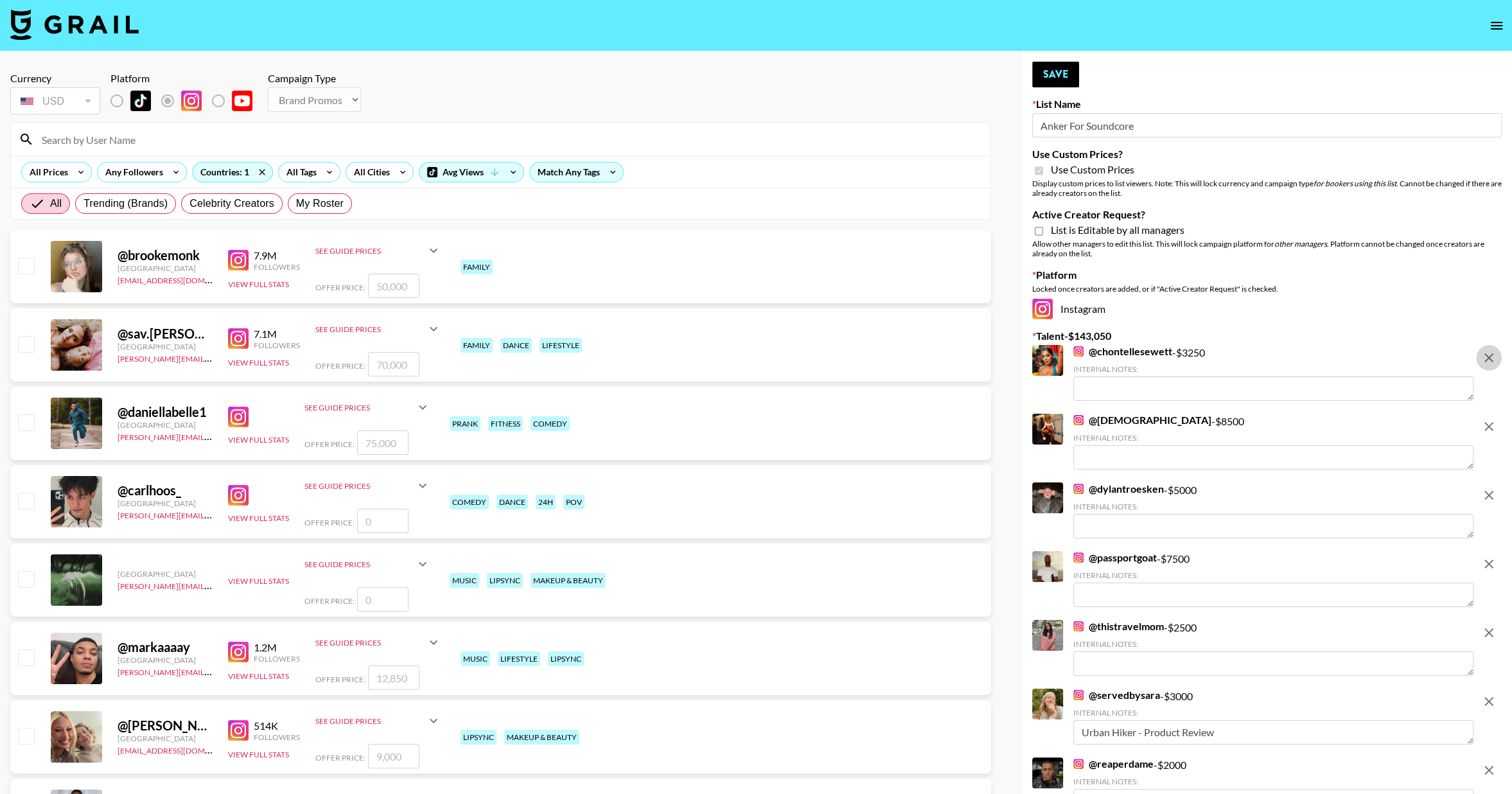
click at [1487, 358] on icon "remove" at bounding box center [1488, 357] width 15 height 15
click at [1486, 419] on icon "remove" at bounding box center [1488, 427] width 15 height 15
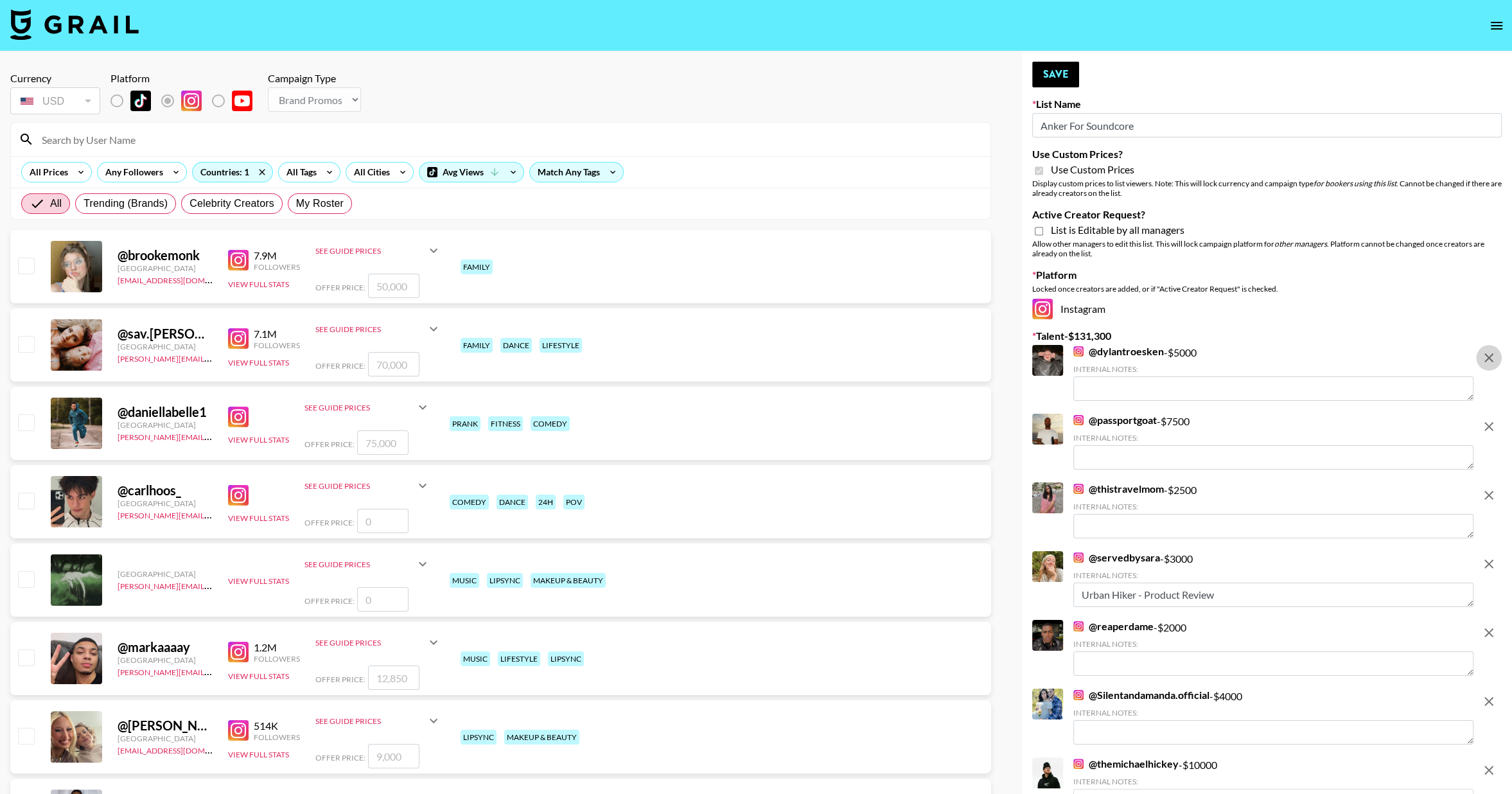
click at [1486, 358] on icon "remove" at bounding box center [1488, 357] width 15 height 15
click at [1486, 419] on icon "remove" at bounding box center [1488, 427] width 15 height 15
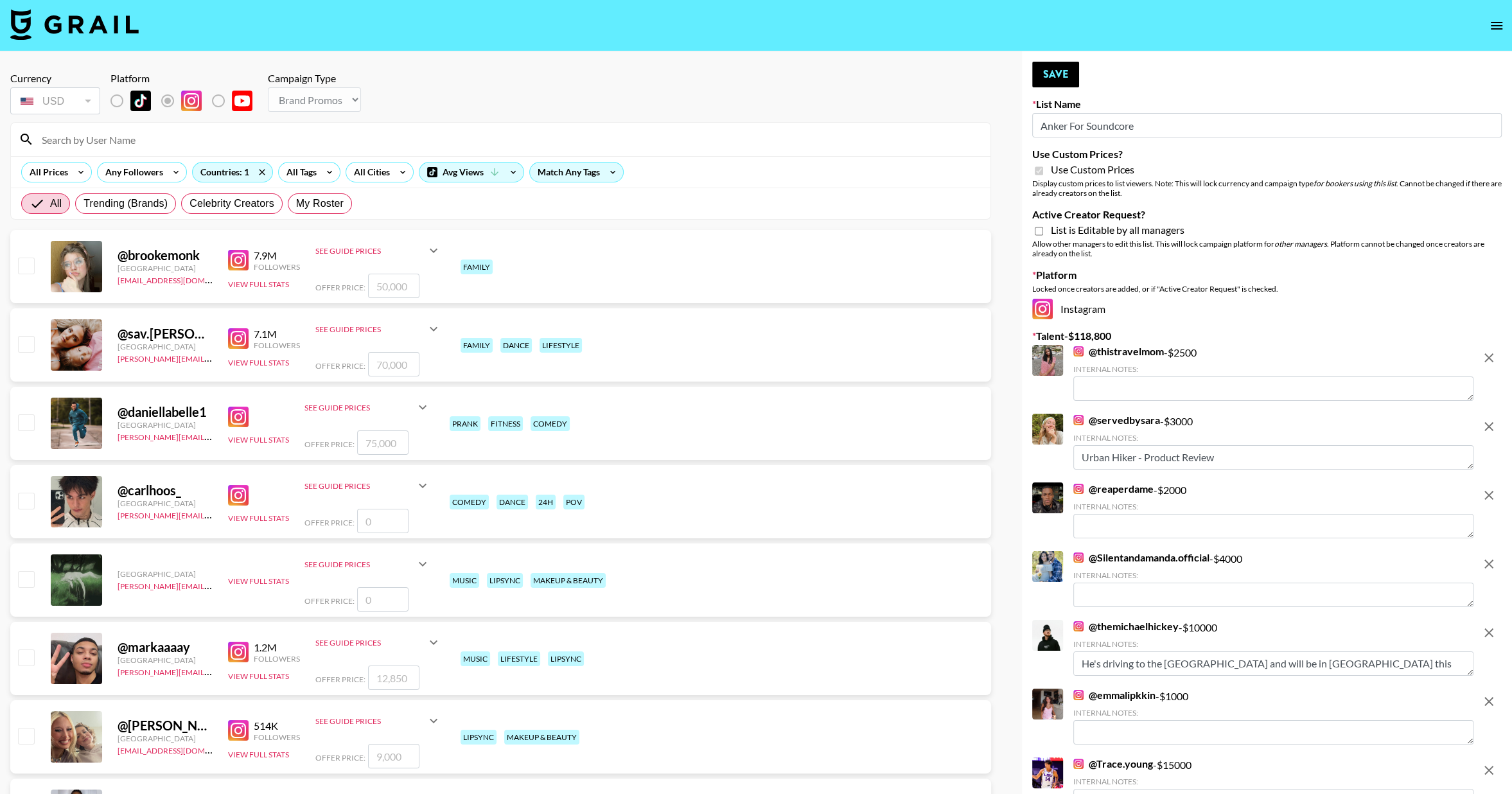
click at [1486, 358] on icon "remove" at bounding box center [1488, 357] width 15 height 15
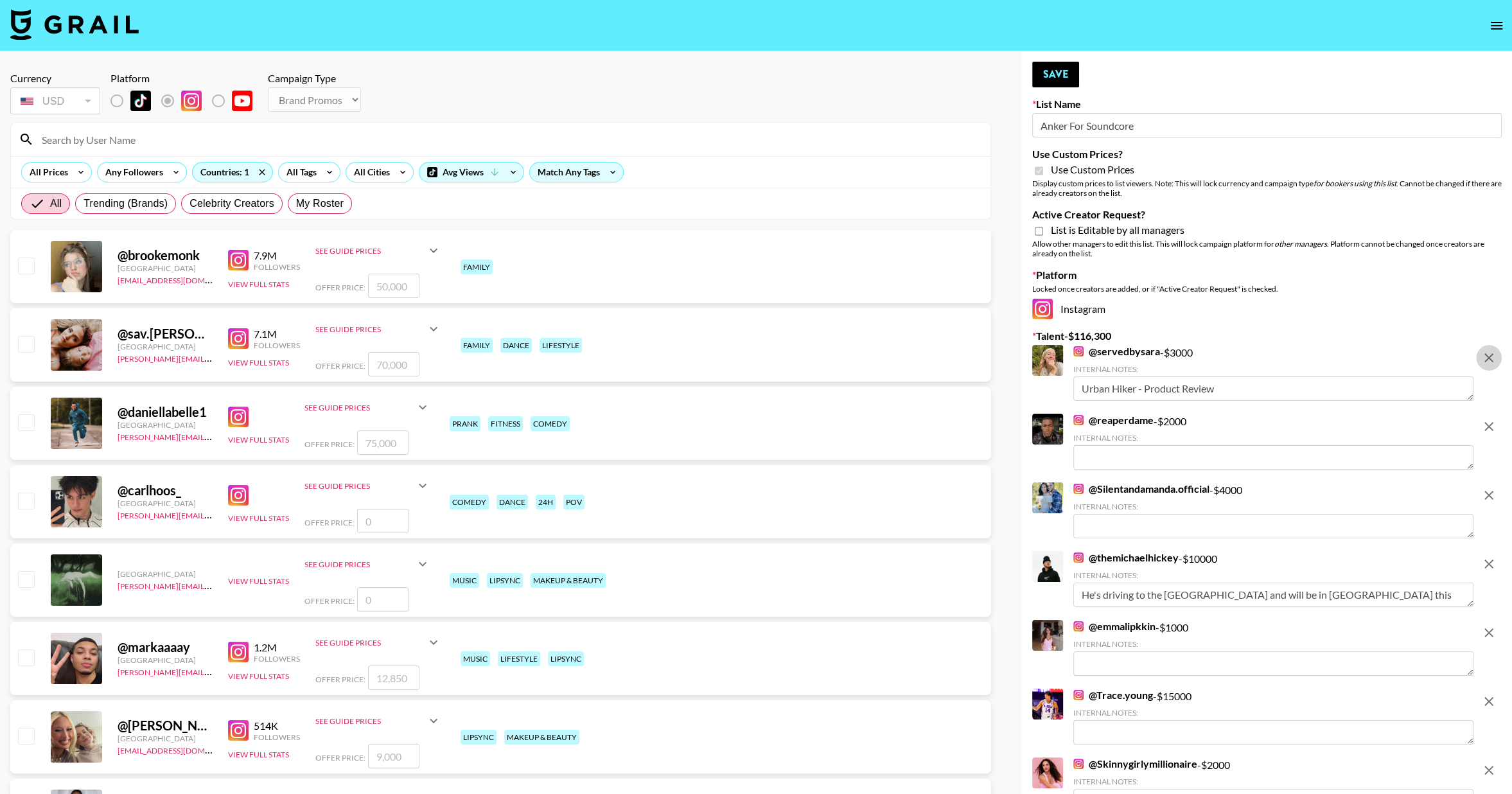
click at [1486, 358] on icon "remove" at bounding box center [1488, 357] width 15 height 15
click at [1486, 419] on icon "remove" at bounding box center [1488, 427] width 15 height 15
click at [1486, 487] on icon "remove" at bounding box center [1488, 495] width 15 height 15
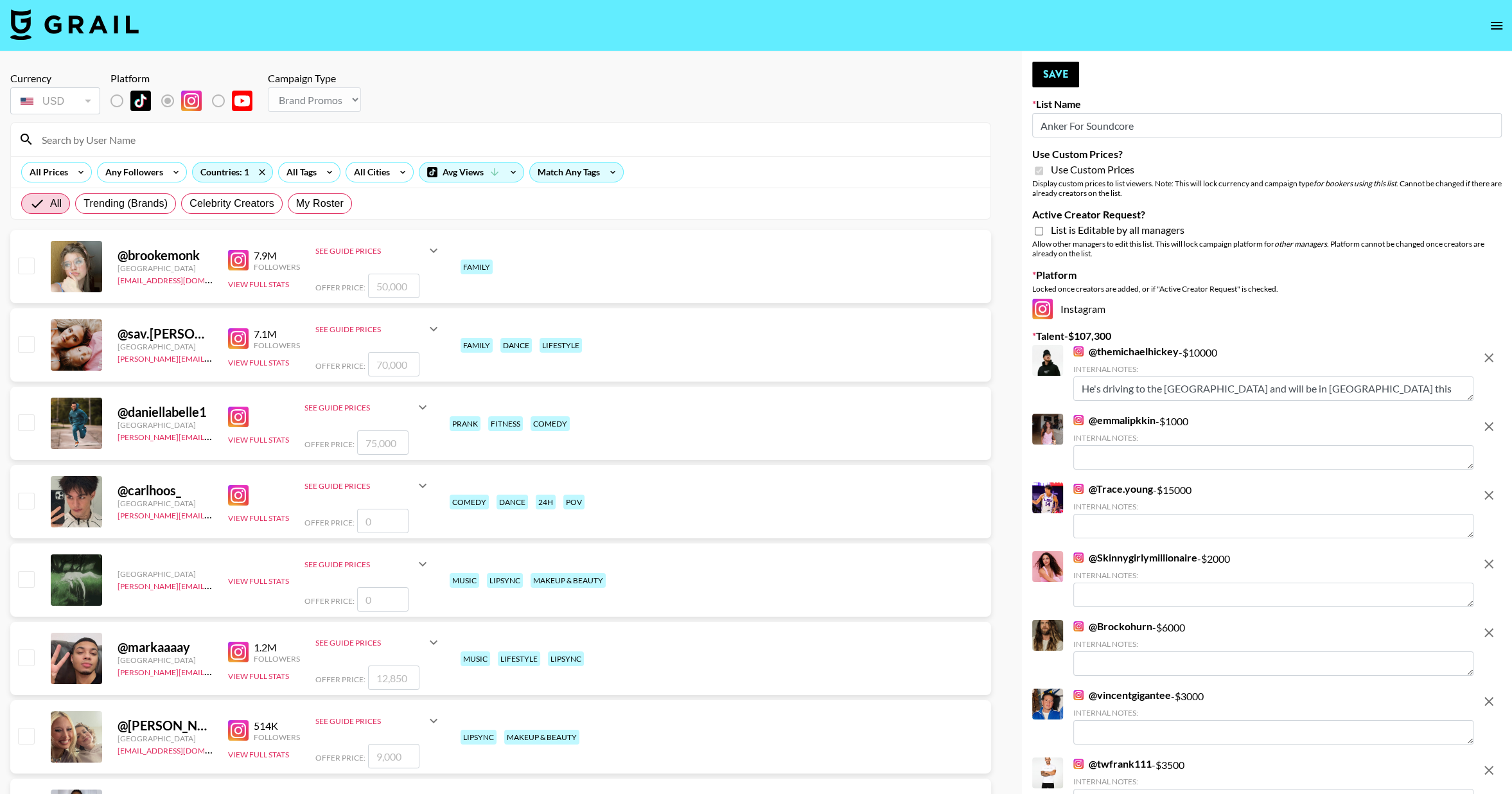
click at [1486, 358] on icon "remove" at bounding box center [1488, 357] width 15 height 15
click at [1486, 419] on icon "remove" at bounding box center [1488, 427] width 15 height 15
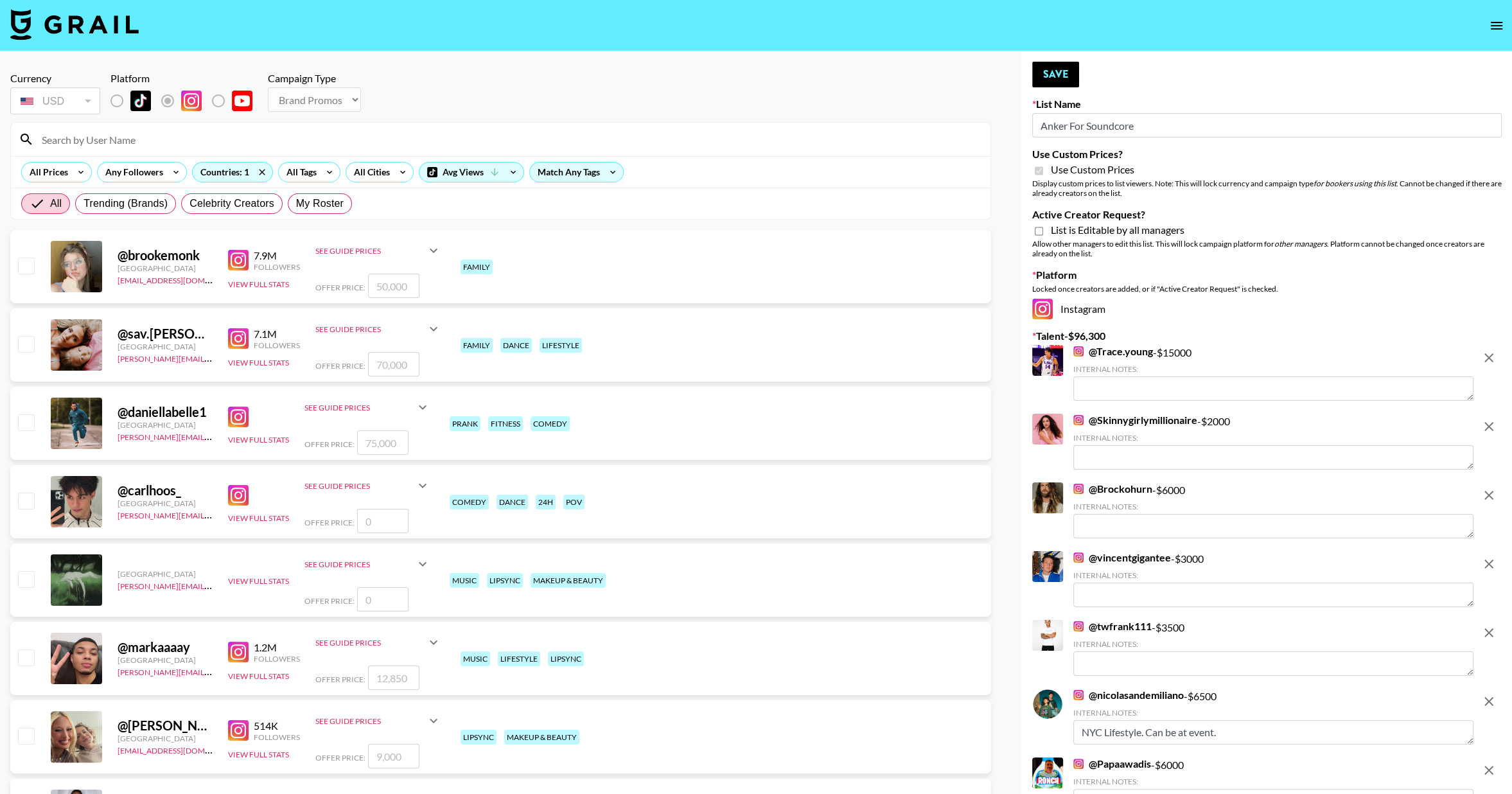
click at [1486, 358] on icon "remove" at bounding box center [1488, 357] width 15 height 15
click at [1486, 419] on icon "remove" at bounding box center [1488, 427] width 15 height 15
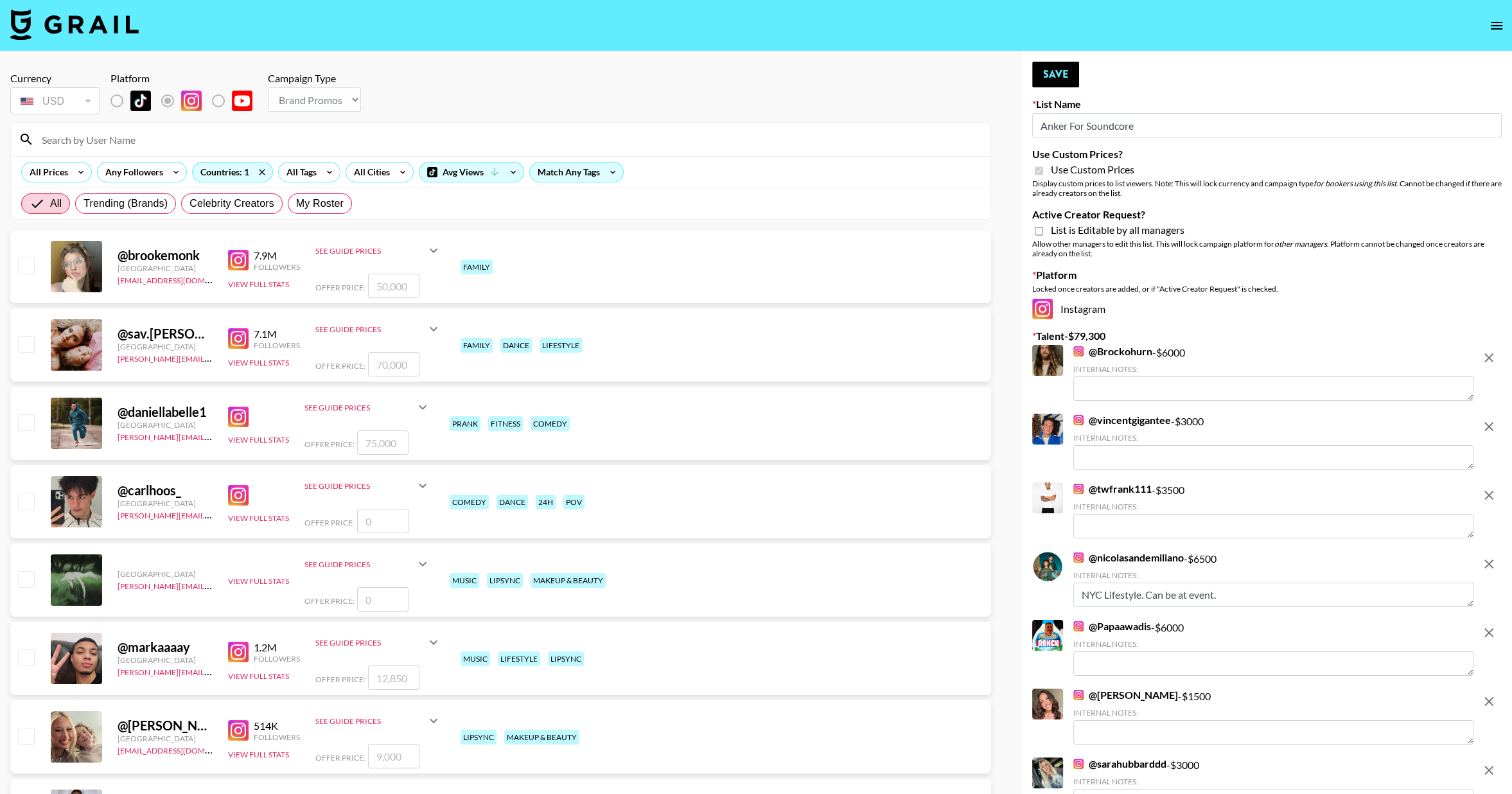
click at [1486, 358] on icon "remove" at bounding box center [1488, 357] width 15 height 15
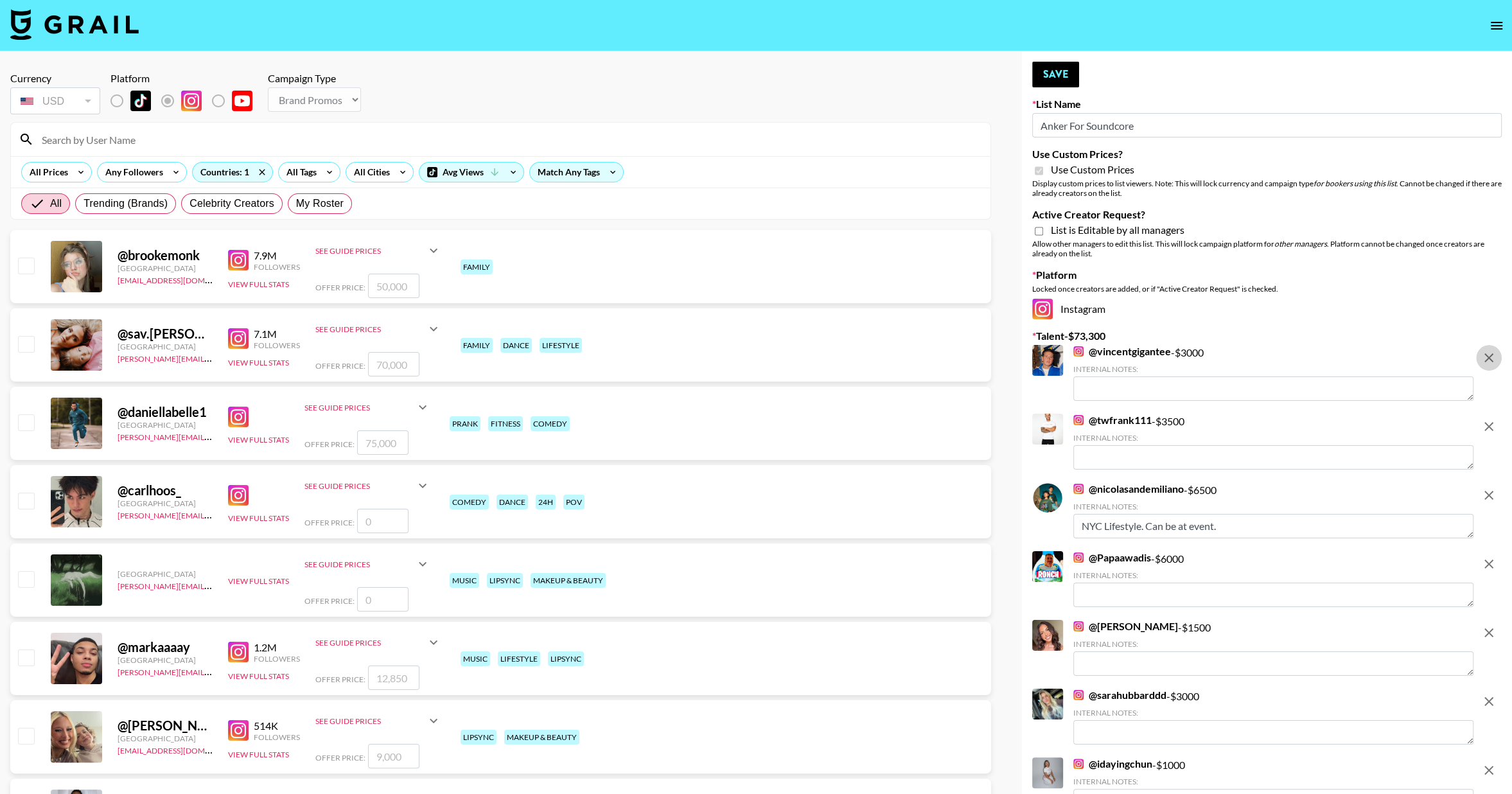
click at [1486, 358] on icon "remove" at bounding box center [1488, 357] width 15 height 15
click at [1486, 419] on icon "remove" at bounding box center [1488, 427] width 15 height 15
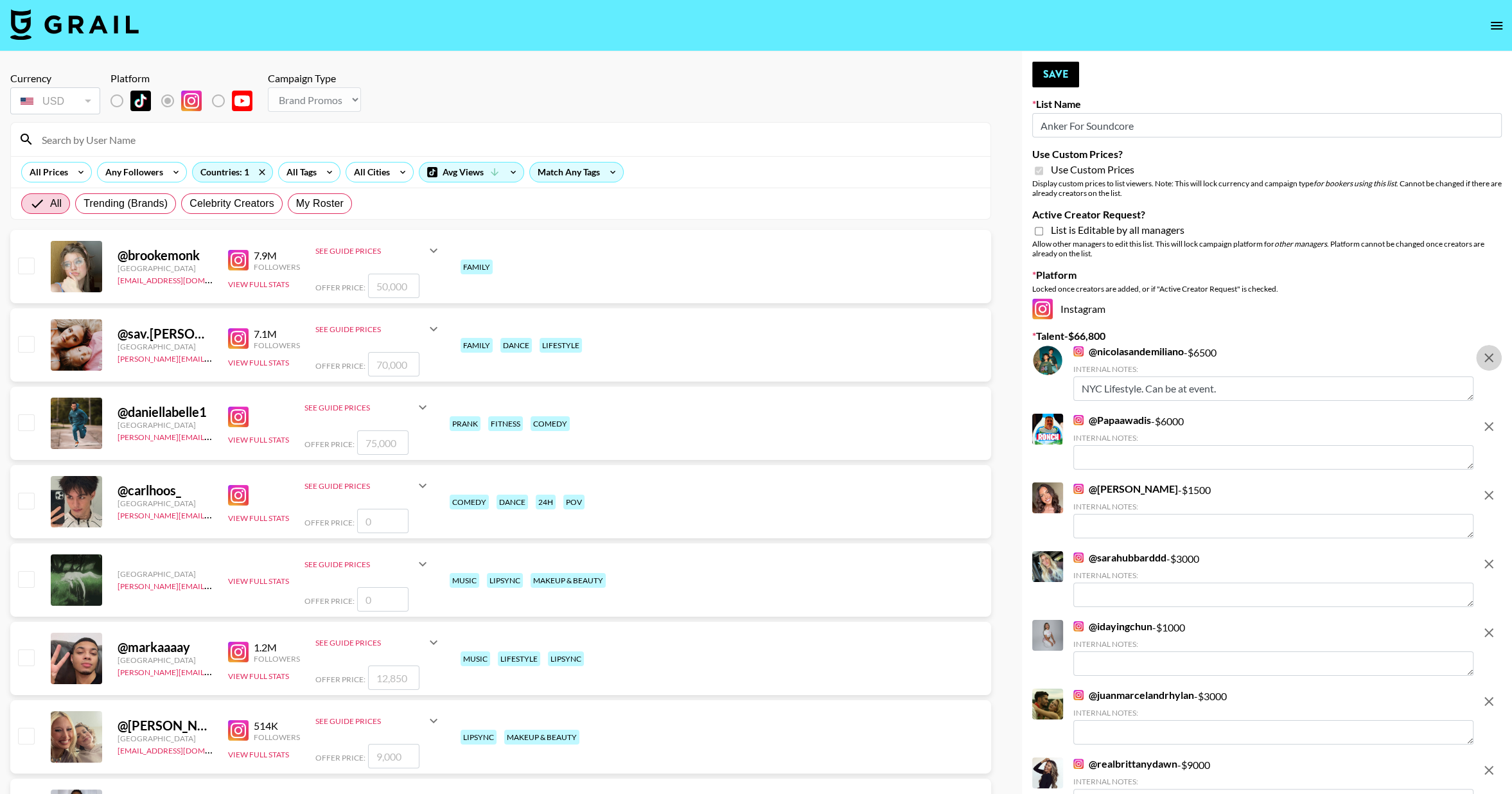
click at [1486, 358] on icon "remove" at bounding box center [1488, 357] width 15 height 15
click at [1486, 419] on icon "remove" at bounding box center [1488, 427] width 15 height 15
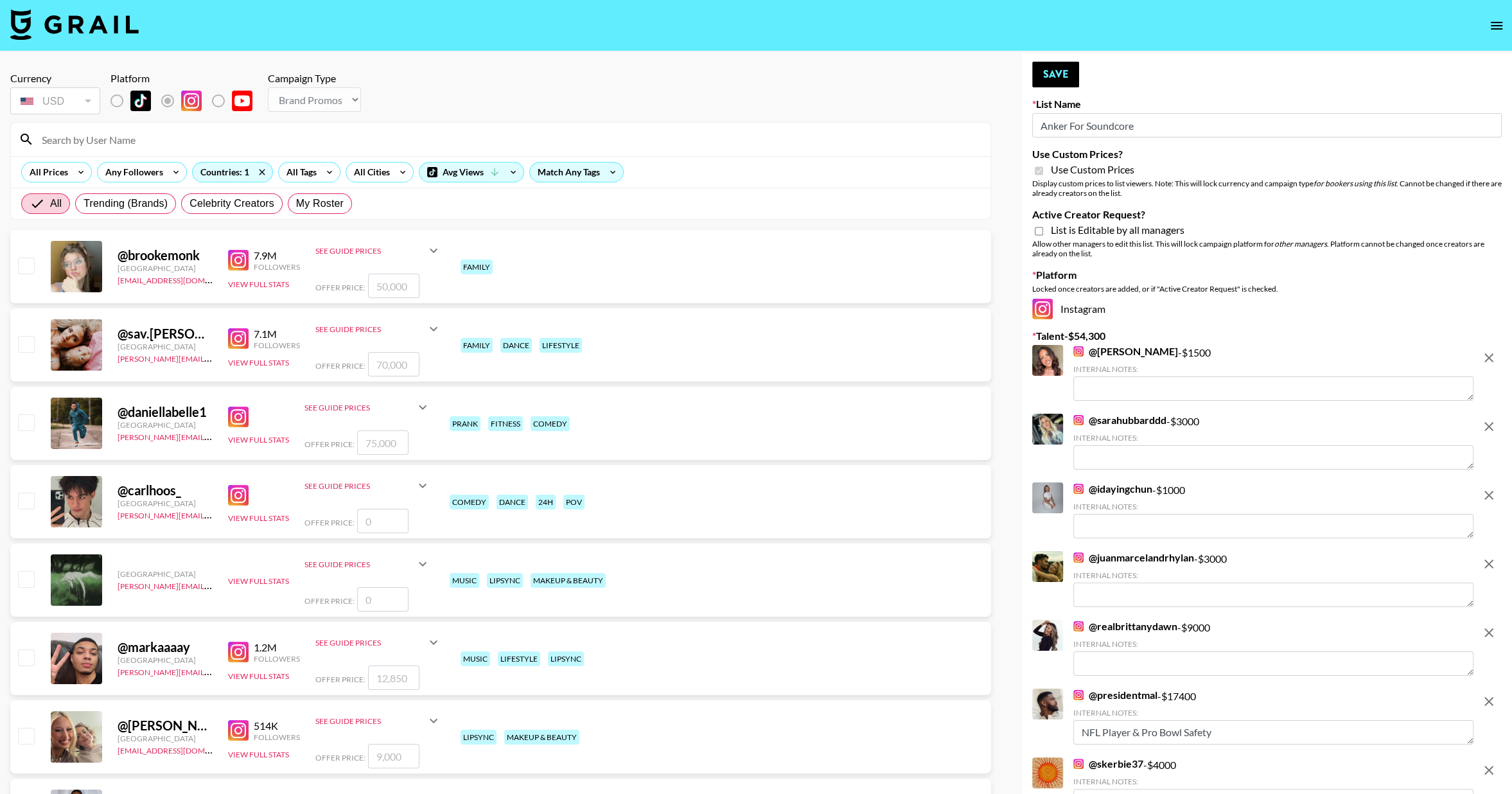
click at [1486, 358] on icon "remove" at bounding box center [1488, 357] width 15 height 15
click at [1486, 419] on icon "remove" at bounding box center [1488, 427] width 15 height 15
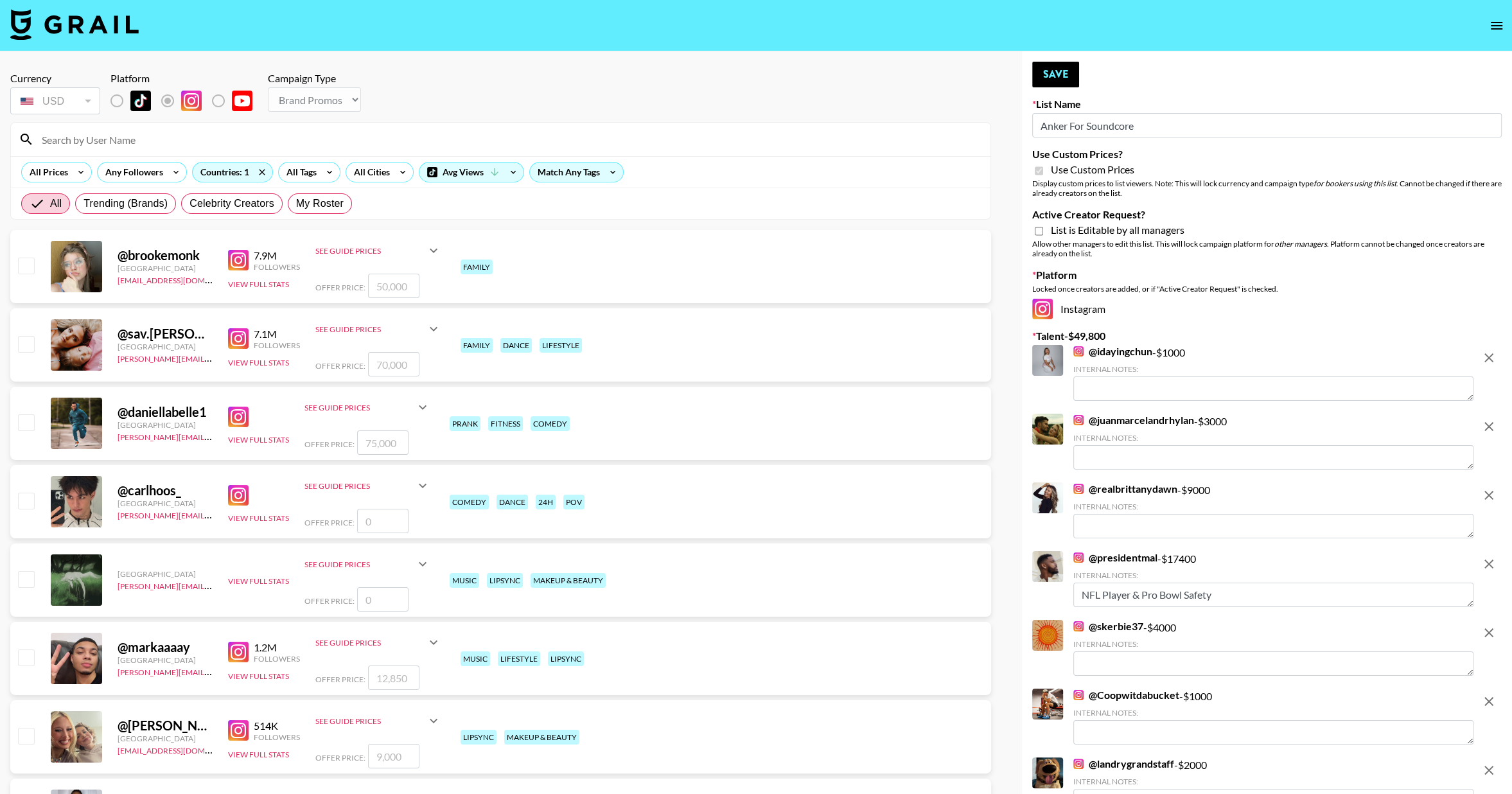
click at [1486, 358] on icon "remove" at bounding box center [1488, 357] width 15 height 15
click at [1486, 419] on icon "remove" at bounding box center [1488, 427] width 15 height 15
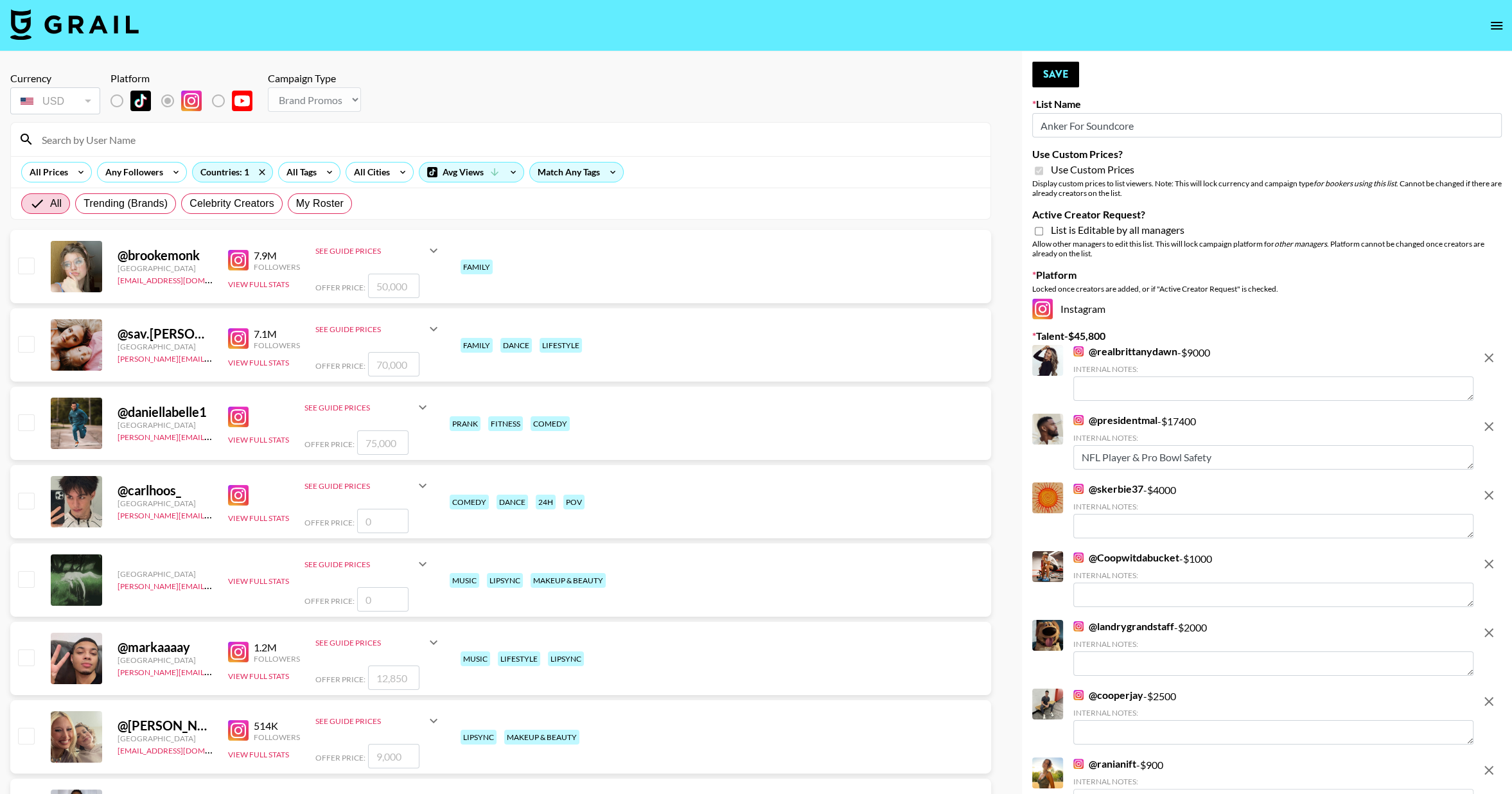
click at [1486, 358] on icon "remove" at bounding box center [1488, 357] width 15 height 15
click at [1486, 419] on icon "remove" at bounding box center [1488, 427] width 15 height 15
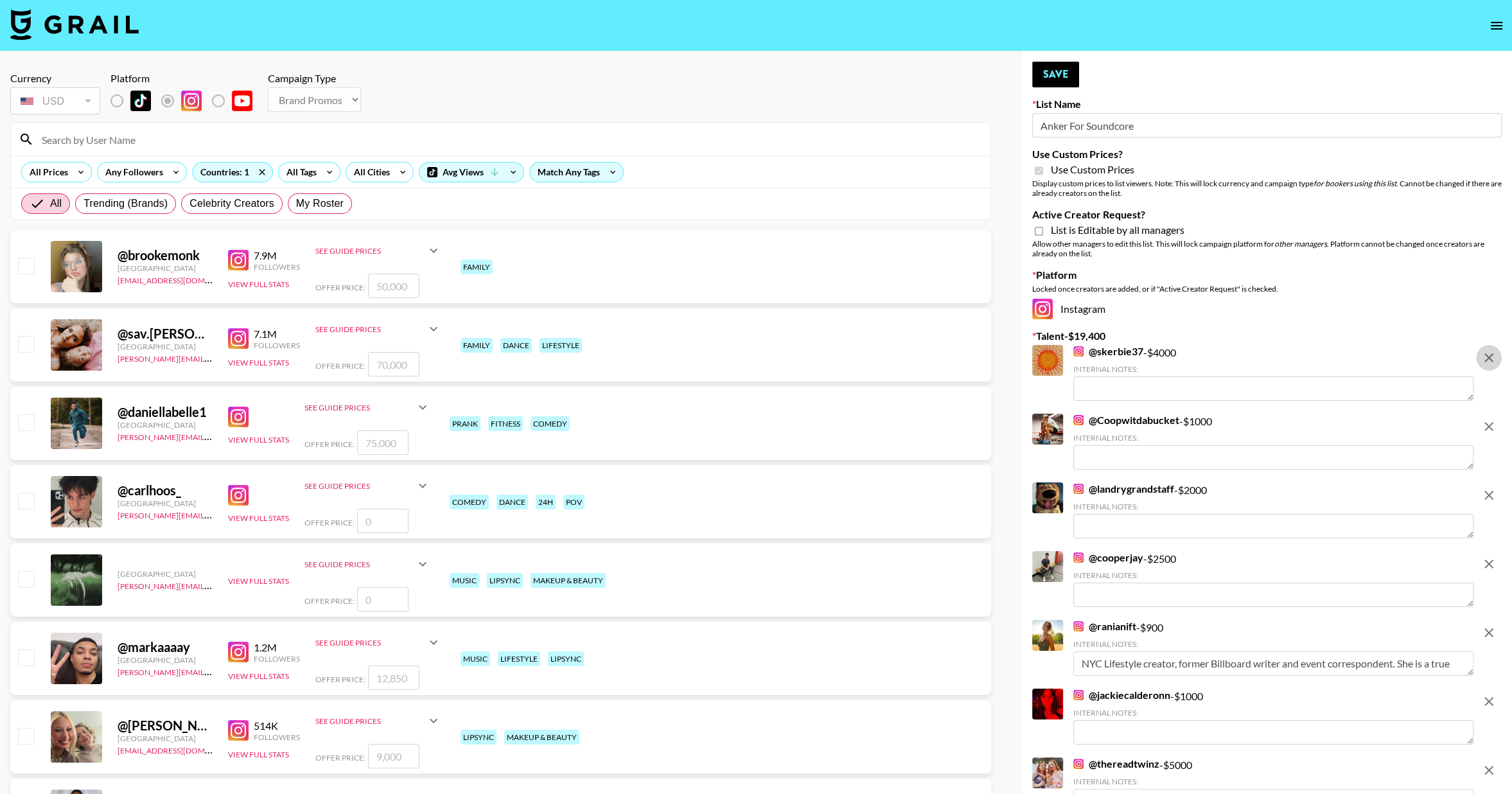
click at [1486, 358] on icon "remove" at bounding box center [1488, 357] width 15 height 15
click at [1486, 419] on icon "remove" at bounding box center [1488, 427] width 15 height 15
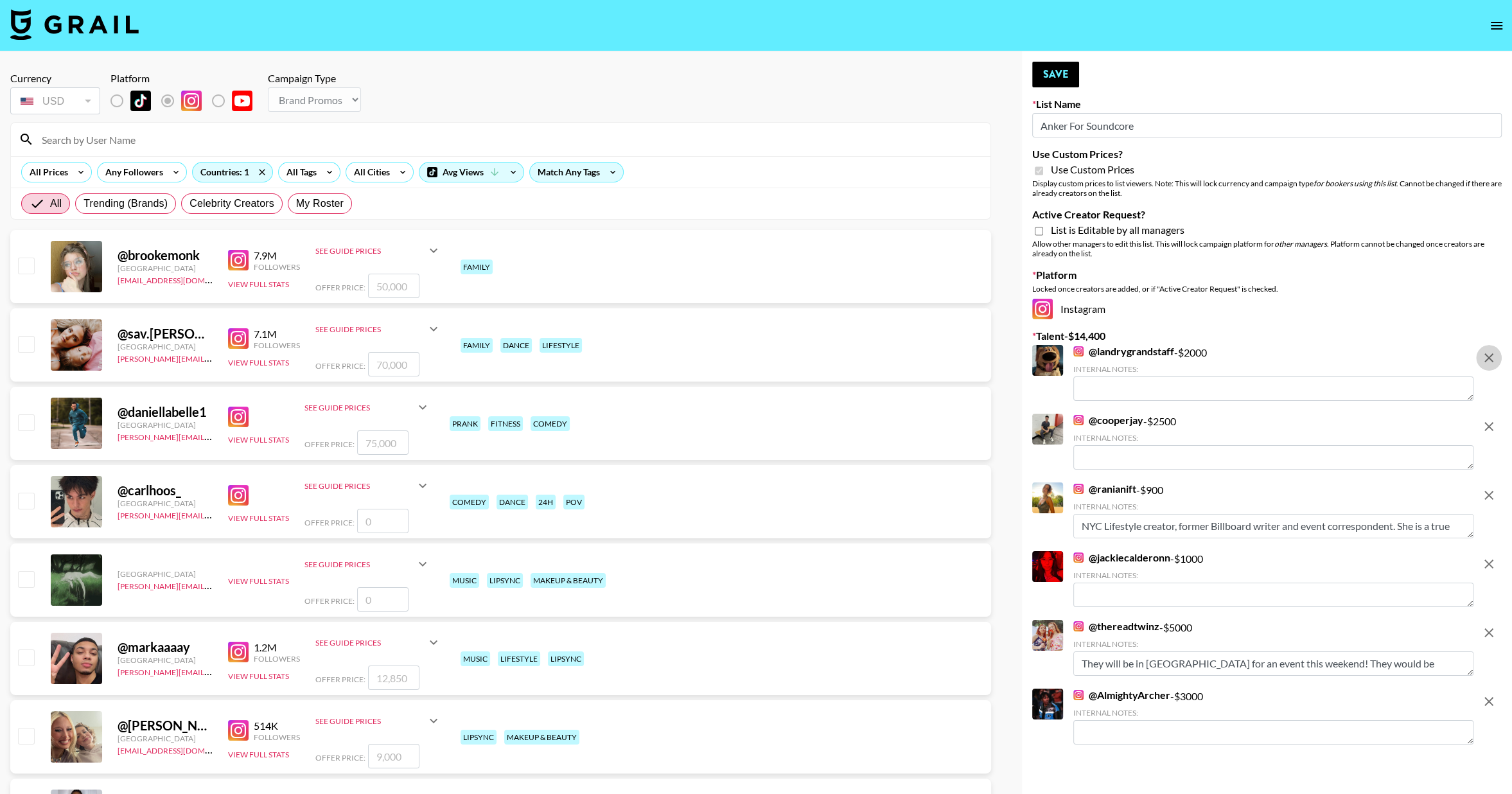
click at [1486, 358] on icon "remove" at bounding box center [1488, 357] width 15 height 15
click at [1486, 419] on icon "remove" at bounding box center [1488, 427] width 15 height 15
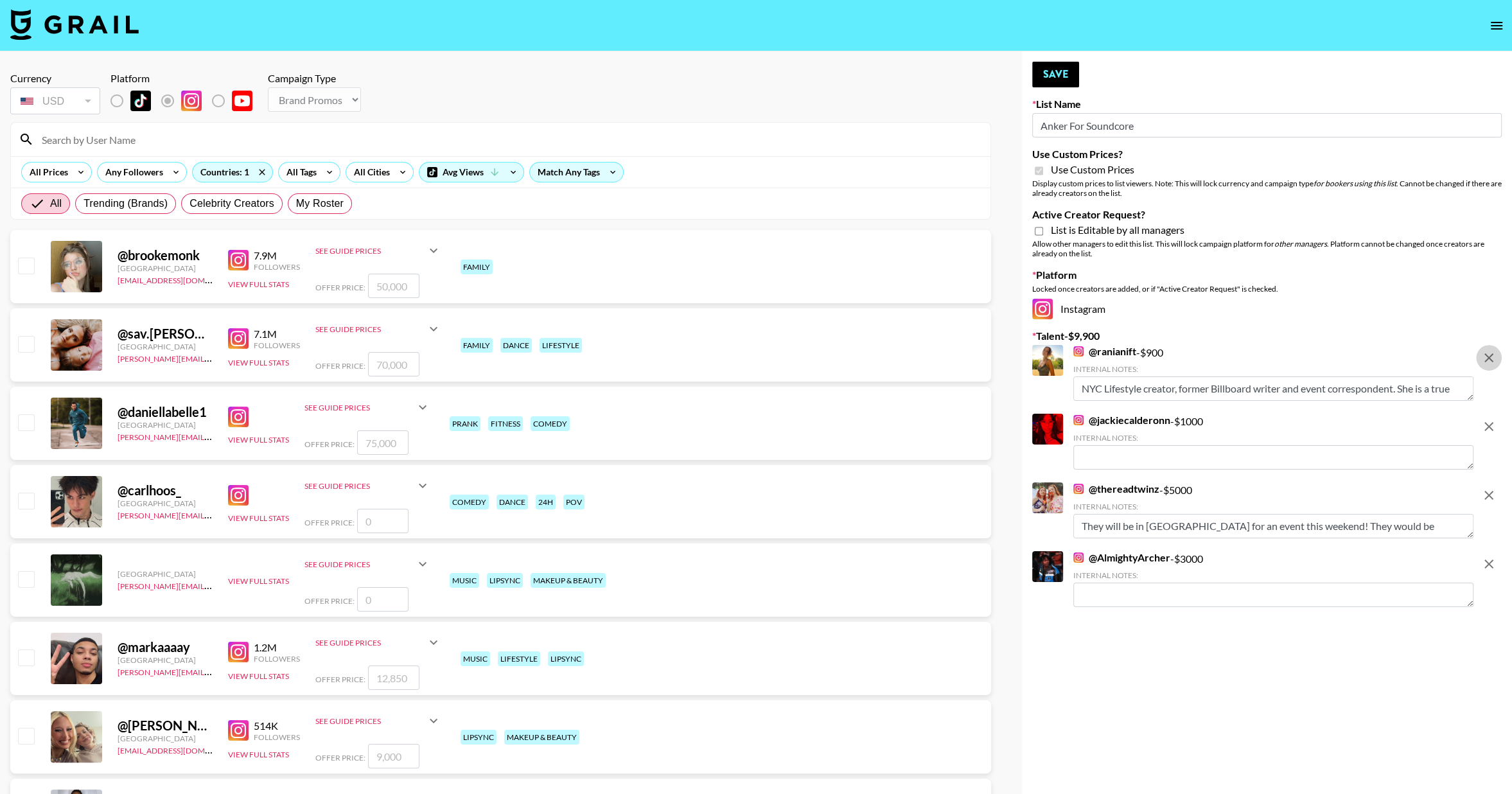
click at [1486, 358] on icon "remove" at bounding box center [1488, 357] width 15 height 15
click at [1486, 419] on icon "remove" at bounding box center [1488, 427] width 15 height 15
click at [1486, 487] on icon "remove" at bounding box center [1488, 495] width 15 height 15
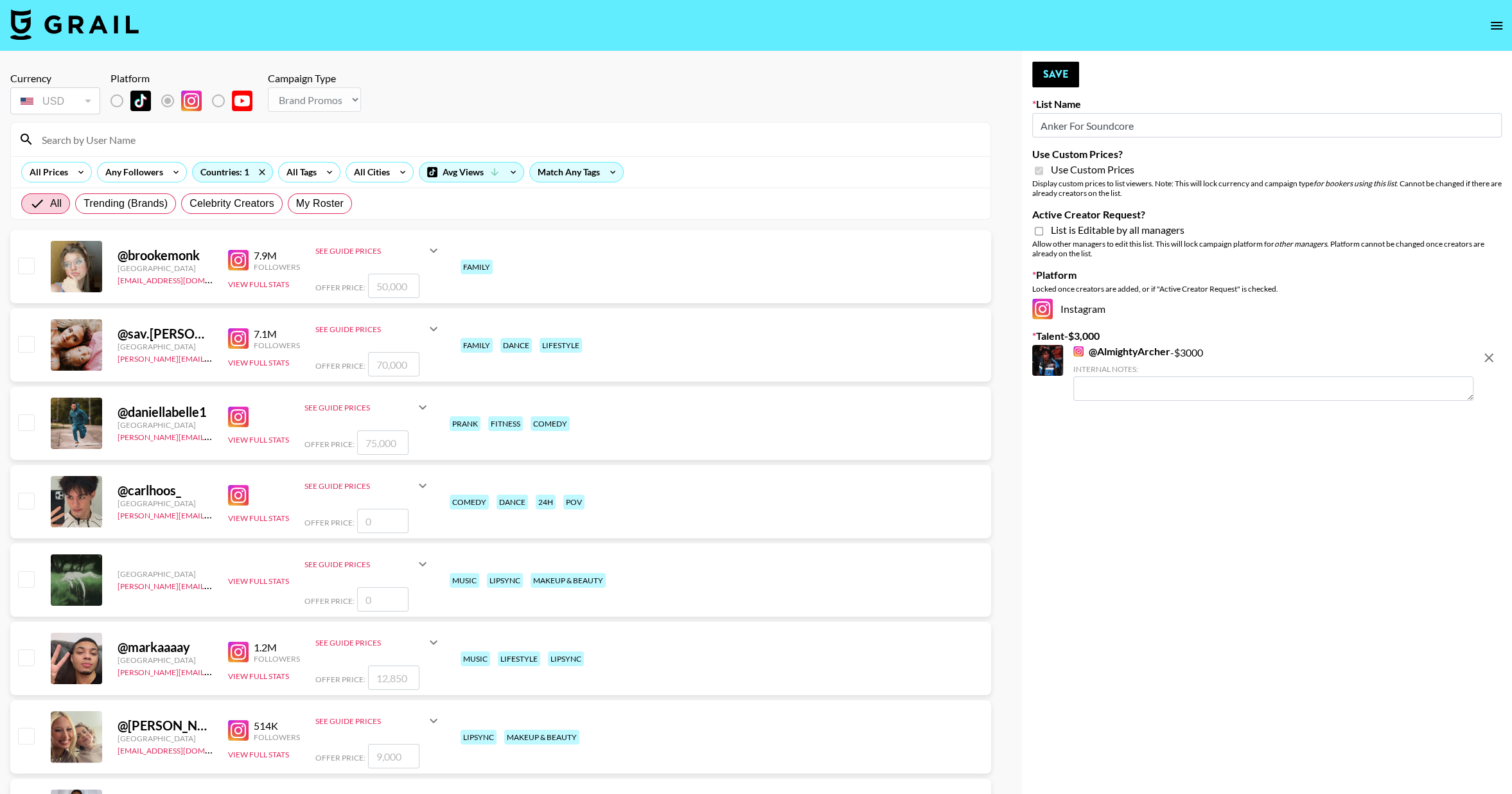
click at [1486, 358] on icon "remove" at bounding box center [1488, 357] width 15 height 15
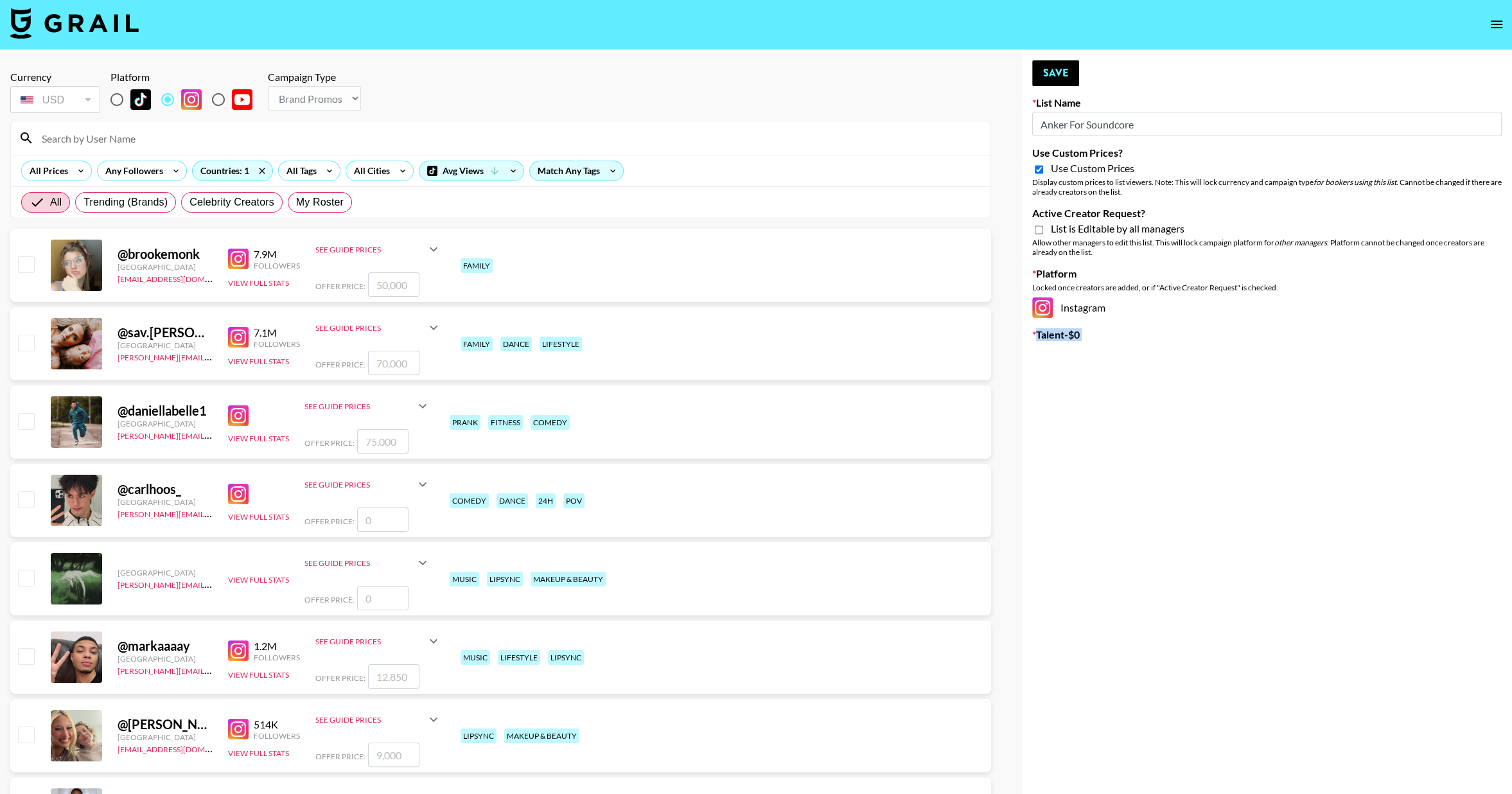
click at [1039, 231] on input "Active Creator Request?" at bounding box center [1039, 230] width 8 height 12
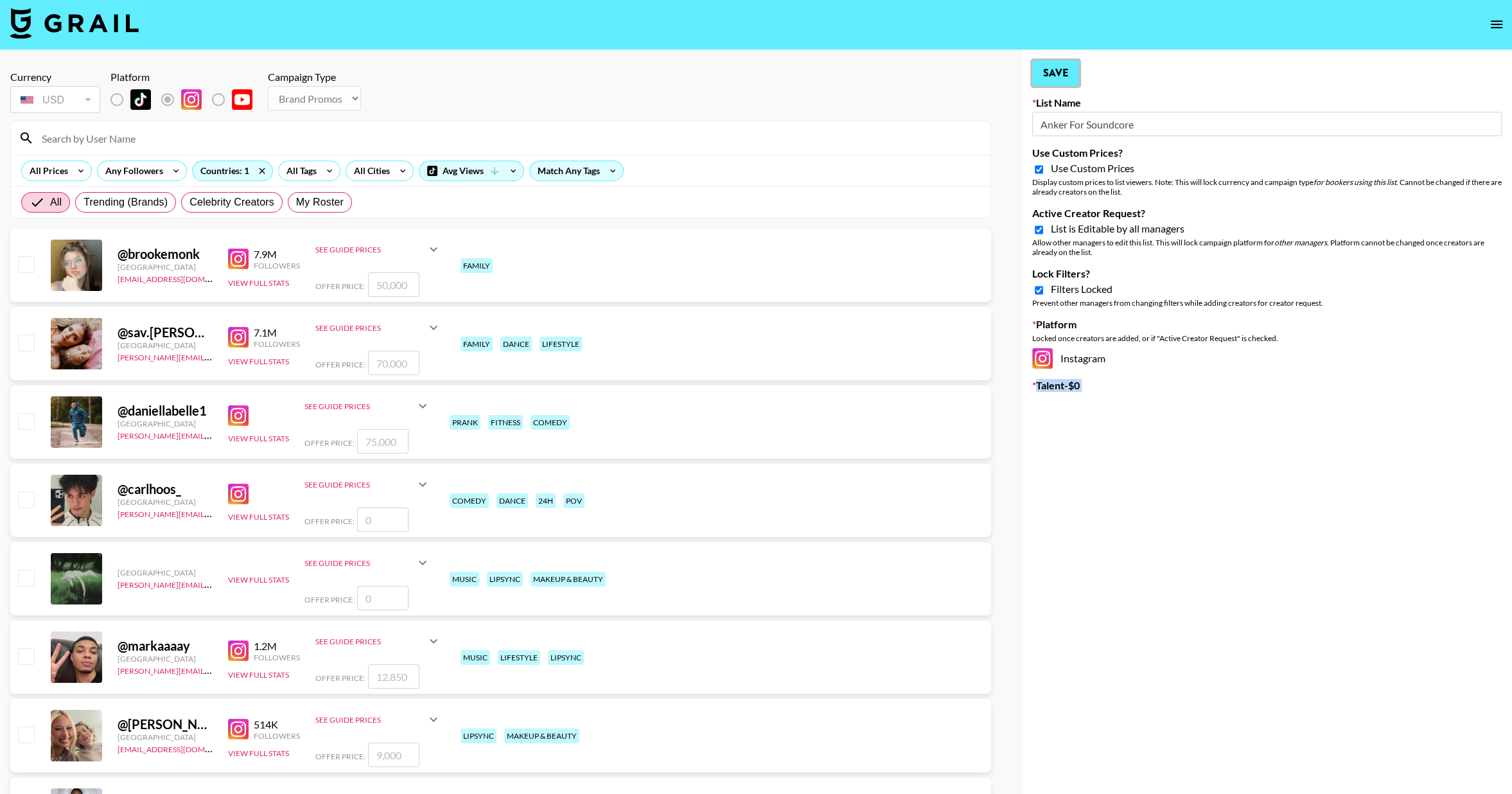
click at [1066, 79] on button "Save" at bounding box center [1056, 73] width 47 height 25
checkbox input "false"
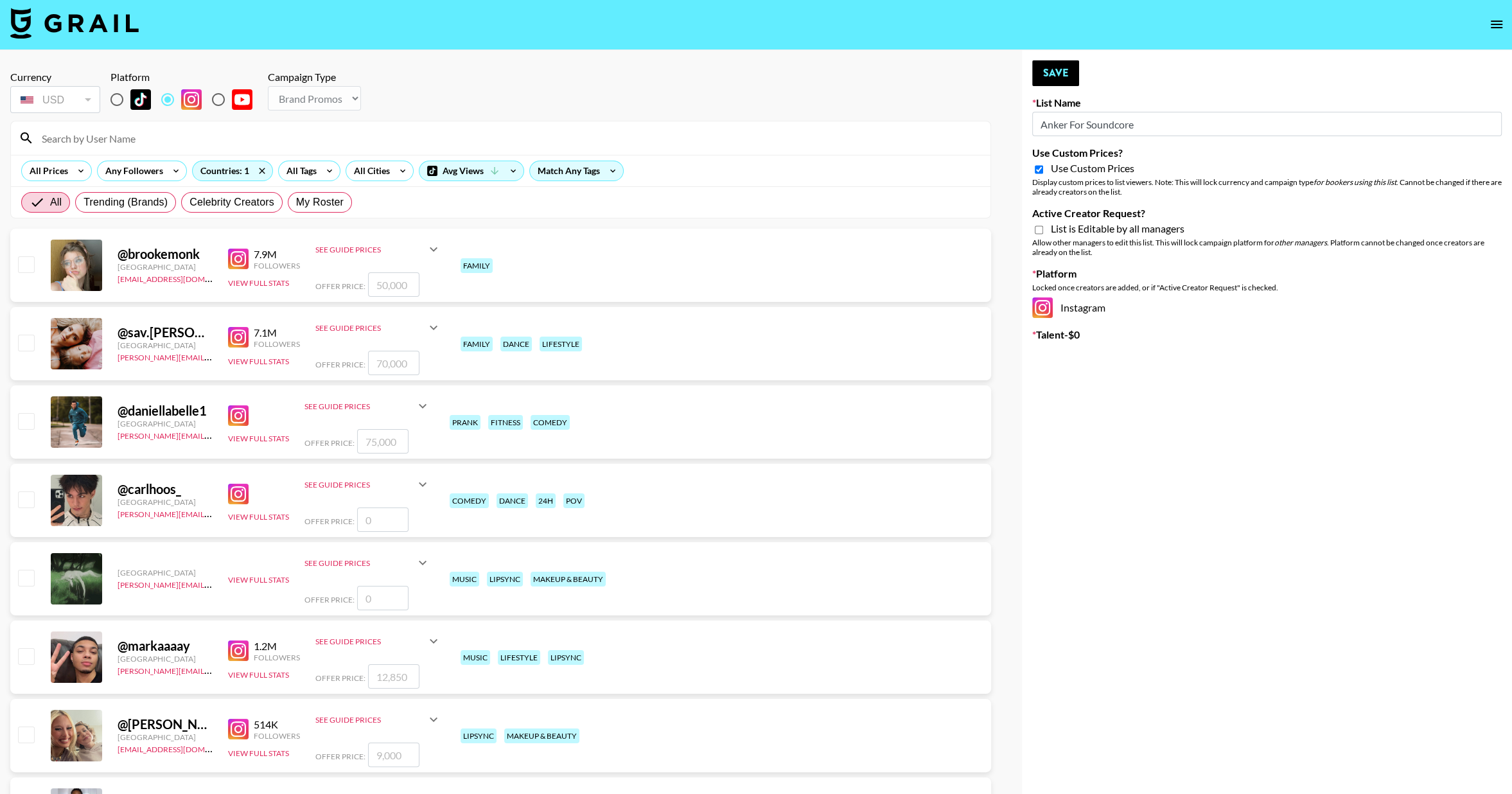
click at [1105, 128] on input "Anker For Soundcore" at bounding box center [1267, 123] width 470 height 24
type input "L"
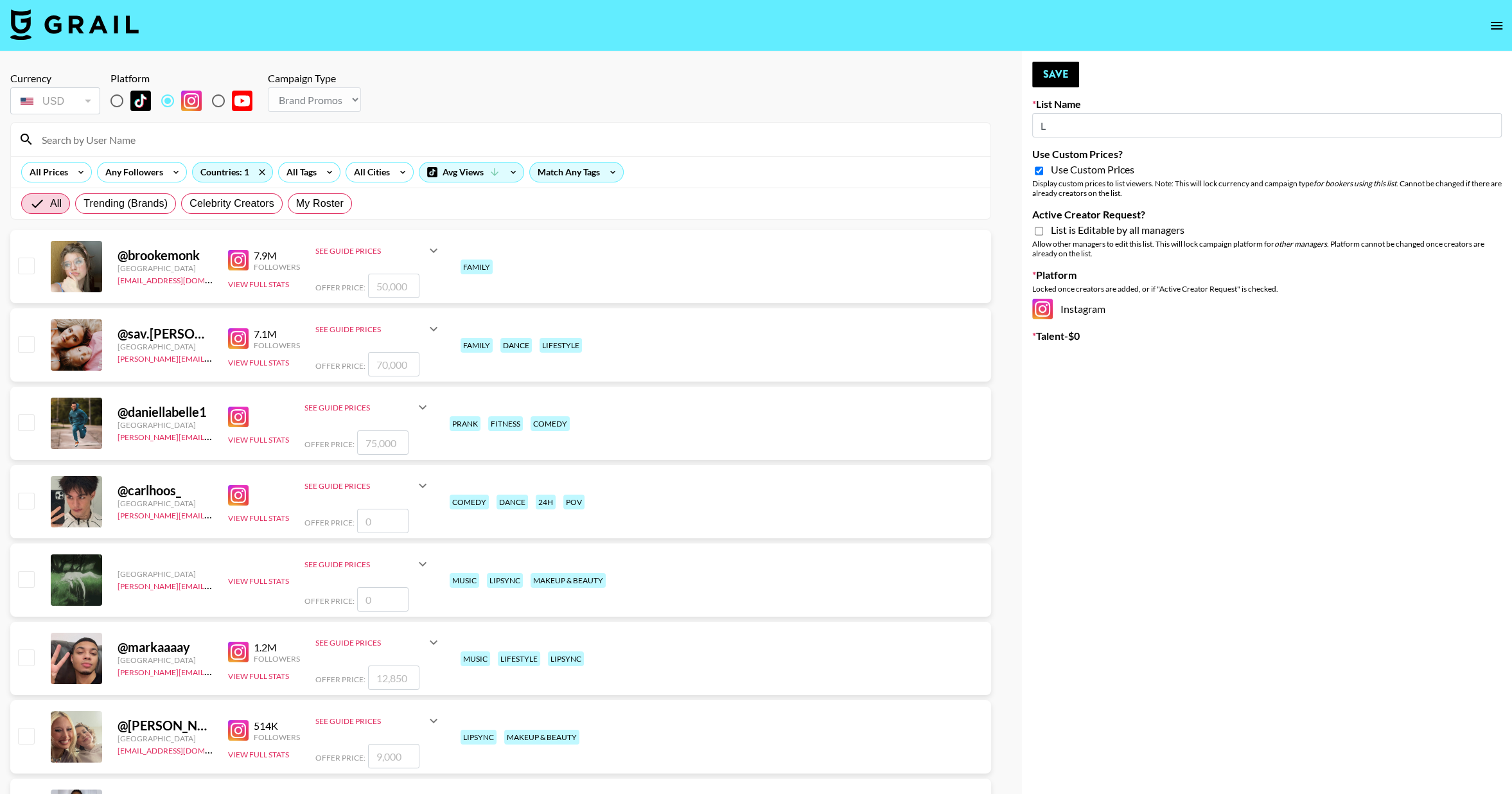
select select "Brand"
type input "Anker For Soundcore"
checkbox input "true"
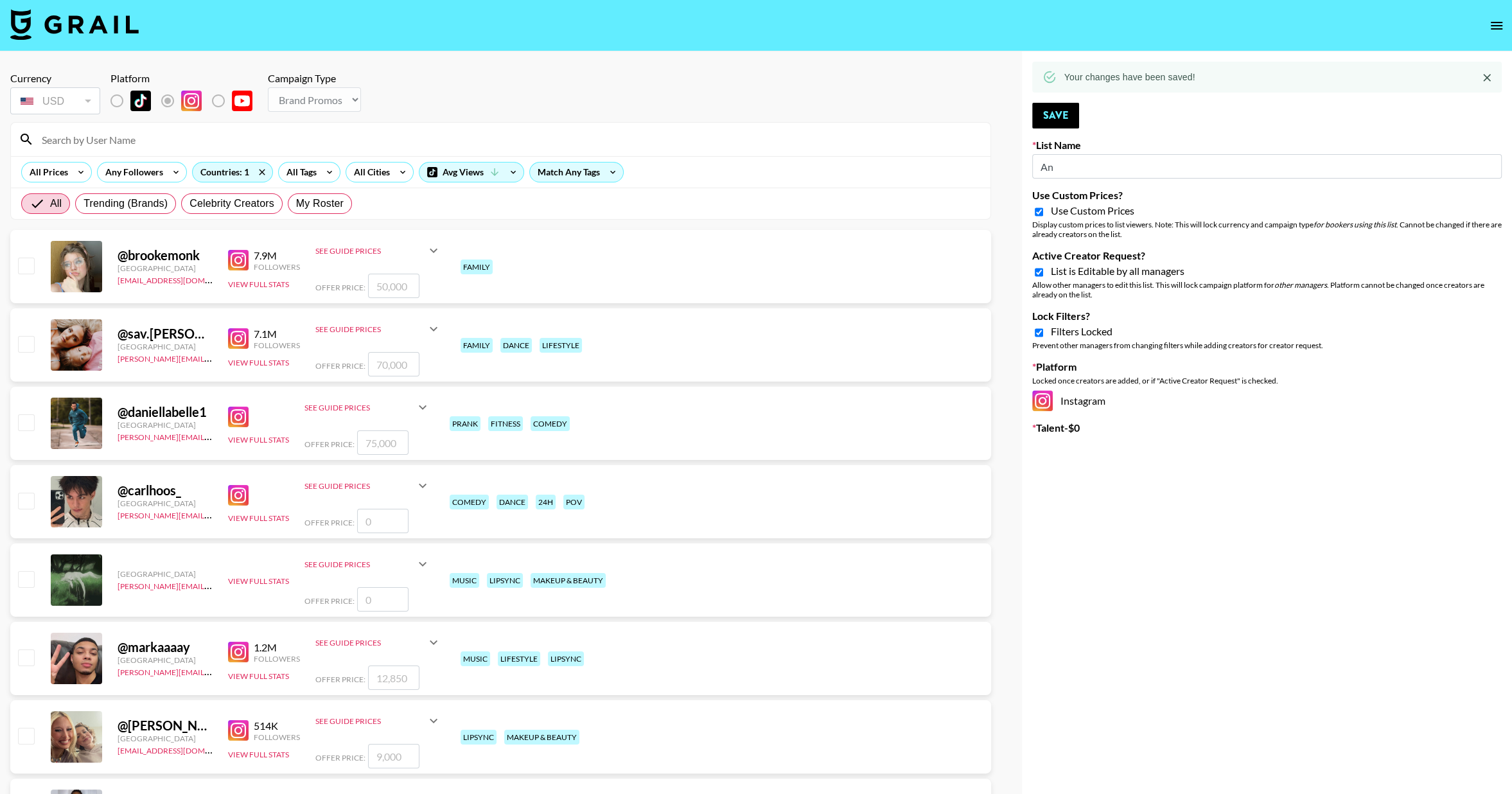
type input "A"
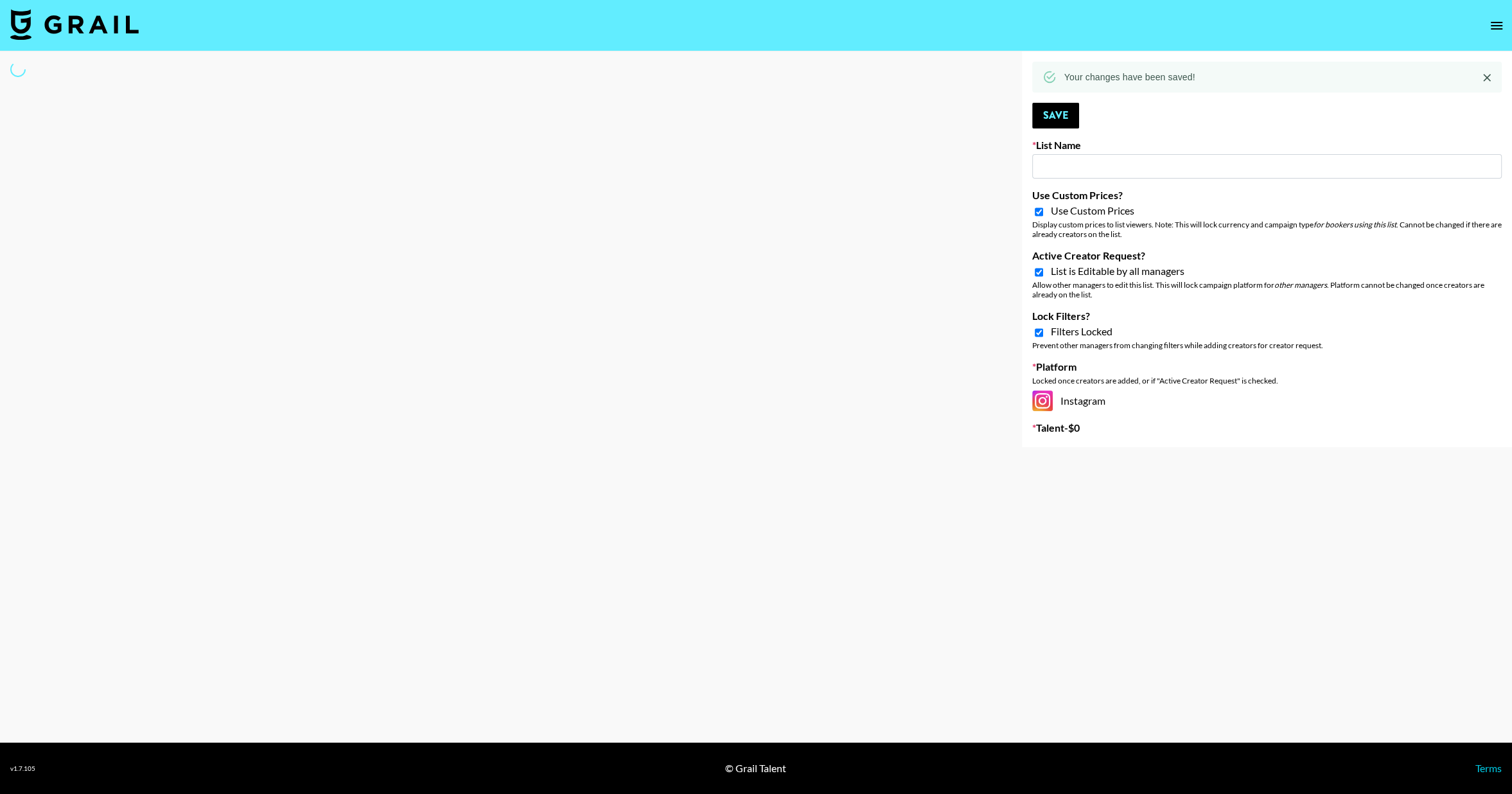
type input "L"
select select "Brand"
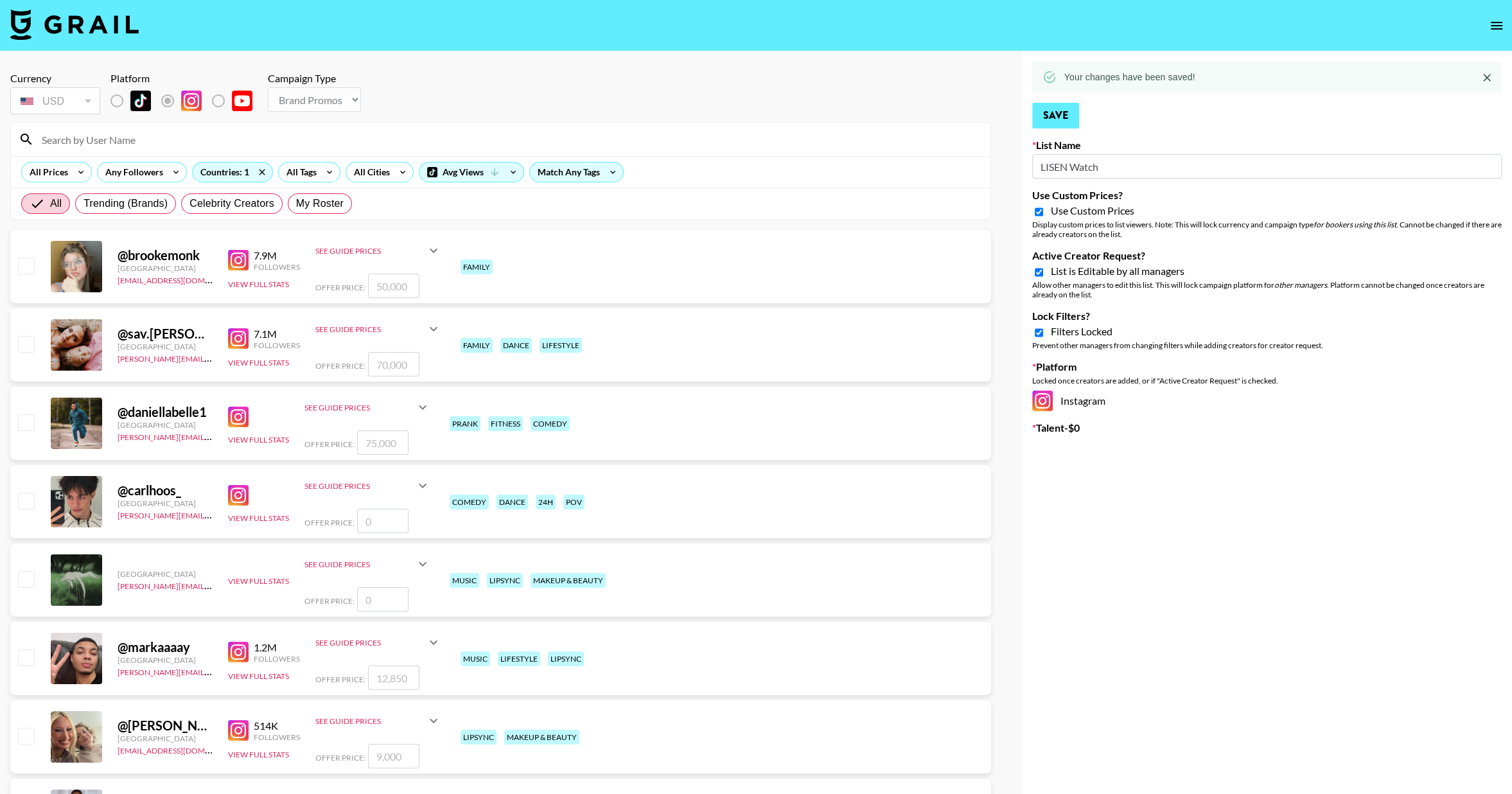
type input "LISEN Watch"
click at [1052, 105] on button "Save" at bounding box center [1056, 116] width 47 height 25
click at [1037, 333] on input "Lock Filters?" at bounding box center [1039, 333] width 8 height 12
checkbox input "false"
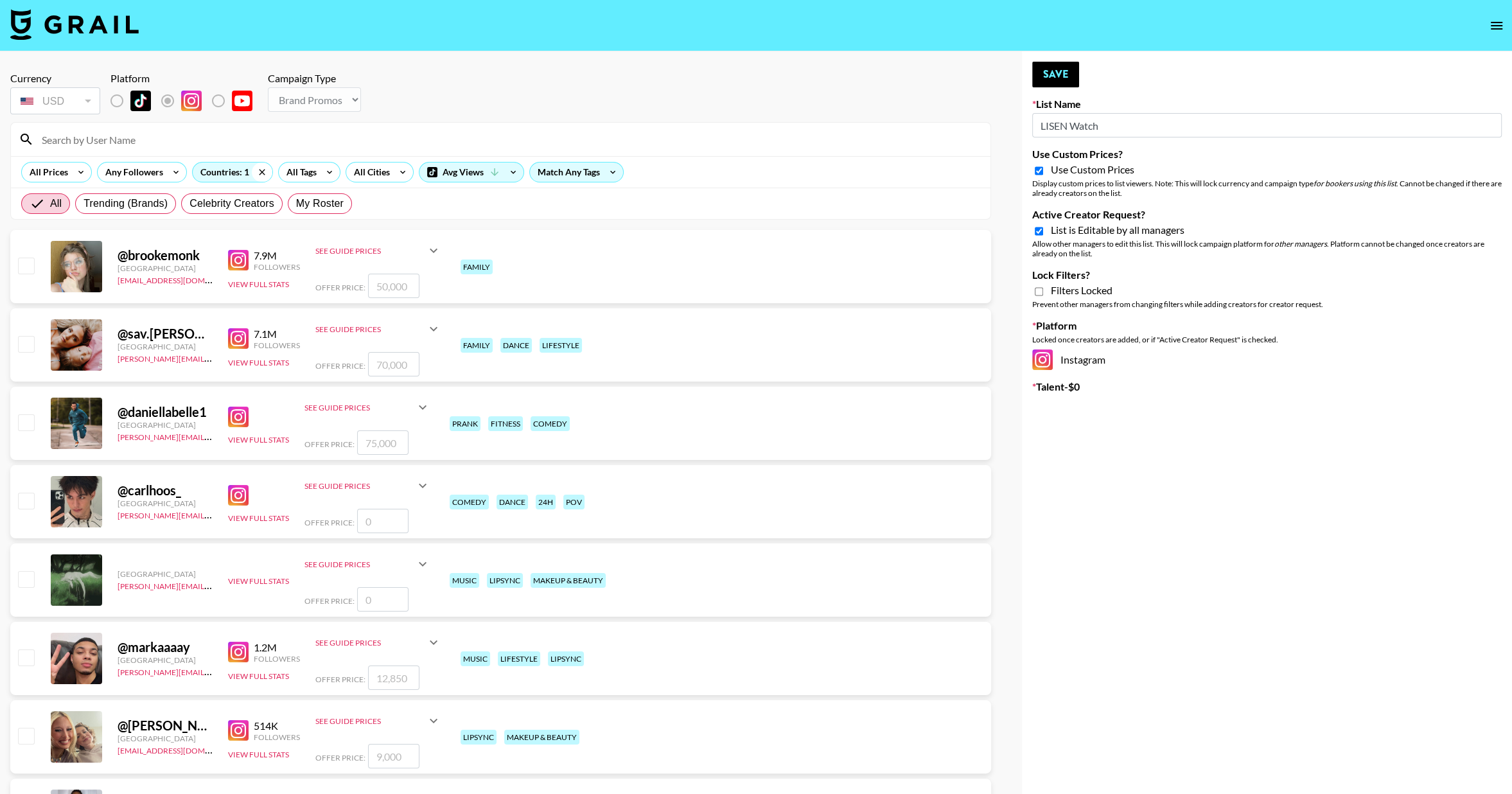
click at [260, 175] on icon at bounding box center [262, 171] width 20 height 19
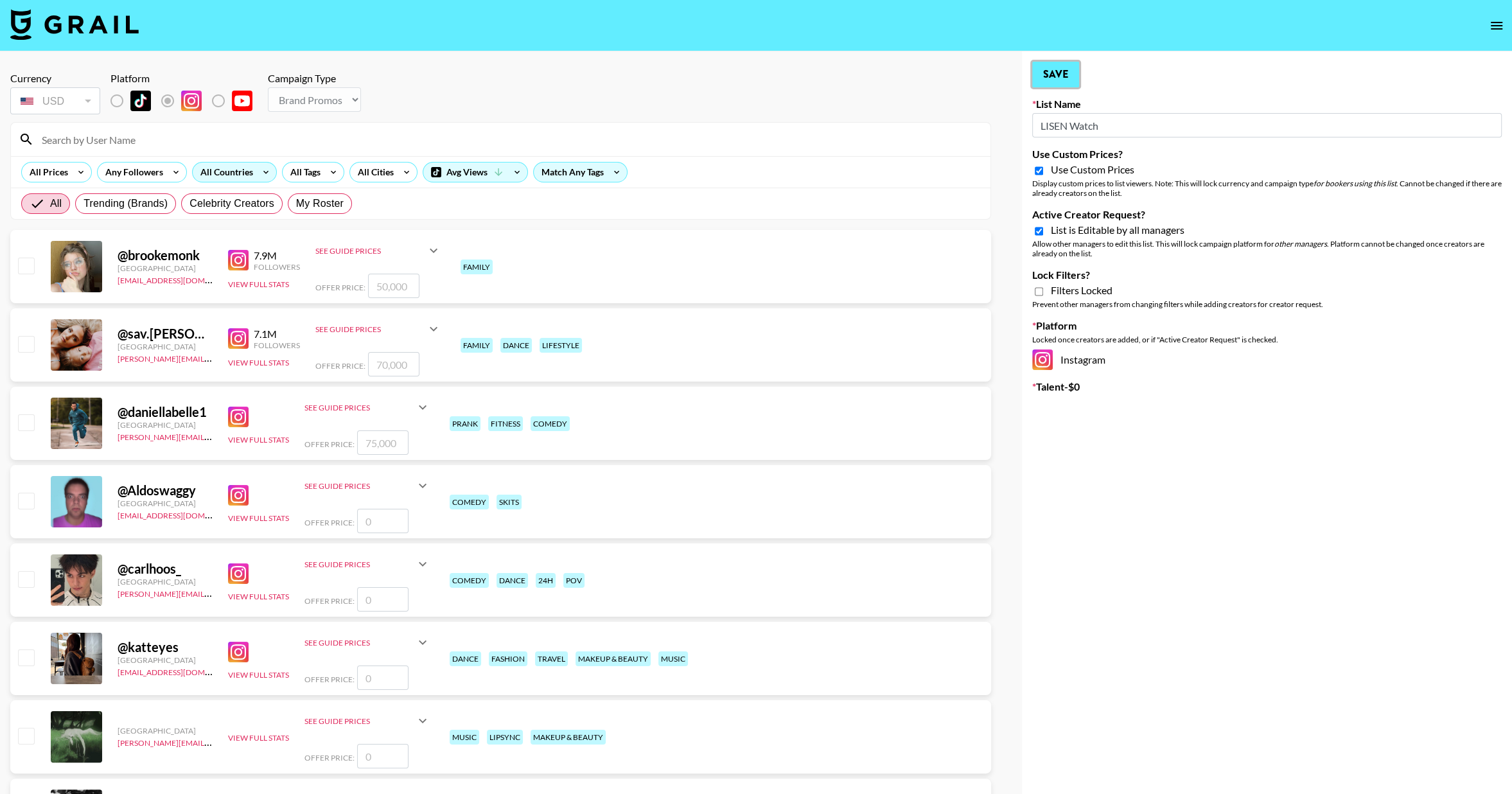
click at [1066, 76] on button "Save" at bounding box center [1056, 74] width 47 height 25
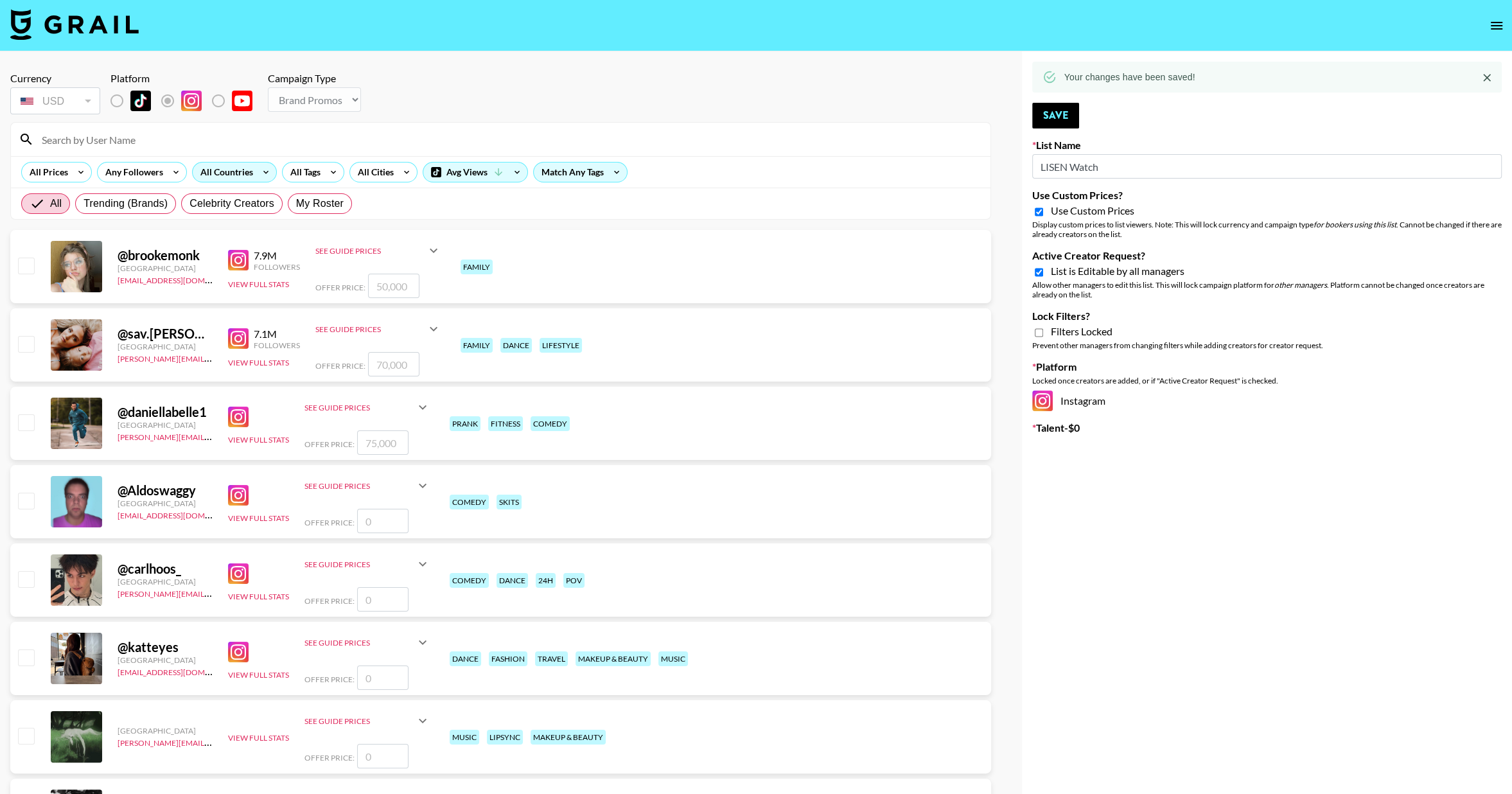
click at [1492, 29] on icon "open drawer" at bounding box center [1497, 25] width 12 height 8
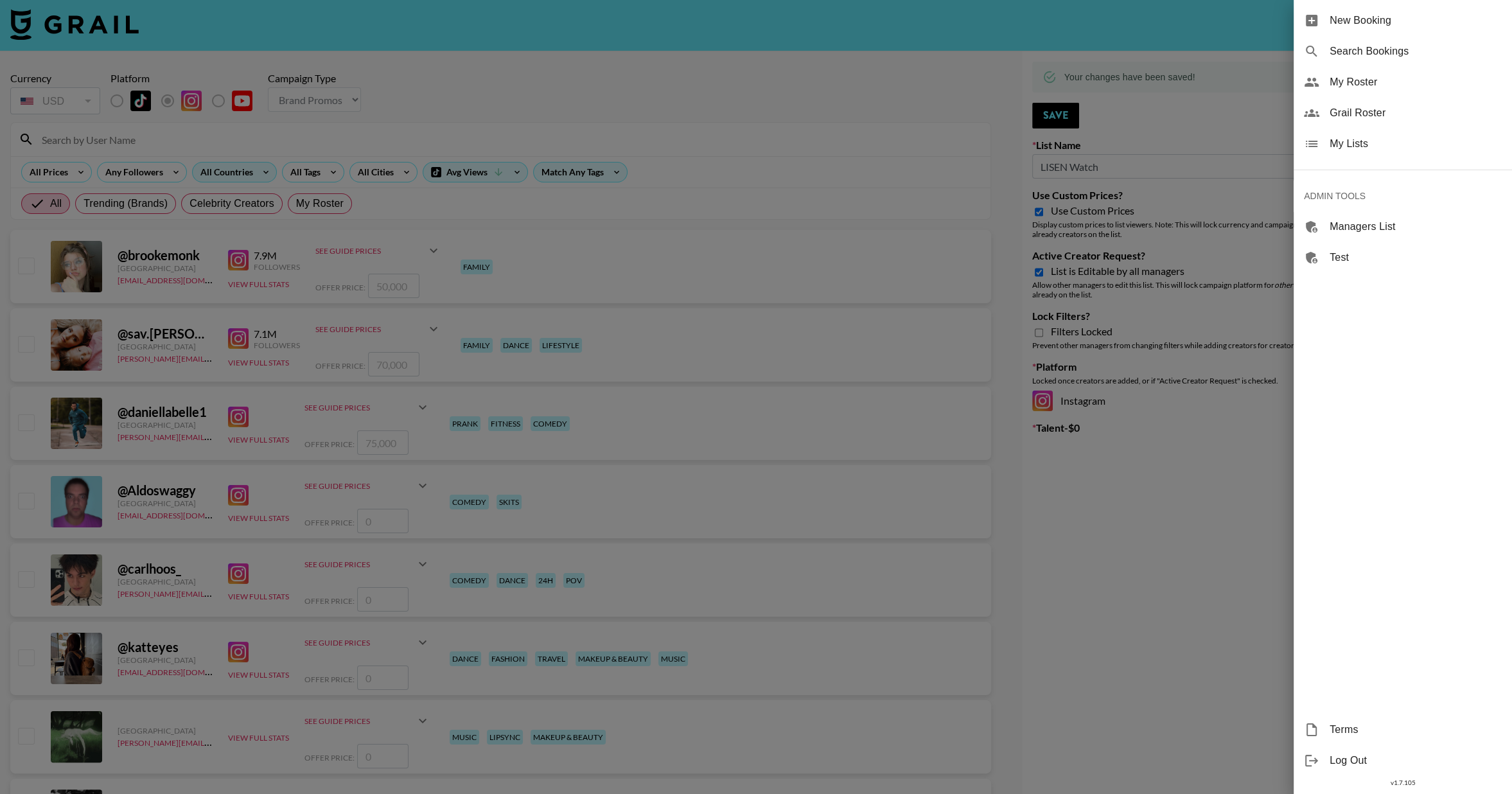
click at [1363, 146] on span "My Lists" at bounding box center [1416, 144] width 172 height 15
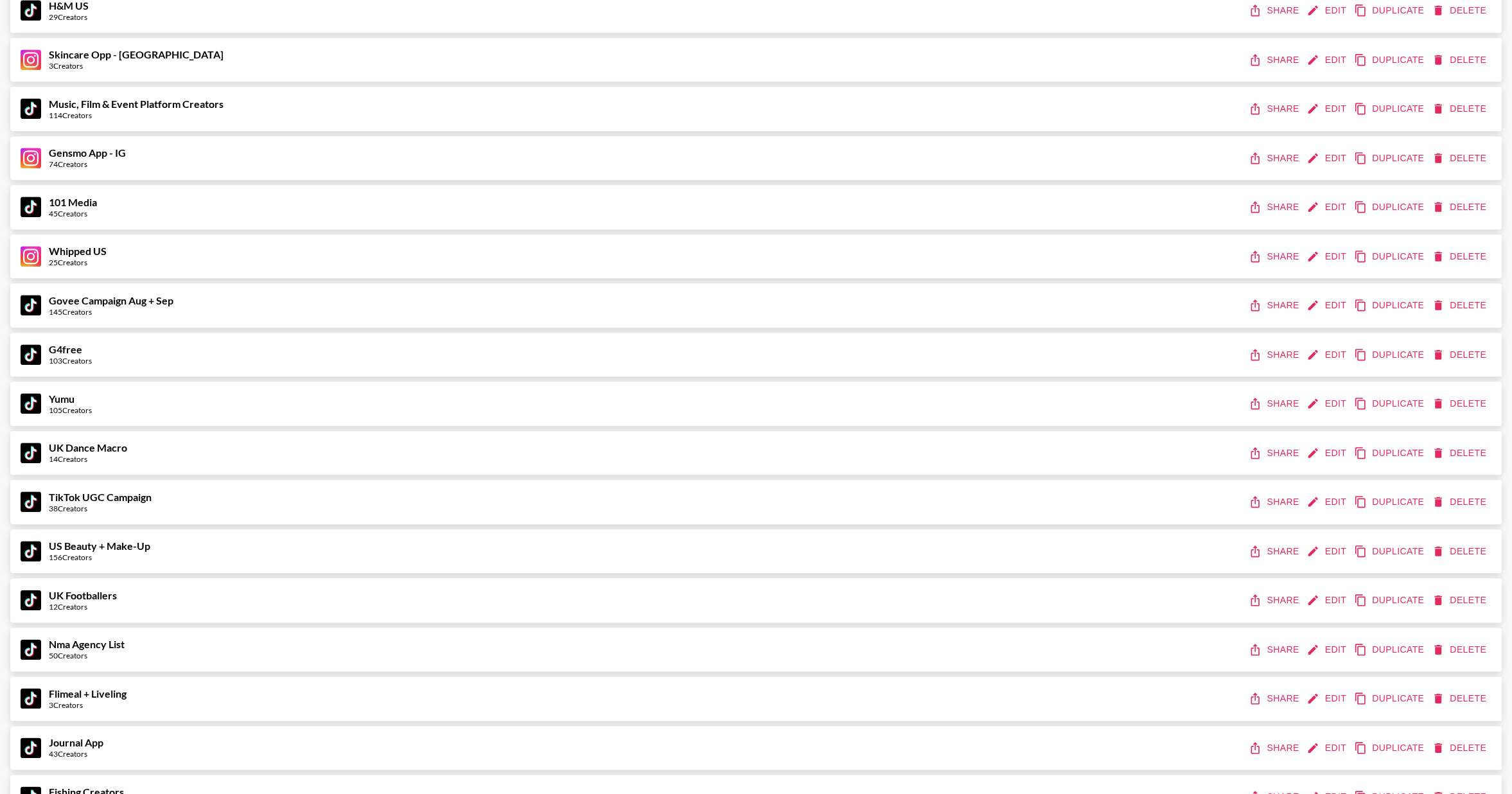
scroll to position [1683, 0]
click at [1319, 204] on icon "edit" at bounding box center [1313, 205] width 13 height 13
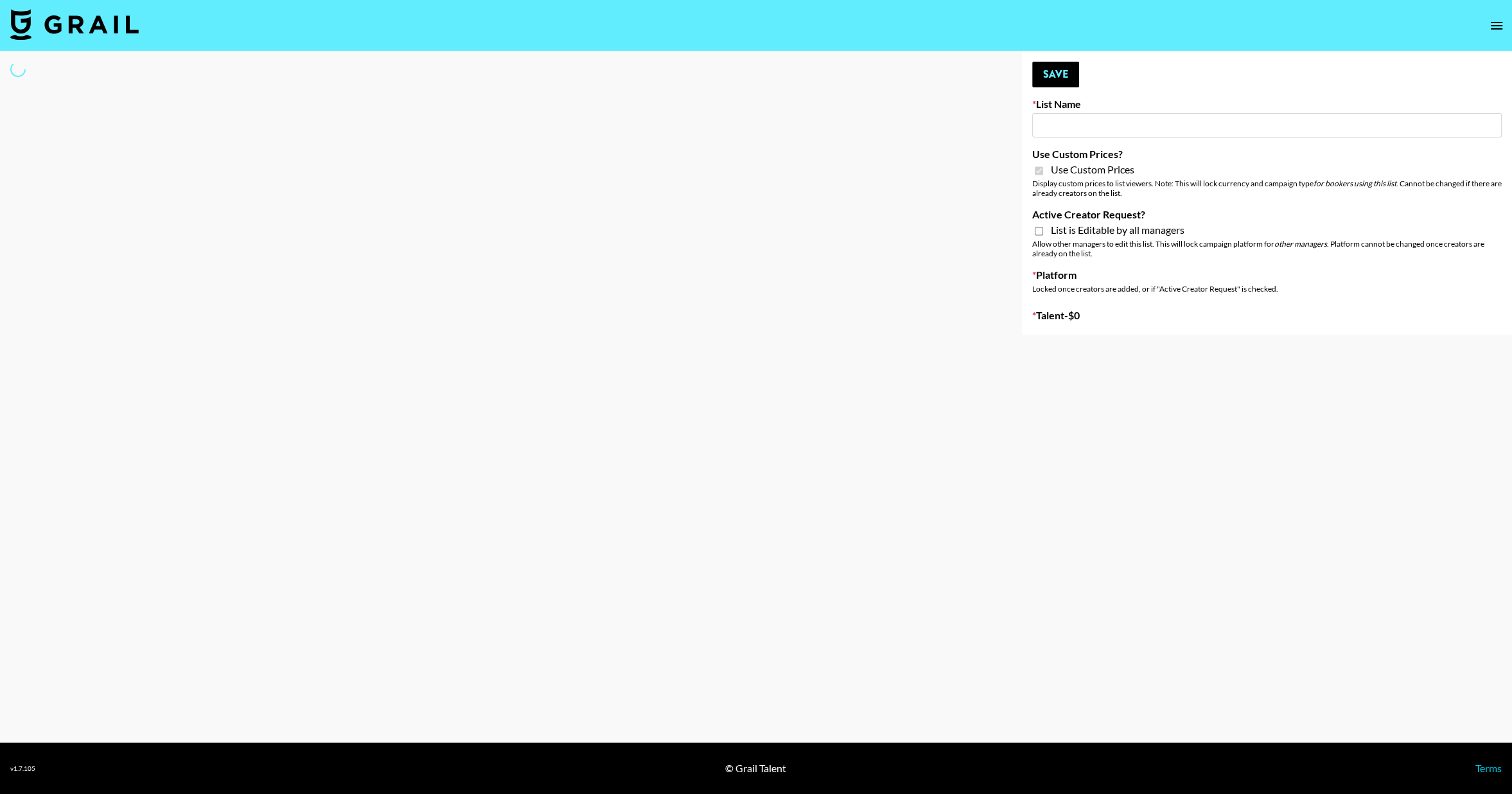
type input "101 Media"
checkbox input "true"
select select "Brand"
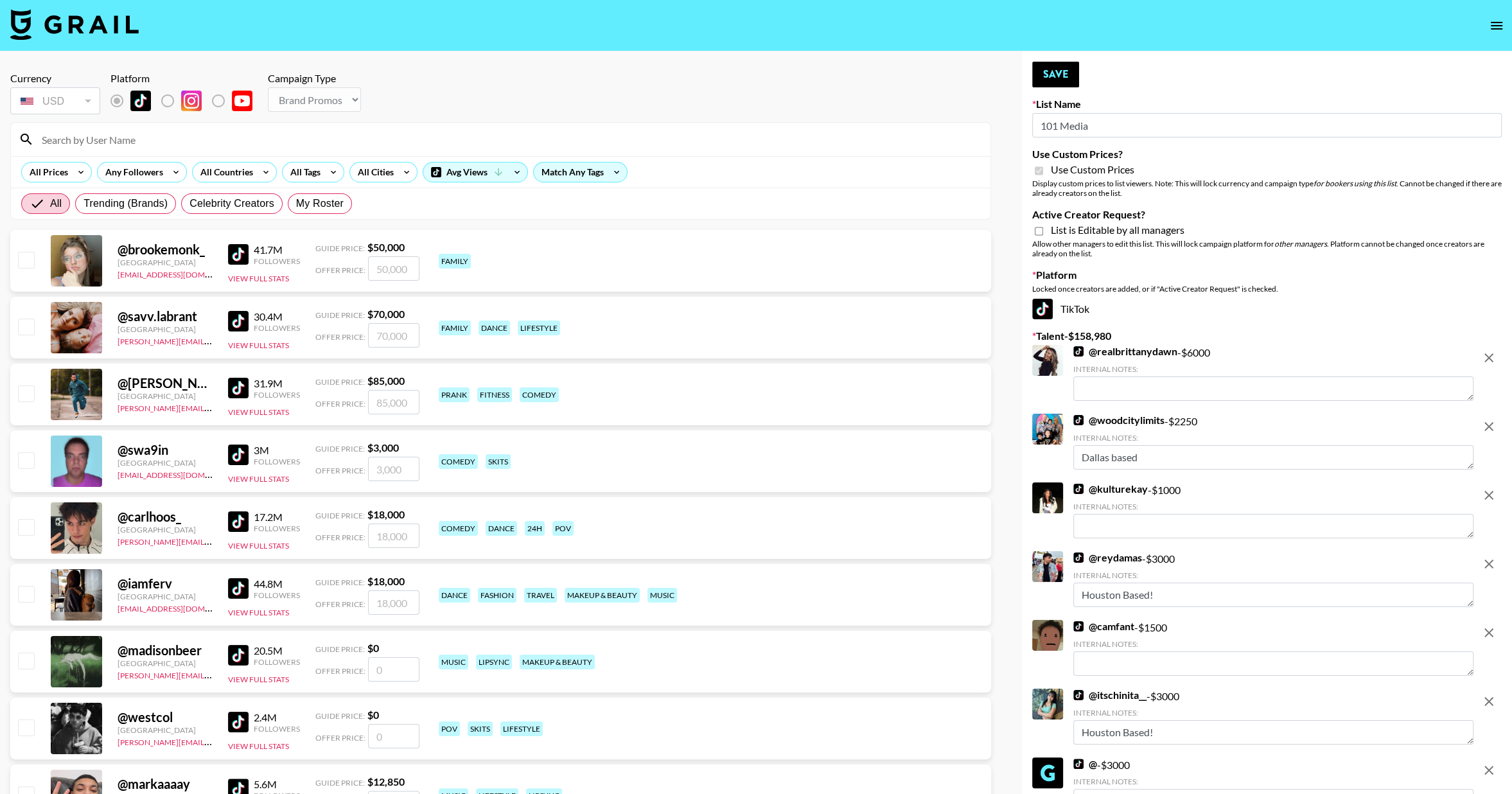
click at [1489, 361] on icon "remove" at bounding box center [1488, 357] width 15 height 15
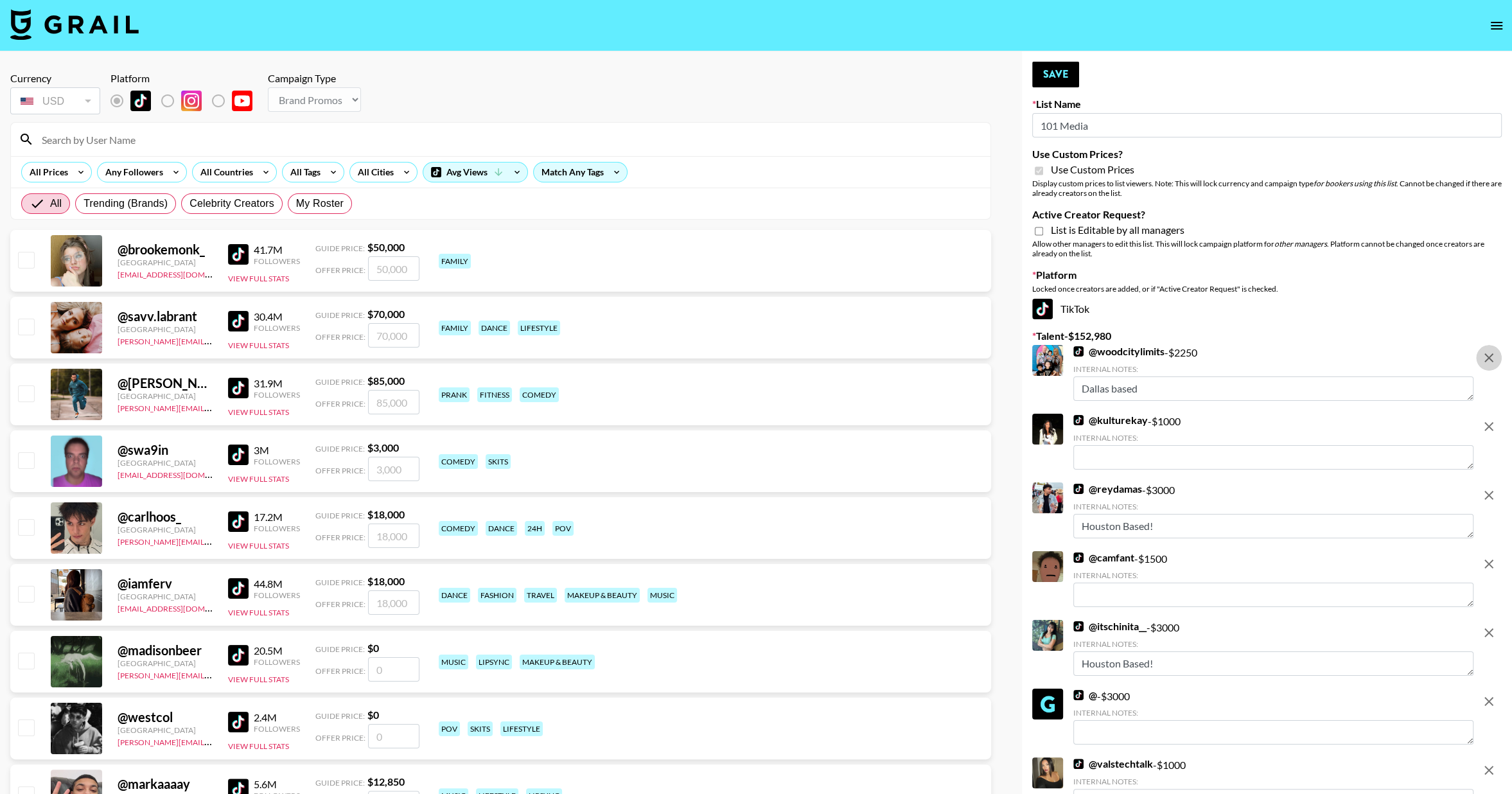
click at [1490, 361] on icon "remove" at bounding box center [1488, 357] width 15 height 15
click at [1490, 419] on icon "remove" at bounding box center [1488, 427] width 15 height 15
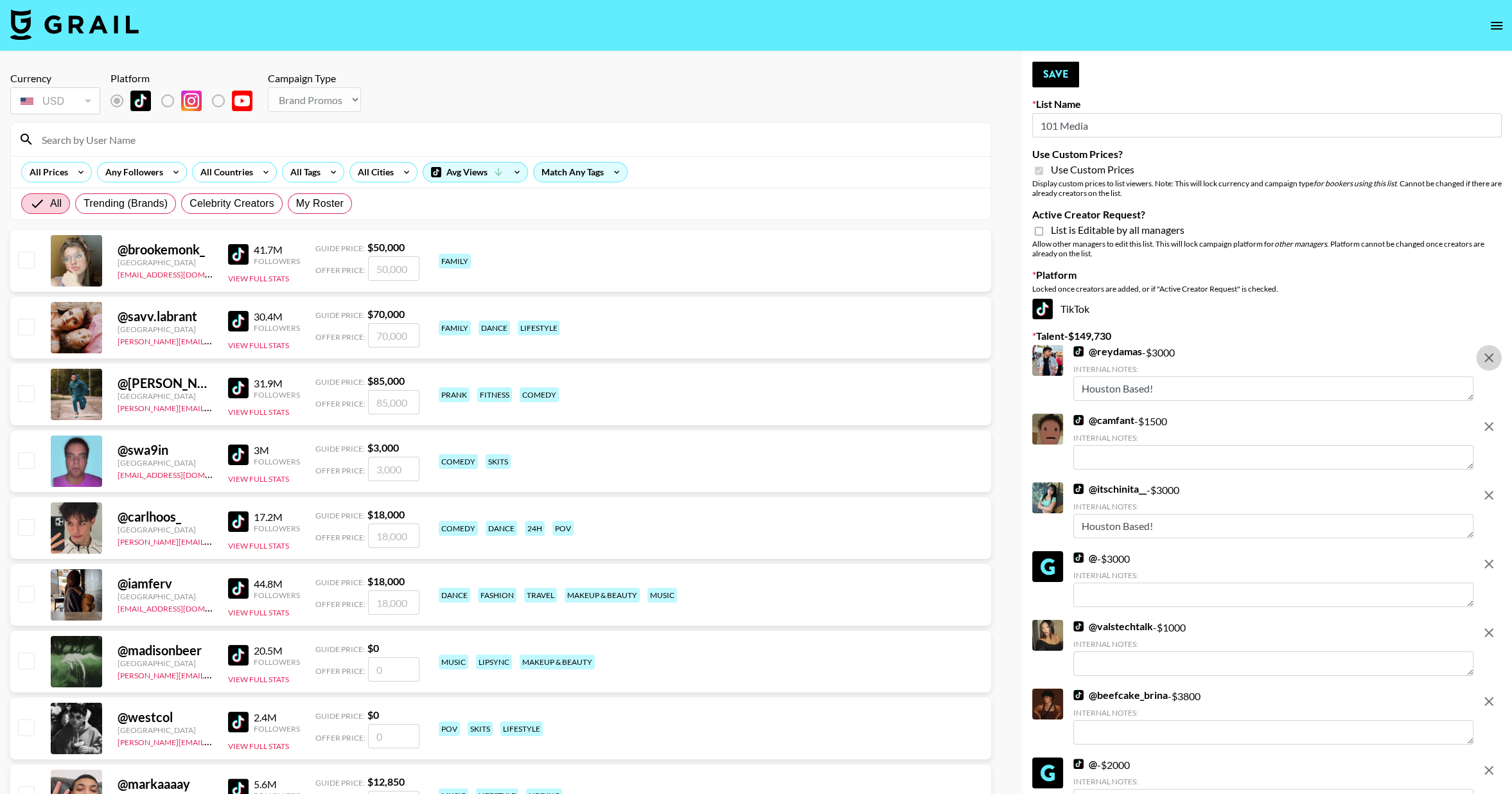
click at [1490, 361] on icon "remove" at bounding box center [1488, 357] width 15 height 15
click at [1490, 419] on icon "remove" at bounding box center [1488, 427] width 15 height 15
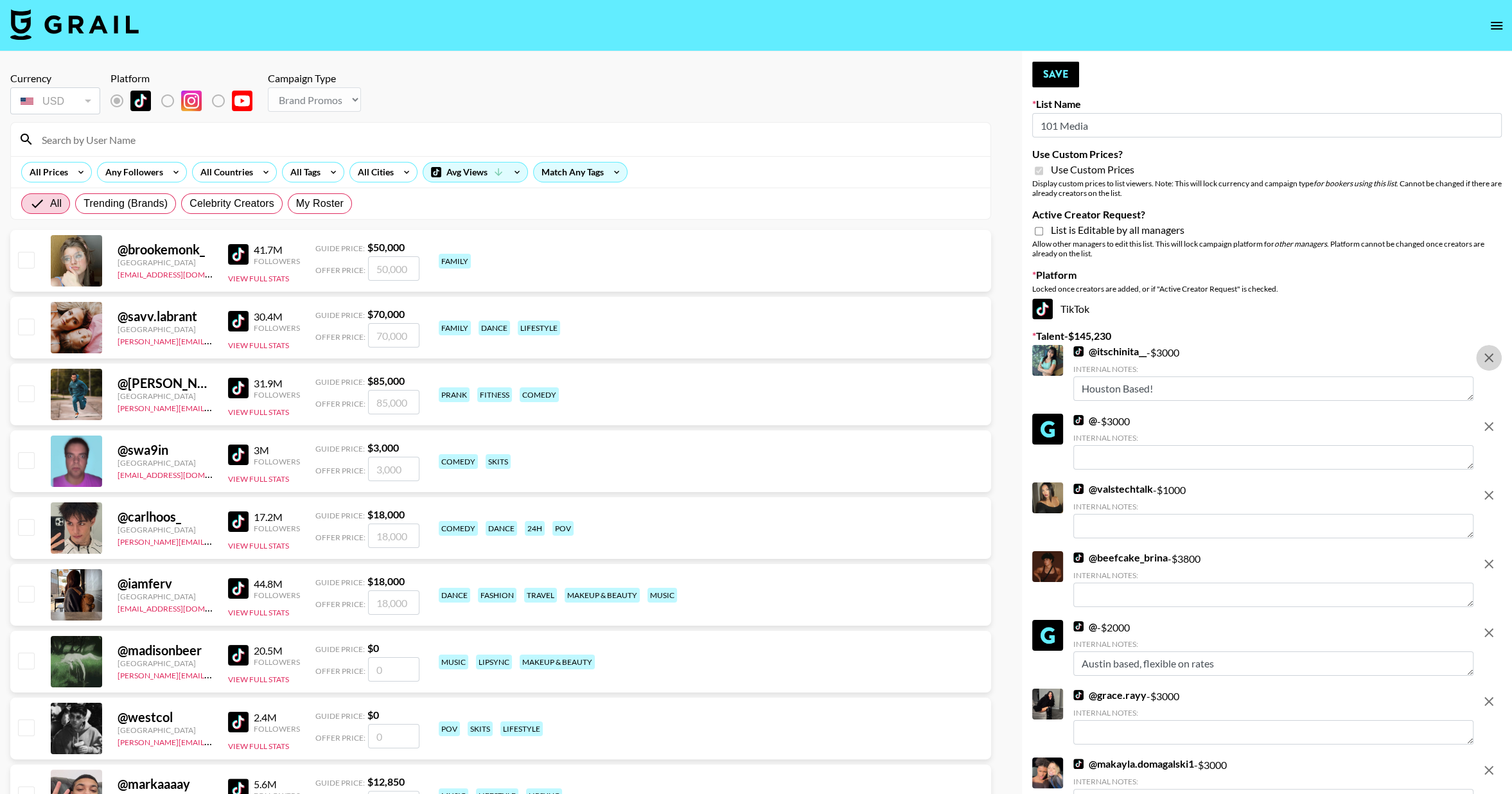
click at [1490, 361] on icon "remove" at bounding box center [1488, 357] width 15 height 15
click at [1490, 419] on icon "remove" at bounding box center [1488, 427] width 15 height 15
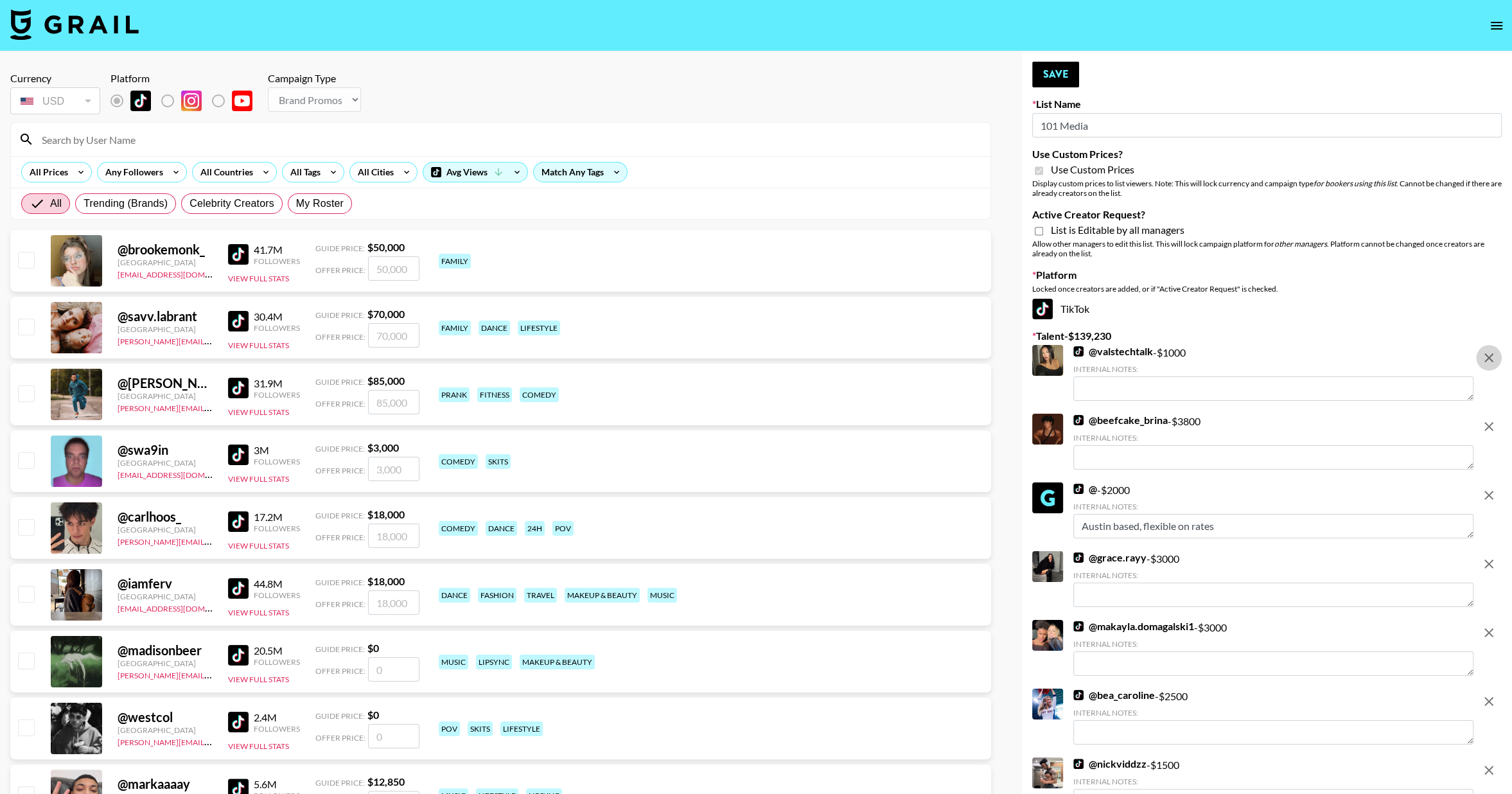
click at [1490, 361] on icon "remove" at bounding box center [1488, 357] width 15 height 15
click at [1490, 419] on icon "remove" at bounding box center [1488, 427] width 15 height 15
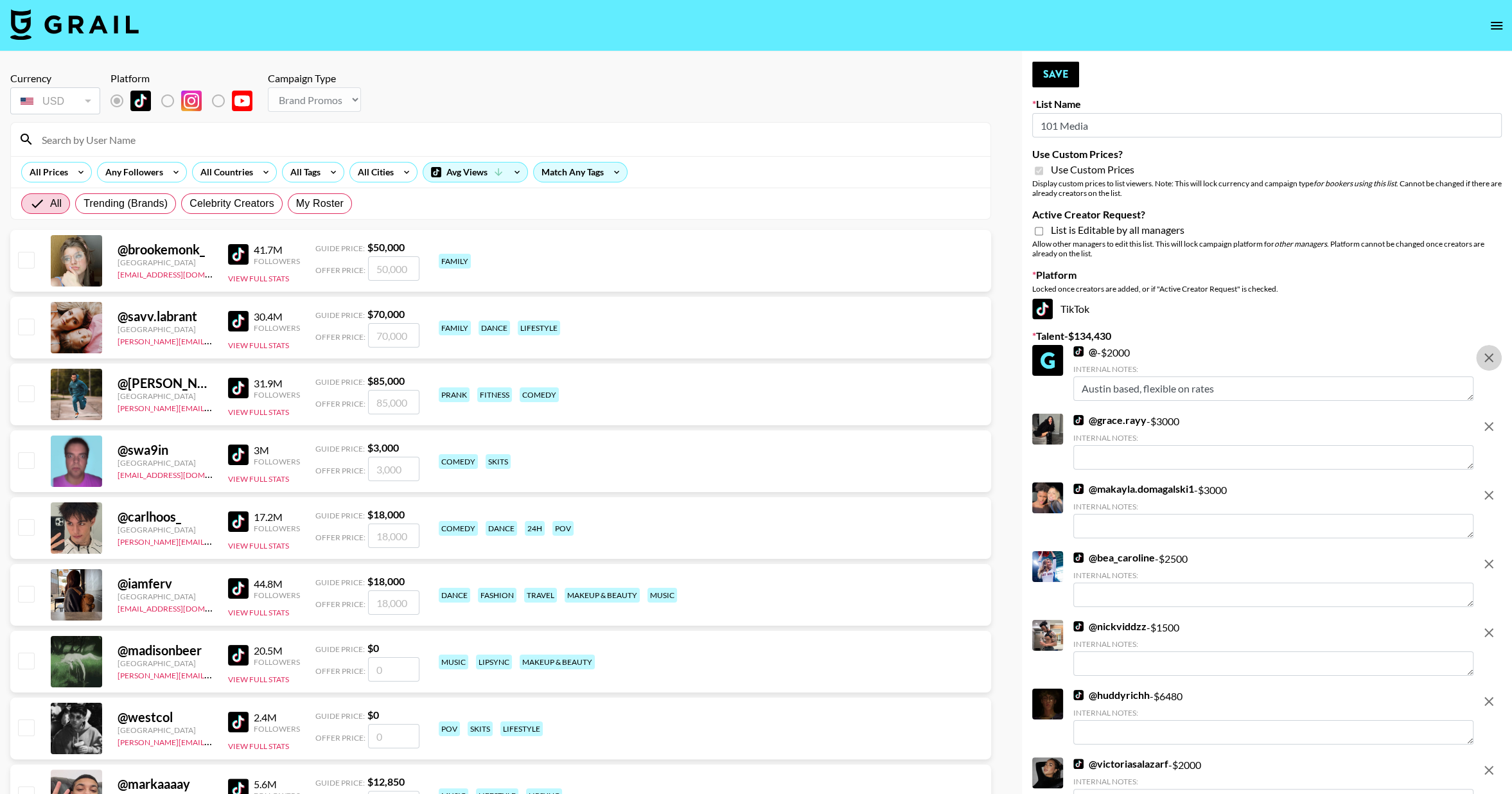
click at [1490, 361] on icon "remove" at bounding box center [1488, 357] width 15 height 15
click at [1490, 419] on icon "remove" at bounding box center [1488, 427] width 15 height 15
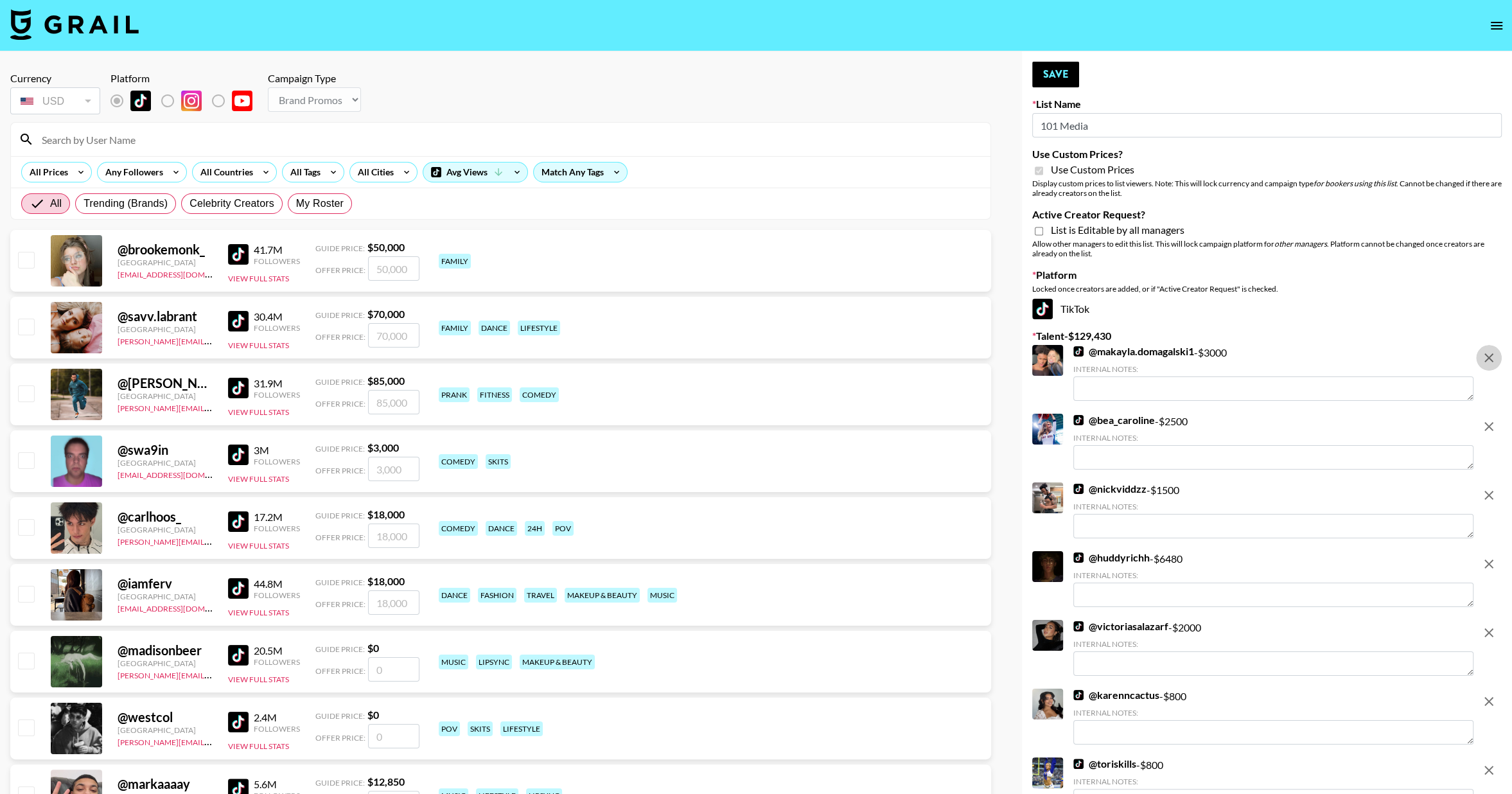
click at [1490, 361] on icon "remove" at bounding box center [1488, 357] width 15 height 15
click at [1490, 419] on icon "remove" at bounding box center [1488, 427] width 15 height 15
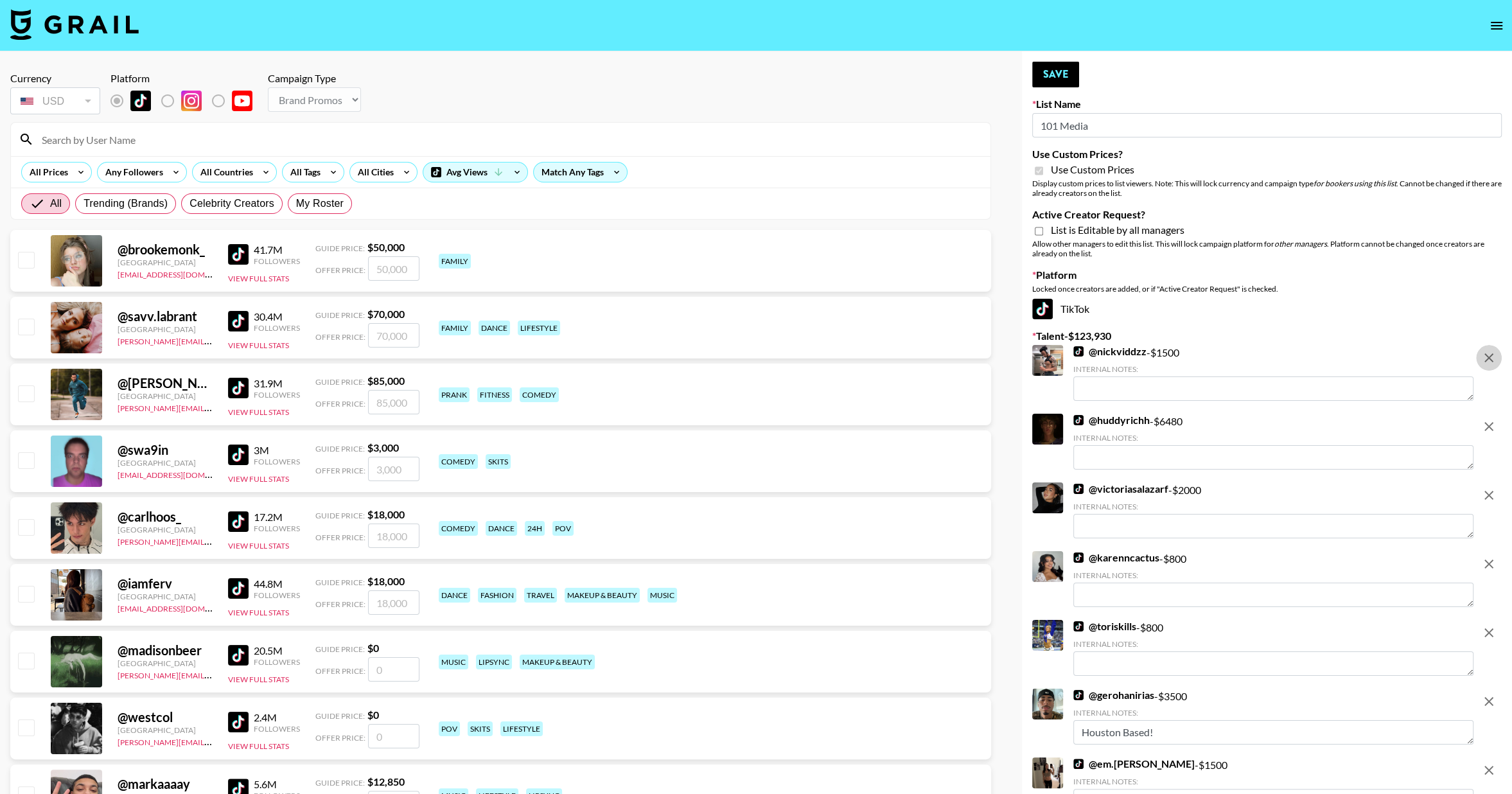
click at [1490, 361] on icon "remove" at bounding box center [1488, 357] width 15 height 15
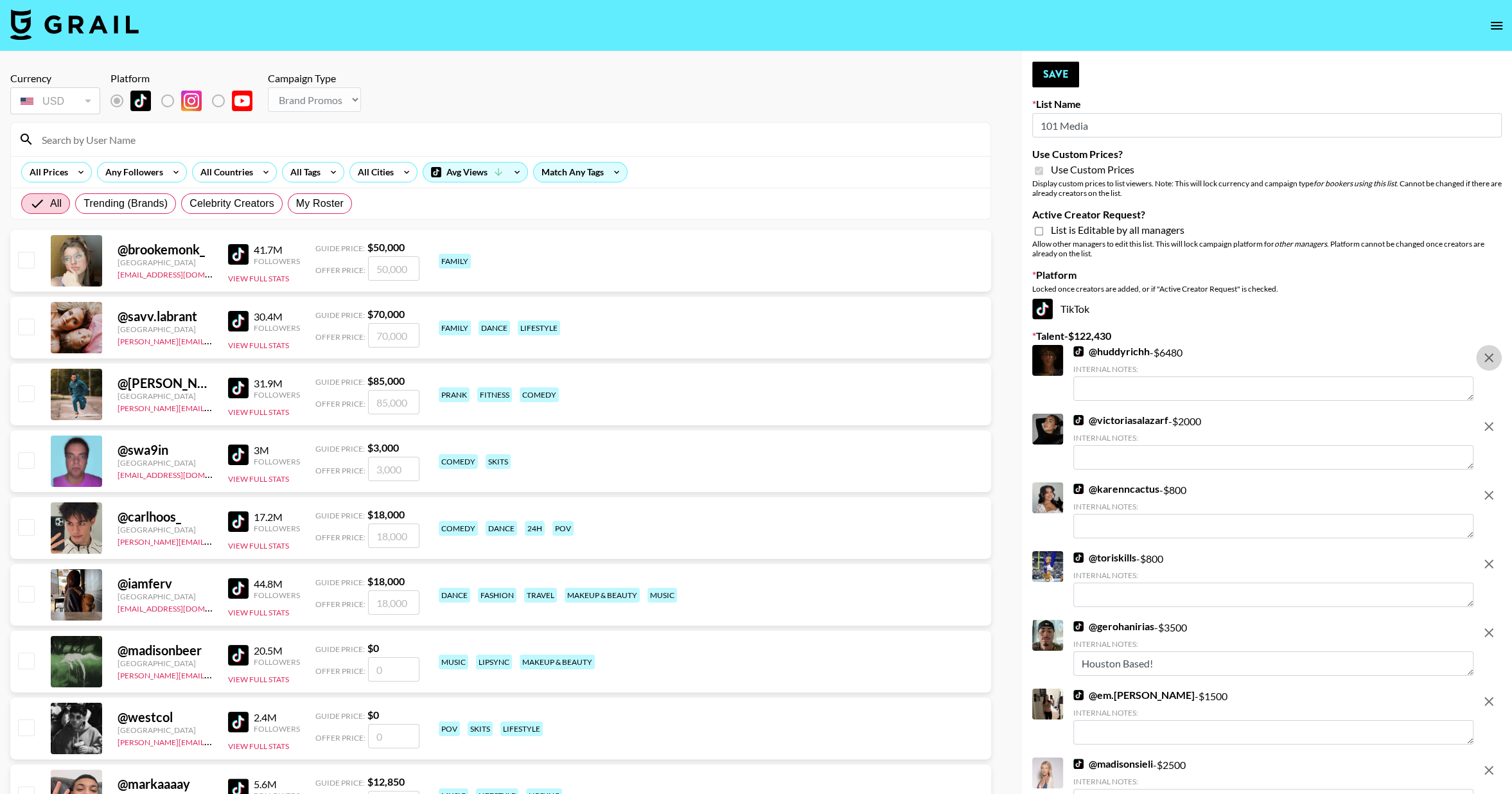
click at [1490, 361] on icon "remove" at bounding box center [1488, 357] width 15 height 15
click at [1490, 419] on icon "remove" at bounding box center [1488, 427] width 15 height 15
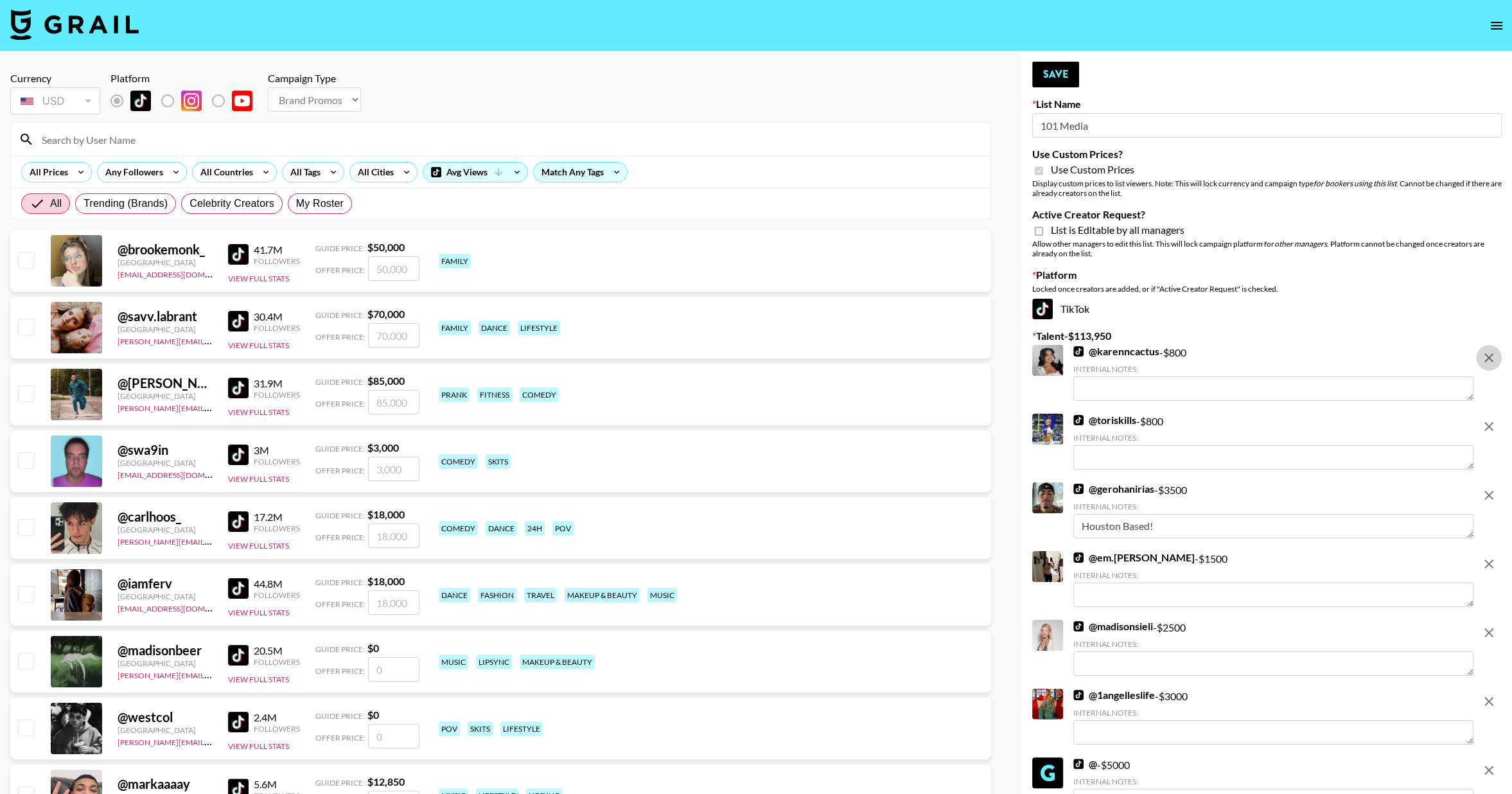
click at [1488, 361] on icon "remove" at bounding box center [1488, 357] width 15 height 15
click at [1488, 419] on icon "remove" at bounding box center [1488, 427] width 15 height 15
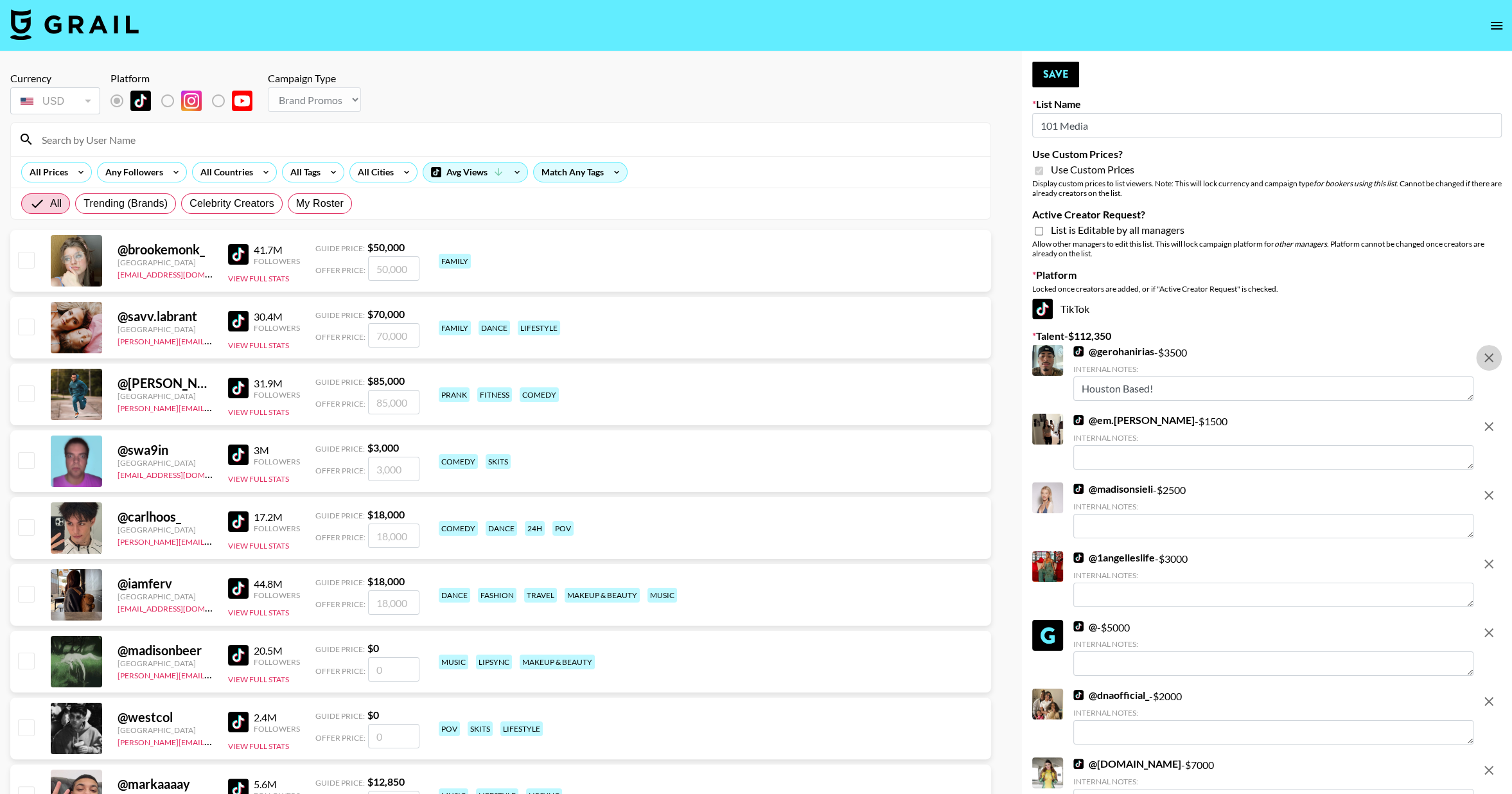
click at [1488, 361] on icon "remove" at bounding box center [1488, 357] width 15 height 15
click at [1488, 419] on icon "remove" at bounding box center [1488, 427] width 15 height 15
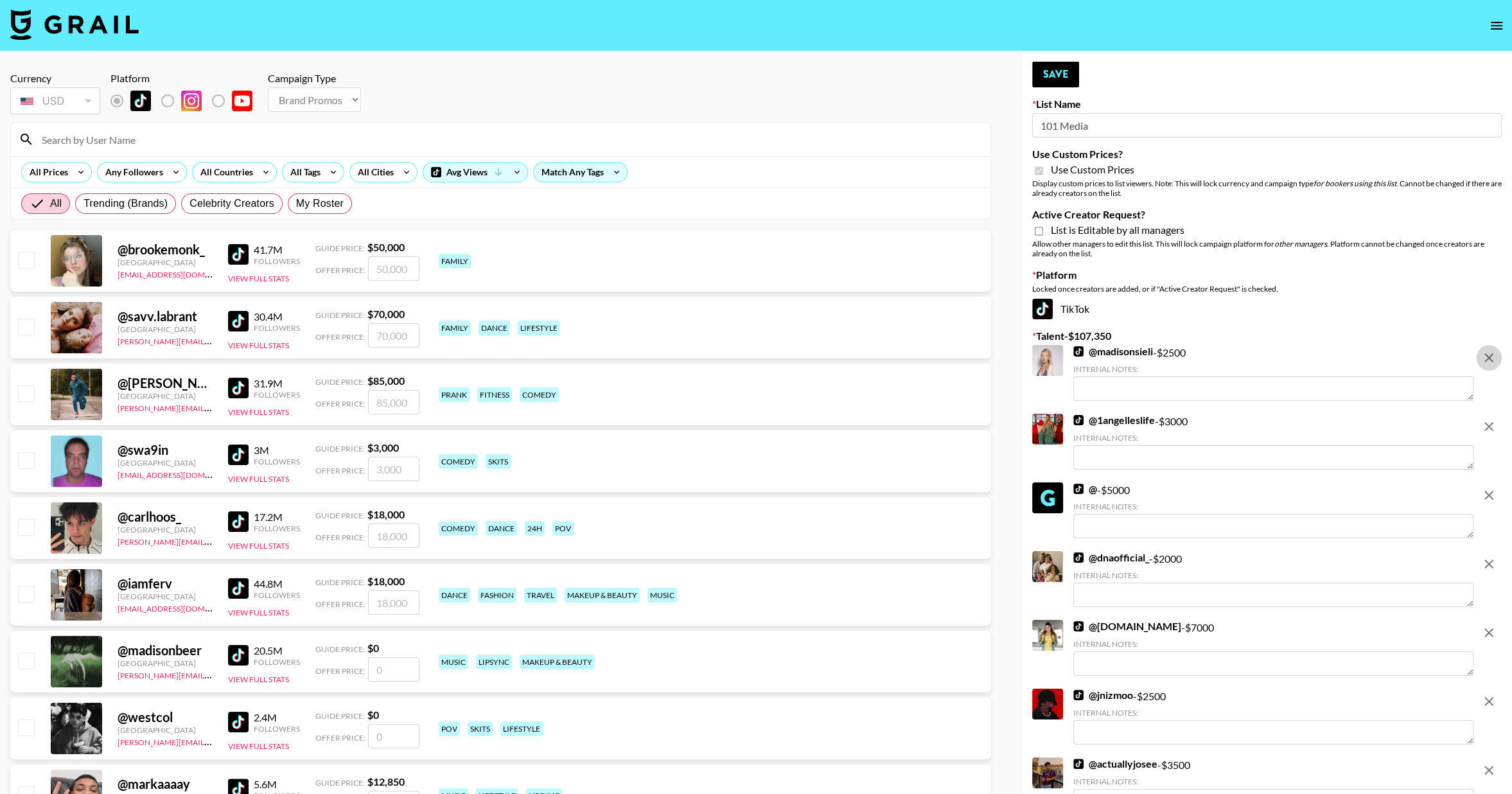
click at [1488, 361] on icon "remove" at bounding box center [1488, 357] width 15 height 15
click at [1488, 419] on icon "remove" at bounding box center [1488, 427] width 15 height 15
click at [1489, 487] on icon "remove" at bounding box center [1488, 495] width 15 height 15
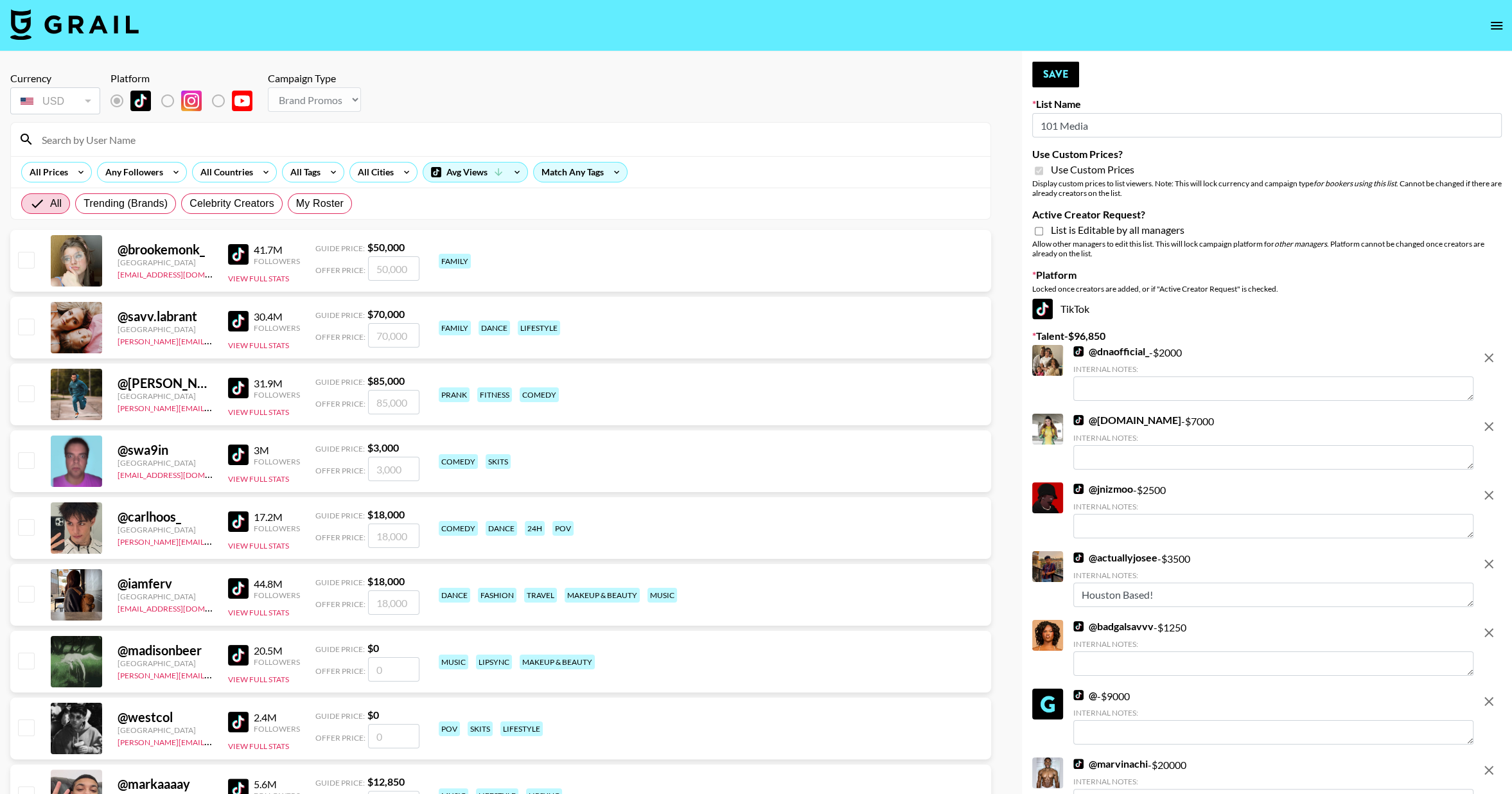
click at [1492, 361] on icon "remove" at bounding box center [1488, 357] width 15 height 15
click at [1492, 422] on icon "remove" at bounding box center [1488, 427] width 9 height 9
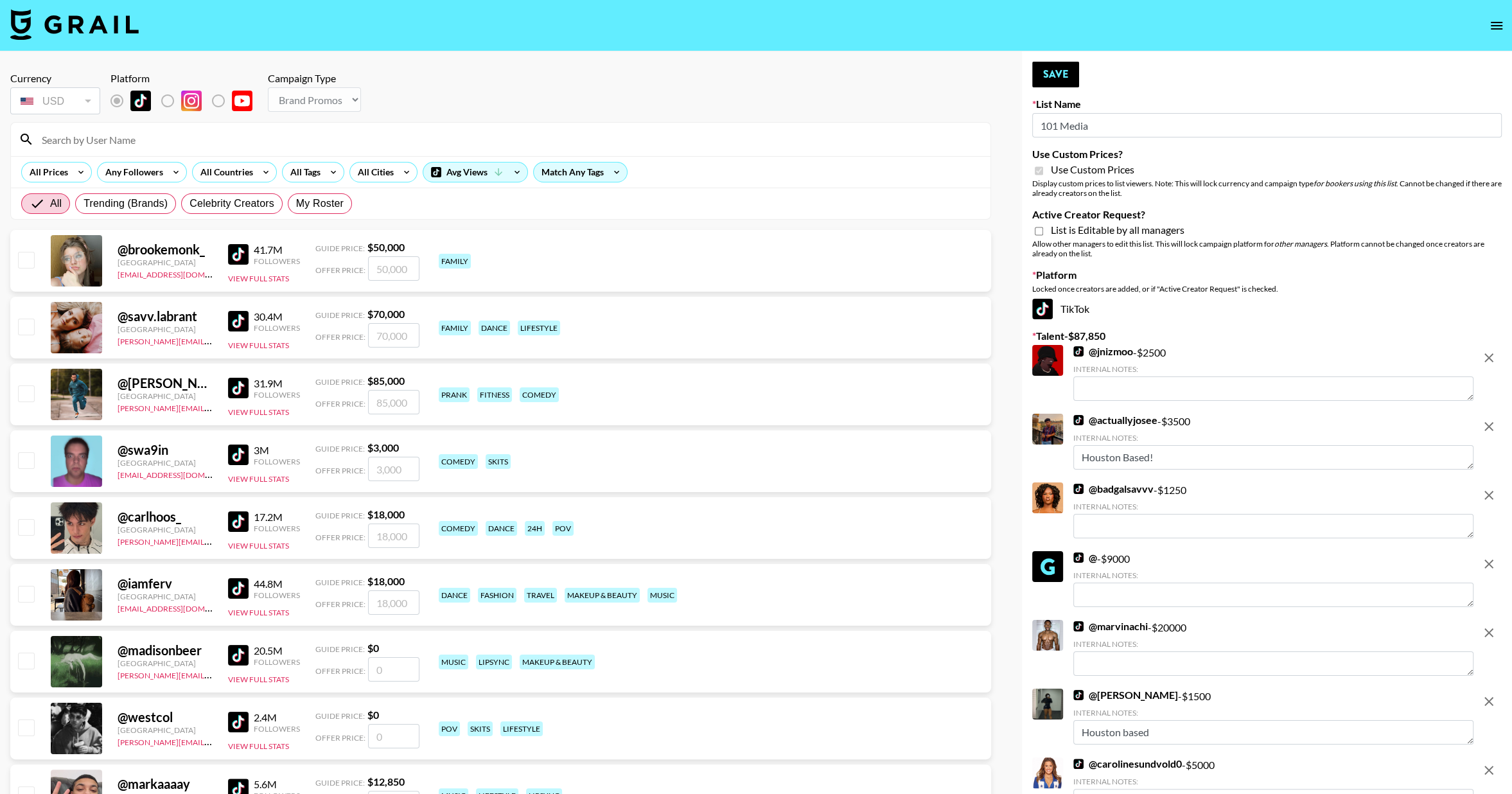
click at [1492, 361] on icon "remove" at bounding box center [1488, 357] width 9 height 9
click at [1492, 422] on icon "remove" at bounding box center [1488, 427] width 9 height 9
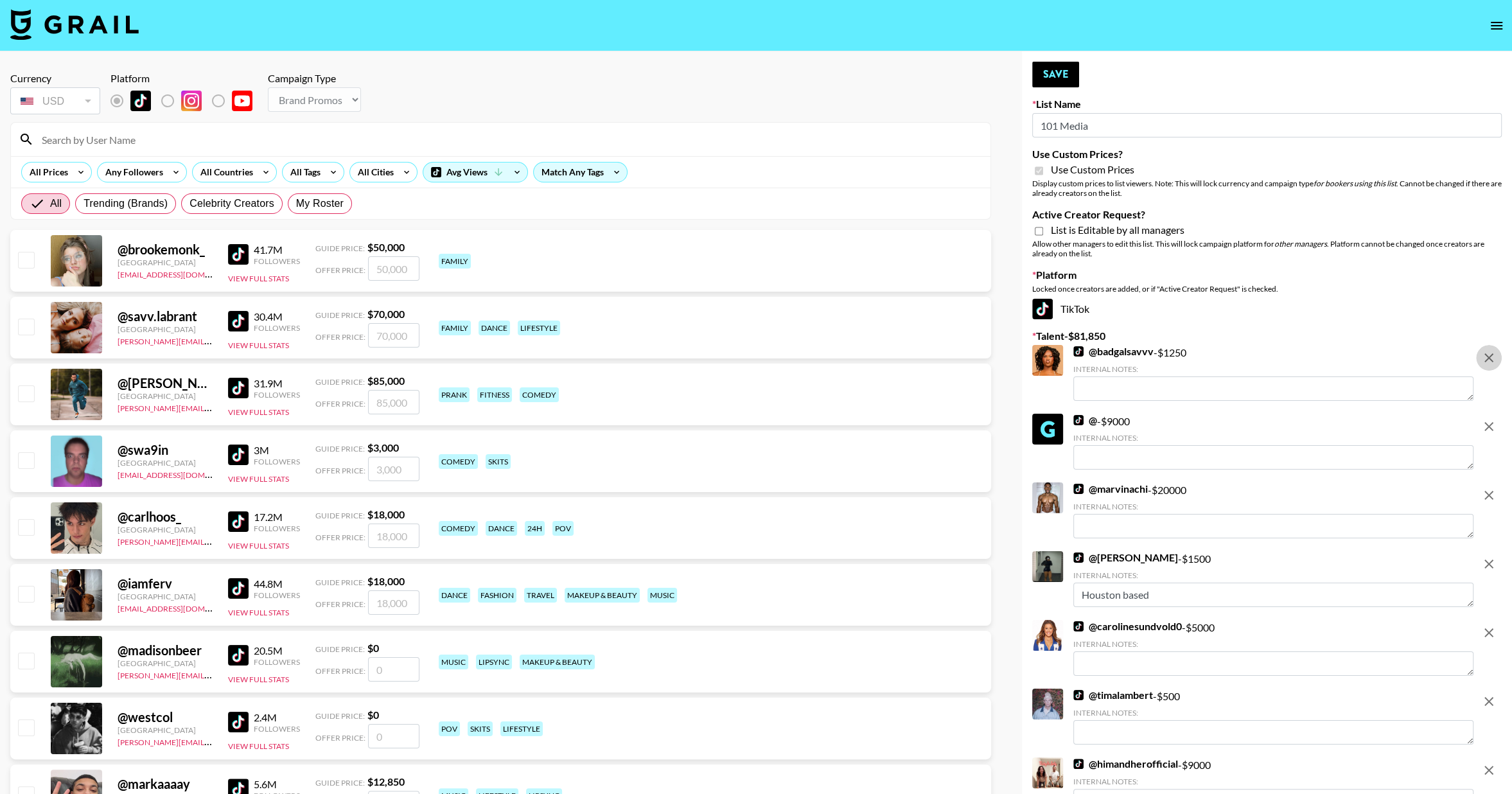
click at [1492, 361] on icon "remove" at bounding box center [1488, 357] width 9 height 9
click at [1492, 422] on icon "remove" at bounding box center [1488, 427] width 9 height 9
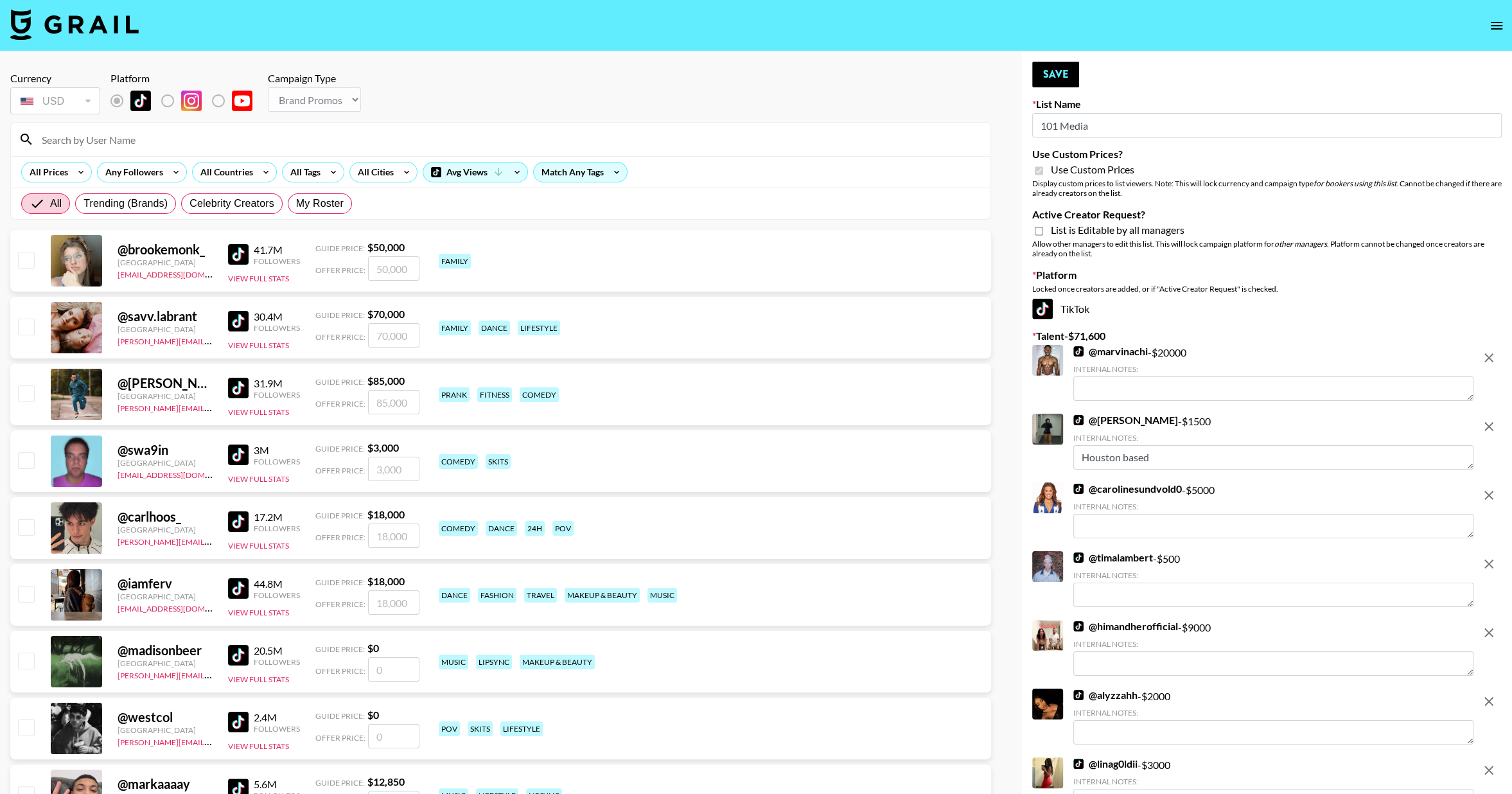
click at [1492, 361] on icon "remove" at bounding box center [1488, 357] width 9 height 9
checkbox input "false"
click at [1492, 422] on icon "remove" at bounding box center [1488, 427] width 9 height 9
click at [1492, 361] on icon "remove" at bounding box center [1488, 357] width 9 height 9
click at [1492, 422] on icon "remove" at bounding box center [1488, 427] width 9 height 9
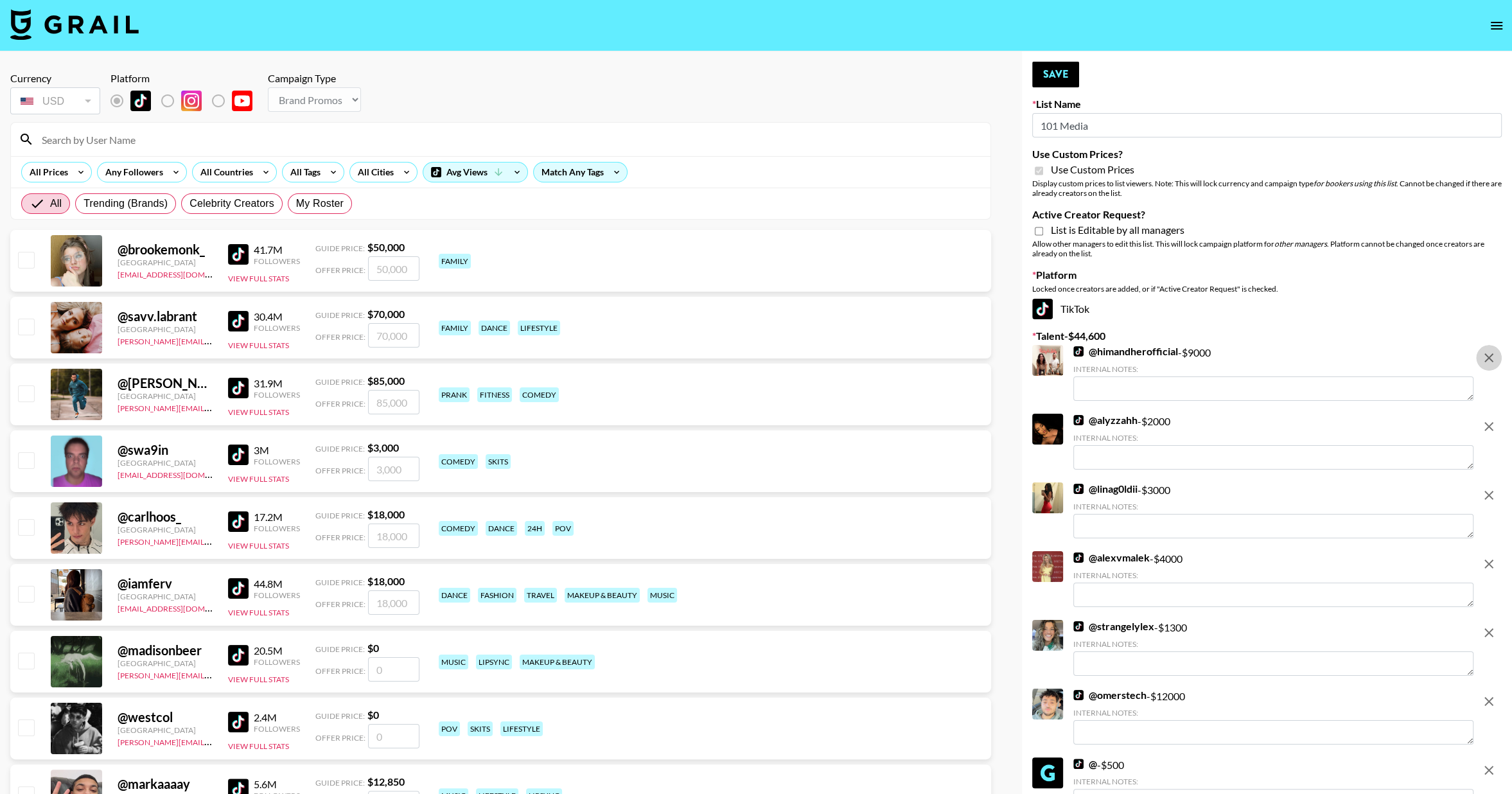
click at [1493, 362] on icon "remove" at bounding box center [1488, 357] width 15 height 15
click at [1493, 419] on icon "remove" at bounding box center [1488, 427] width 15 height 15
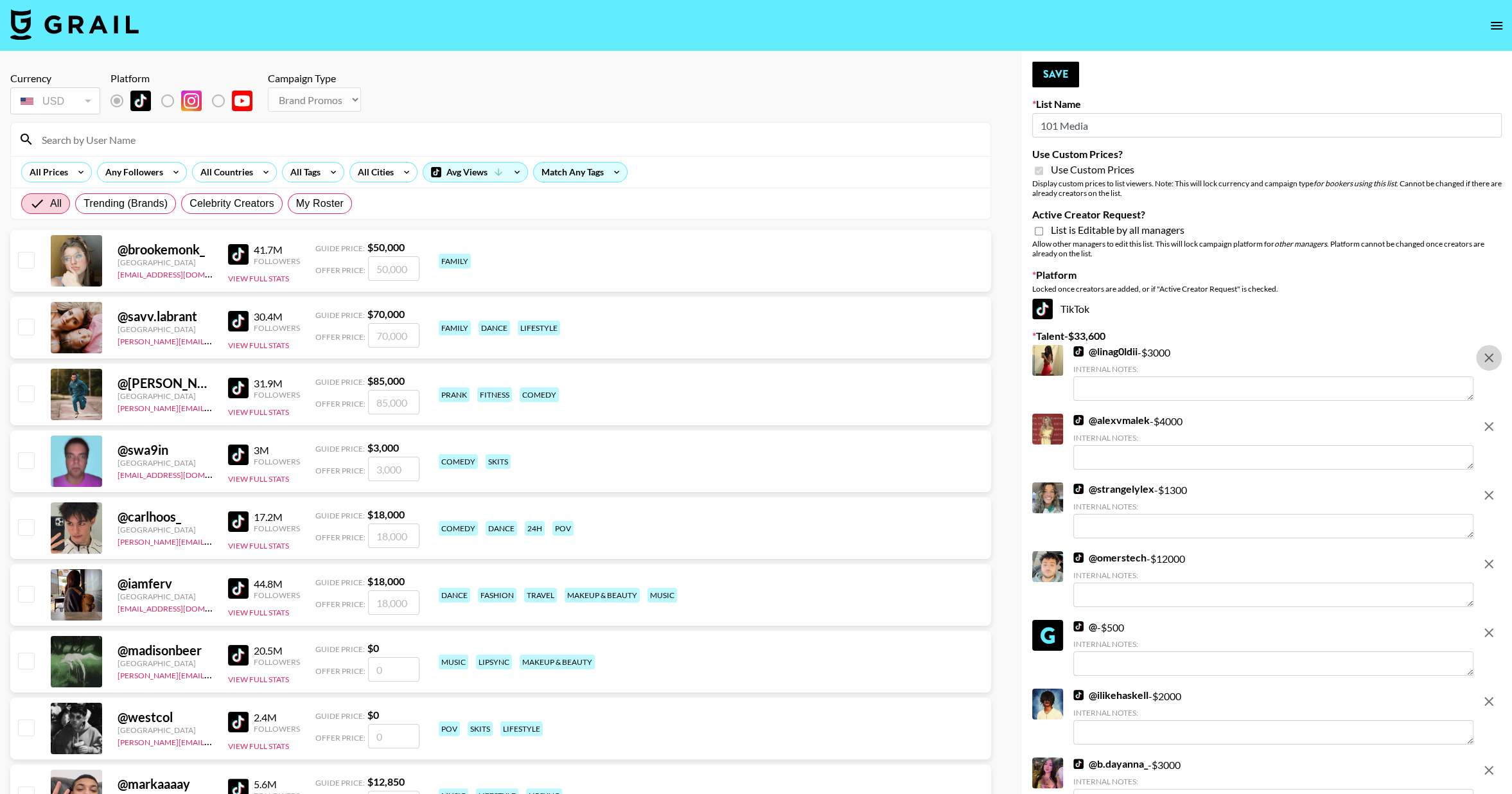
click at [1493, 361] on icon "remove" at bounding box center [1488, 357] width 15 height 15
click at [1493, 422] on icon "remove" at bounding box center [1488, 427] width 9 height 9
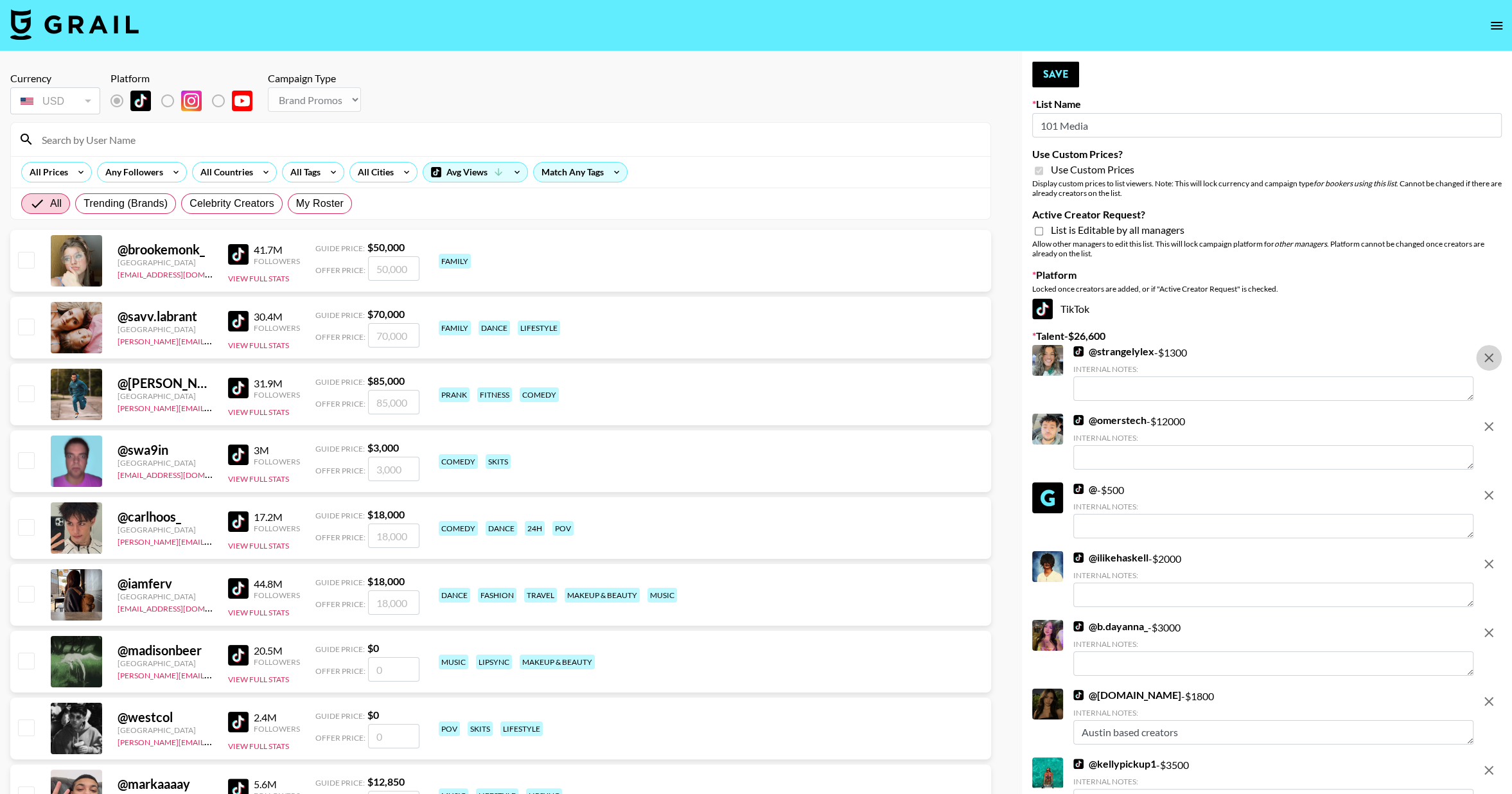
click at [1493, 361] on icon "remove" at bounding box center [1488, 357] width 9 height 9
click at [1493, 422] on icon "remove" at bounding box center [1488, 427] width 9 height 9
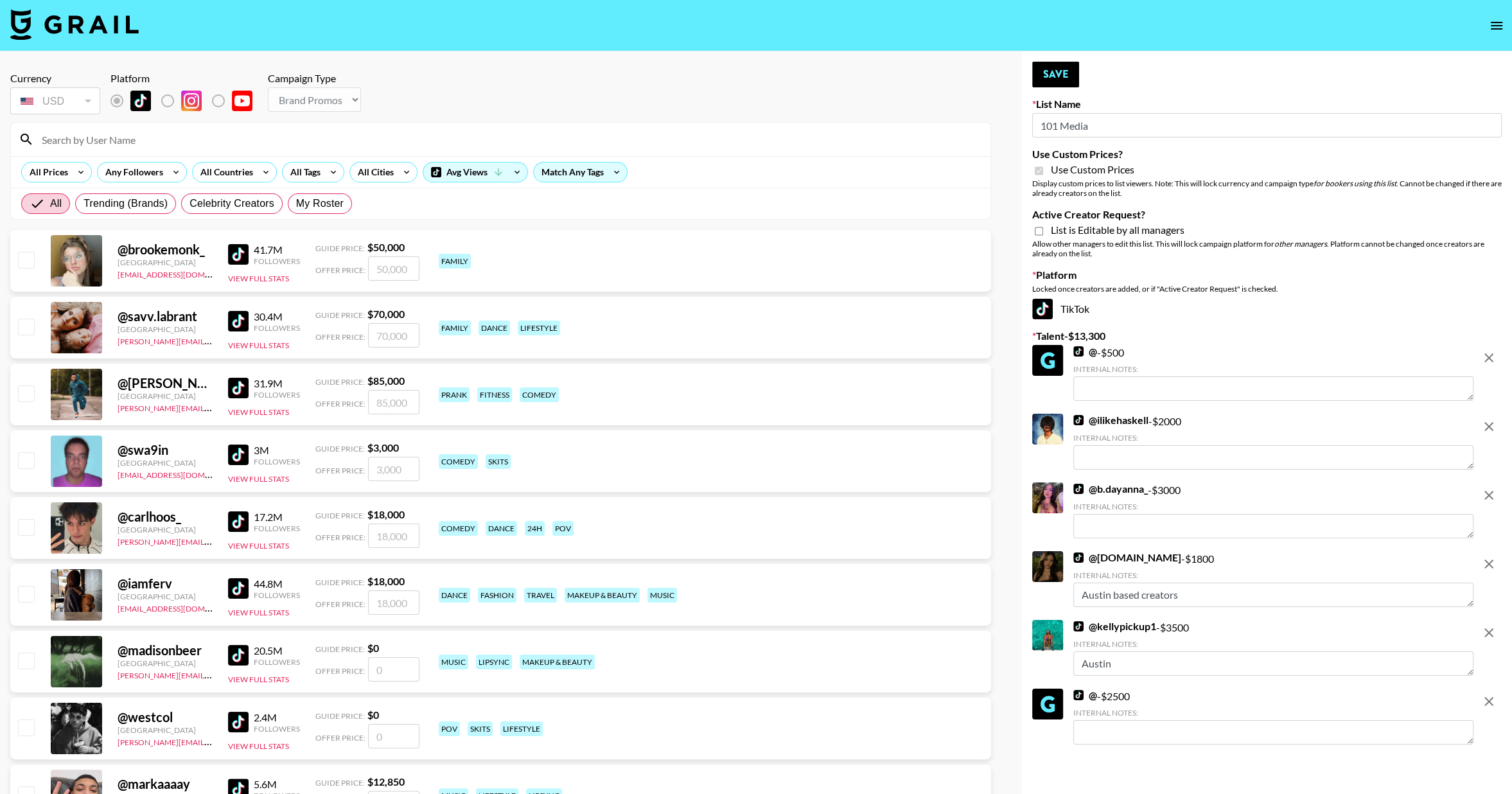
click at [1492, 361] on icon "remove" at bounding box center [1488, 357] width 9 height 9
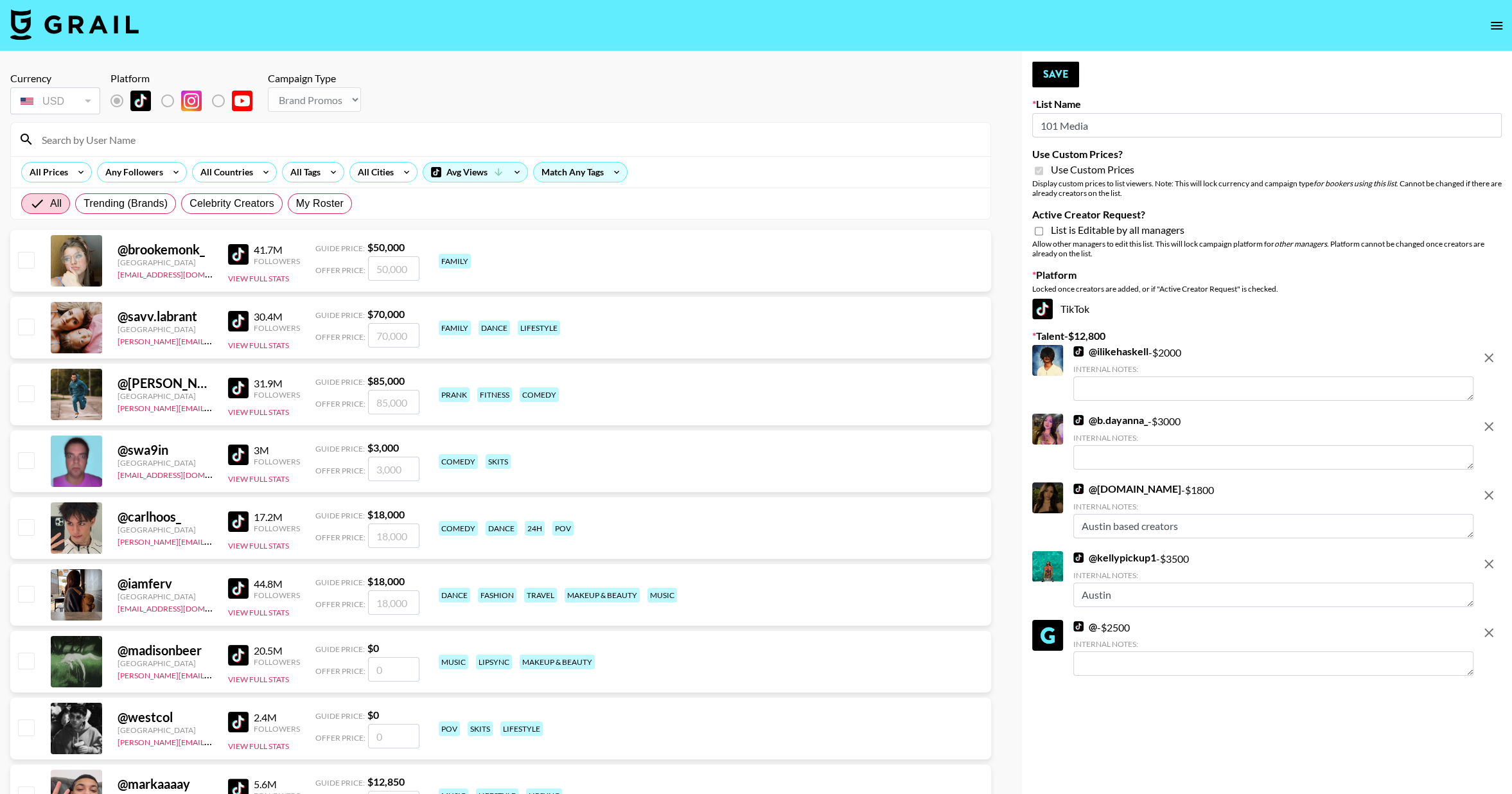
click at [1492, 361] on icon "remove" at bounding box center [1488, 357] width 9 height 9
click at [1492, 422] on icon "remove" at bounding box center [1488, 427] width 9 height 9
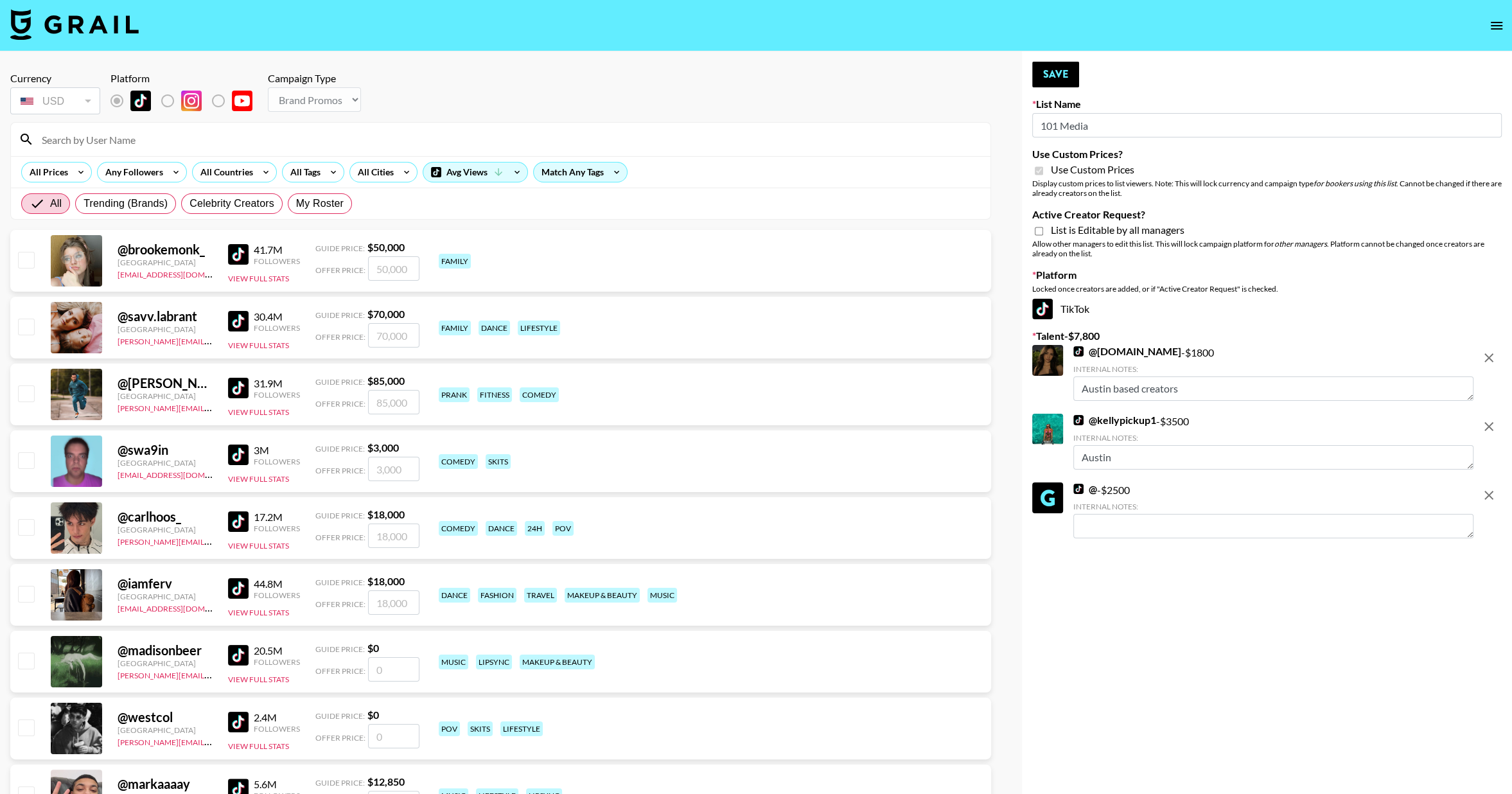
click at [1492, 361] on icon "remove" at bounding box center [1488, 357] width 9 height 9
click at [1492, 362] on icon "remove" at bounding box center [1488, 357] width 9 height 9
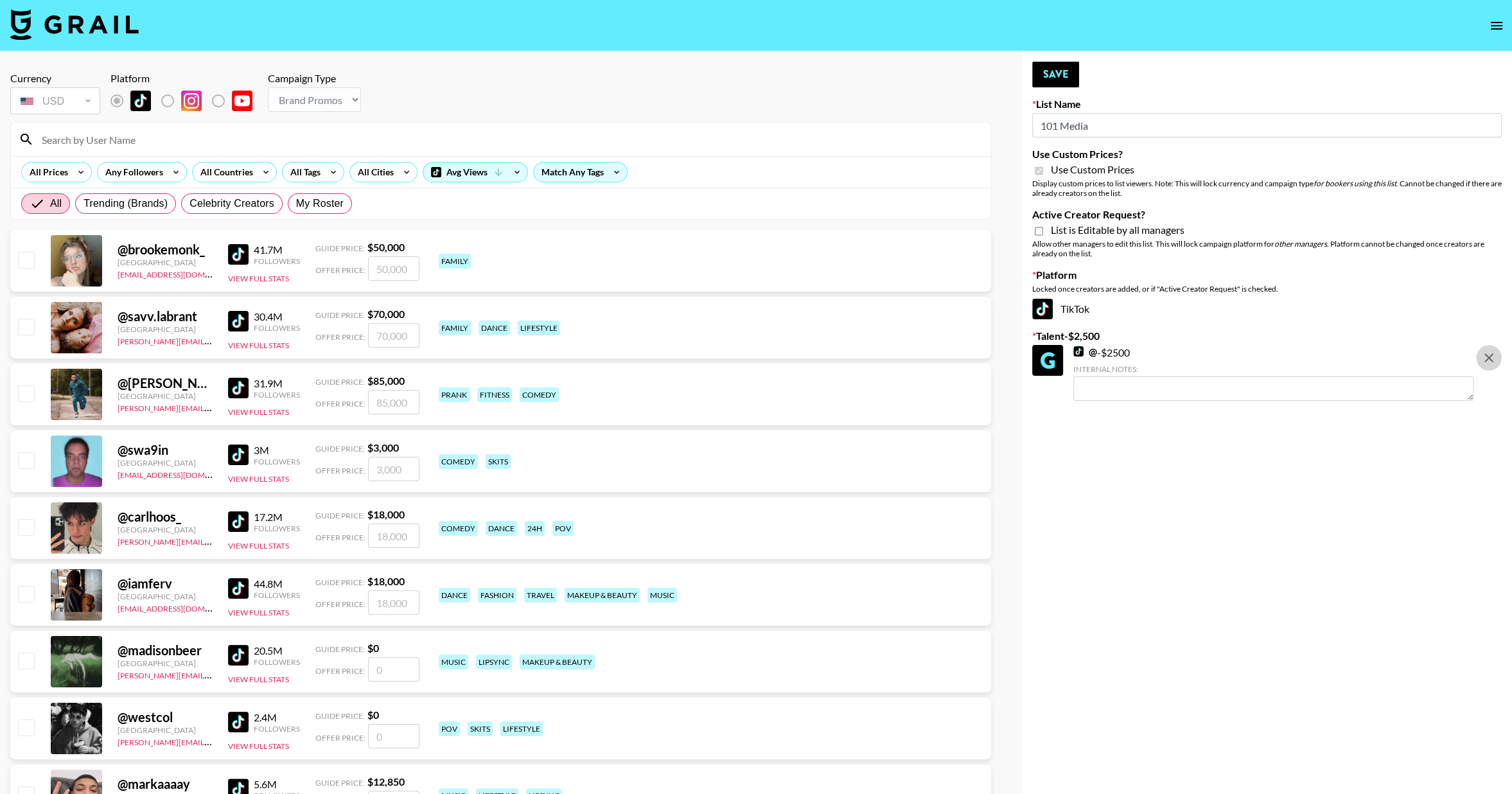
click at [1492, 362] on icon "remove" at bounding box center [1488, 357] width 9 height 9
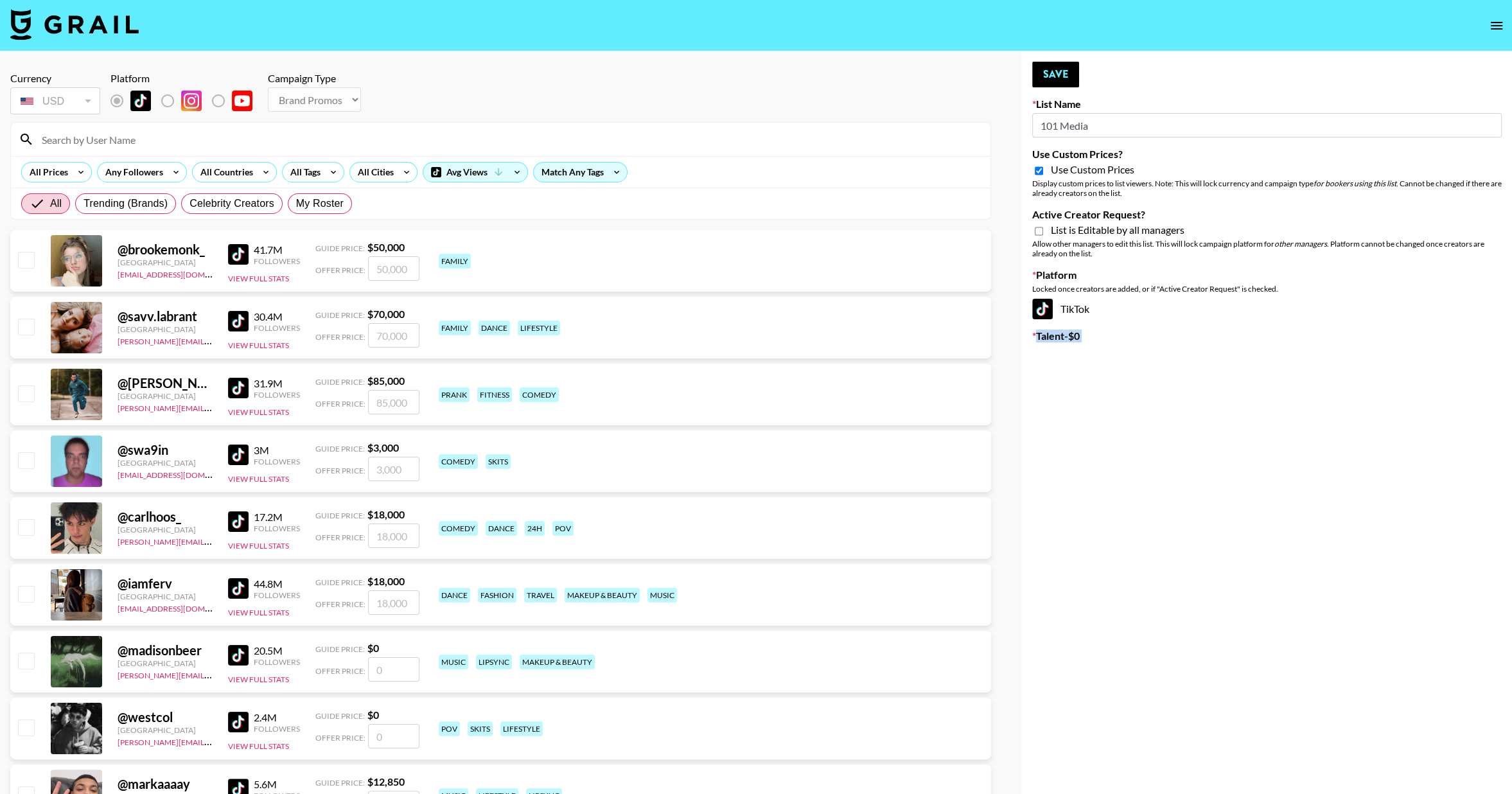
click at [1082, 127] on input "101 Media" at bounding box center [1267, 125] width 470 height 24
click at [1080, 128] on input "101 Media" at bounding box center [1267, 125] width 470 height 24
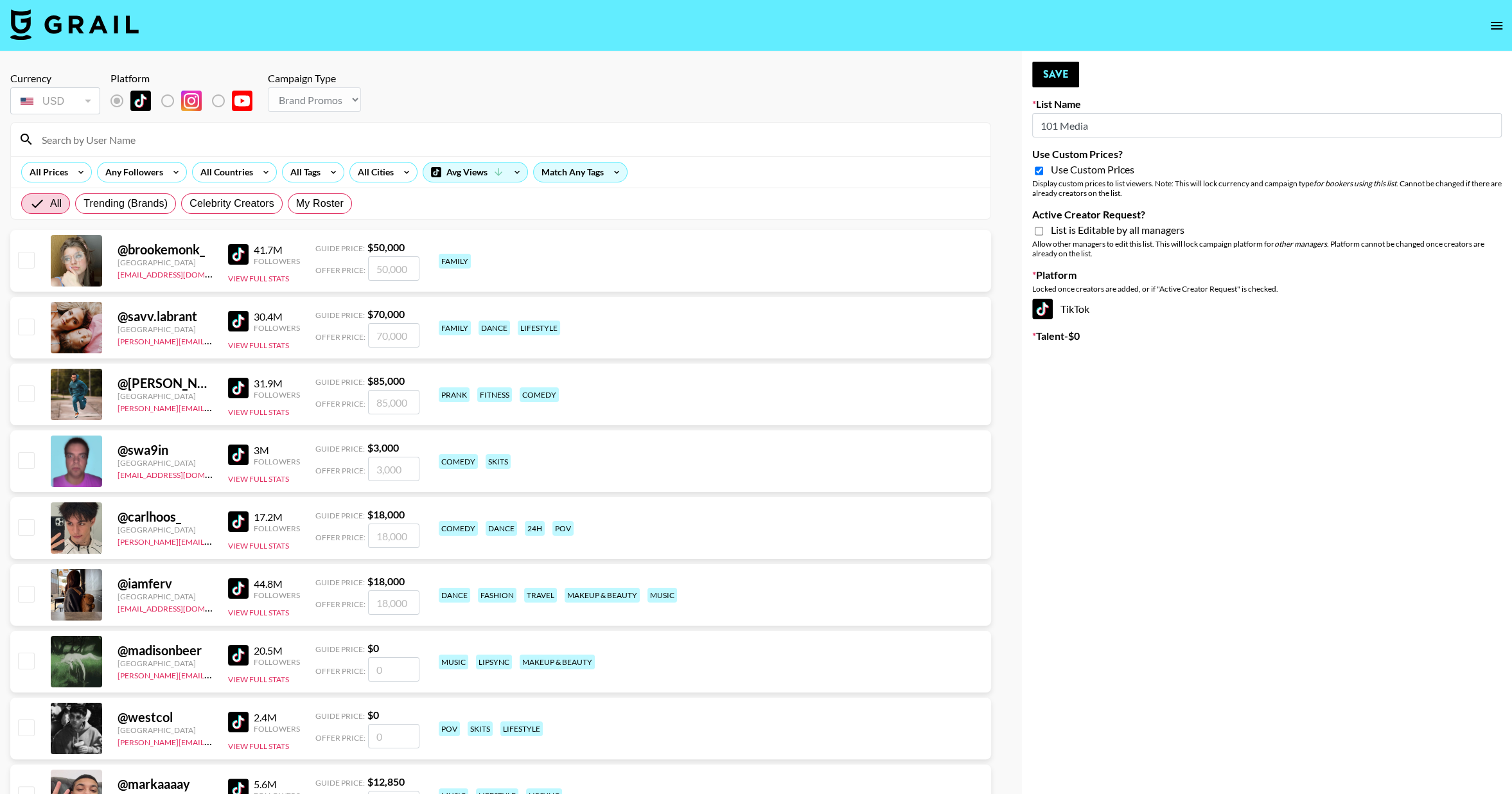
click at [1080, 128] on input "101 Media" at bounding box center [1267, 125] width 470 height 24
click at [1080, 129] on input "101 Media" at bounding box center [1267, 125] width 470 height 24
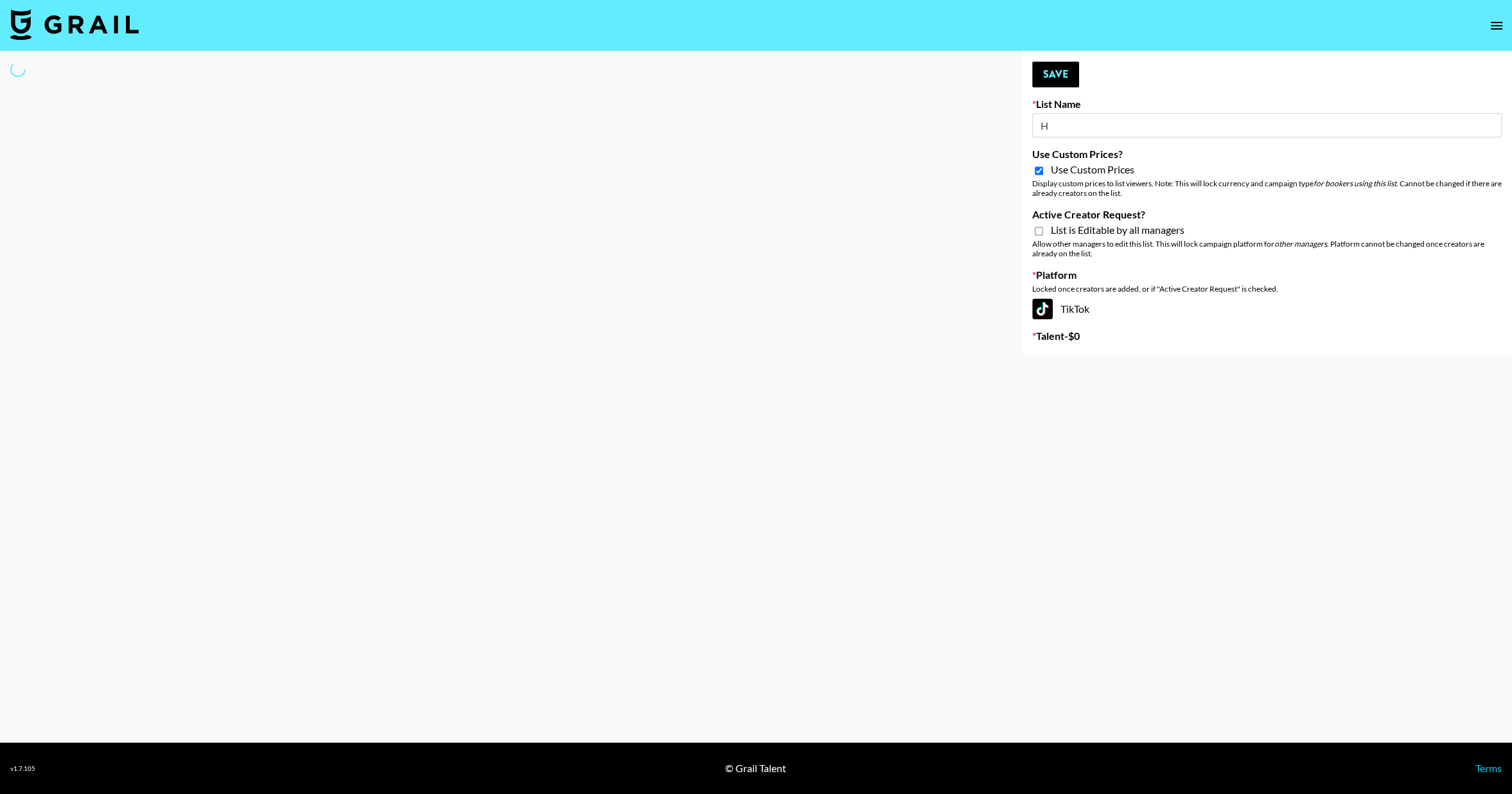
type input "He"
select select "Brand"
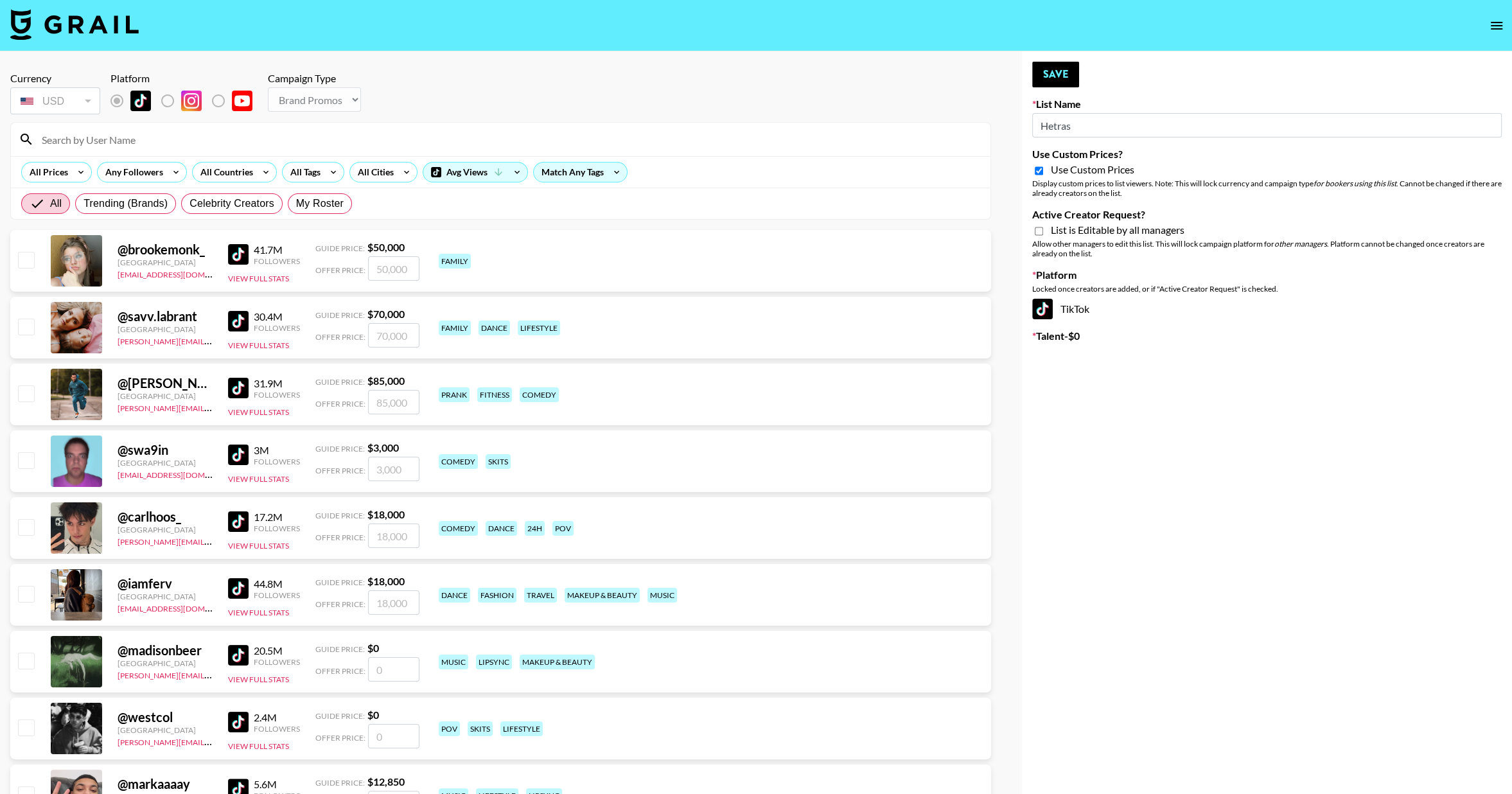
type input "Hetras"
click at [1040, 231] on input "Active Creator Request?" at bounding box center [1039, 231] width 8 height 12
checkbox input "true"
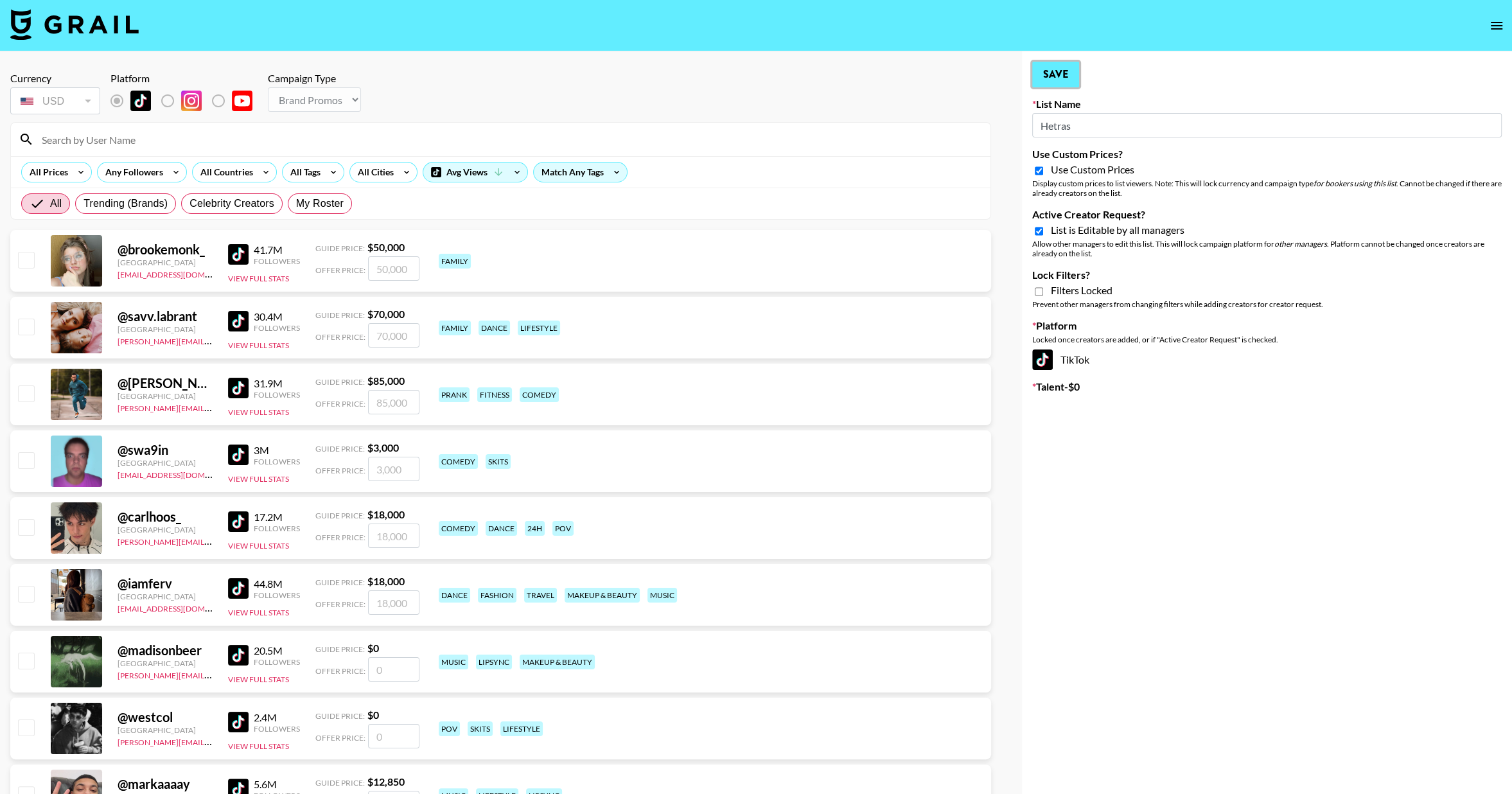
click at [1066, 86] on button "Save" at bounding box center [1056, 74] width 47 height 25
type input "101 Media"
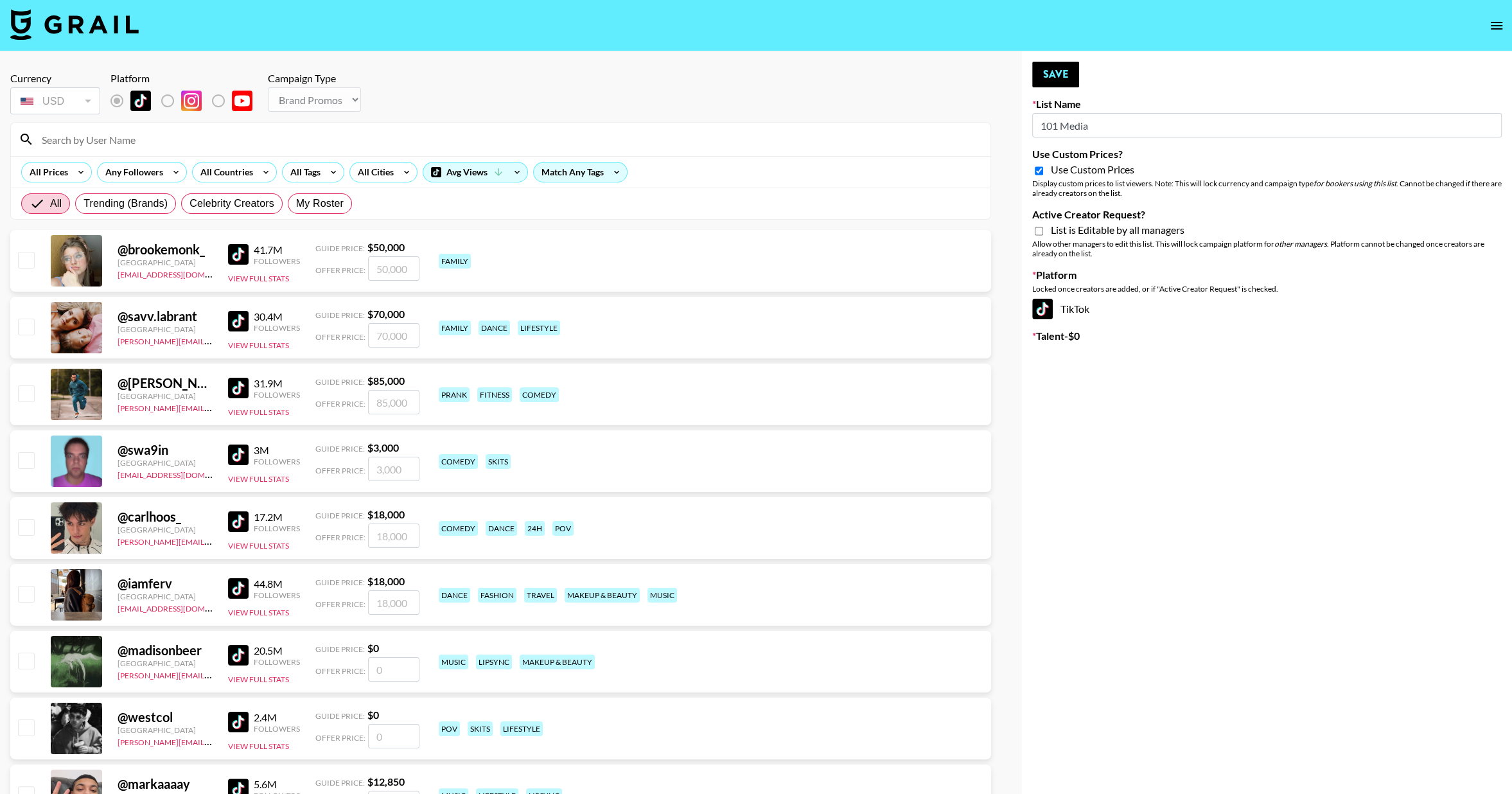
click at [1038, 234] on input "Active Creator Request?" at bounding box center [1039, 231] width 8 height 12
checkbox input "true"
type input "Hetras"
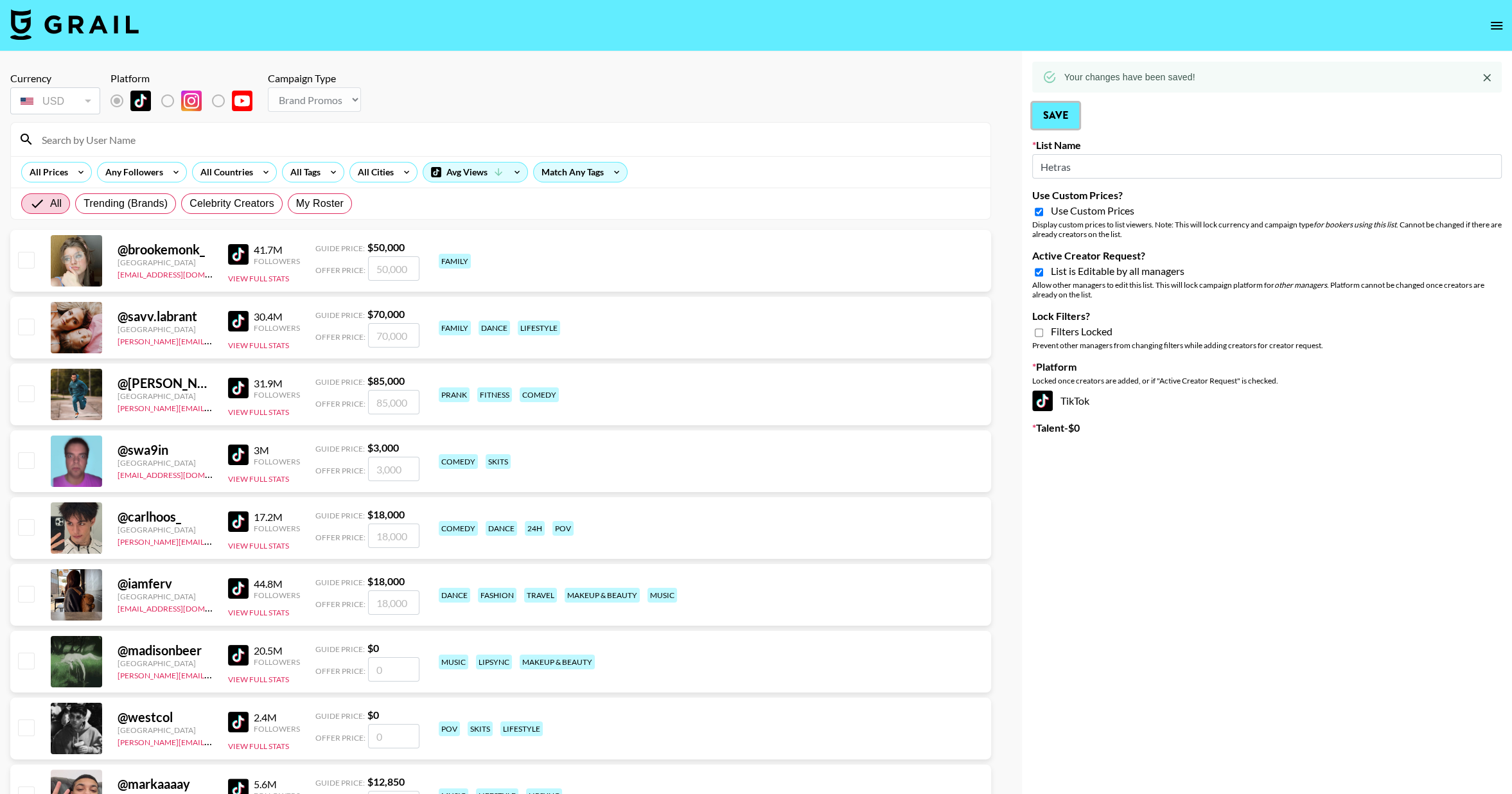
click at [1067, 117] on button "Save" at bounding box center [1056, 116] width 47 height 25
